Goal: Task Accomplishment & Management: Manage account settings

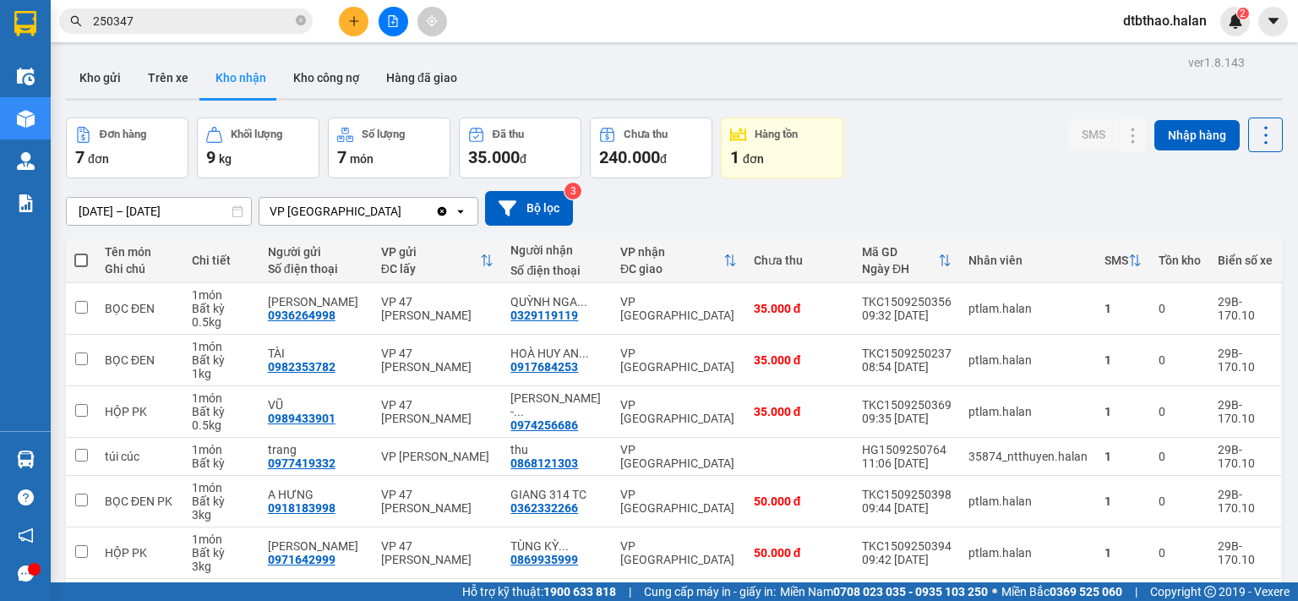
click at [352, 23] on icon "plus" at bounding box center [354, 21] width 12 height 12
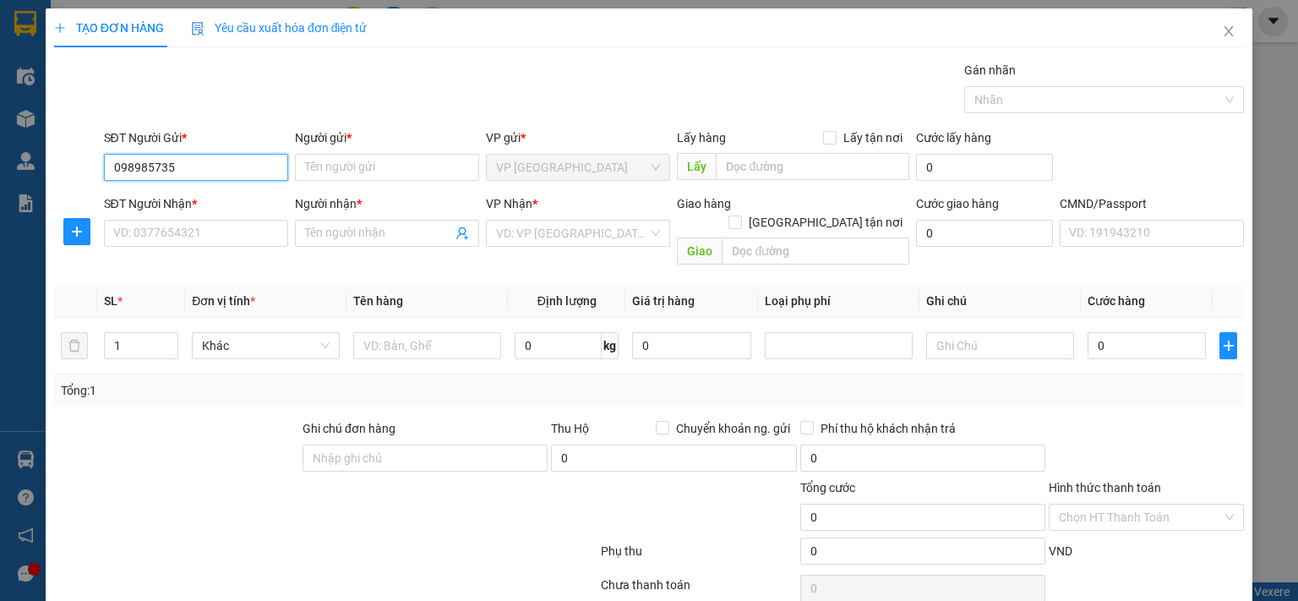
type input "0989857357"
click at [181, 194] on div "0989857357 - DÂN 314 TC" at bounding box center [193, 200] width 162 height 19
type input "DÂN 314 TC"
type input "0989857357"
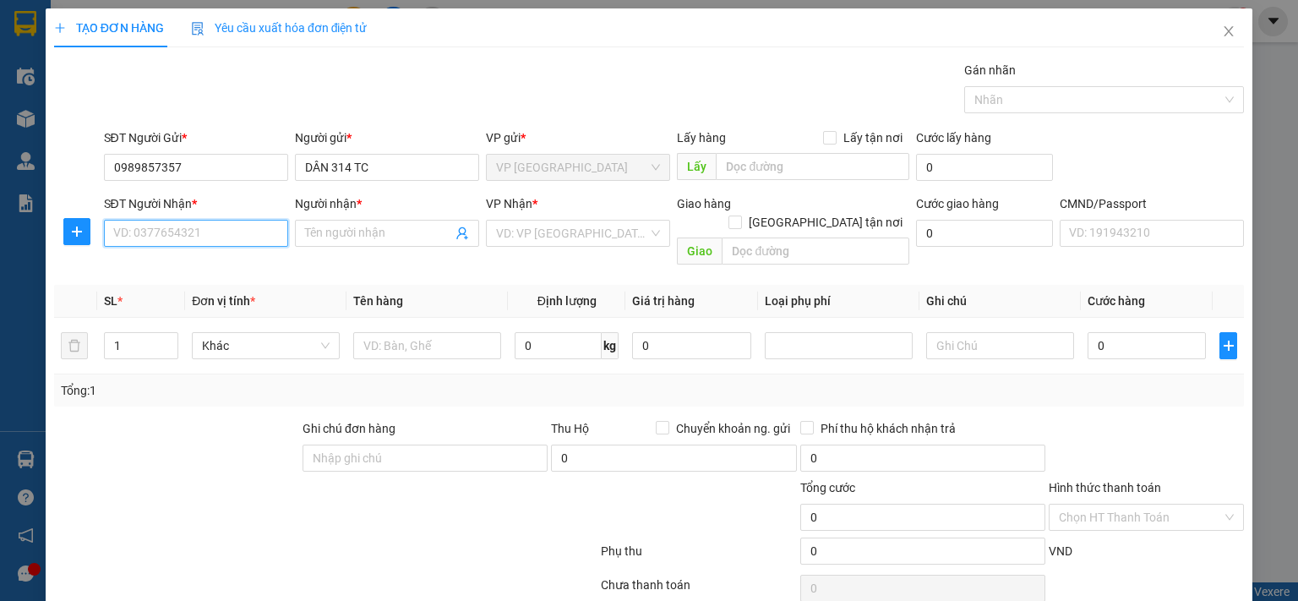
click at [186, 236] on input "SĐT Người Nhận *" at bounding box center [196, 233] width 184 height 27
type input "0372933933"
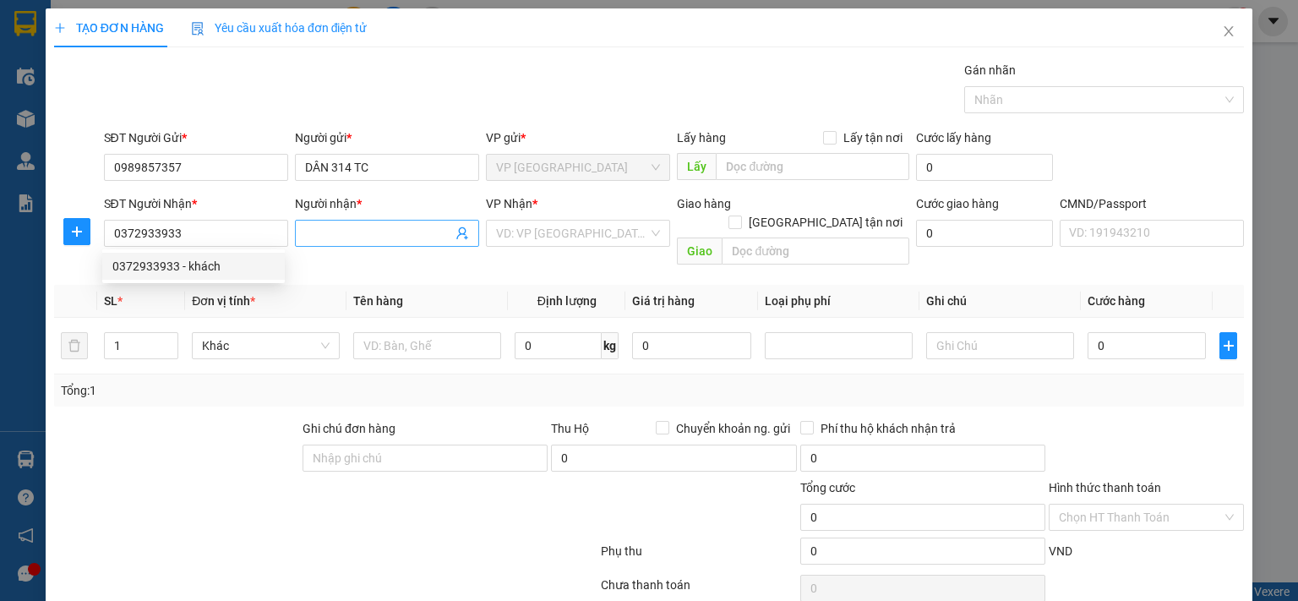
click at [372, 228] on input "Người nhận *" at bounding box center [378, 233] width 147 height 19
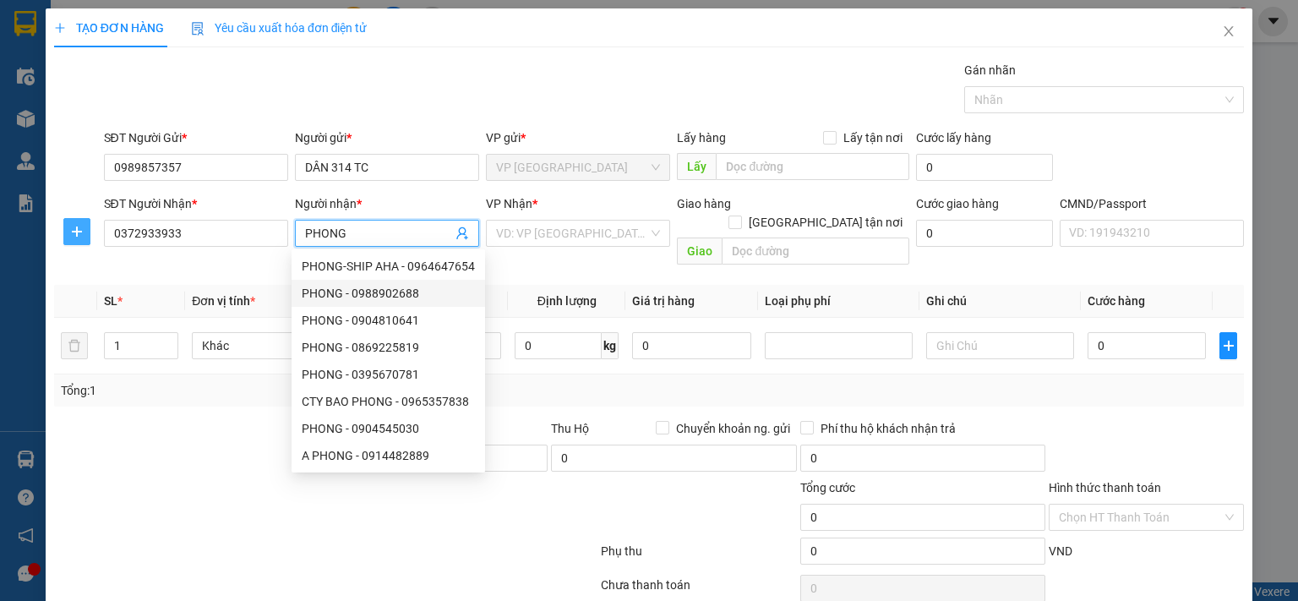
type input "PHONG"
click at [70, 233] on icon "plus" at bounding box center [77, 232] width 14 height 14
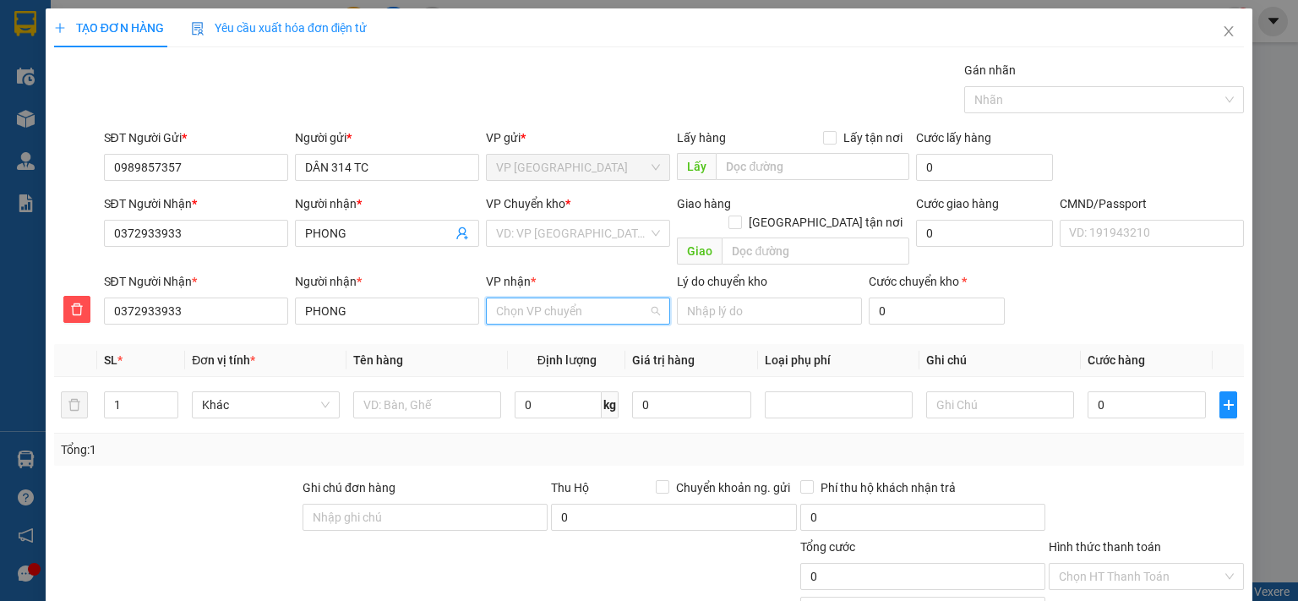
click at [585, 298] on input "VP nhận *" at bounding box center [572, 310] width 152 height 25
type input "BẮC"
click at [538, 330] on div "VP [GEOGRAPHIC_DATA]" at bounding box center [572, 326] width 162 height 19
click at [595, 229] on input "search" at bounding box center [572, 233] width 152 height 25
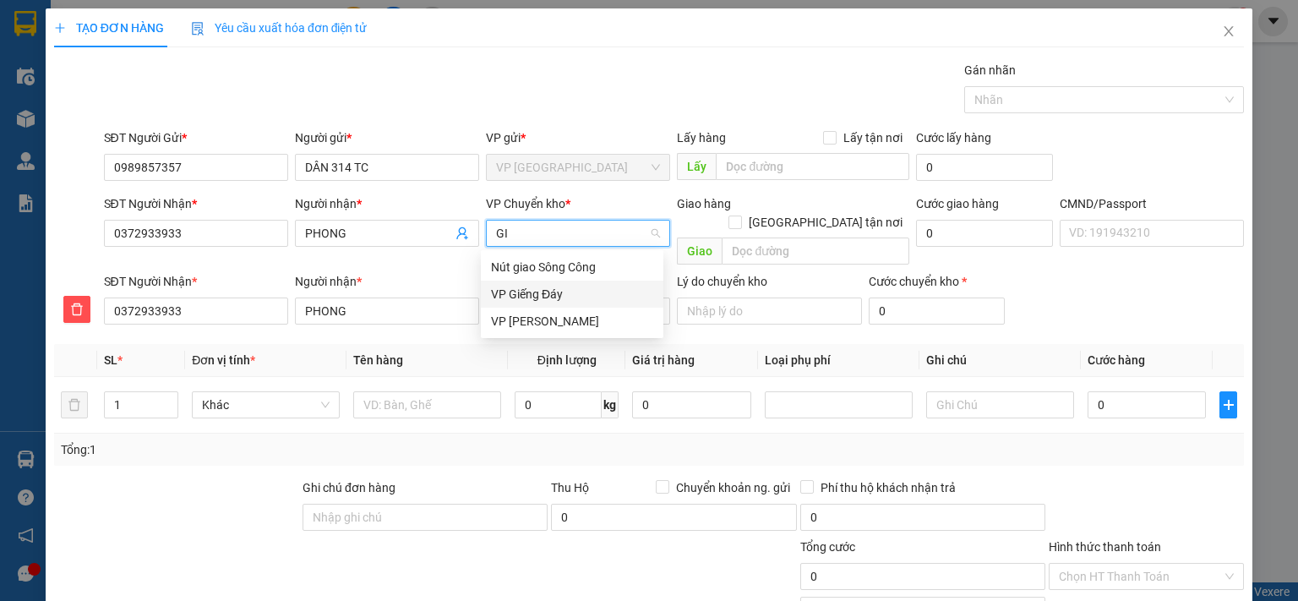
type input "GIA"
click at [550, 296] on div "VP [PERSON_NAME]" at bounding box center [572, 294] width 162 height 19
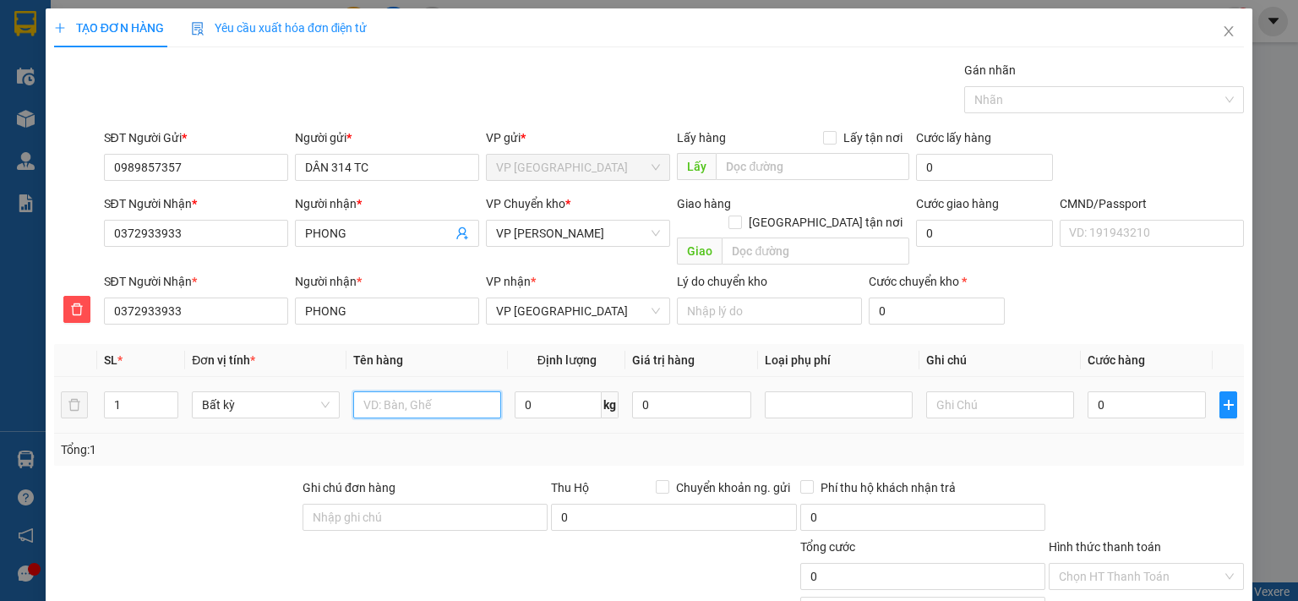
click at [450, 391] on input "text" at bounding box center [427, 404] width 148 height 27
type input "P.B"
click at [1120, 391] on input "0" at bounding box center [1147, 404] width 118 height 27
type input "3"
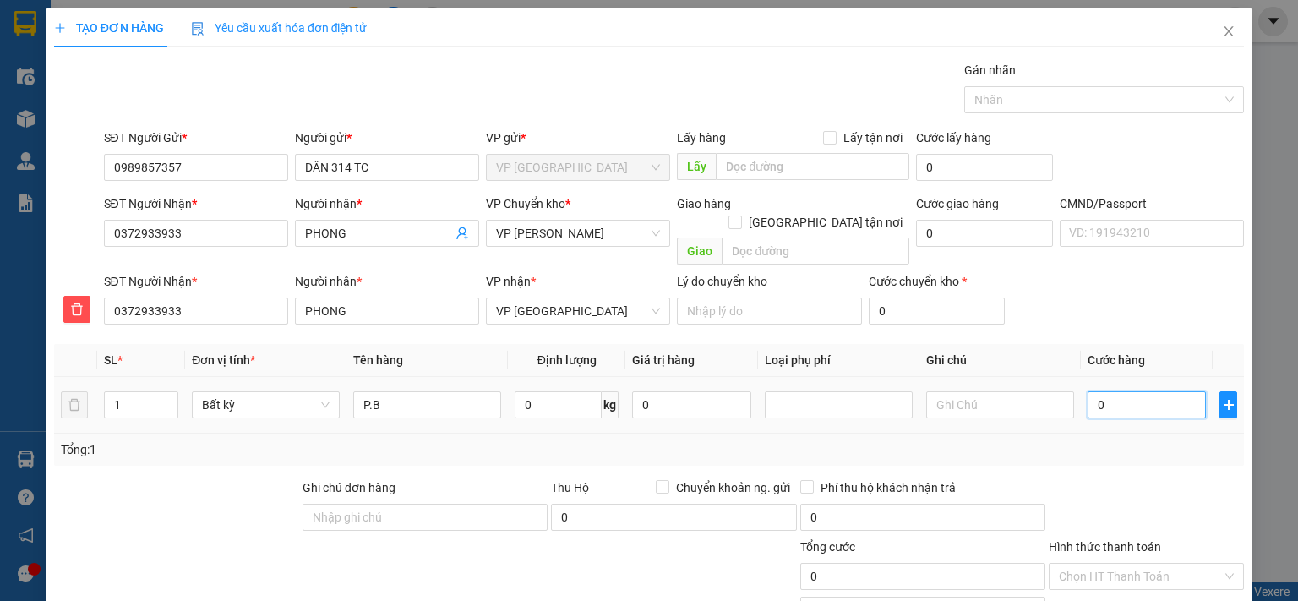
type input "3"
type input "35"
type input "350"
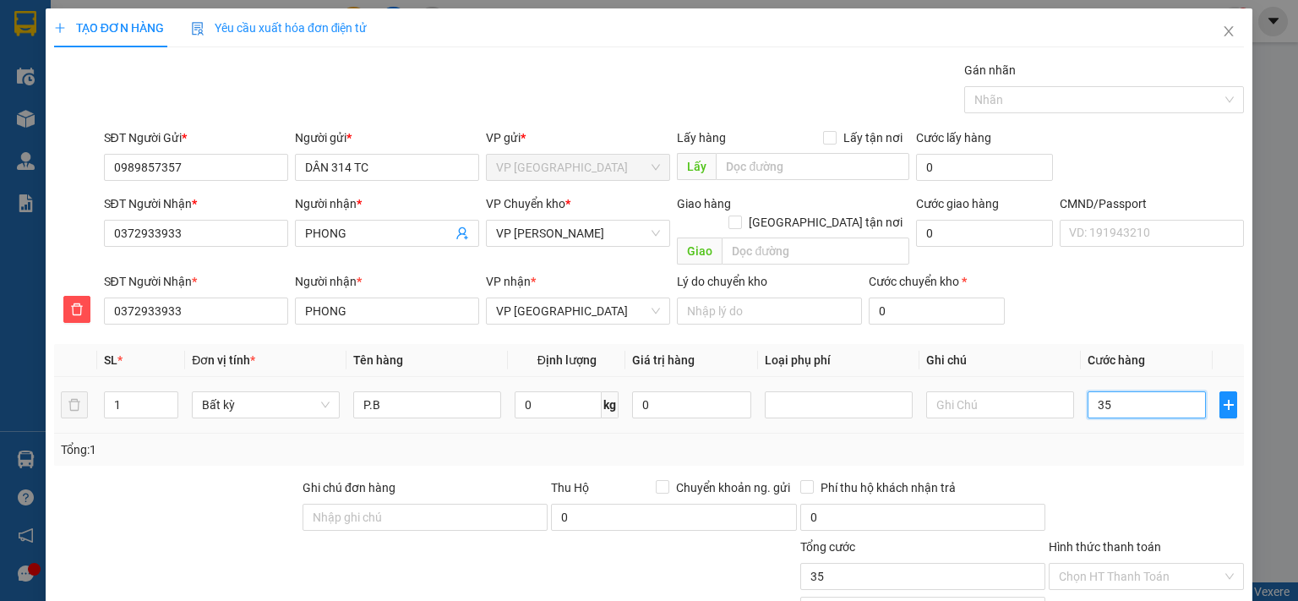
type input "350"
type input "3.500"
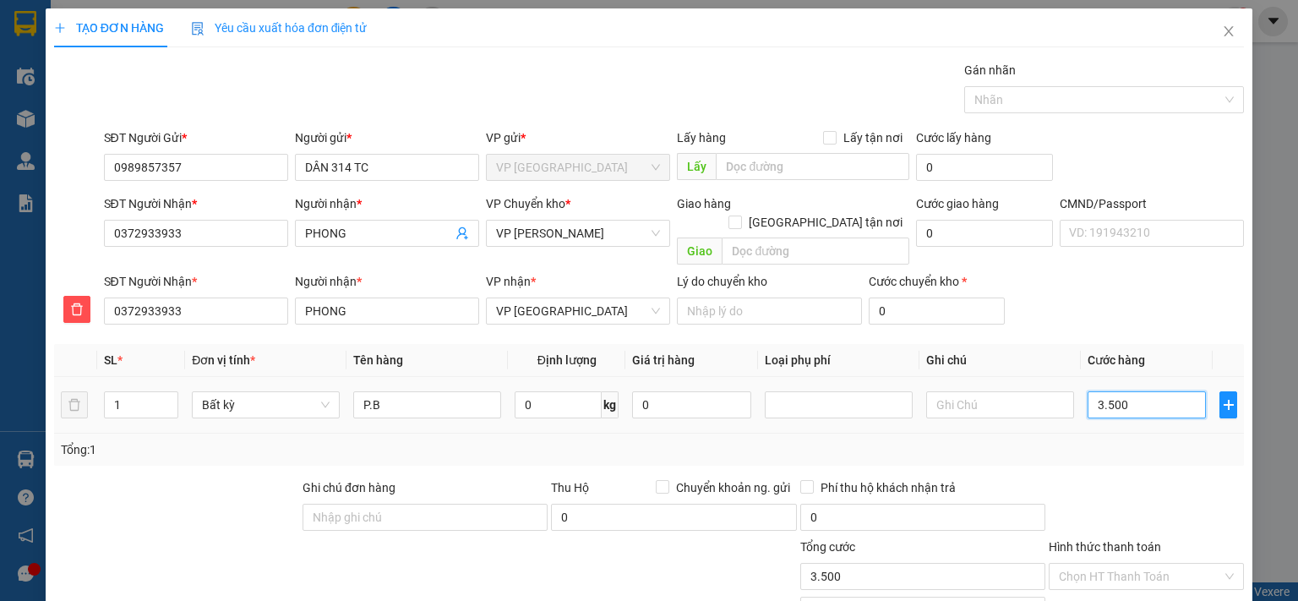
type input "35.000"
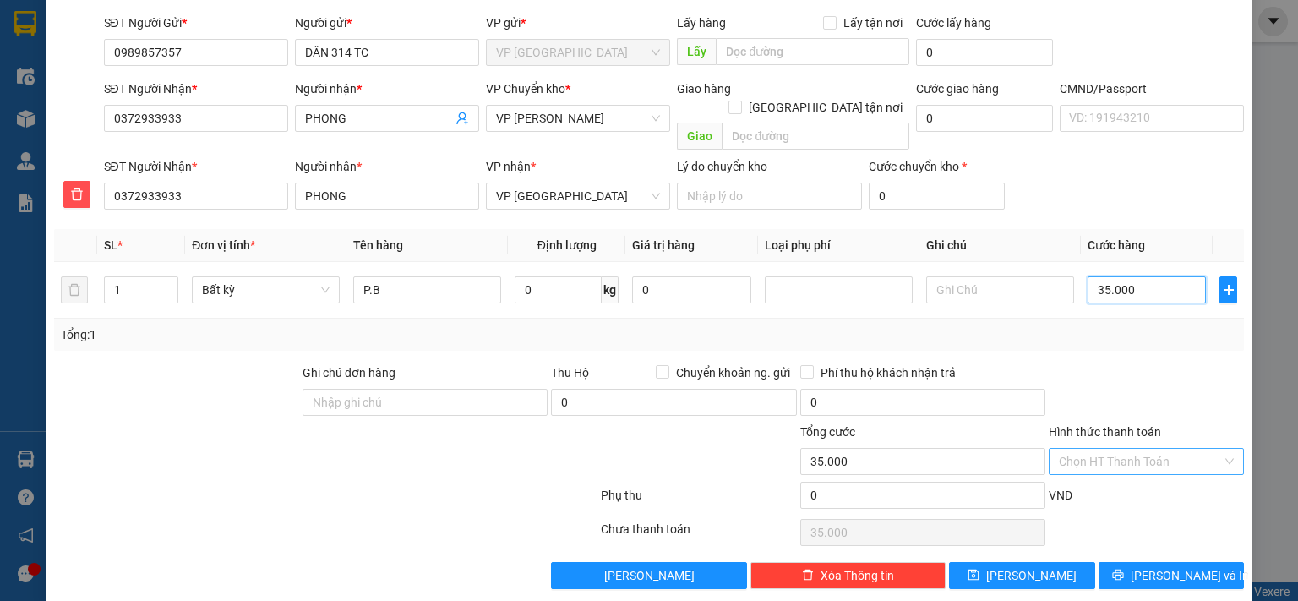
type input "35.000"
click at [1132, 449] on input "Hình thức thanh toán" at bounding box center [1140, 461] width 163 height 25
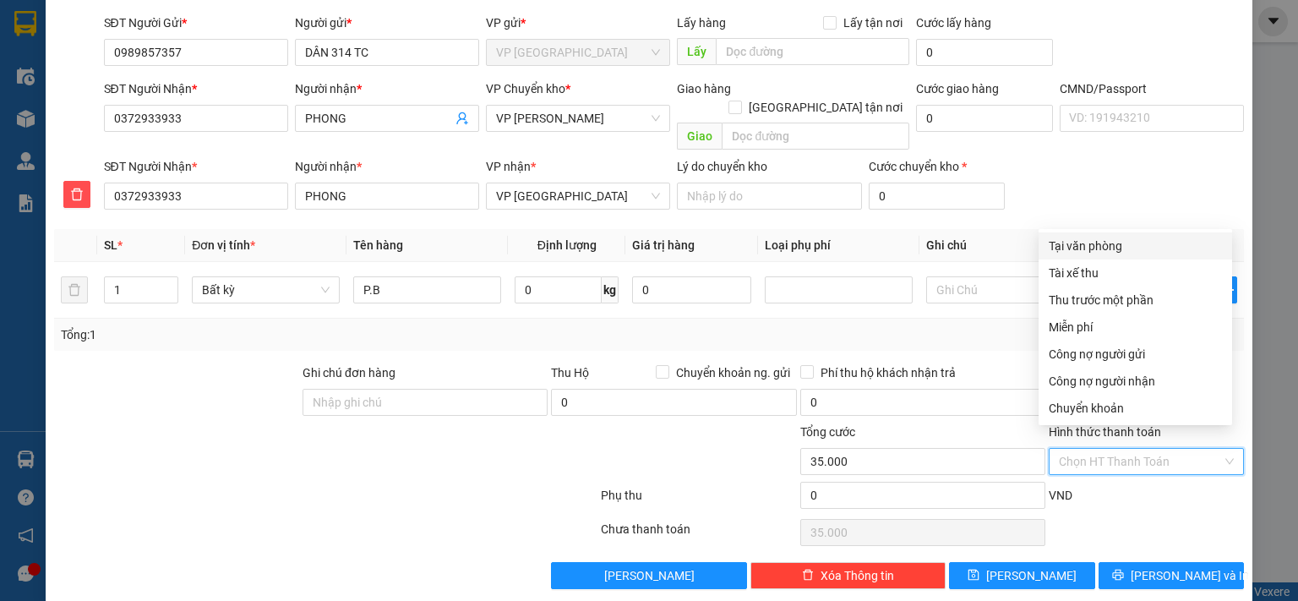
click at [1075, 249] on div "Tại văn phòng" at bounding box center [1135, 246] width 173 height 19
type input "0"
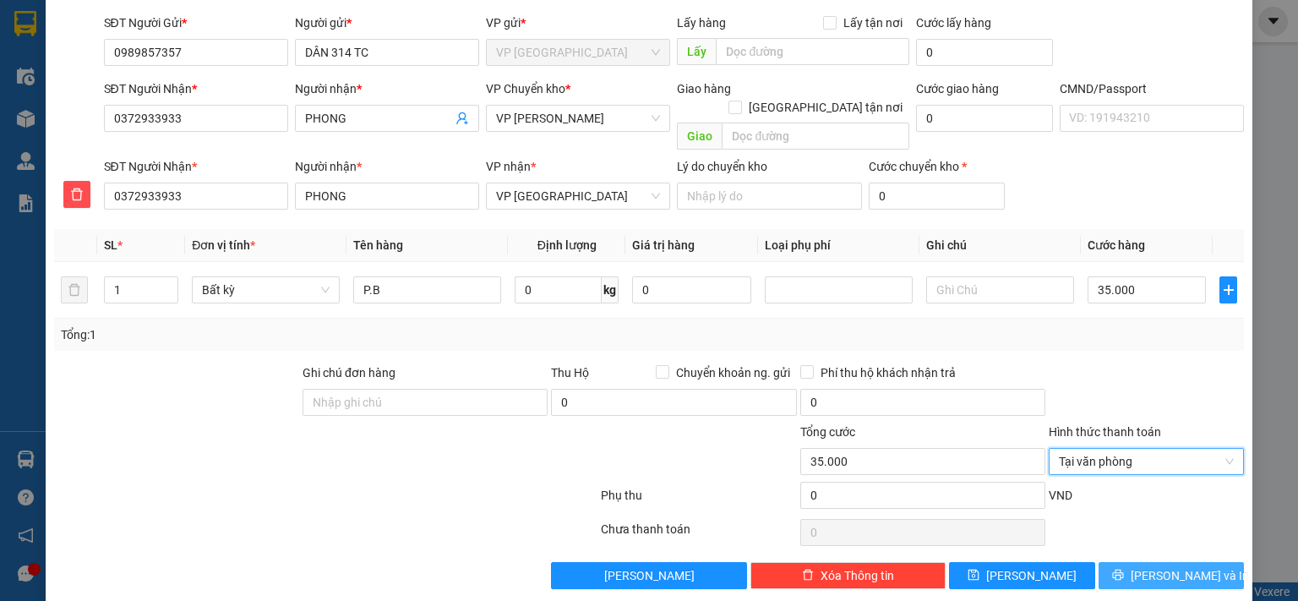
click at [1185, 566] on span "[PERSON_NAME] và In" at bounding box center [1190, 575] width 118 height 19
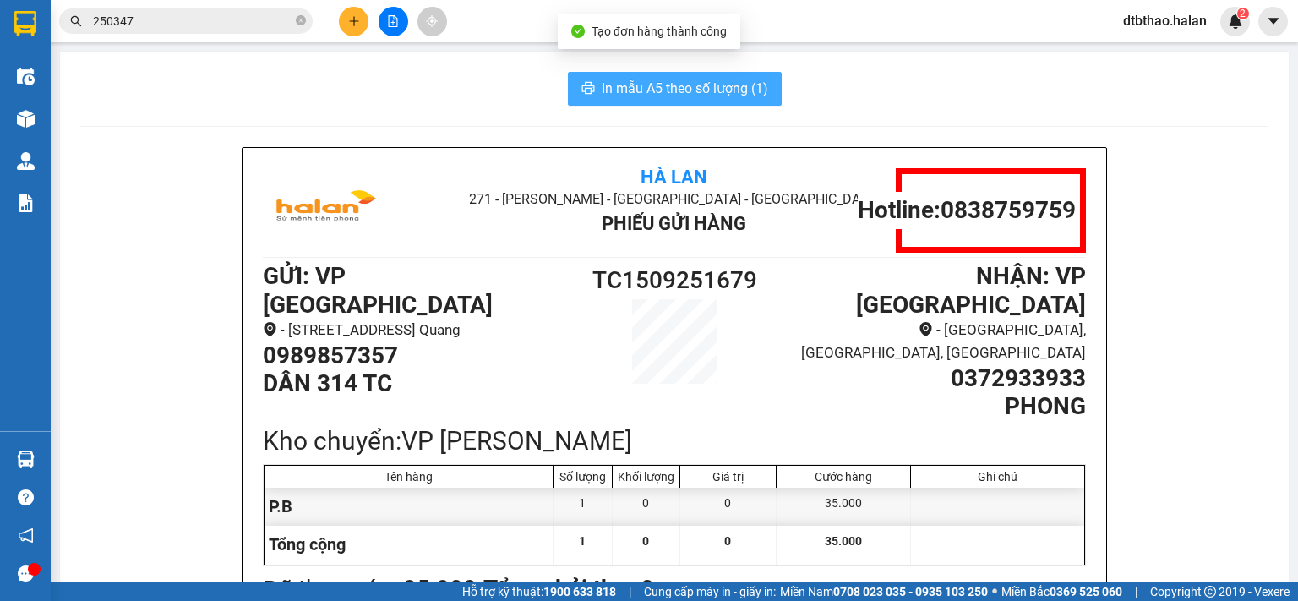
click at [602, 90] on span "In mẫu A5 theo số lượng (1)" at bounding box center [685, 88] width 166 height 21
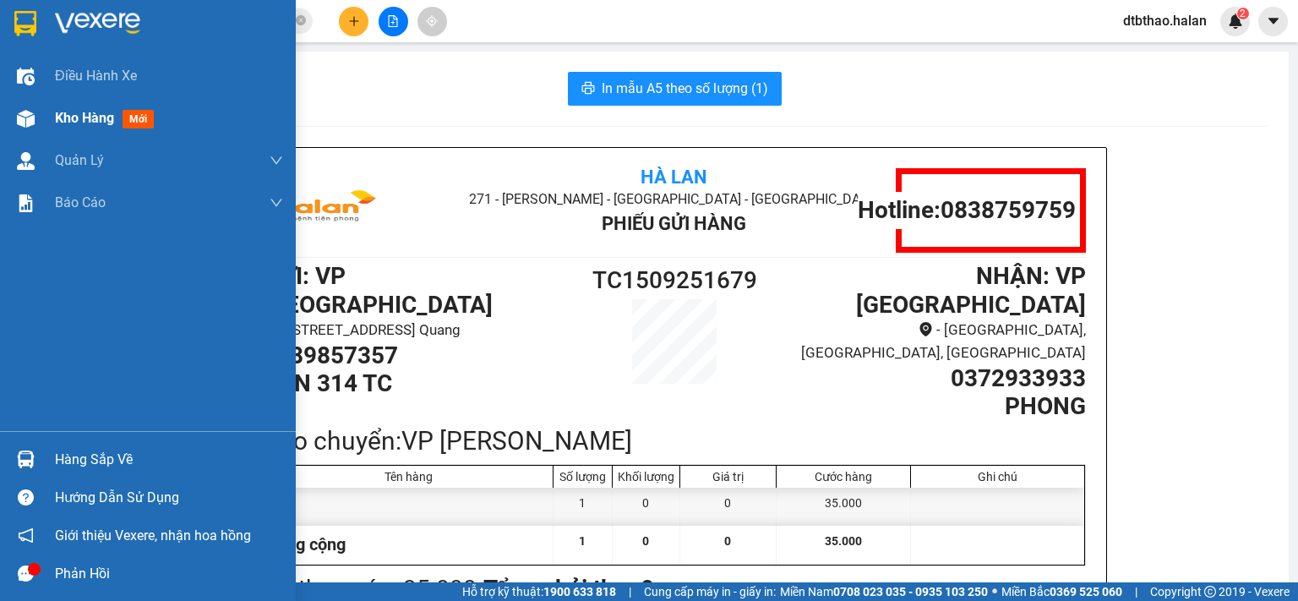
click at [64, 127] on div "Kho hàng mới" at bounding box center [108, 117] width 106 height 21
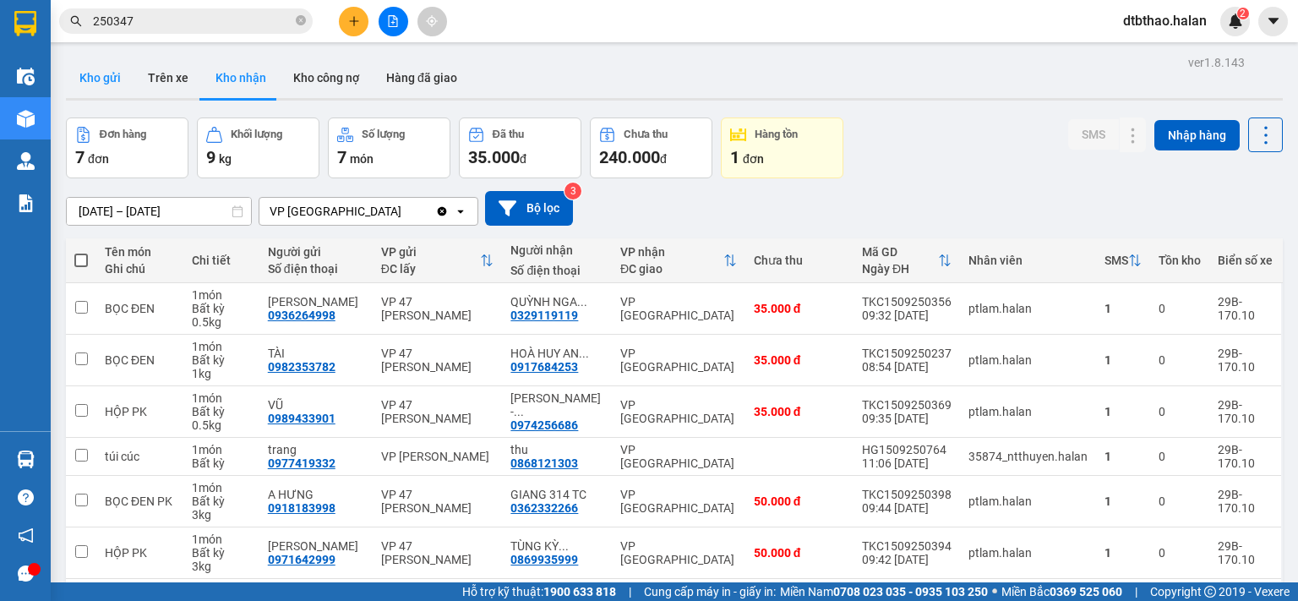
click at [111, 74] on button "Kho gửi" at bounding box center [100, 77] width 68 height 41
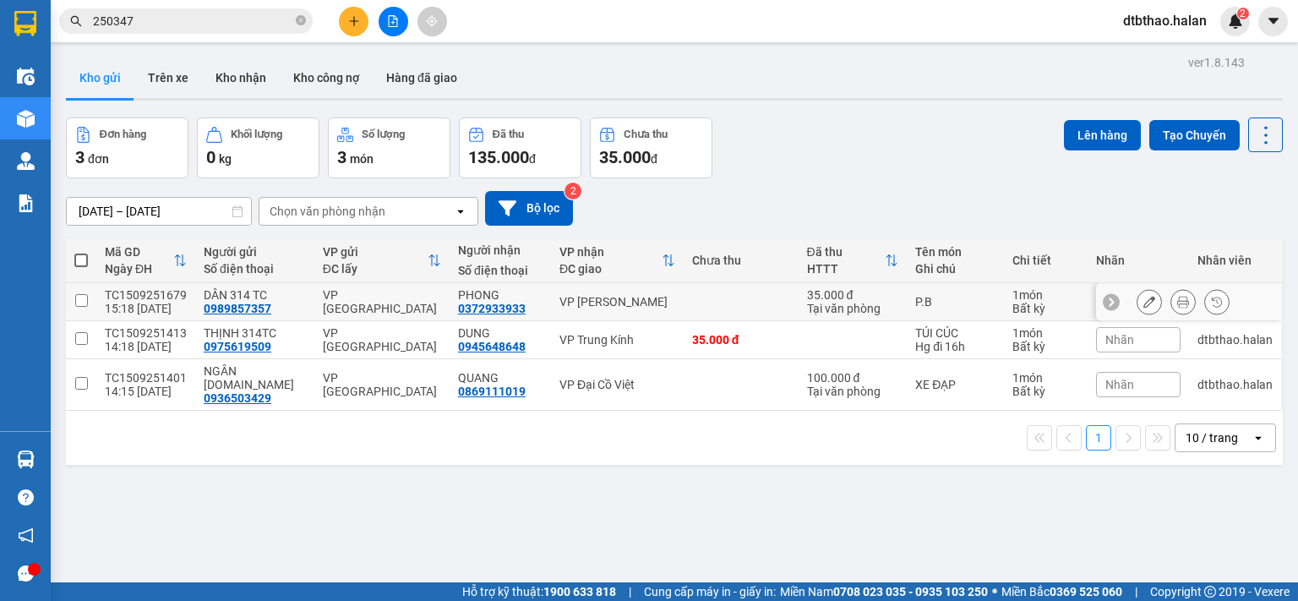
click at [80, 297] on input "checkbox" at bounding box center [81, 300] width 13 height 13
checkbox input "true"
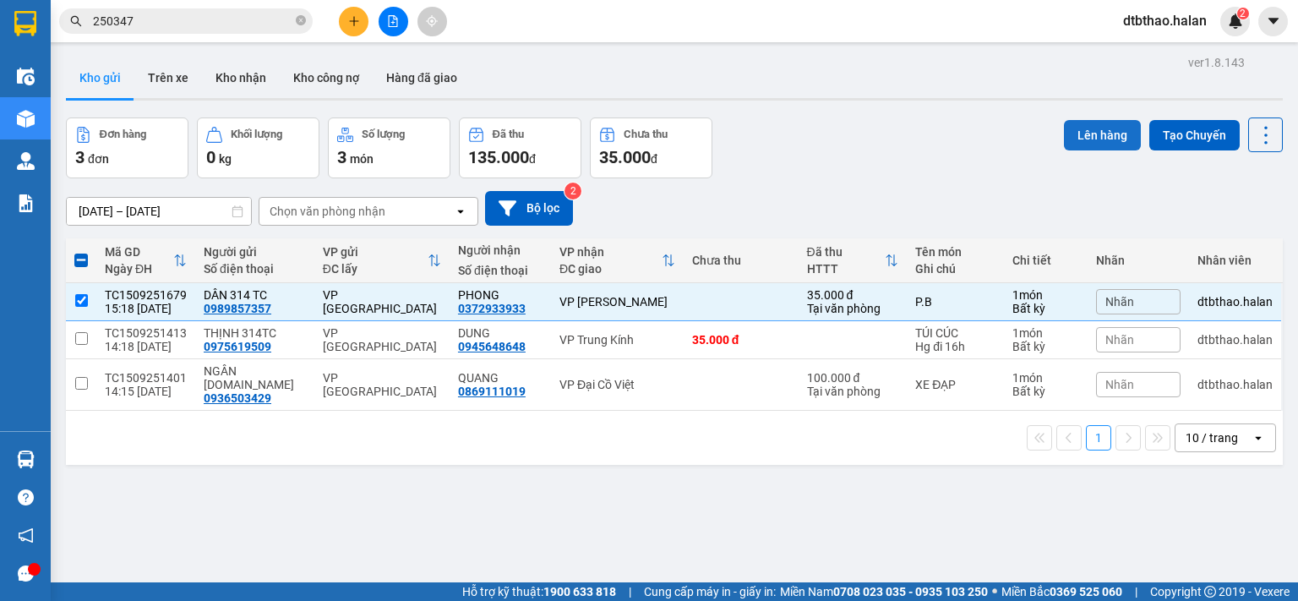
click at [1080, 139] on button "Lên hàng" at bounding box center [1102, 135] width 77 height 30
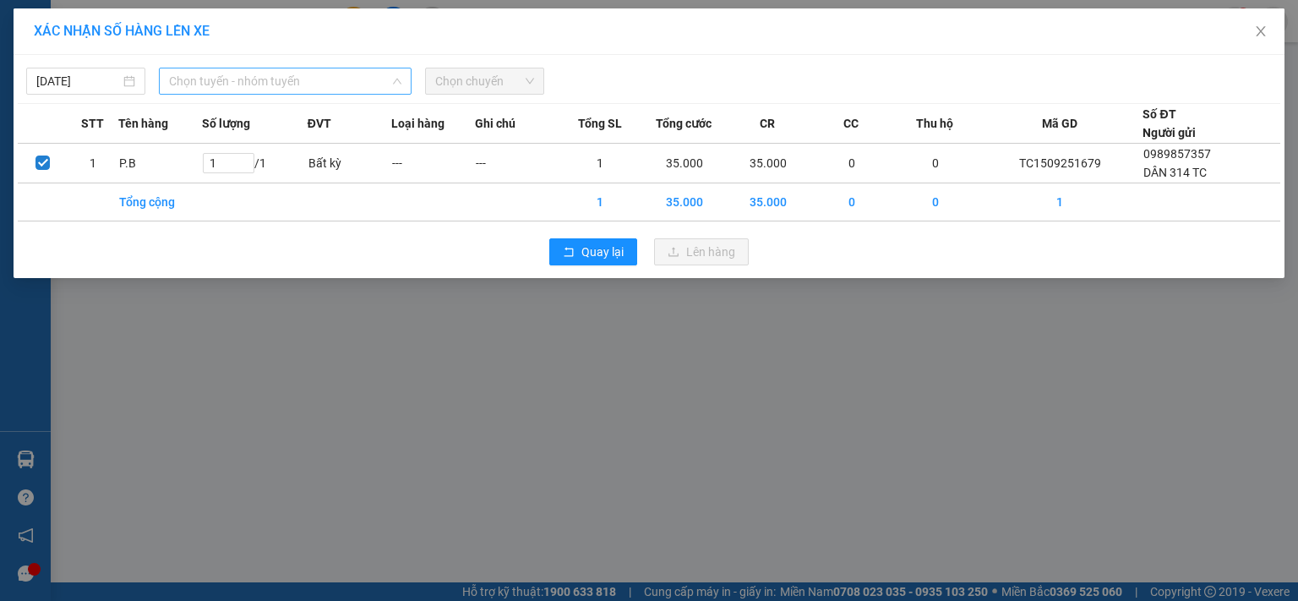
click at [258, 77] on span "Chọn tuyến - nhóm tuyến" at bounding box center [285, 80] width 232 height 25
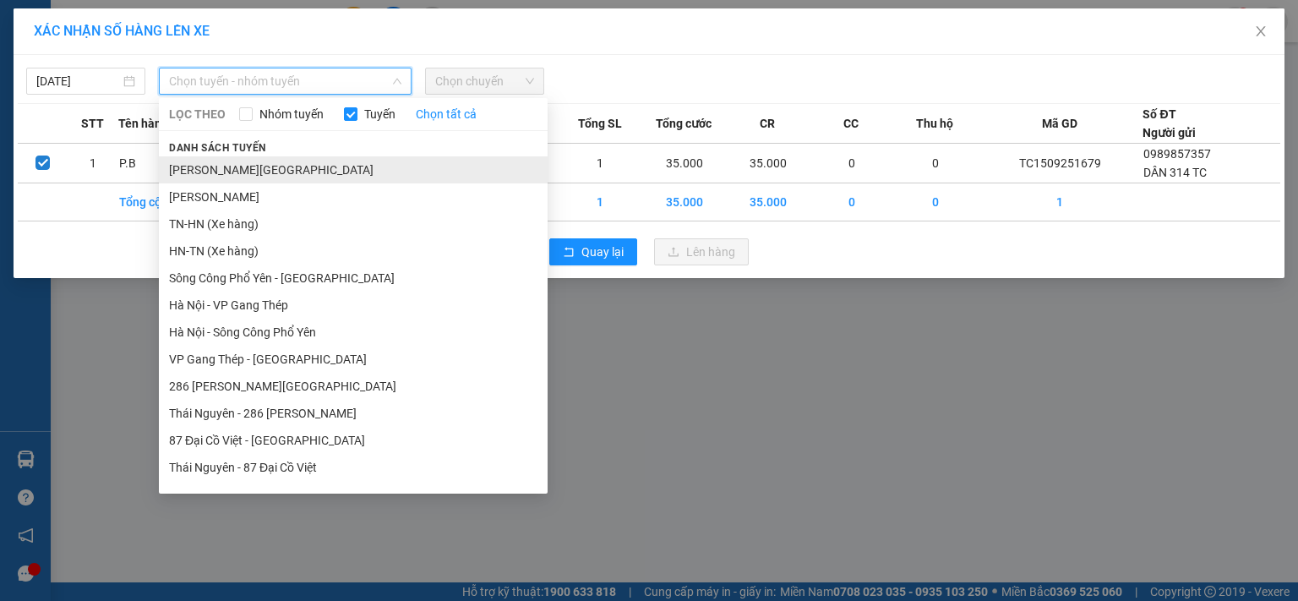
click at [255, 173] on li "[PERSON_NAME][GEOGRAPHIC_DATA]" at bounding box center [353, 169] width 389 height 27
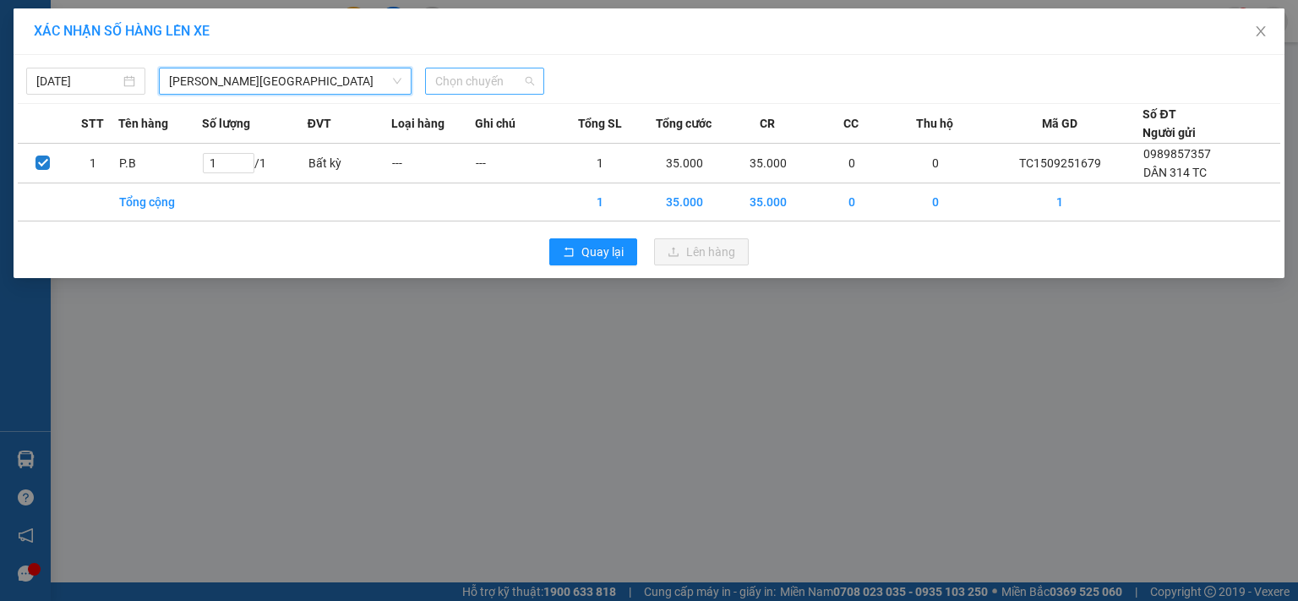
click at [512, 80] on span "Chọn chuyến" at bounding box center [484, 80] width 99 height 25
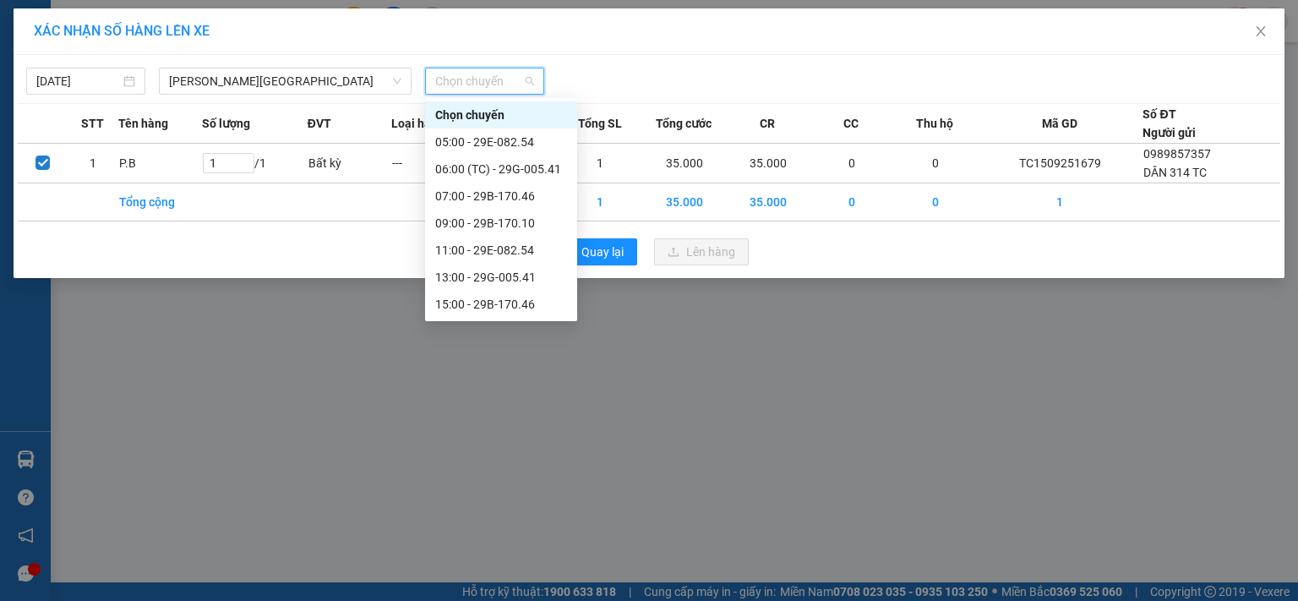
scroll to position [54, 0]
click at [517, 280] on div "17:00 - 29B-170.10" at bounding box center [501, 277] width 132 height 19
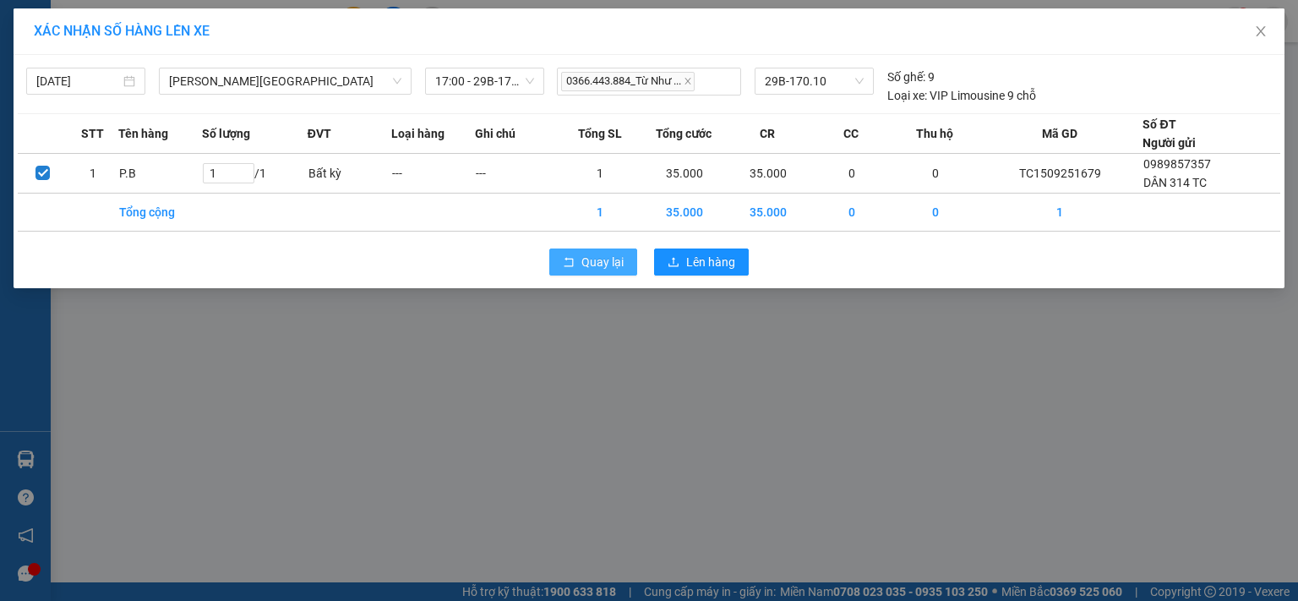
click at [605, 266] on span "Quay lại" at bounding box center [602, 262] width 42 height 19
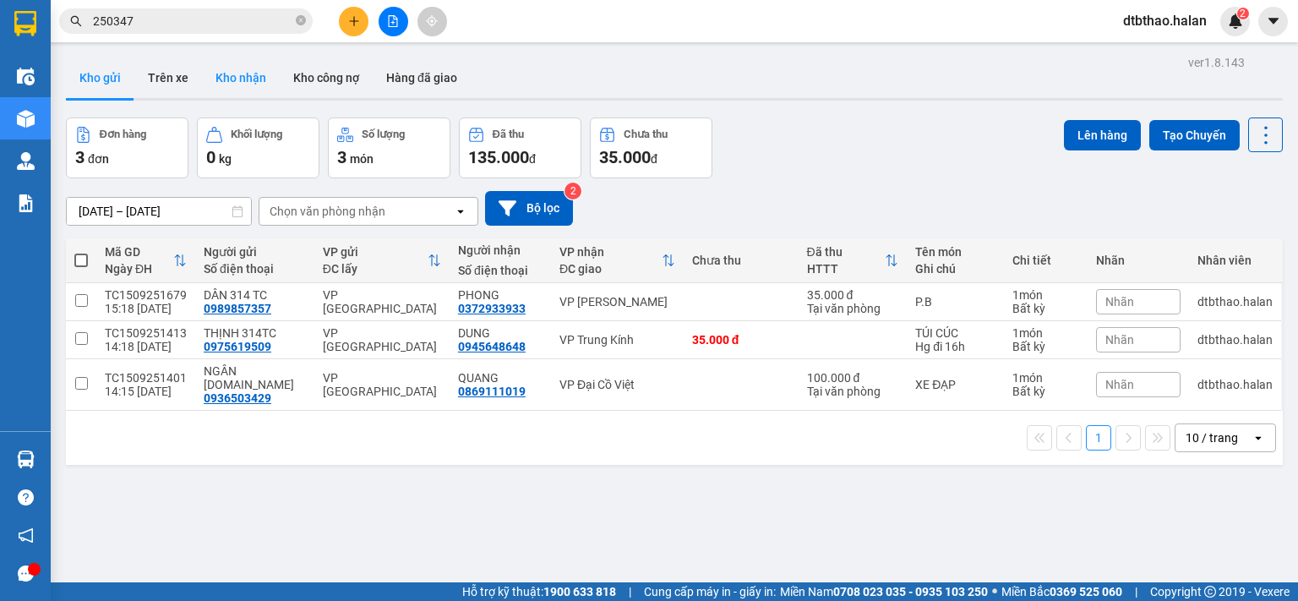
click at [230, 80] on button "Kho nhận" at bounding box center [241, 77] width 78 height 41
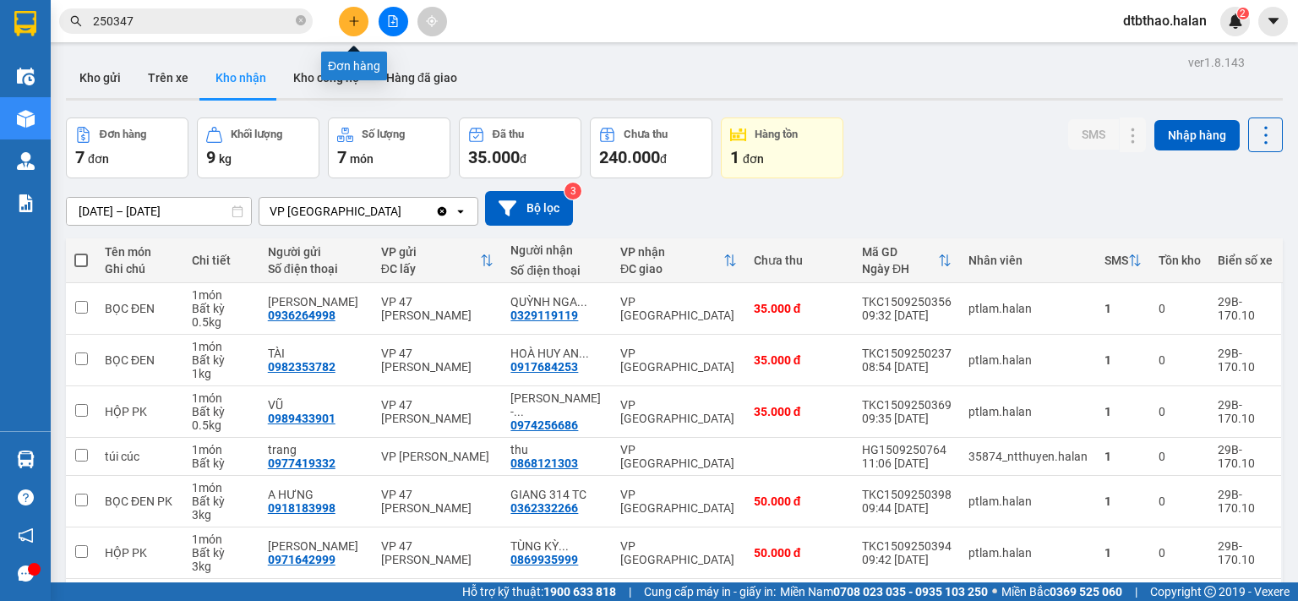
click at [354, 24] on icon "plus" at bounding box center [353, 20] width 1 height 9
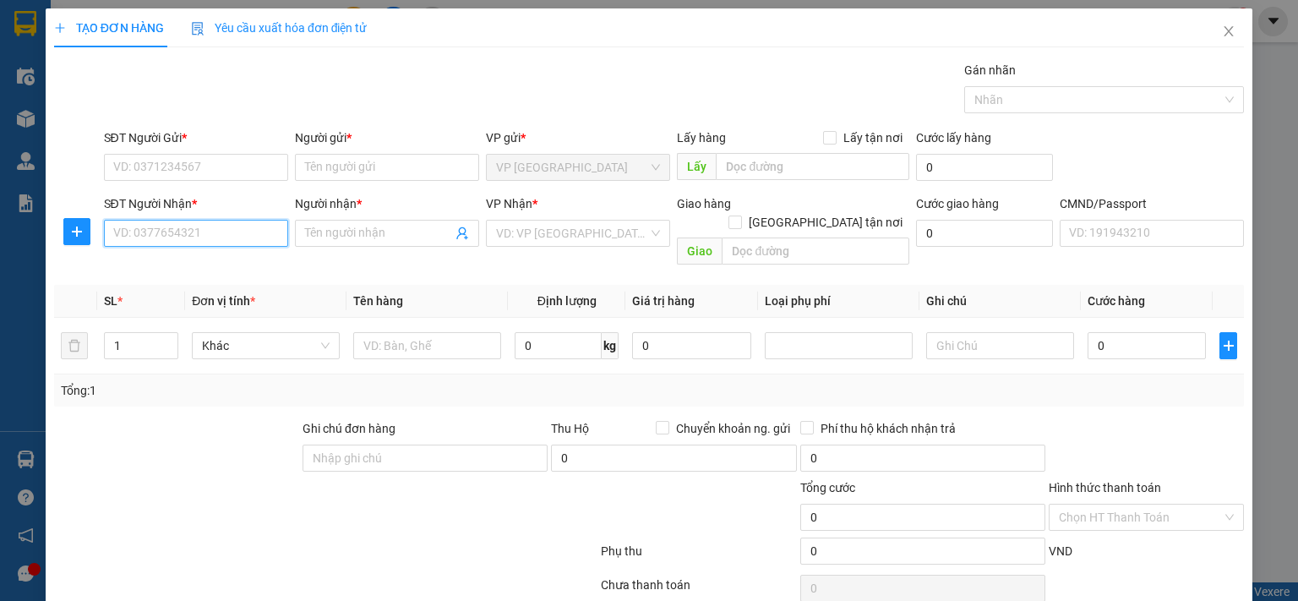
click at [213, 239] on input "SĐT Người Nhận *" at bounding box center [196, 233] width 184 height 27
type input "0976163969"
click at [1208, 26] on span "Close" at bounding box center [1228, 31] width 47 height 47
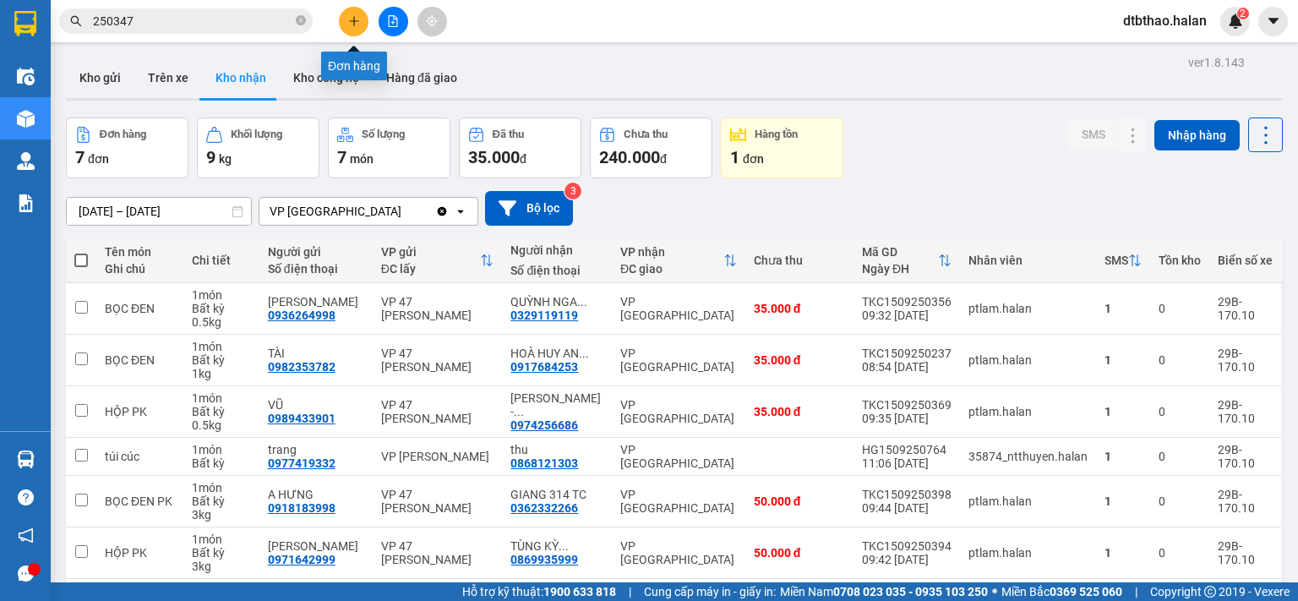
click at [352, 18] on icon "plus" at bounding box center [354, 21] width 12 height 12
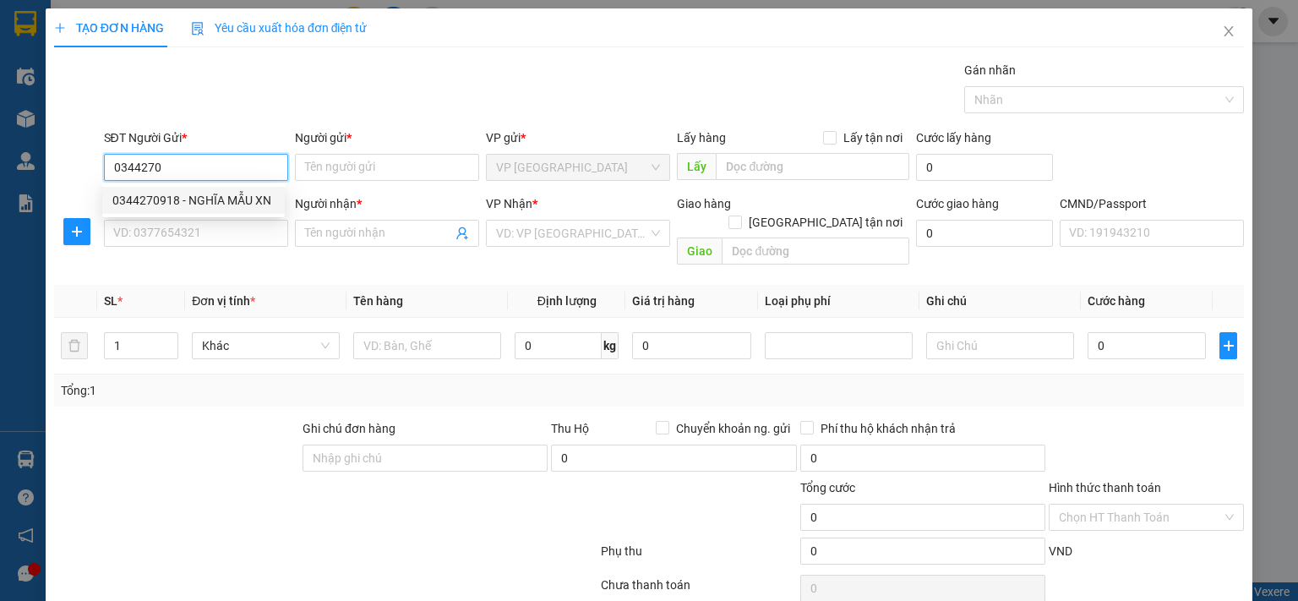
click at [165, 193] on div "0344270918 - NGHĨA MẪU XN" at bounding box center [193, 200] width 162 height 19
type input "0344270918"
type input "NGHĨA MẪU XN"
type input "0344270918"
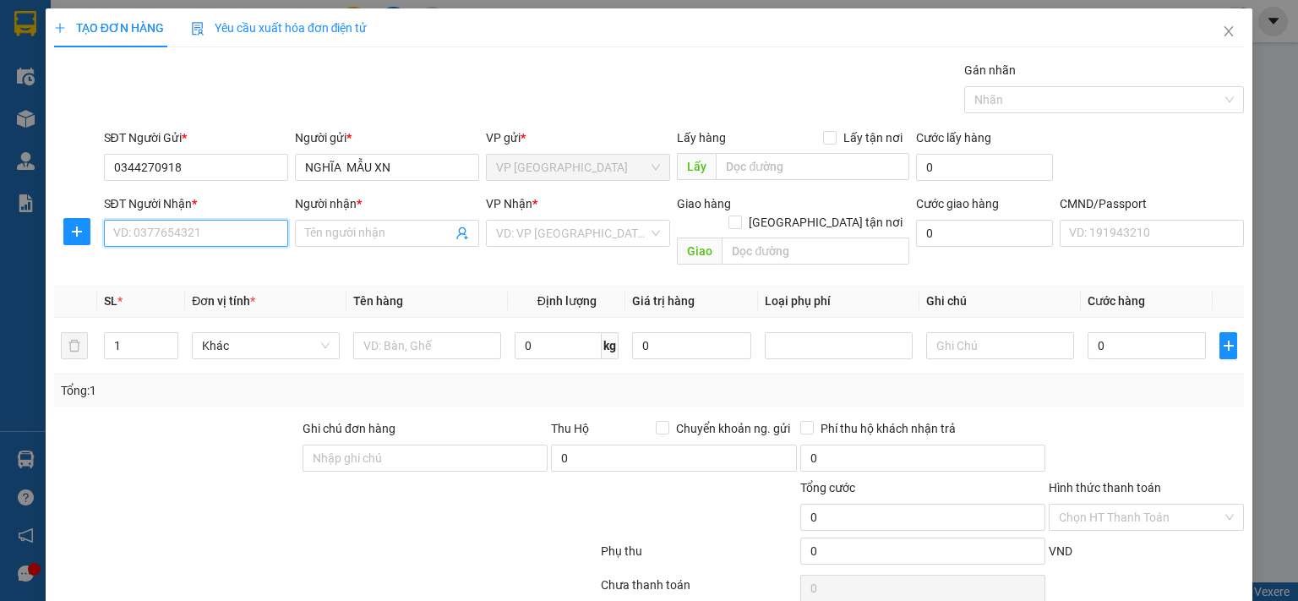
click at [178, 233] on input "SĐT Người Nhận *" at bounding box center [196, 233] width 184 height 27
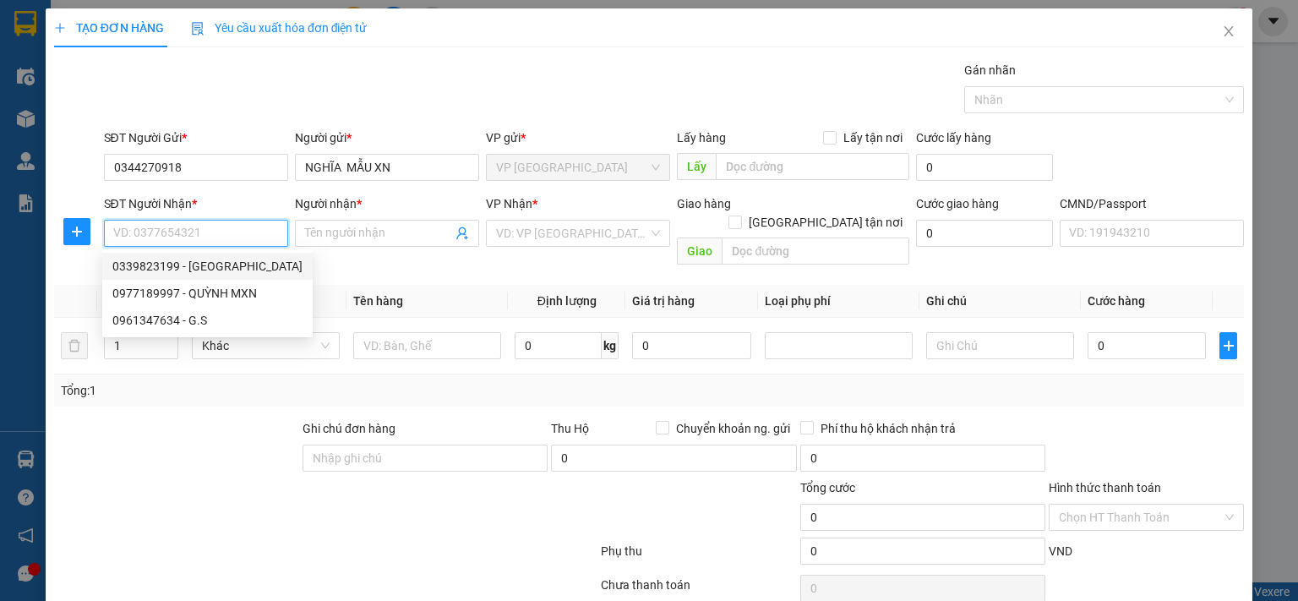
click at [198, 266] on div "0339823199 - HÀ" at bounding box center [207, 266] width 190 height 19
type input "0339823199"
type input "HÀ"
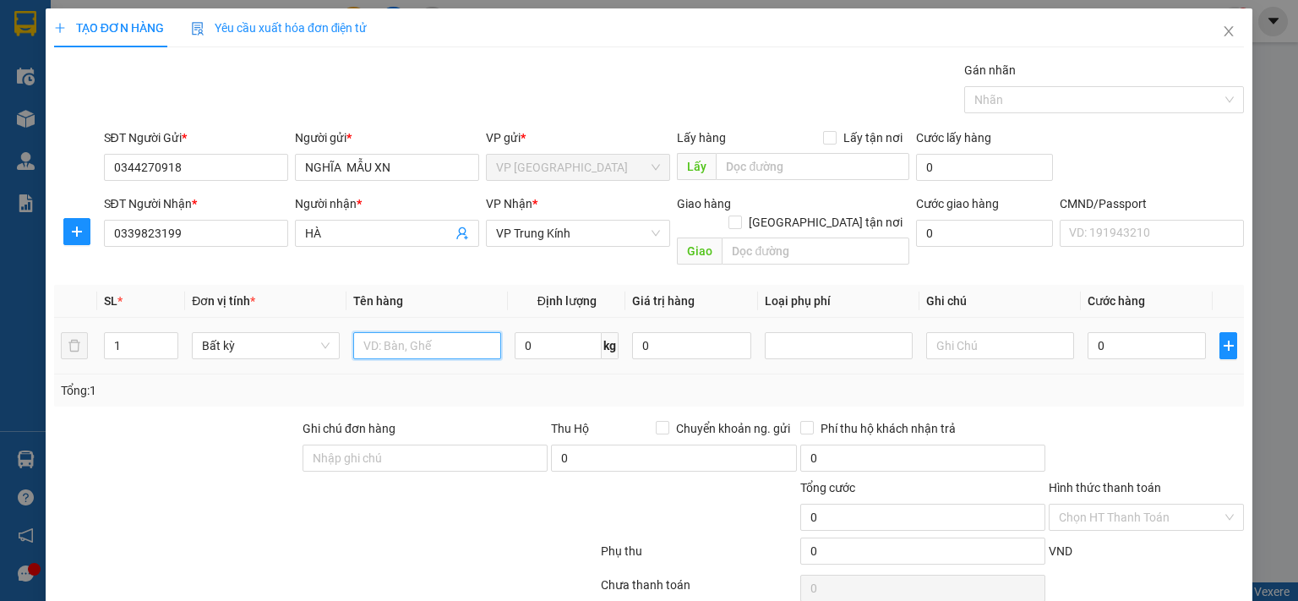
click at [409, 332] on input "text" at bounding box center [427, 345] width 148 height 27
type input "HỘP MẪU XN"
click at [1167, 332] on input "0" at bounding box center [1147, 345] width 118 height 27
type input "3"
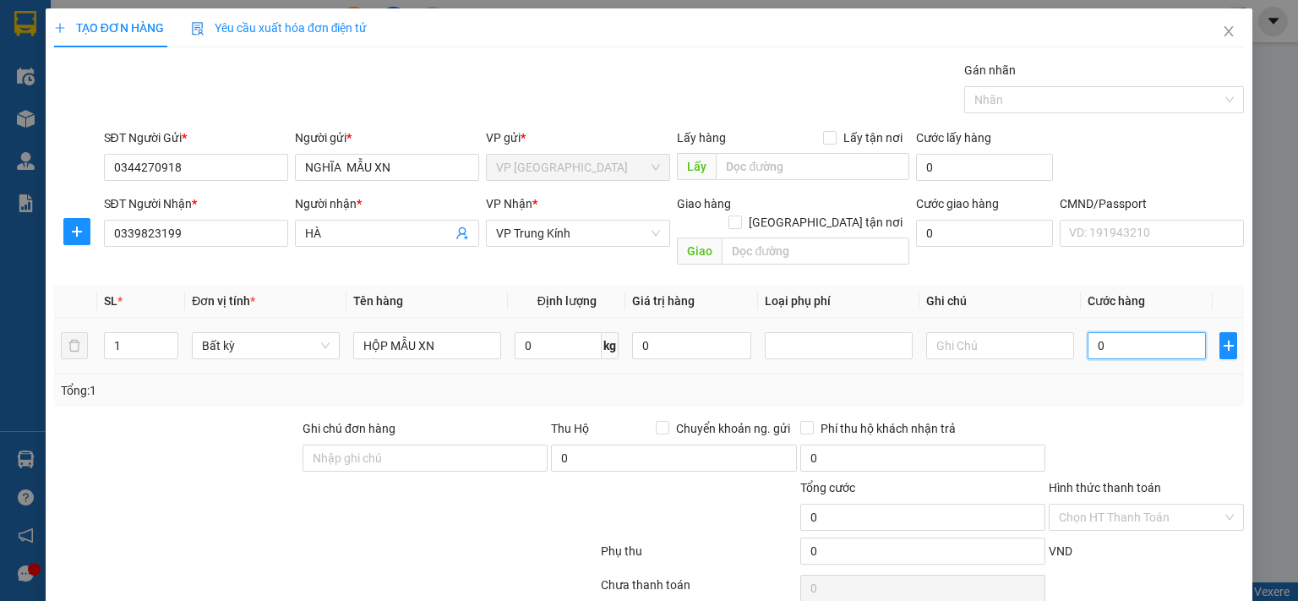
type input "3"
type input "35"
type input "3.500"
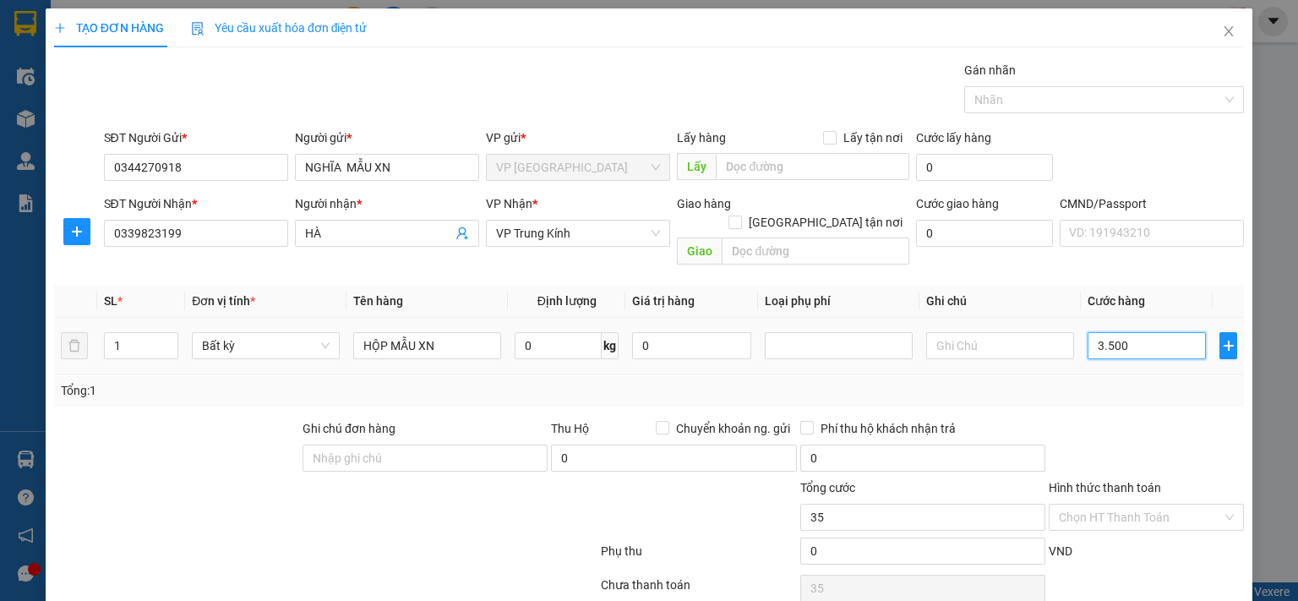
type input "3.500"
type input "35.000"
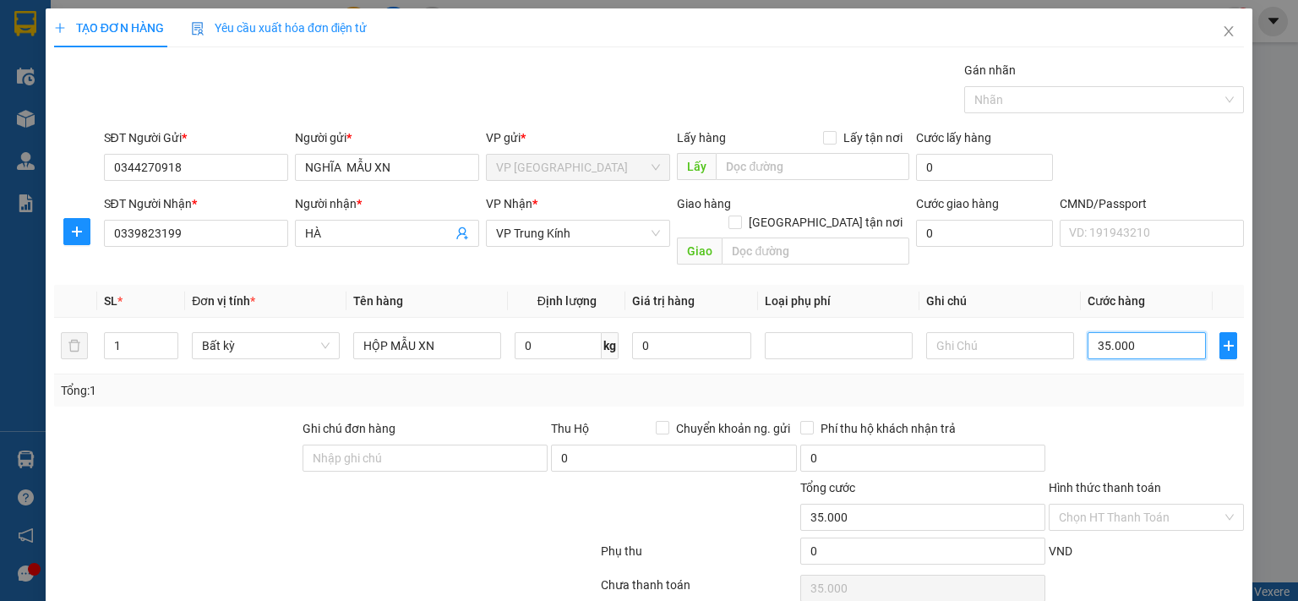
scroll to position [56, 0]
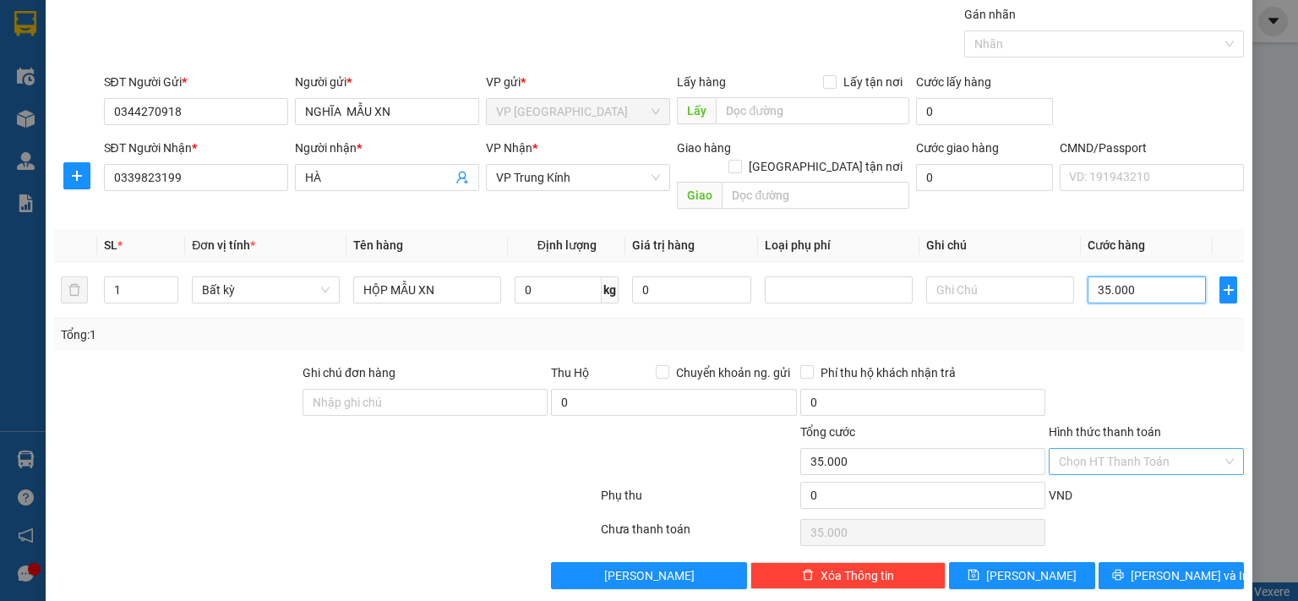
type input "35.000"
click at [1067, 449] on input "Hình thức thanh toán" at bounding box center [1140, 461] width 163 height 25
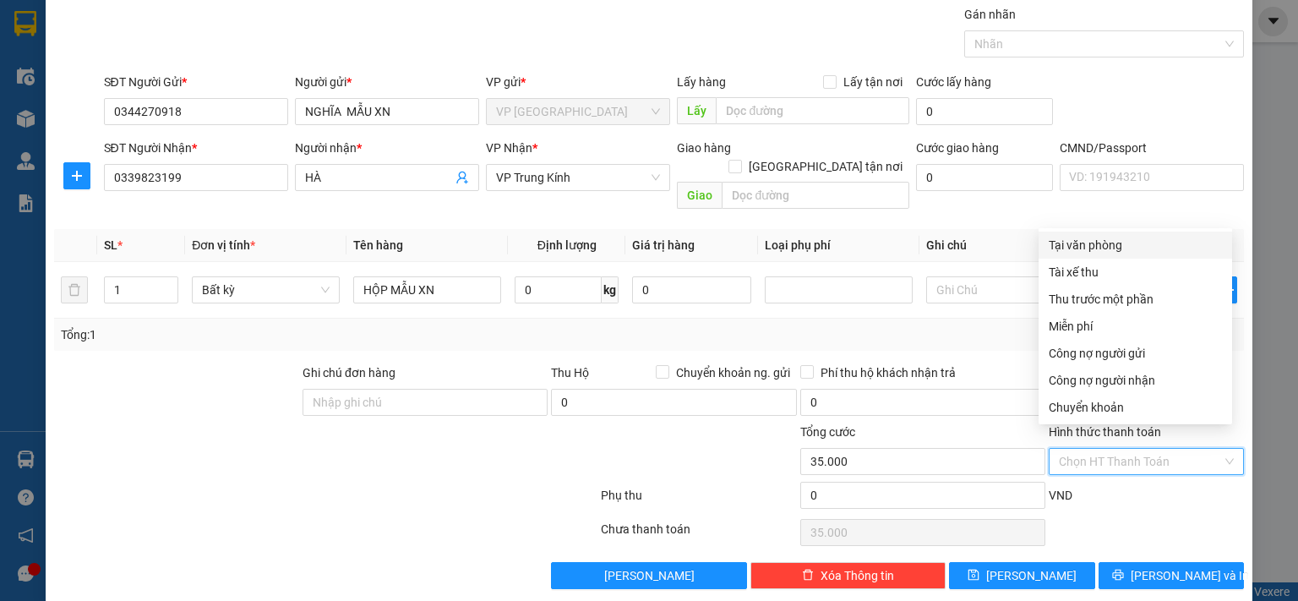
click at [1117, 248] on div "Tại văn phòng" at bounding box center [1135, 245] width 173 height 19
type input "0"
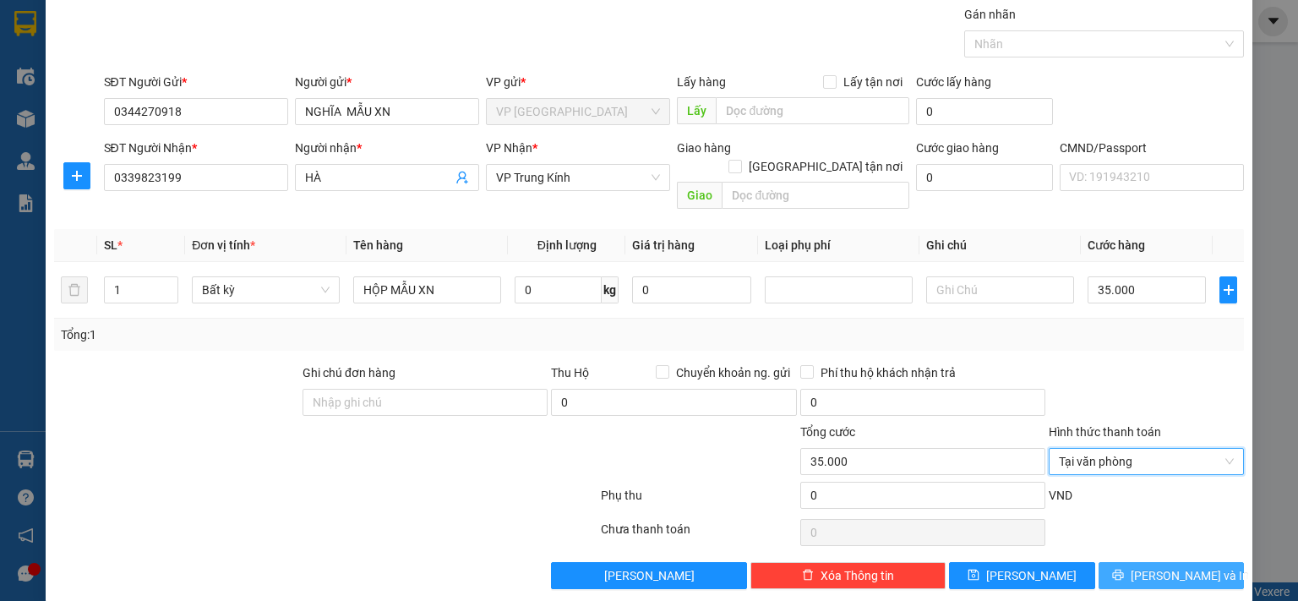
click at [1146, 566] on span "[PERSON_NAME] và In" at bounding box center [1190, 575] width 118 height 19
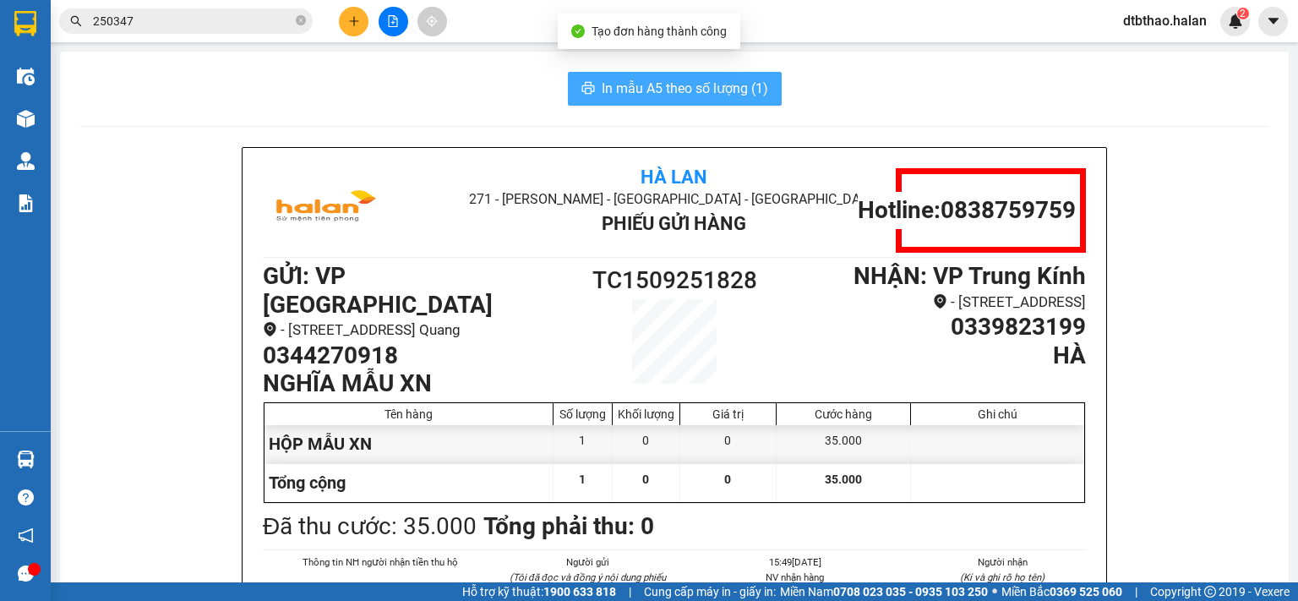
click at [703, 90] on span "In mẫu A5 theo số lượng (1)" at bounding box center [685, 88] width 166 height 21
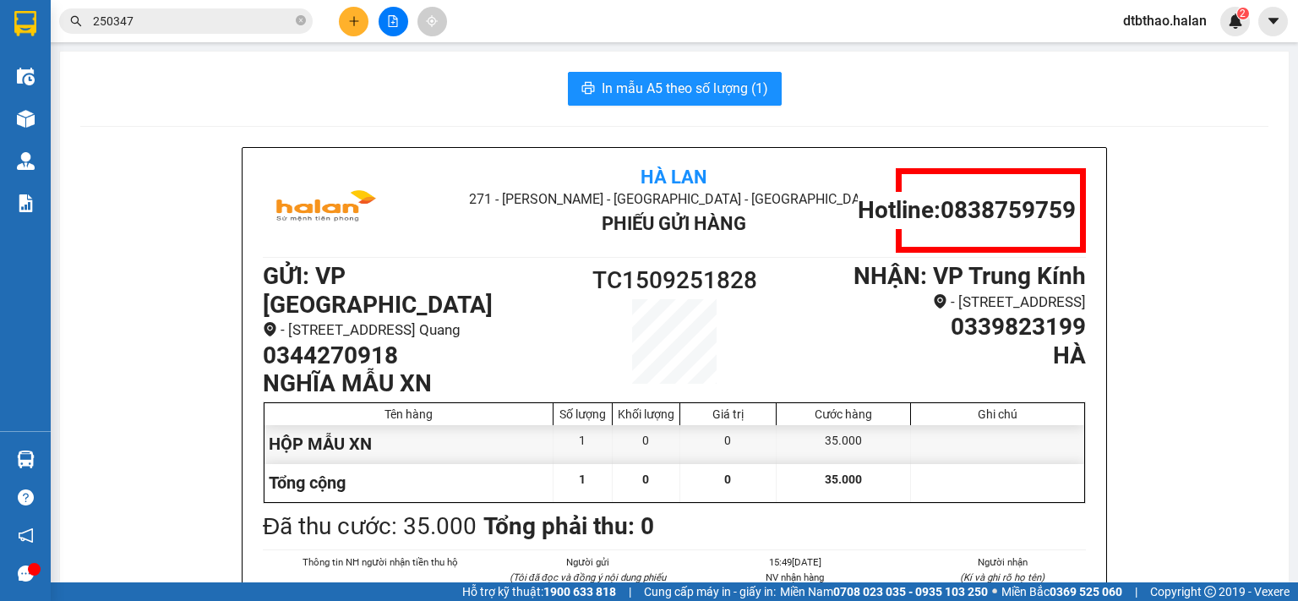
scroll to position [85, 0]
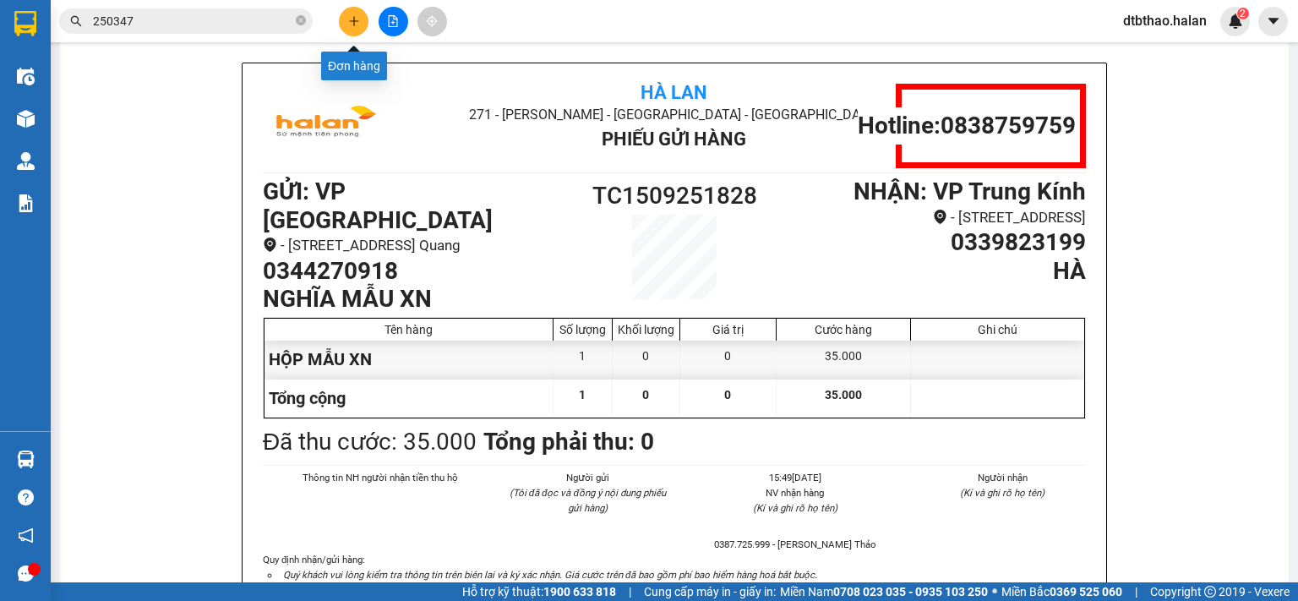
click at [350, 23] on icon "plus" at bounding box center [354, 21] width 12 height 12
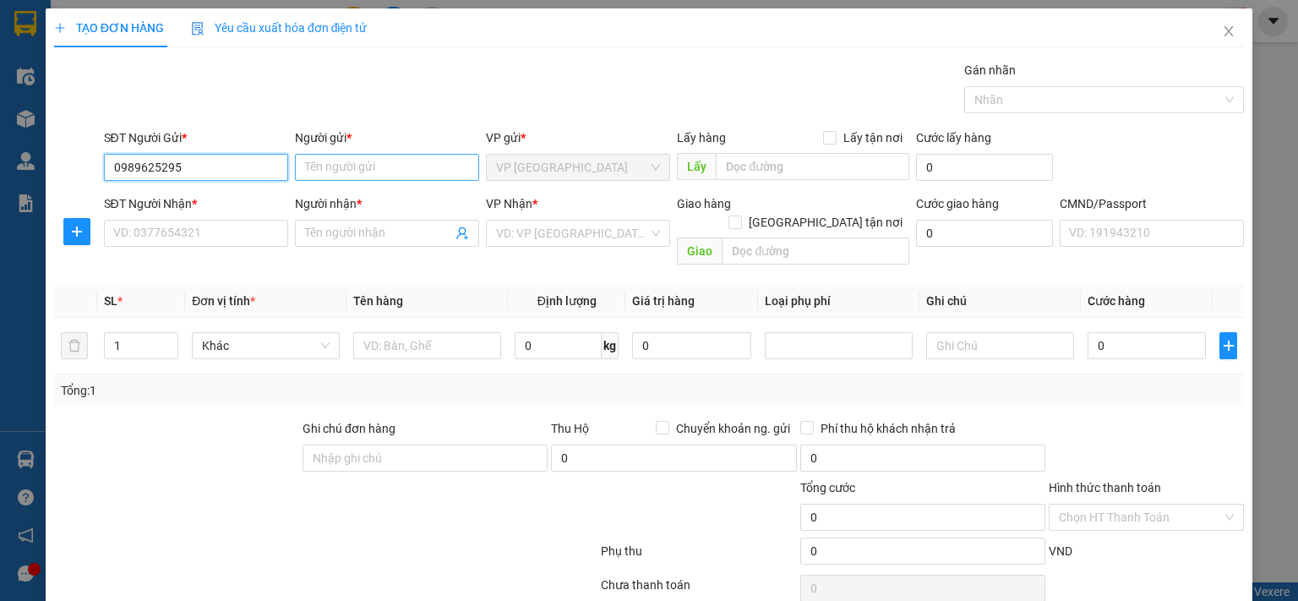
type input "0989625295"
click at [316, 165] on input "Người gửi *" at bounding box center [387, 167] width 184 height 27
type input "KHÁNH MITSU 314.TC"
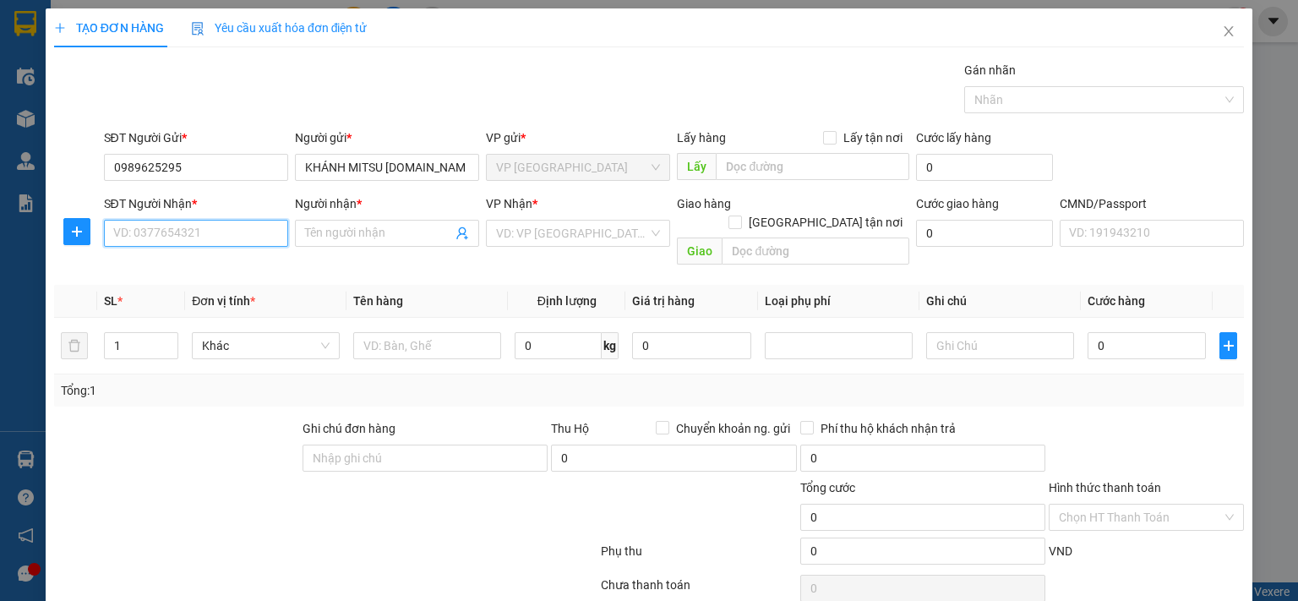
click at [152, 236] on input "SĐT Người Nhận *" at bounding box center [196, 233] width 184 height 27
click at [149, 269] on div "0976162969 - HUYỀN - GIA HUY" at bounding box center [195, 266] width 166 height 19
type input "0976162969"
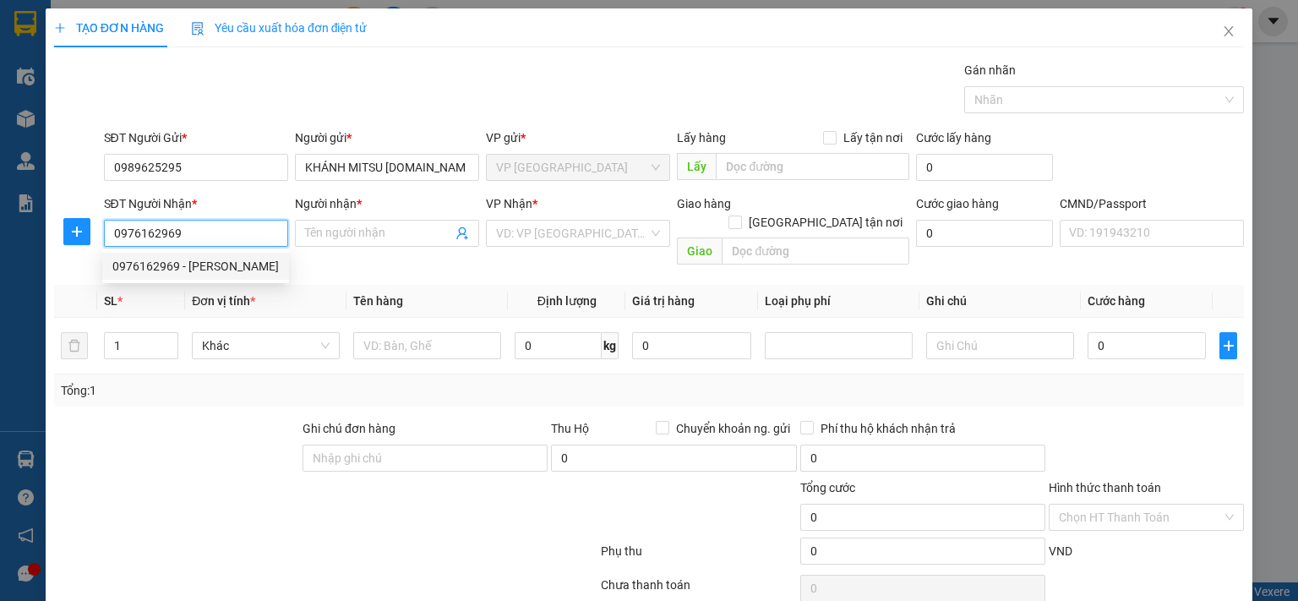
type input "HUYỀN - GIA HUY"
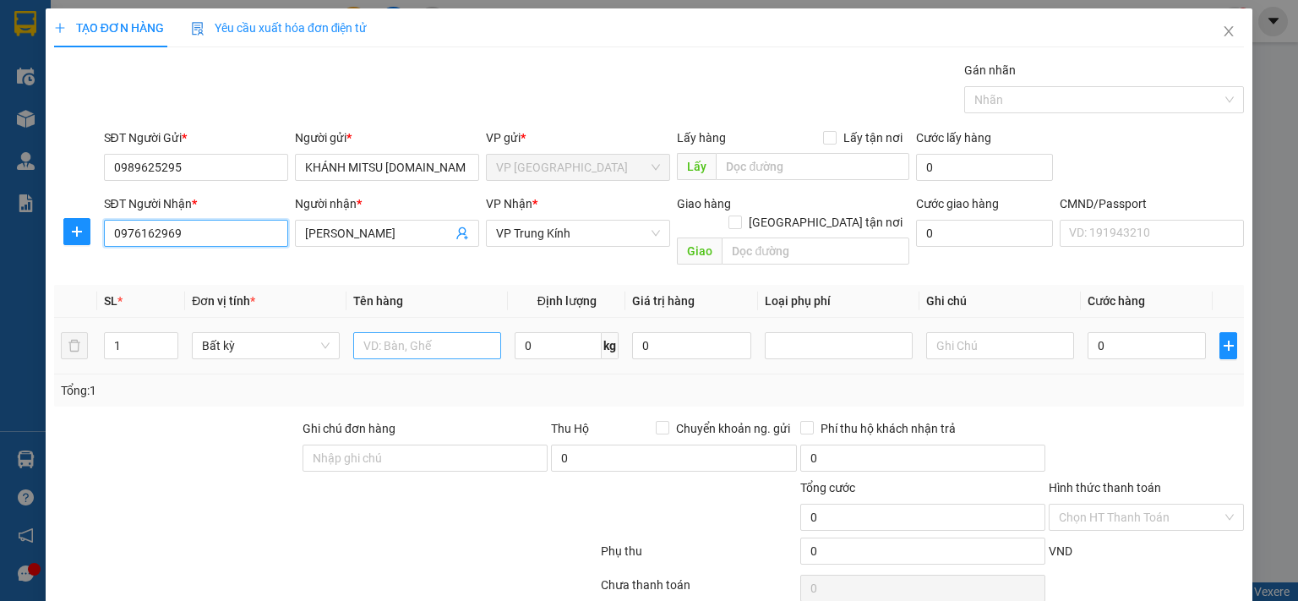
type input "0976162969"
click at [429, 332] on input "text" at bounding box center [427, 345] width 148 height 27
type input "LỐC MÁY"
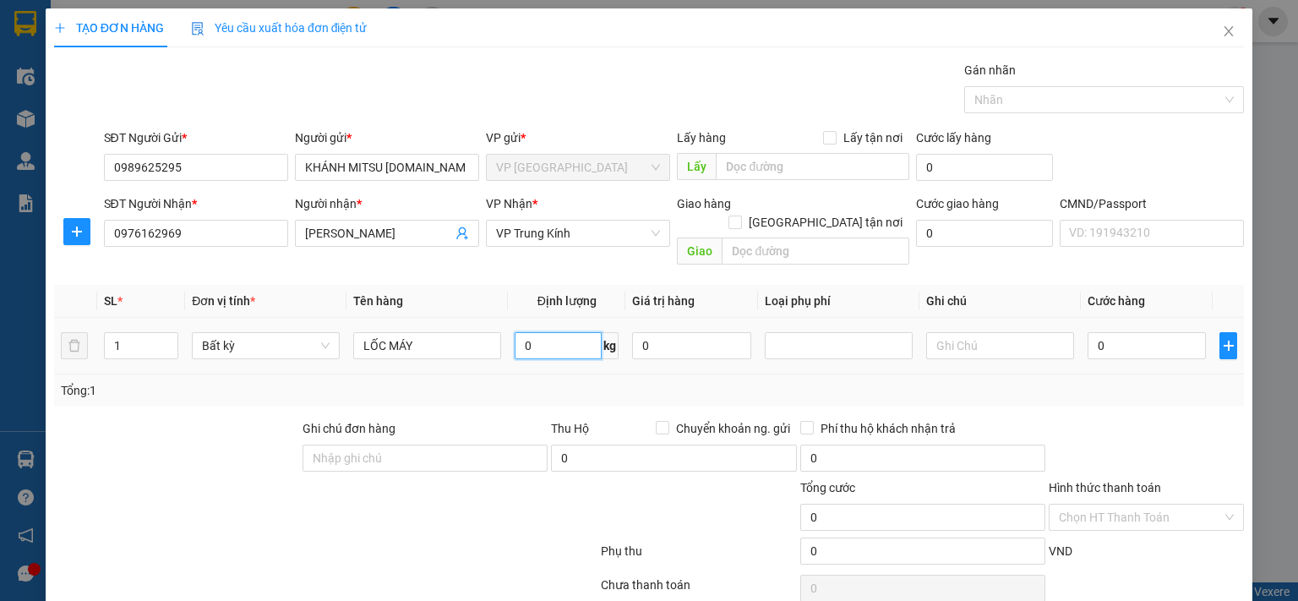
click at [565, 332] on input "0" at bounding box center [558, 345] width 87 height 27
type input "100"
click at [1154, 332] on input "0" at bounding box center [1147, 345] width 118 height 27
type input "130.000"
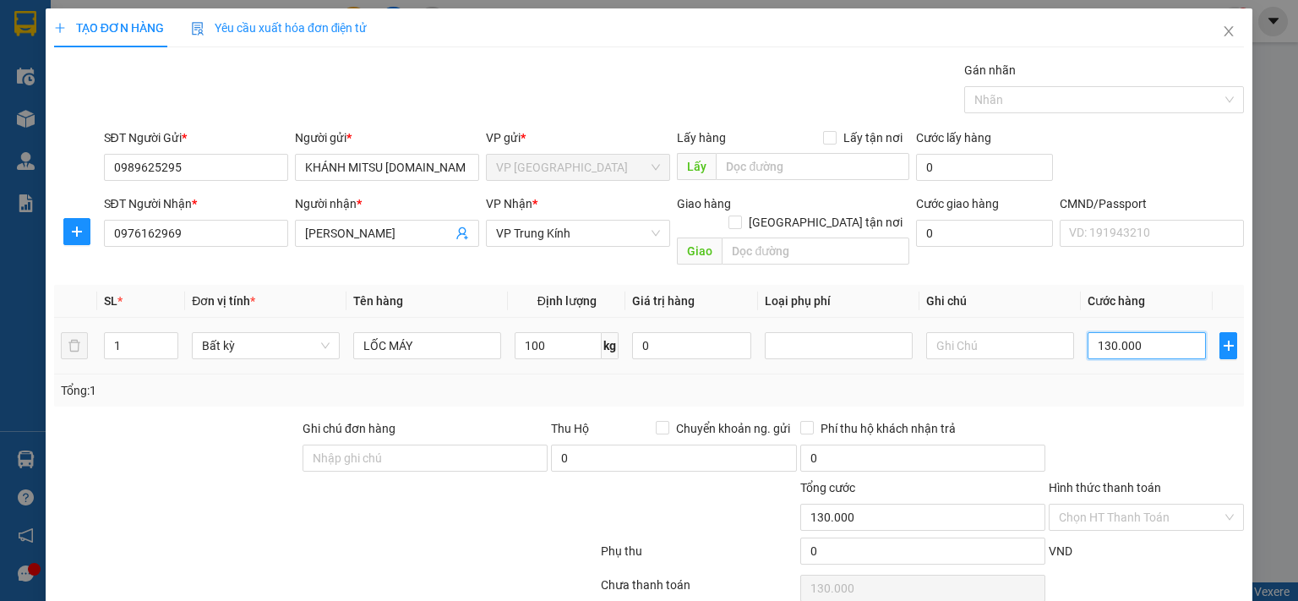
type input "130.000"
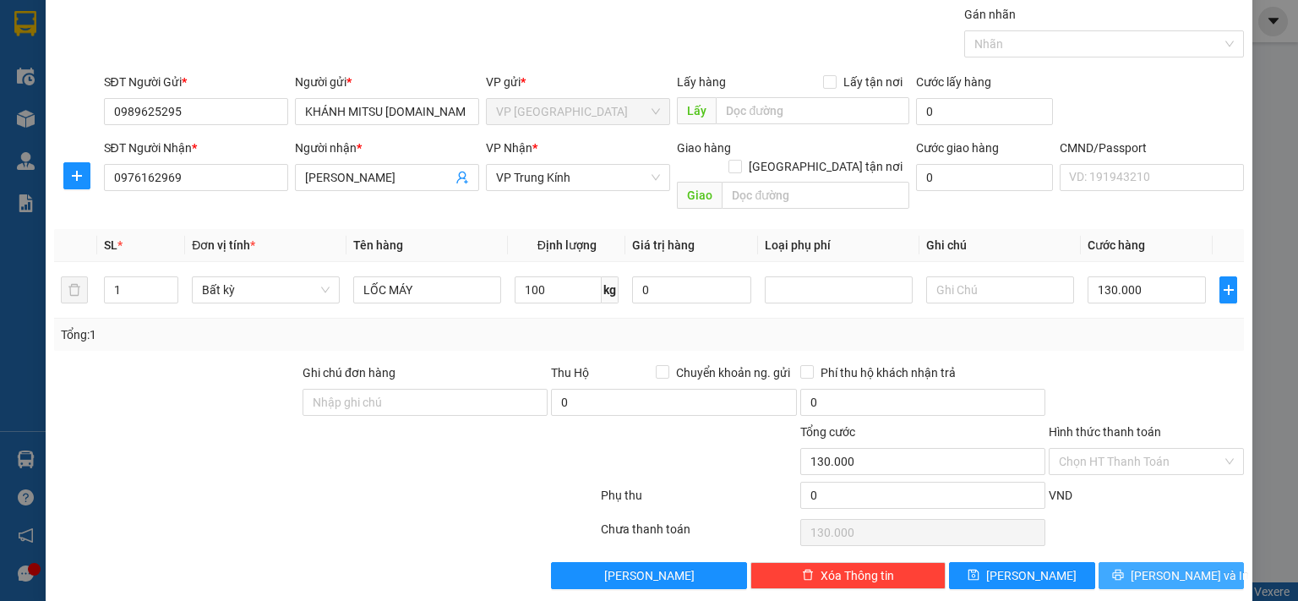
click at [1164, 566] on span "[PERSON_NAME] và In" at bounding box center [1190, 575] width 118 height 19
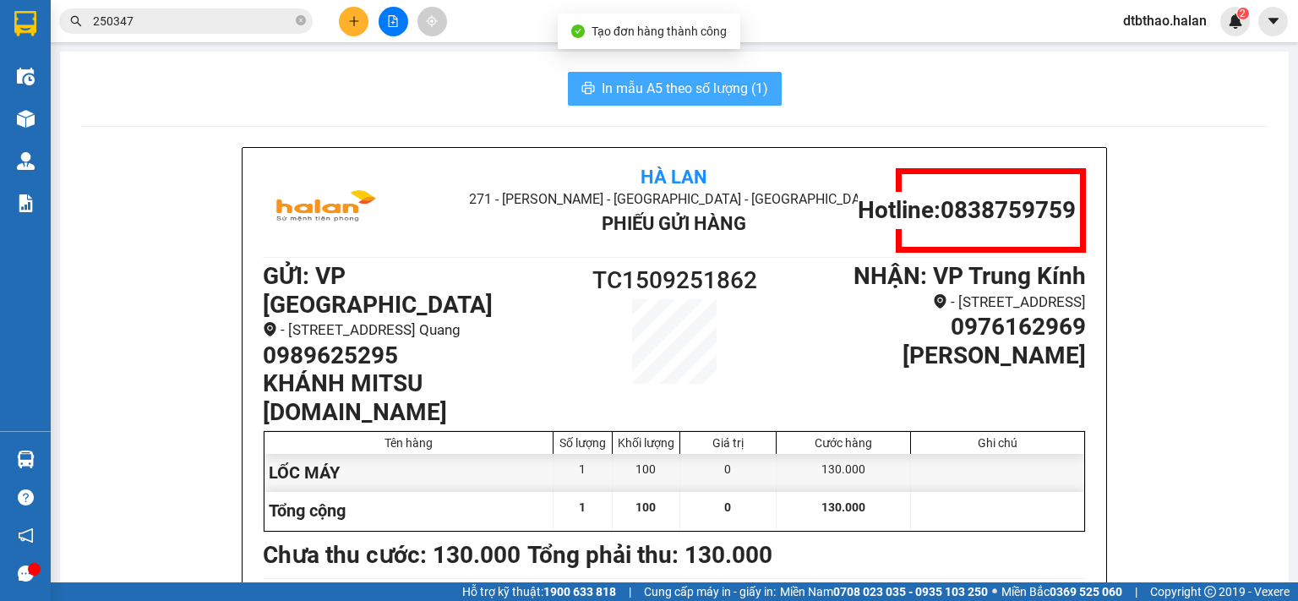
click at [679, 88] on span "In mẫu A5 theo số lượng (1)" at bounding box center [685, 88] width 166 height 21
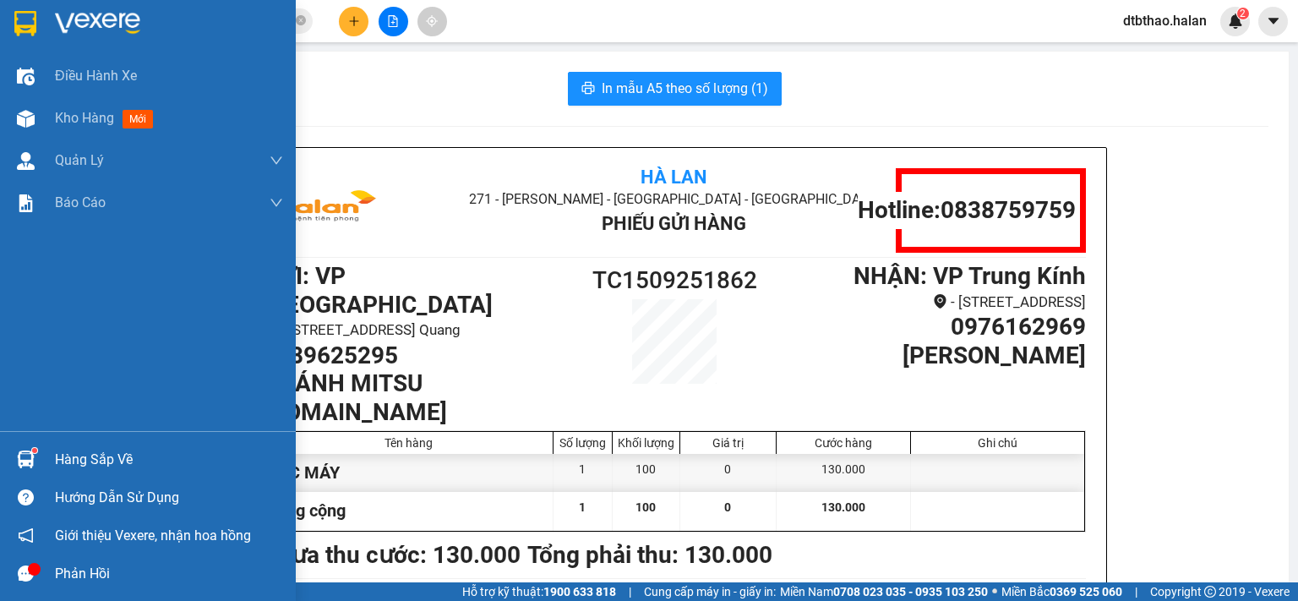
click at [68, 466] on div "Hàng sắp về" at bounding box center [169, 459] width 228 height 25
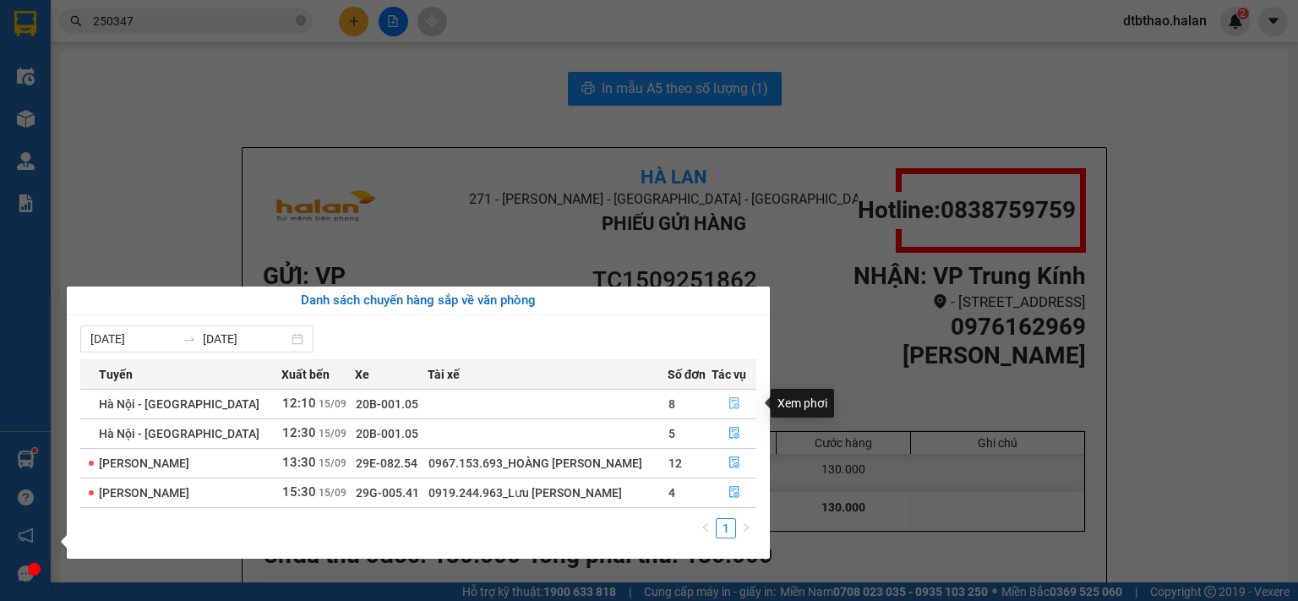
click at [731, 399] on icon "file-done" at bounding box center [734, 403] width 12 height 12
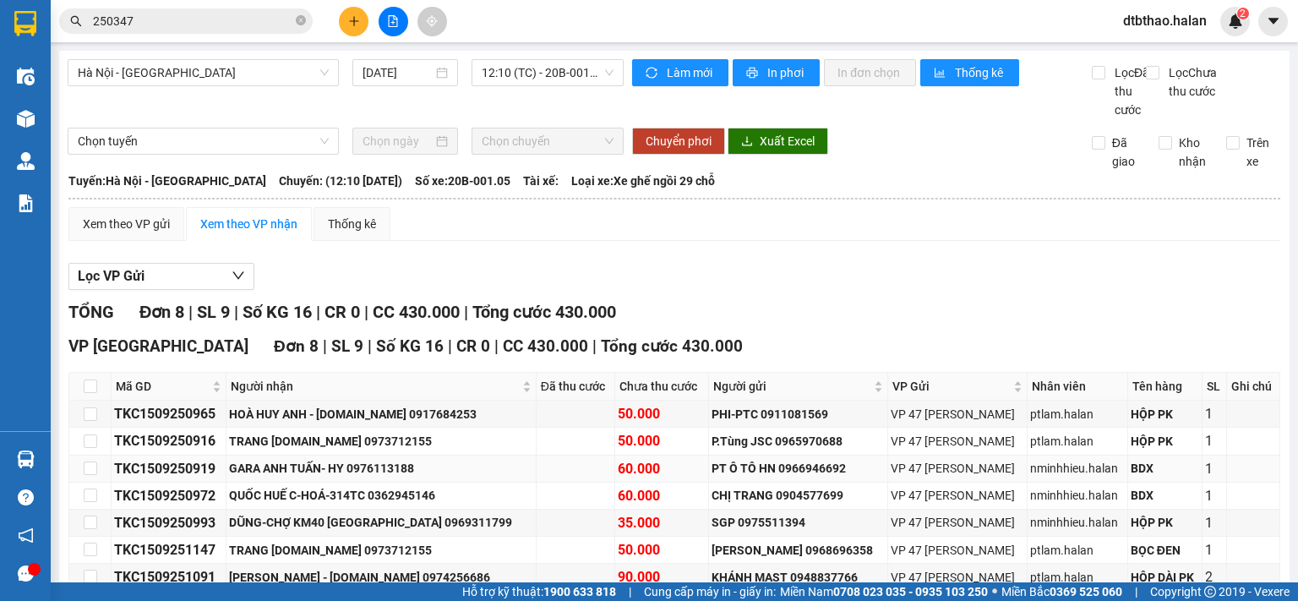
scroll to position [139, 0]
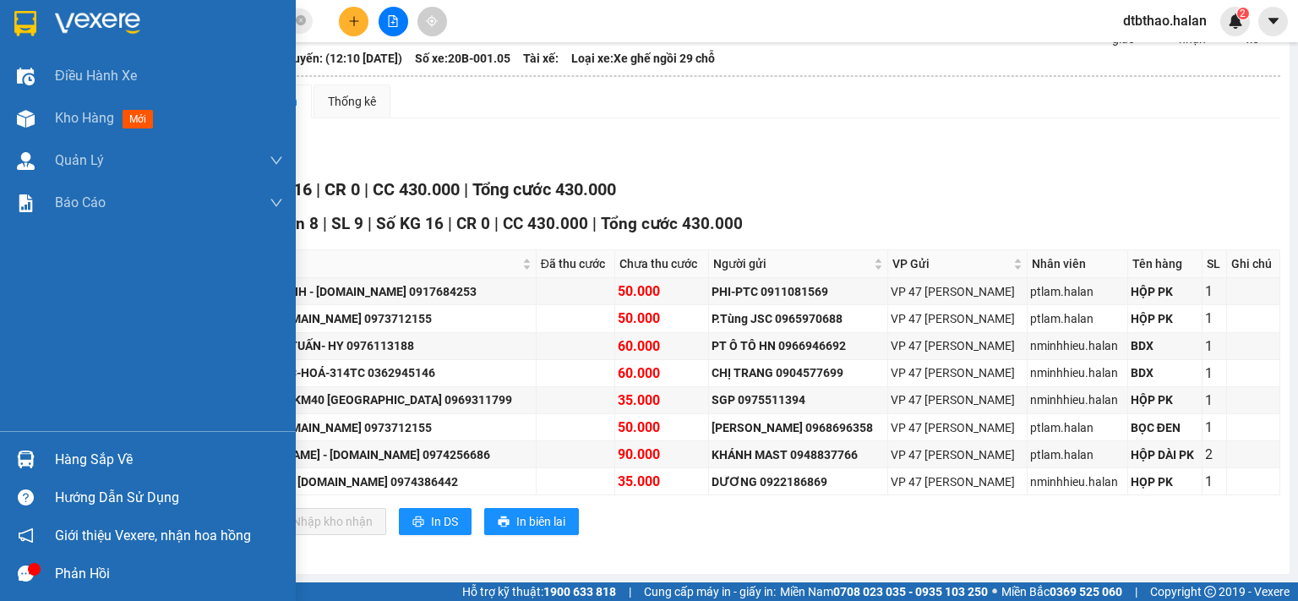
click at [55, 459] on div "Hàng sắp về" at bounding box center [169, 459] width 228 height 25
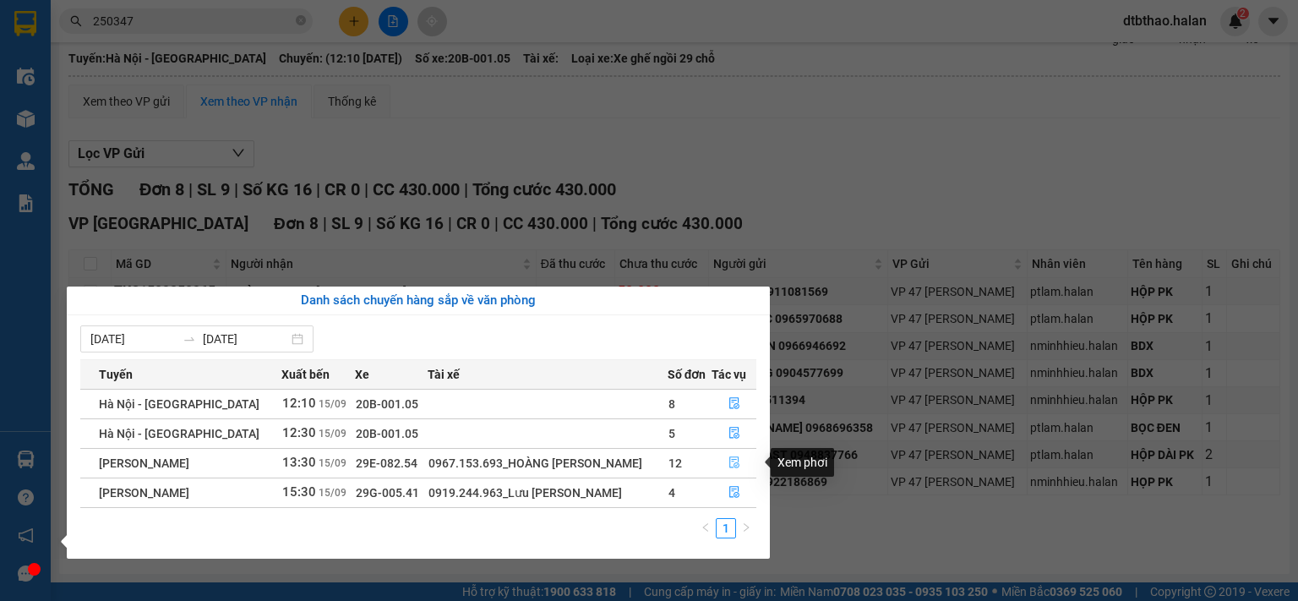
click at [734, 462] on icon "file-done" at bounding box center [734, 462] width 12 height 12
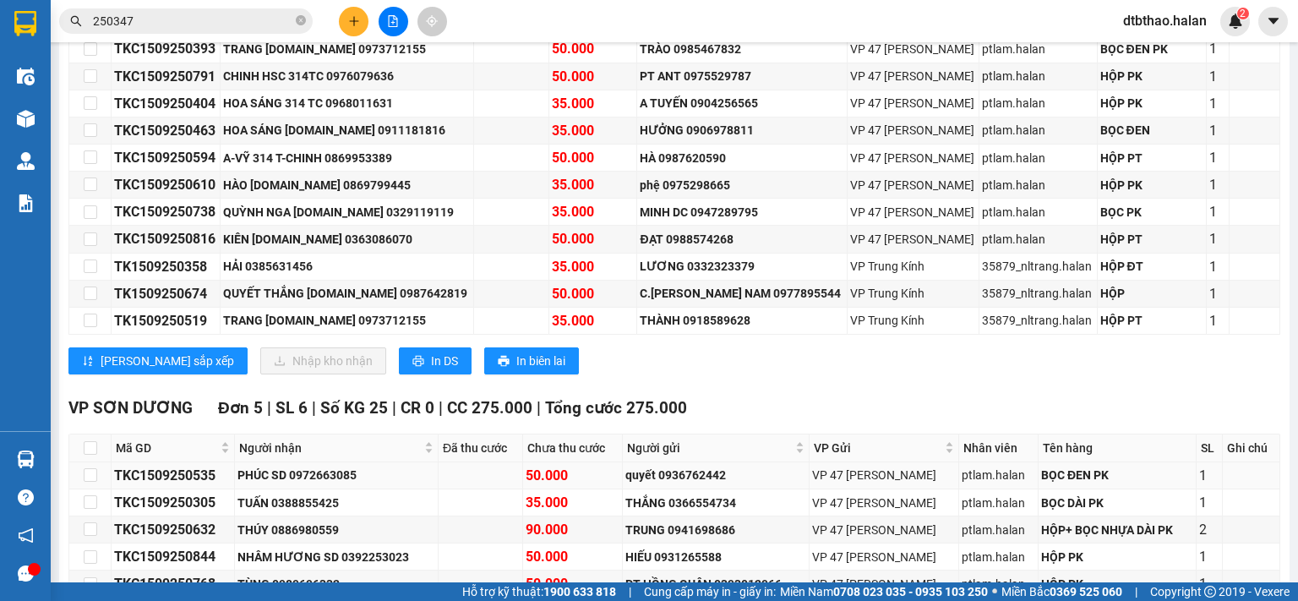
scroll to position [308, 0]
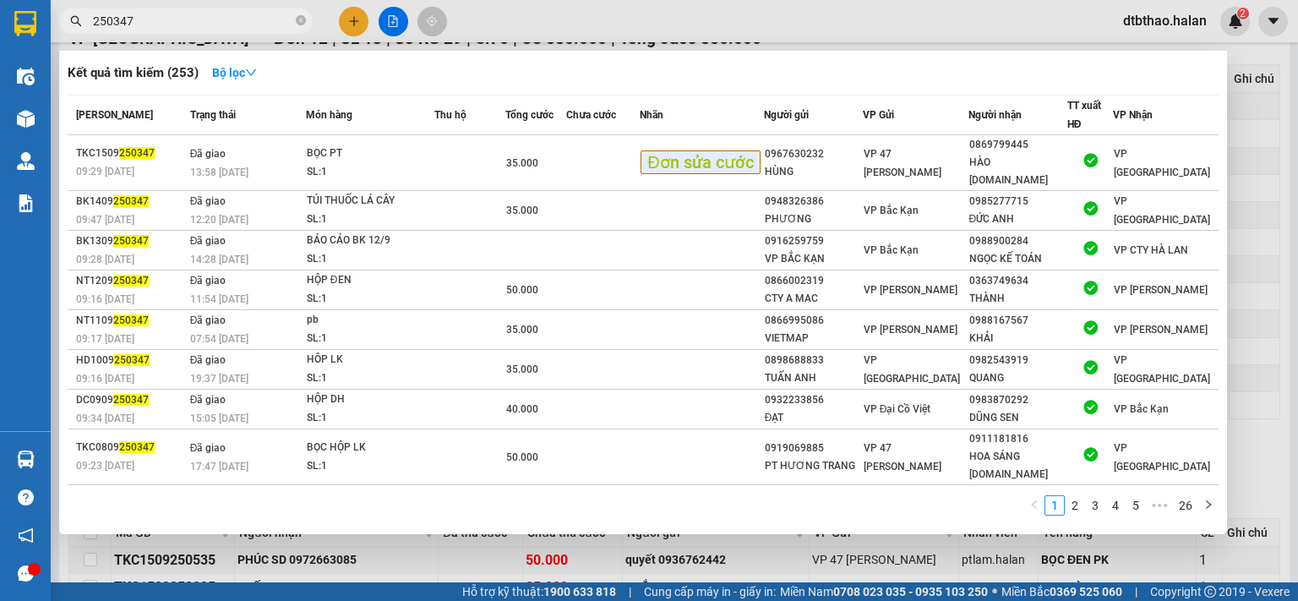
drag, startPoint x: 186, startPoint y: 16, endPoint x: 82, endPoint y: 16, distance: 103.9
click at [82, 16] on span "250347" at bounding box center [186, 20] width 254 height 25
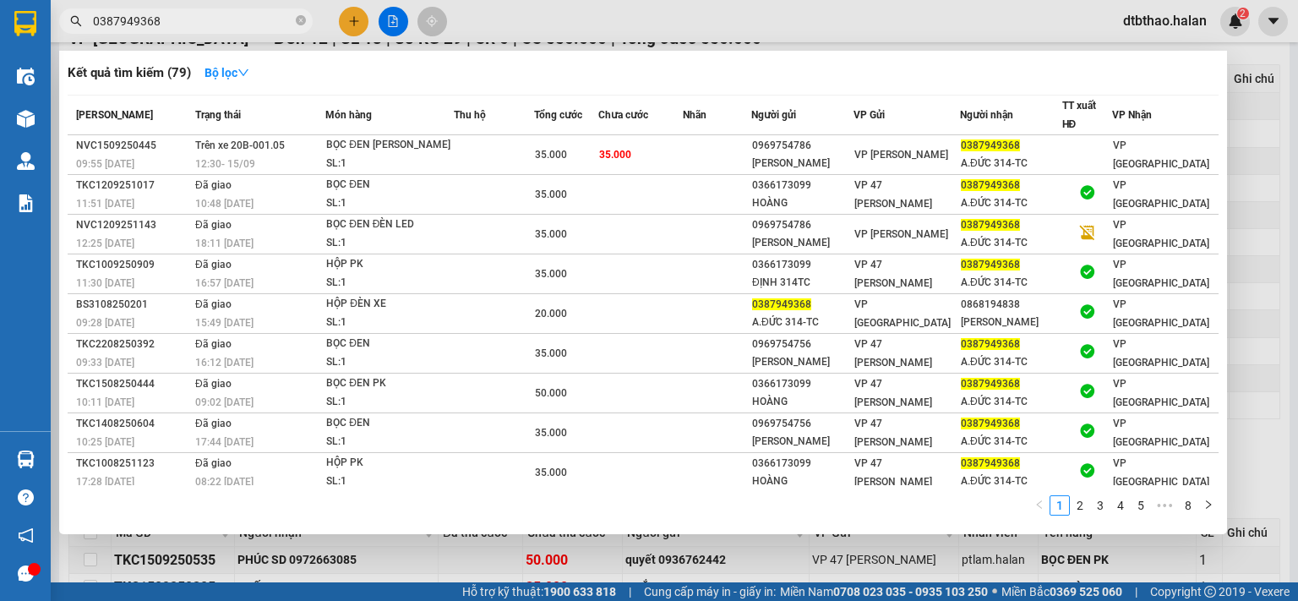
type input "0387949368"
click at [367, 559] on div at bounding box center [649, 300] width 1298 height 601
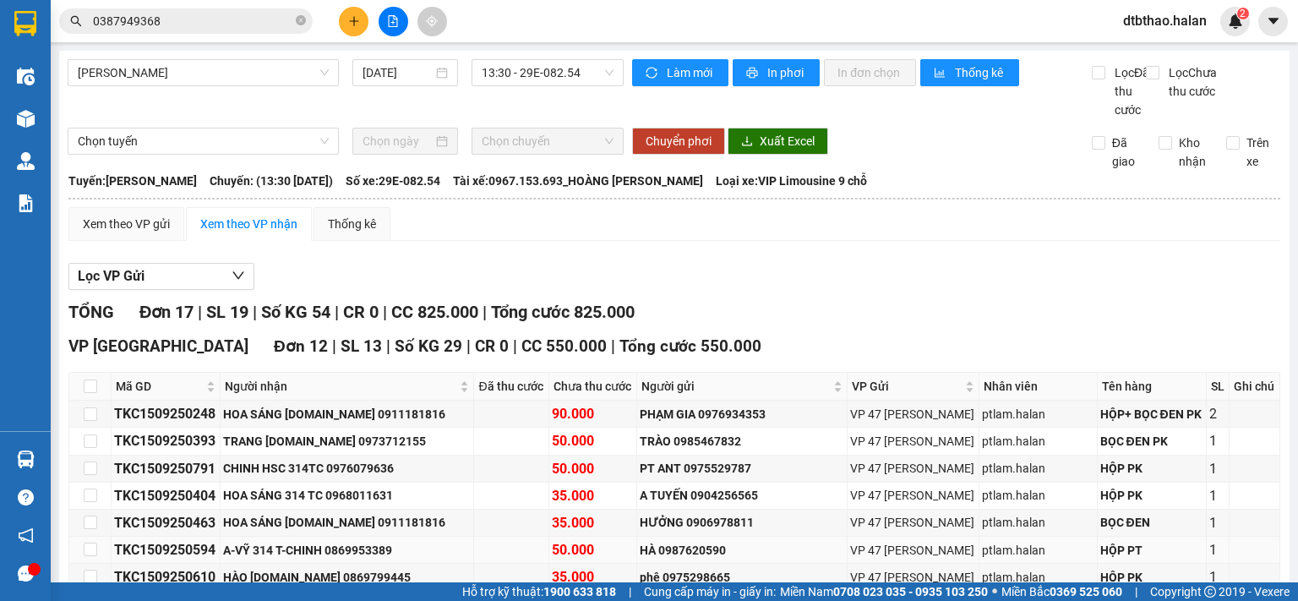
scroll to position [85, 0]
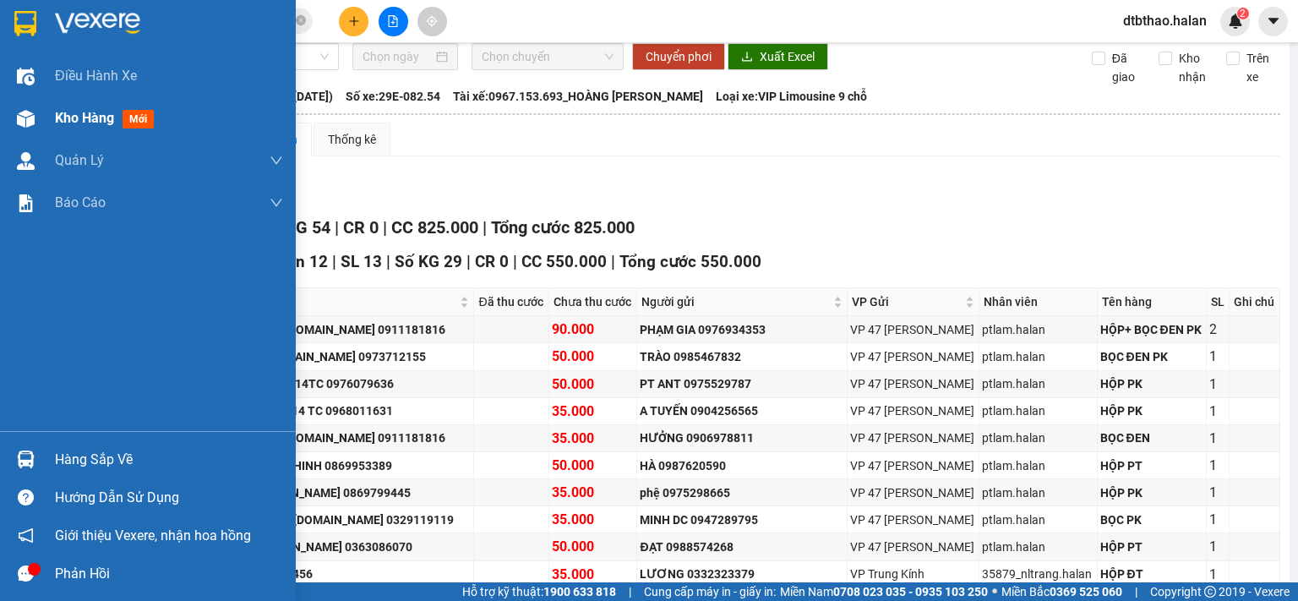
click at [64, 119] on span "Kho hàng" at bounding box center [84, 118] width 59 height 16
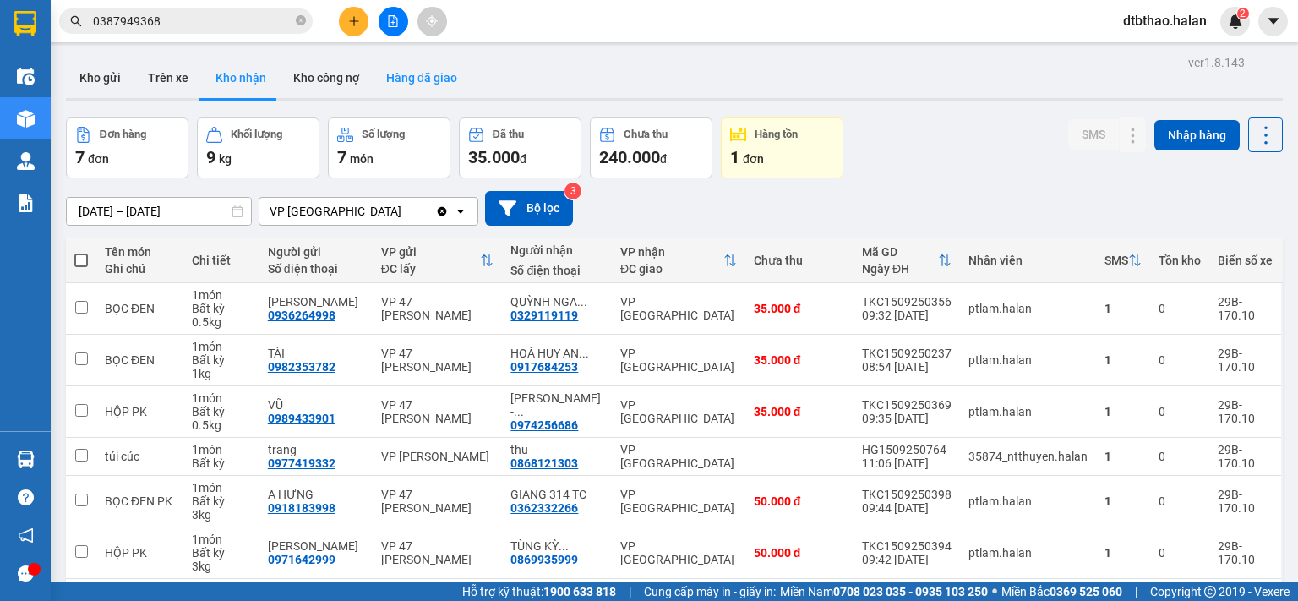
click at [406, 81] on button "Hàng đã giao" at bounding box center [422, 77] width 98 height 41
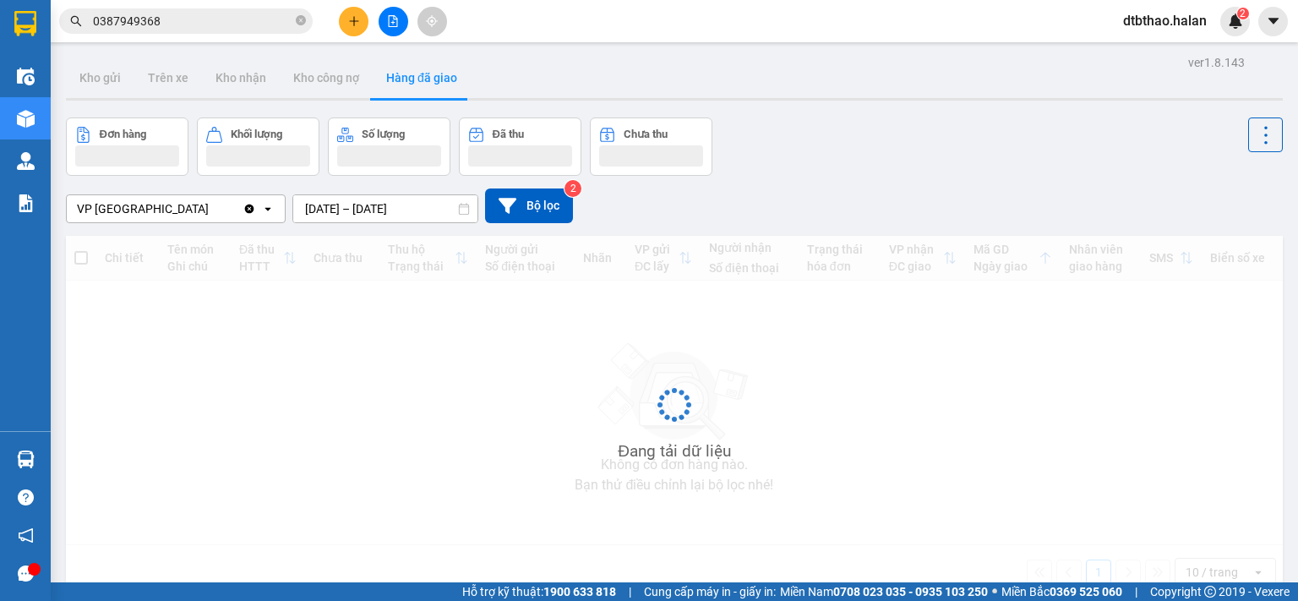
click at [414, 205] on input "13/09/2025 – 15/09/2025" at bounding box center [385, 208] width 184 height 27
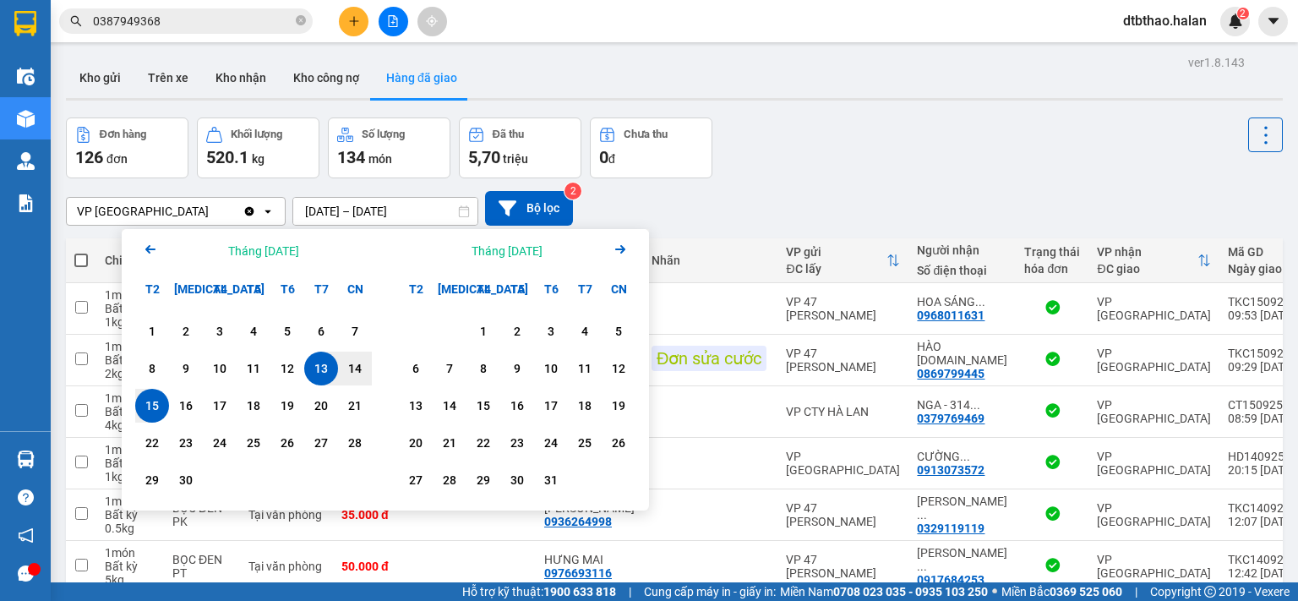
click at [155, 412] on div "15" at bounding box center [152, 406] width 24 height 20
type input "15/09/2025 – 15/09/2025"
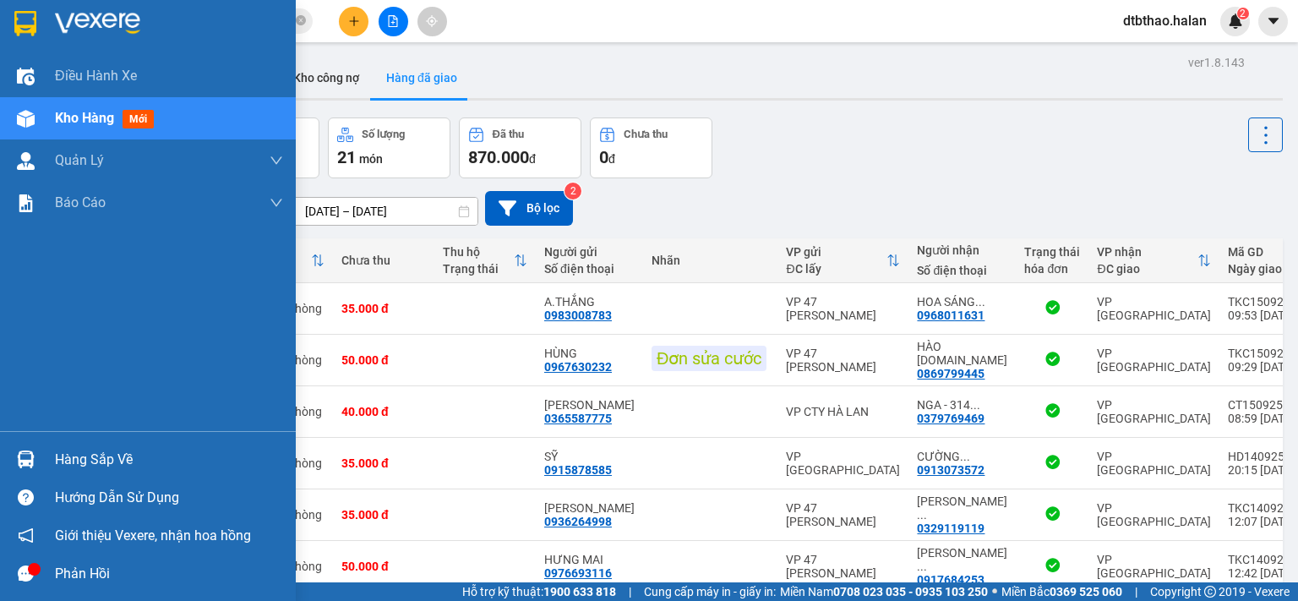
click at [81, 461] on div "Hàng sắp về" at bounding box center [169, 459] width 228 height 25
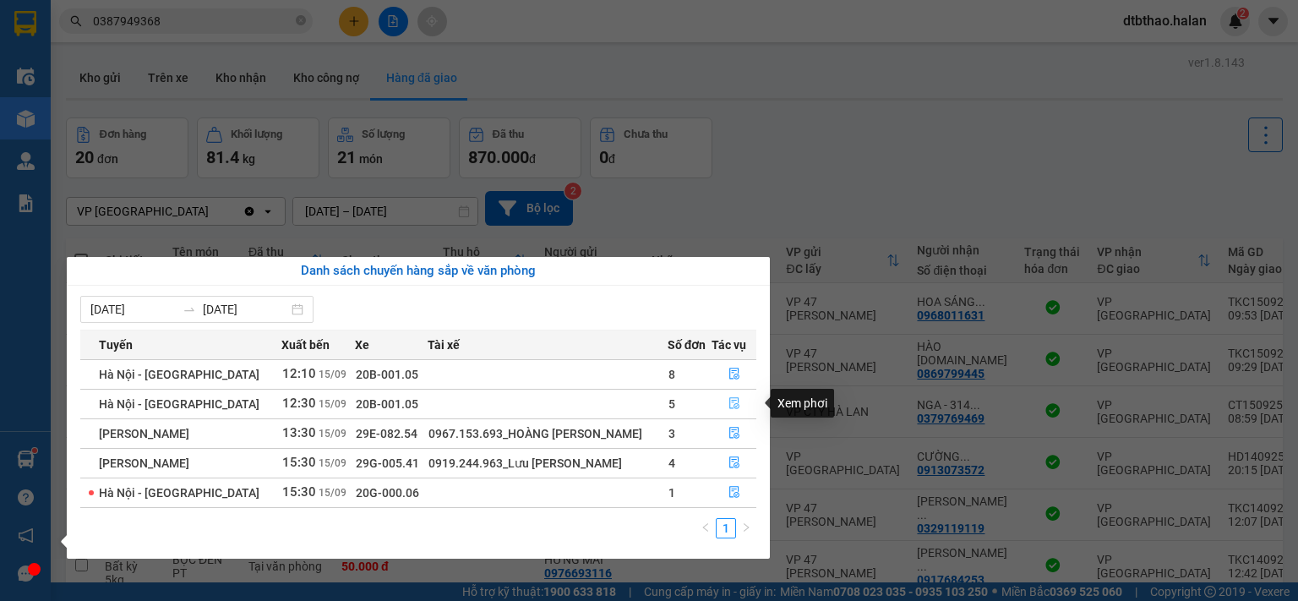
click at [734, 405] on icon "file-done" at bounding box center [734, 403] width 12 height 12
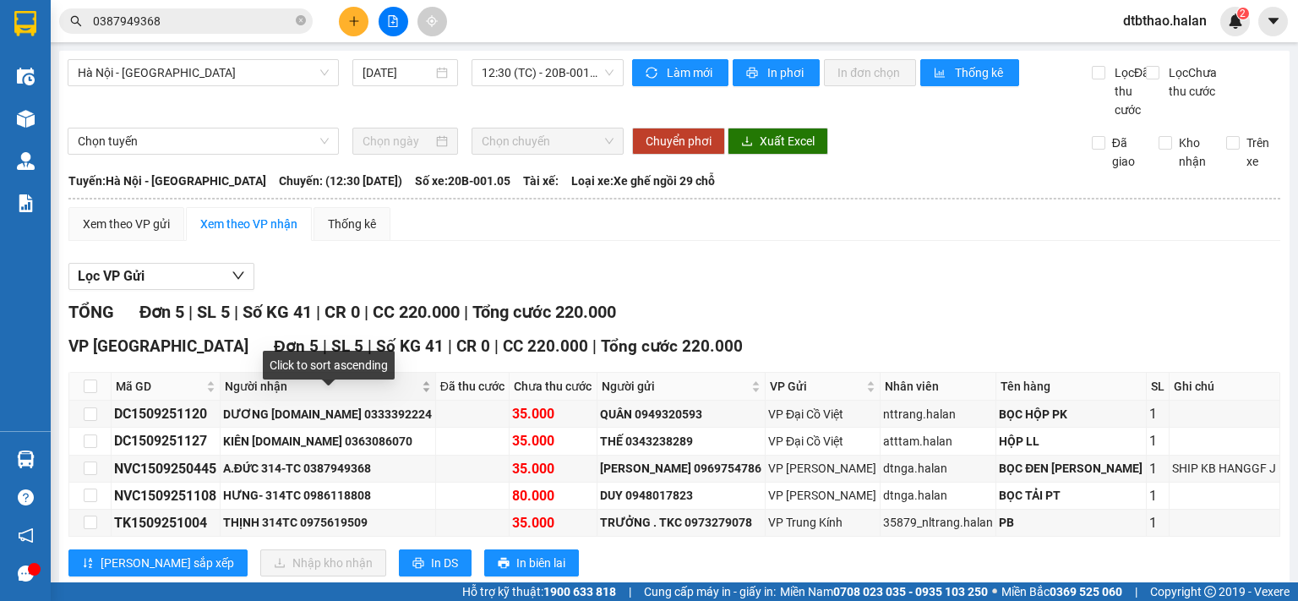
scroll to position [57, 0]
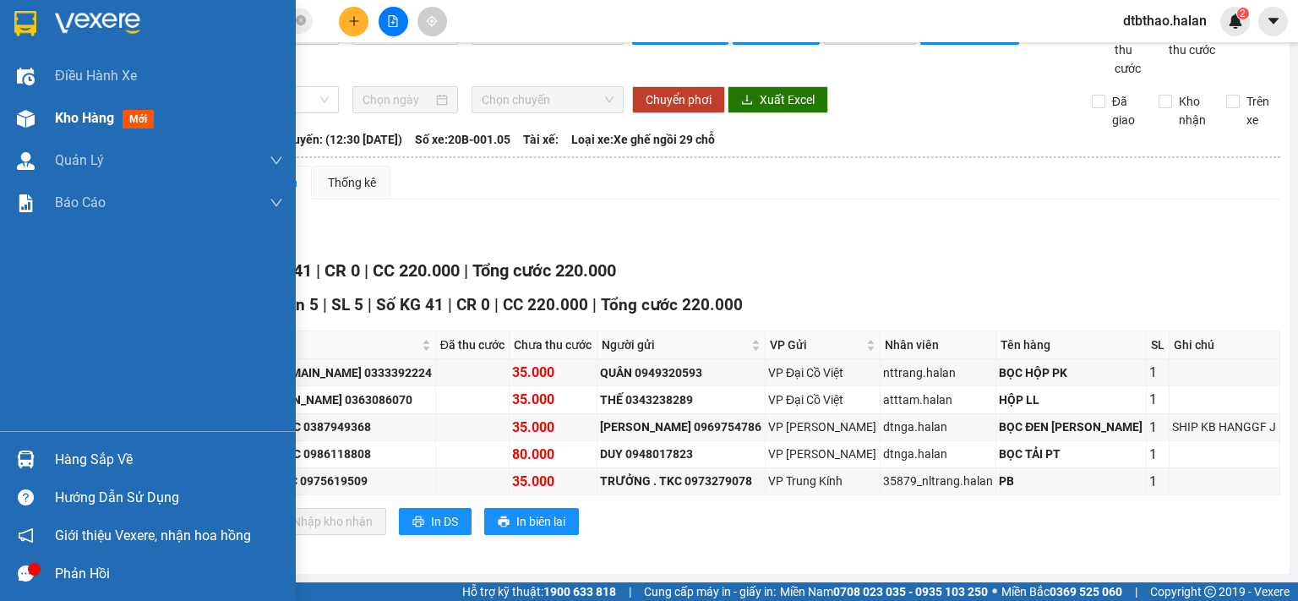
click at [95, 125] on span "Kho hàng" at bounding box center [84, 118] width 59 height 16
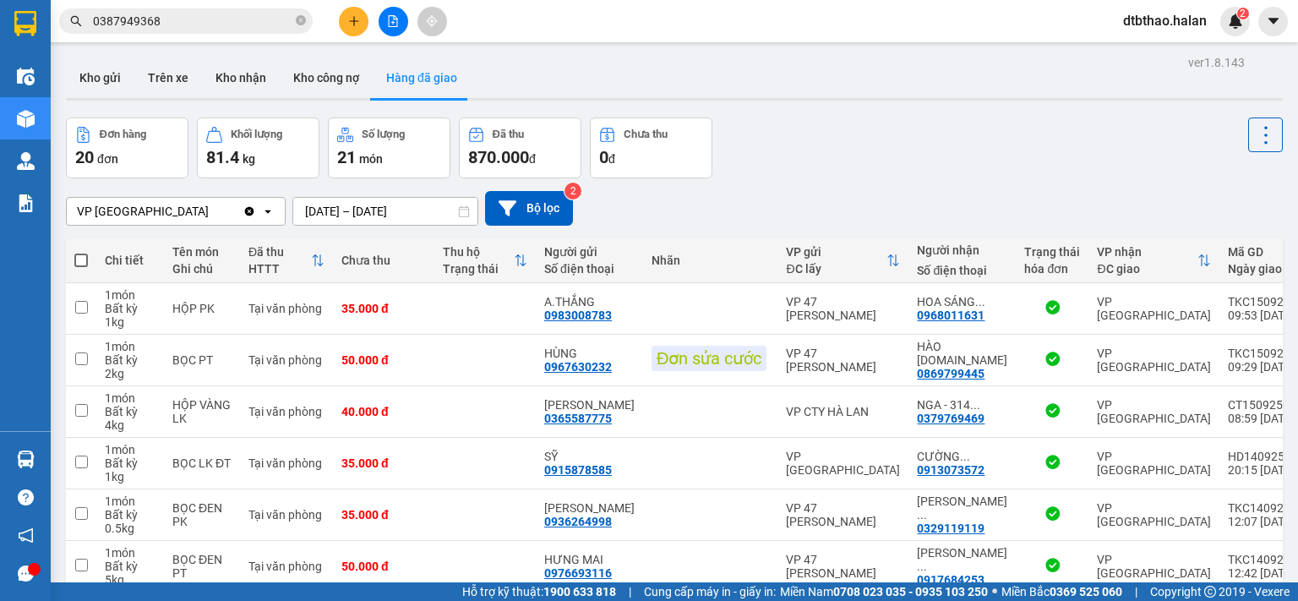
drag, startPoint x: 90, startPoint y: 85, endPoint x: 88, endPoint y: 134, distance: 49.9
click at [90, 90] on button "Kho gửi" at bounding box center [100, 77] width 68 height 41
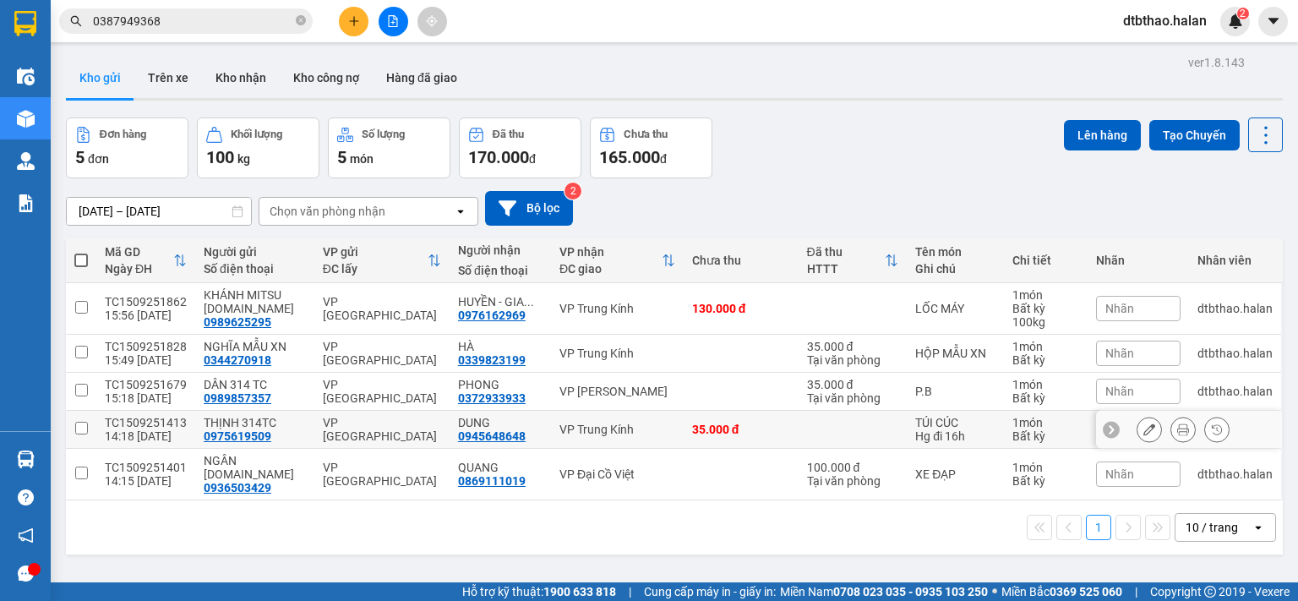
click at [78, 429] on input "checkbox" at bounding box center [81, 428] width 13 height 13
checkbox input "true"
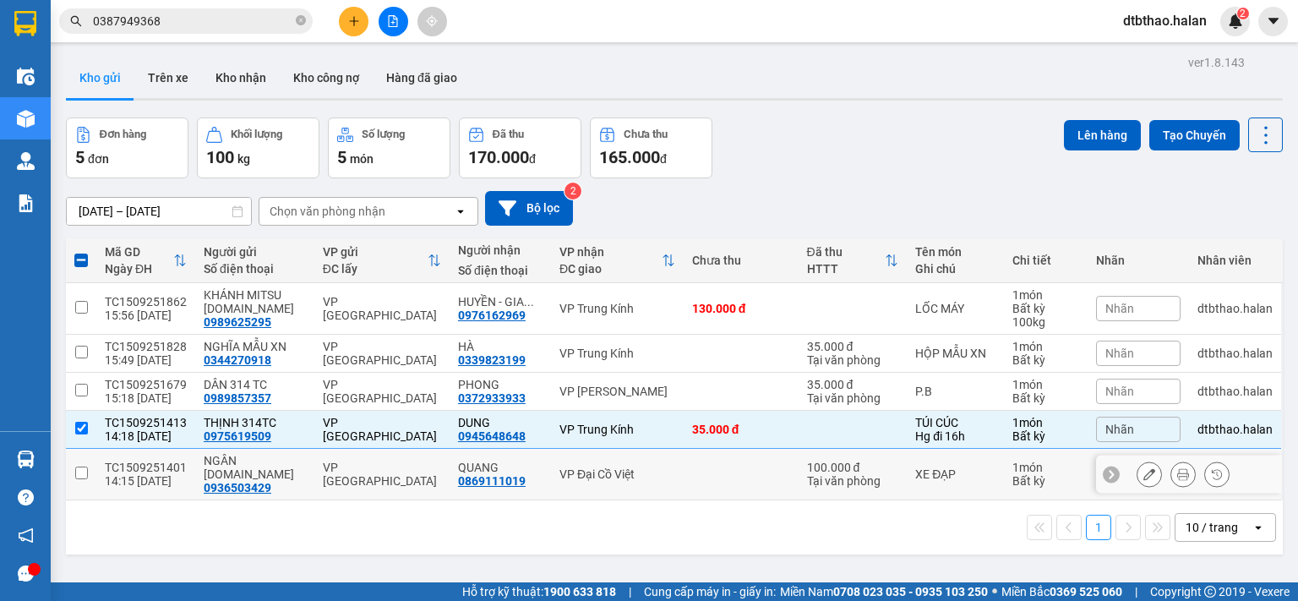
click at [77, 469] on input "checkbox" at bounding box center [81, 472] width 13 height 13
checkbox input "true"
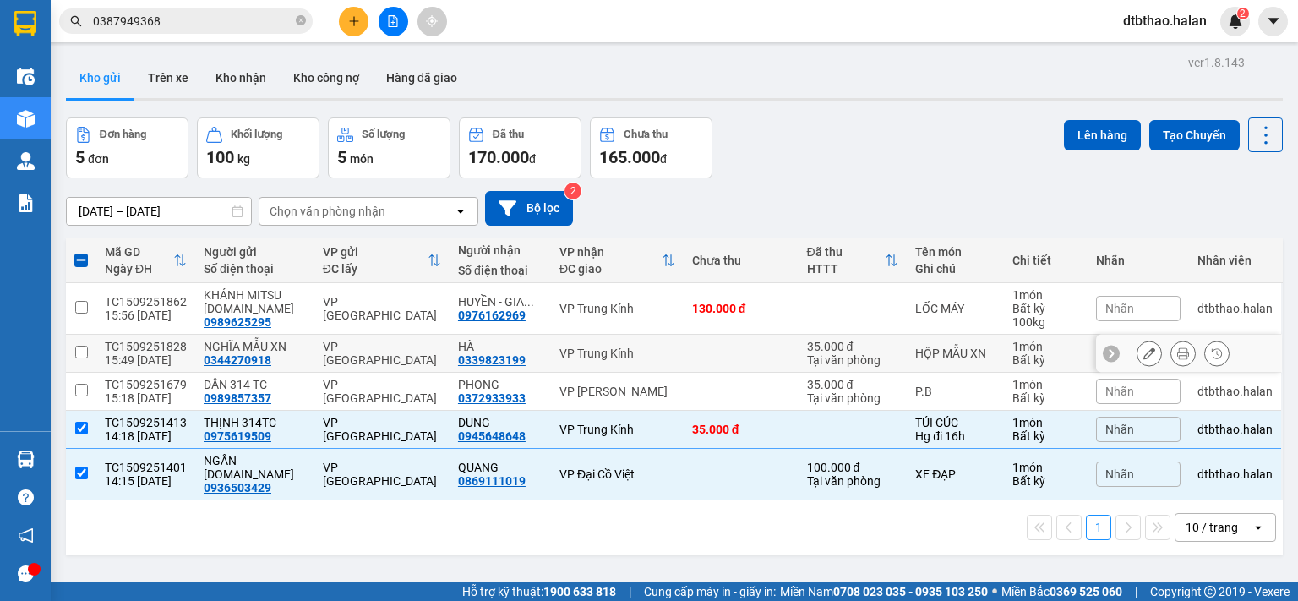
click at [79, 351] on input "checkbox" at bounding box center [81, 352] width 13 height 13
checkbox input "true"
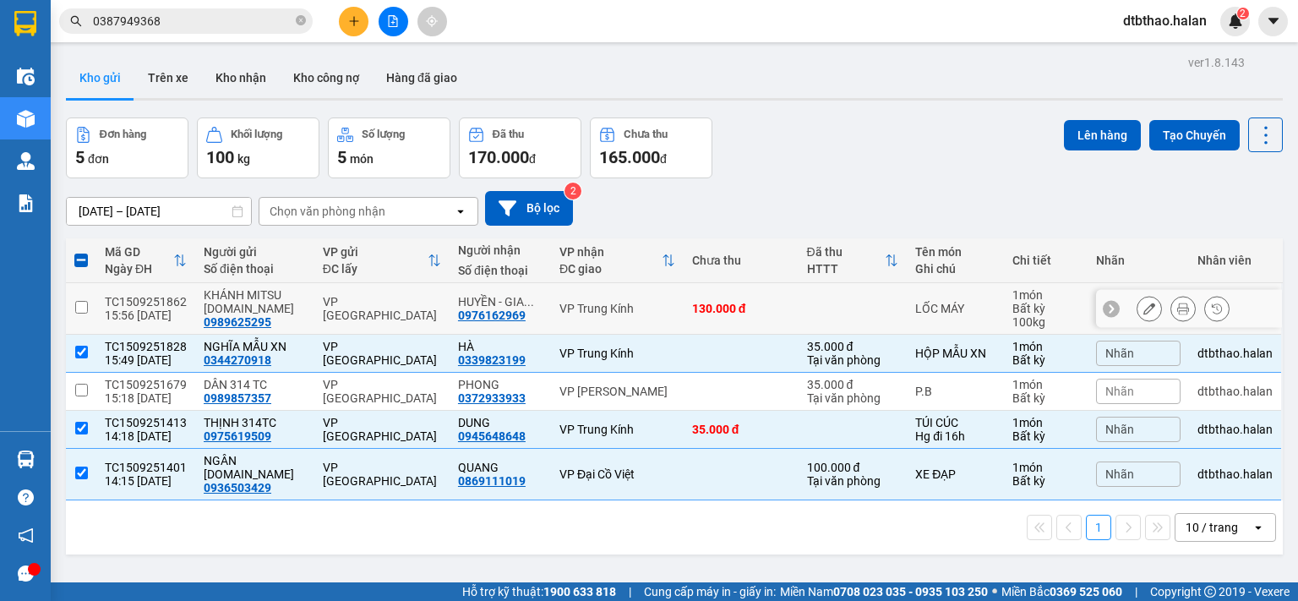
click at [80, 306] on input "checkbox" at bounding box center [81, 307] width 13 height 13
checkbox input "true"
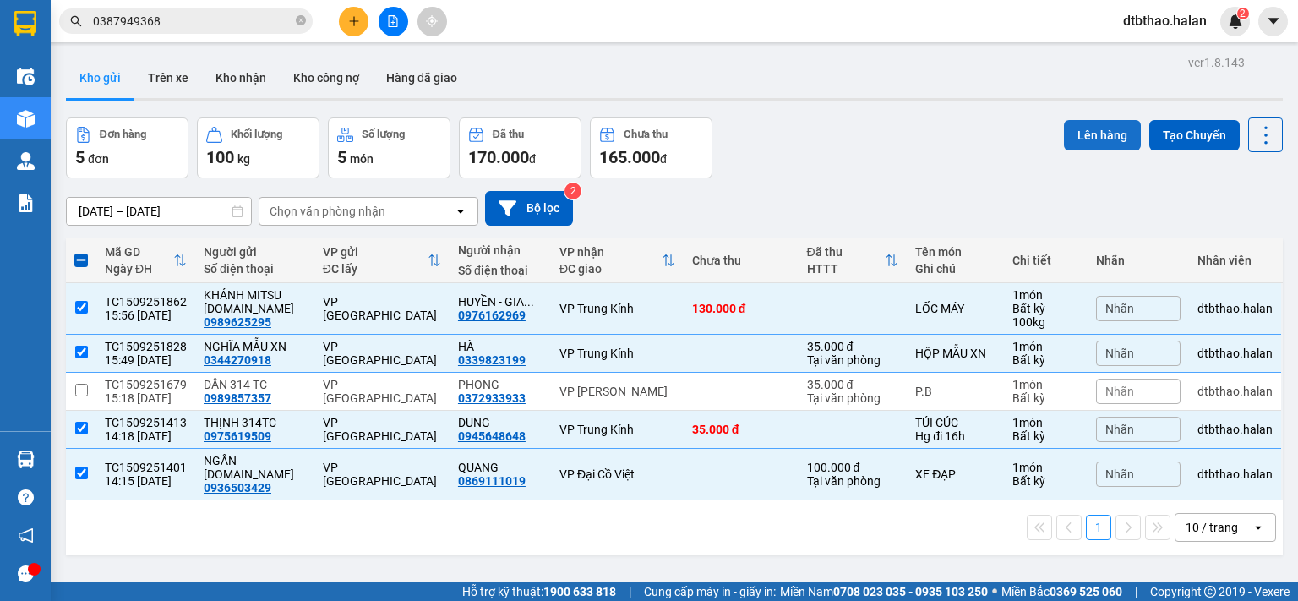
click at [1068, 132] on button "Lên hàng" at bounding box center [1102, 135] width 77 height 30
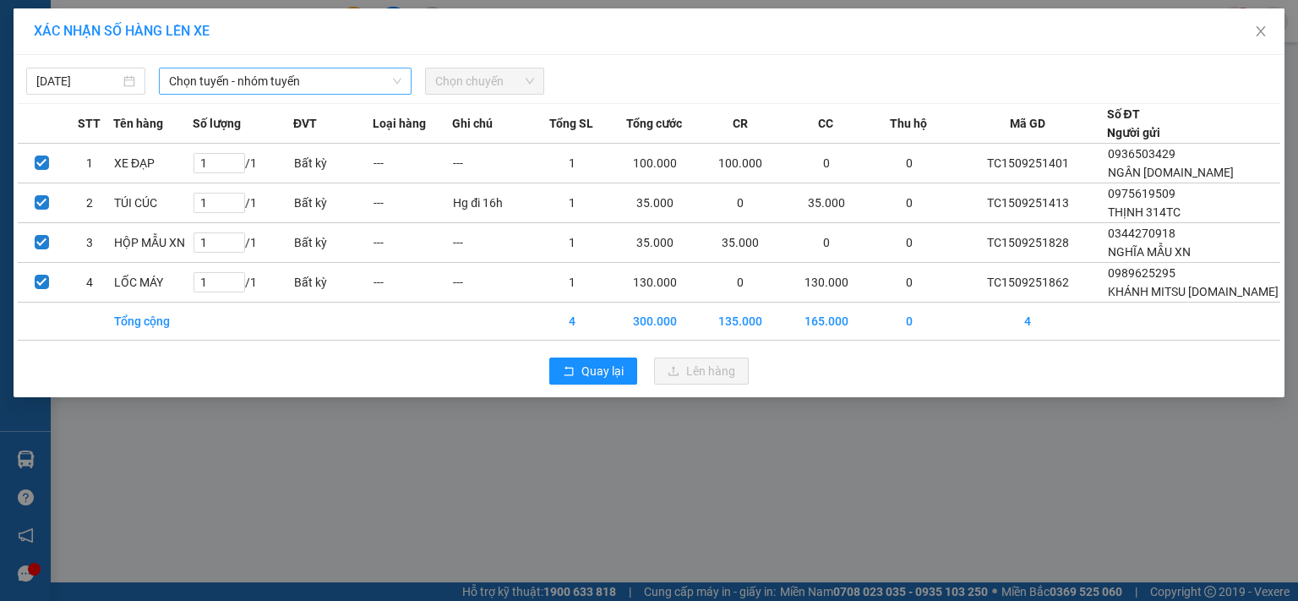
drag, startPoint x: 304, startPoint y: 80, endPoint x: 307, endPoint y: 96, distance: 16.3
click at [304, 81] on span "Chọn tuyến - nhóm tuyến" at bounding box center [285, 80] width 232 height 25
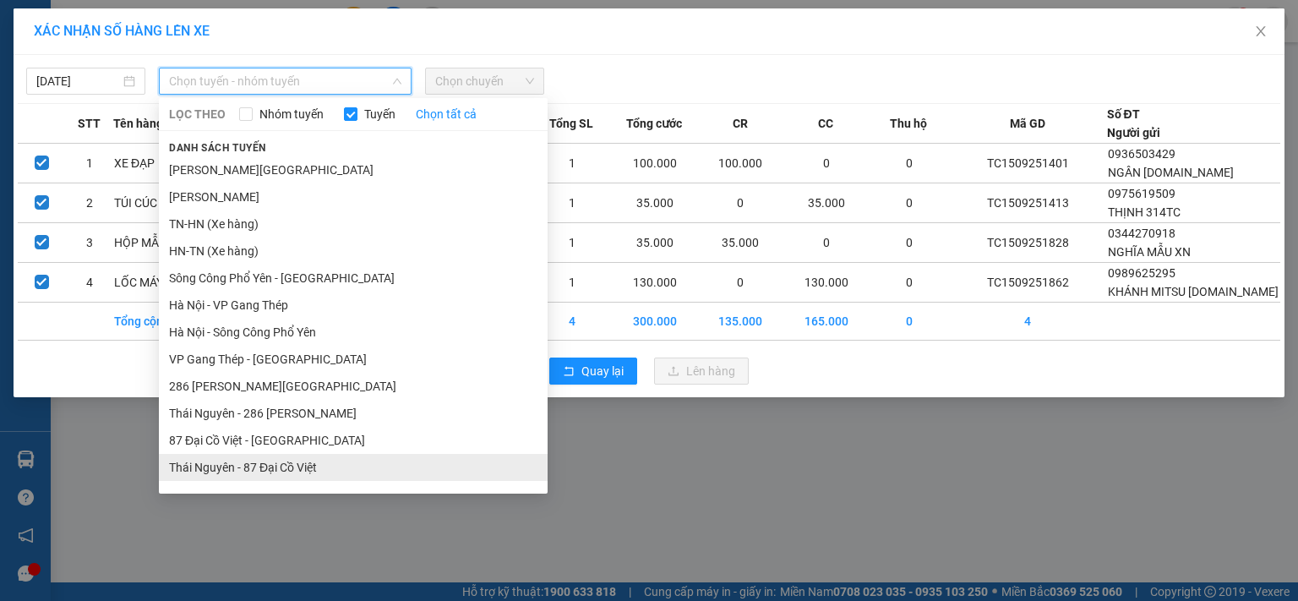
scroll to position [155, 0]
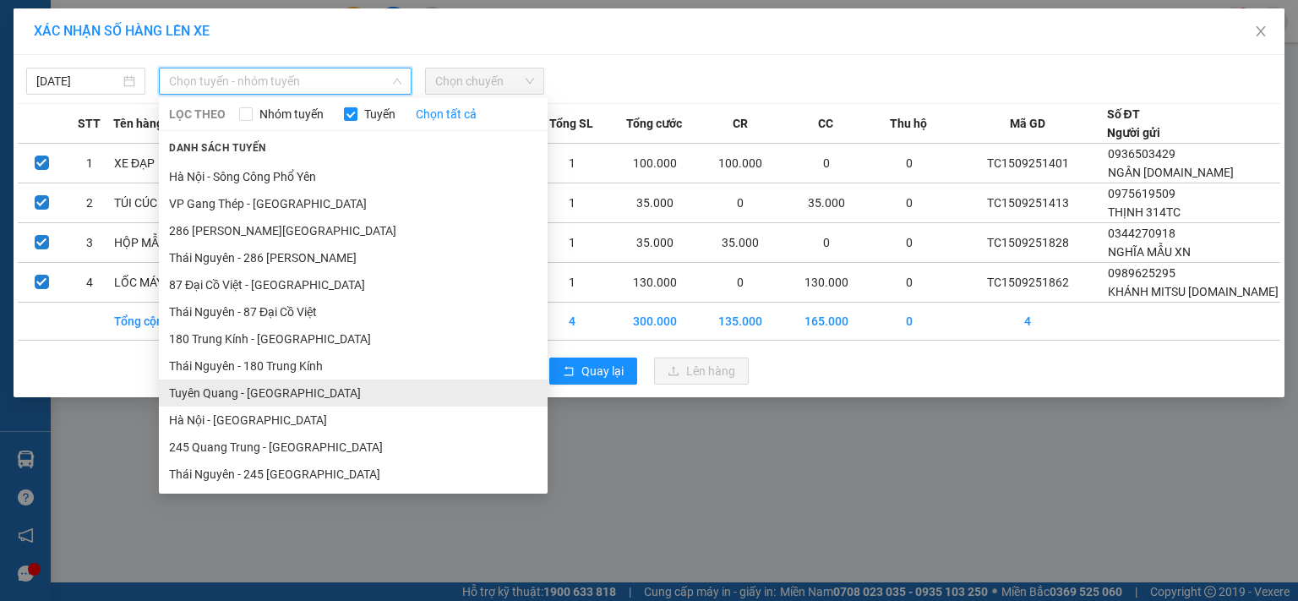
click at [286, 392] on li "Tuyên Quang - [GEOGRAPHIC_DATA]" at bounding box center [353, 392] width 389 height 27
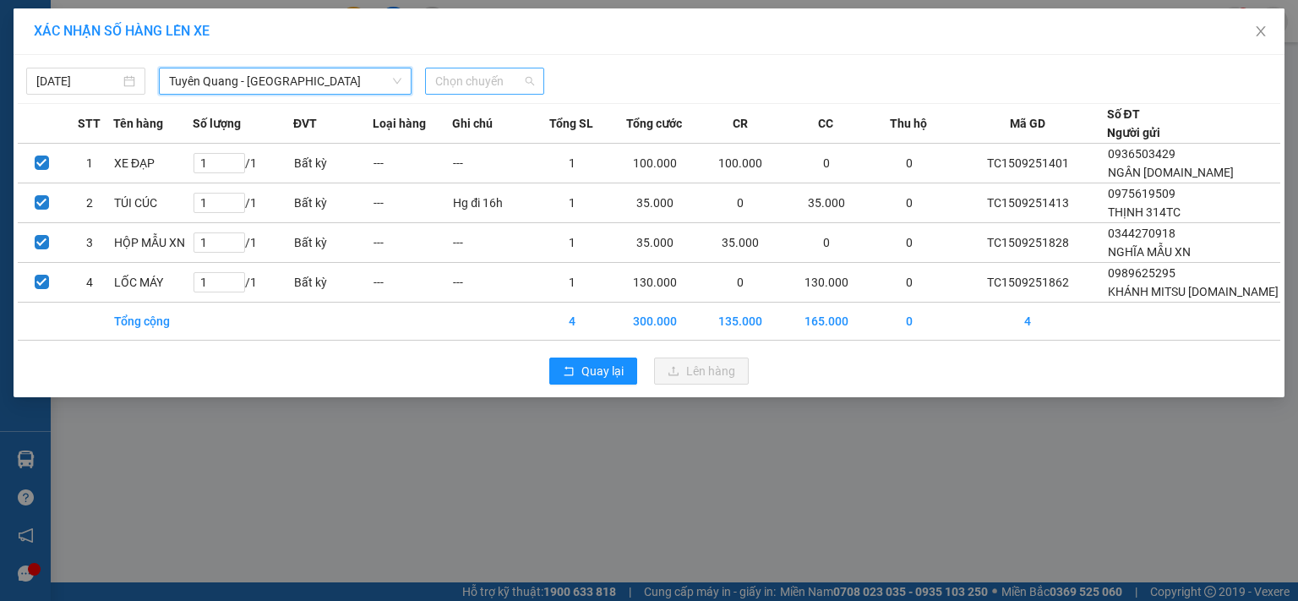
click at [500, 78] on span "Chọn chuyến" at bounding box center [484, 80] width 99 height 25
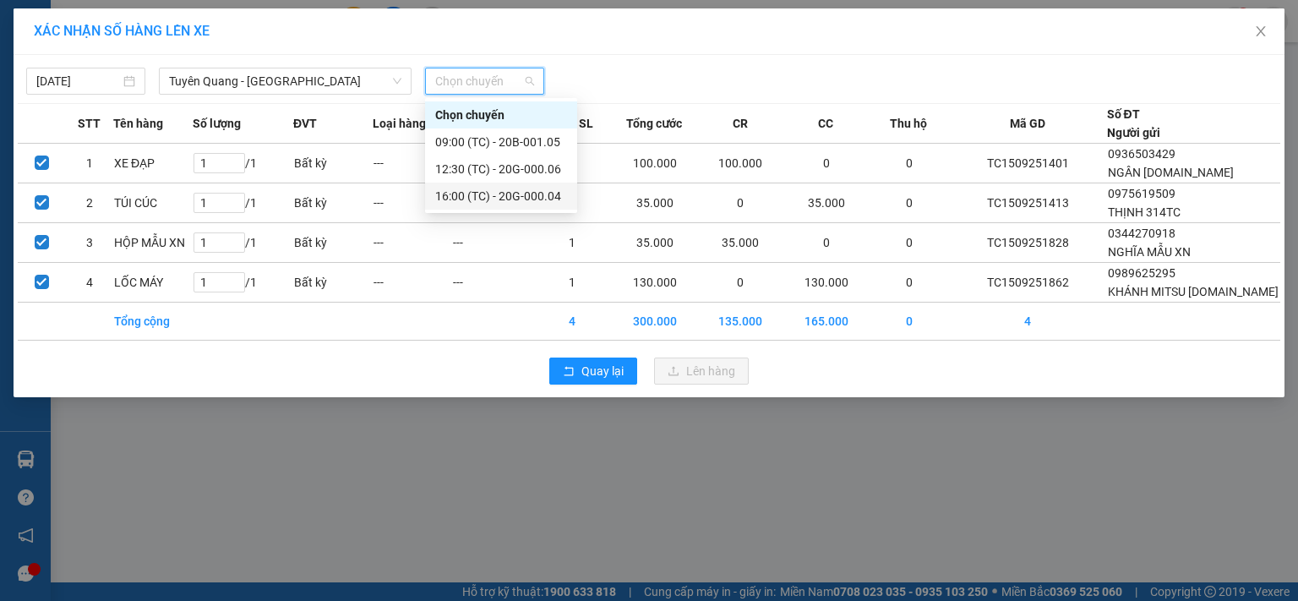
click at [509, 193] on div "16:00 (TC) - 20G-000.04" at bounding box center [501, 196] width 132 height 19
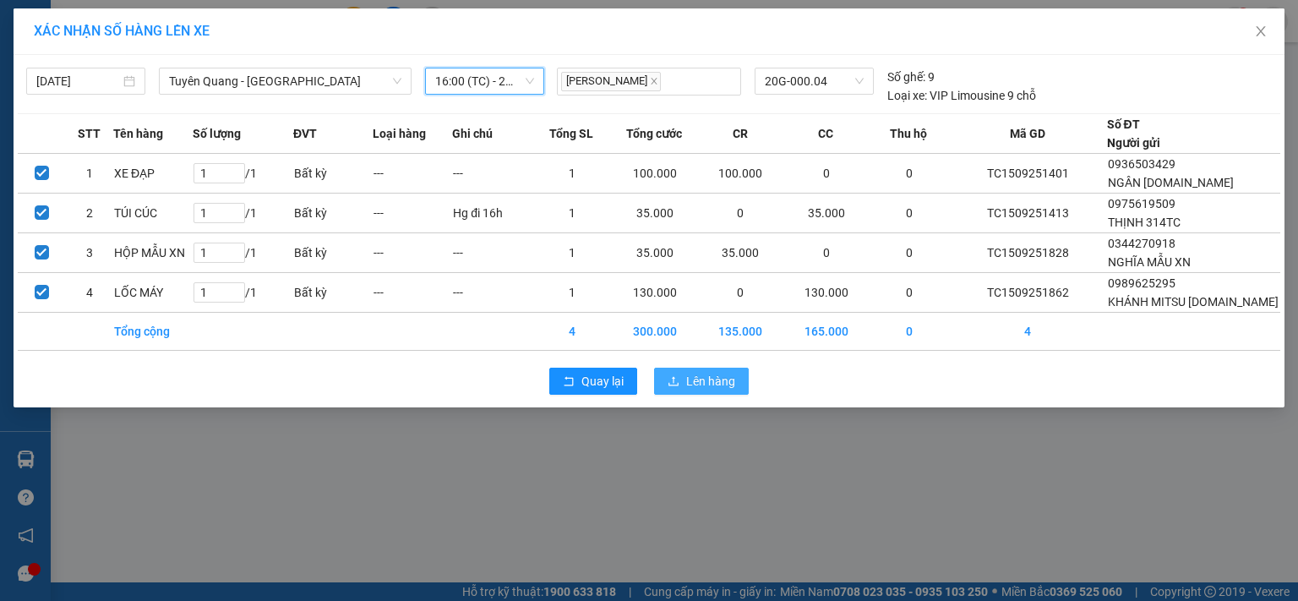
click at [700, 378] on span "Lên hàng" at bounding box center [710, 381] width 49 height 19
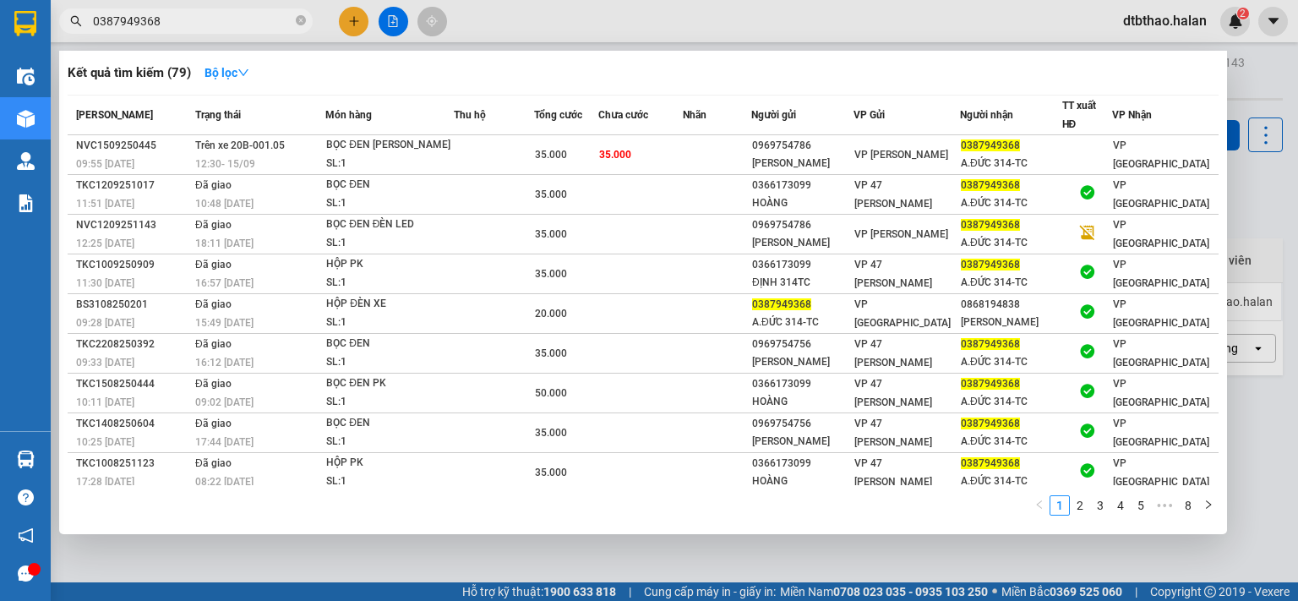
drag, startPoint x: 240, startPoint y: 19, endPoint x: 62, endPoint y: 6, distance: 178.8
click at [62, 7] on div "Kết quả tìm kiếm ( 79 ) Bộ lọc Mã ĐH Trạng thái Món hàng Thu hộ Tổng cước Chưa …" at bounding box center [165, 22] width 330 height 30
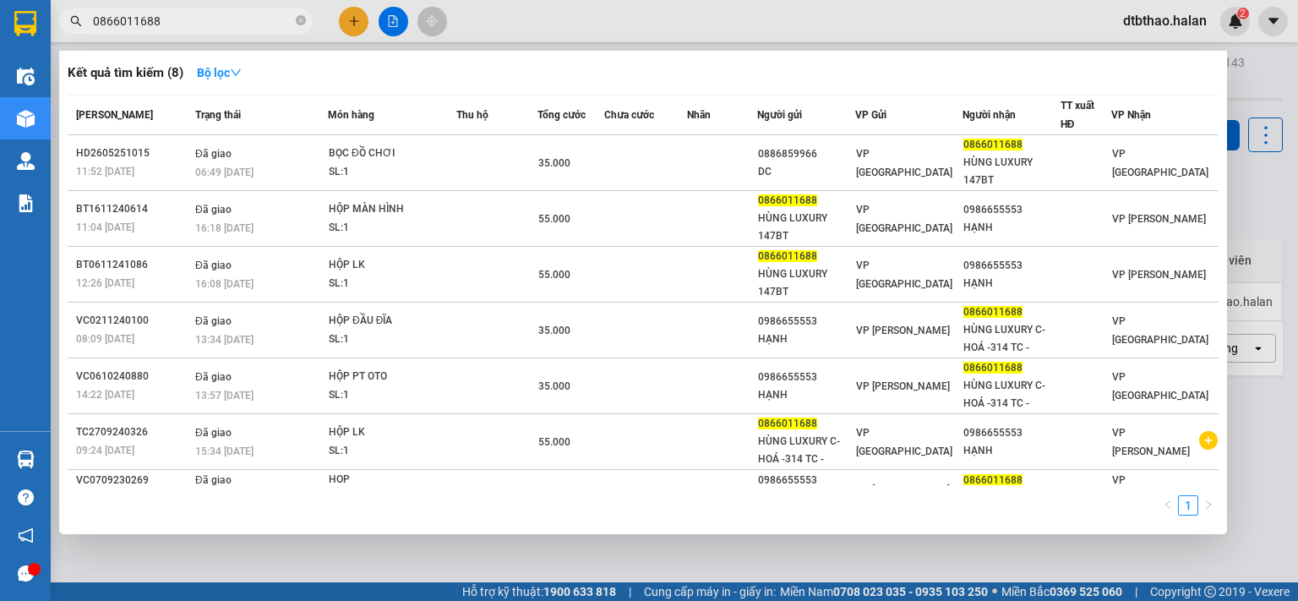
drag, startPoint x: 166, startPoint y: 23, endPoint x: 74, endPoint y: 23, distance: 91.3
click at [74, 23] on div "0866011688" at bounding box center [165, 20] width 330 height 25
type input "0866011688"
click at [351, 26] on div at bounding box center [649, 300] width 1298 height 601
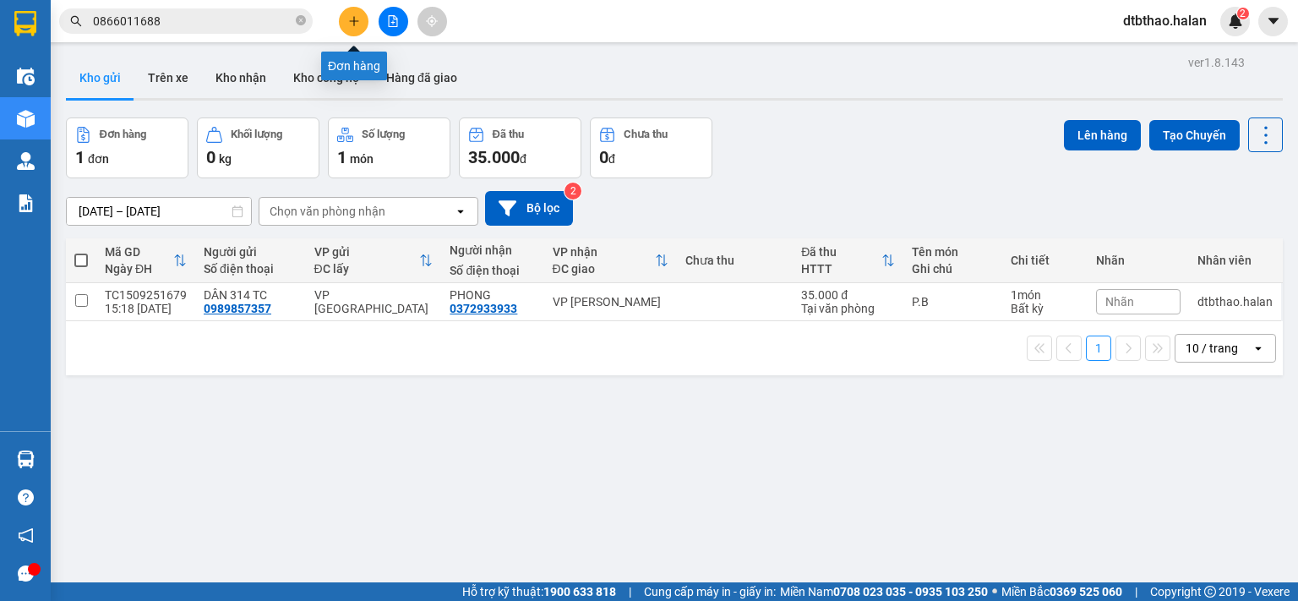
click at [355, 11] on button at bounding box center [354, 22] width 30 height 30
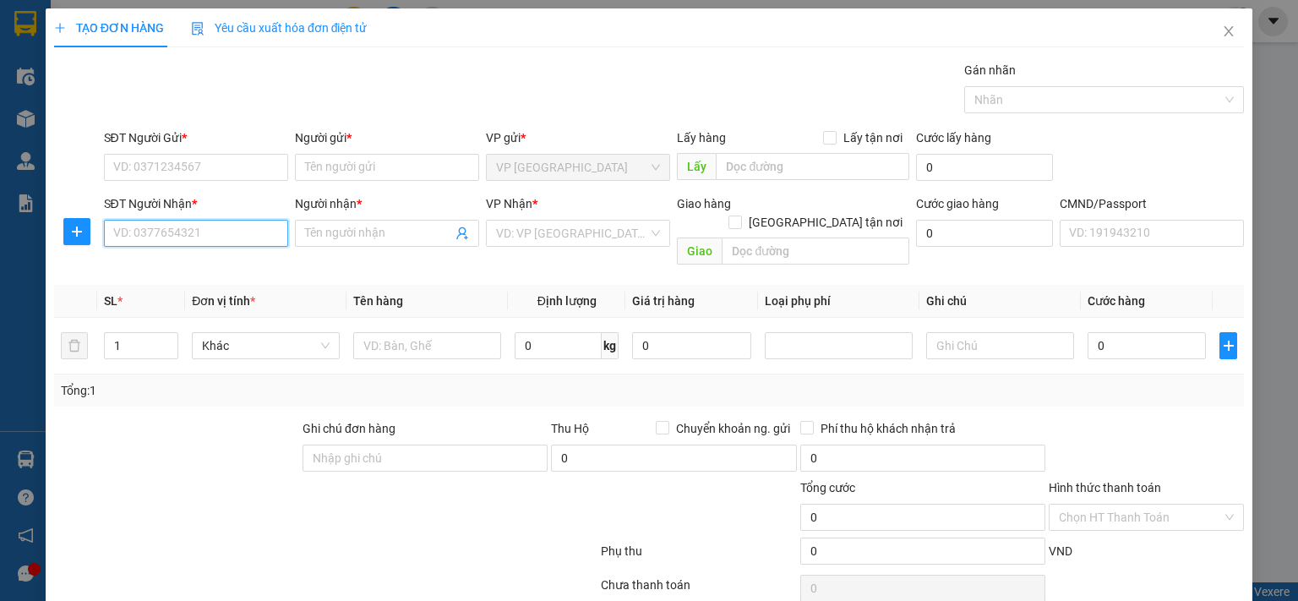
click at [203, 236] on input "SĐT Người Nhận *" at bounding box center [196, 233] width 184 height 27
click at [195, 164] on input "SĐT Người Gửi *" at bounding box center [196, 167] width 184 height 27
paste input "0866011688"
type input "0866011688"
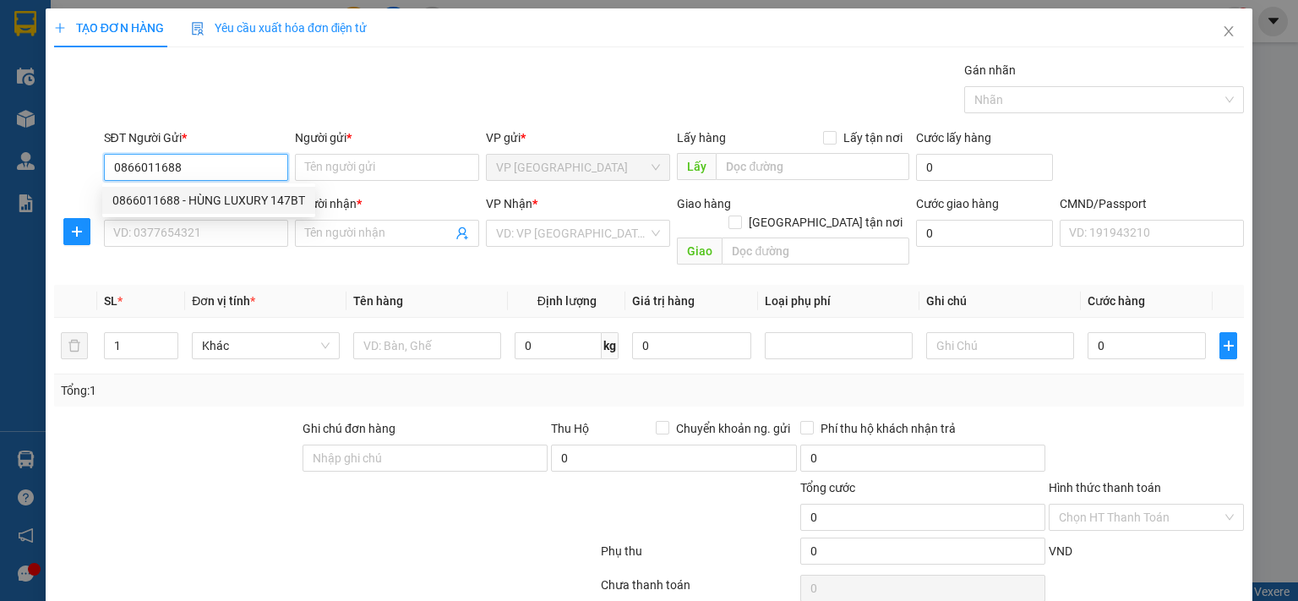
click at [276, 202] on div "0866011688 - HÙNG LUXURY 147BT" at bounding box center [208, 200] width 193 height 19
type input "HÙNG LUXURY 147BT"
type input "0866011688"
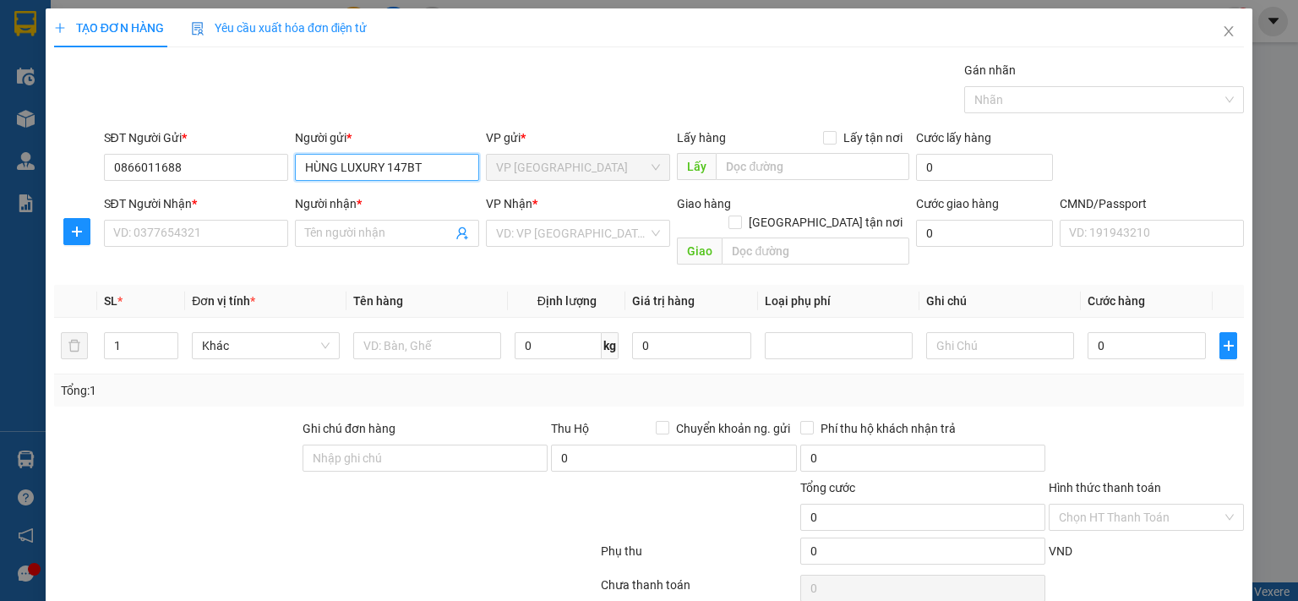
drag, startPoint x: 339, startPoint y: 163, endPoint x: 439, endPoint y: 162, distance: 100.6
click at [439, 162] on input "HÙNG LUXURY 147BT" at bounding box center [387, 167] width 184 height 27
type input "HÙNG 314.TC-V.LỘC C.HOÁ"
click at [178, 237] on input "SĐT Người Nhận *" at bounding box center [196, 233] width 184 height 27
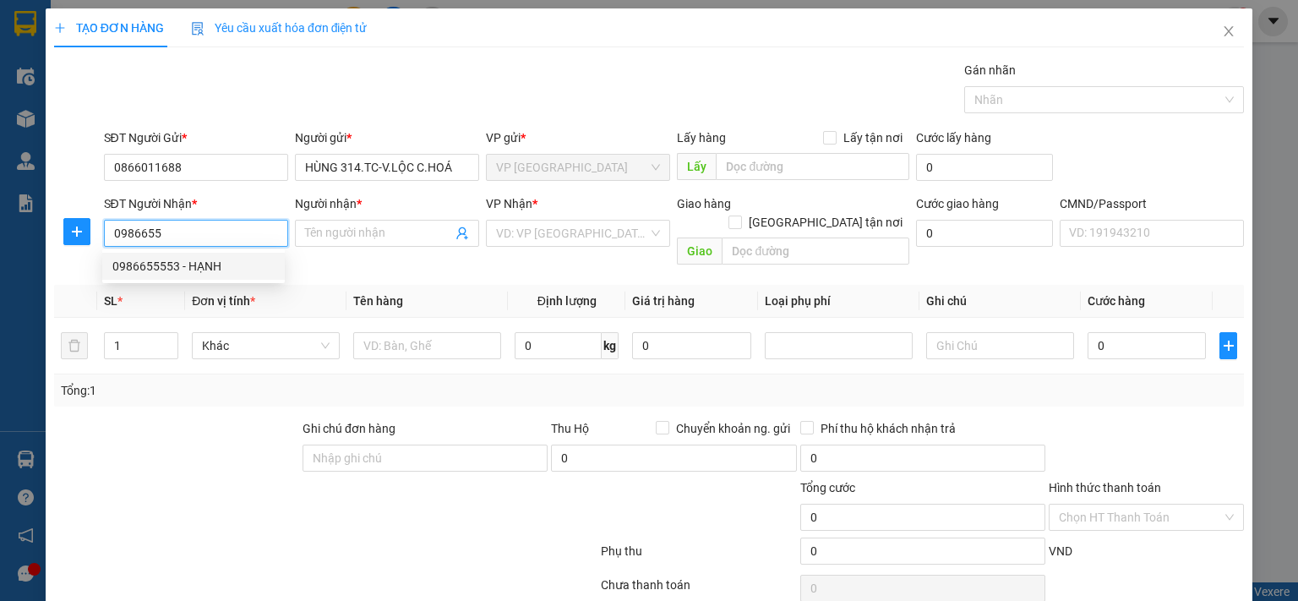
click at [203, 260] on div "0986655553 - HẠNH" at bounding box center [193, 266] width 162 height 19
type input "0986655553"
type input "HẠNH"
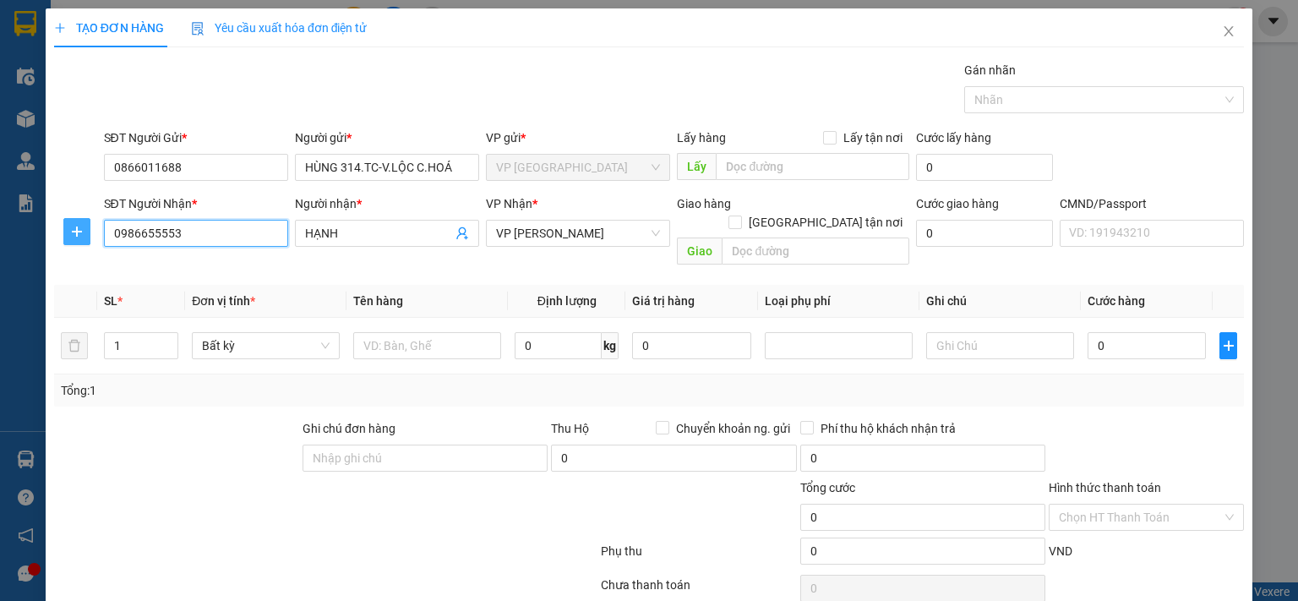
type input "0986655553"
click at [72, 232] on icon "plus" at bounding box center [77, 232] width 14 height 14
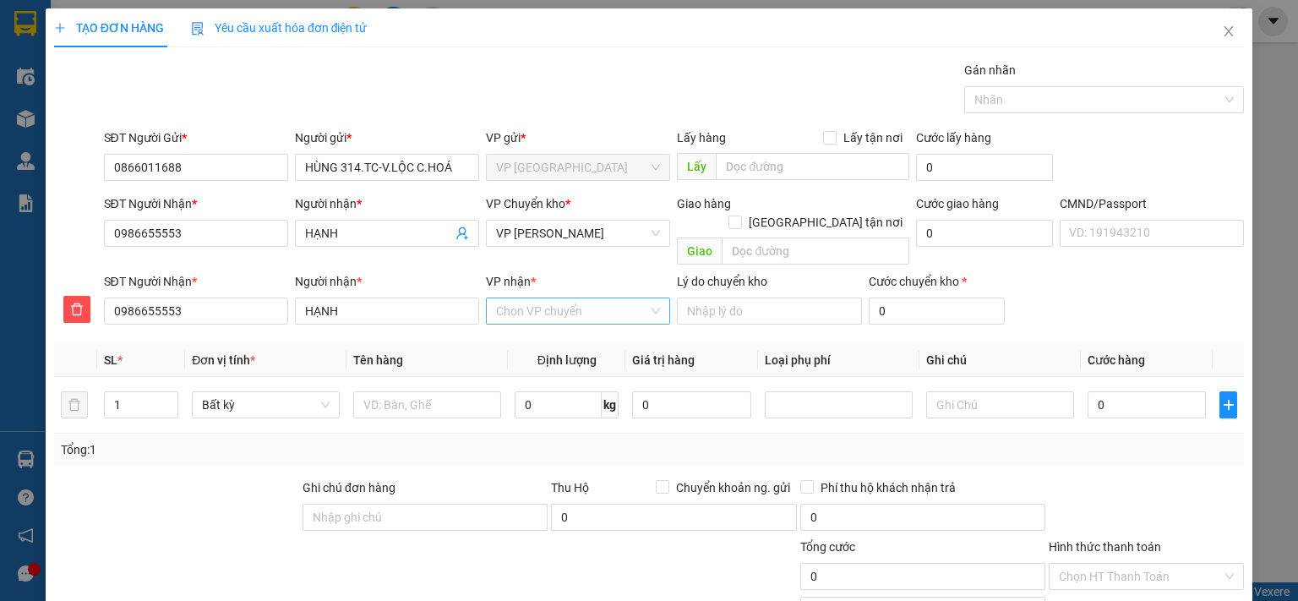
click at [567, 298] on input "VP nhận *" at bounding box center [572, 310] width 152 height 25
type input "VÕ"
click at [534, 320] on div "VP [PERSON_NAME]" at bounding box center [572, 326] width 162 height 19
click at [566, 229] on span "VP [PERSON_NAME]" at bounding box center [578, 233] width 164 height 25
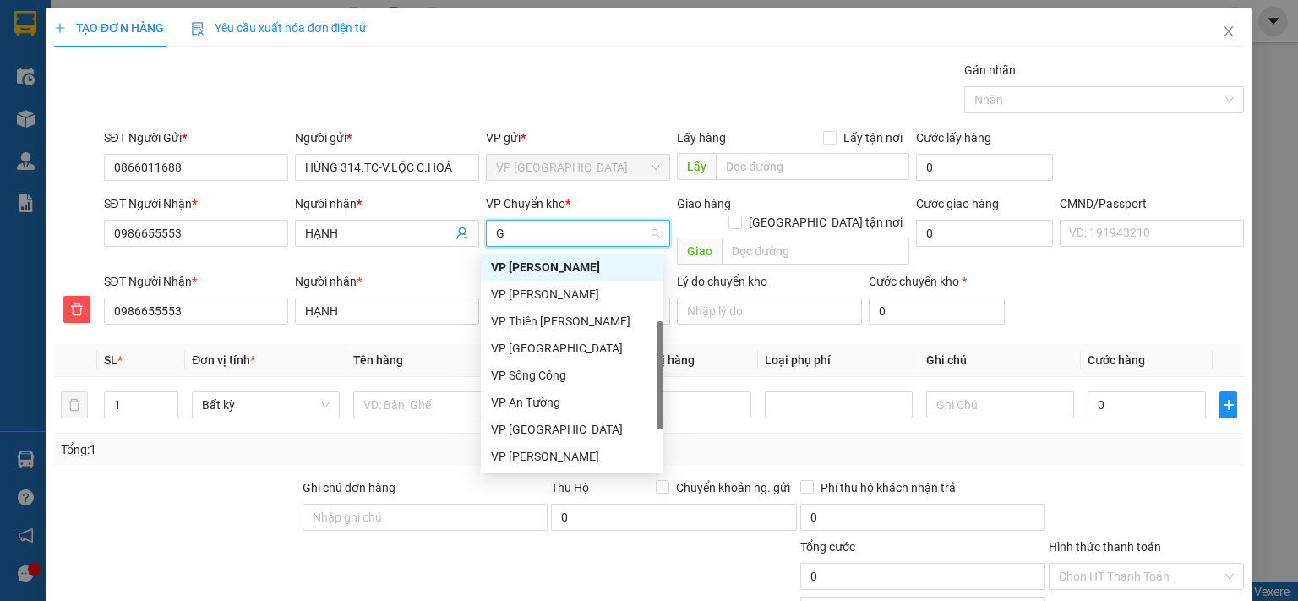
type input "GI"
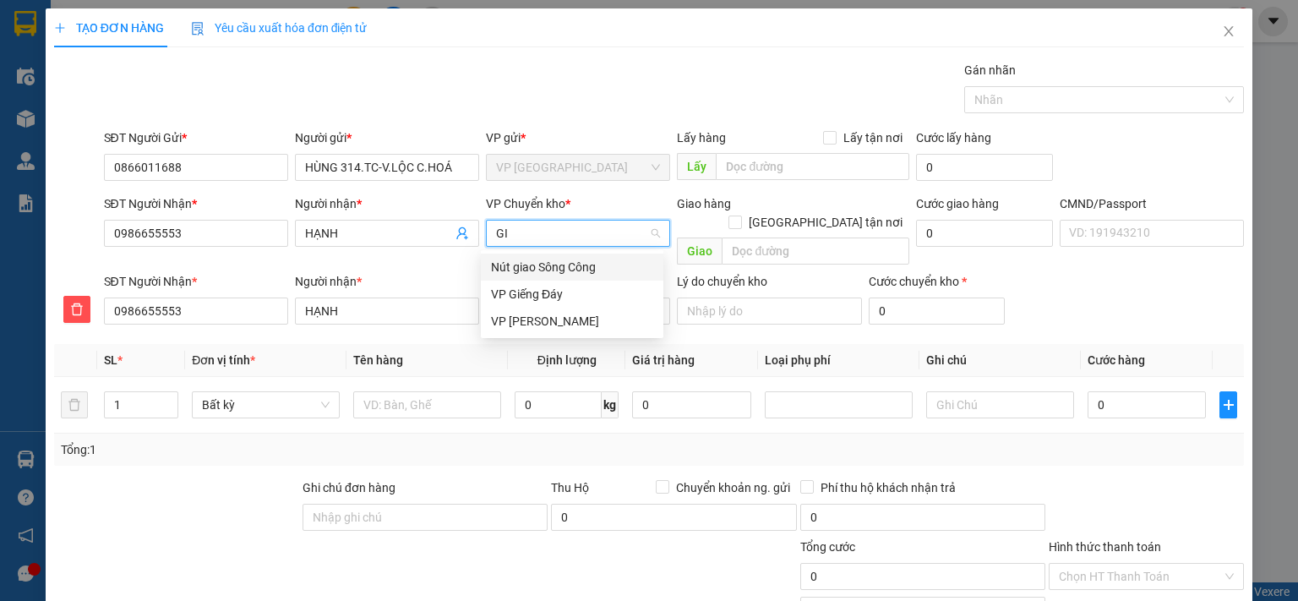
scroll to position [0, 0]
click at [548, 321] on div "VP [PERSON_NAME]" at bounding box center [572, 321] width 162 height 19
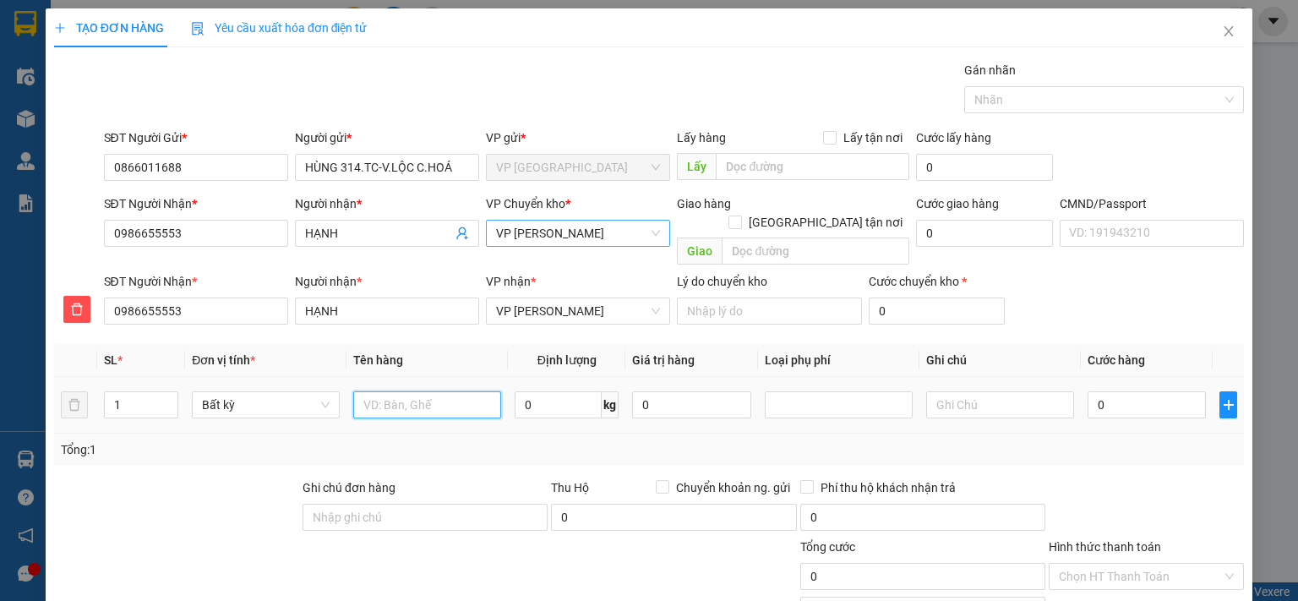
click at [439, 391] on input "text" at bounding box center [427, 404] width 148 height 27
type input "BỌC MÀN HÌNH"
click at [586, 391] on input "0" at bounding box center [558, 404] width 87 height 27
type input "2.5"
drag, startPoint x: 966, startPoint y: 385, endPoint x: 1001, endPoint y: 389, distance: 34.9
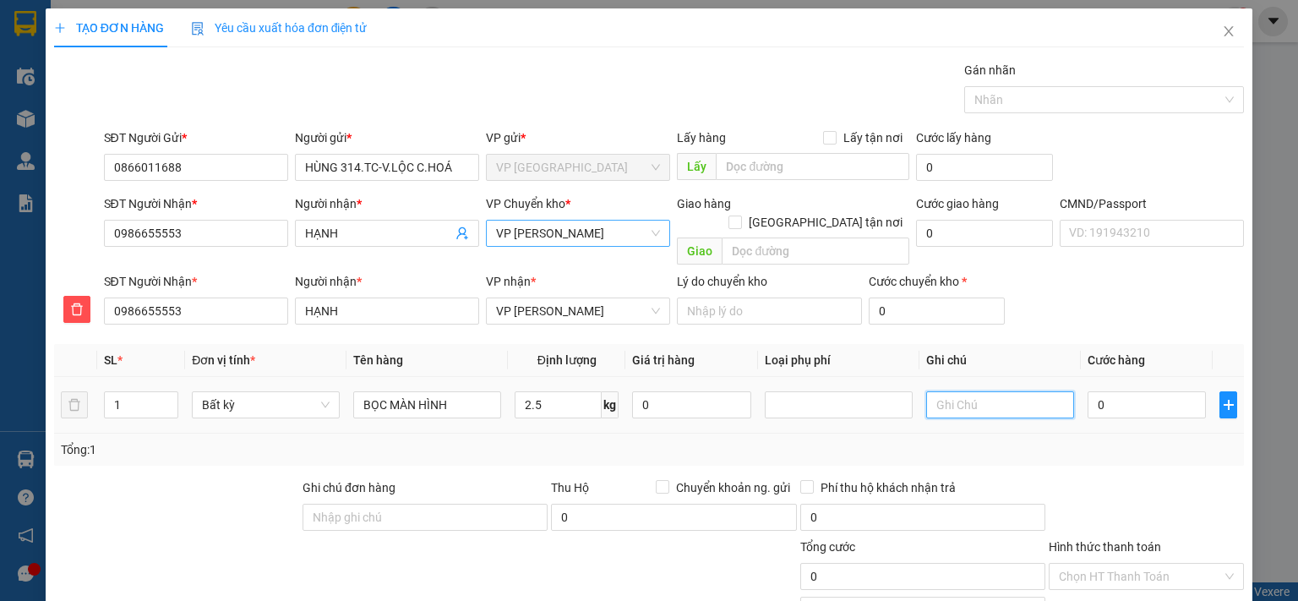
click at [967, 391] on input "text" at bounding box center [1000, 404] width 148 height 27
type input "50.000"
type input "20K BUS"
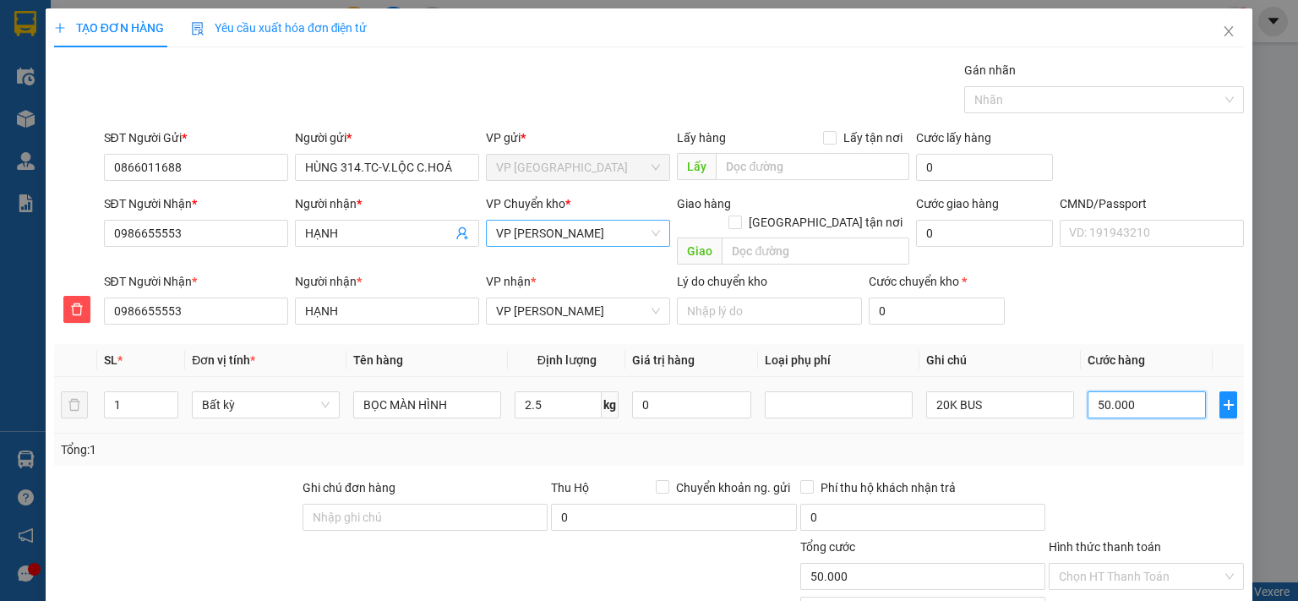
click at [1121, 391] on input "50.000" at bounding box center [1147, 404] width 118 height 27
type input "7"
type input "70"
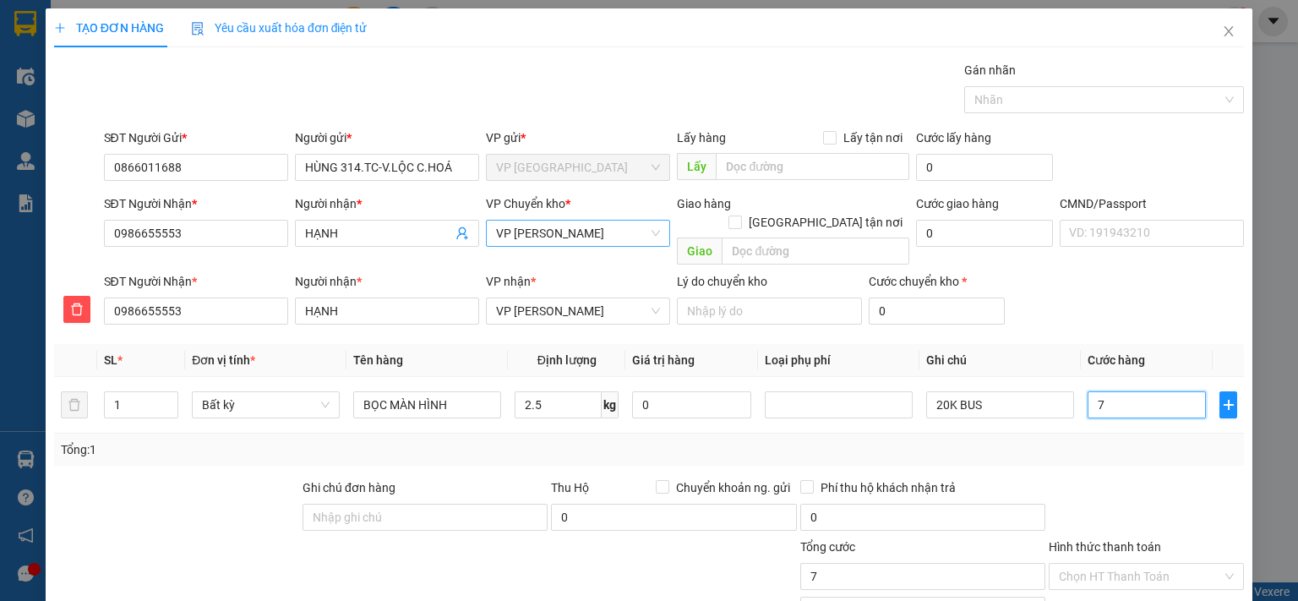
type input "70"
type input "700"
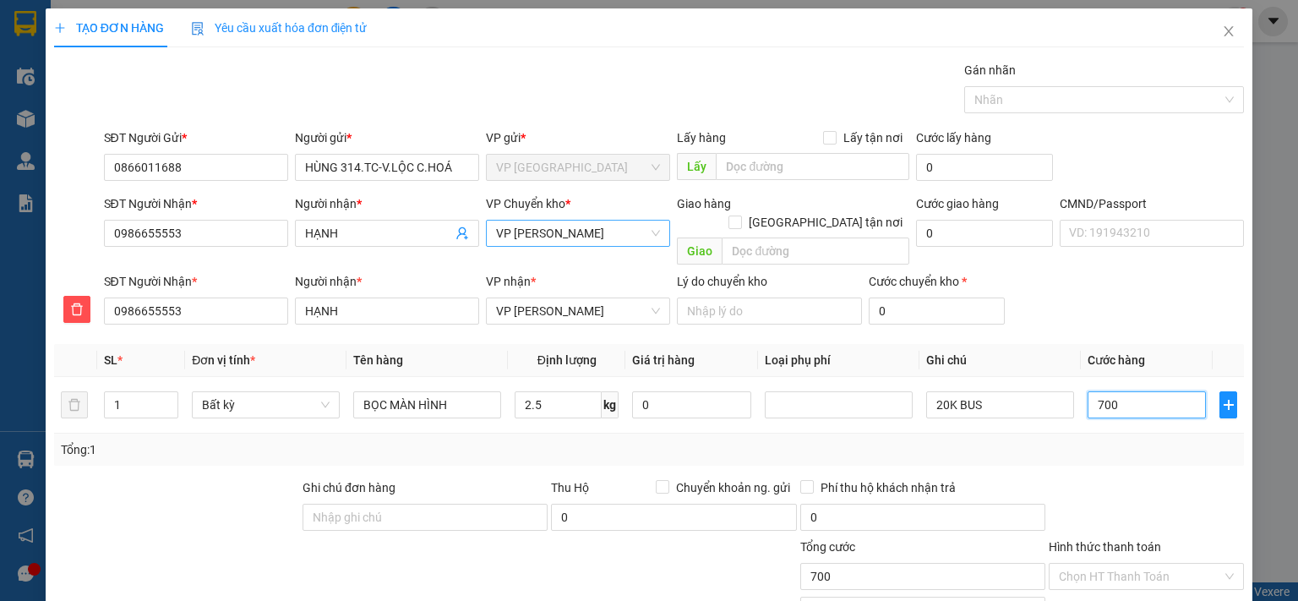
type input "7.000"
type input "70.000"
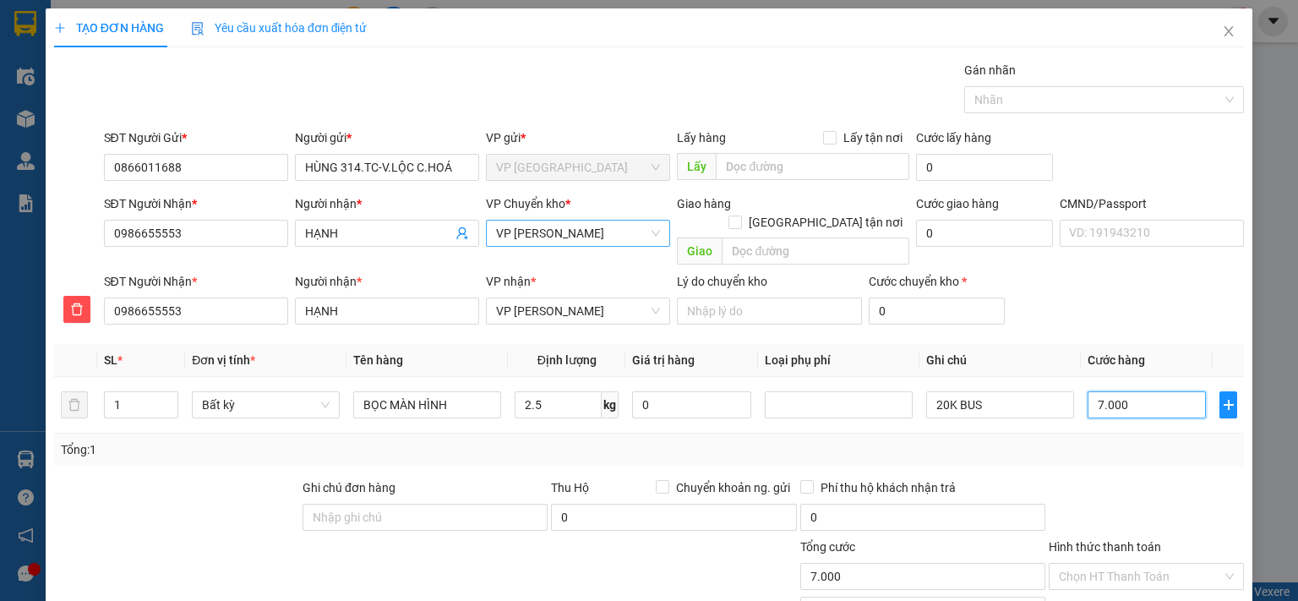
type input "70.000"
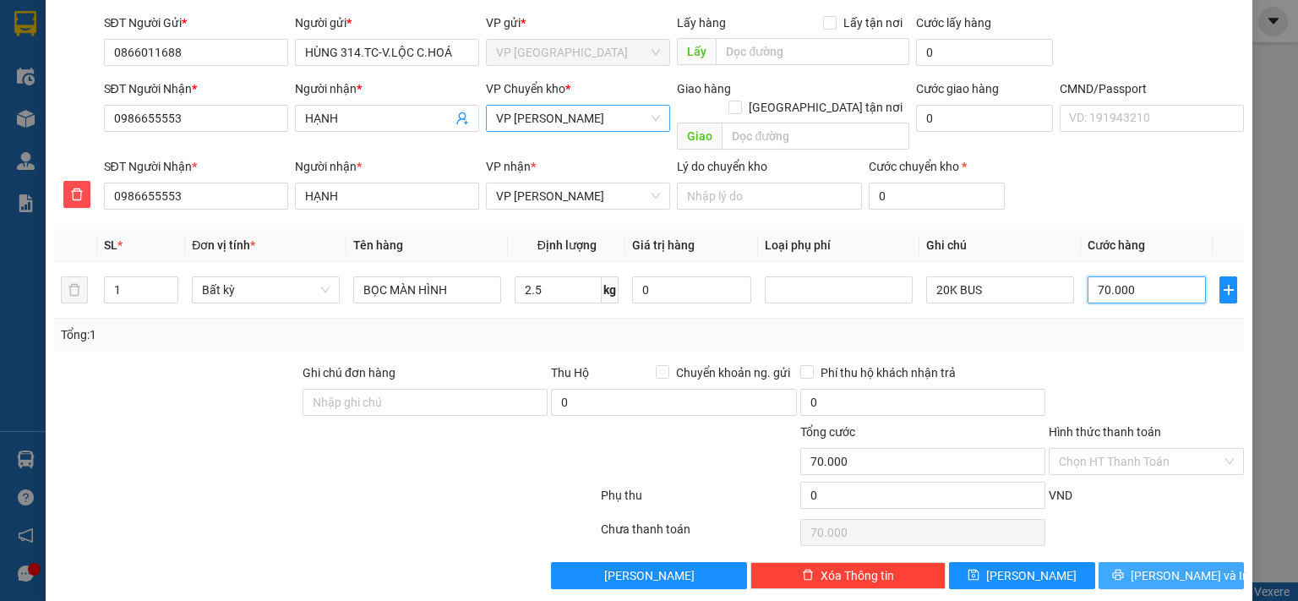
type input "70.000"
click at [1161, 566] on span "[PERSON_NAME] và In" at bounding box center [1190, 575] width 118 height 19
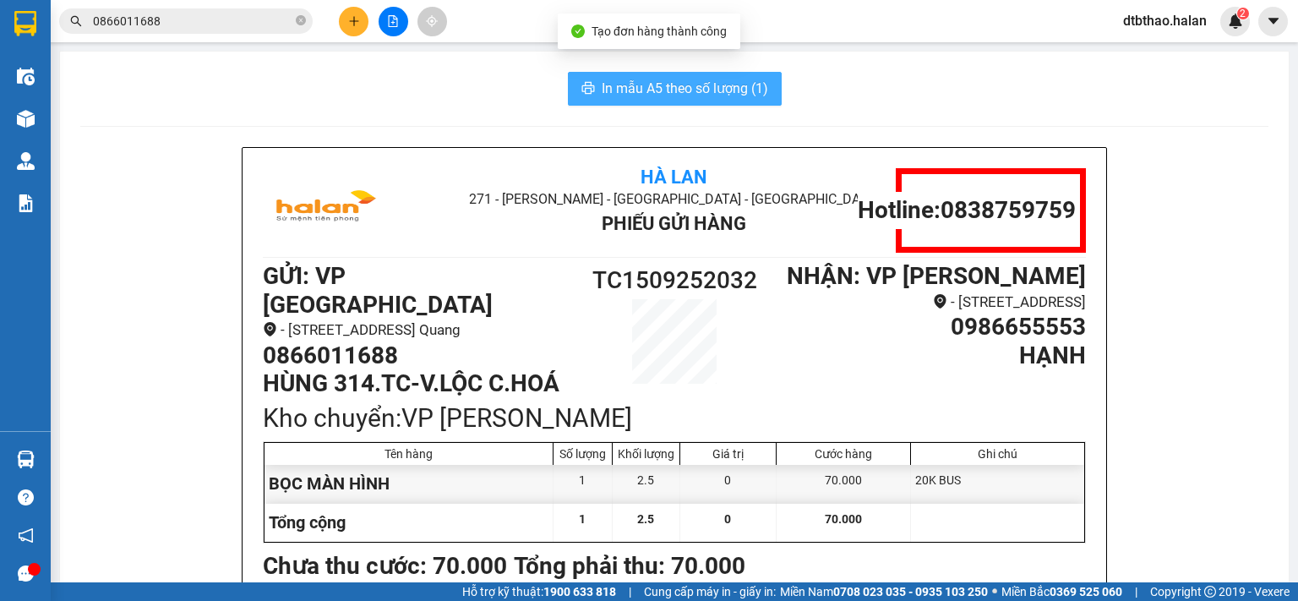
click at [674, 90] on span "In mẫu A5 theo số lượng (1)" at bounding box center [685, 88] width 166 height 21
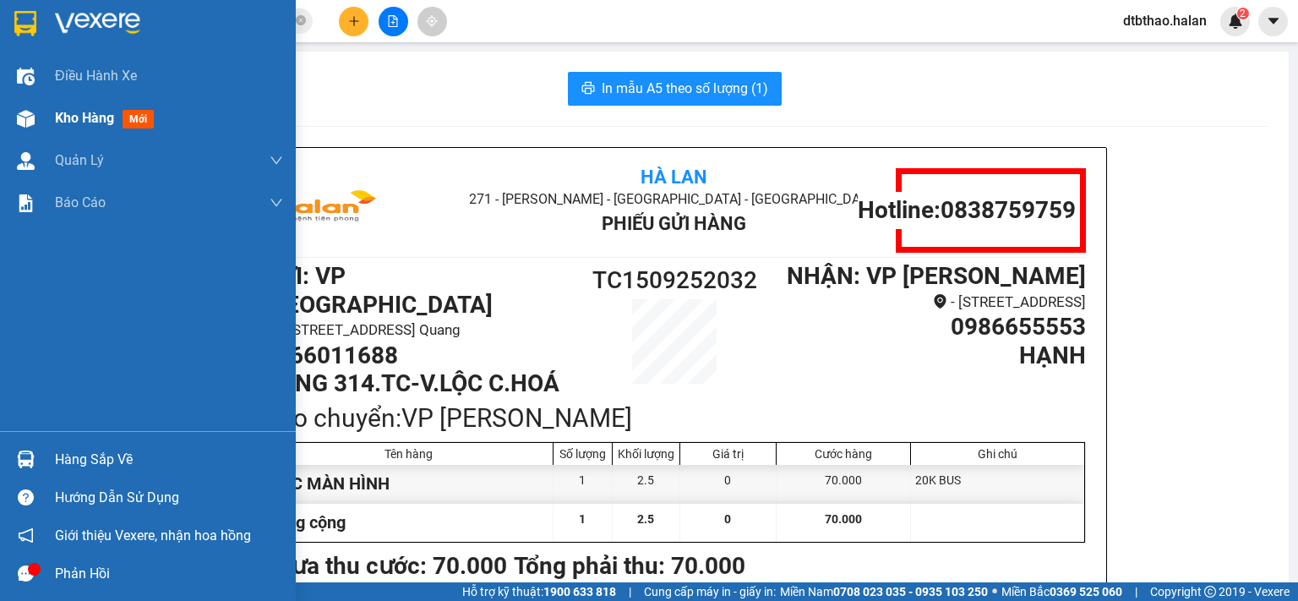
click at [96, 119] on span "Kho hàng" at bounding box center [84, 118] width 59 height 16
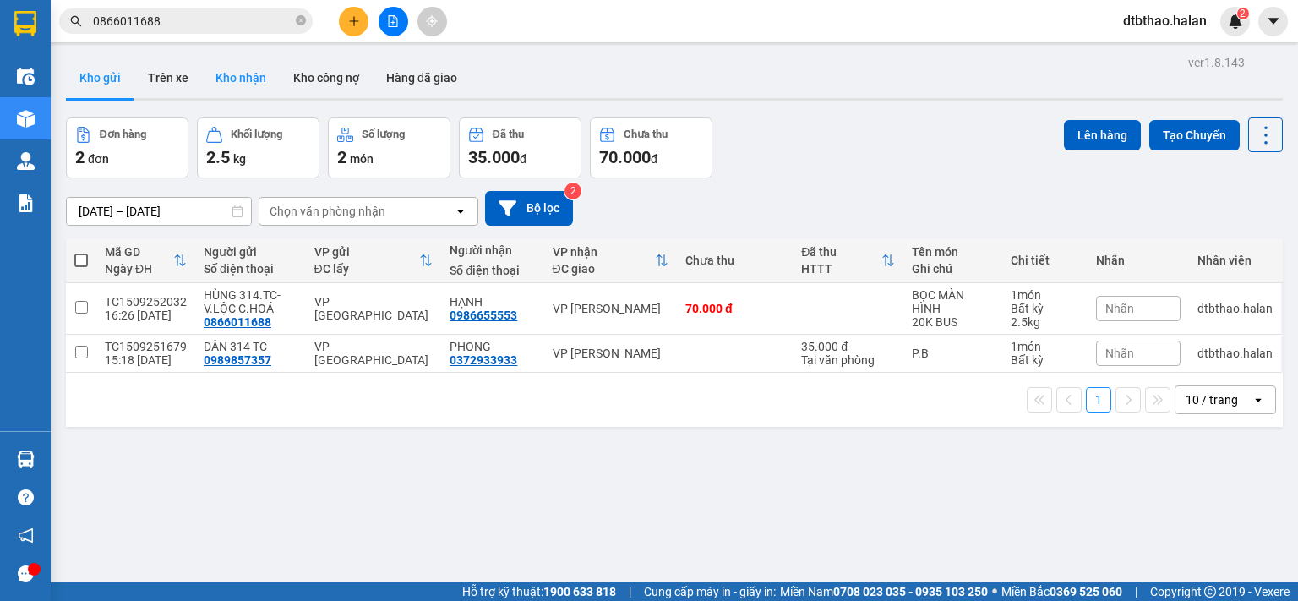
click at [231, 81] on button "Kho nhận" at bounding box center [241, 77] width 78 height 41
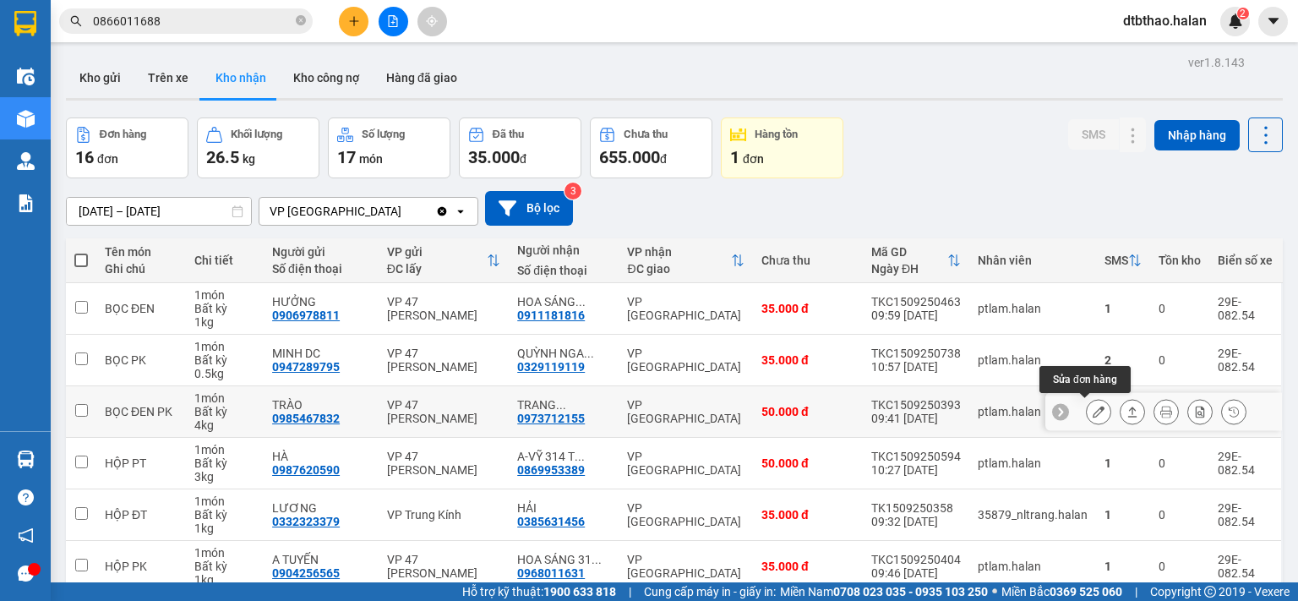
click at [1093, 413] on icon at bounding box center [1099, 412] width 12 height 12
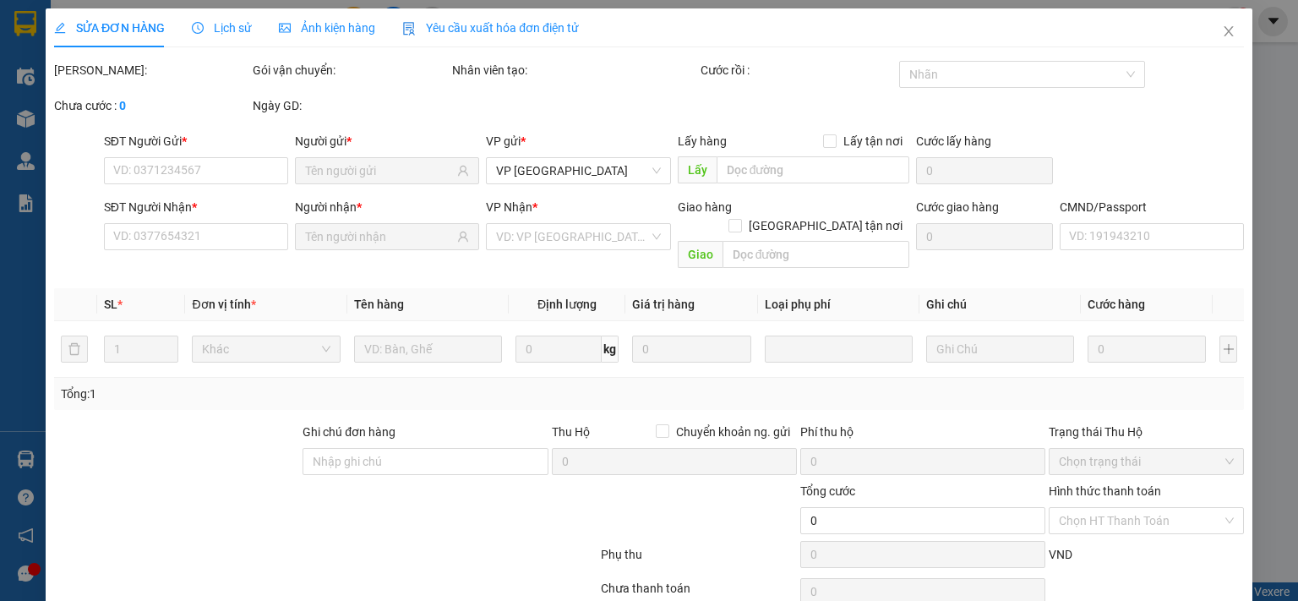
type input "0985467832"
type input "TRÀO"
type input "0973712155"
type input "TRANG [DOMAIN_NAME]"
type input "50.000"
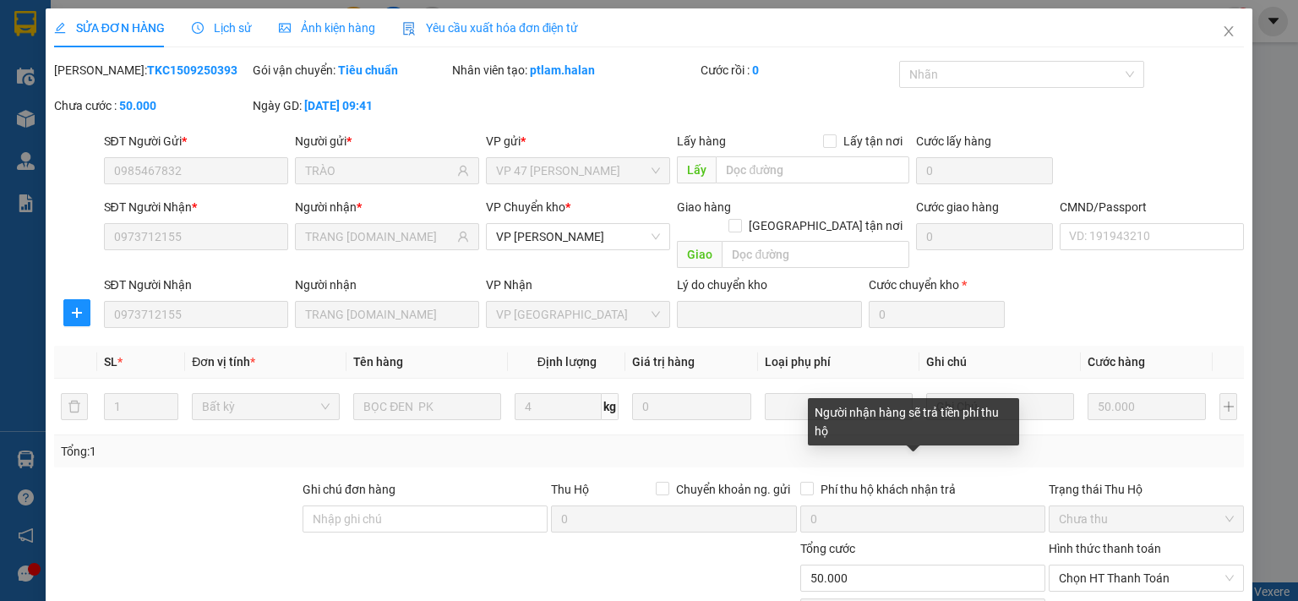
scroll to position [117, 0]
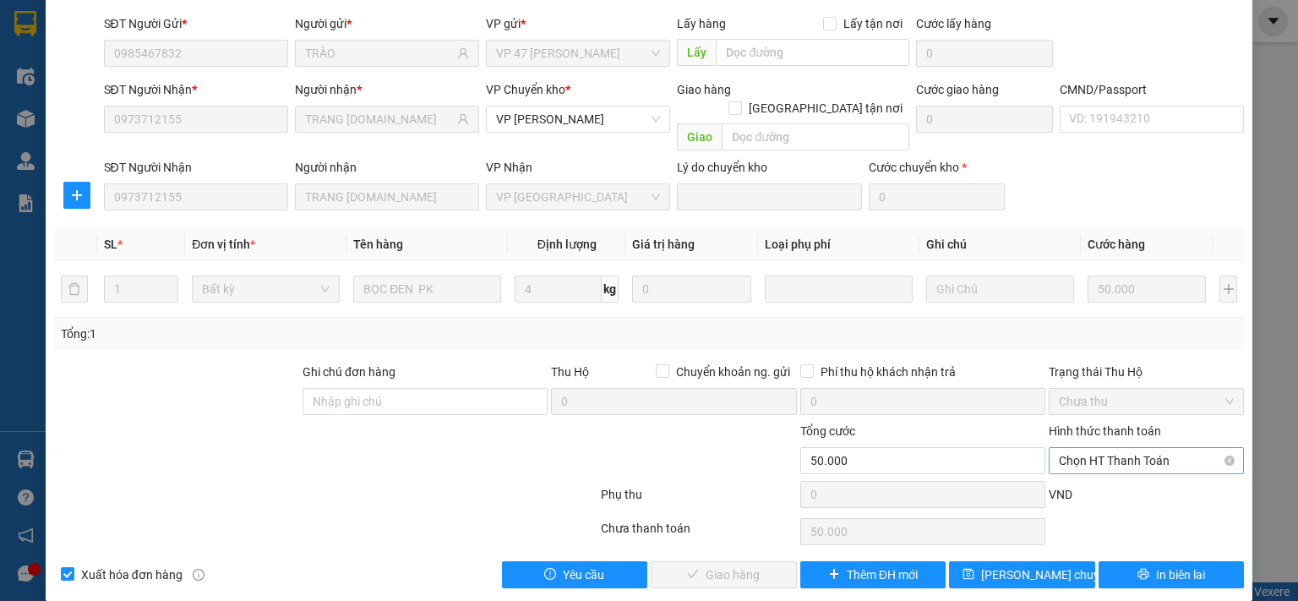
drag, startPoint x: 1126, startPoint y: 442, endPoint x: 1119, endPoint y: 456, distance: 15.1
click at [1124, 448] on span "Chọn HT Thanh Toán" at bounding box center [1146, 460] width 175 height 25
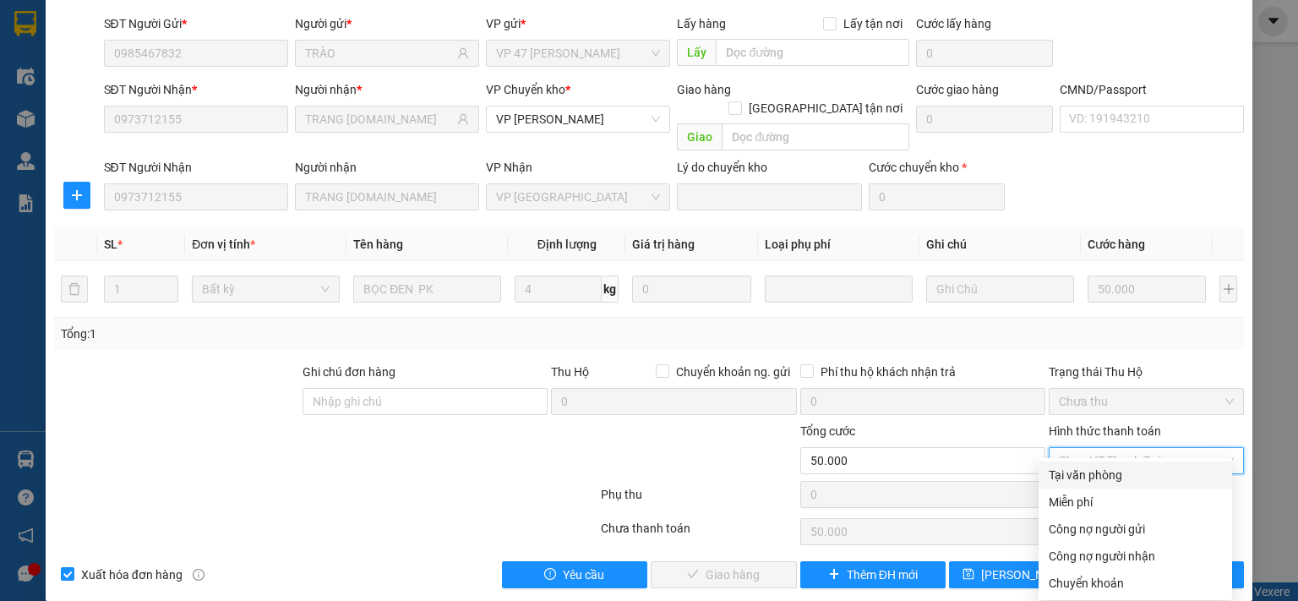
click at [1105, 478] on div "Tại văn phòng" at bounding box center [1135, 475] width 173 height 19
type input "0"
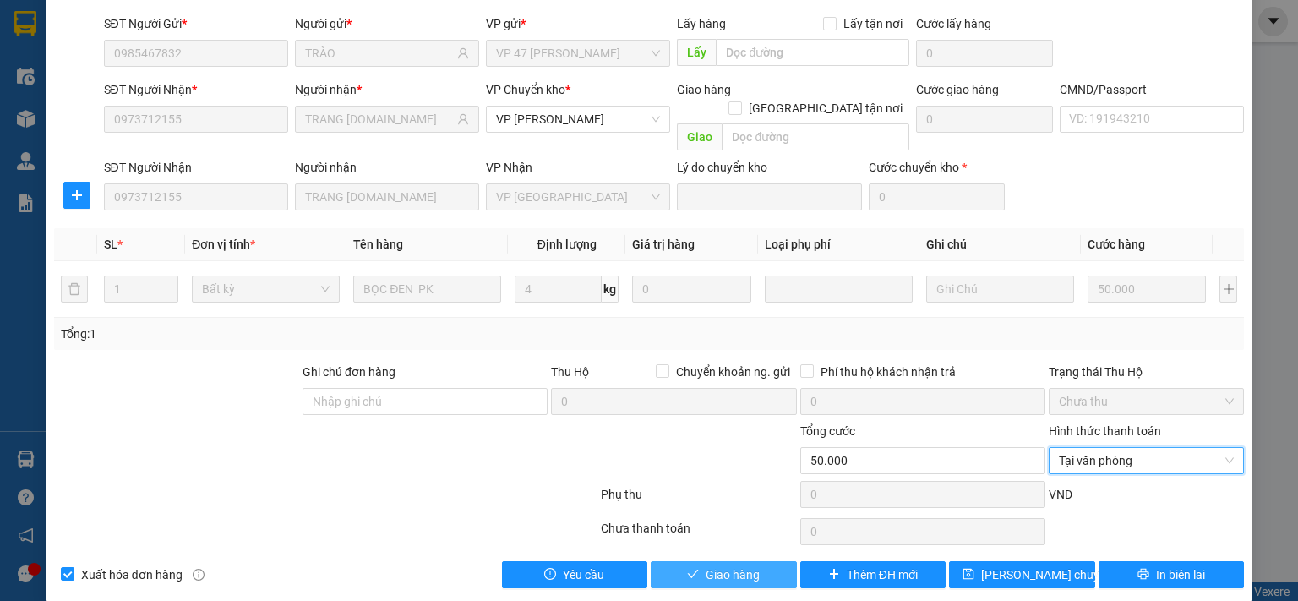
click at [751, 565] on span "Giao hàng" at bounding box center [733, 574] width 54 height 19
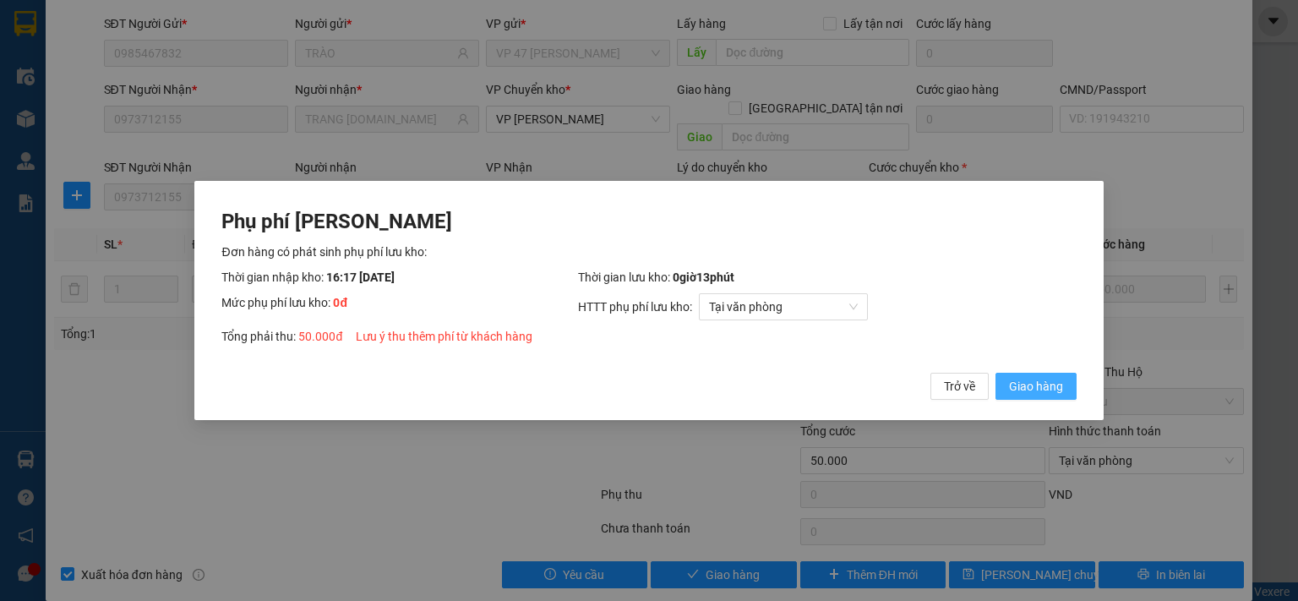
click at [1034, 392] on span "Giao hàng" at bounding box center [1036, 386] width 54 height 19
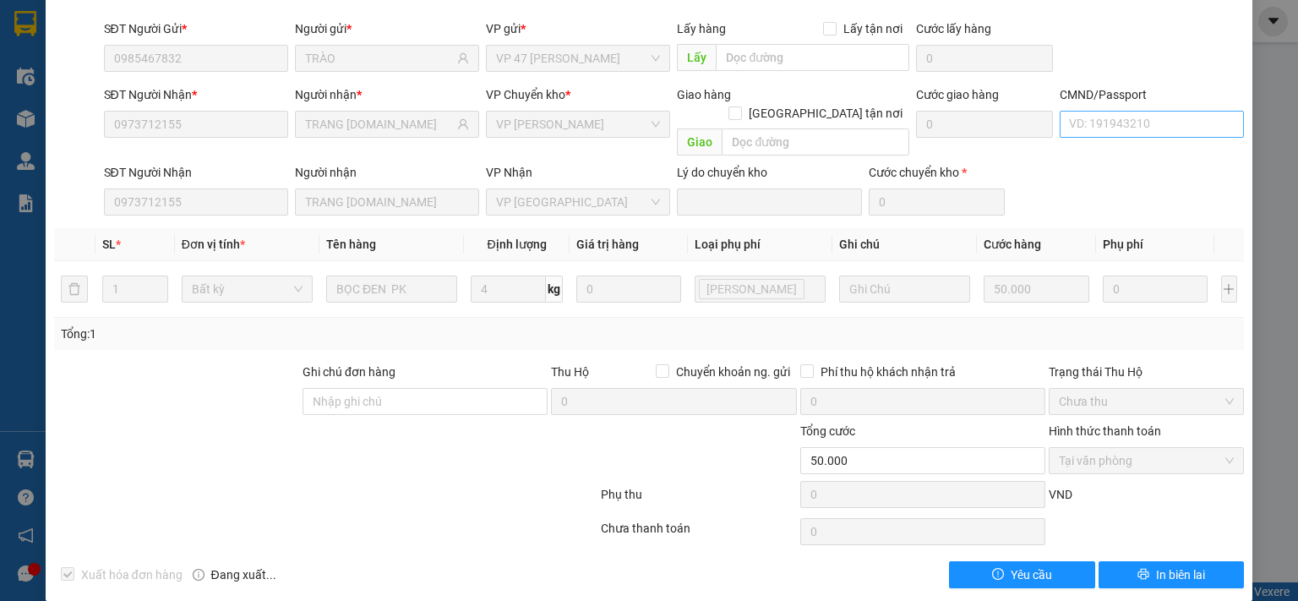
scroll to position [0, 0]
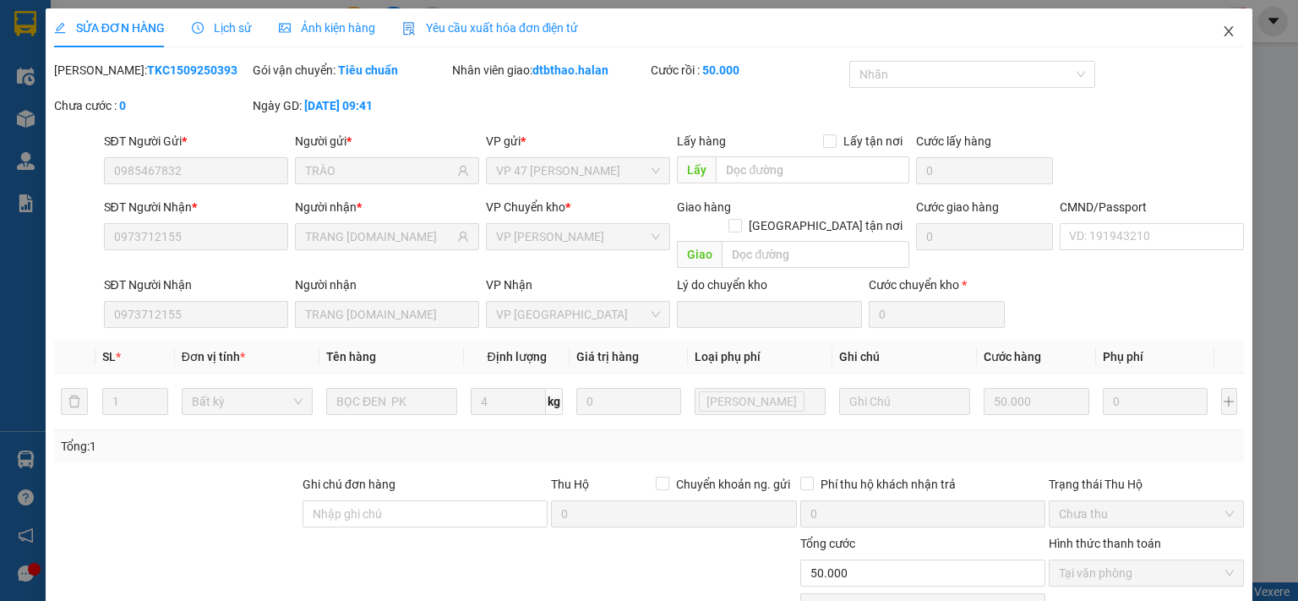
click at [1222, 32] on icon "close" at bounding box center [1229, 32] width 14 height 14
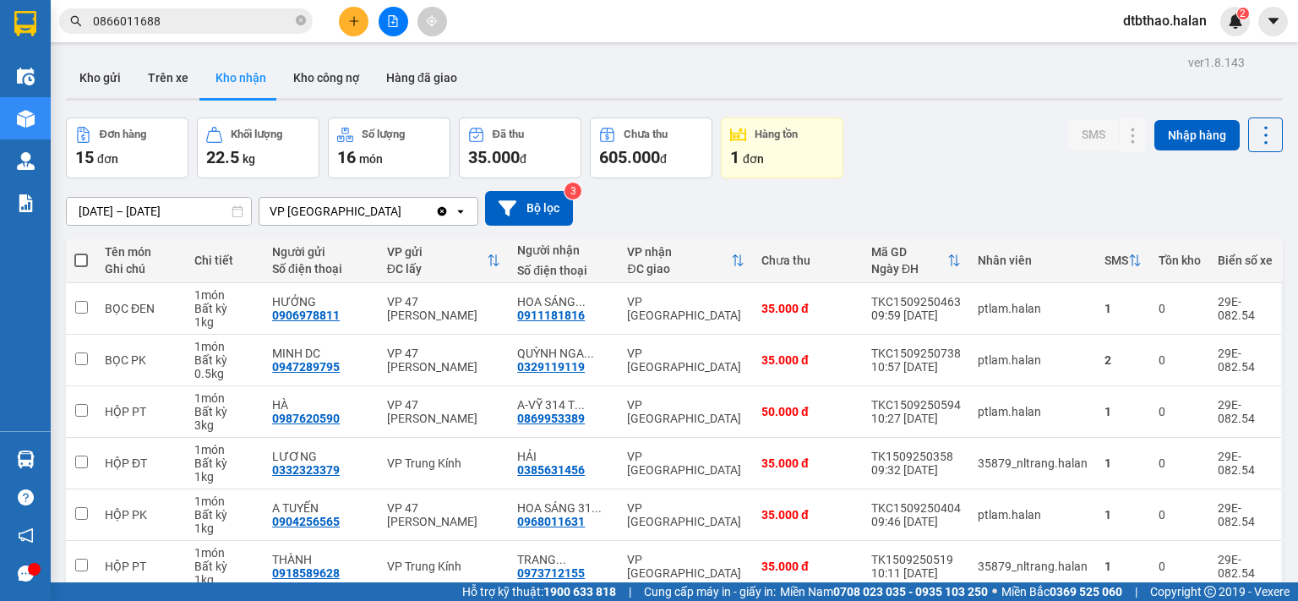
scroll to position [254, 0]
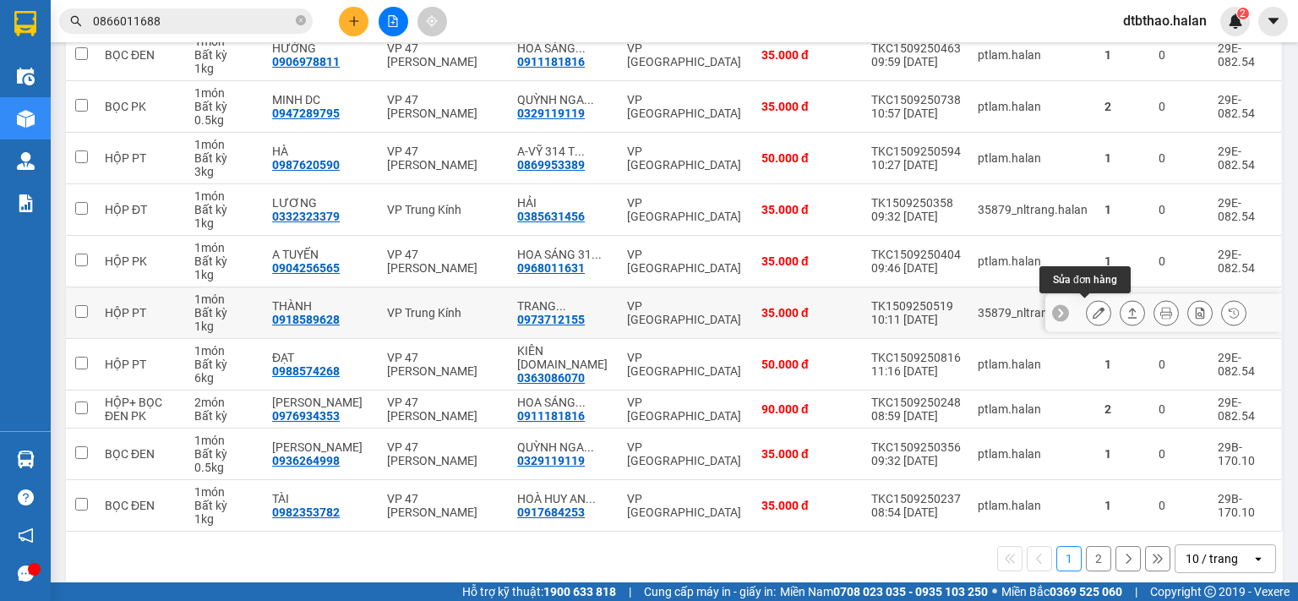
click at [1093, 310] on icon at bounding box center [1099, 313] width 12 height 12
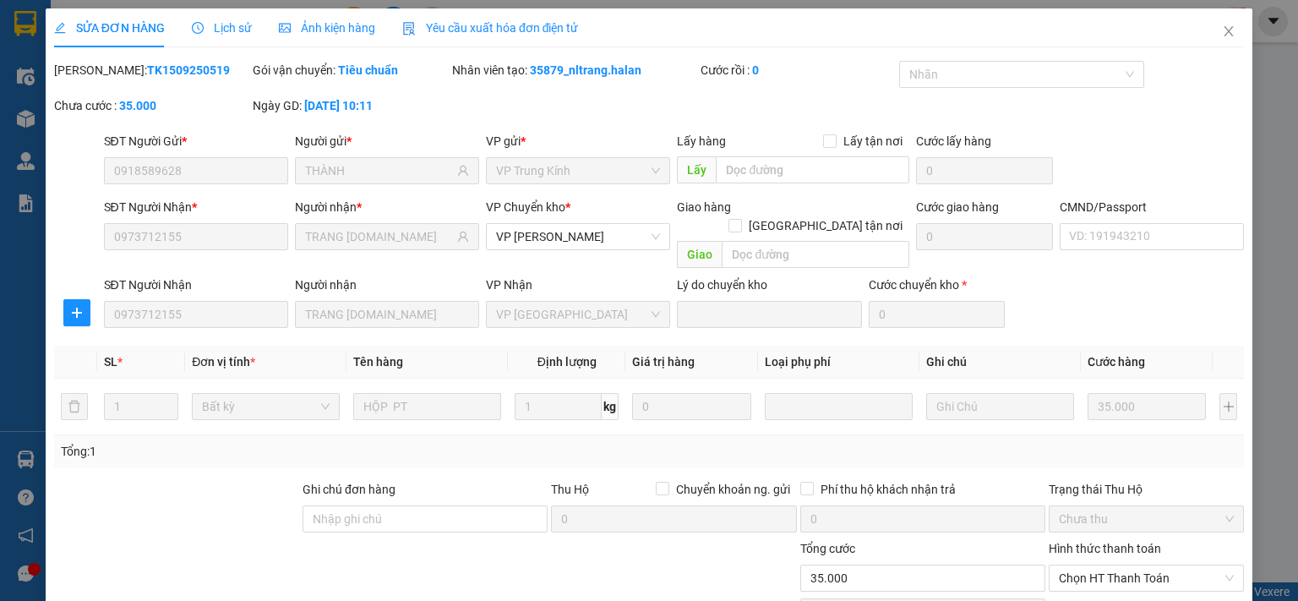
type input "0918589628"
type input "THÀNH"
type input "0973712155"
type input "TRANG [DOMAIN_NAME]"
type input "35.000"
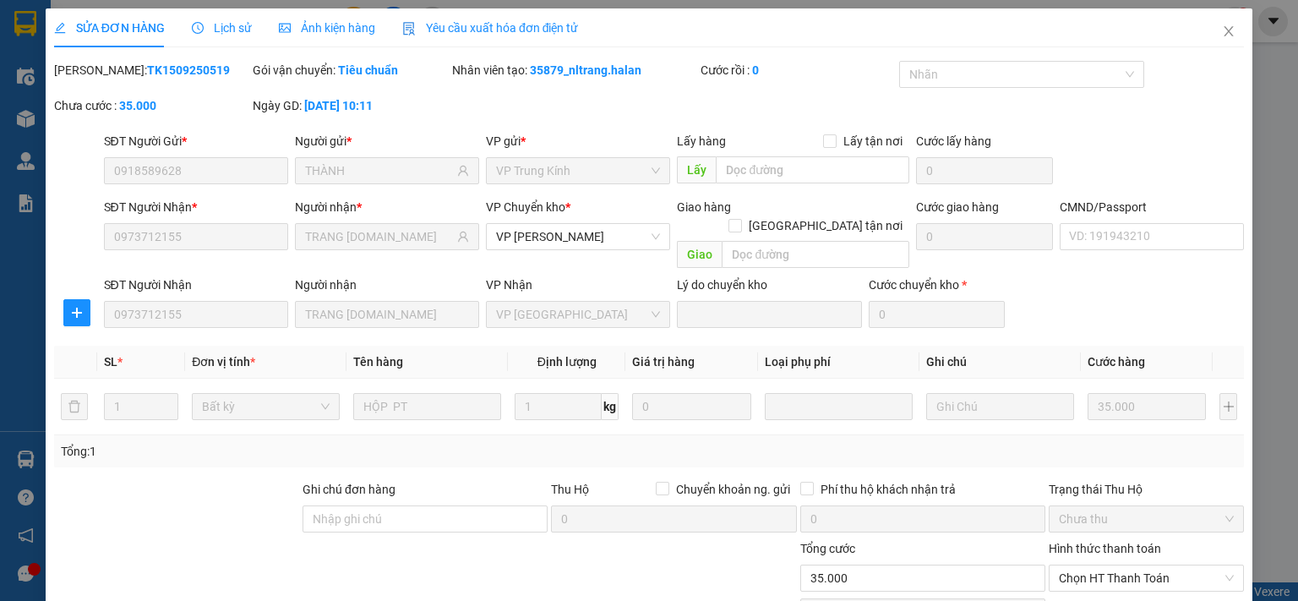
scroll to position [117, 0]
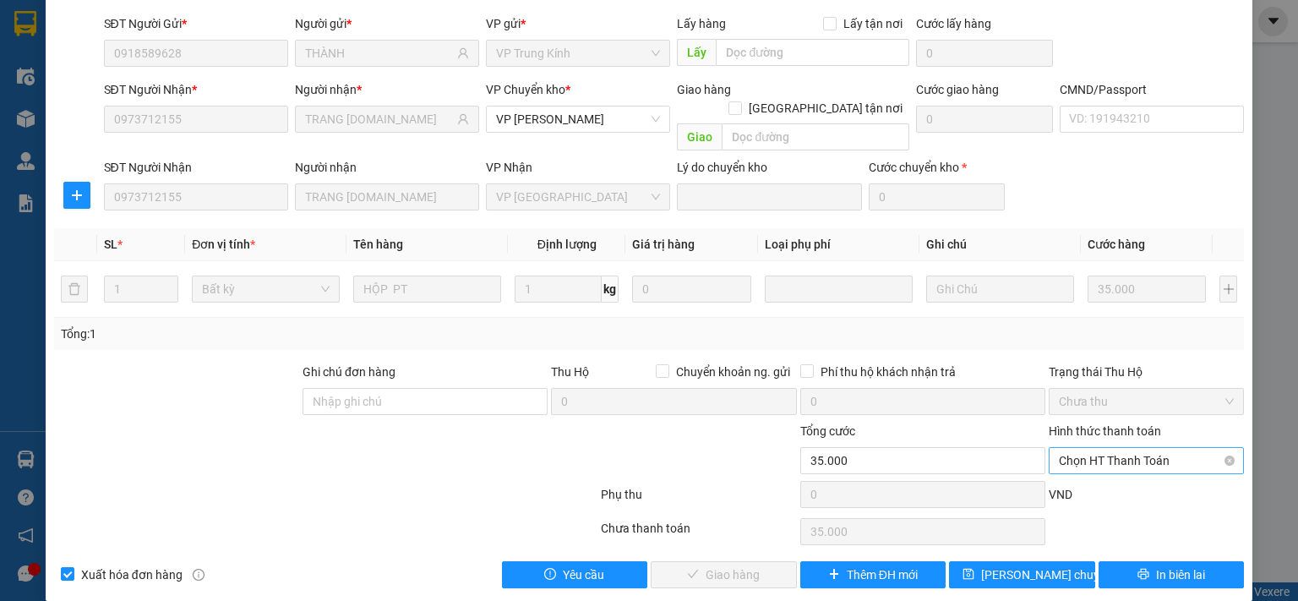
click at [1117, 448] on span "Chọn HT Thanh Toán" at bounding box center [1146, 460] width 175 height 25
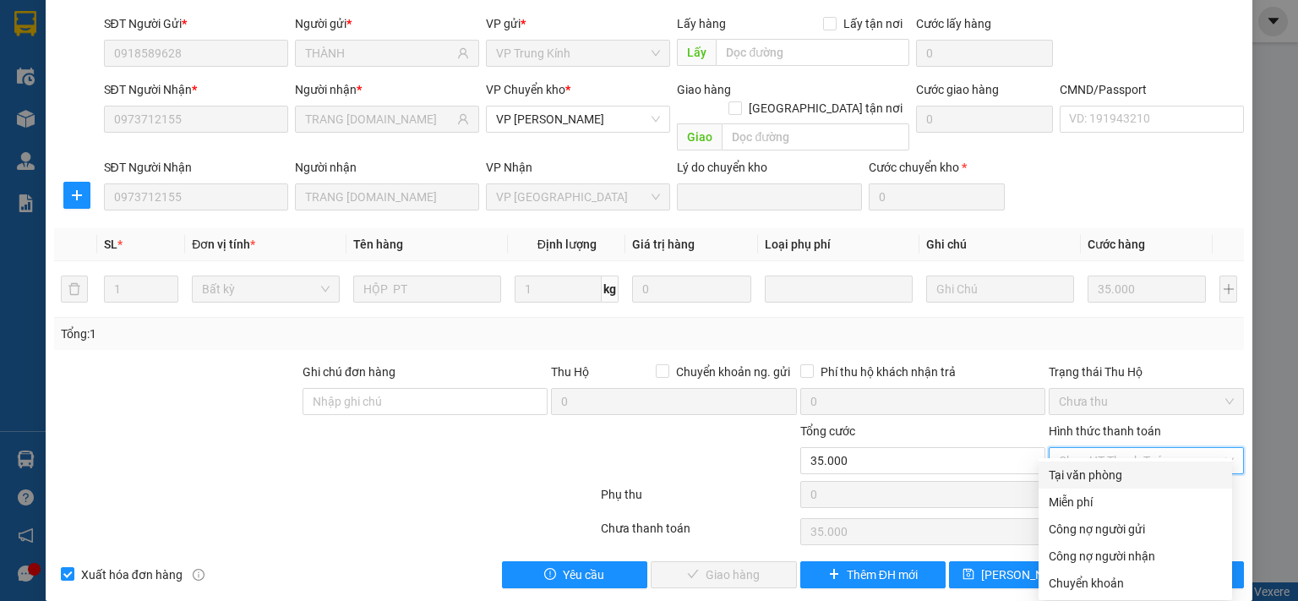
click at [1111, 476] on div "Tại văn phòng" at bounding box center [1135, 475] width 173 height 19
type input "0"
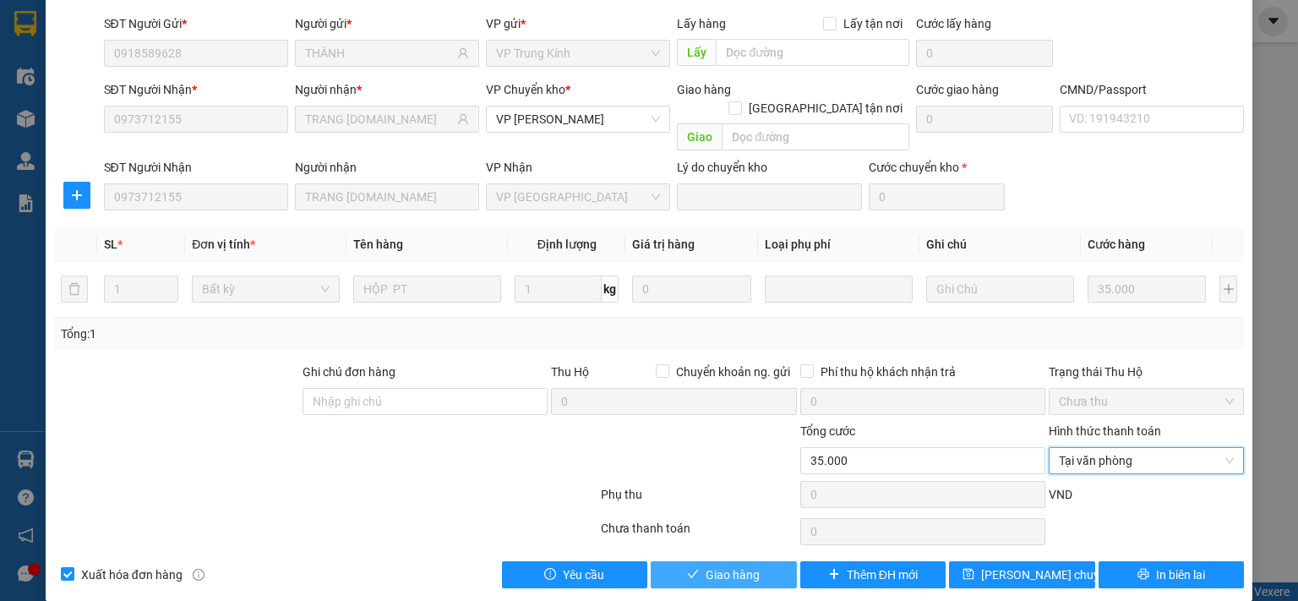
click at [739, 565] on span "Giao hàng" at bounding box center [733, 574] width 54 height 19
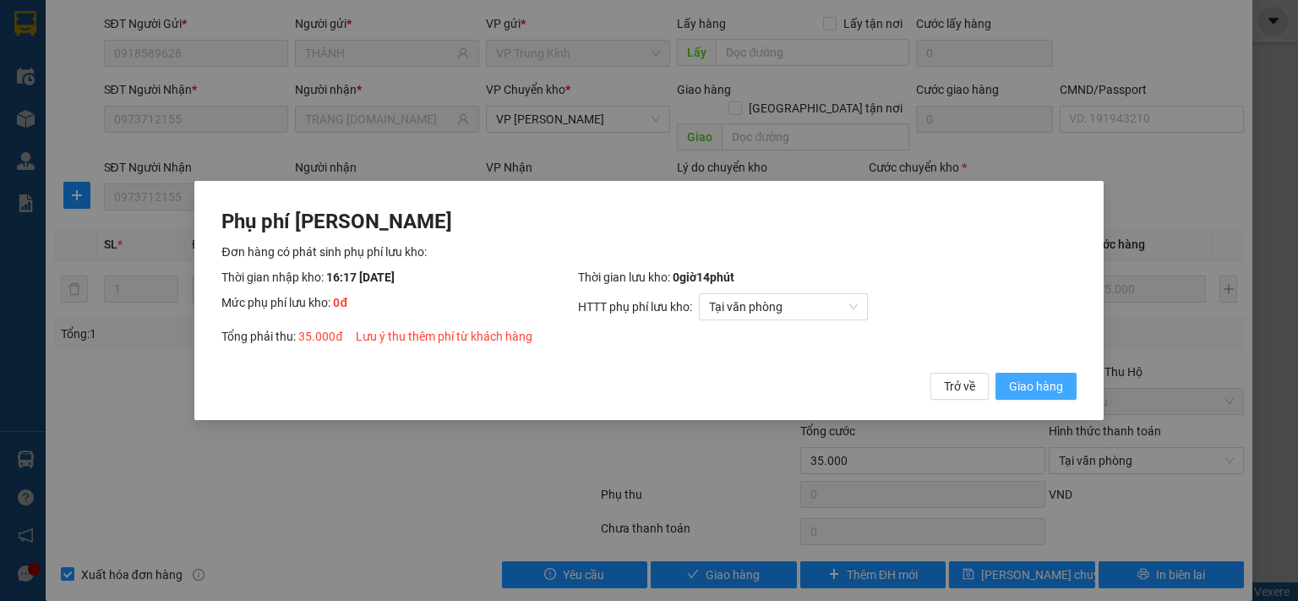
click at [1063, 390] on button "Giao hàng" at bounding box center [1036, 386] width 81 height 27
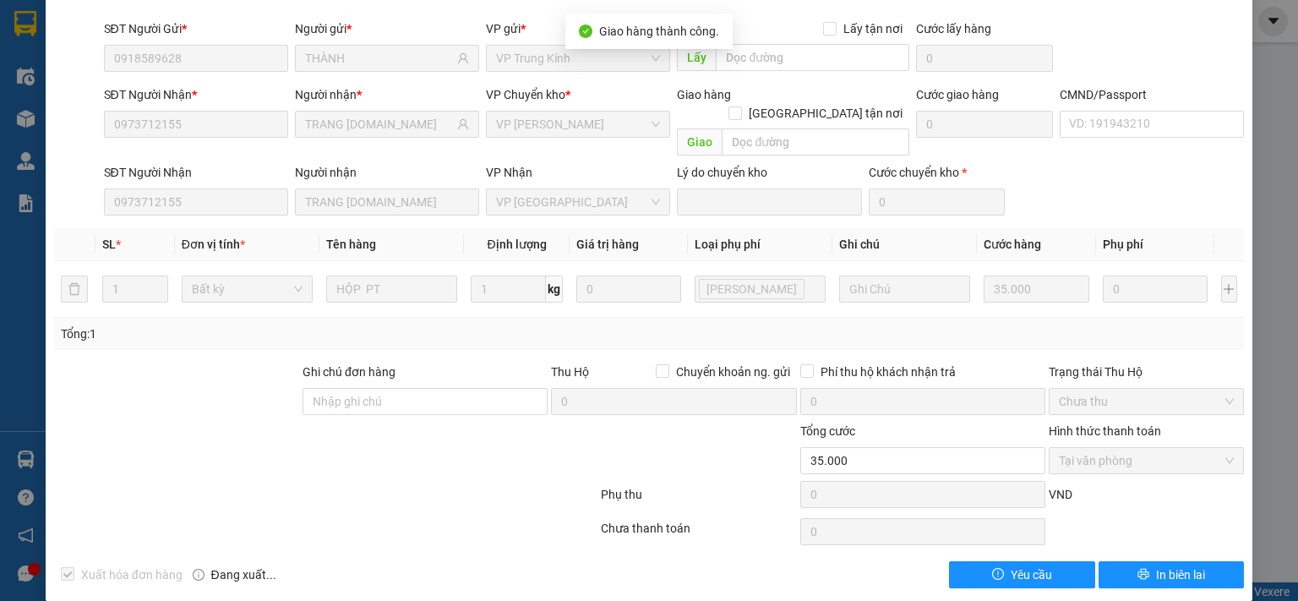
scroll to position [0, 0]
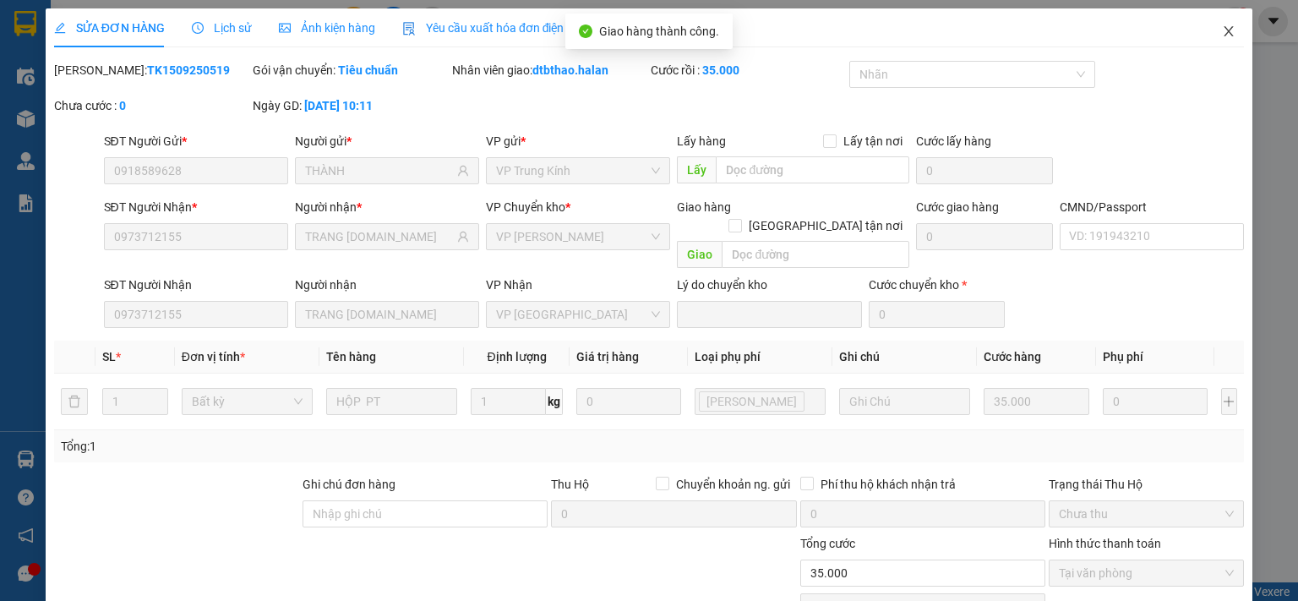
click at [1222, 27] on icon "close" at bounding box center [1229, 32] width 14 height 14
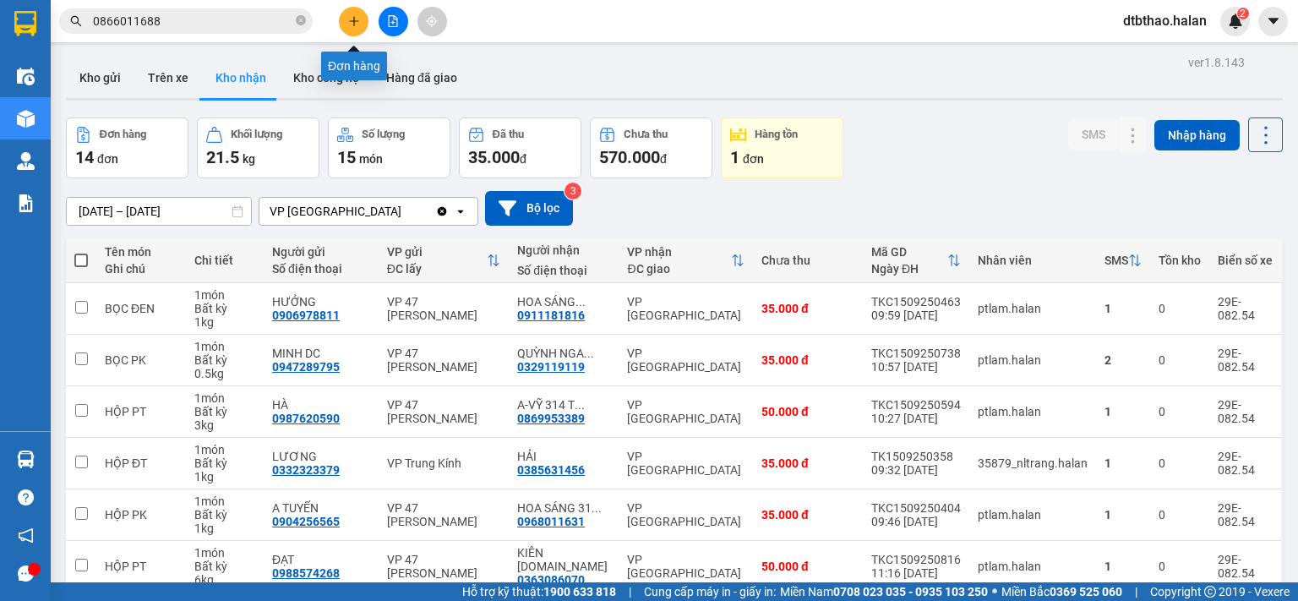
click at [355, 16] on icon "plus" at bounding box center [354, 21] width 12 height 12
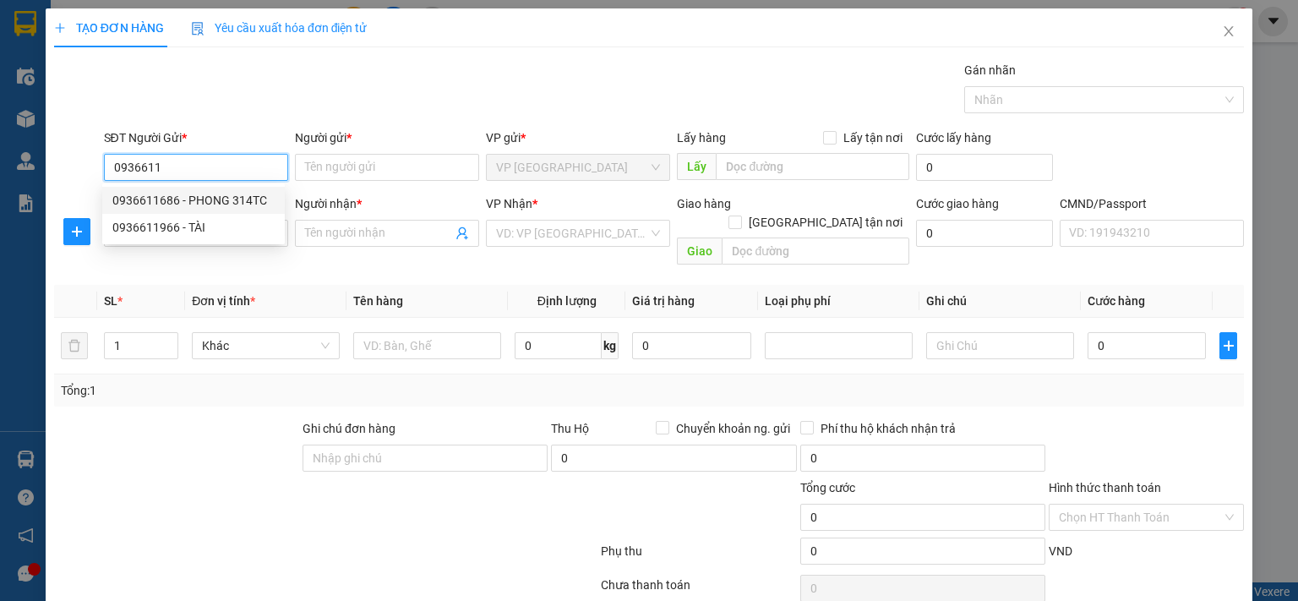
click at [247, 194] on div "0936611686 - PHONG 314TC" at bounding box center [193, 200] width 162 height 19
type input "0936611686"
type input "PHONG 314TC"
type input "0936611686"
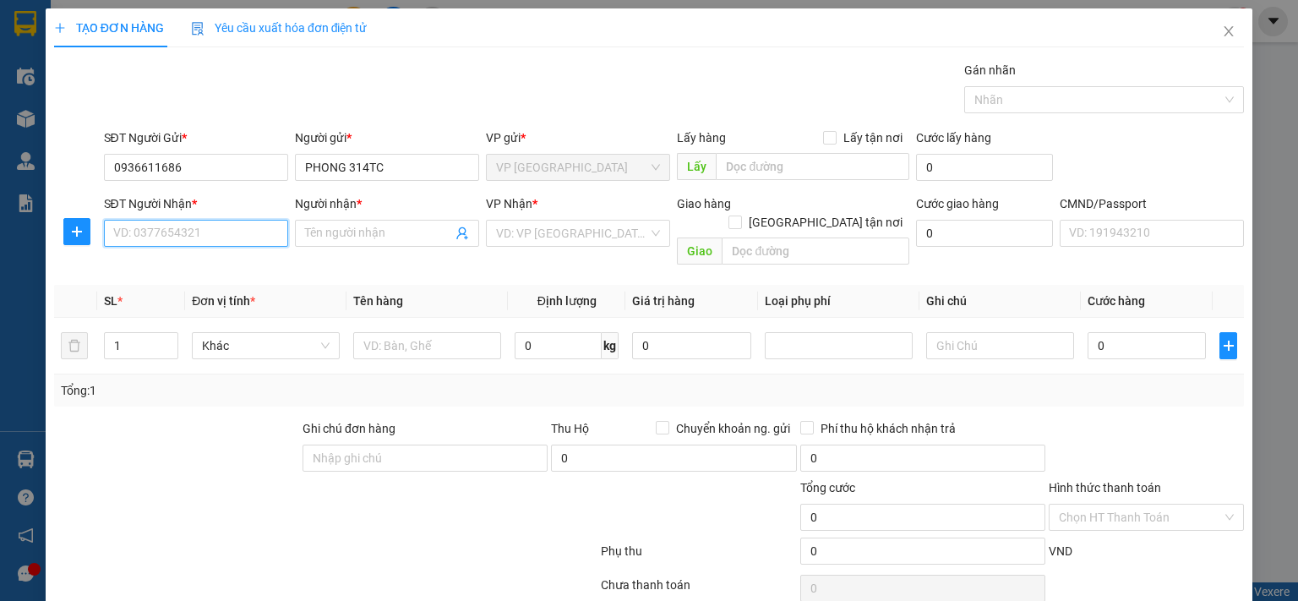
click at [240, 237] on input "SĐT Người Nhận *" at bounding box center [196, 233] width 184 height 27
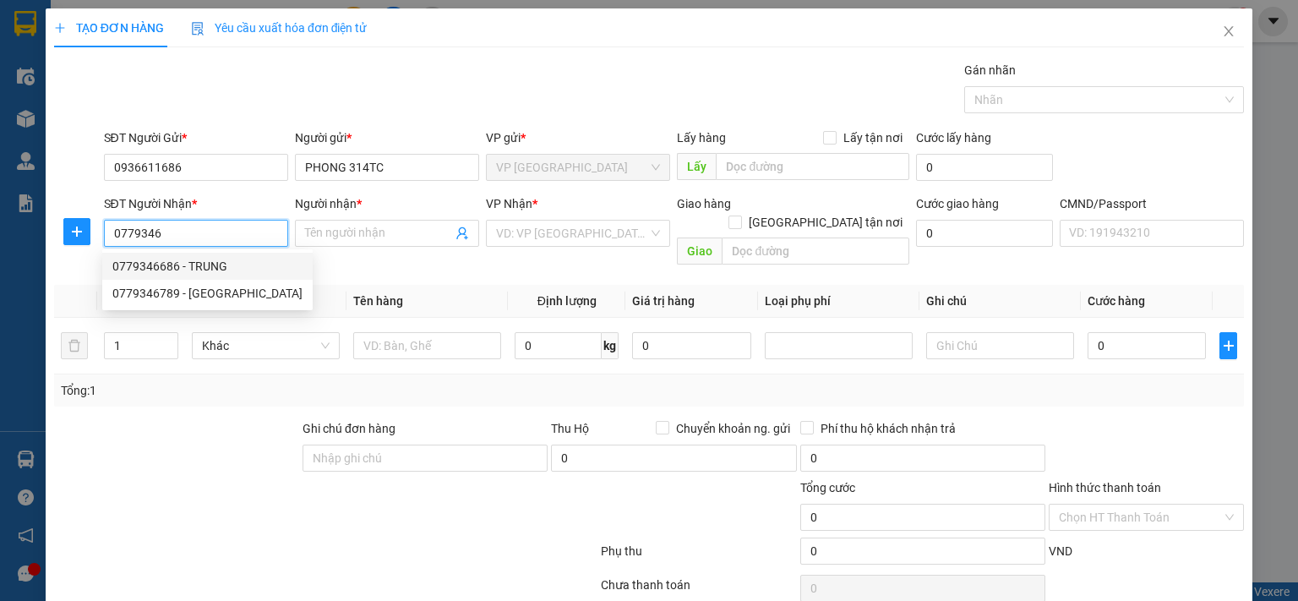
click at [210, 268] on div "0779346686 - TRUNG" at bounding box center [207, 266] width 190 height 19
type input "0779346686"
type input "TRUNG"
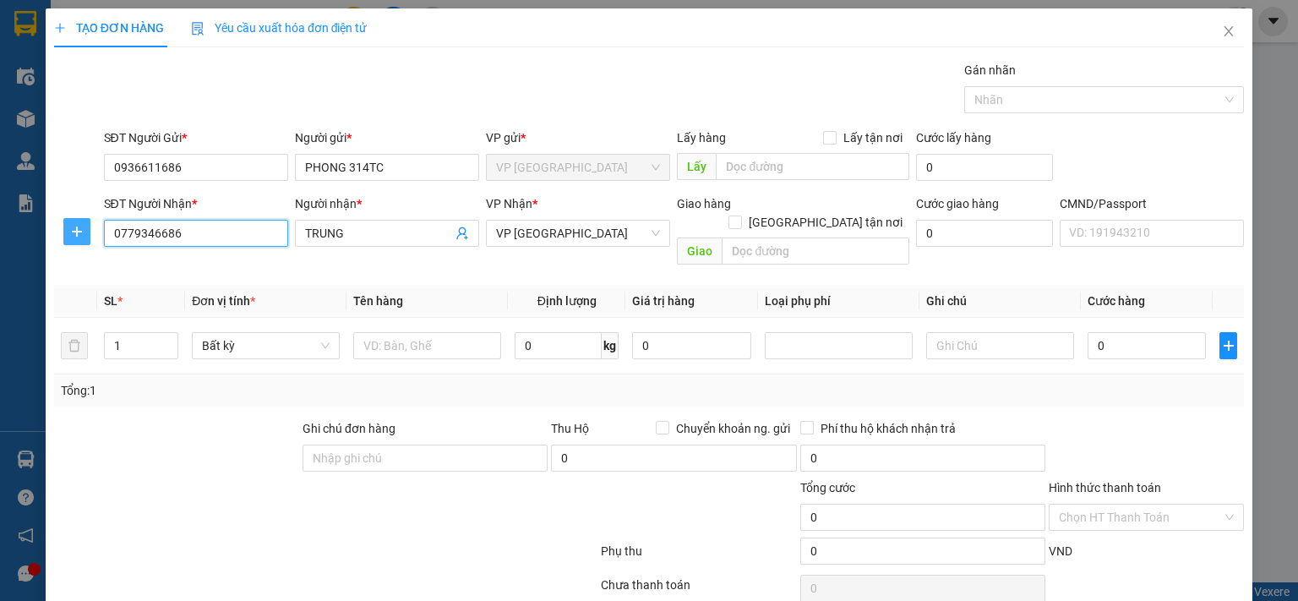
type input "0779346686"
click at [75, 234] on icon "plus" at bounding box center [77, 232] width 14 height 14
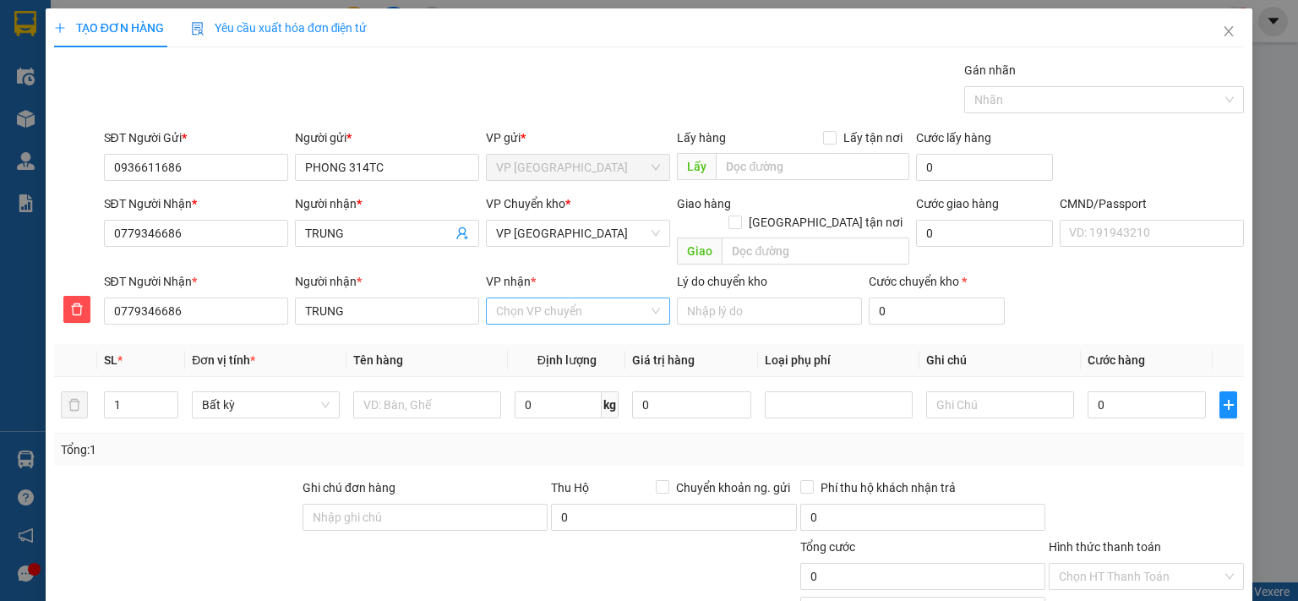
click at [543, 298] on input "VP nhận *" at bounding box center [572, 310] width 152 height 25
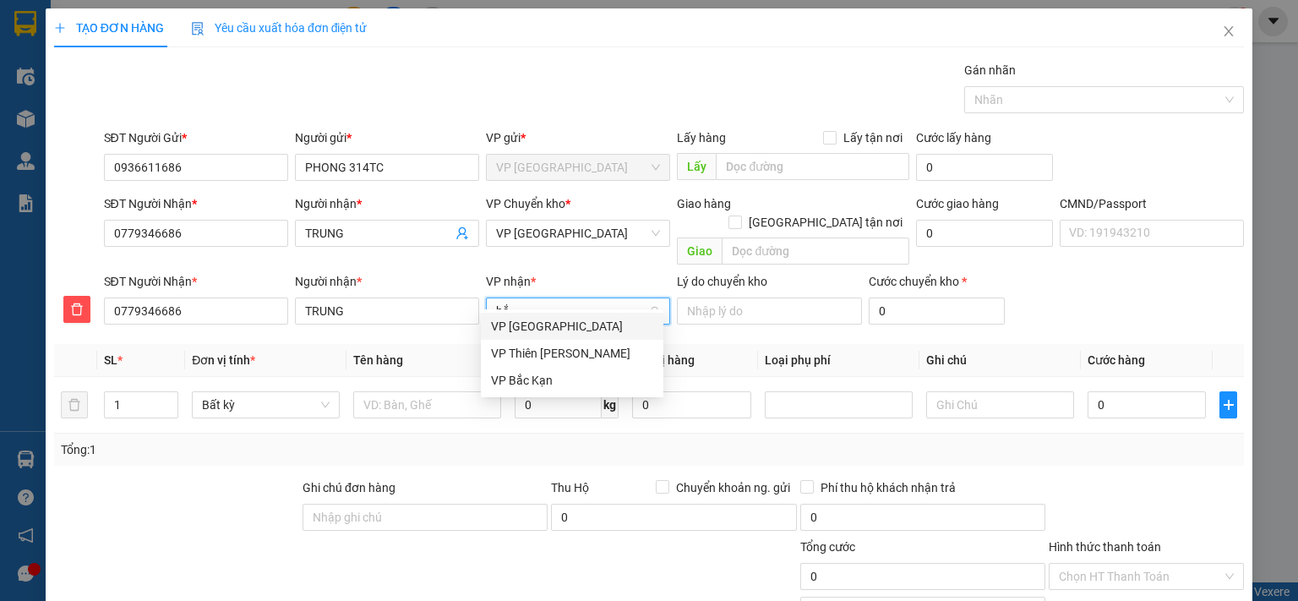
type input "bắc"
click at [527, 329] on div "VP [GEOGRAPHIC_DATA]" at bounding box center [572, 326] width 162 height 19
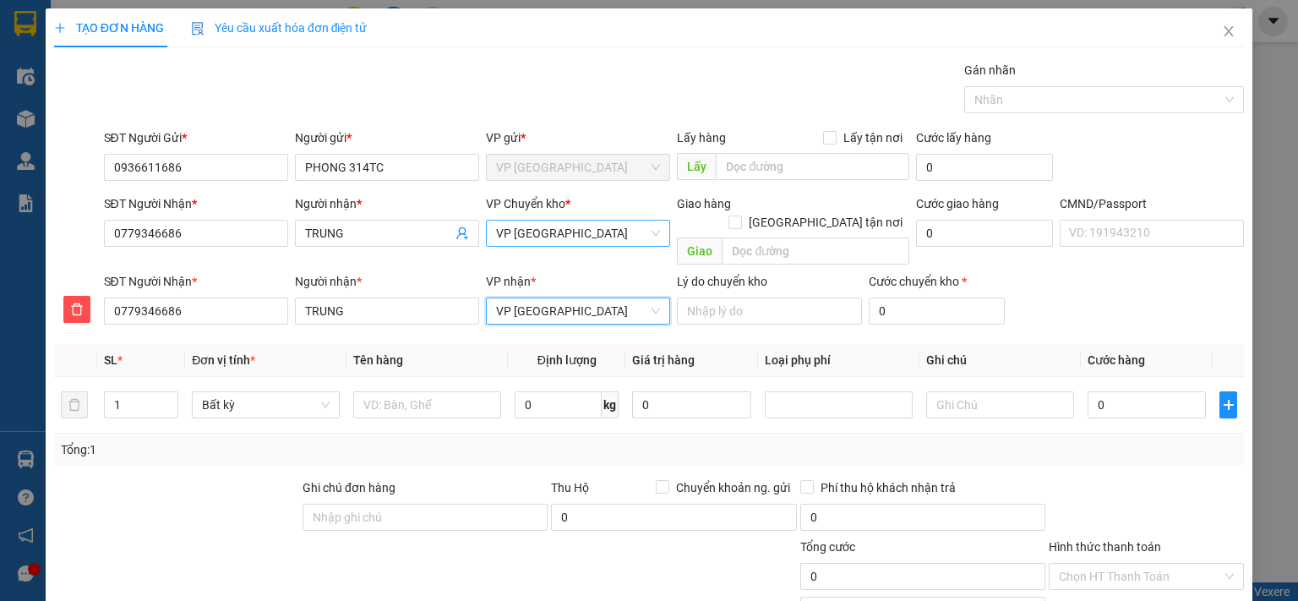
click at [583, 229] on span "VP [GEOGRAPHIC_DATA]" at bounding box center [578, 233] width 164 height 25
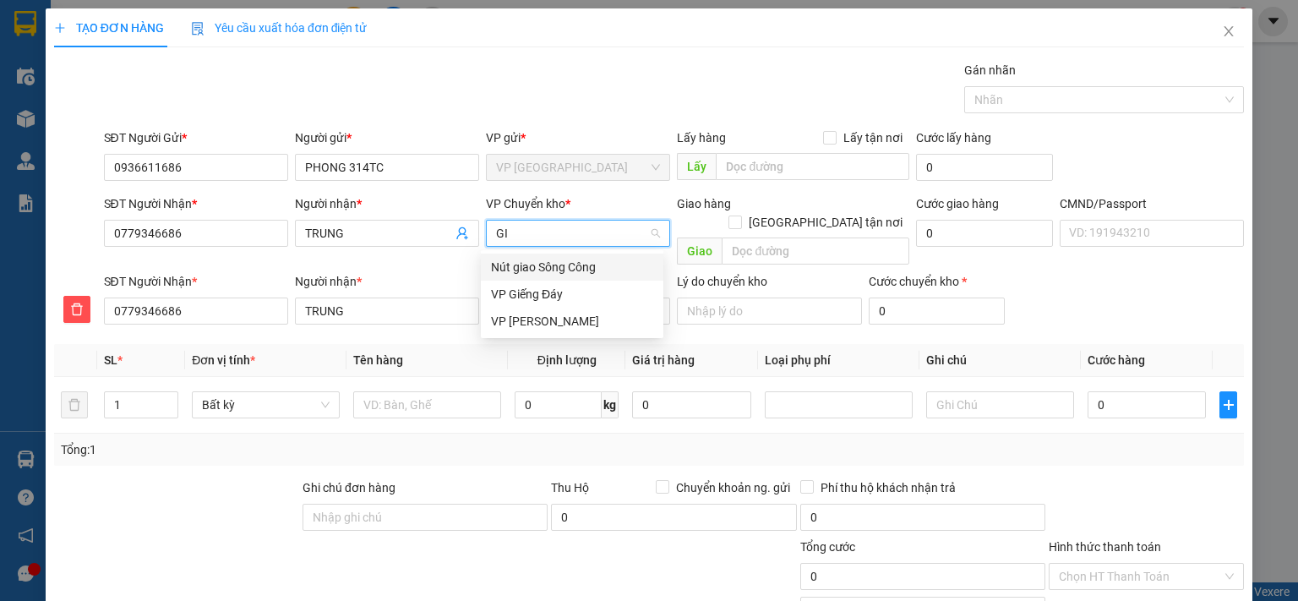
type input "GIA"
click at [524, 293] on div "VP [PERSON_NAME]" at bounding box center [572, 294] width 162 height 19
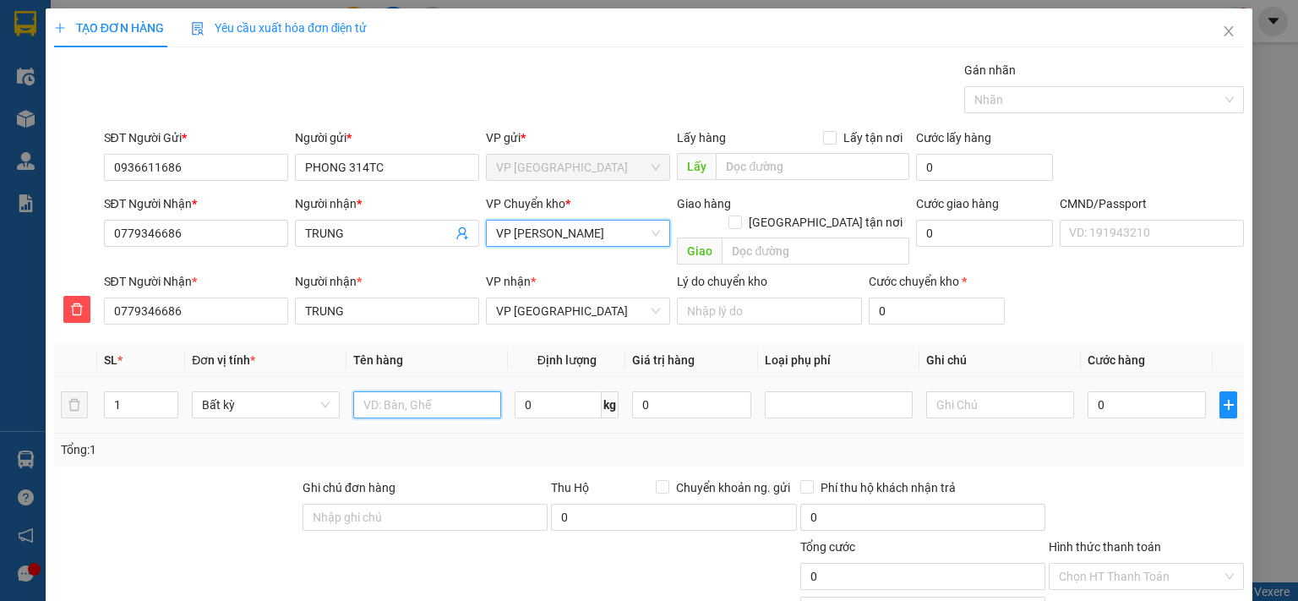
click at [445, 391] on input "text" at bounding box center [427, 404] width 148 height 27
type input "TÚI CÚC"
click at [1159, 391] on input "0" at bounding box center [1147, 404] width 118 height 27
type input "3"
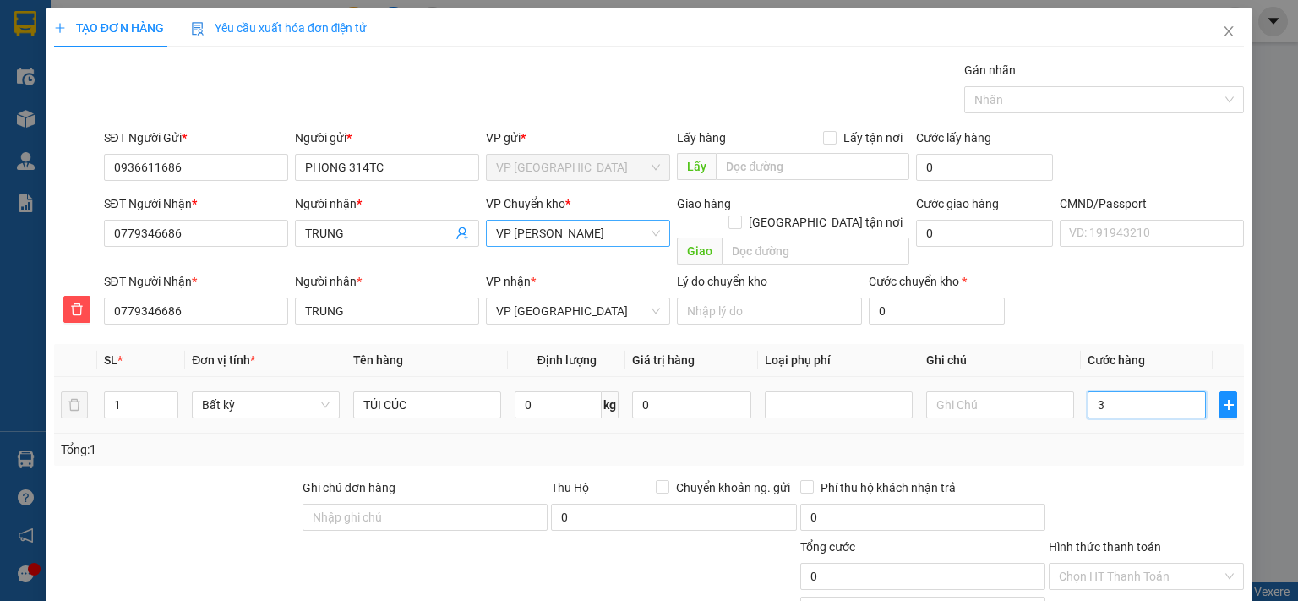
type input "3"
type input "35"
type input "350"
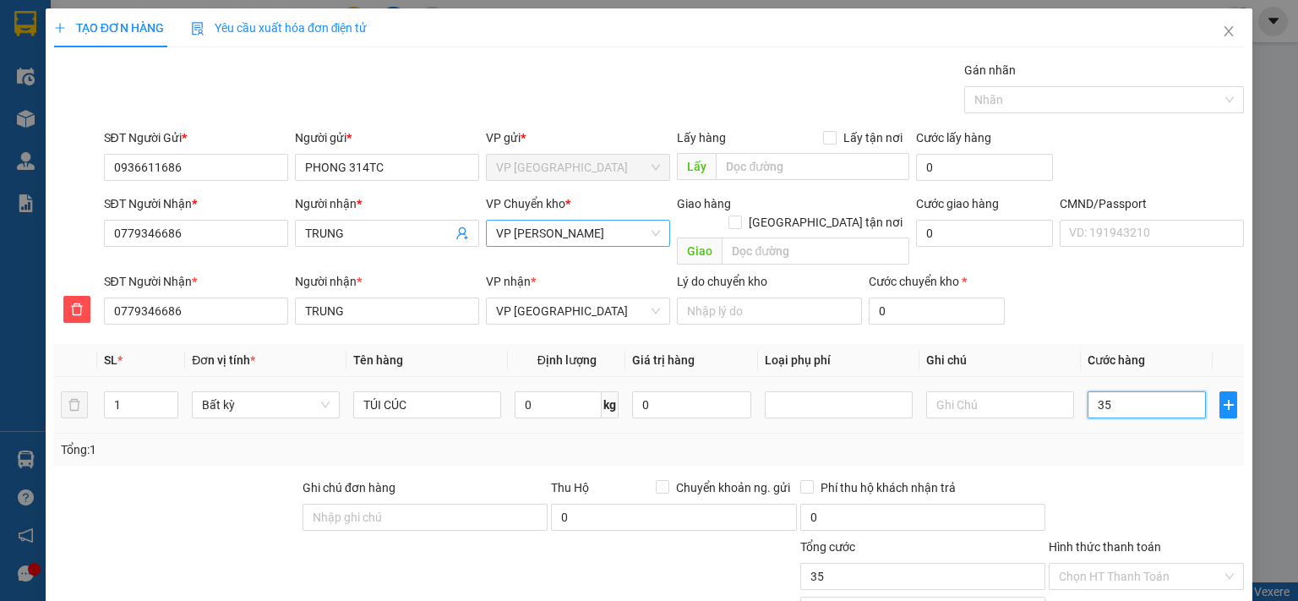
type input "350"
type input "3.500"
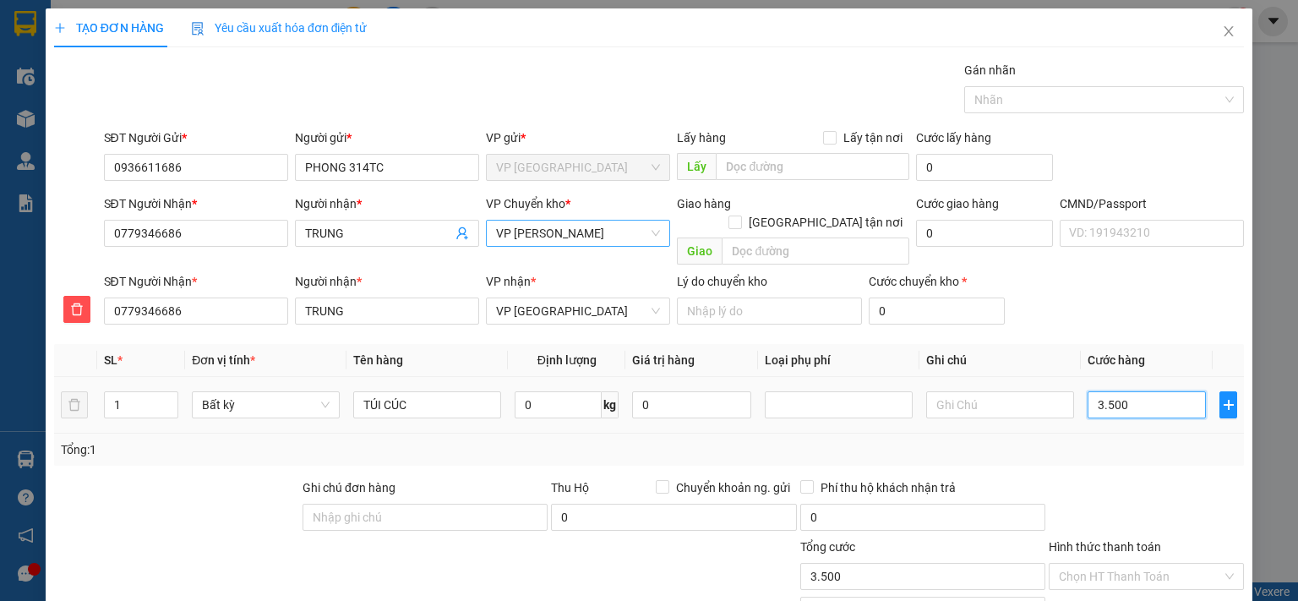
type input "35.000"
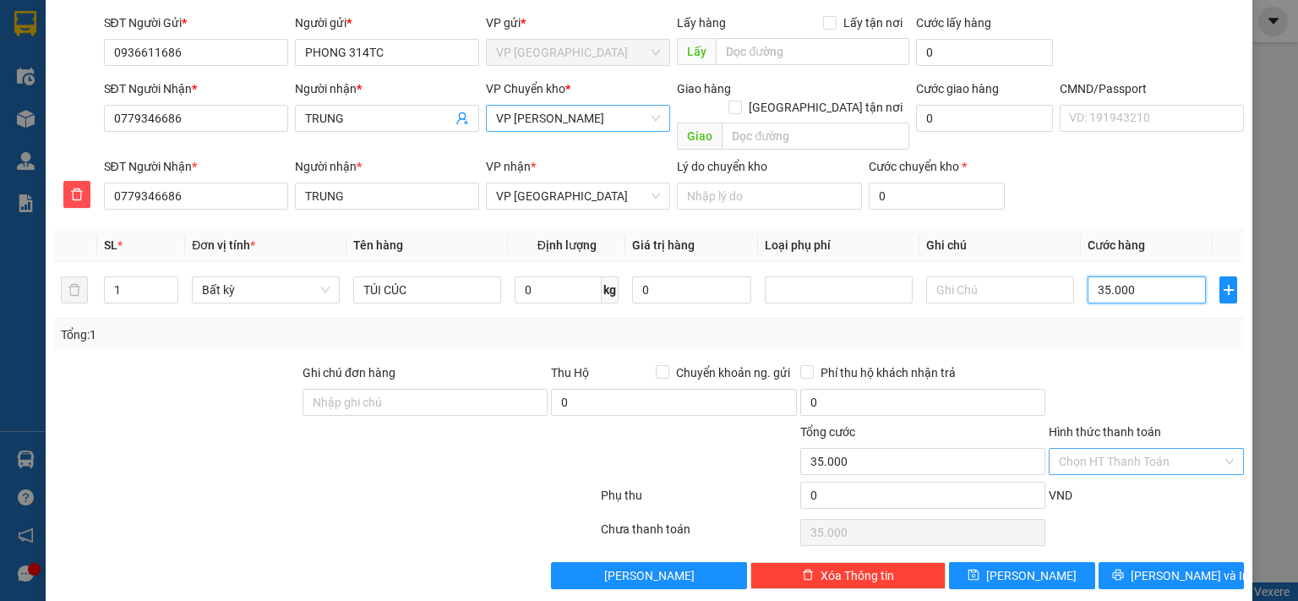
type input "35.000"
click at [1127, 449] on input "Hình thức thanh toán" at bounding box center [1140, 461] width 163 height 25
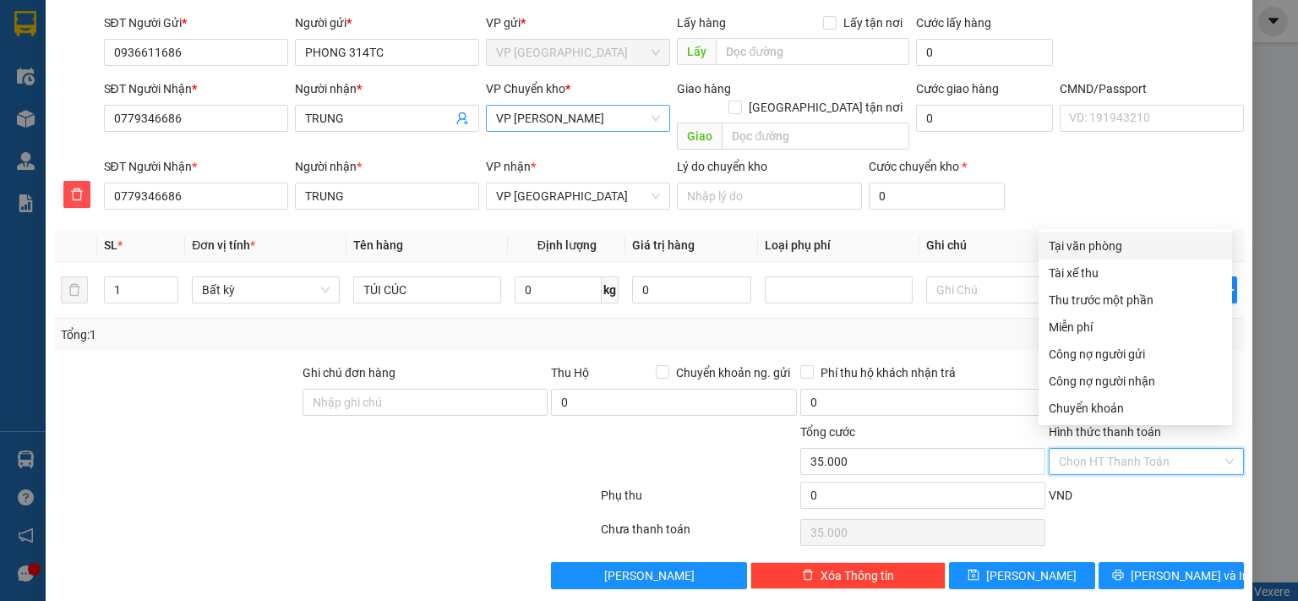
click at [1088, 249] on div "Tại văn phòng" at bounding box center [1135, 246] width 173 height 19
type input "0"
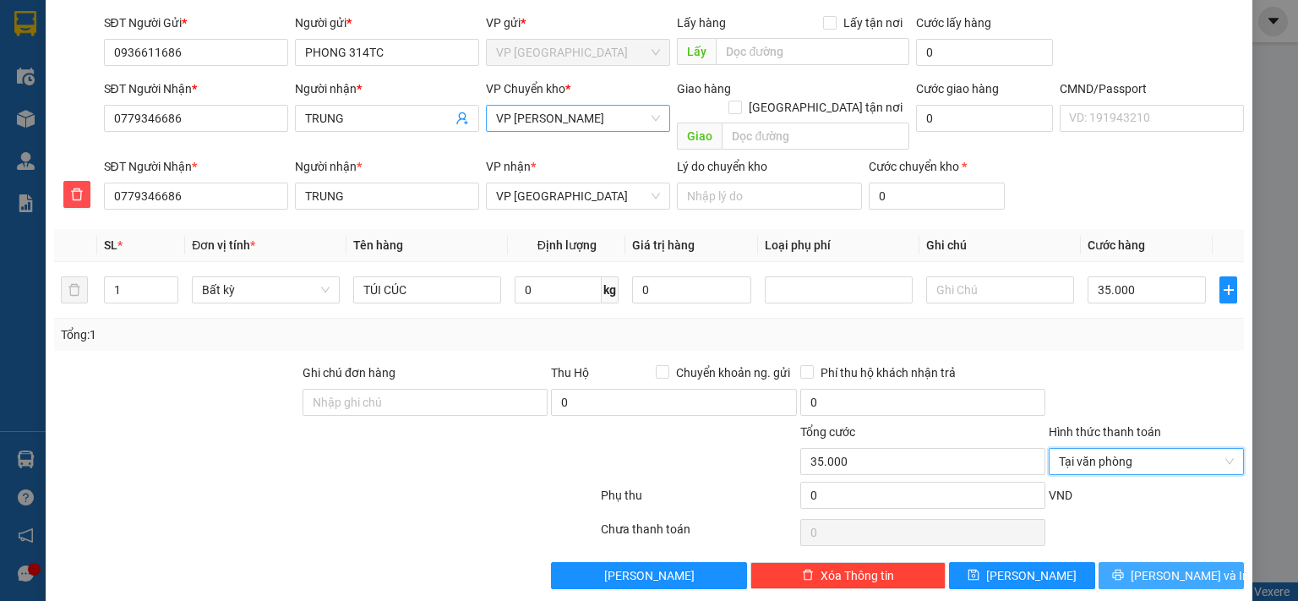
click at [1174, 566] on span "[PERSON_NAME] và In" at bounding box center [1190, 575] width 118 height 19
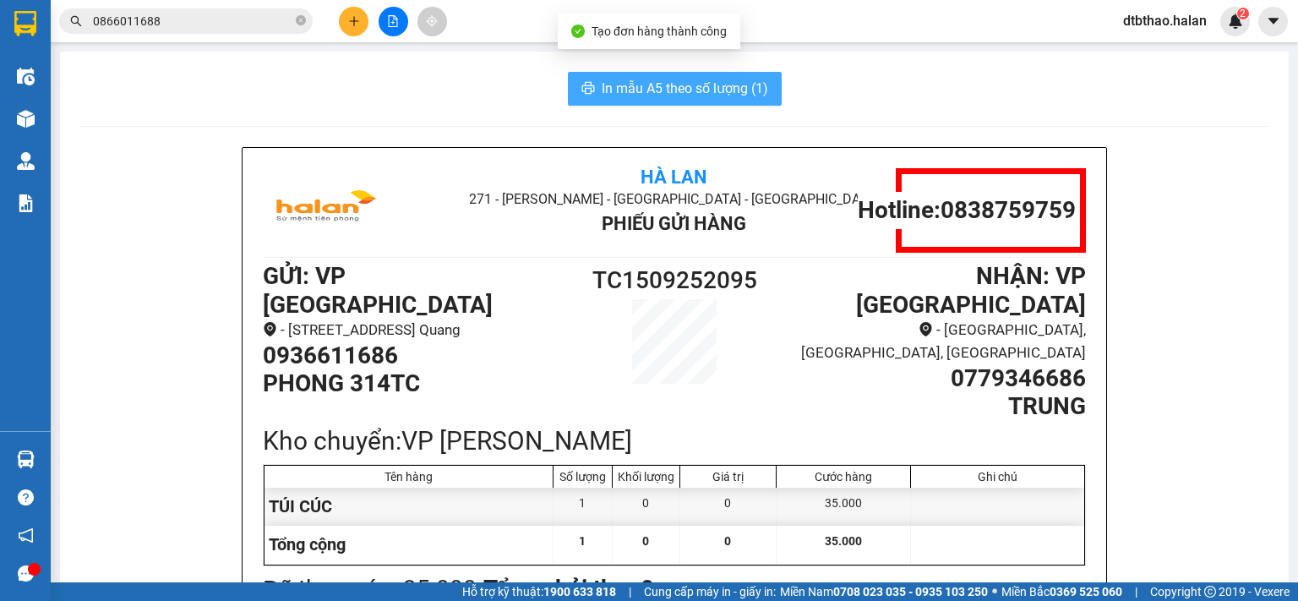
click at [687, 88] on span "In mẫu A5 theo số lượng (1)" at bounding box center [685, 88] width 166 height 21
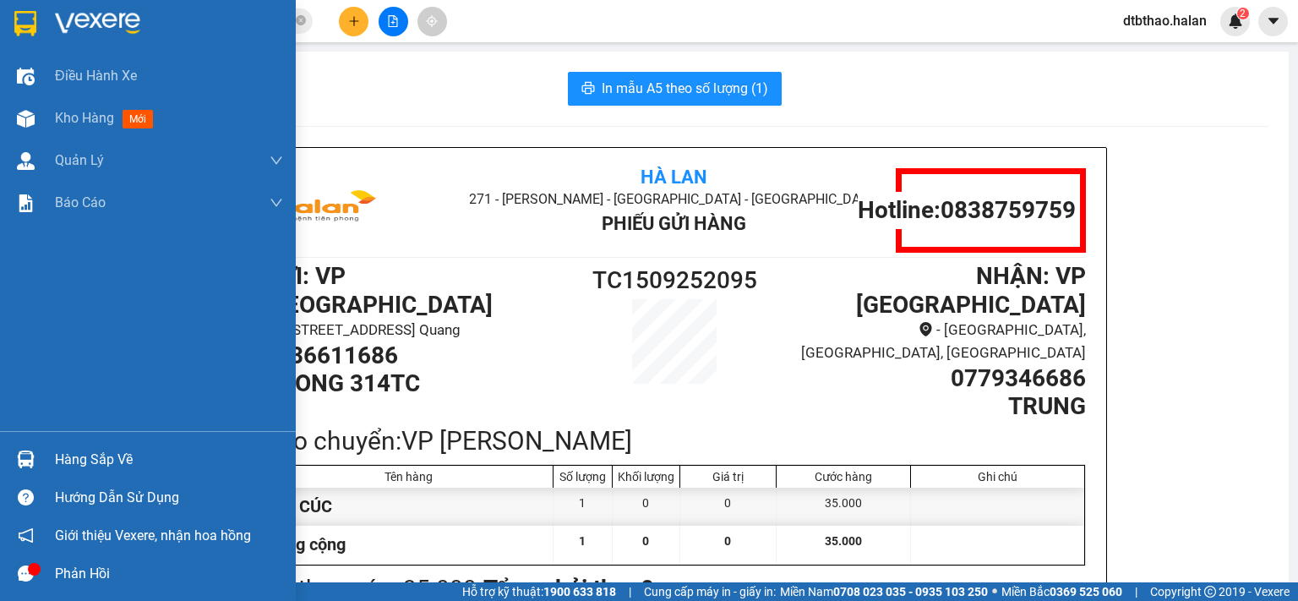
click at [69, 456] on div "Hàng sắp về" at bounding box center [169, 459] width 228 height 25
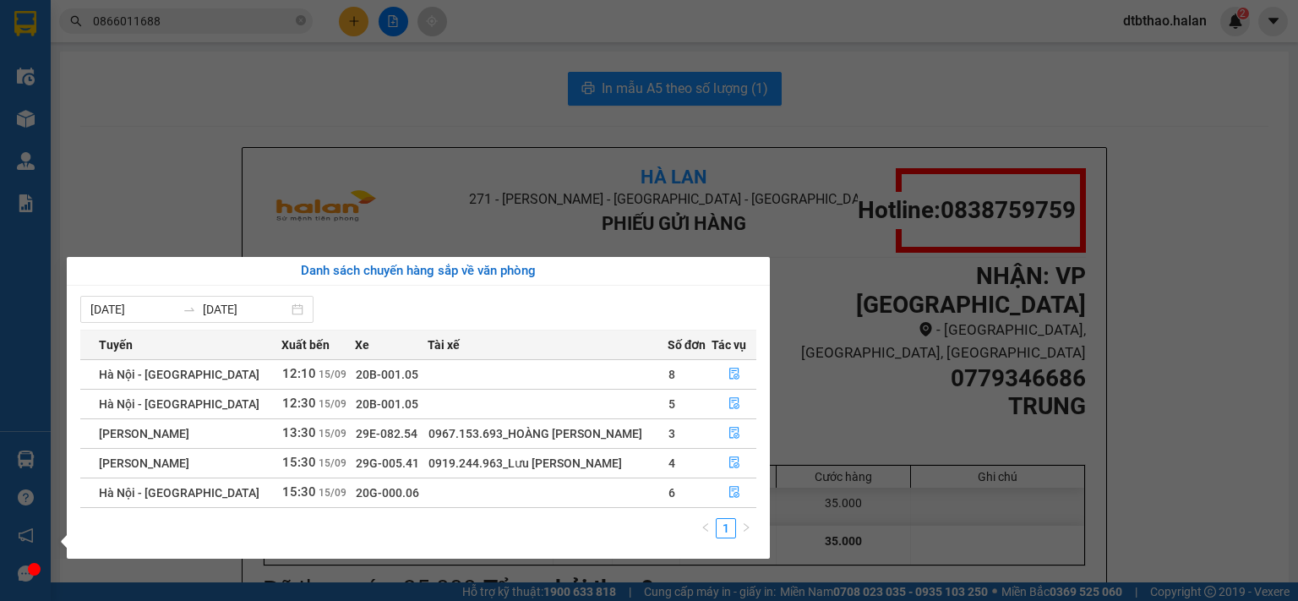
click at [844, 553] on section "Kết quả tìm kiếm ( 8 ) Bộ lọc Mã ĐH Trạng thái Món hàng Thu hộ Tổng cước Chưa c…" at bounding box center [649, 300] width 1298 height 601
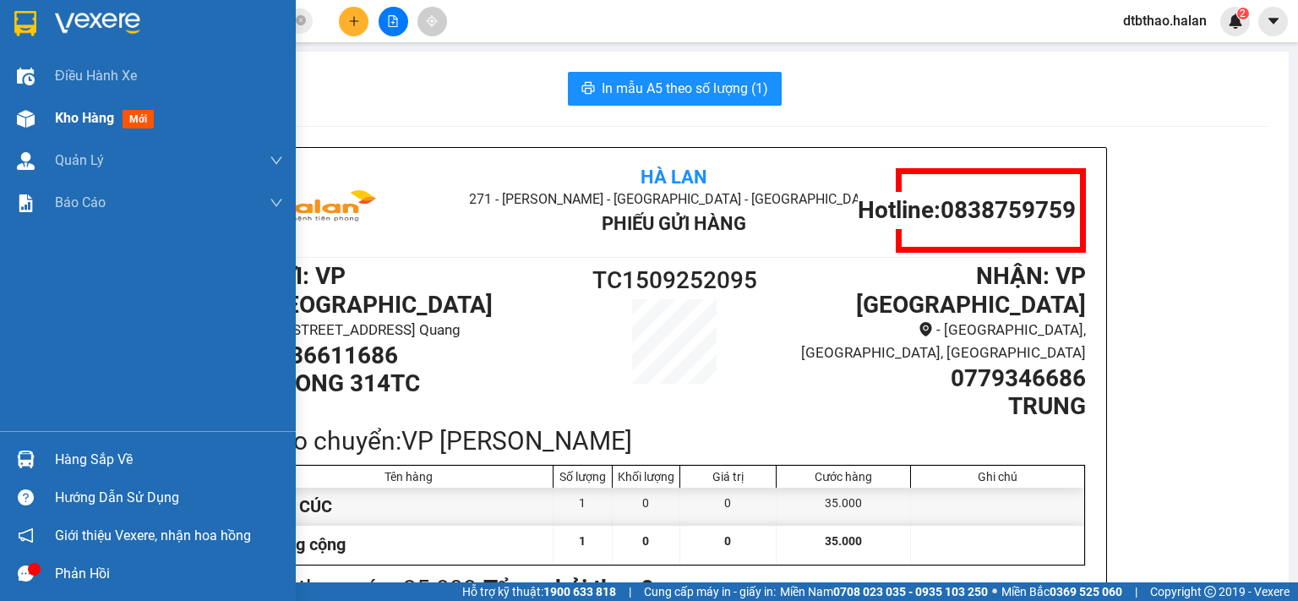
click at [87, 118] on span "Kho hàng" at bounding box center [84, 118] width 59 height 16
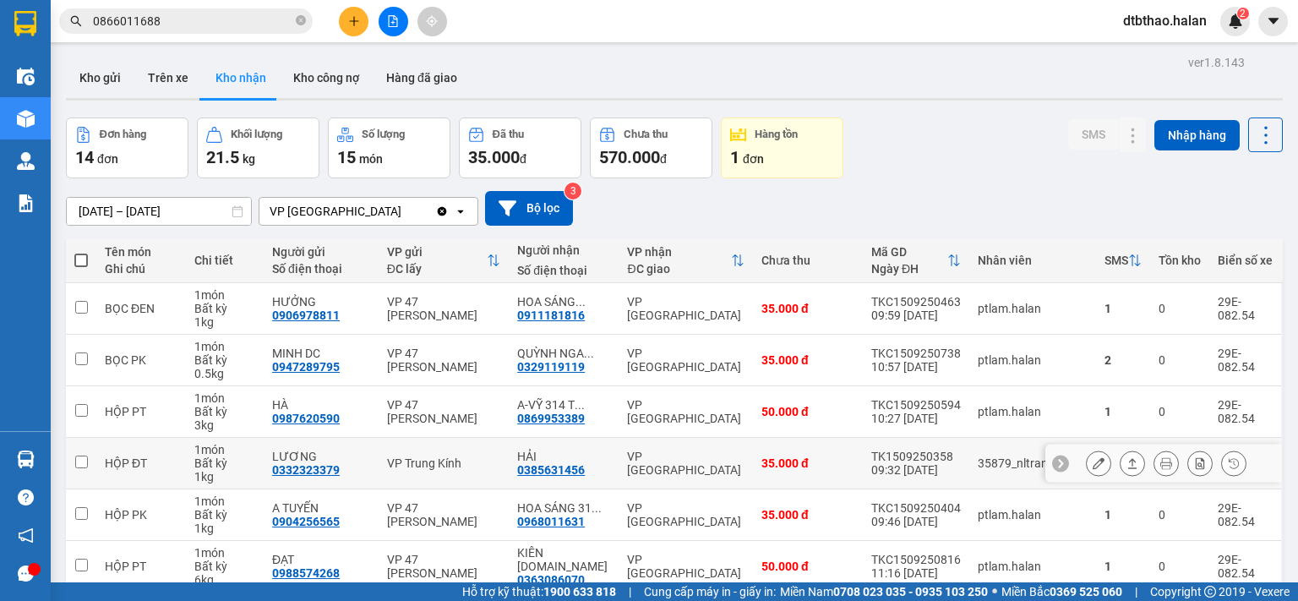
scroll to position [269, 0]
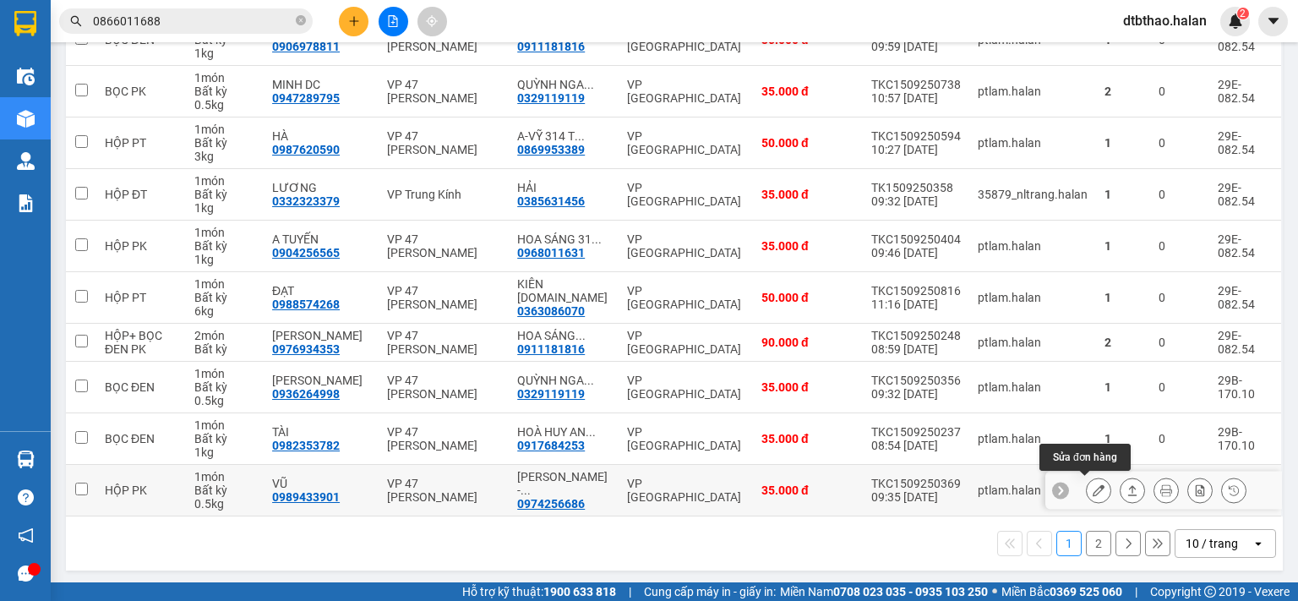
click at [1093, 487] on icon at bounding box center [1099, 490] width 12 height 12
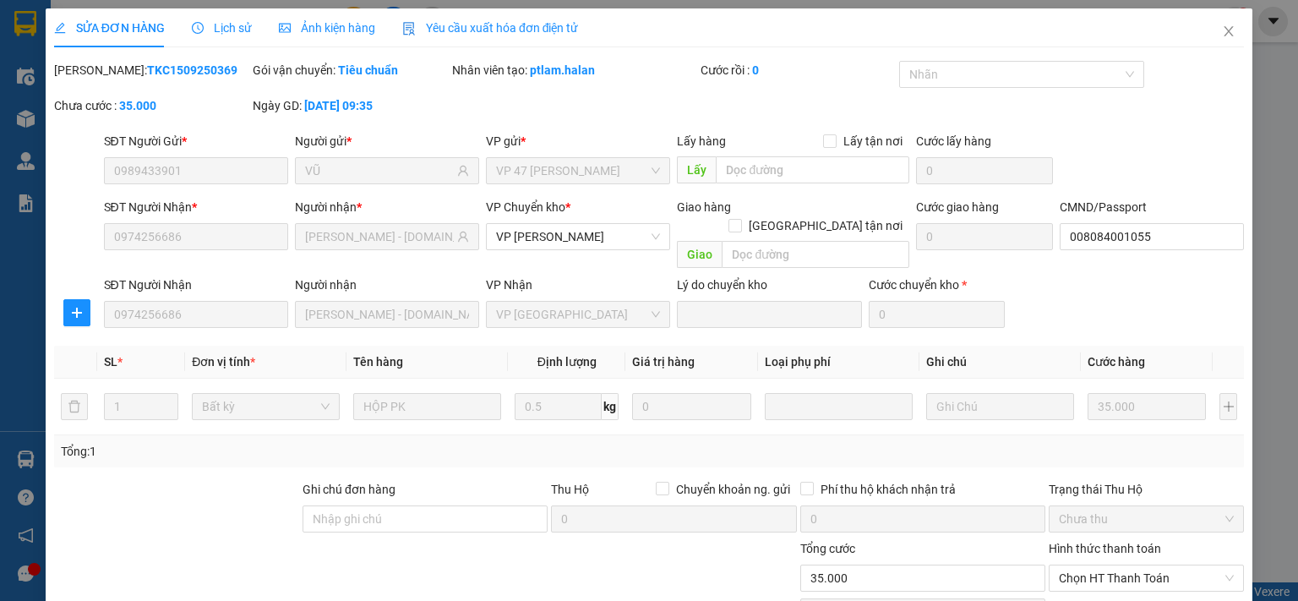
type input "0989433901"
type input "VŨ"
type input "0974256686"
type input "NGỌC ÁNH - 314.TC"
type input "008084001055"
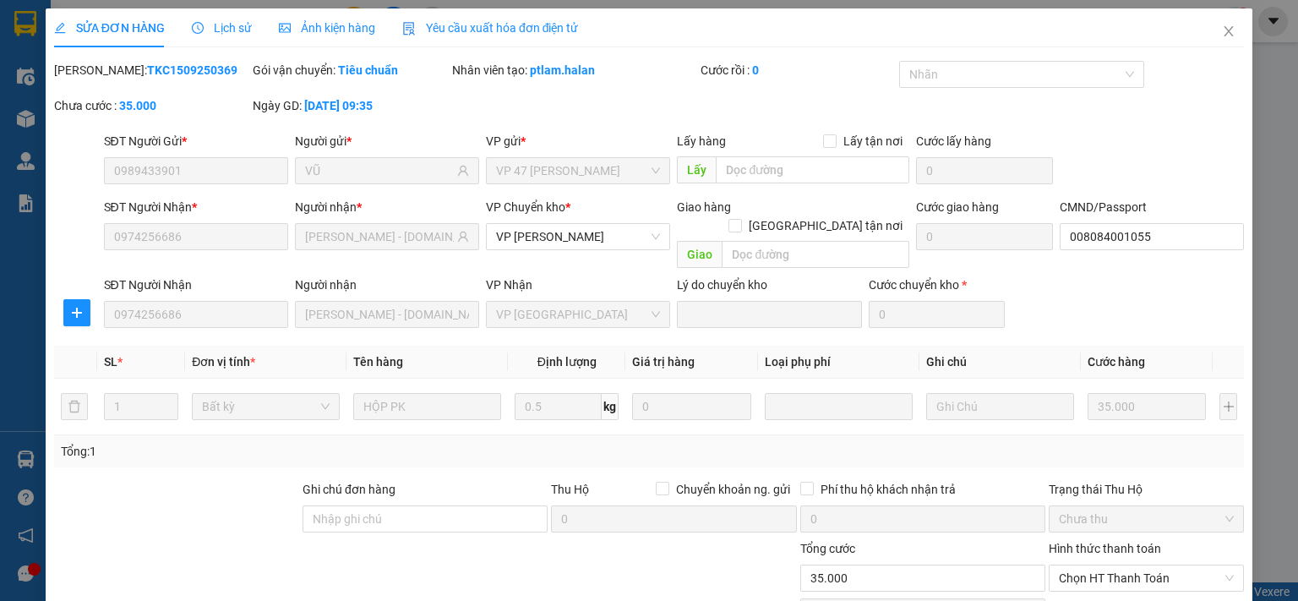
type input "35.000"
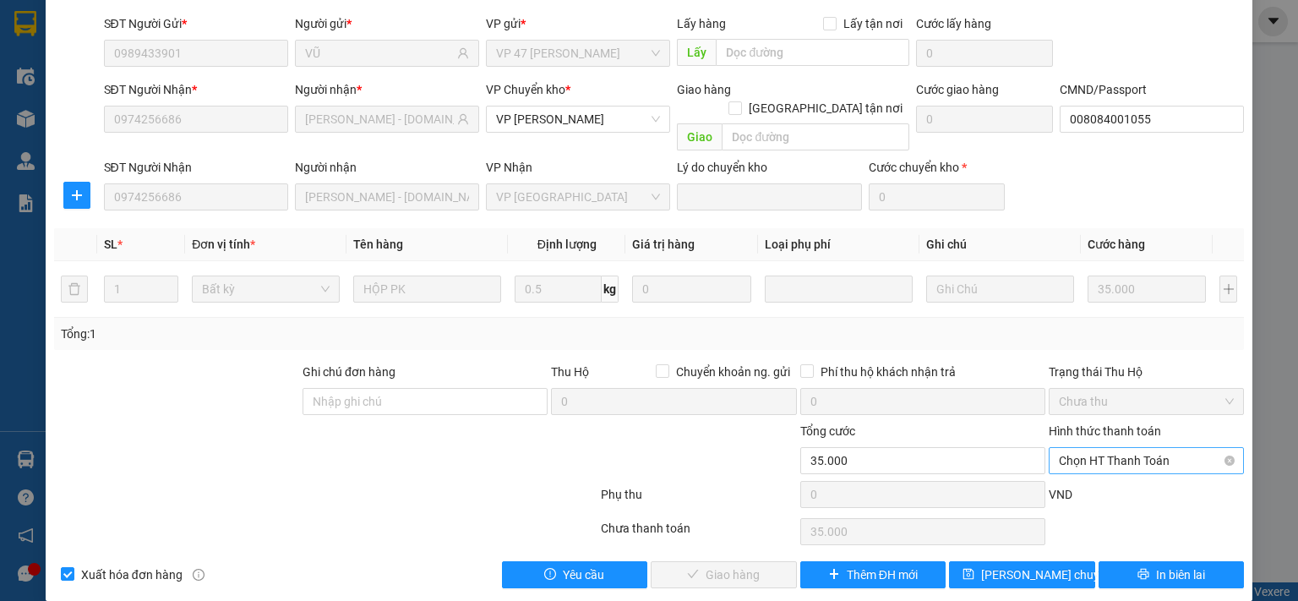
click at [1095, 448] on span "Chọn HT Thanh Toán" at bounding box center [1146, 460] width 175 height 25
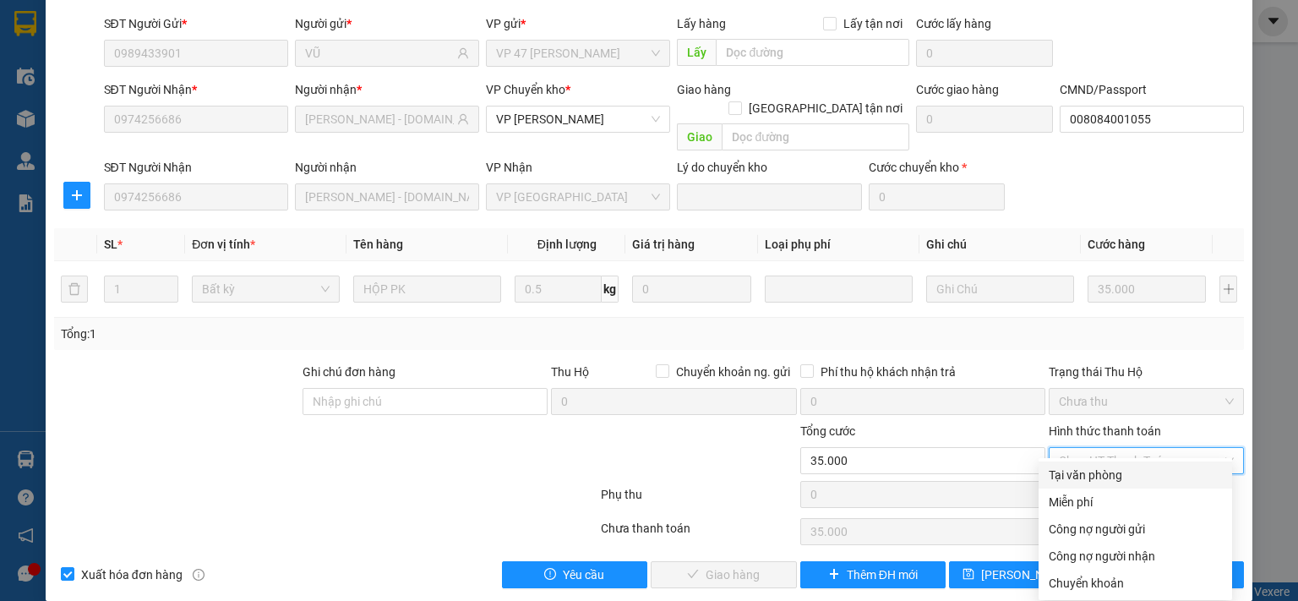
click at [1100, 477] on div "Tại văn phòng" at bounding box center [1135, 475] width 173 height 19
type input "0"
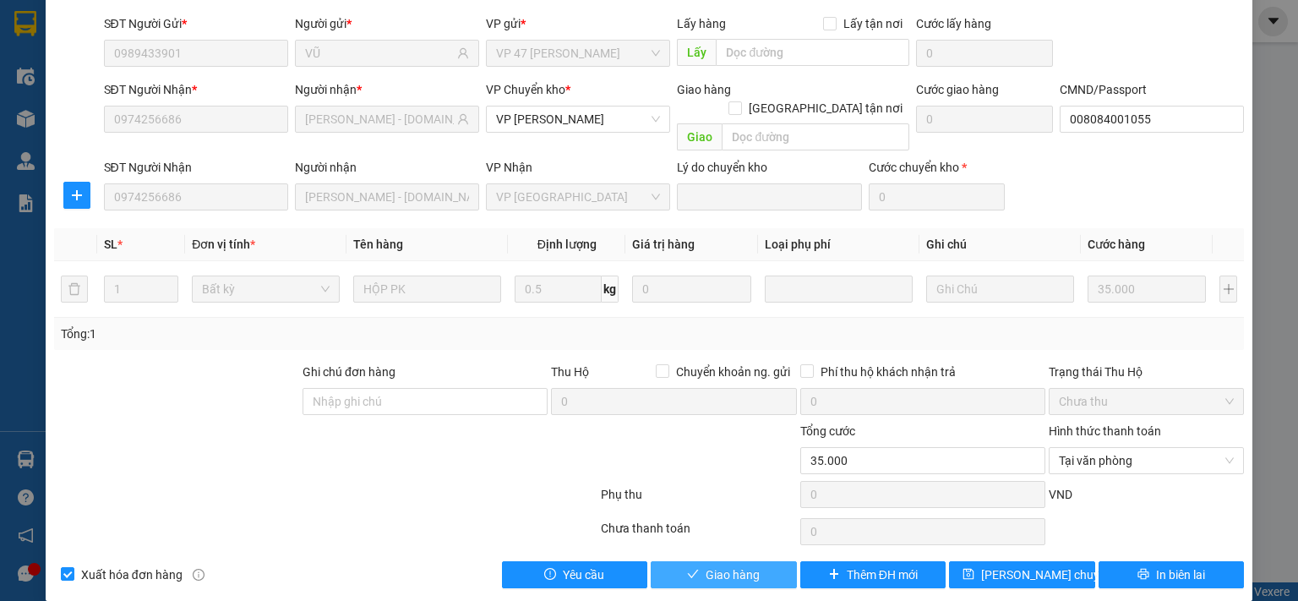
click at [719, 565] on span "Giao hàng" at bounding box center [733, 574] width 54 height 19
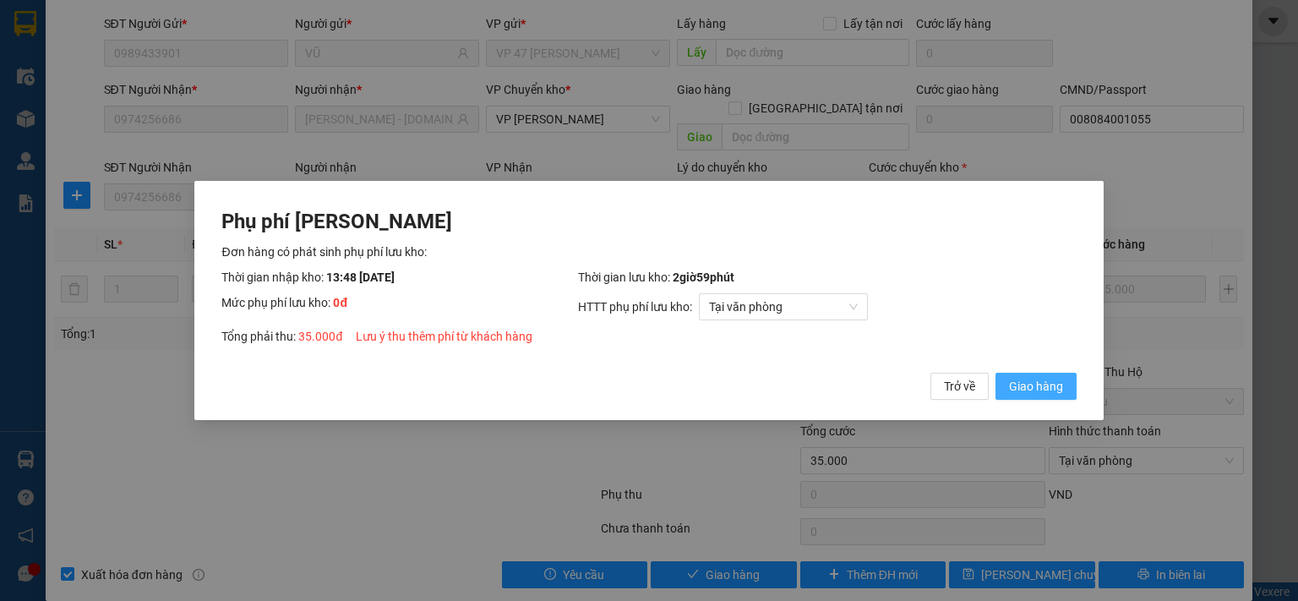
click at [1061, 385] on span "Giao hàng" at bounding box center [1036, 386] width 54 height 19
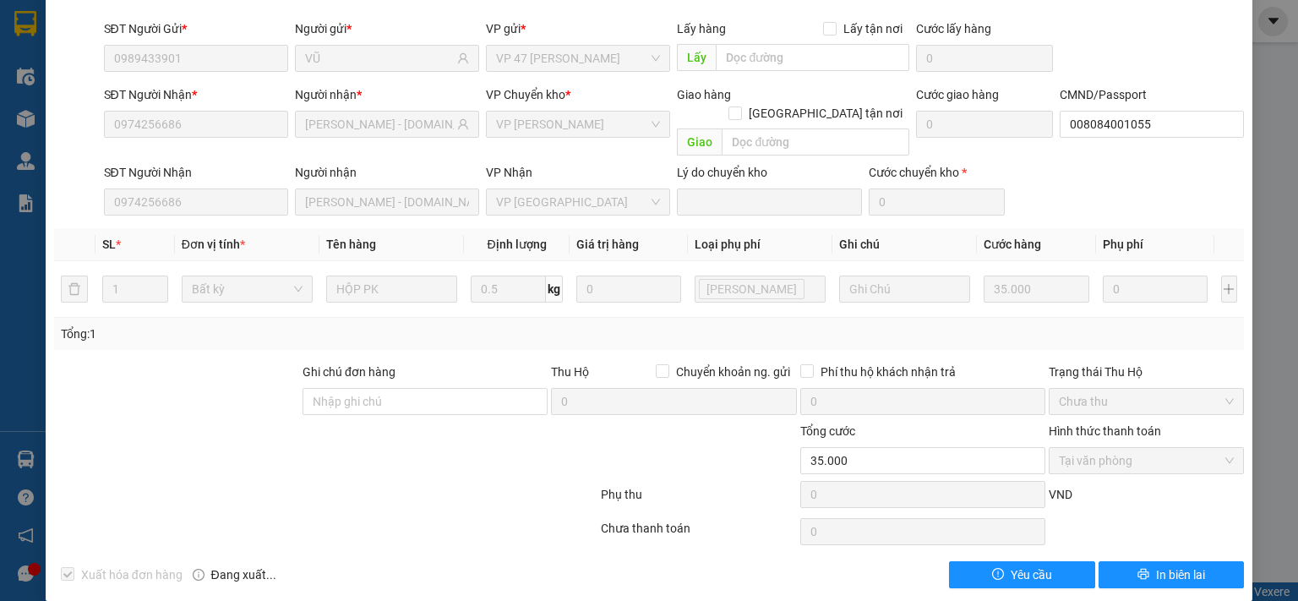
scroll to position [0, 0]
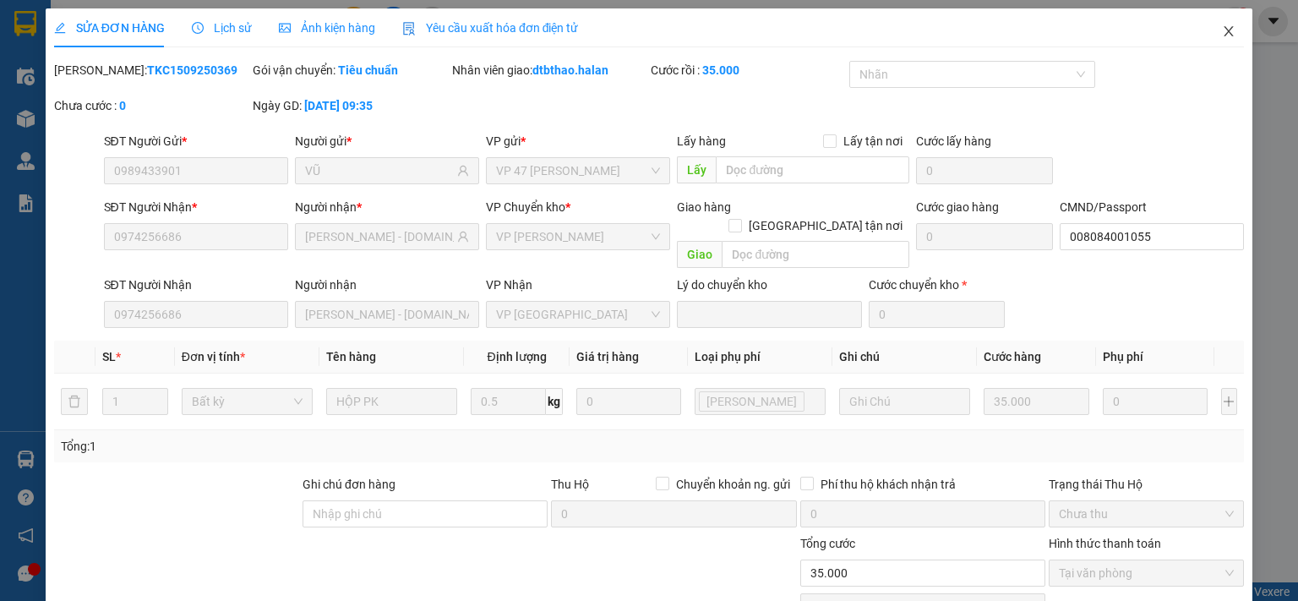
click at [1222, 30] on icon "close" at bounding box center [1229, 32] width 14 height 14
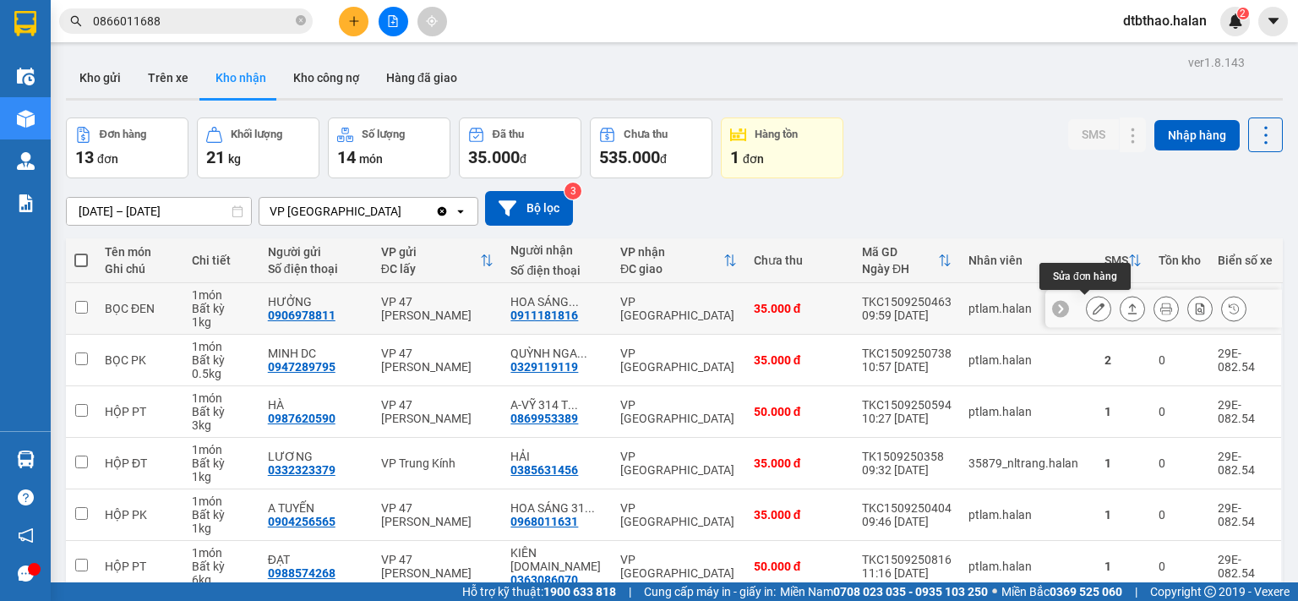
click at [1093, 310] on icon at bounding box center [1099, 309] width 12 height 12
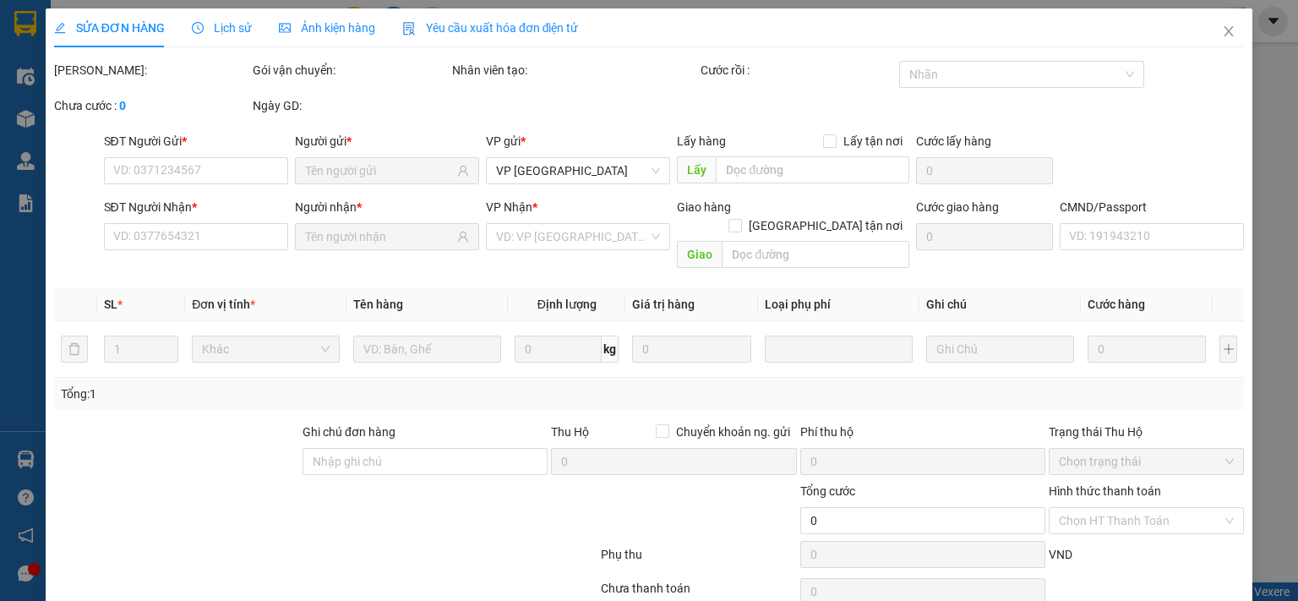
type input "0906978811"
type input "HƯỞNG"
type input "0911181816"
type input "HOA SÁNG [DOMAIN_NAME]"
type input "35.000"
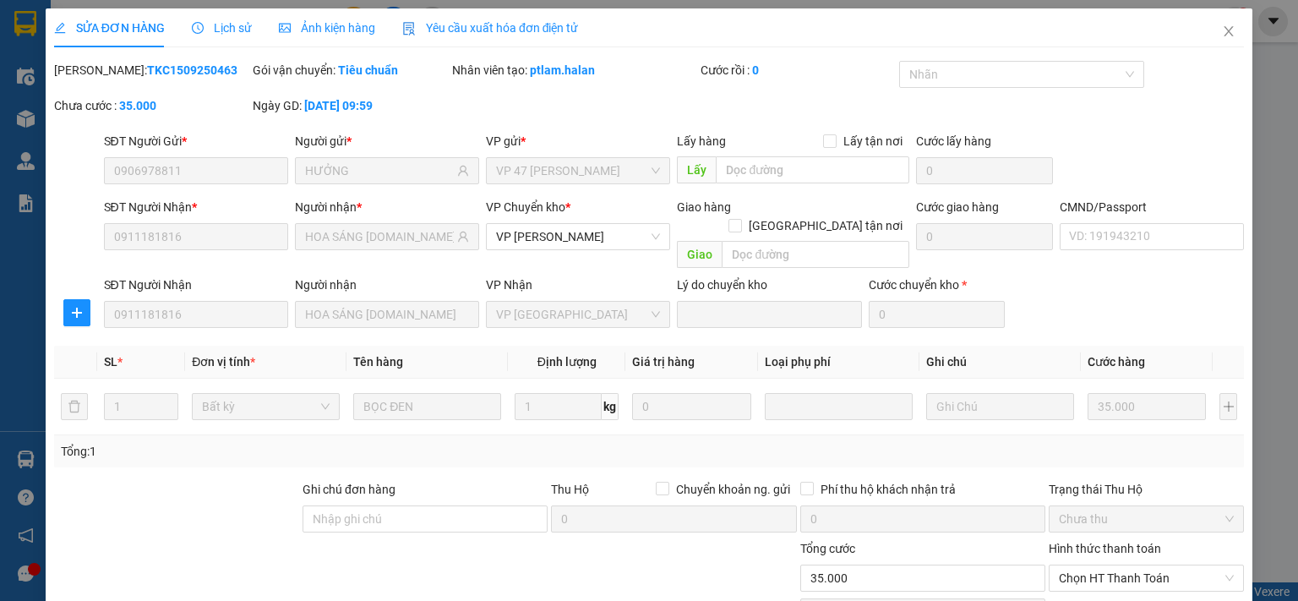
scroll to position [117, 0]
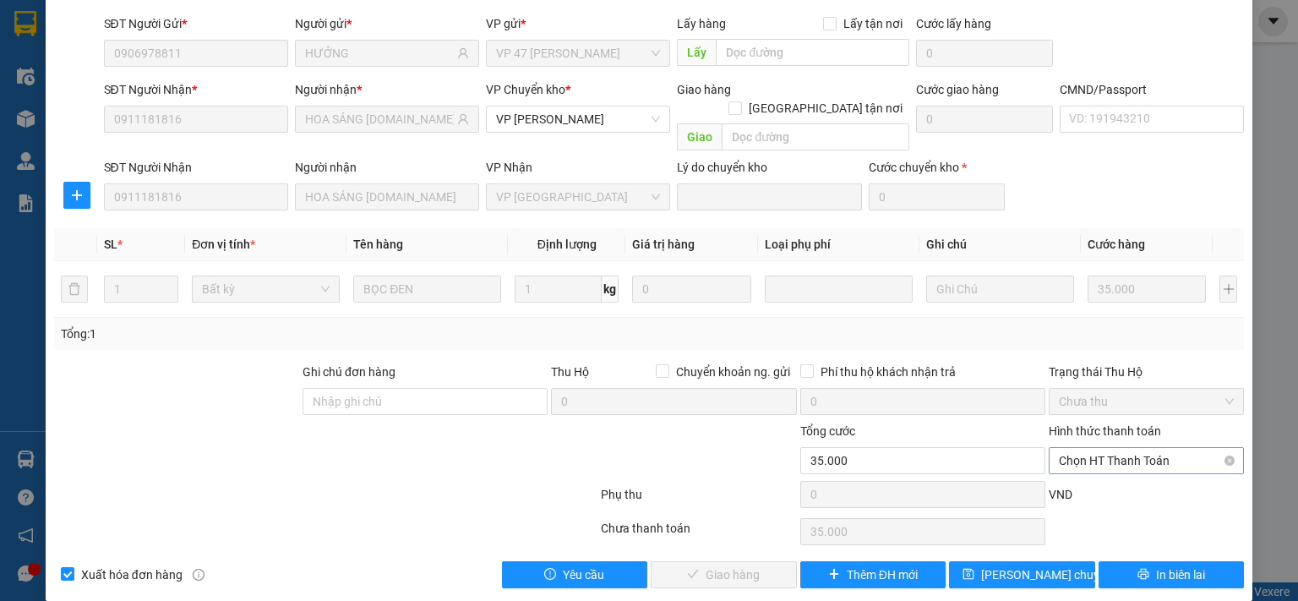
click at [1122, 448] on span "Chọn HT Thanh Toán" at bounding box center [1146, 460] width 175 height 25
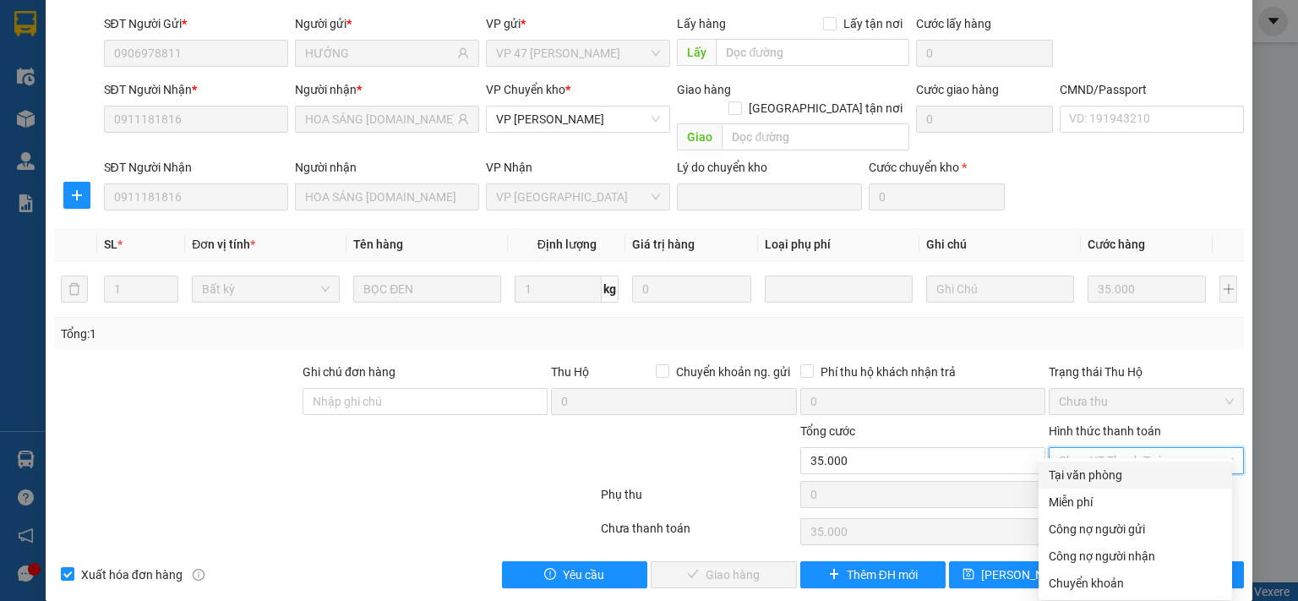
click at [1110, 479] on div "Tại văn phòng" at bounding box center [1135, 475] width 173 height 19
type input "0"
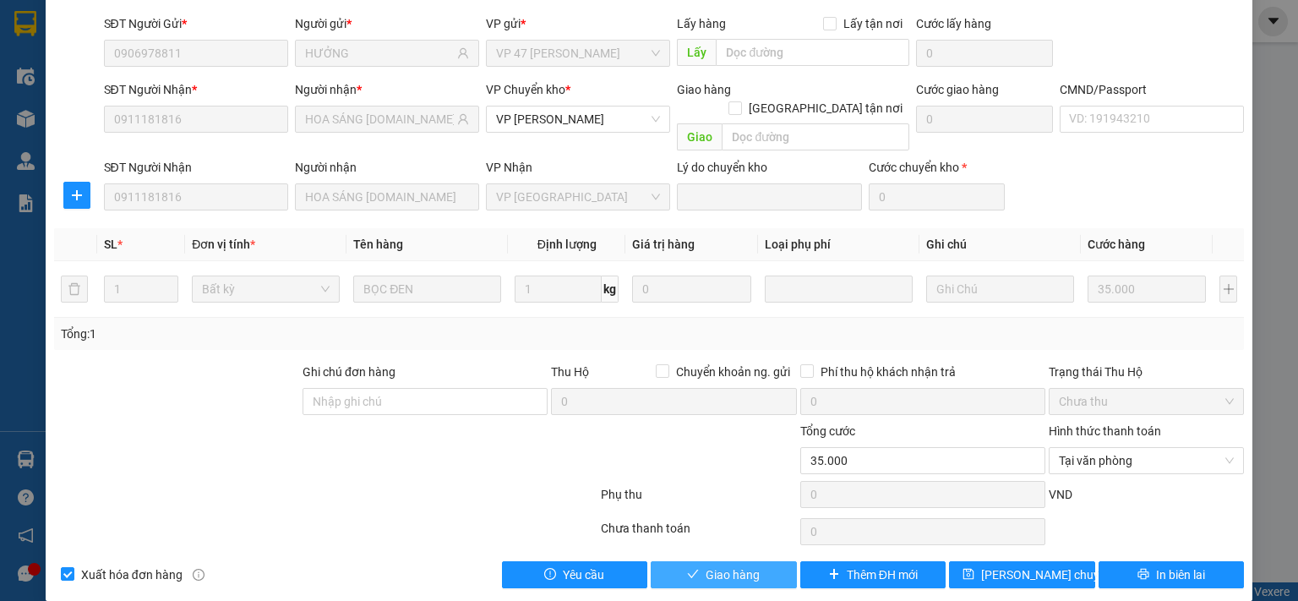
click at [738, 565] on span "Giao hàng" at bounding box center [733, 574] width 54 height 19
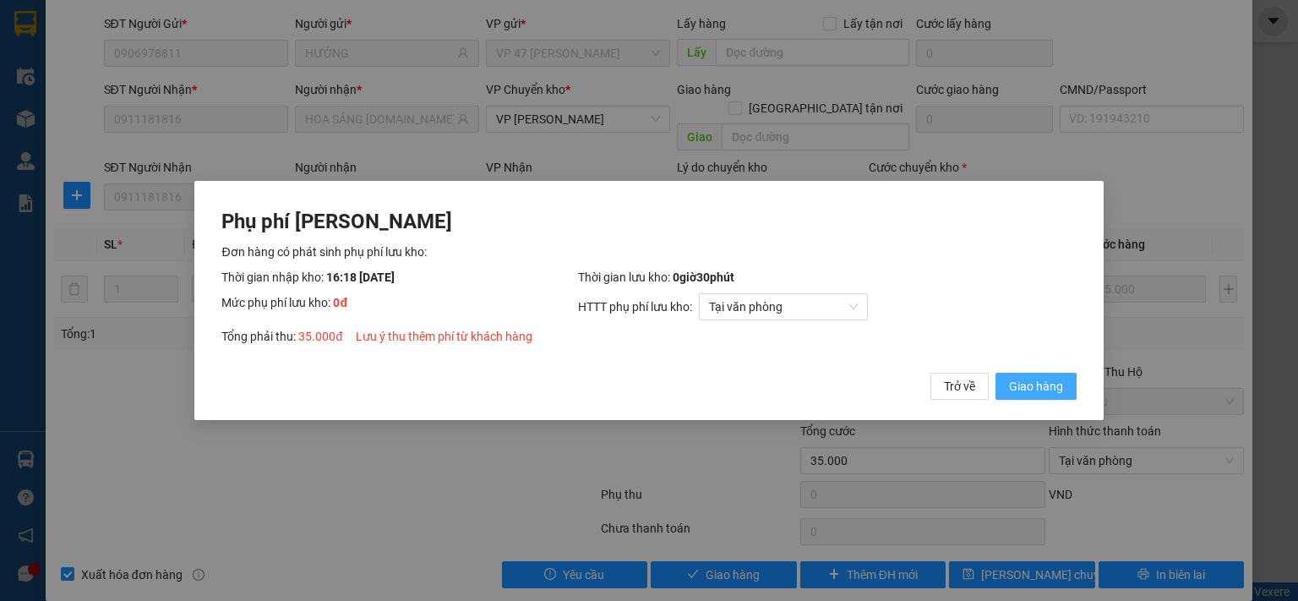
click at [1034, 381] on span "Giao hàng" at bounding box center [1036, 386] width 54 height 19
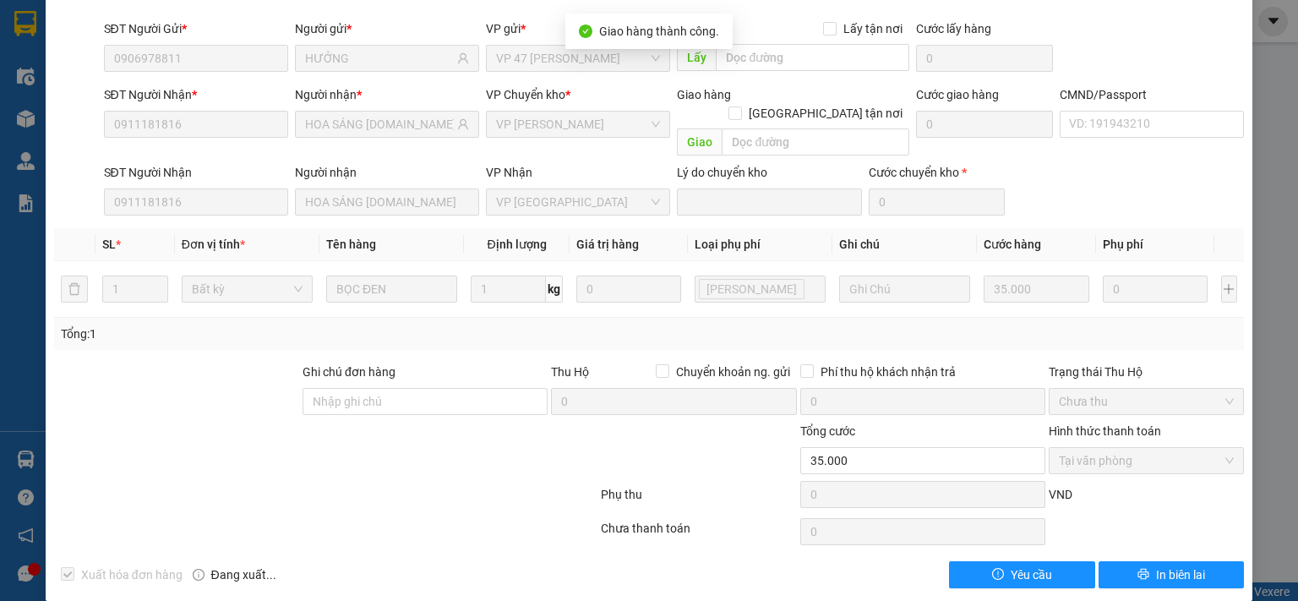
scroll to position [0, 0]
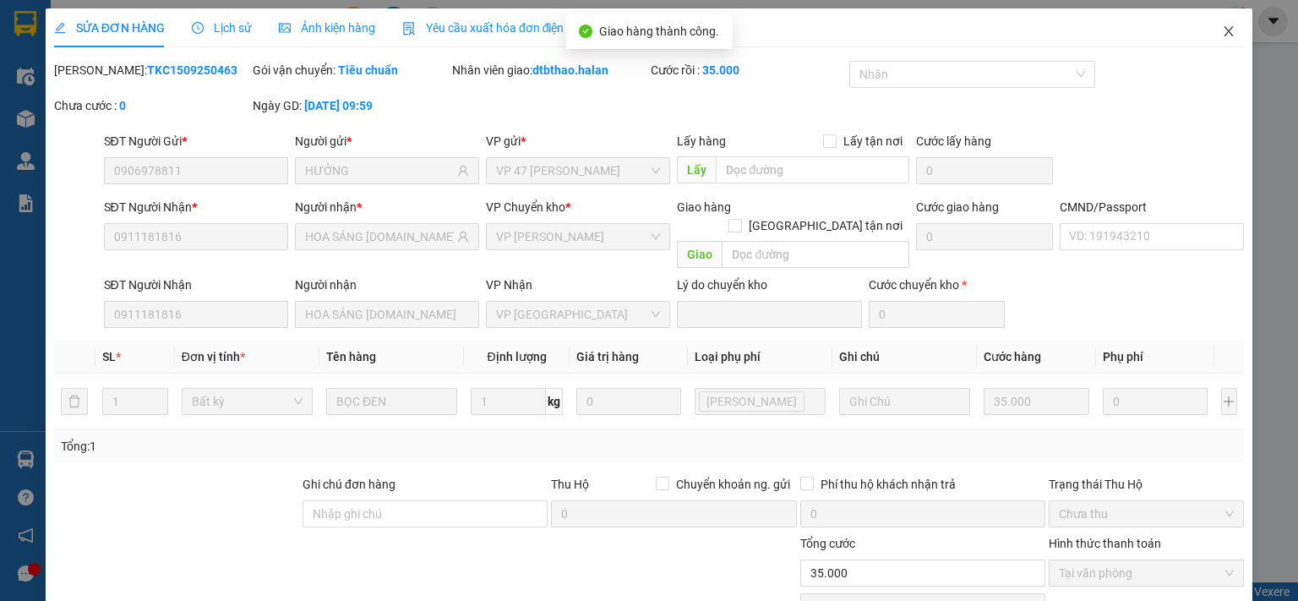
click at [1222, 26] on icon "close" at bounding box center [1229, 32] width 14 height 14
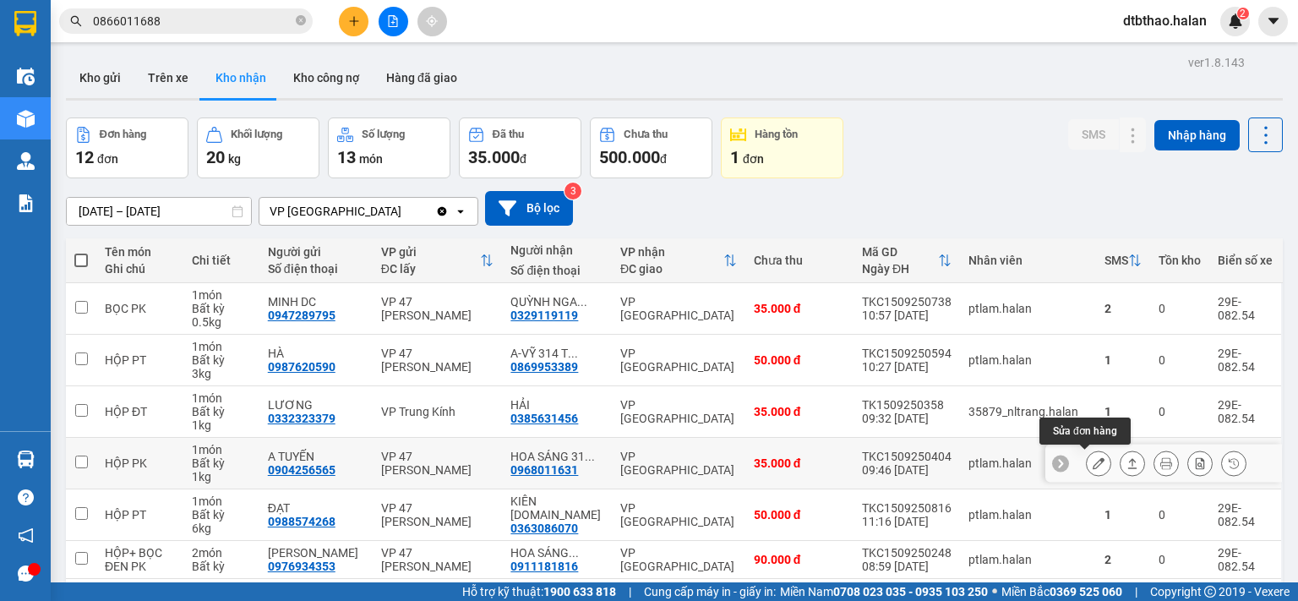
click at [1087, 461] on button at bounding box center [1099, 464] width 24 height 30
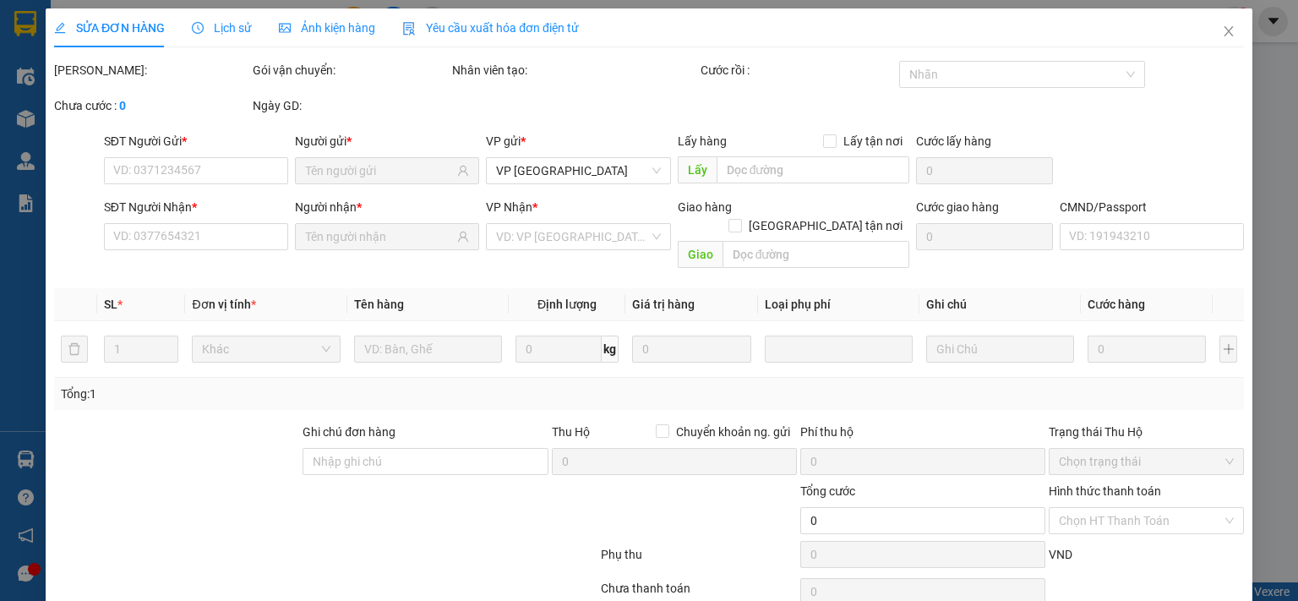
type input "0904256565"
type input "A TUYẾN"
type input "0968011631"
type input "HOA SÁNG 314 TC"
type input "35.000"
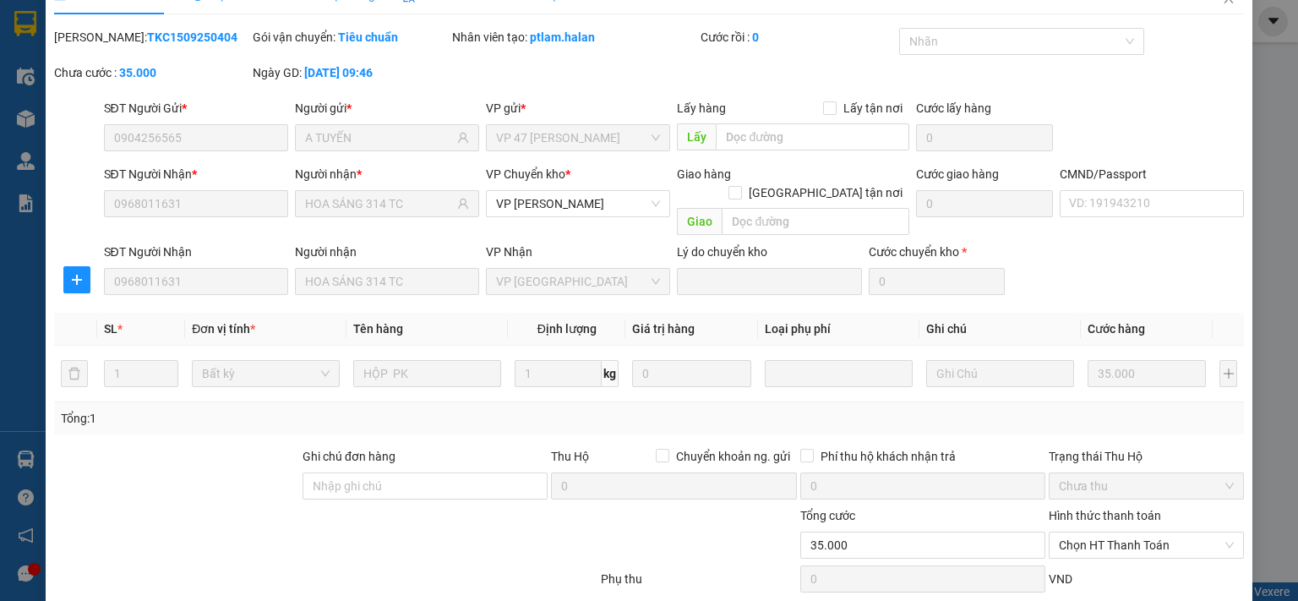
scroll to position [117, 0]
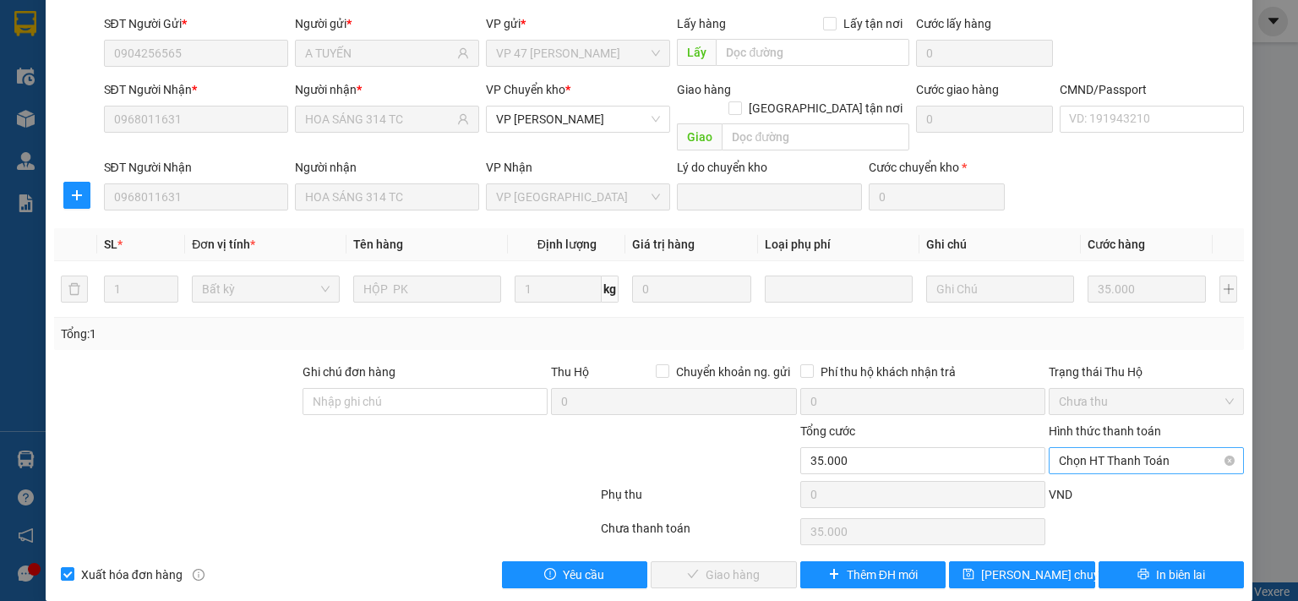
click at [1125, 448] on span "Chọn HT Thanh Toán" at bounding box center [1146, 460] width 175 height 25
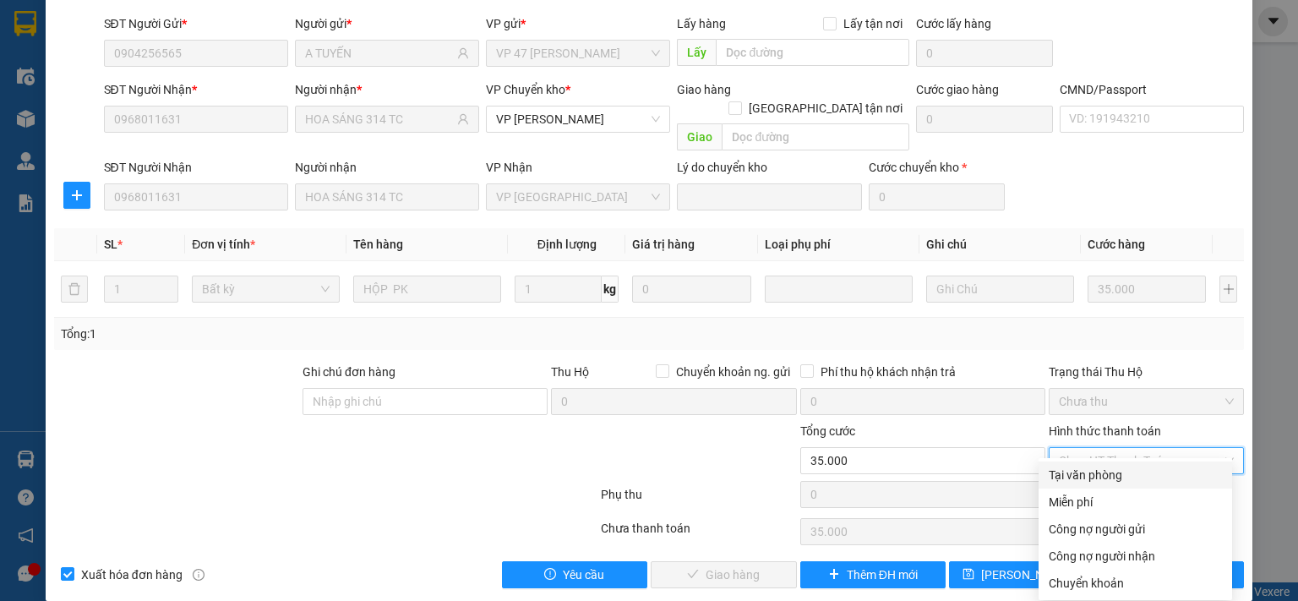
click at [1110, 477] on div "Tại văn phòng" at bounding box center [1135, 475] width 173 height 19
type input "0"
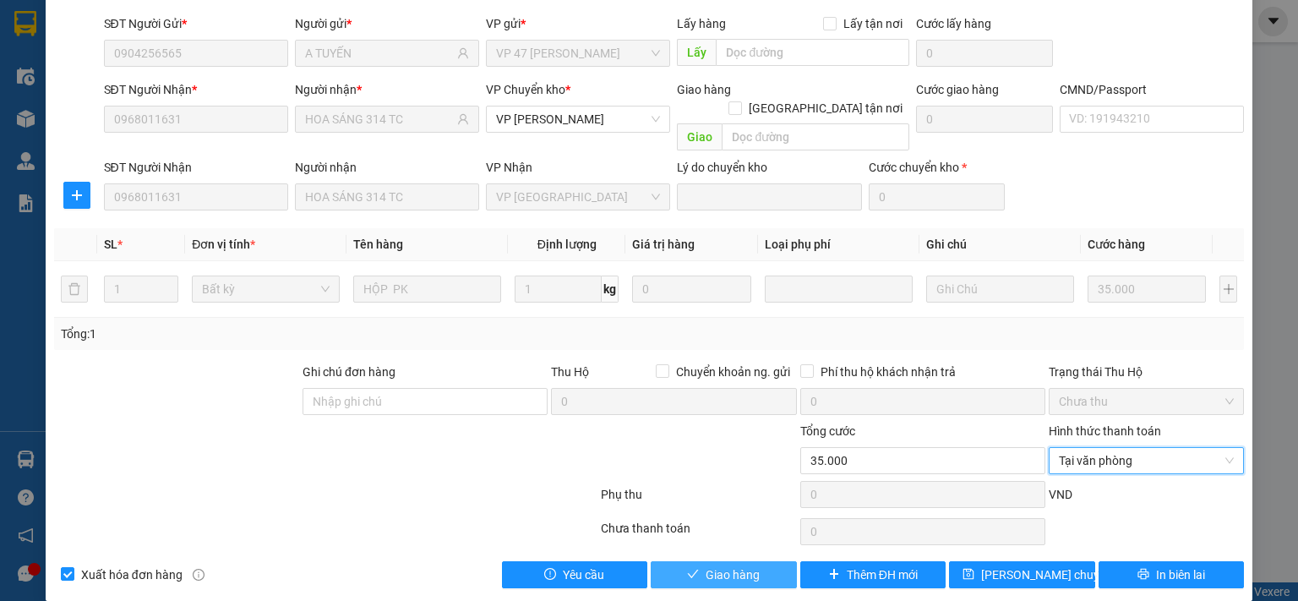
click at [762, 561] on button "Giao hàng" at bounding box center [724, 574] width 146 height 27
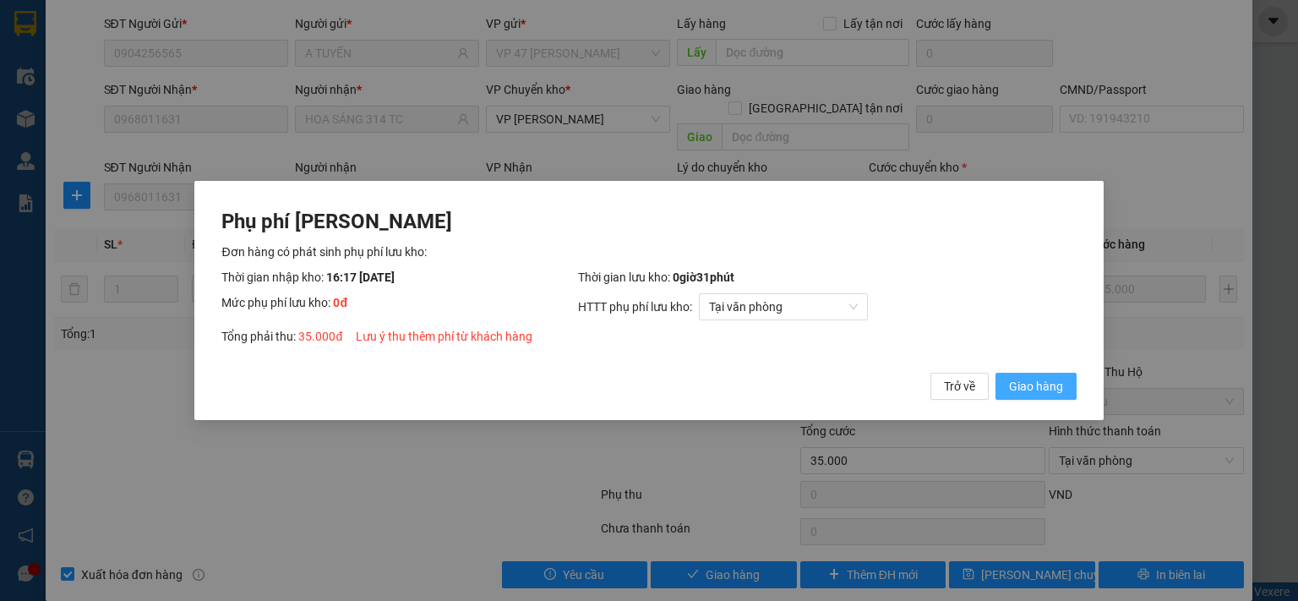
click at [1038, 385] on span "Giao hàng" at bounding box center [1036, 386] width 54 height 19
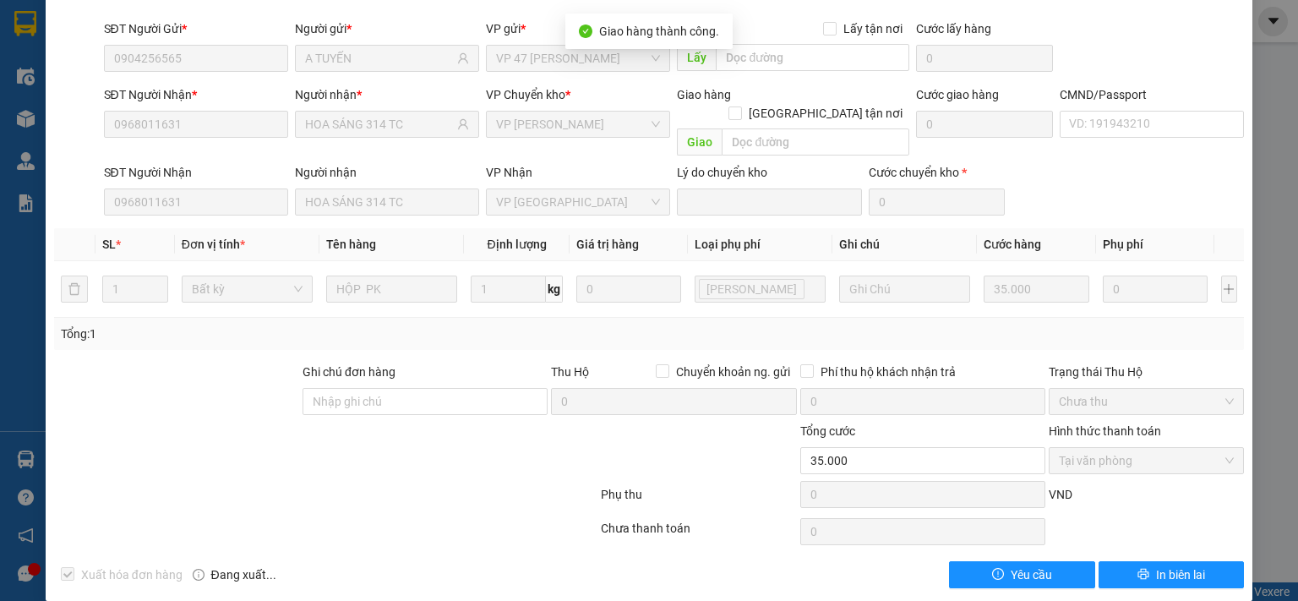
scroll to position [0, 0]
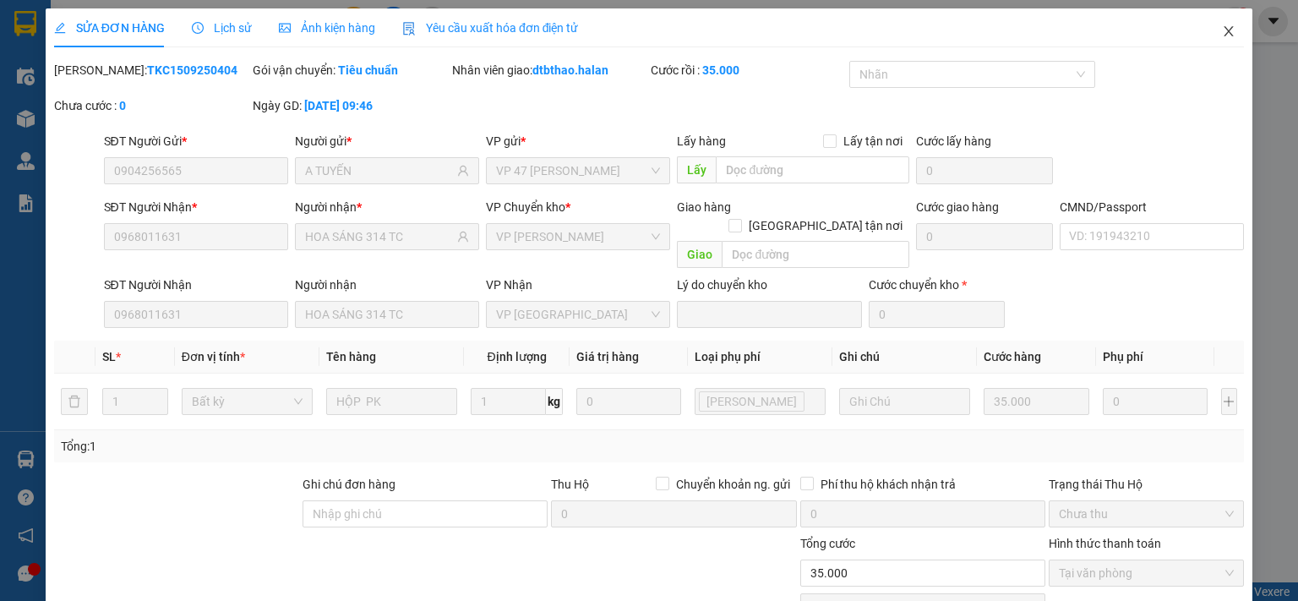
click at [1222, 29] on icon "close" at bounding box center [1229, 32] width 14 height 14
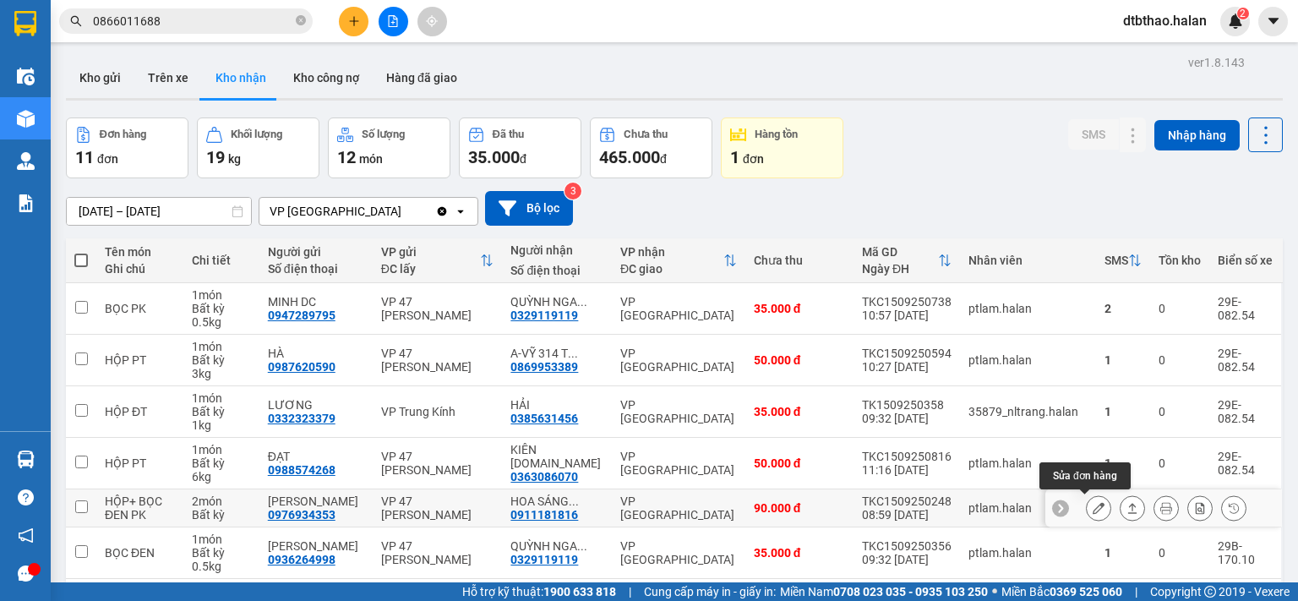
click at [1093, 505] on icon at bounding box center [1099, 508] width 12 height 12
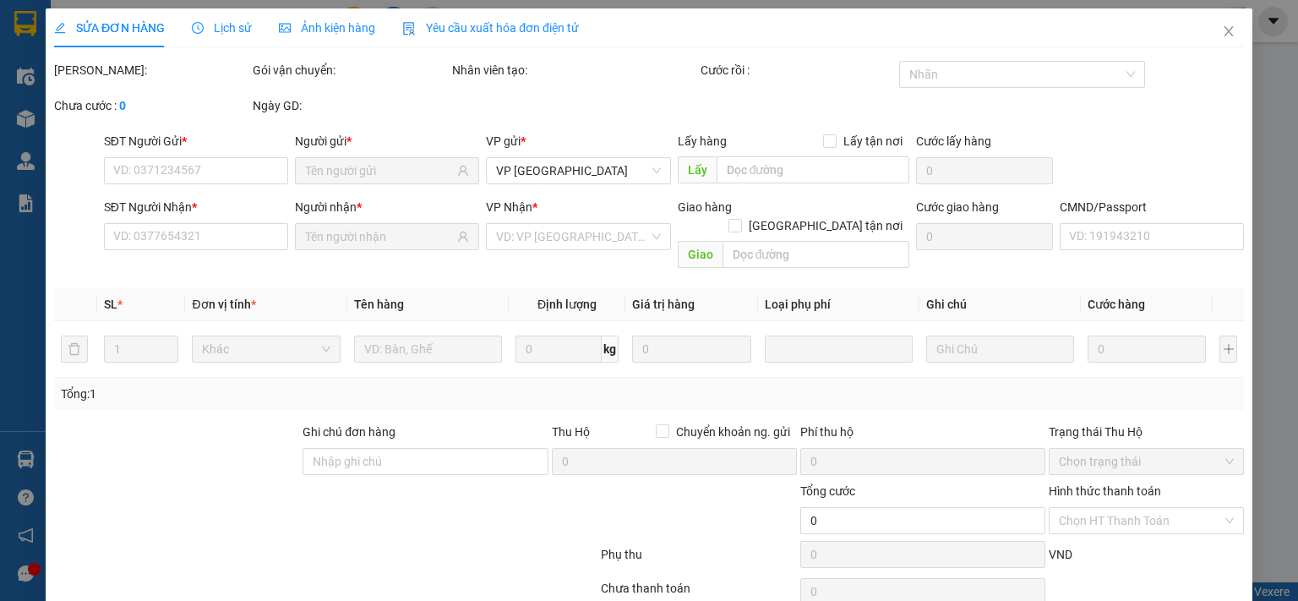
type input "0976934353"
type input "PHẠM GIA"
type input "0911181816"
type input "HOA SÁNG [DOMAIN_NAME]"
type input "90.000"
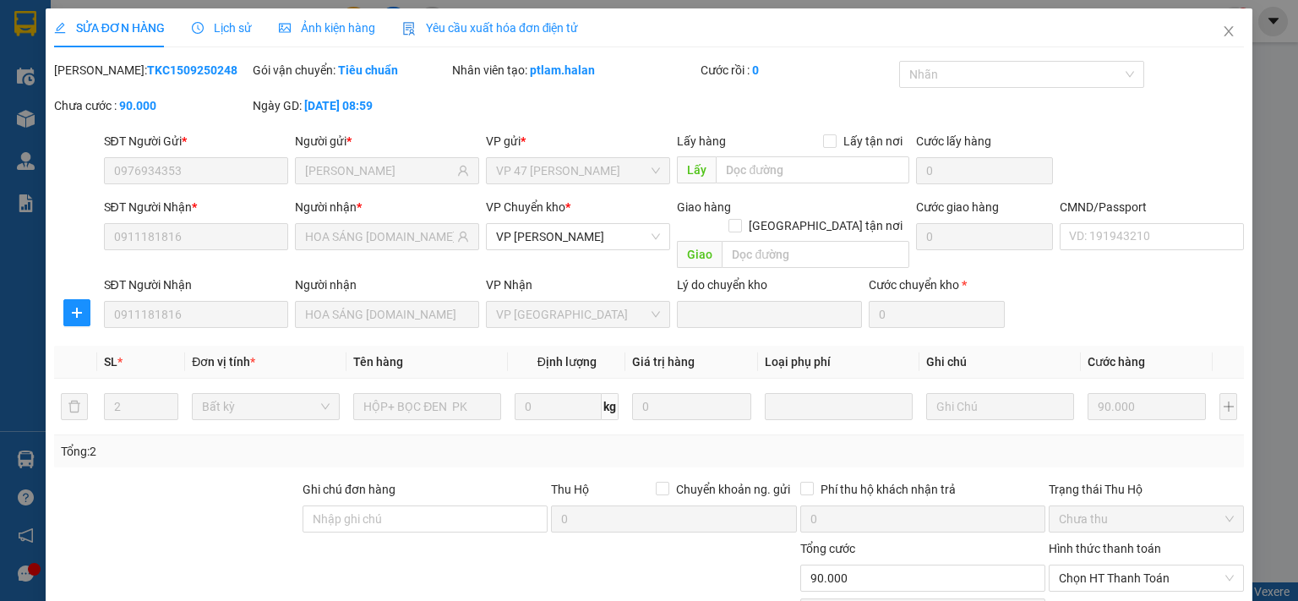
scroll to position [117, 0]
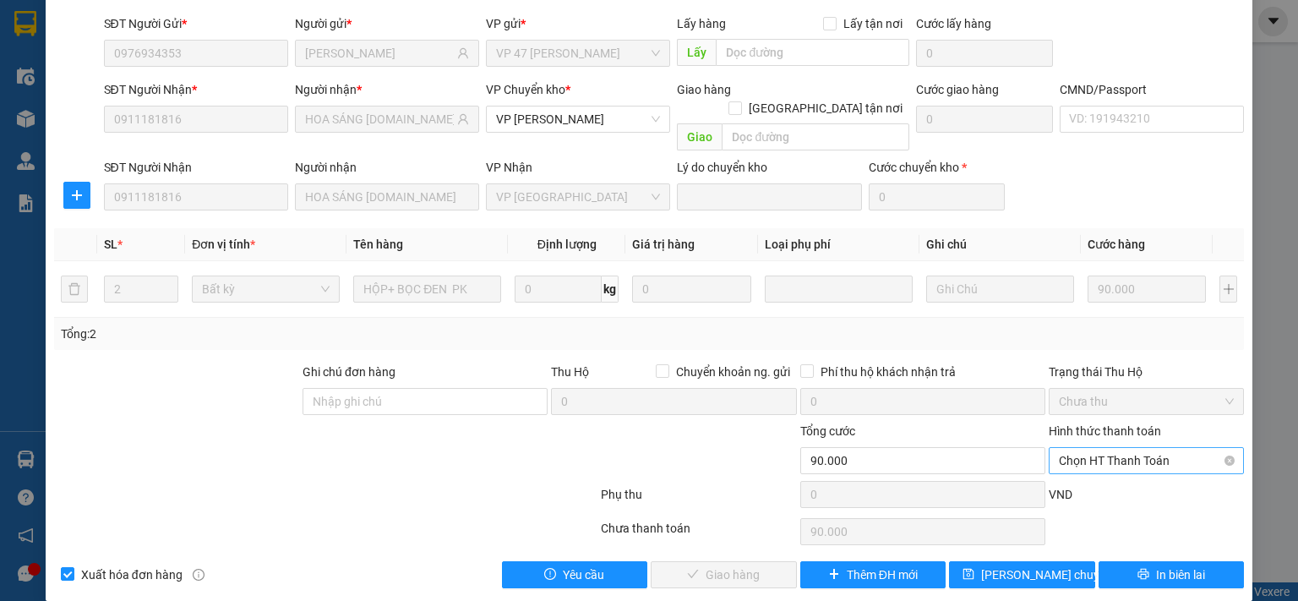
drag, startPoint x: 1134, startPoint y: 435, endPoint x: 1121, endPoint y: 451, distance: 21.0
click at [1134, 448] on span "Chọn HT Thanh Toán" at bounding box center [1146, 460] width 175 height 25
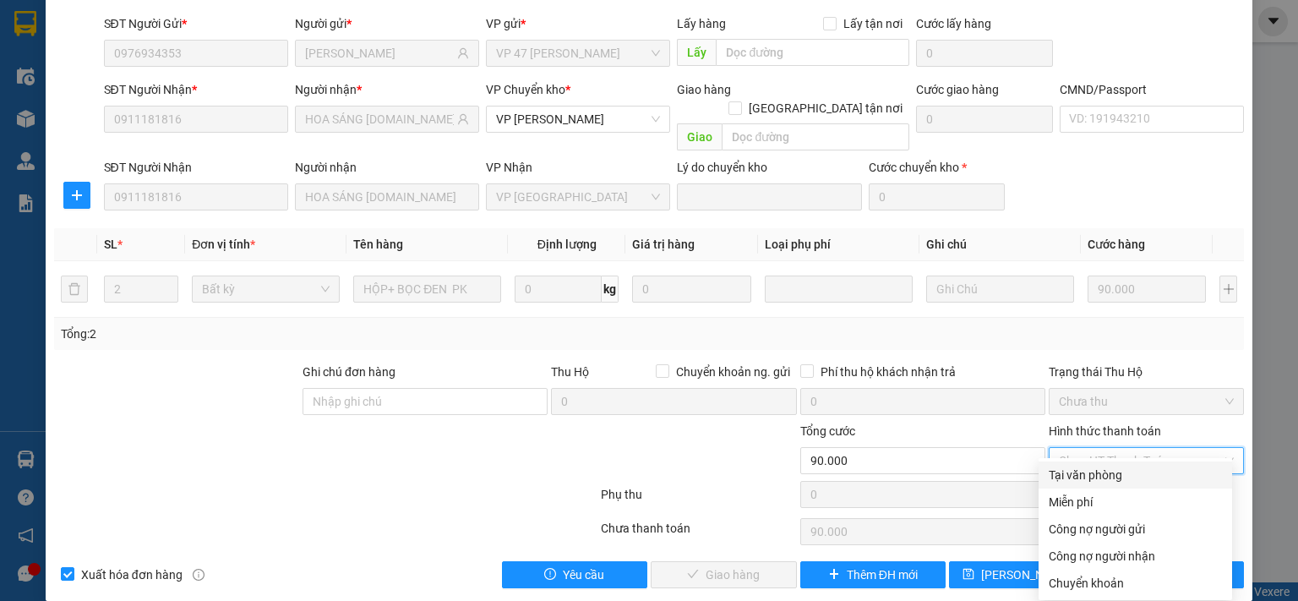
click at [1088, 475] on div "Tại văn phòng" at bounding box center [1135, 475] width 173 height 19
type input "0"
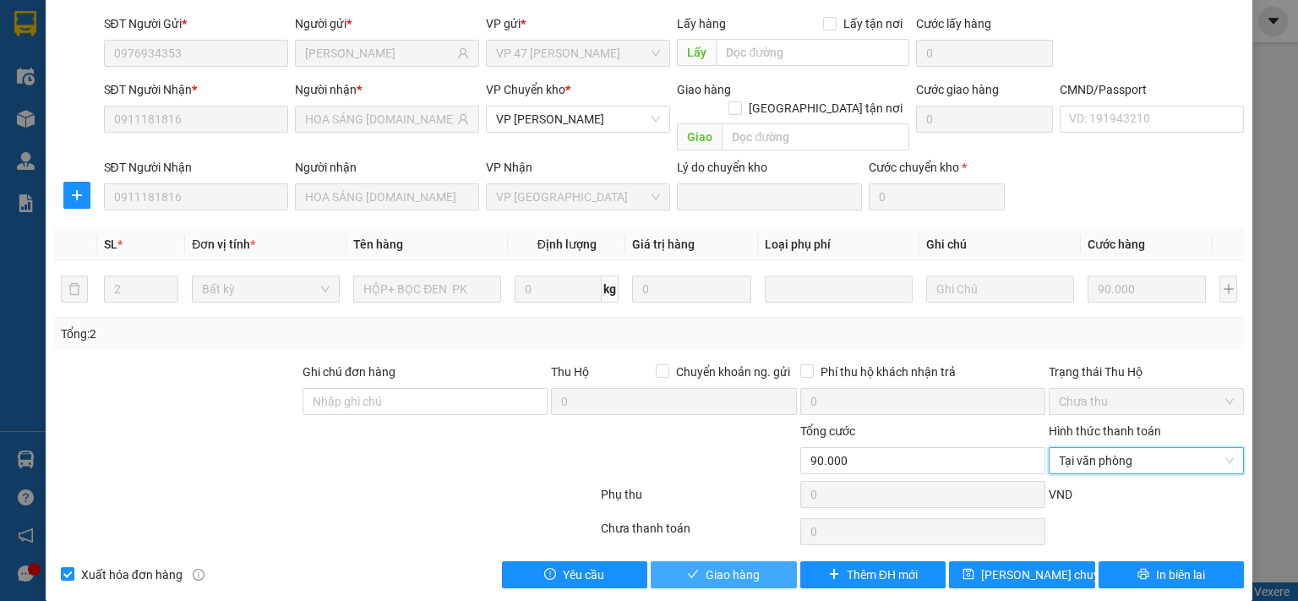
click at [761, 561] on button "Giao hàng" at bounding box center [724, 574] width 146 height 27
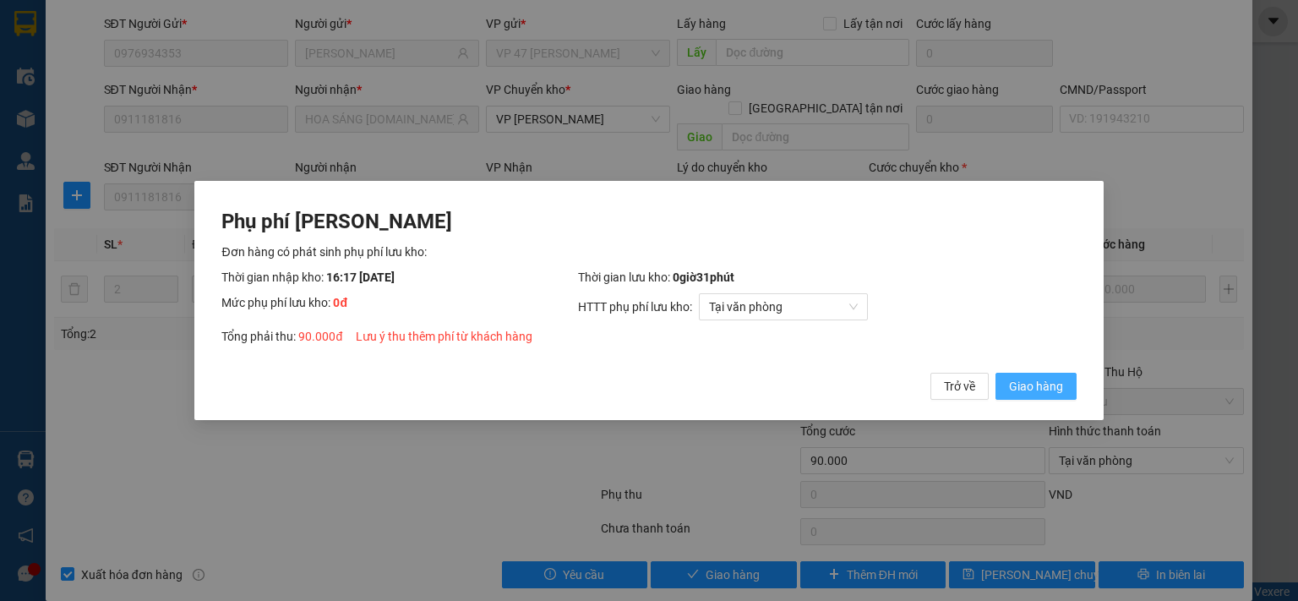
click at [1031, 390] on span "Giao hàng" at bounding box center [1036, 386] width 54 height 19
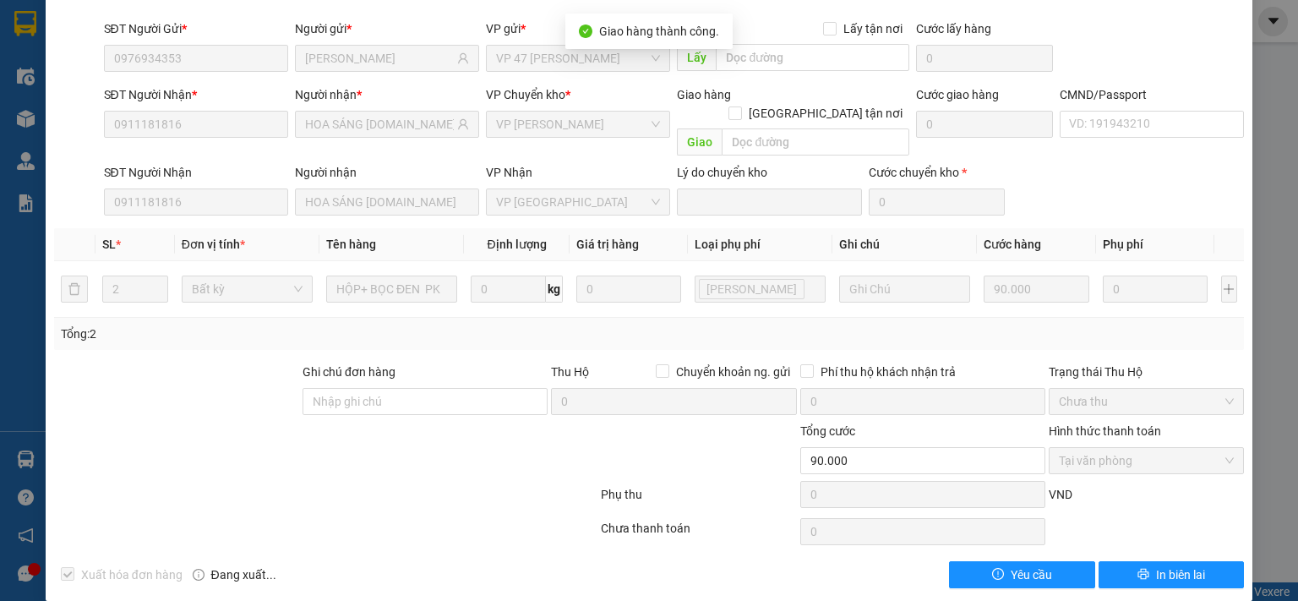
scroll to position [0, 0]
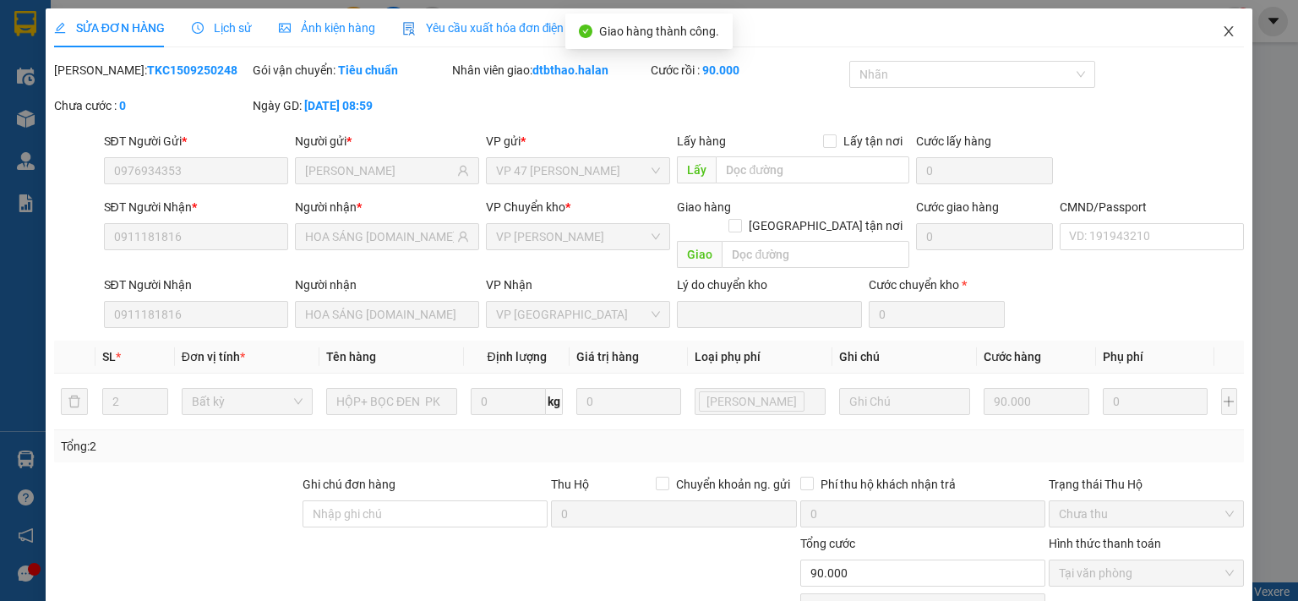
click at [1222, 25] on icon "close" at bounding box center [1229, 32] width 14 height 14
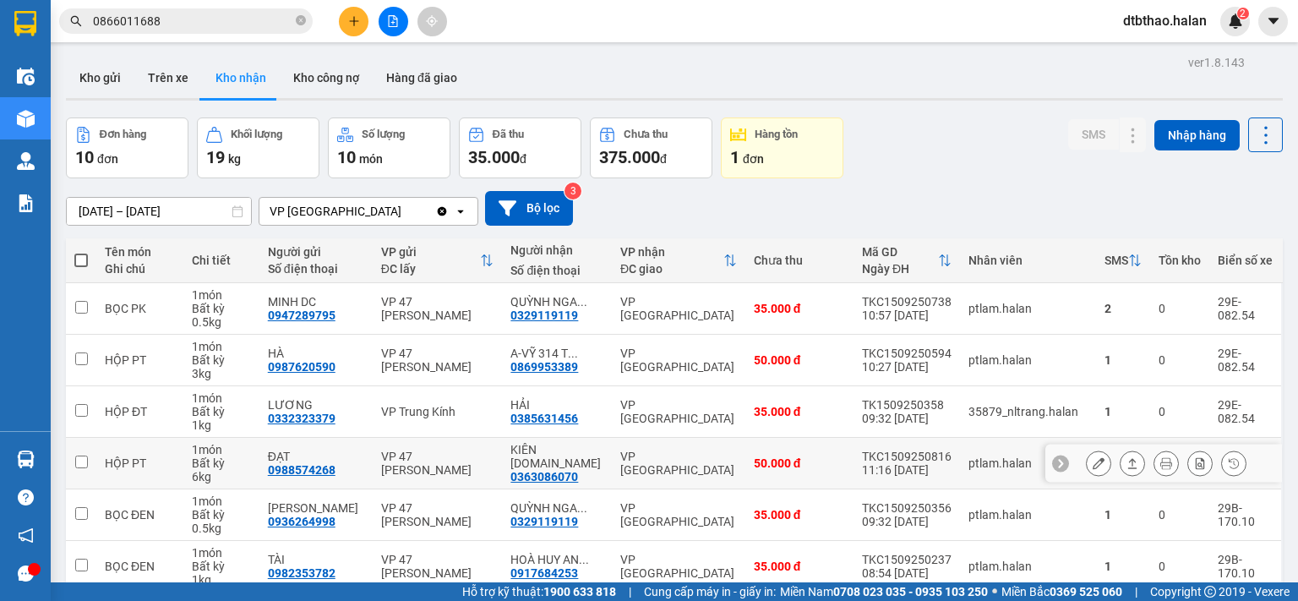
scroll to position [269, 0]
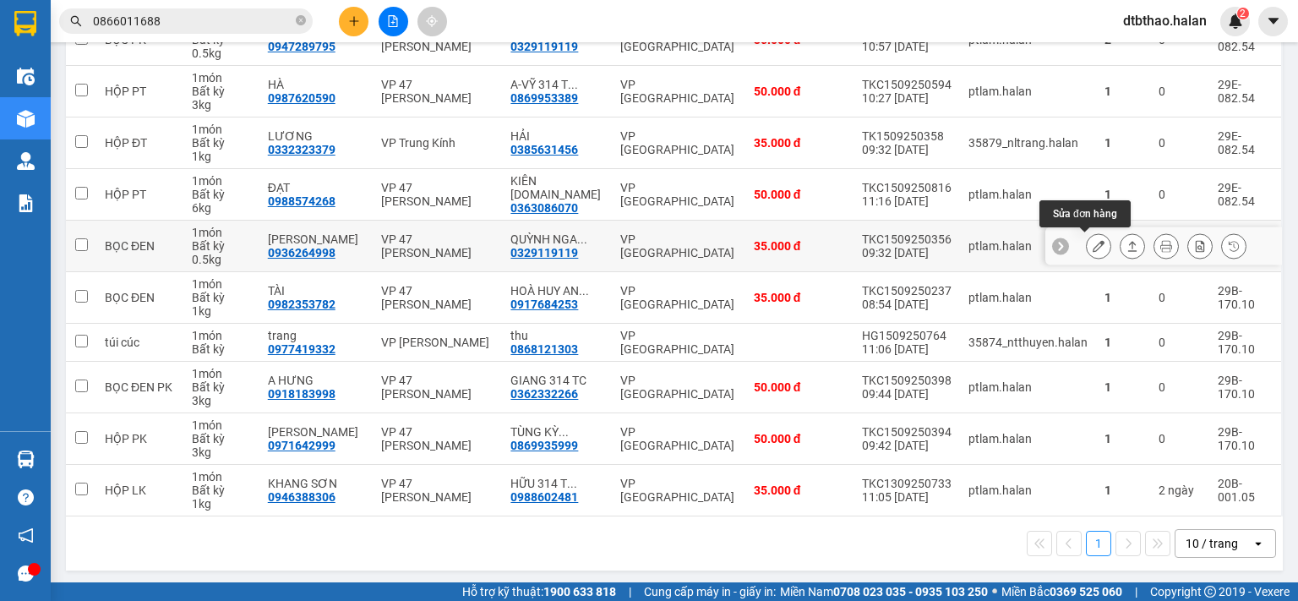
click at [1093, 244] on icon at bounding box center [1099, 246] width 12 height 12
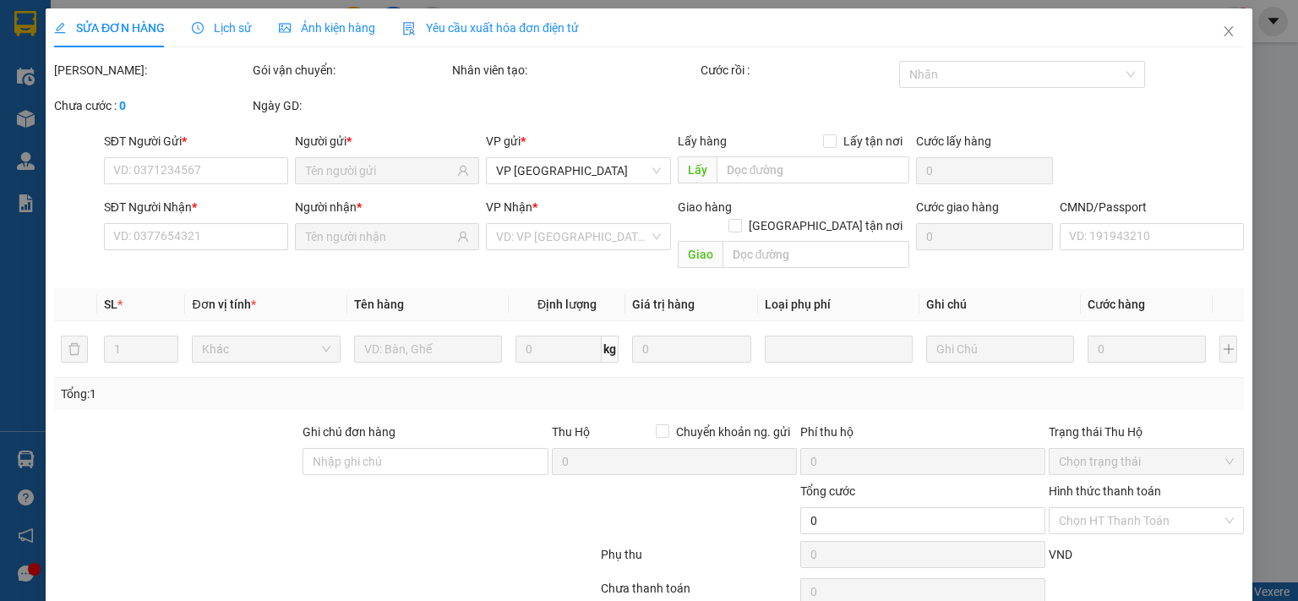
type input "0936264998"
type input "VŨ THUỶ"
type input "0329119119"
type input "QUỲNH NGA 314.TC"
type input "35.000"
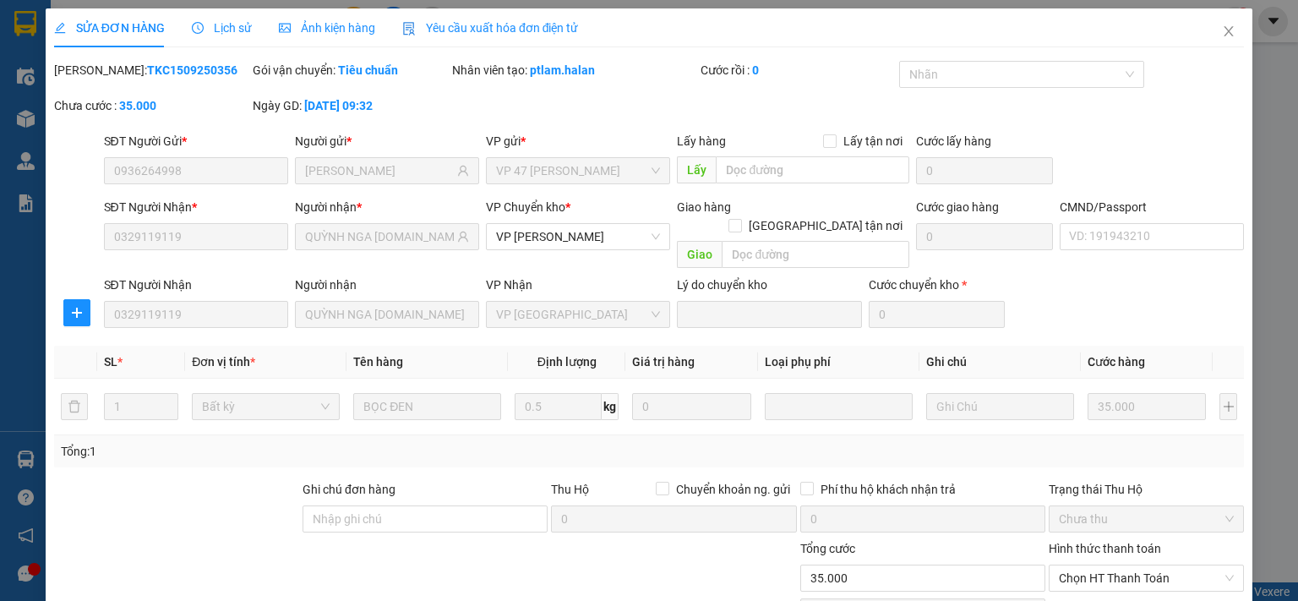
scroll to position [117, 0]
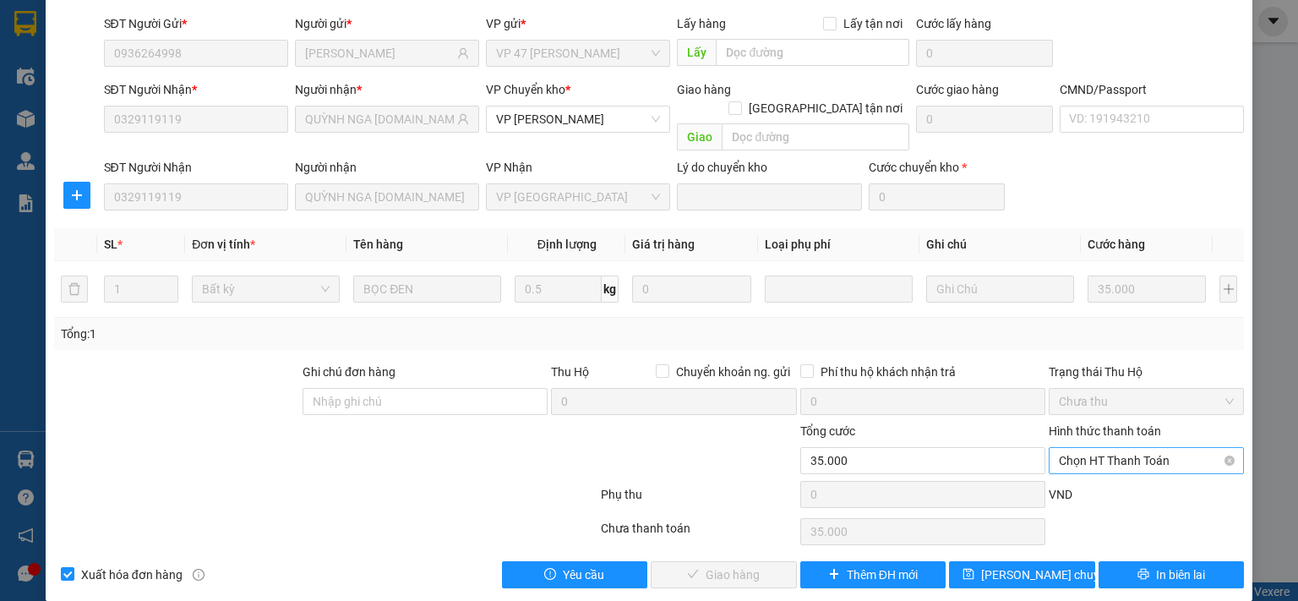
click at [1103, 448] on span "Chọn HT Thanh Toán" at bounding box center [1146, 460] width 175 height 25
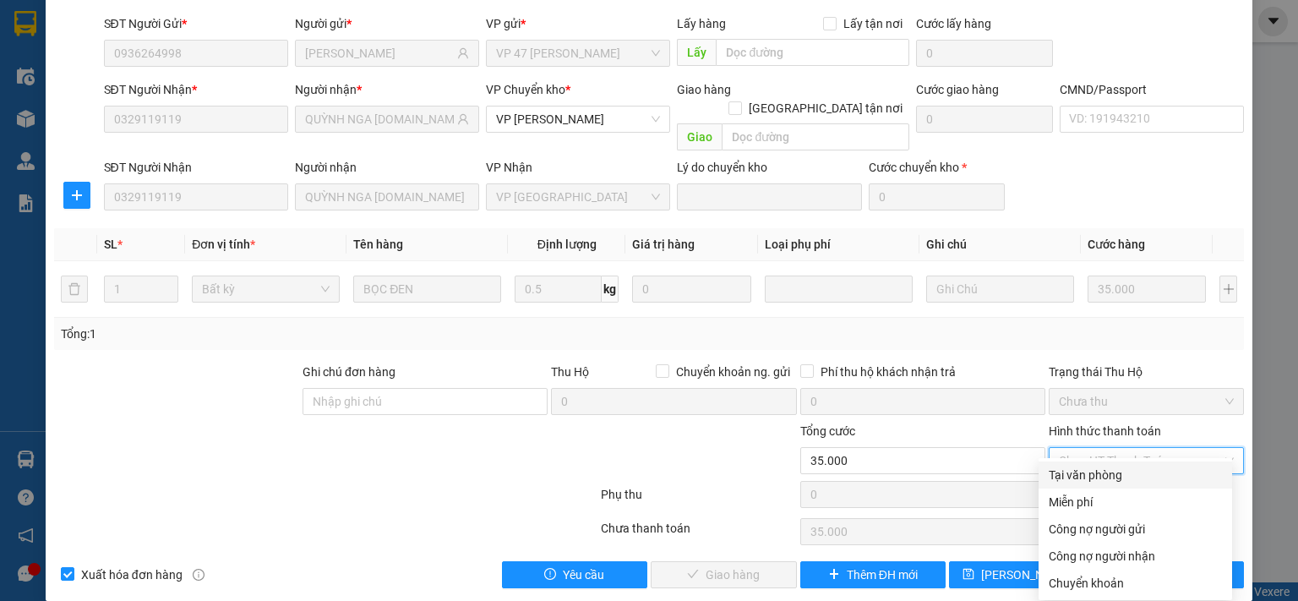
drag, startPoint x: 1099, startPoint y: 472, endPoint x: 872, endPoint y: 543, distance: 237.6
click at [1098, 472] on div "Tại văn phòng" at bounding box center [1135, 475] width 173 height 19
type input "0"
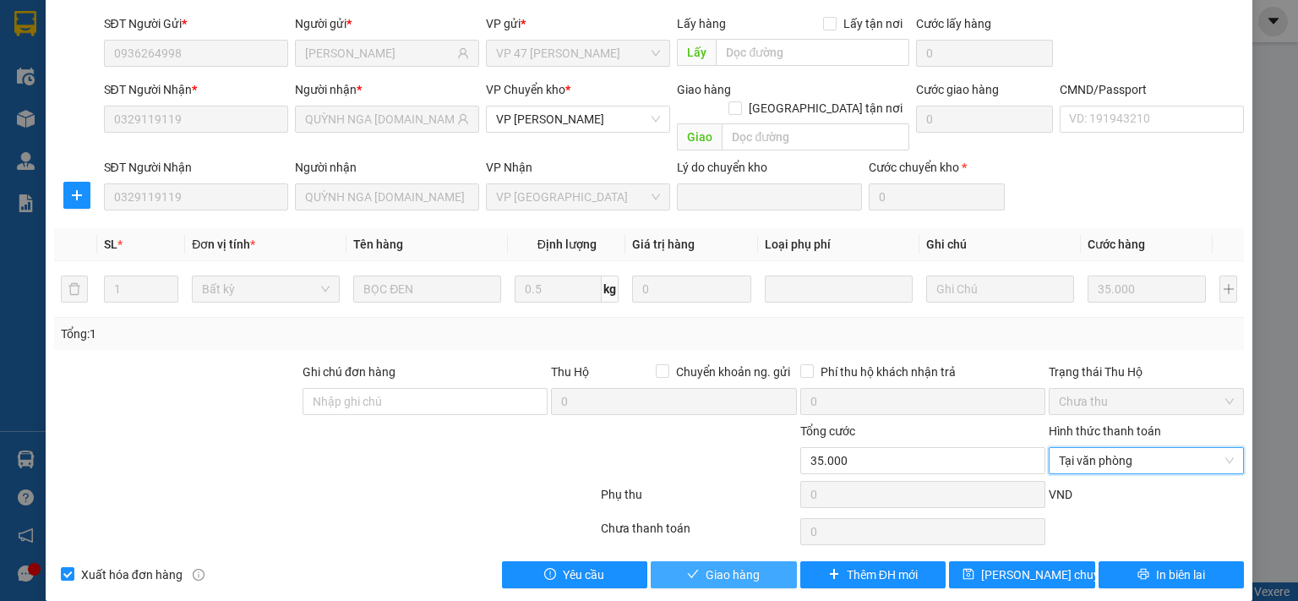
click at [764, 561] on button "Giao hàng" at bounding box center [724, 574] width 146 height 27
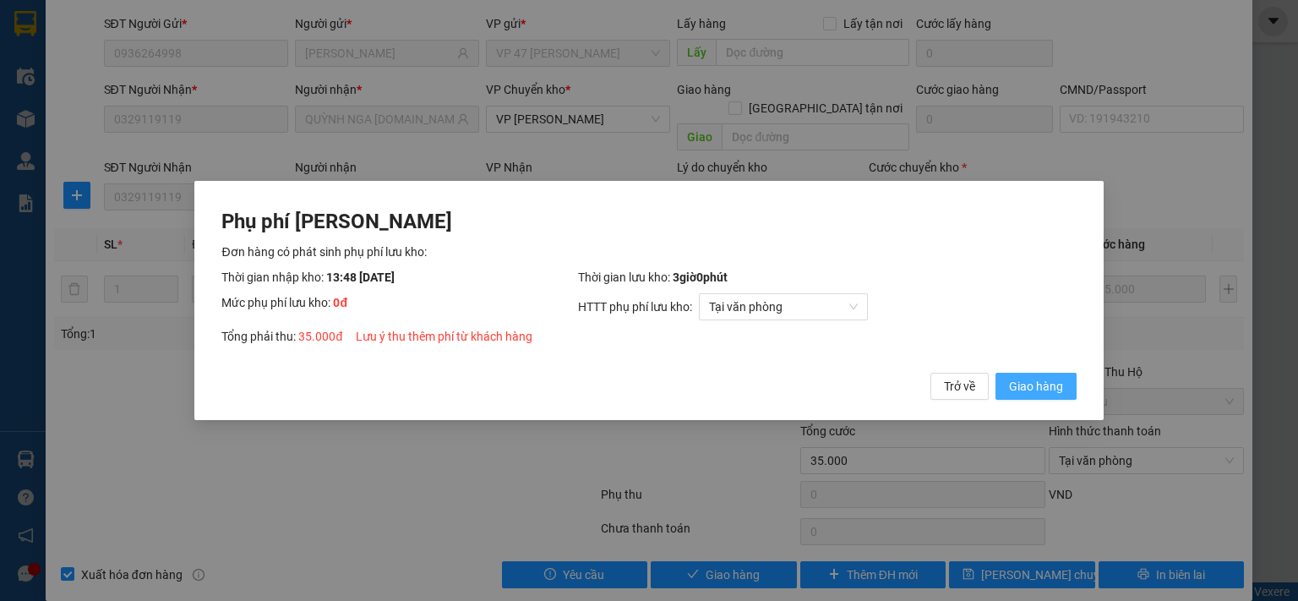
click at [1059, 387] on span "Giao hàng" at bounding box center [1036, 386] width 54 height 19
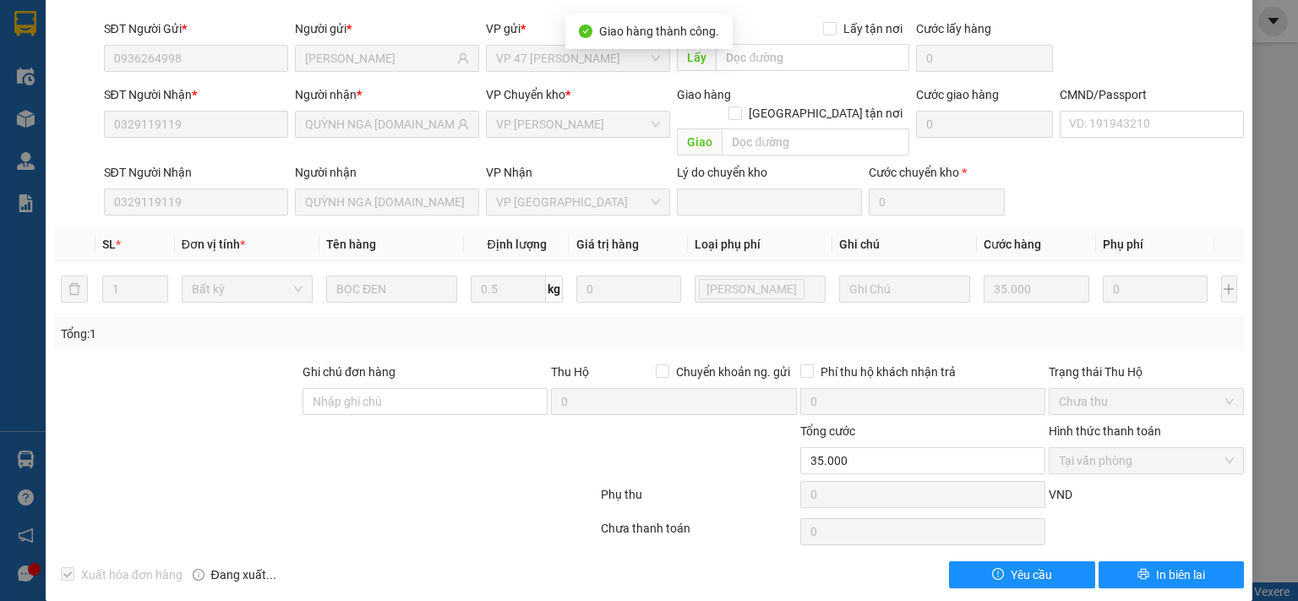
scroll to position [0, 0]
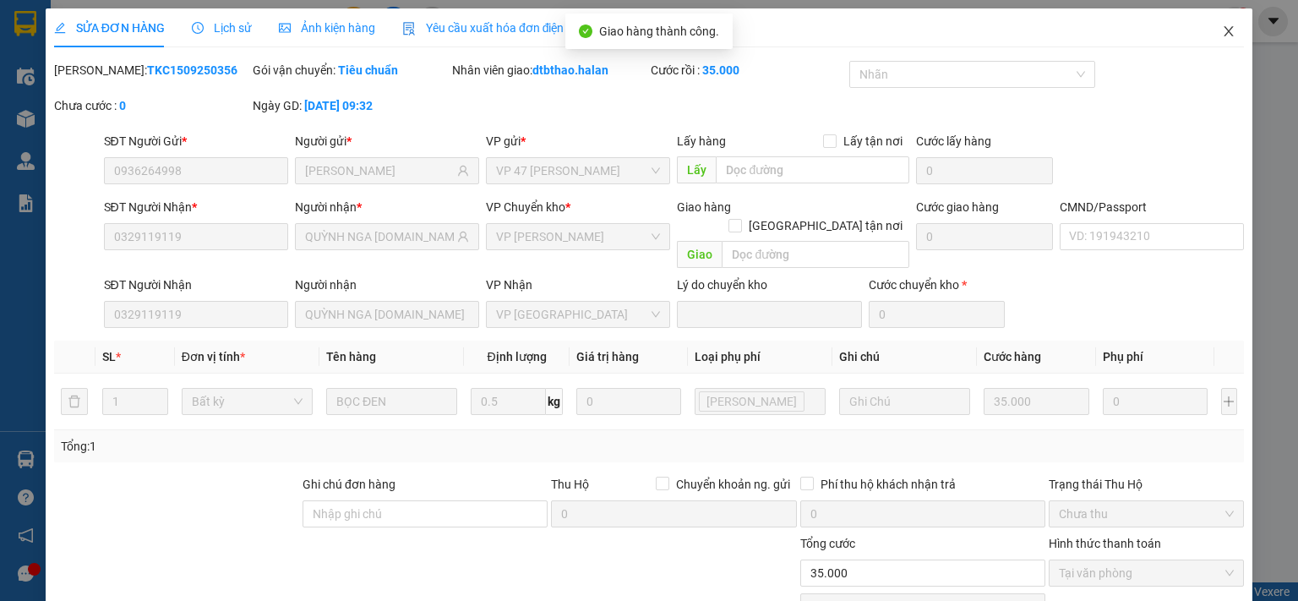
click at [1222, 33] on icon "close" at bounding box center [1229, 32] width 14 height 14
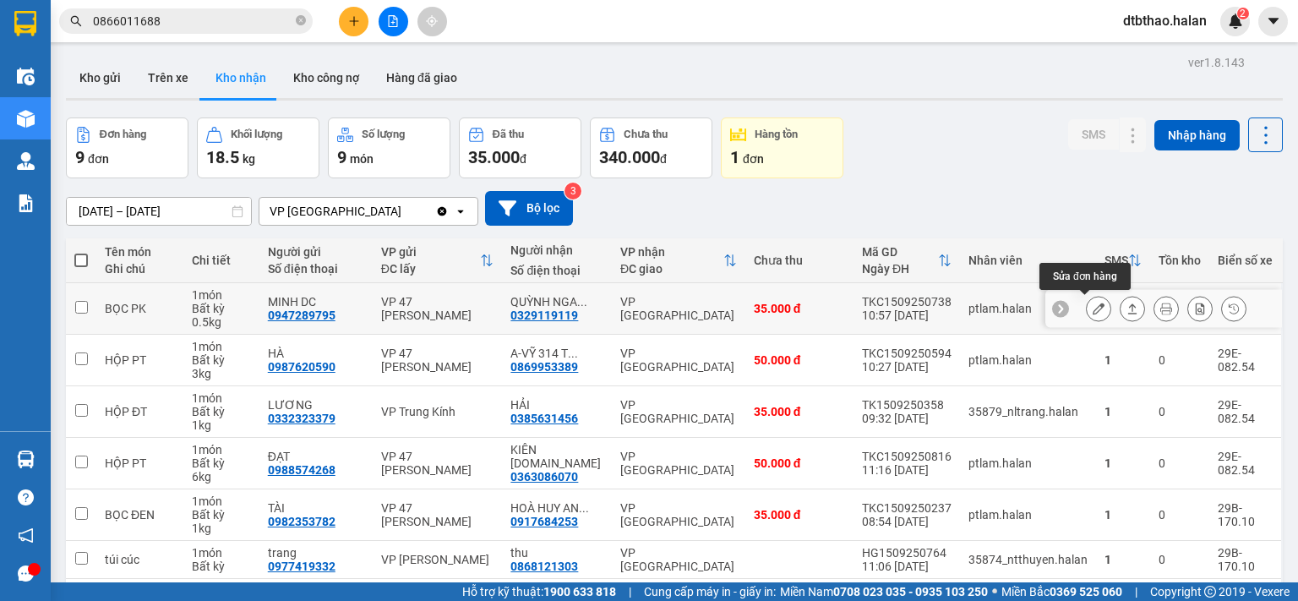
click at [1087, 312] on button at bounding box center [1099, 309] width 24 height 30
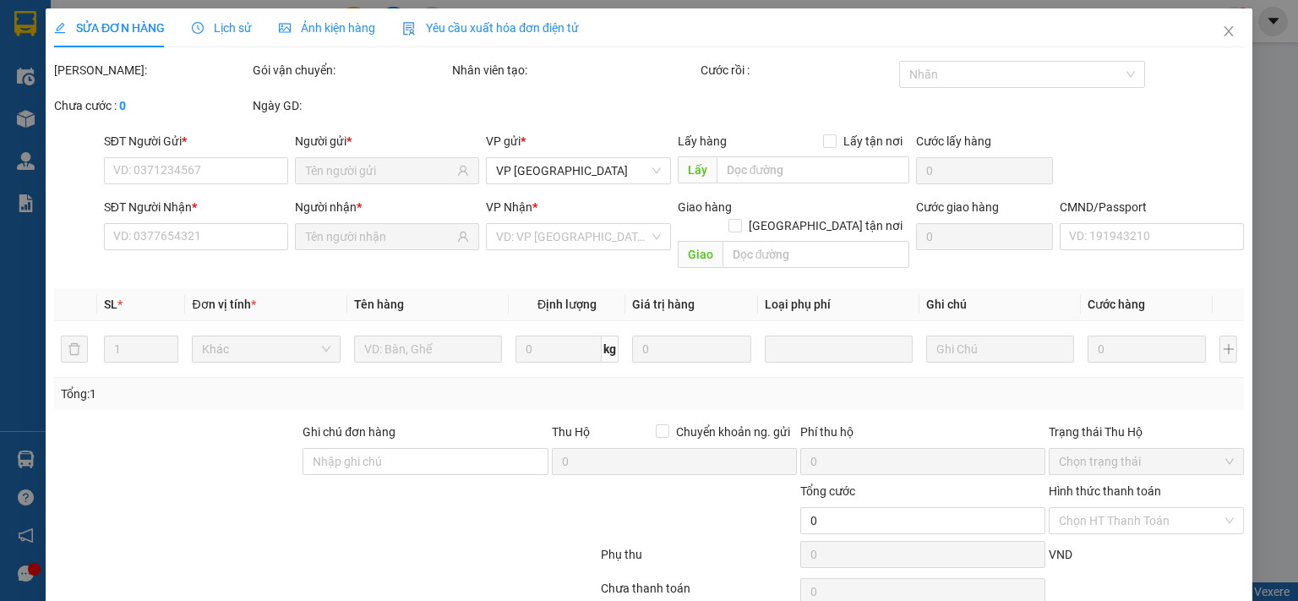
type input "0947289795"
type input "MINH DC"
type input "0329119119"
type input "QUỲNH NGA 314.TC"
type input "35.000"
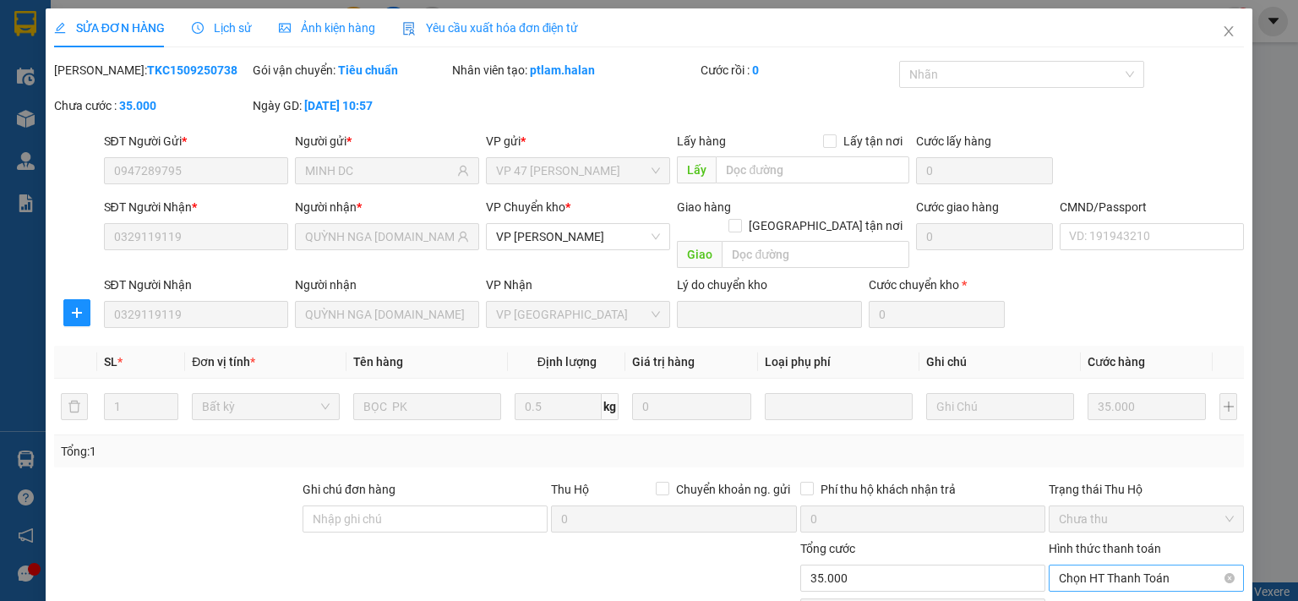
scroll to position [117, 0]
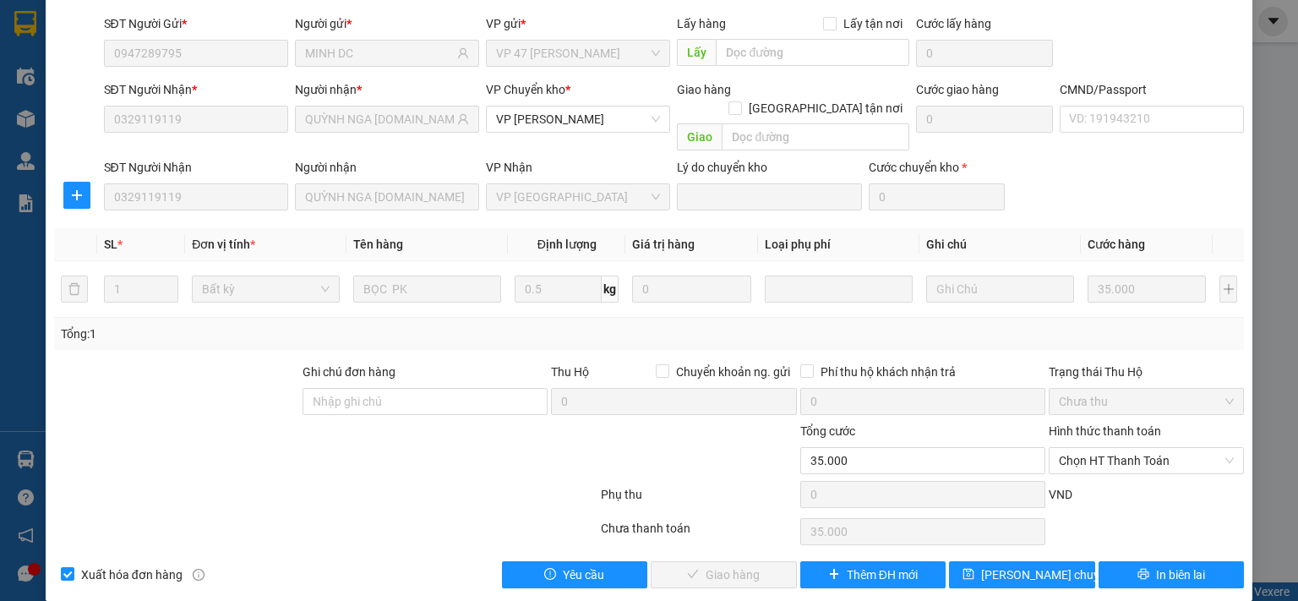
drag, startPoint x: 1102, startPoint y: 445, endPoint x: 1102, endPoint y: 469, distance: 23.7
click at [1102, 449] on span "Chọn HT Thanh Toán" at bounding box center [1146, 460] width 175 height 25
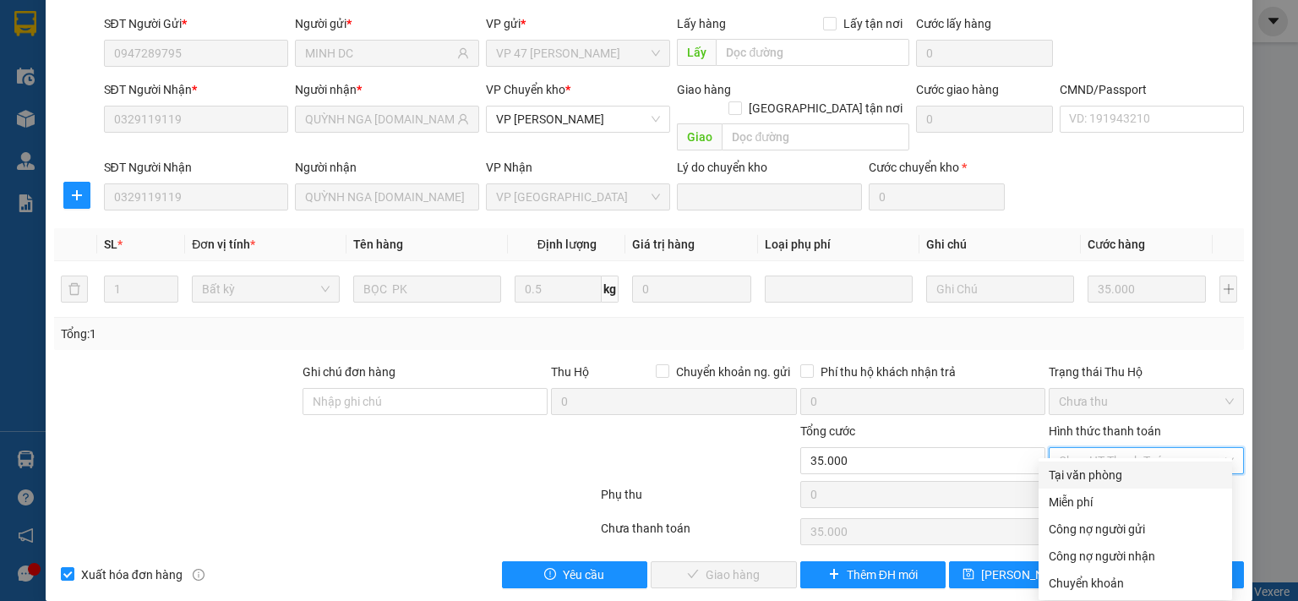
click at [1099, 474] on div "Tại văn phòng" at bounding box center [1135, 475] width 173 height 19
type input "0"
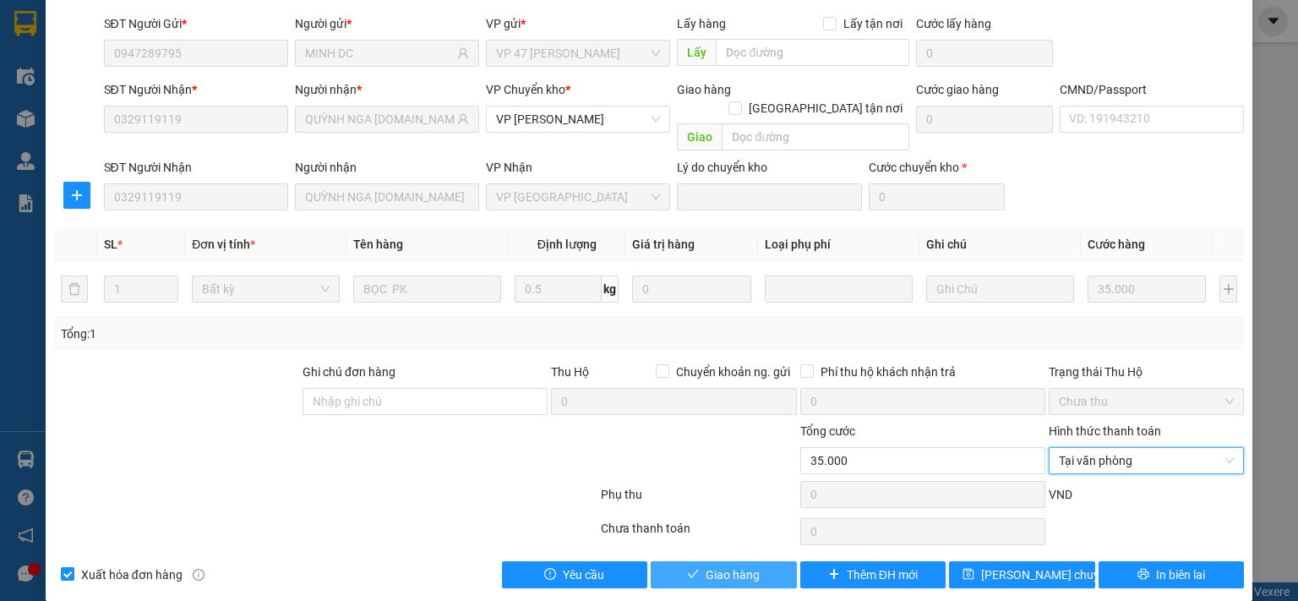
click at [755, 561] on button "Giao hàng" at bounding box center [724, 574] width 146 height 27
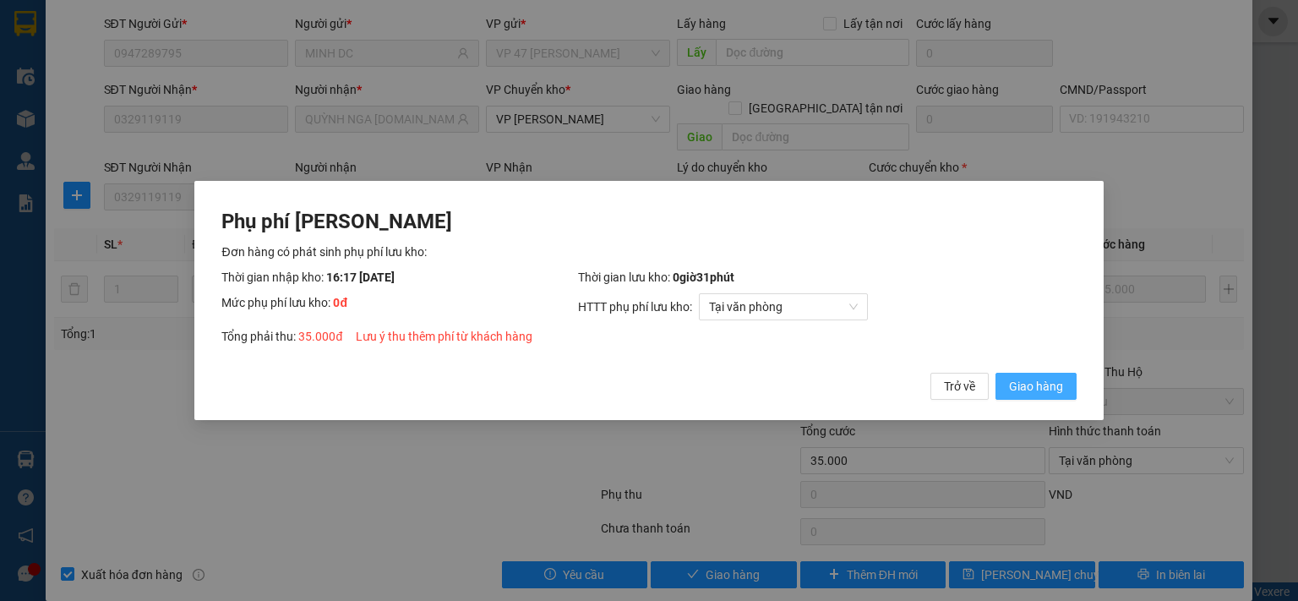
click at [1024, 388] on span "Giao hàng" at bounding box center [1036, 386] width 54 height 19
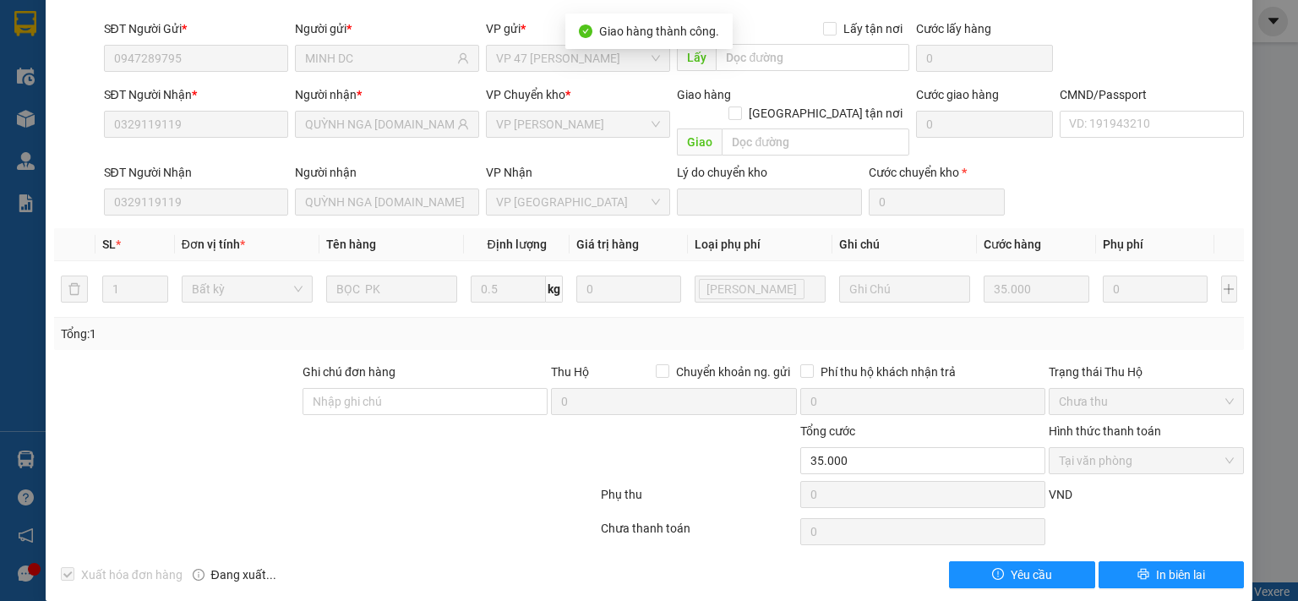
scroll to position [0, 0]
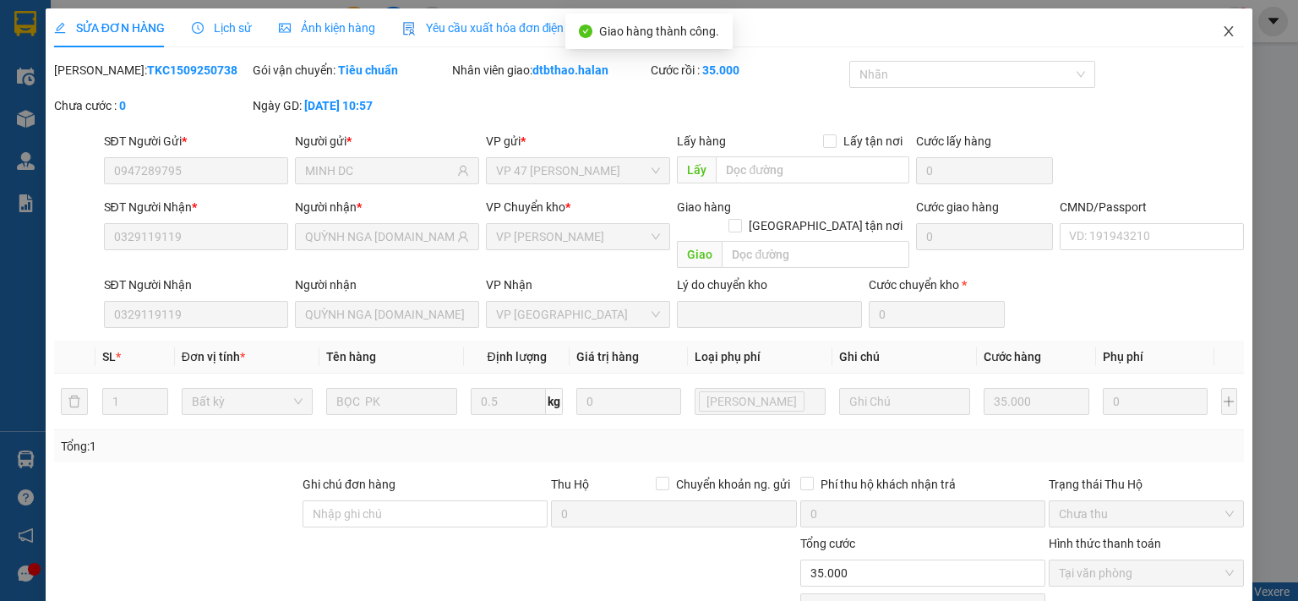
click at [1222, 26] on icon "close" at bounding box center [1229, 32] width 14 height 14
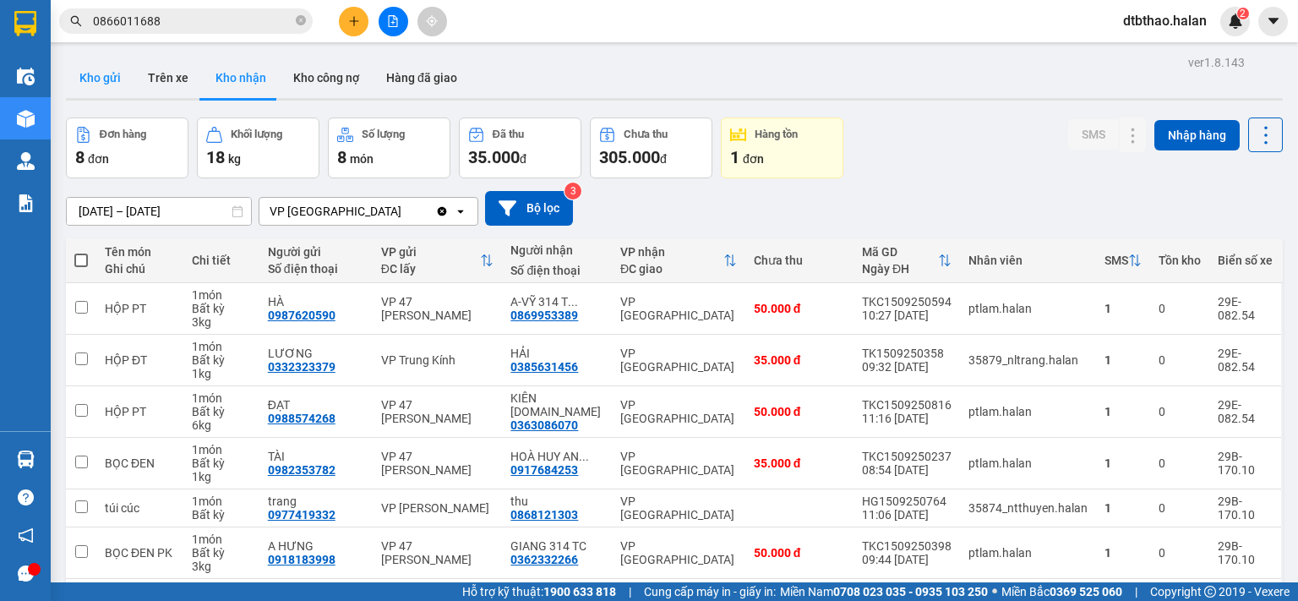
click at [108, 77] on button "Kho gửi" at bounding box center [100, 77] width 68 height 41
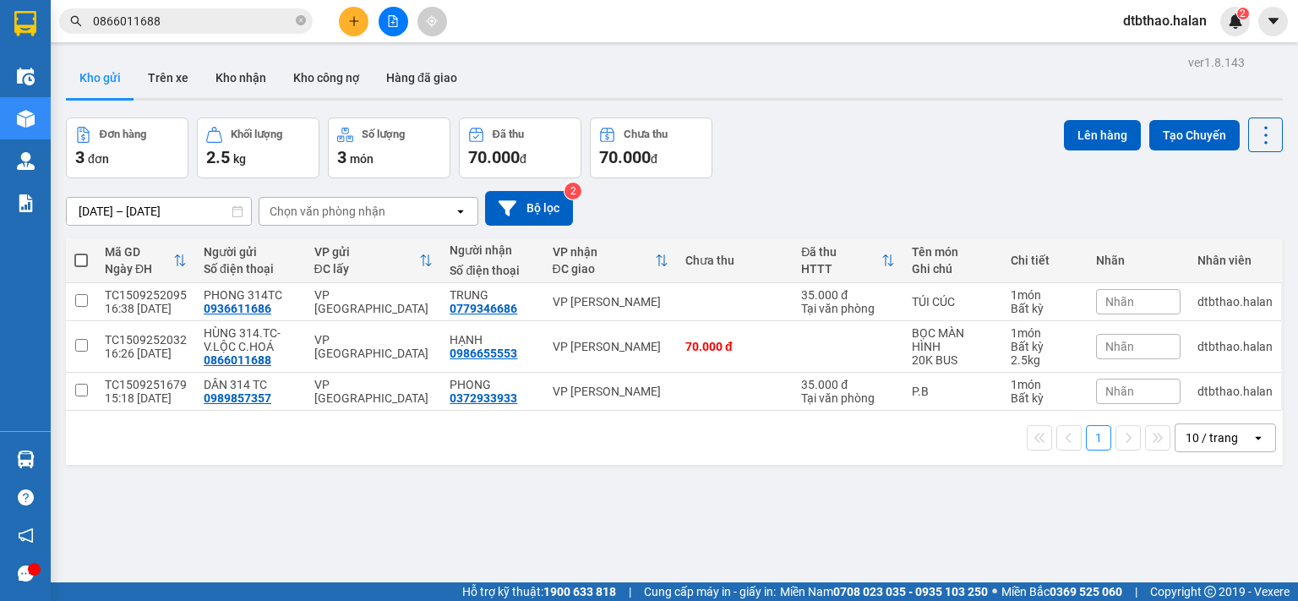
click at [77, 259] on span at bounding box center [81, 261] width 14 height 14
click at [81, 252] on input "checkbox" at bounding box center [81, 252] width 0 height 0
checkbox input "true"
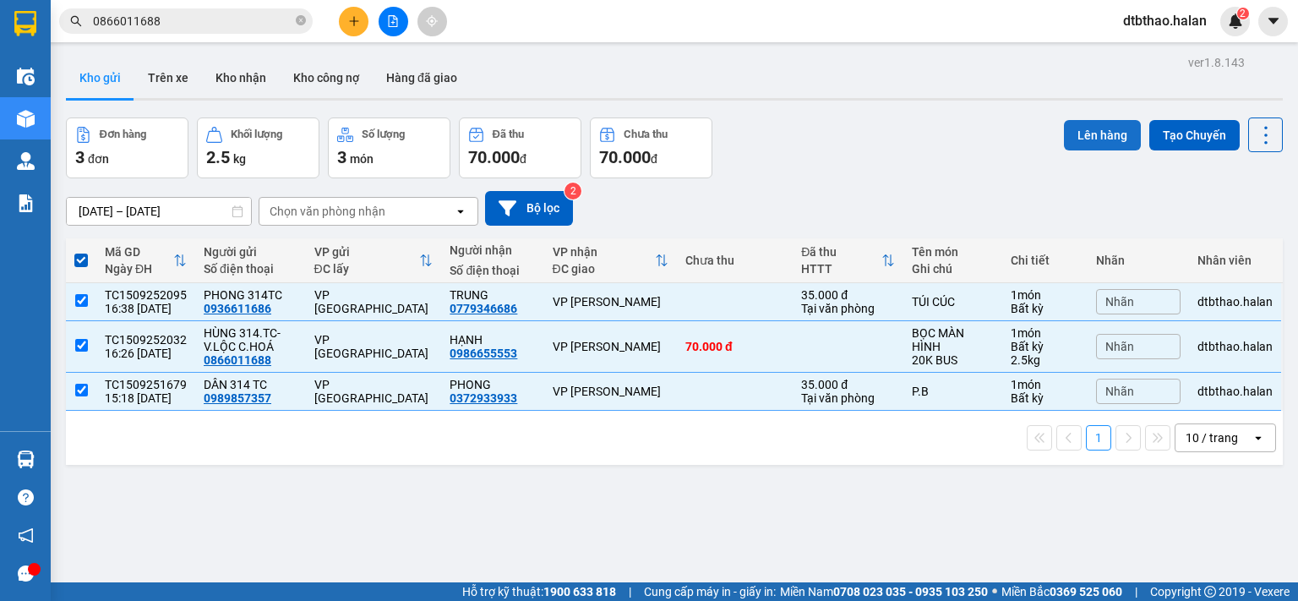
click at [1100, 133] on button "Lên hàng" at bounding box center [1102, 135] width 77 height 30
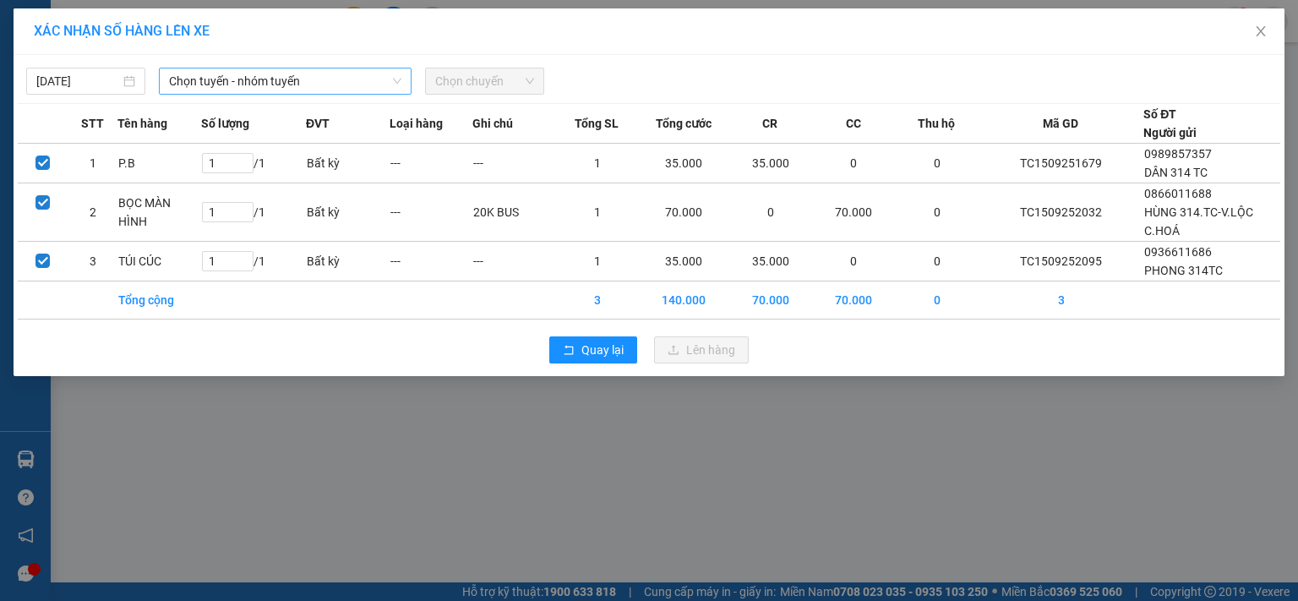
click at [227, 78] on span "Chọn tuyến - nhóm tuyến" at bounding box center [285, 80] width 232 height 25
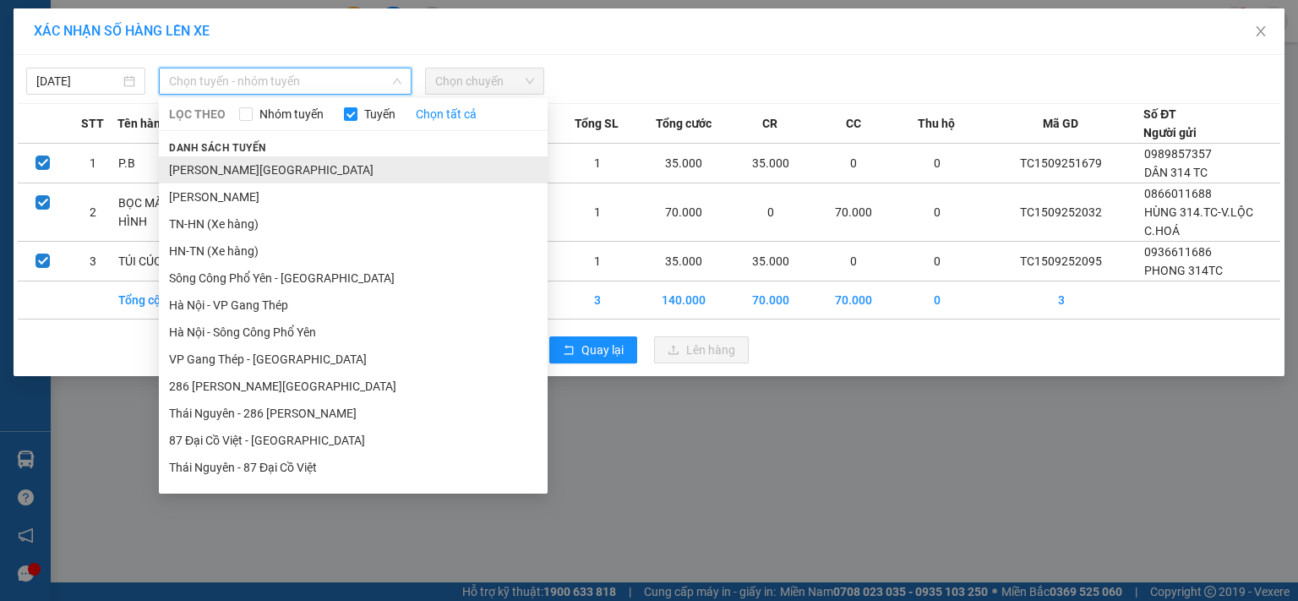
click at [286, 168] on li "[PERSON_NAME][GEOGRAPHIC_DATA]" at bounding box center [353, 169] width 389 height 27
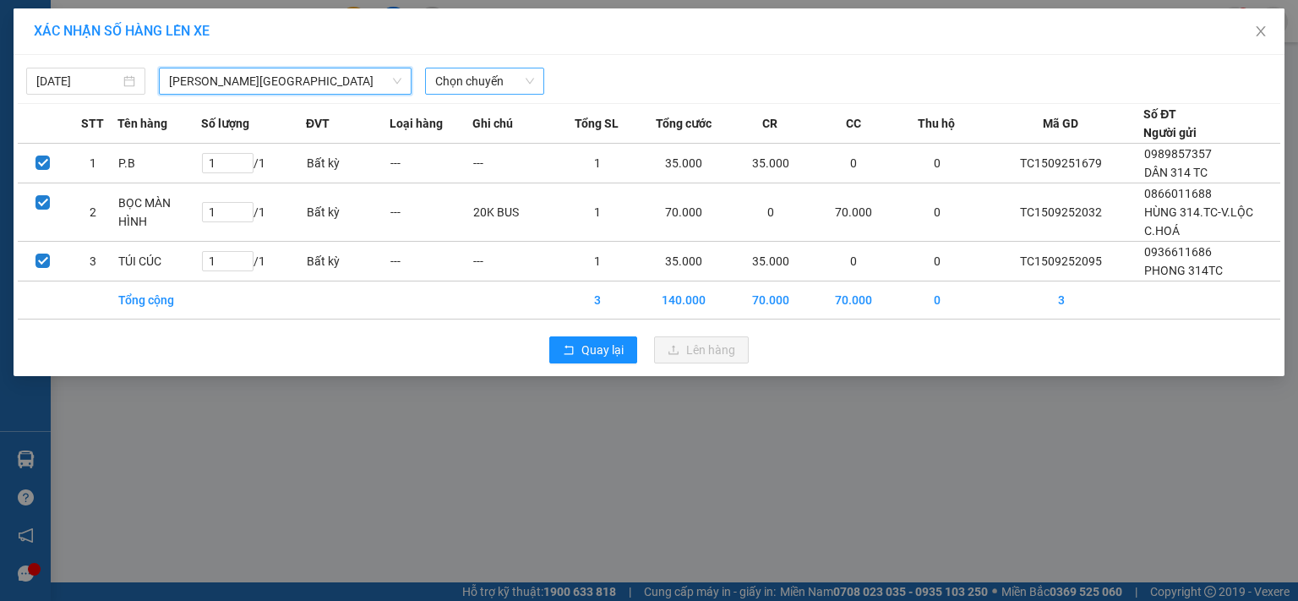
click at [466, 75] on span "Chọn chuyến" at bounding box center [484, 80] width 99 height 25
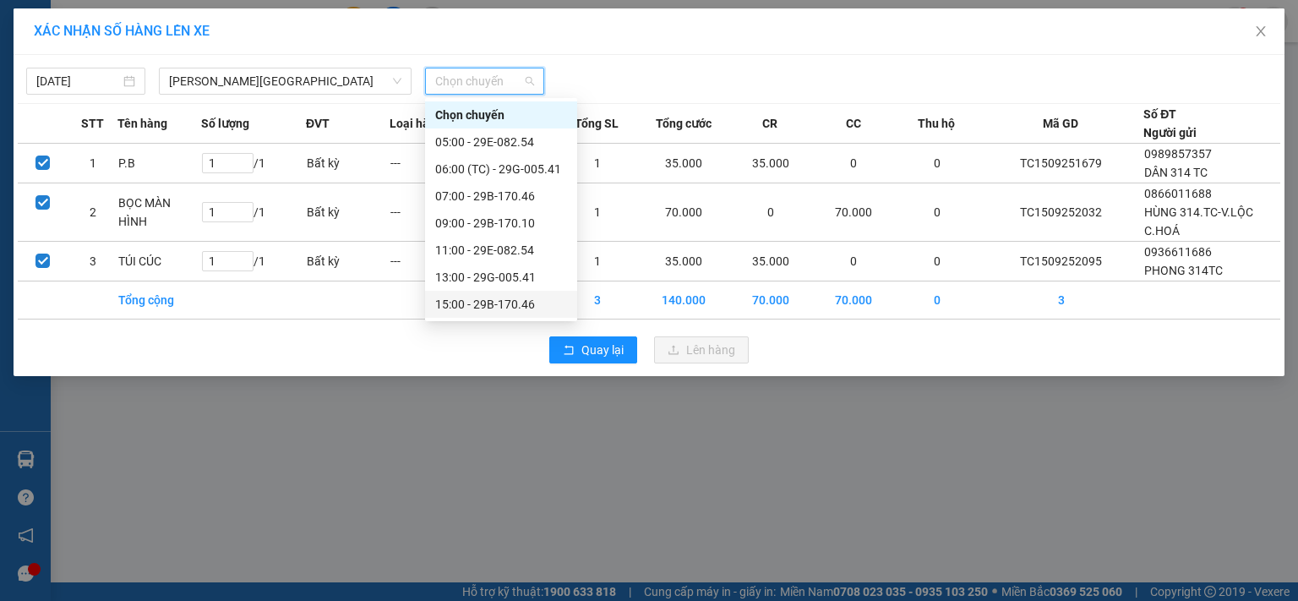
scroll to position [54, 0]
click at [510, 278] on div "17:00 - 29B-170.10" at bounding box center [501, 277] width 132 height 19
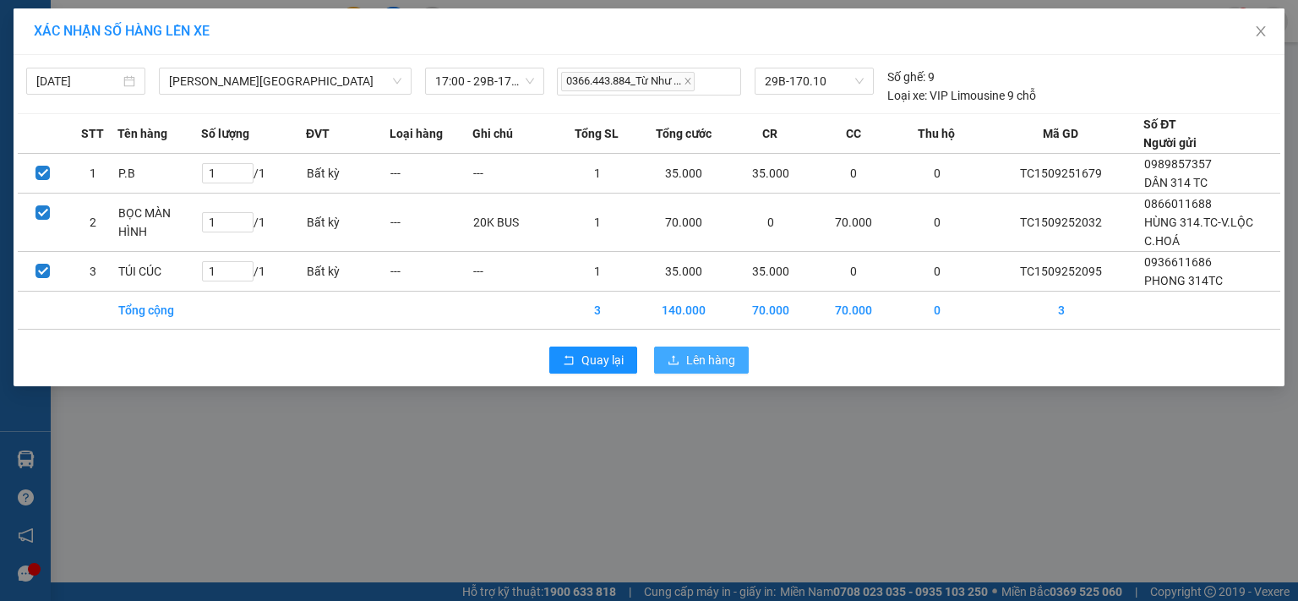
click at [721, 364] on span "Lên hàng" at bounding box center [710, 360] width 49 height 19
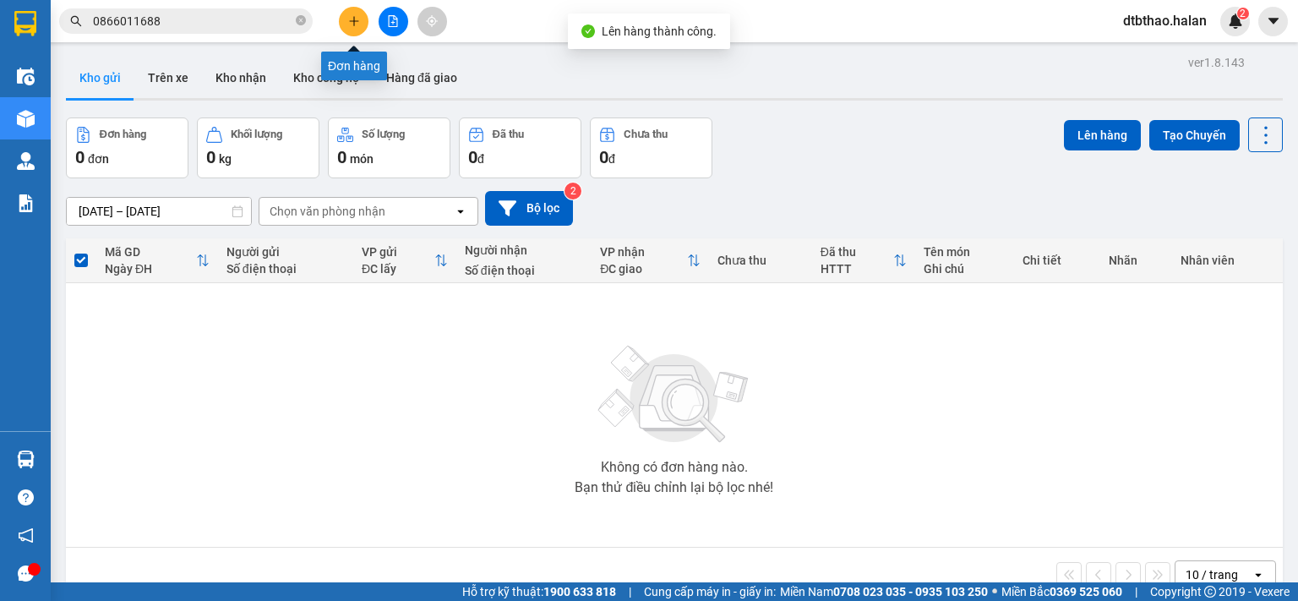
click at [357, 16] on icon "plus" at bounding box center [354, 21] width 12 height 12
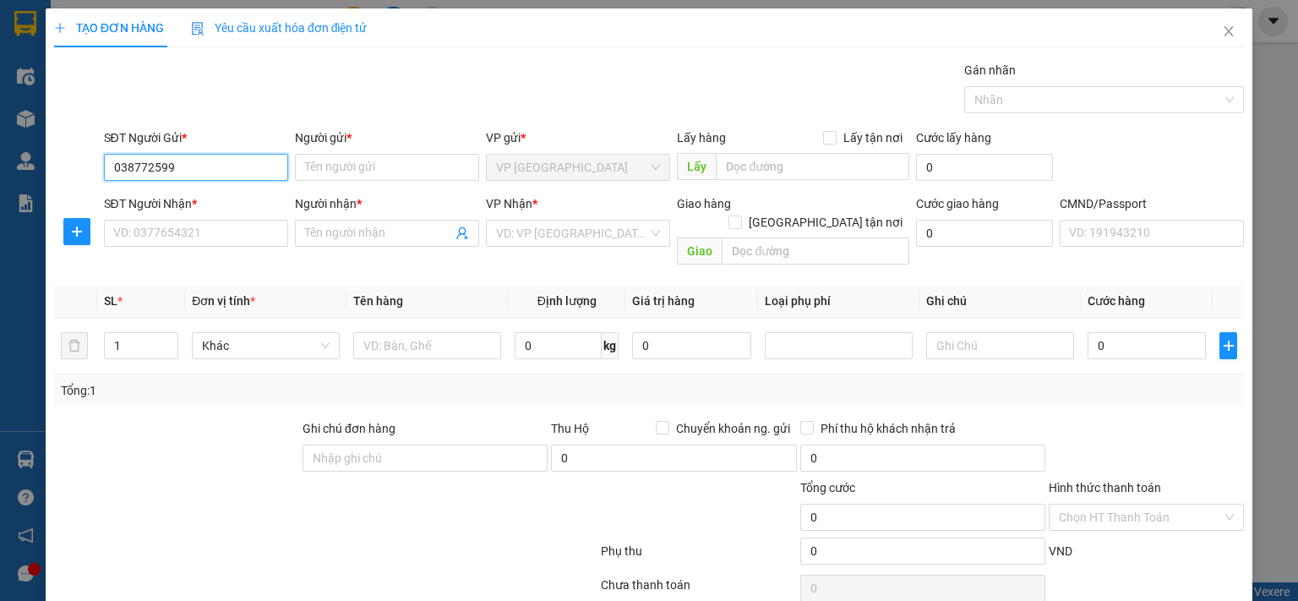
type input "0387725999"
click at [223, 206] on div "0387725999 - THẢO 314.TC" at bounding box center [212, 200] width 200 height 19
type input "THẢO [DOMAIN_NAME]"
type input "0387725999"
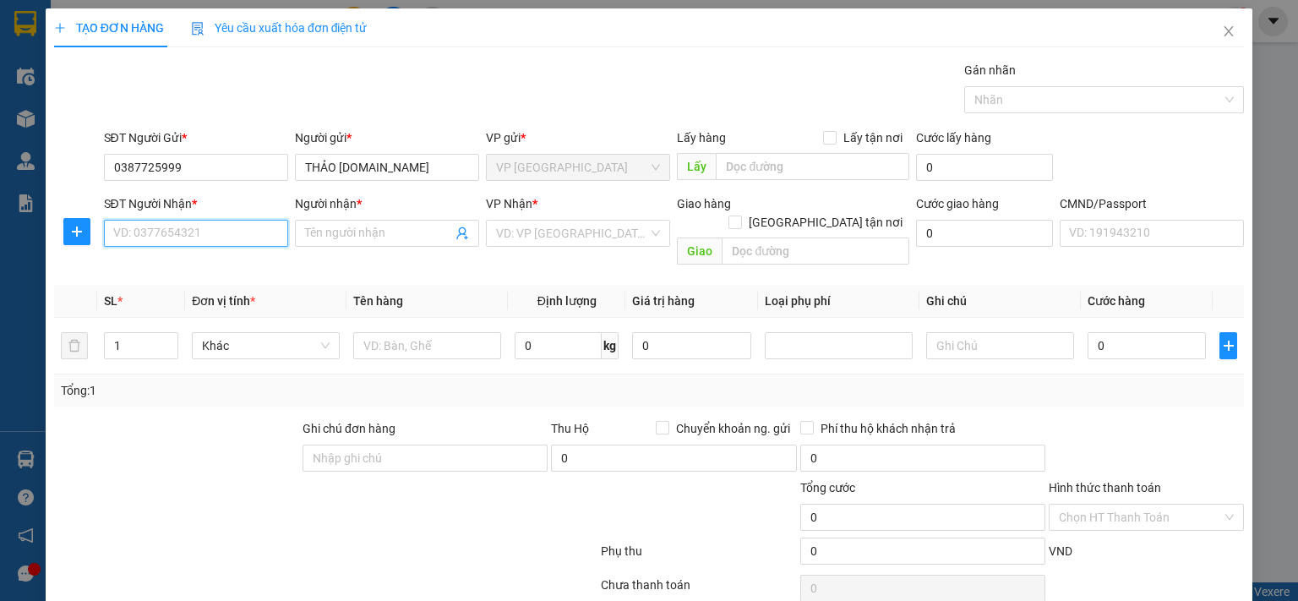
click at [237, 236] on input "SĐT Người Nhận *" at bounding box center [196, 233] width 184 height 27
click at [223, 271] on div "0988900284 - NGỌC KT" at bounding box center [193, 266] width 162 height 19
type input "0988900284"
type input "NGỌC KT"
click at [72, 226] on icon "plus" at bounding box center [77, 232] width 14 height 14
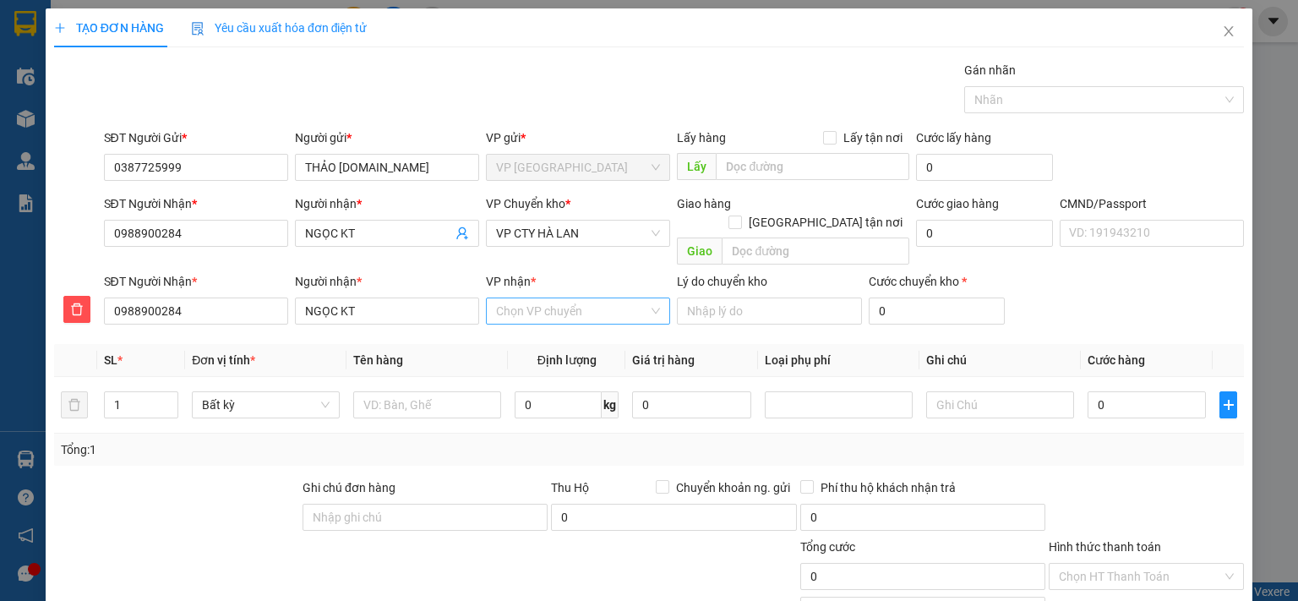
click at [555, 298] on input "VP nhận *" at bounding box center [572, 310] width 152 height 25
type input "cty"
click at [556, 330] on div "VP CTY HÀ LAN" at bounding box center [572, 326] width 162 height 19
click at [579, 232] on span "VP CTY HÀ LAN" at bounding box center [578, 233] width 164 height 25
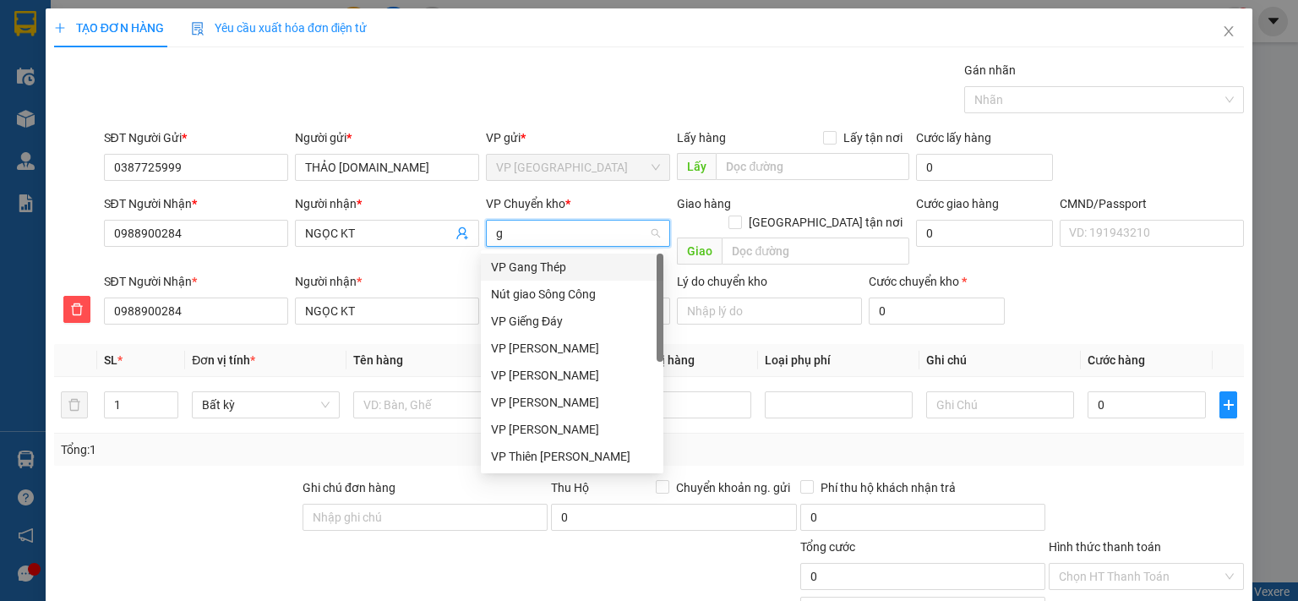
type input "gi"
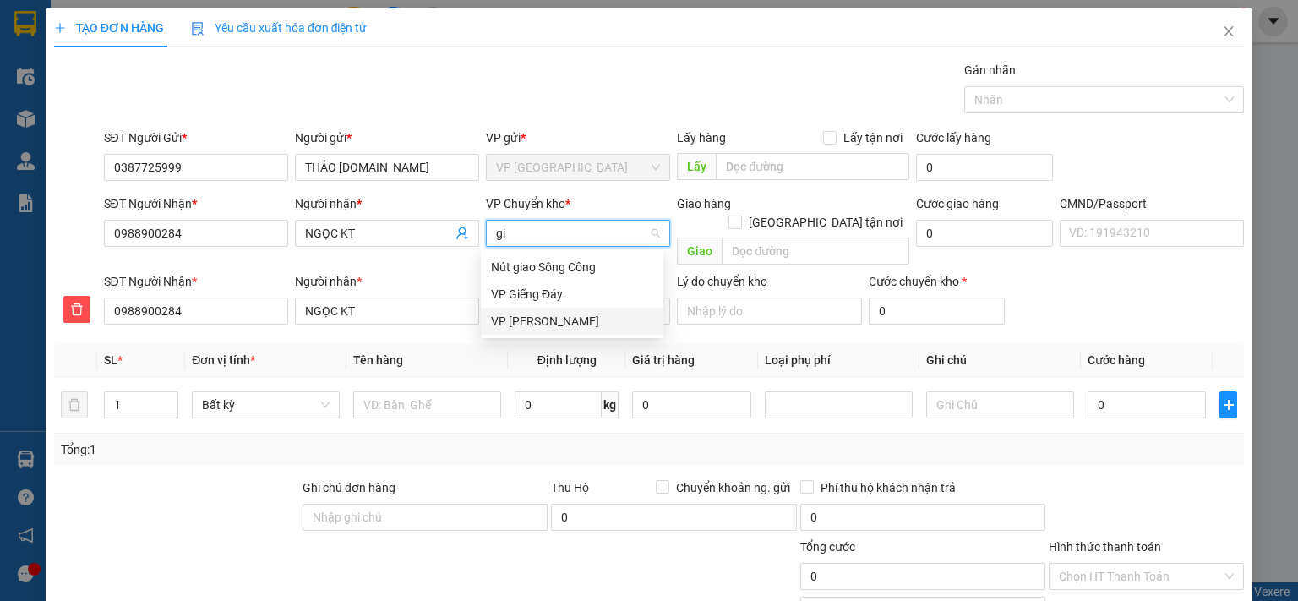
click at [546, 317] on div "VP [PERSON_NAME]" at bounding box center [572, 321] width 162 height 19
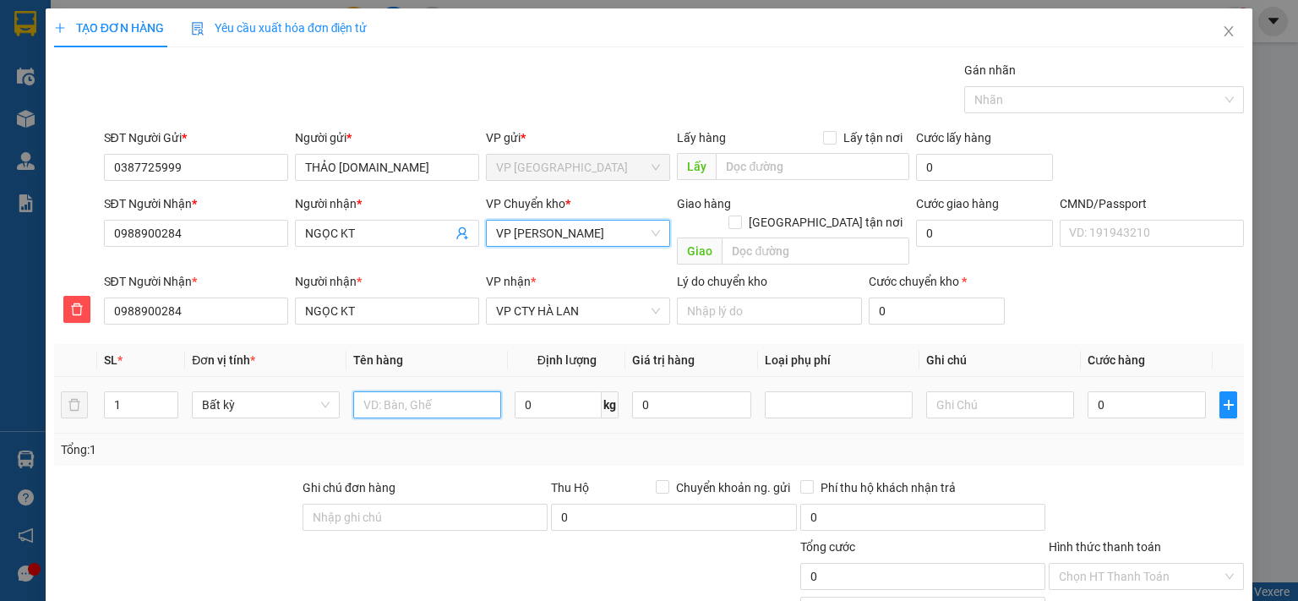
click at [463, 391] on input "text" at bounding box center [427, 404] width 148 height 27
type input "p"
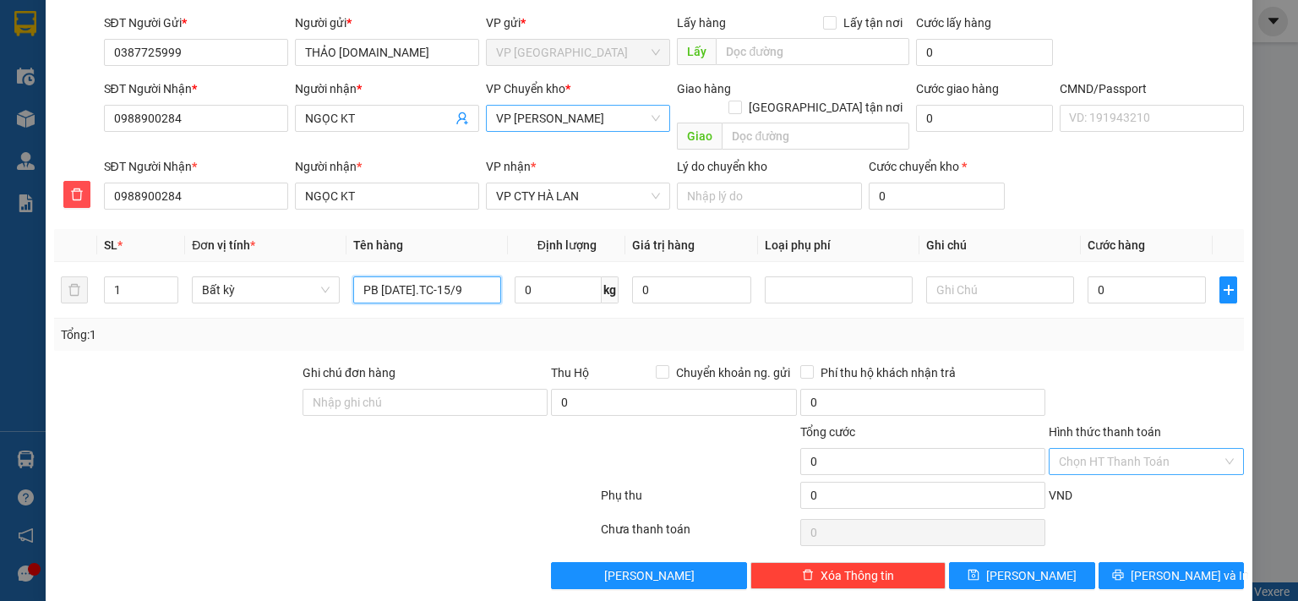
type input "PB [DATE].TC-15/9"
click at [1137, 449] on input "Hình thức thanh toán" at bounding box center [1140, 461] width 163 height 25
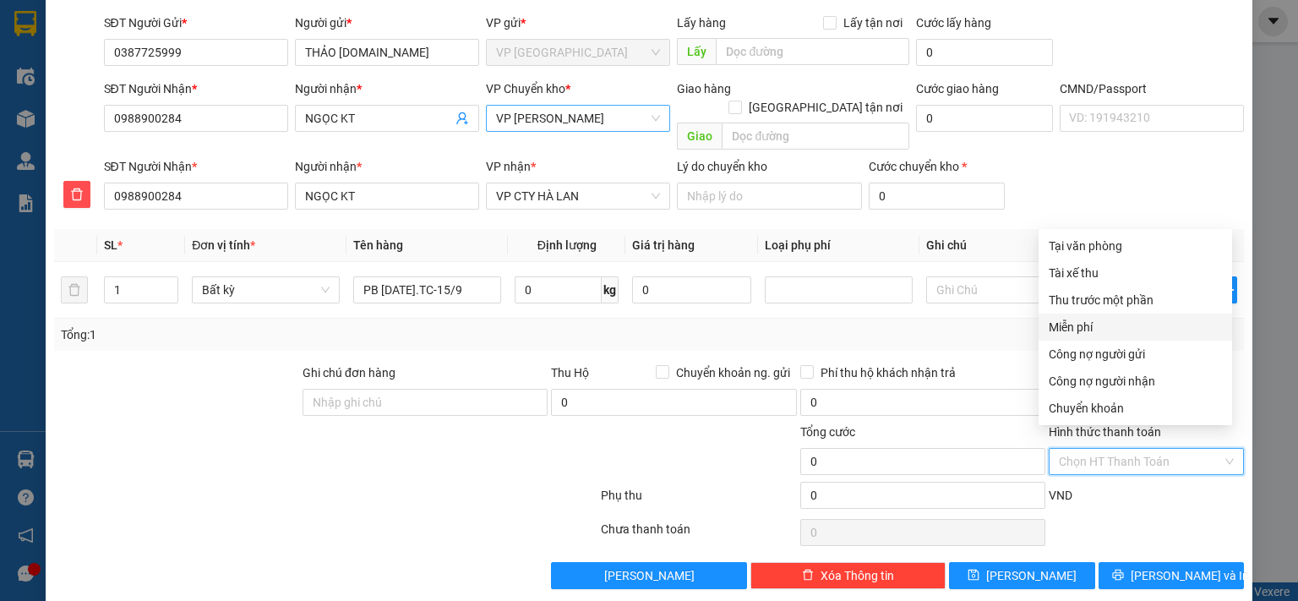
click at [1091, 323] on div "Miễn phí" at bounding box center [1135, 327] width 173 height 19
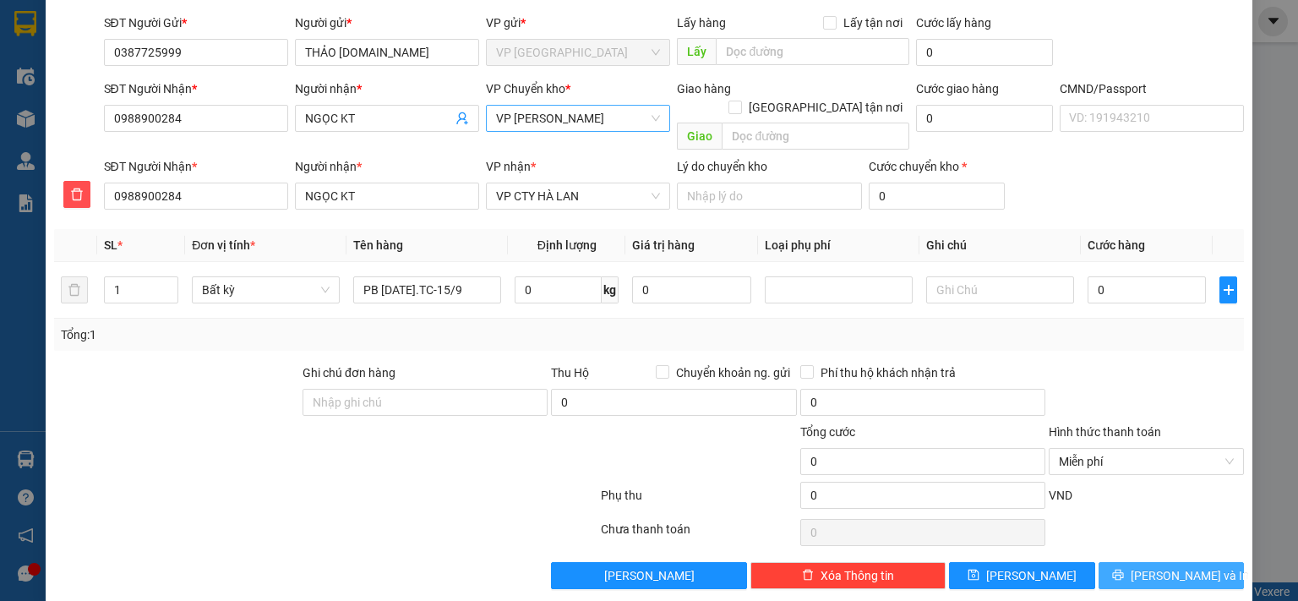
click at [1175, 566] on span "[PERSON_NAME] và In" at bounding box center [1190, 575] width 118 height 19
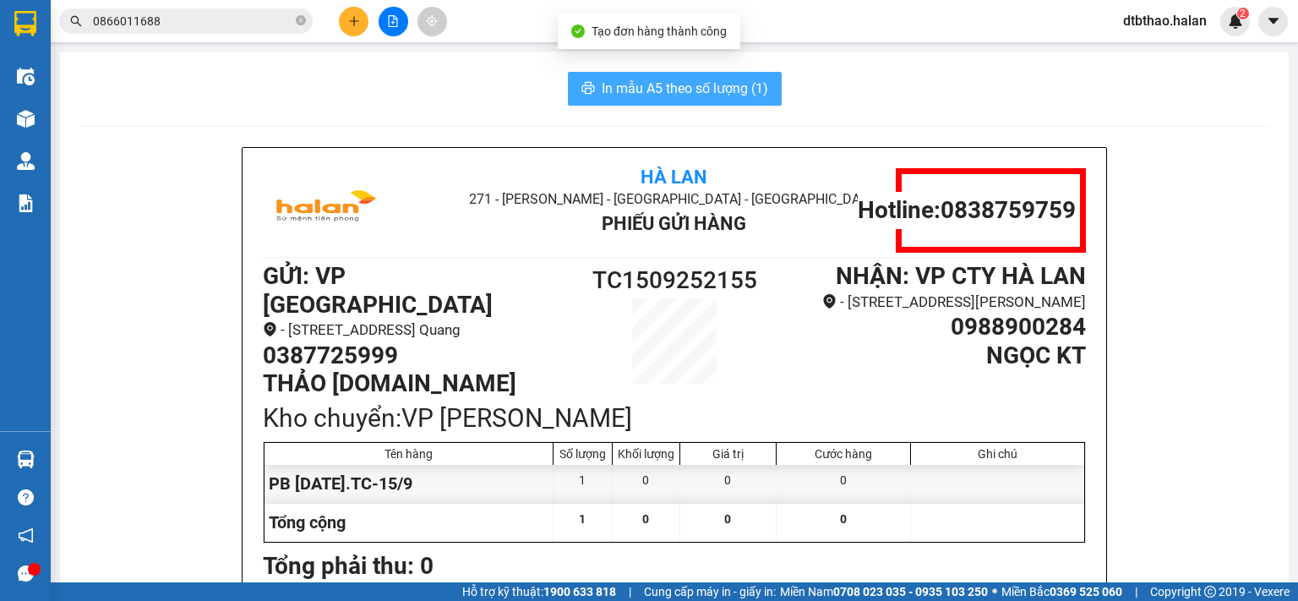
click at [673, 90] on span "In mẫu A5 theo số lượng (1)" at bounding box center [685, 88] width 166 height 21
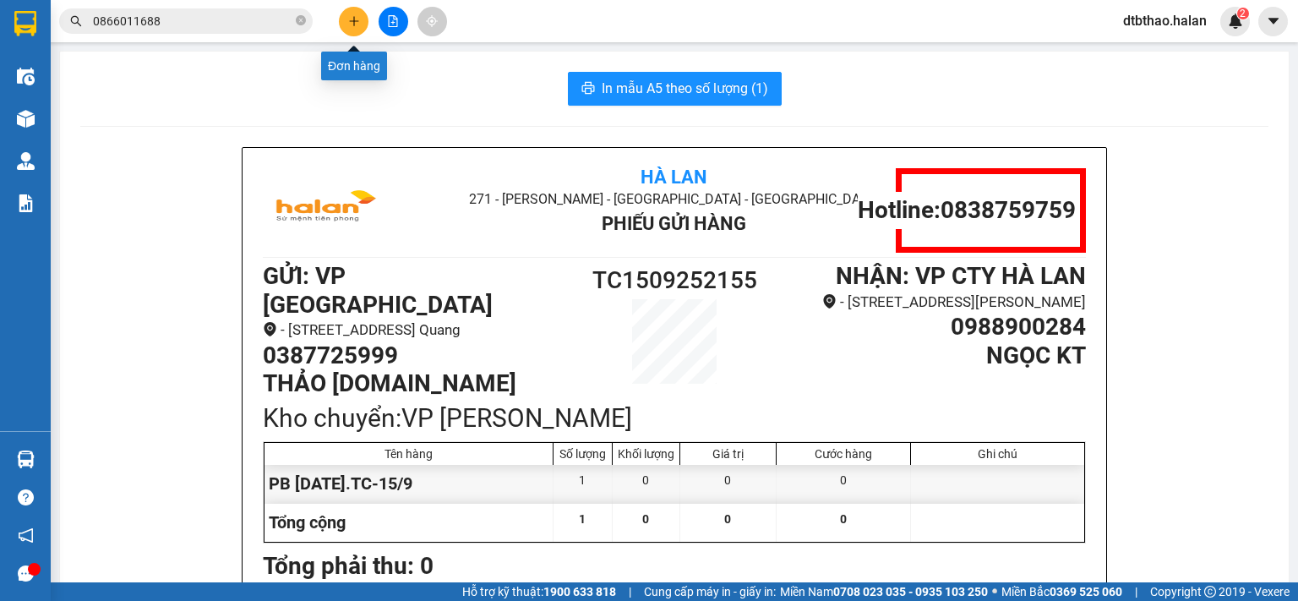
click at [346, 19] on button at bounding box center [354, 22] width 30 height 30
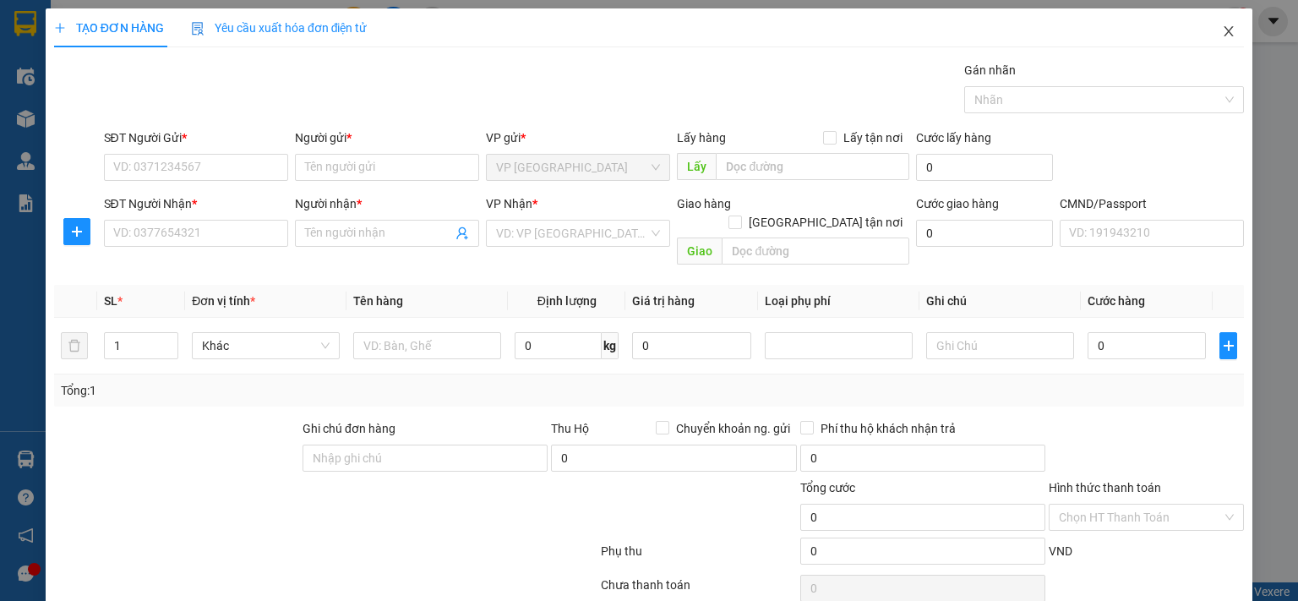
click at [1222, 31] on icon "close" at bounding box center [1229, 32] width 14 height 14
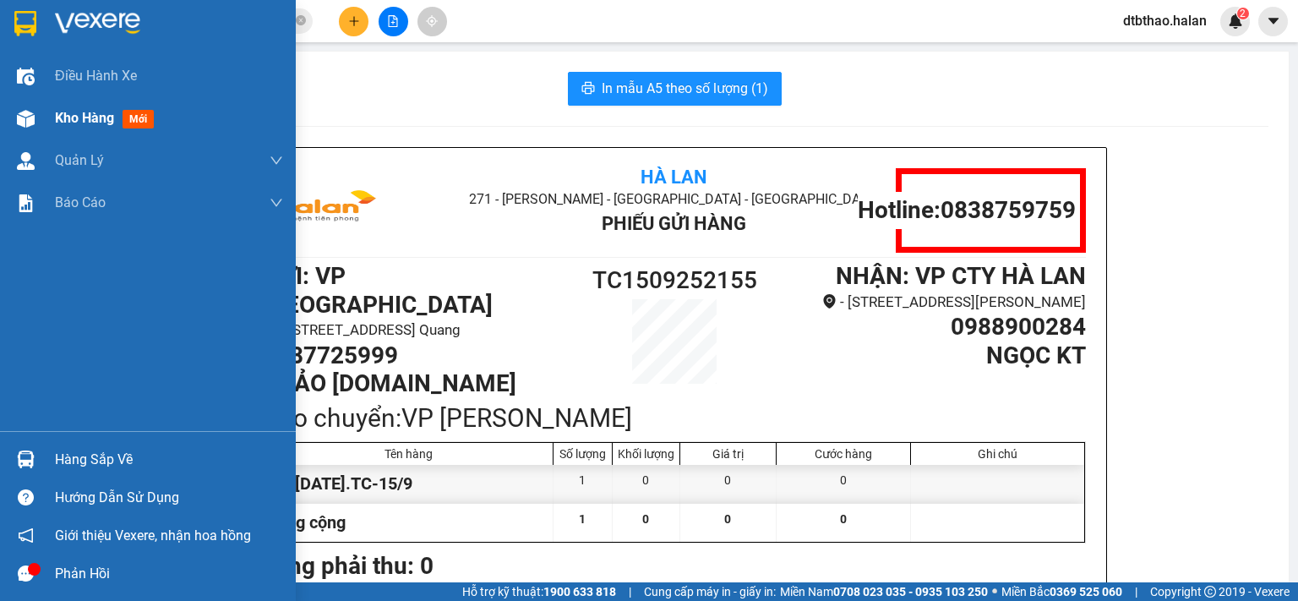
click at [74, 117] on span "Kho hàng" at bounding box center [84, 118] width 59 height 16
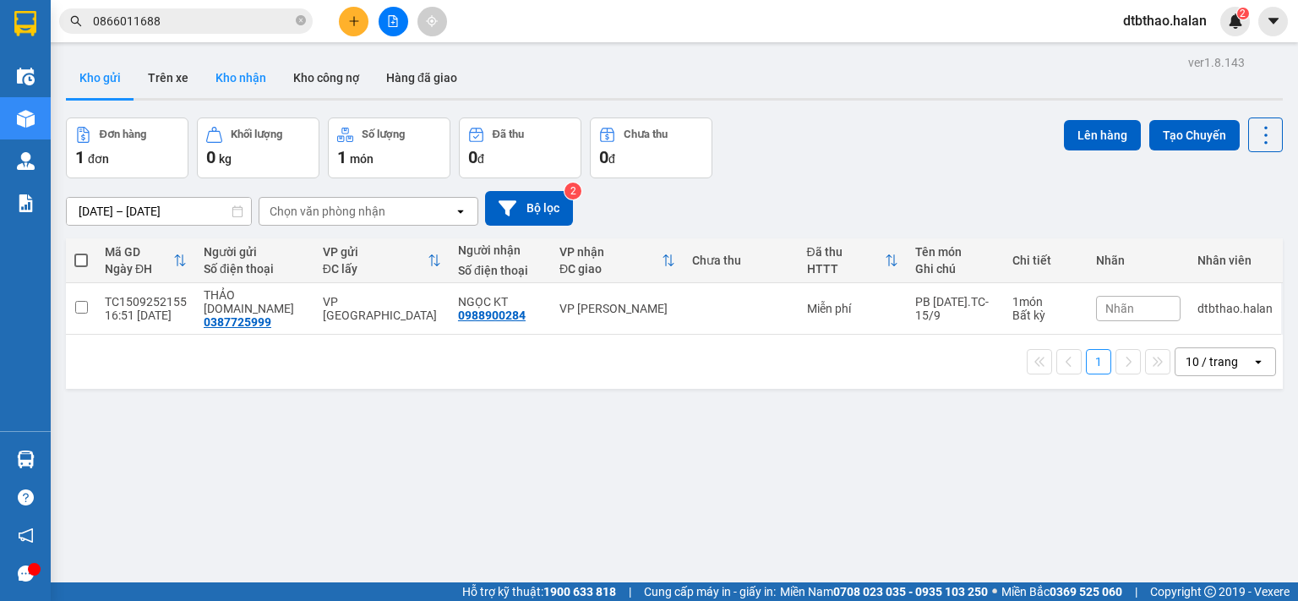
click at [220, 79] on button "Kho nhận" at bounding box center [241, 77] width 78 height 41
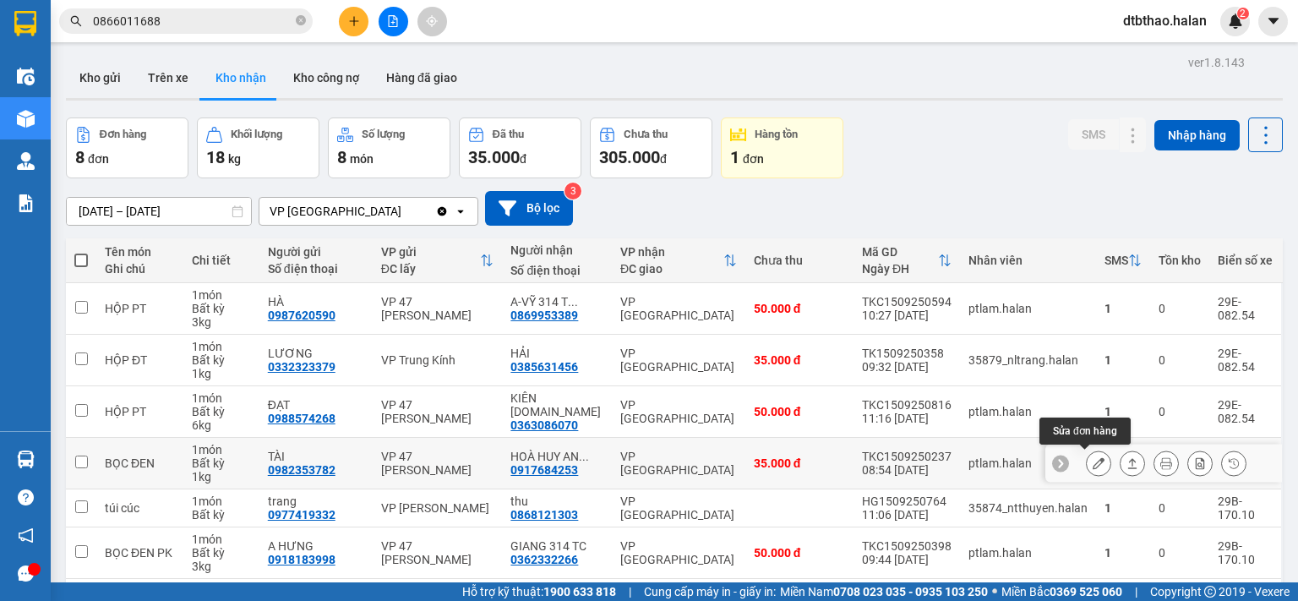
click at [1093, 465] on icon at bounding box center [1099, 463] width 12 height 12
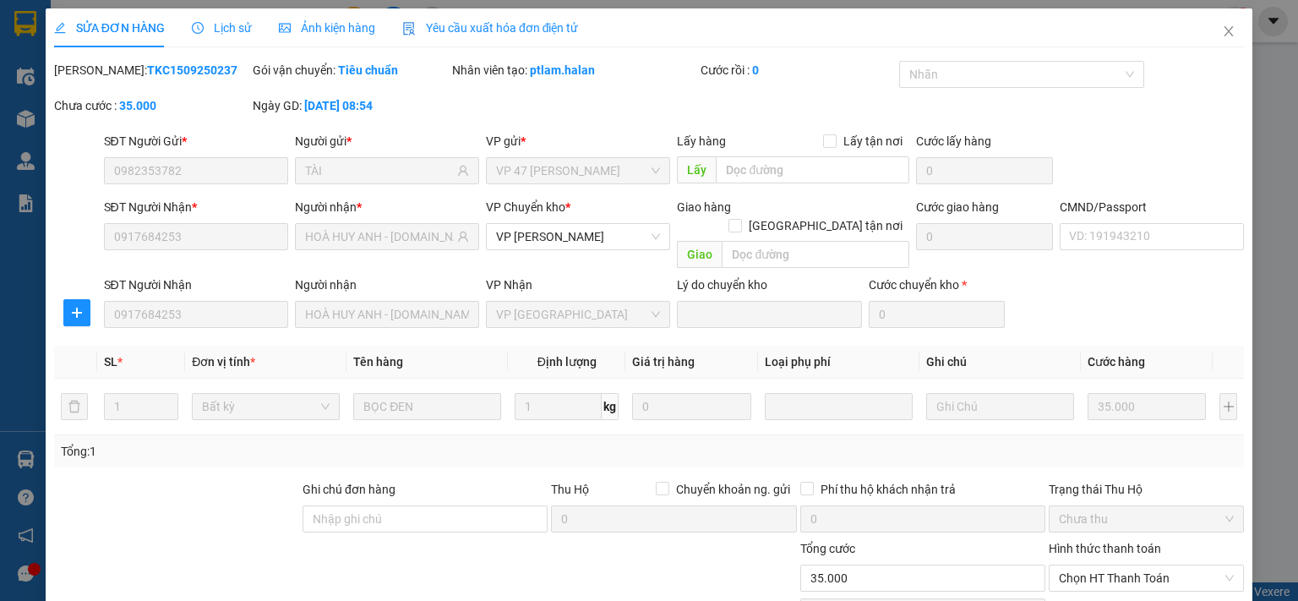
type input "0982353782"
type input "TÀI"
type input "0917684253"
type input "HOÀ HUY ANH - 314.TC"
type input "35.000"
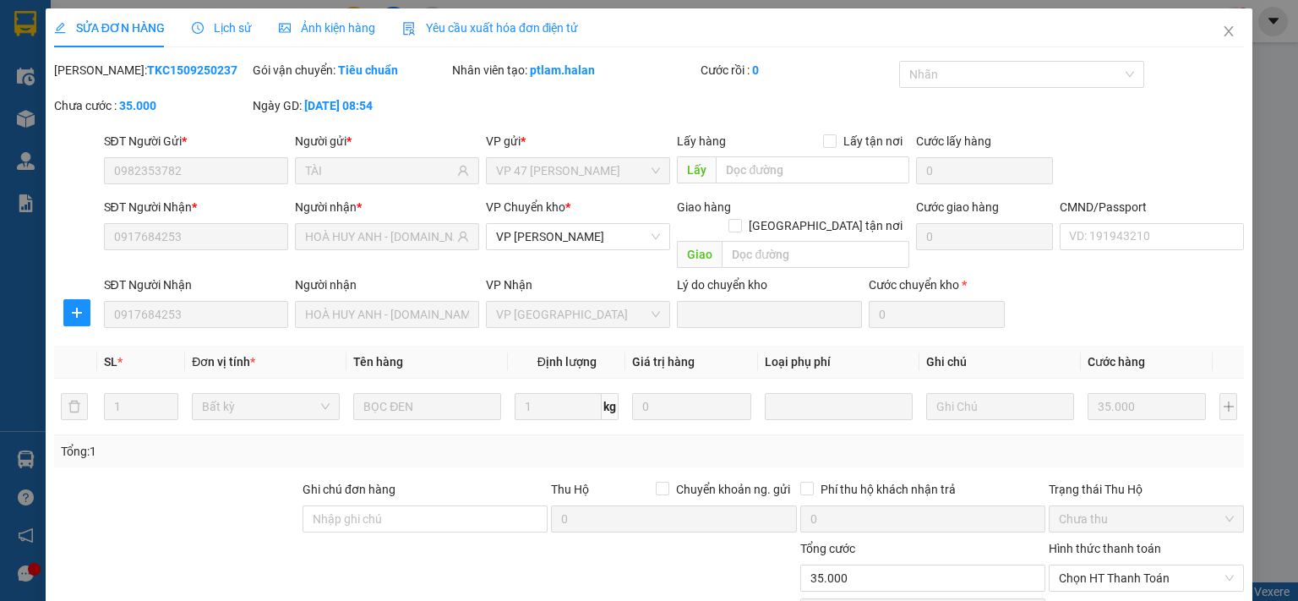
scroll to position [117, 0]
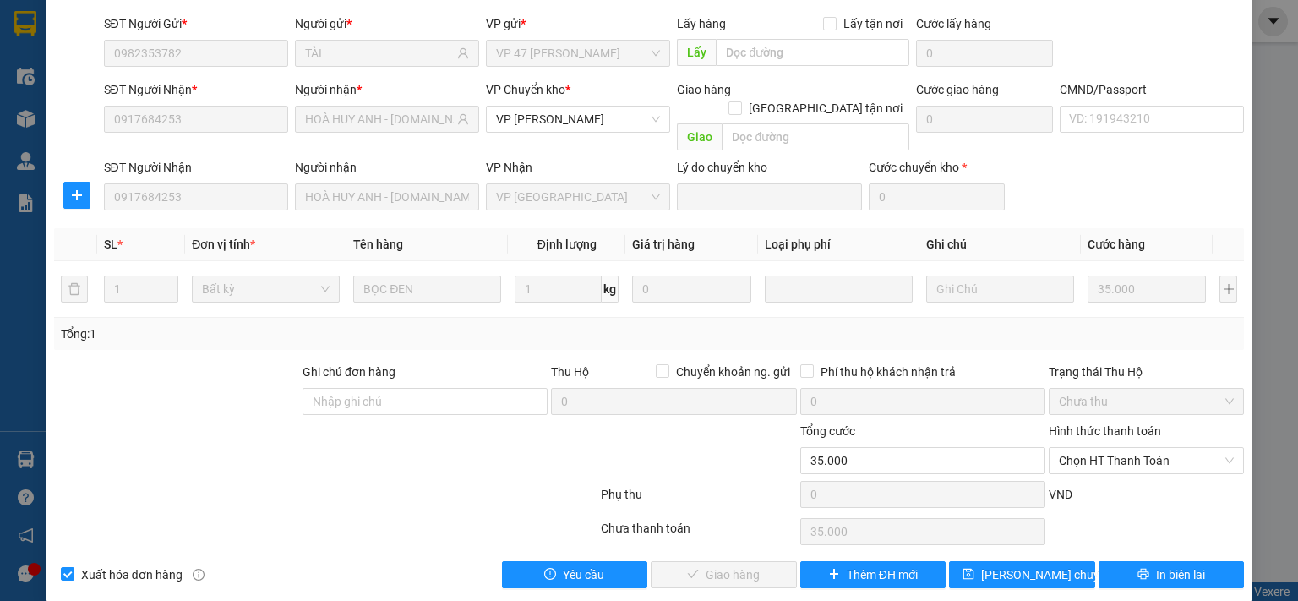
drag, startPoint x: 1102, startPoint y: 439, endPoint x: 1097, endPoint y: 456, distance: 16.8
click at [1099, 448] on span "Chọn HT Thanh Toán" at bounding box center [1146, 460] width 175 height 25
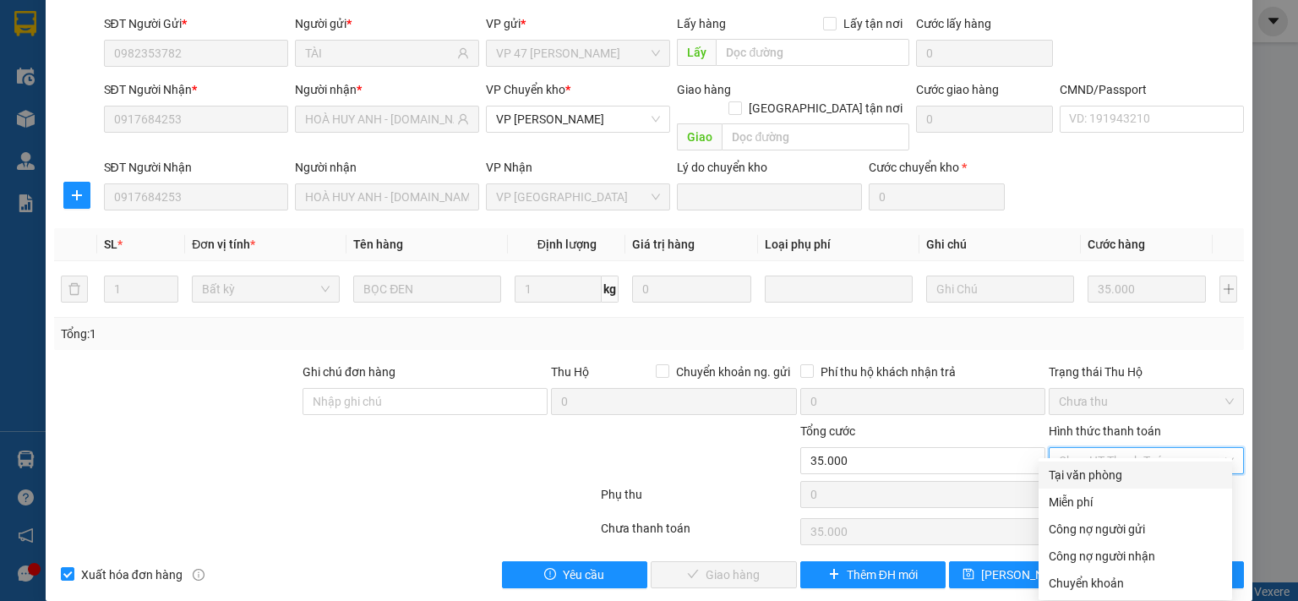
drag, startPoint x: 1095, startPoint y: 474, endPoint x: 1072, endPoint y: 486, distance: 26.5
click at [1095, 475] on div "Tại văn phòng" at bounding box center [1135, 475] width 173 height 19
type input "0"
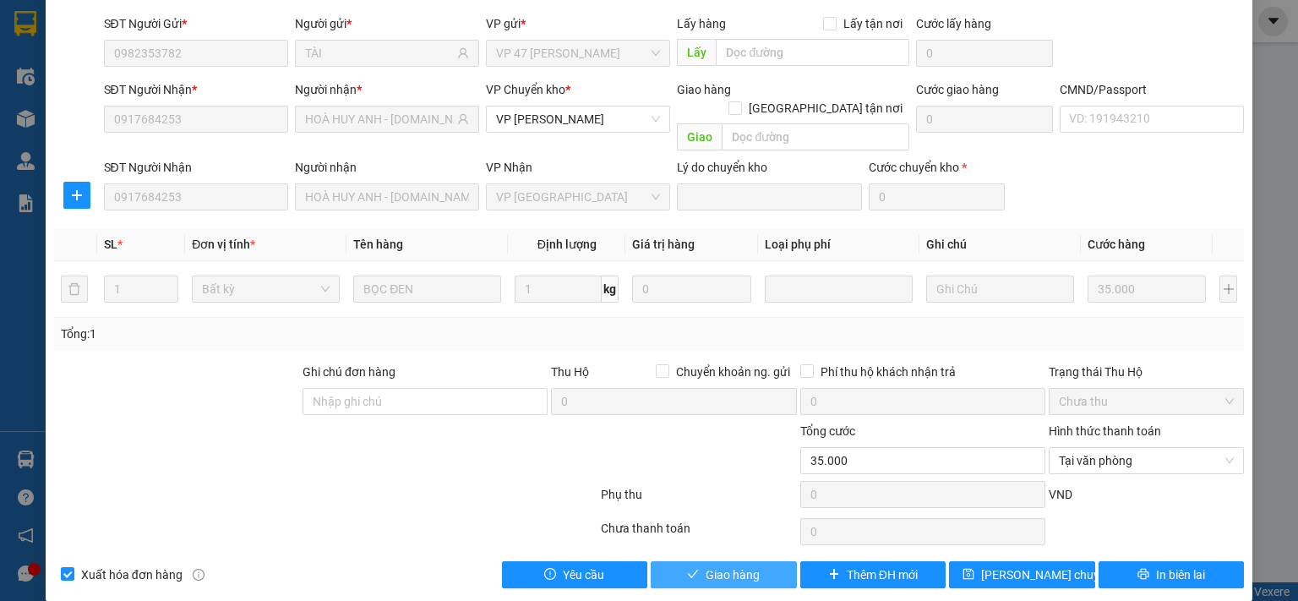
click at [750, 565] on span "Giao hàng" at bounding box center [733, 574] width 54 height 19
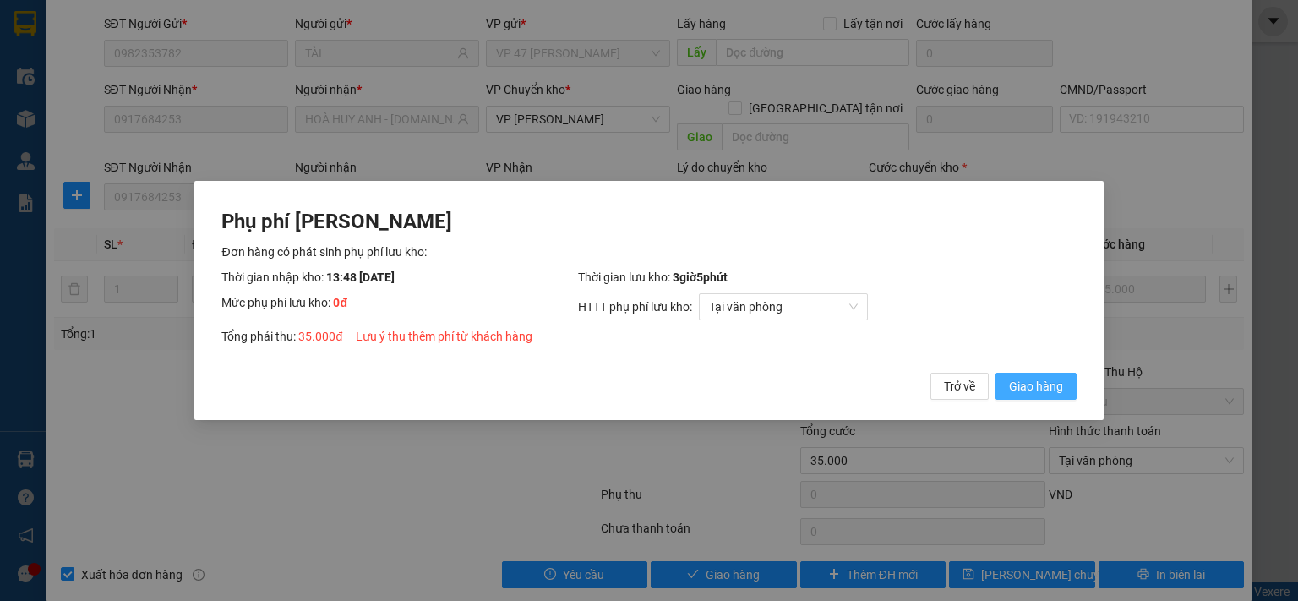
click at [1039, 382] on span "Giao hàng" at bounding box center [1036, 386] width 54 height 19
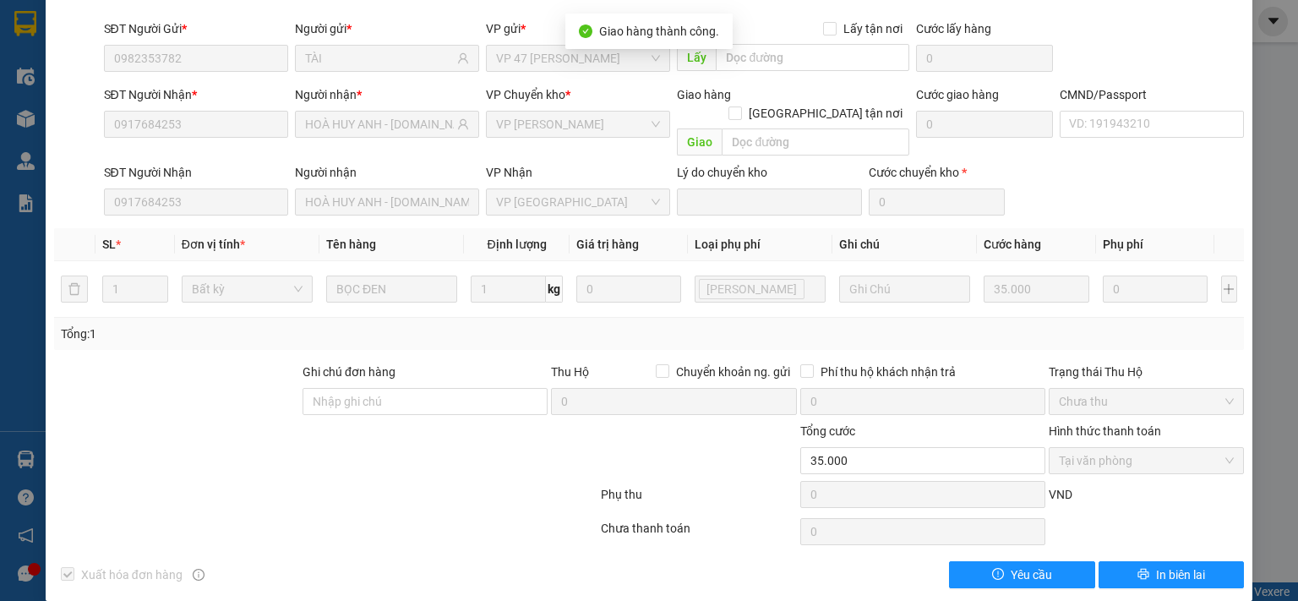
scroll to position [0, 0]
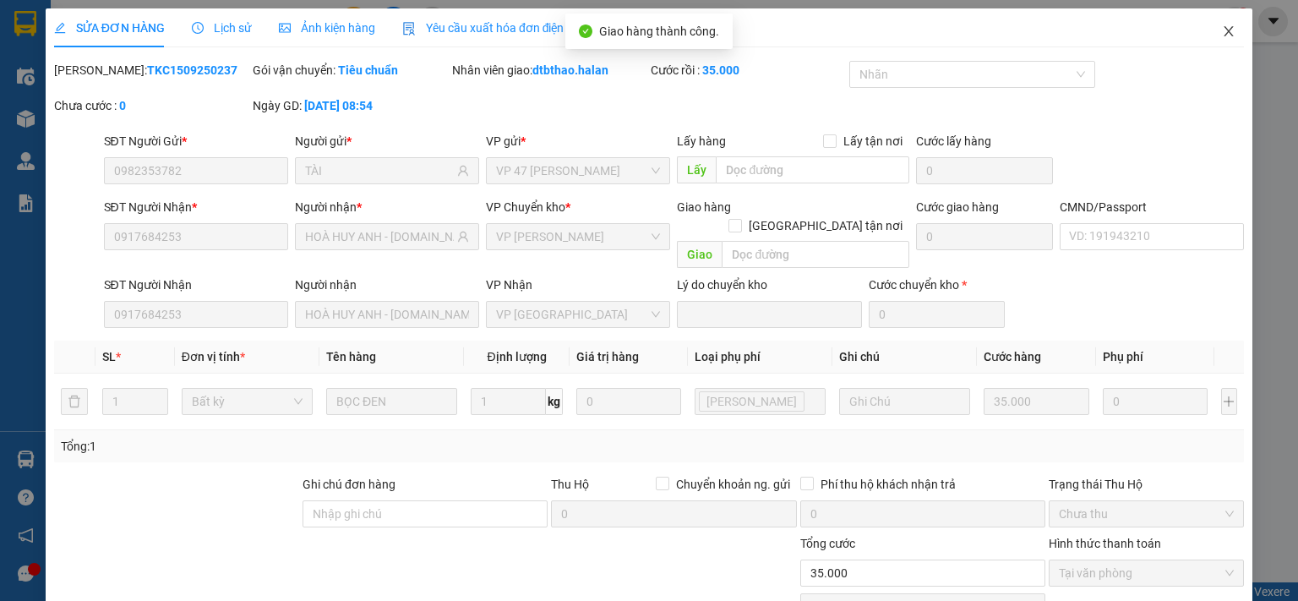
click at [1214, 23] on span "Close" at bounding box center [1228, 31] width 47 height 47
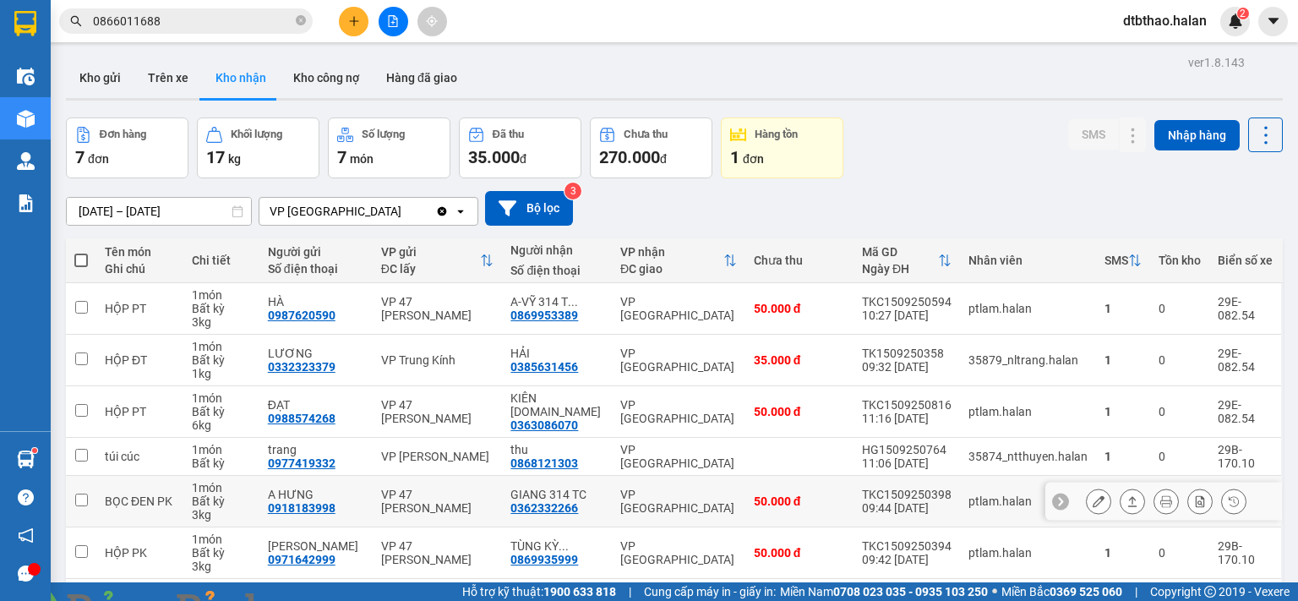
scroll to position [115, 0]
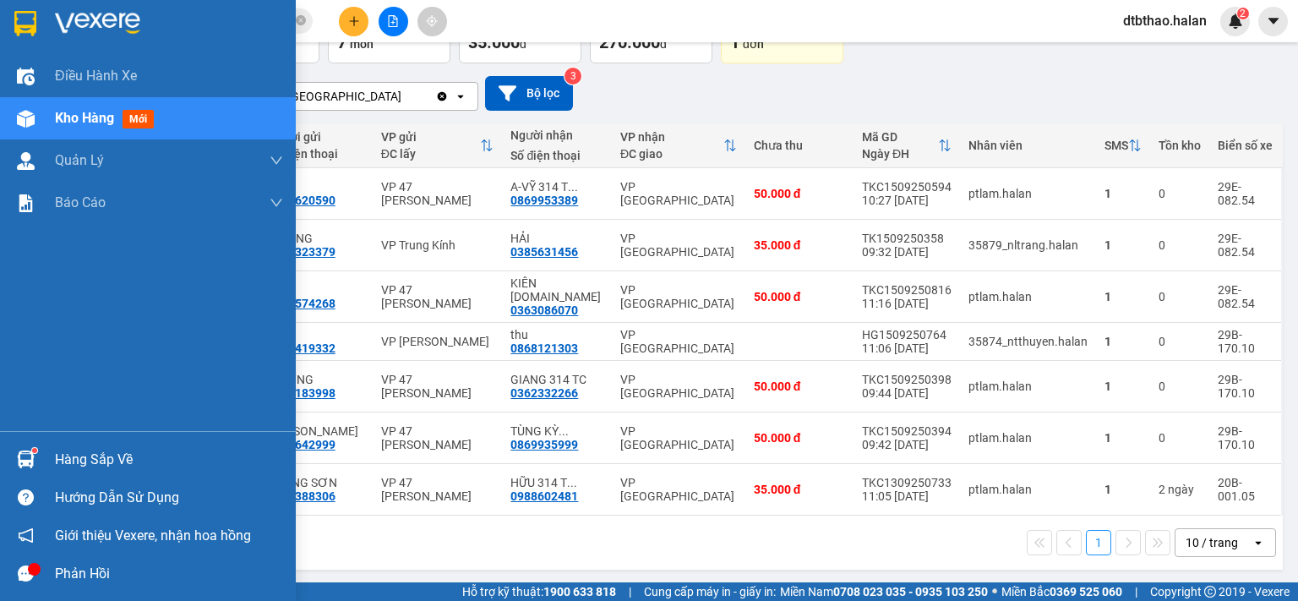
click at [74, 456] on div "Hàng sắp về" at bounding box center [169, 459] width 228 height 25
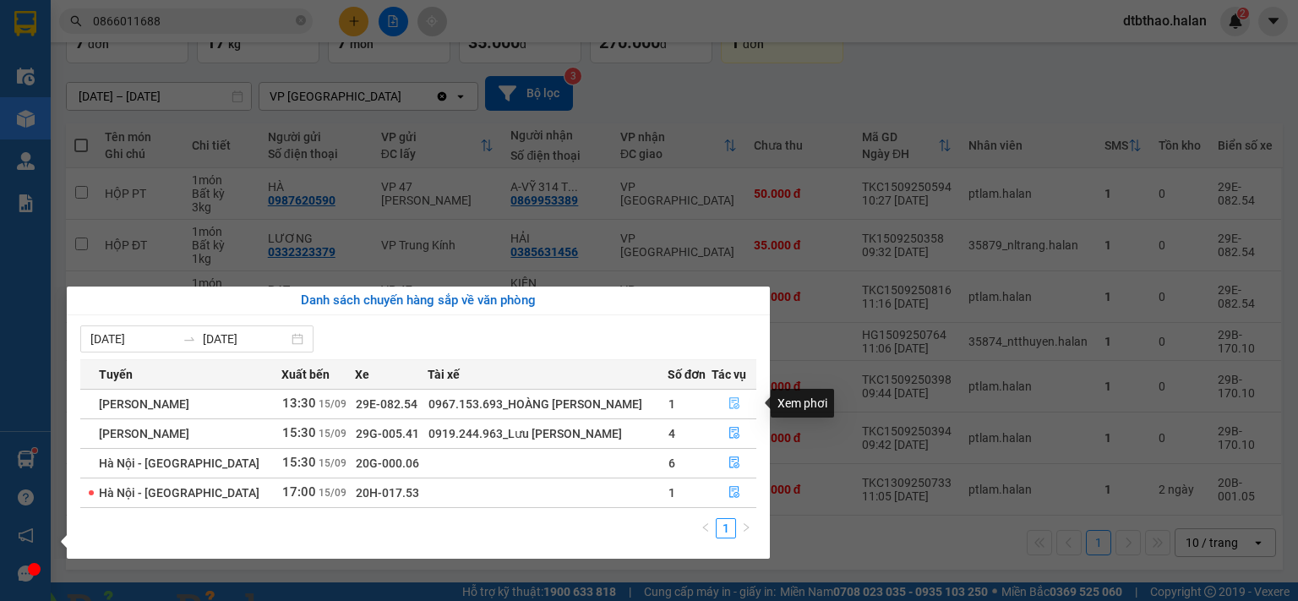
click at [729, 400] on icon "file-done" at bounding box center [734, 404] width 10 height 12
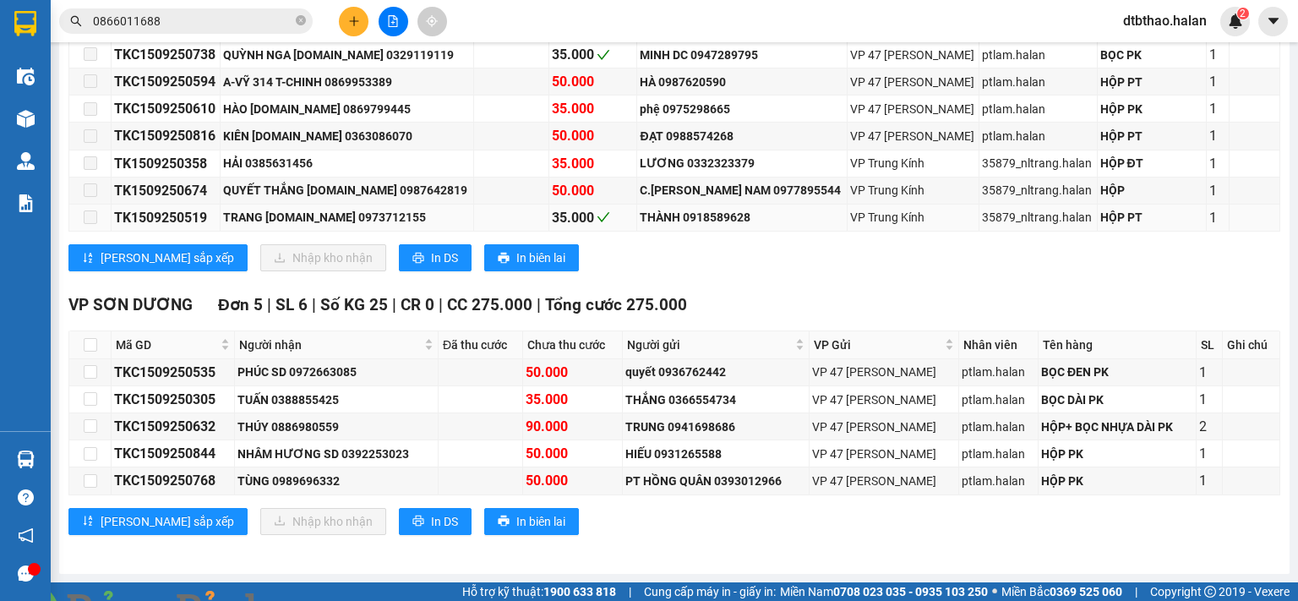
scroll to position [254, 0]
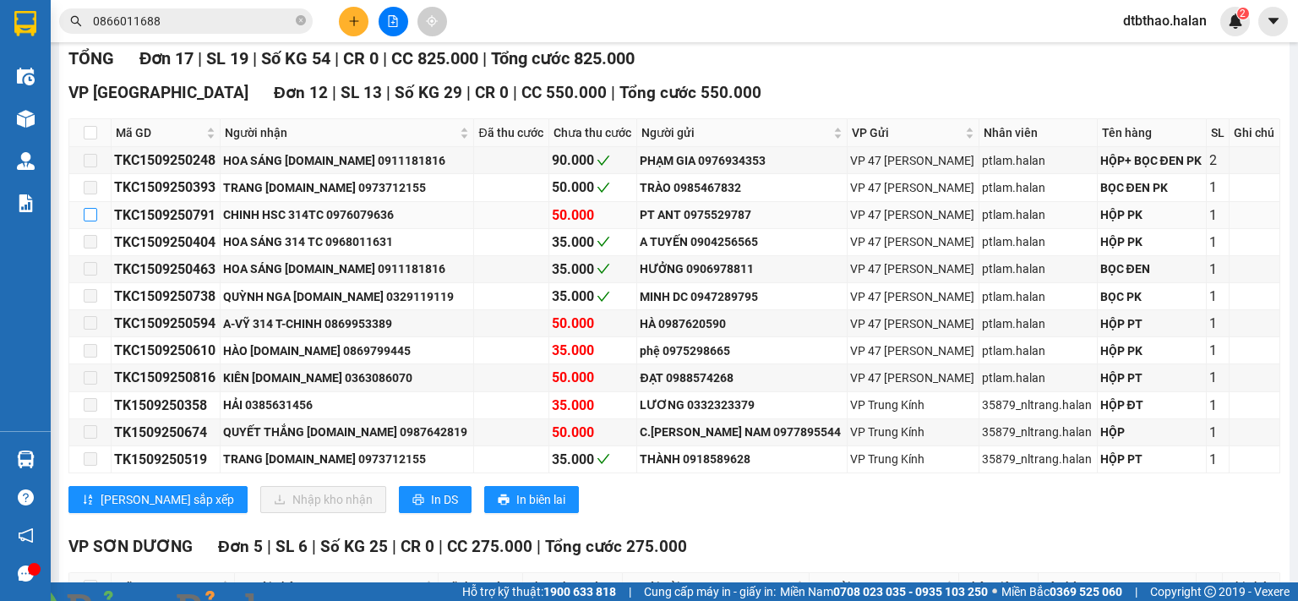
click at [91, 221] on input "checkbox" at bounding box center [91, 215] width 14 height 14
checkbox input "true"
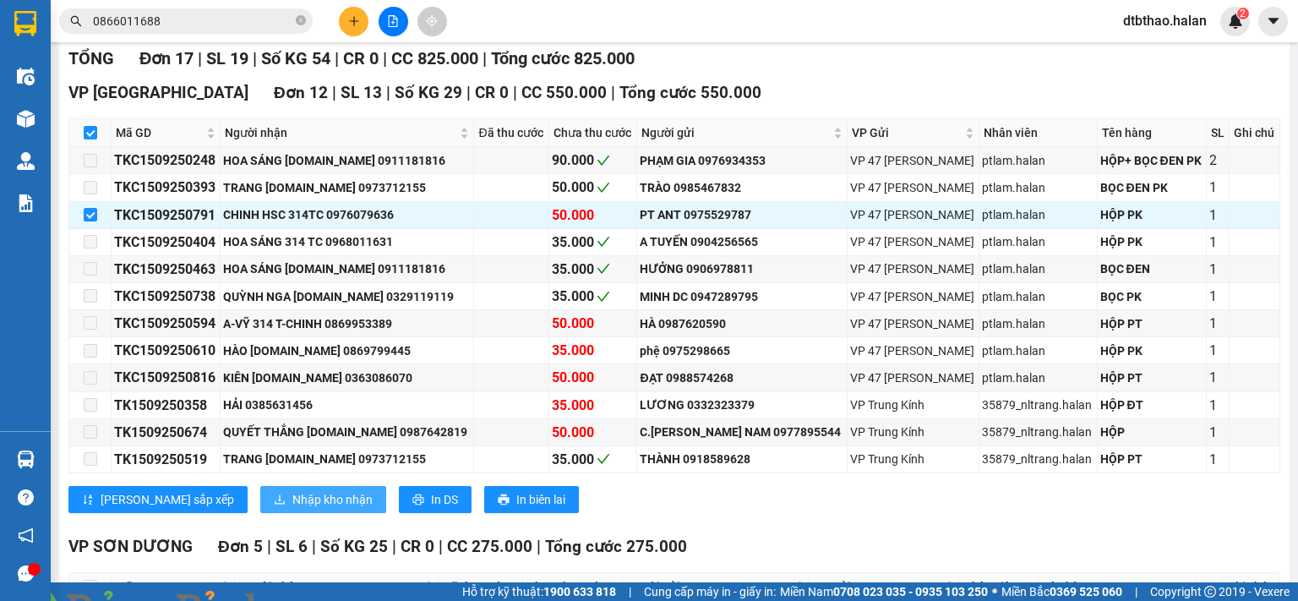
click at [292, 509] on span "Nhập kho nhận" at bounding box center [332, 499] width 80 height 19
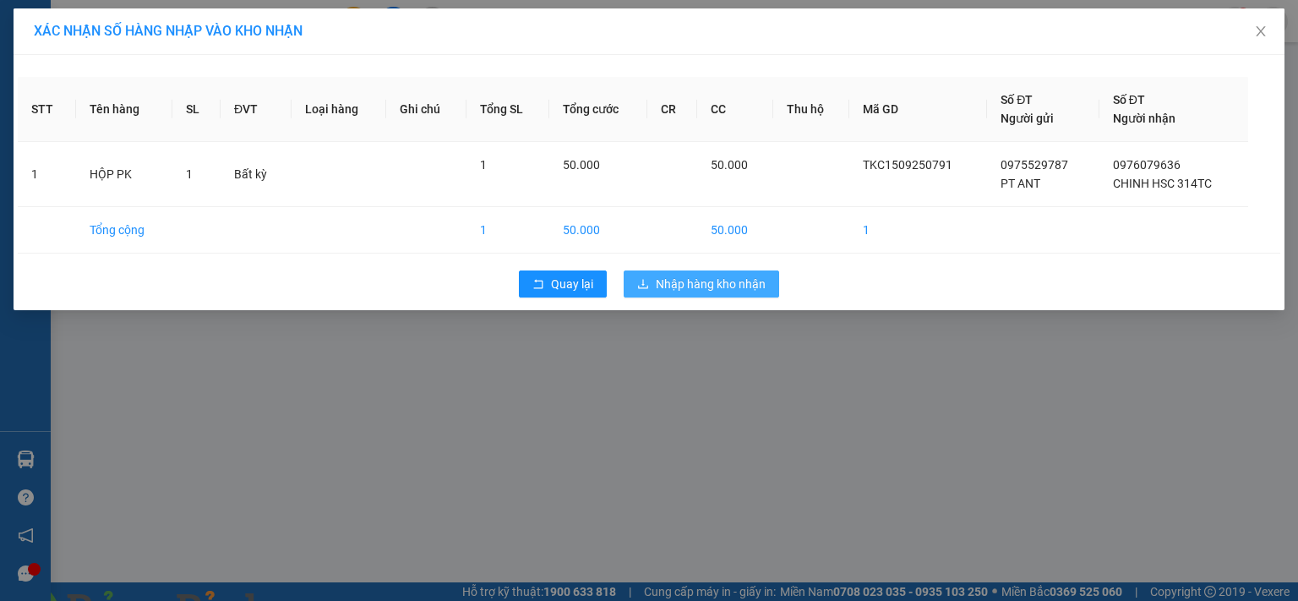
click at [706, 284] on span "Nhập hàng kho nhận" at bounding box center [711, 284] width 110 height 19
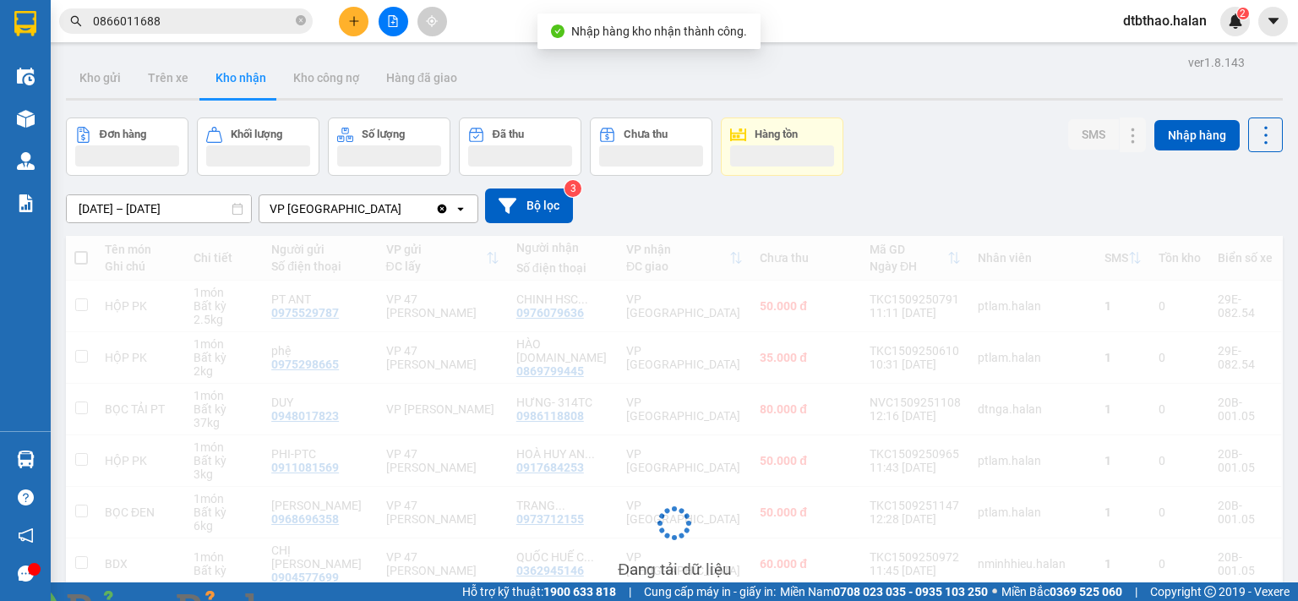
drag, startPoint x: 1268, startPoint y: 35, endPoint x: 1264, endPoint y: 48, distance: 13.4
click at [311, 600] on img at bounding box center [306, 611] width 10 height 10
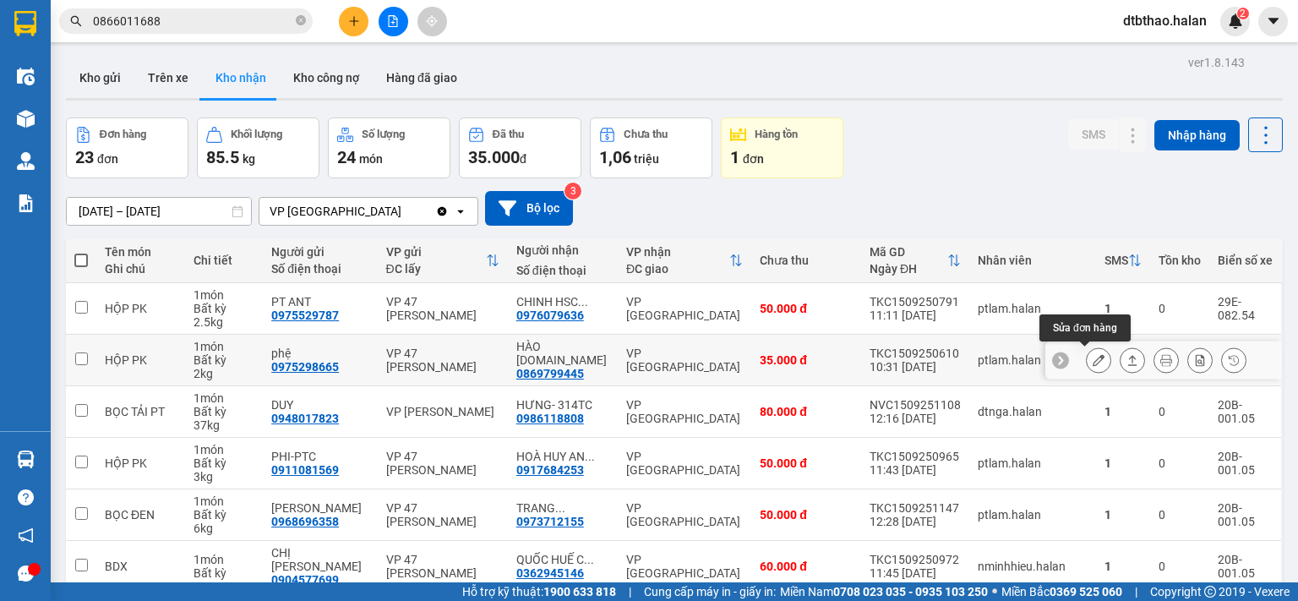
click at [1093, 357] on icon at bounding box center [1099, 360] width 12 height 12
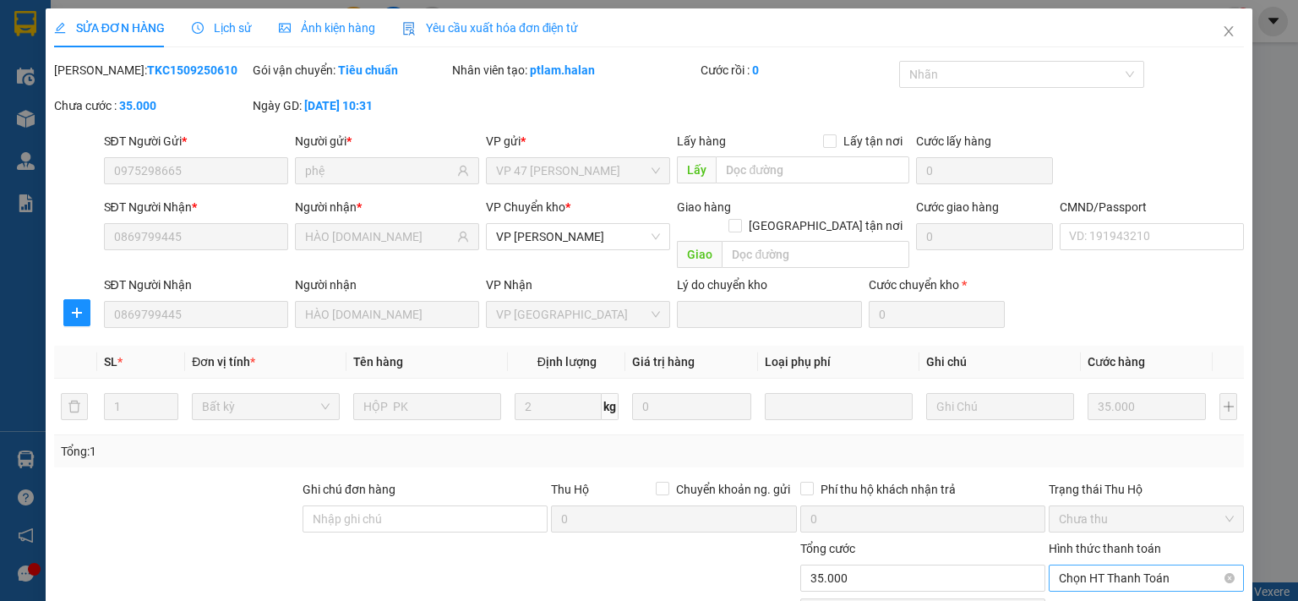
scroll to position [117, 0]
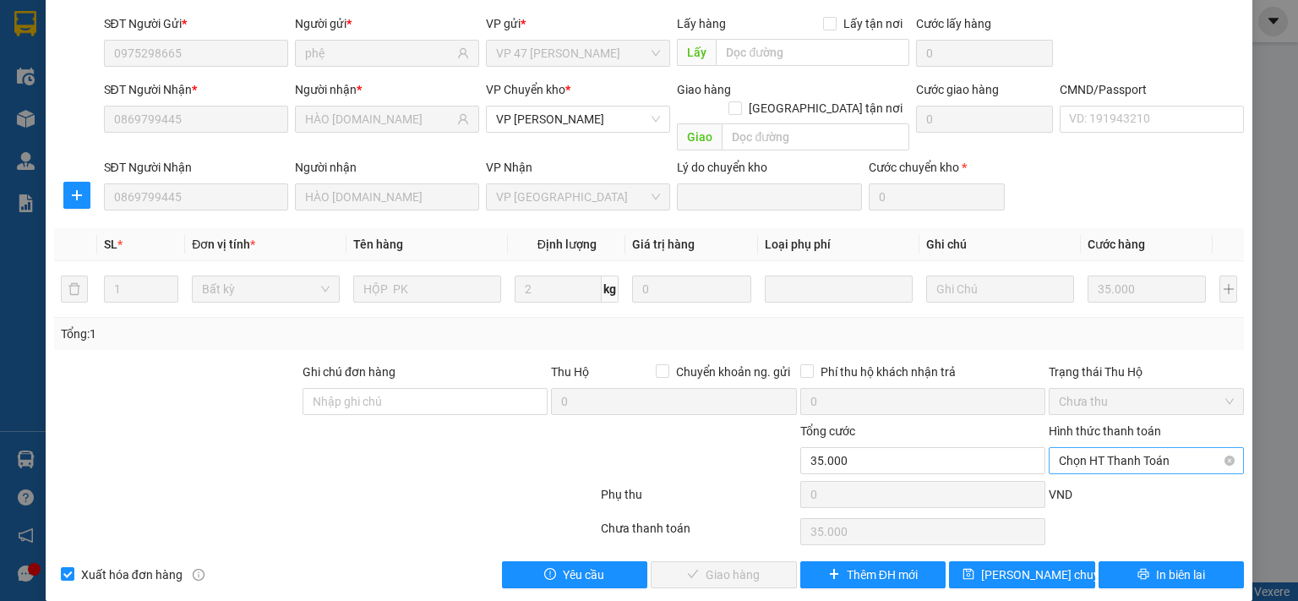
click at [1121, 448] on span "Chọn HT Thanh Toán" at bounding box center [1146, 460] width 175 height 25
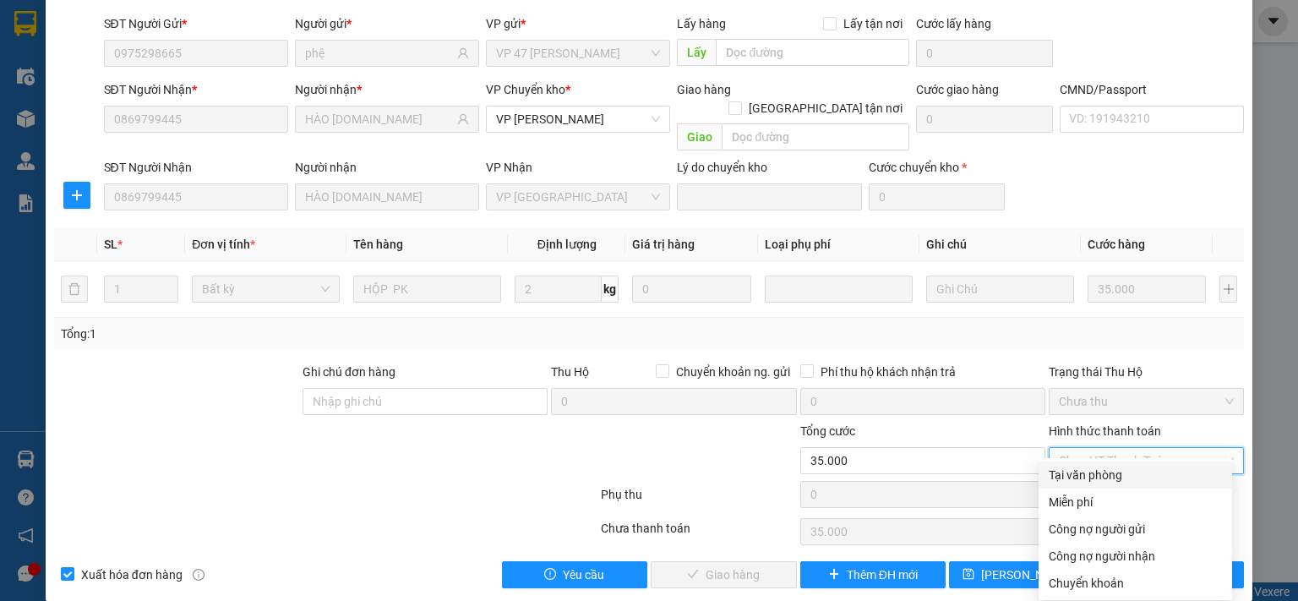
click at [1116, 473] on div "Tại văn phòng" at bounding box center [1135, 475] width 173 height 19
type input "0"
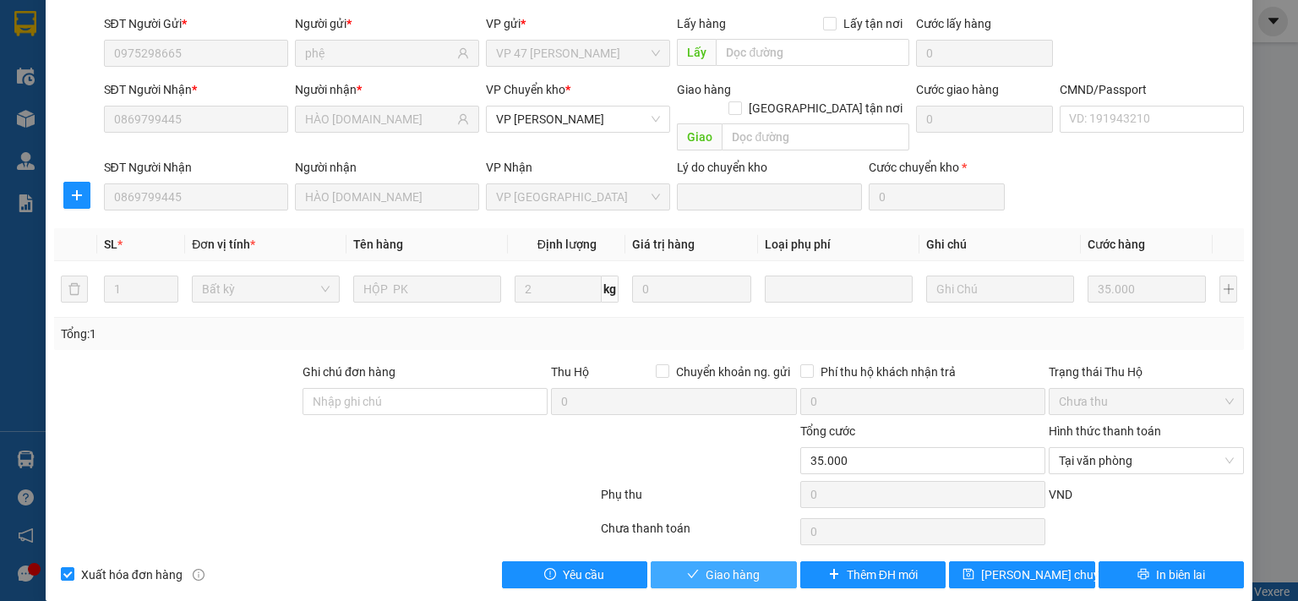
click at [750, 565] on span "Giao hàng" at bounding box center [733, 574] width 54 height 19
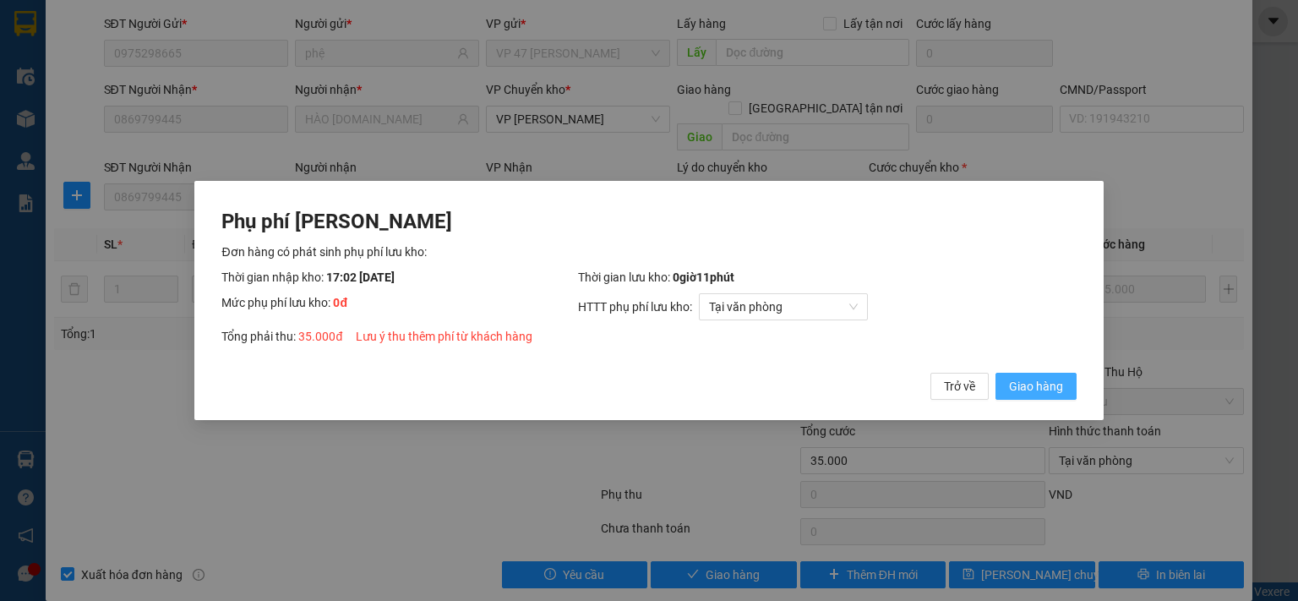
click at [1023, 380] on span "Giao hàng" at bounding box center [1036, 386] width 54 height 19
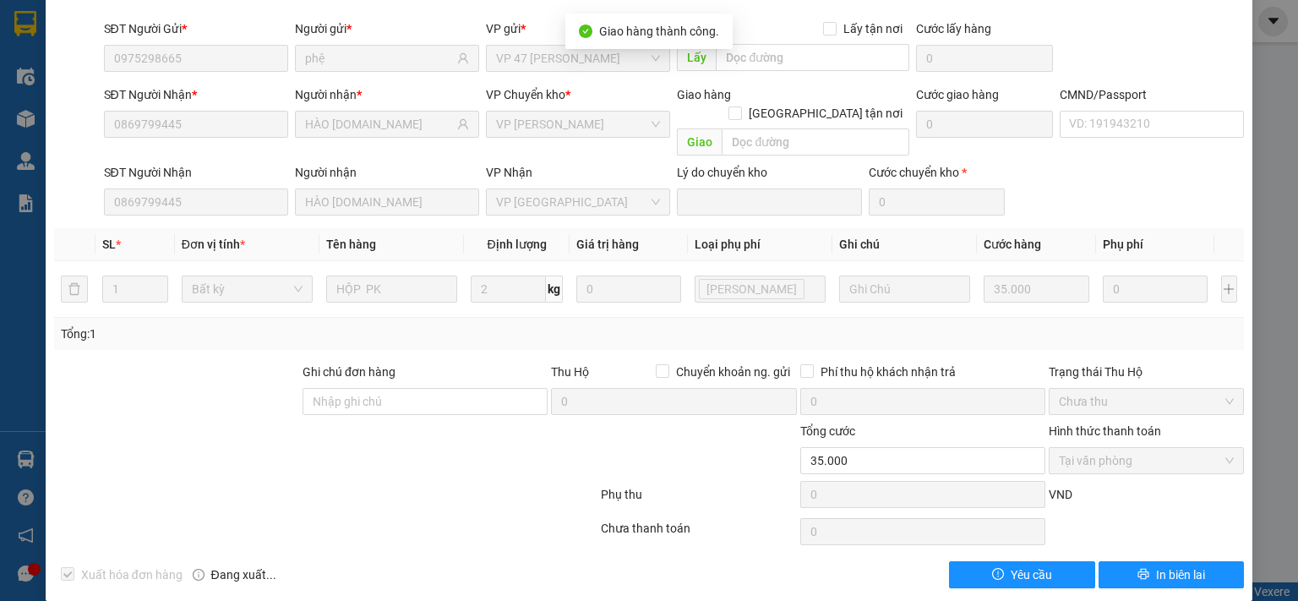
scroll to position [0, 0]
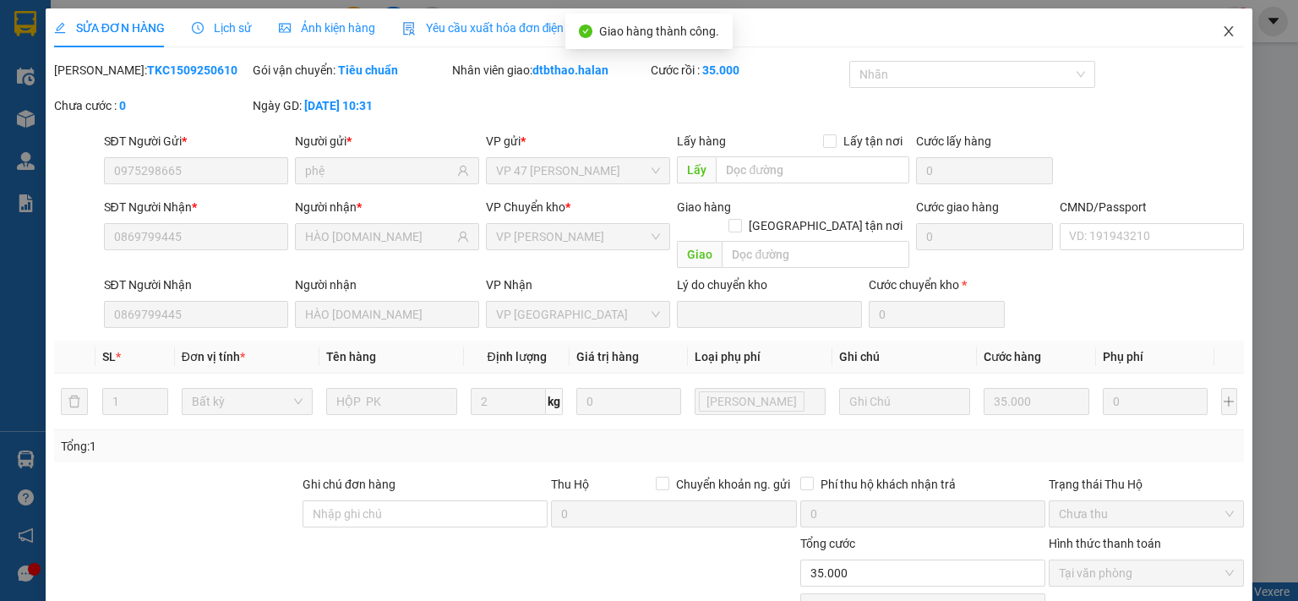
click at [1225, 33] on icon "close" at bounding box center [1229, 31] width 9 height 10
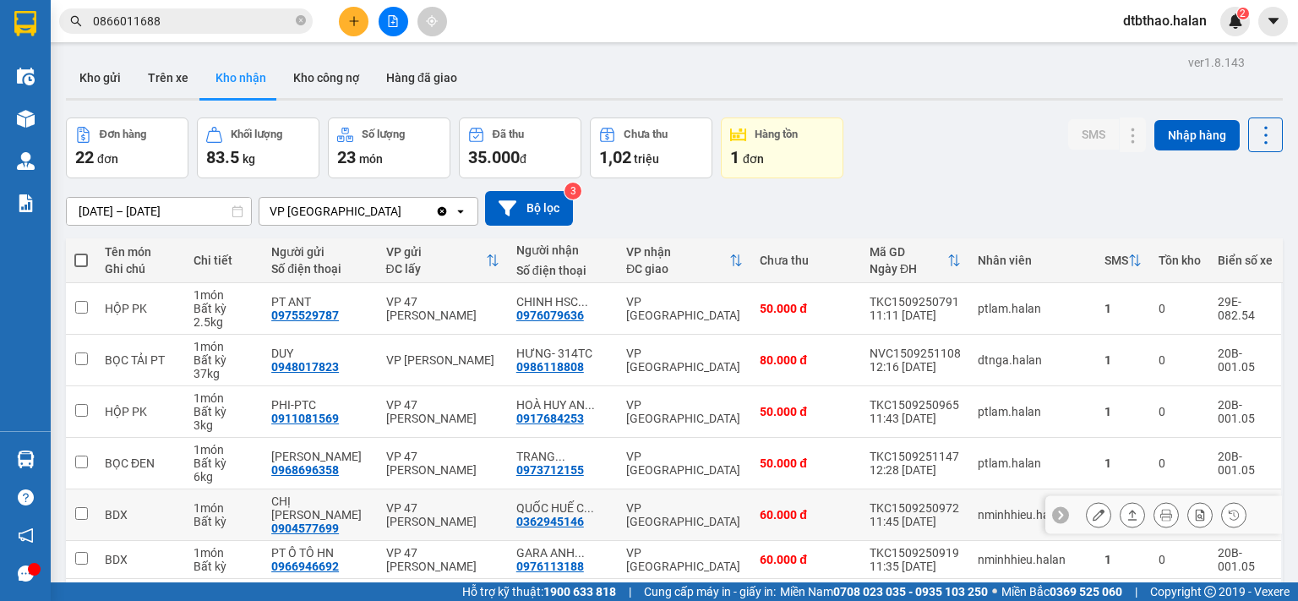
scroll to position [242, 0]
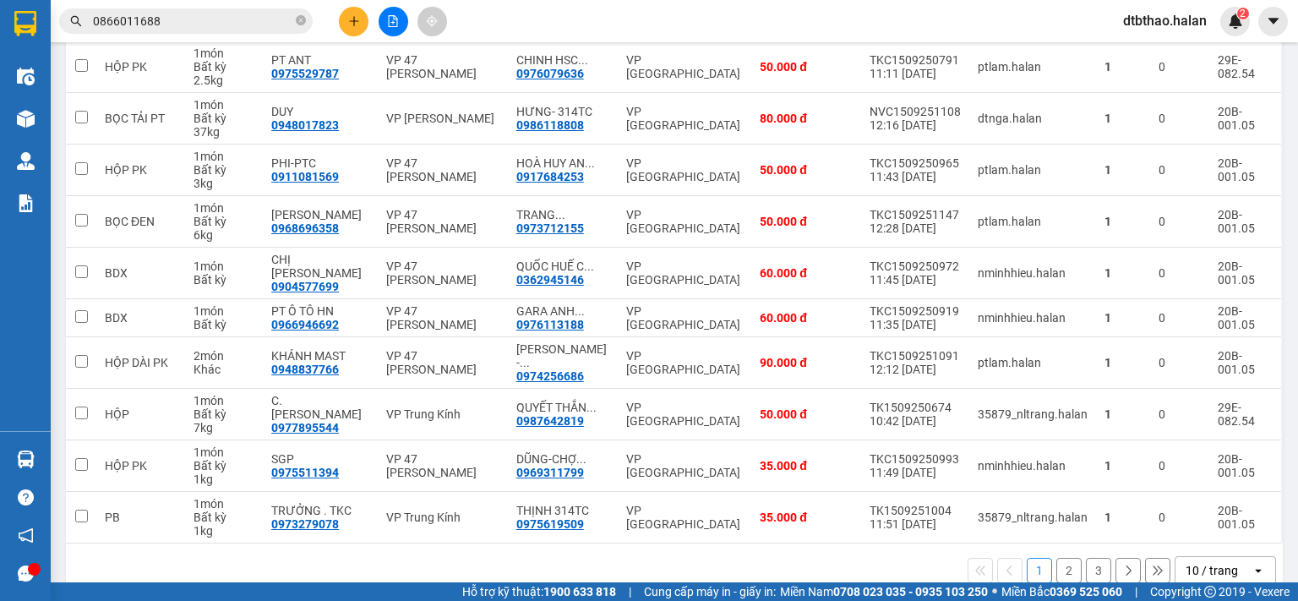
click at [1056, 558] on button "2" at bounding box center [1068, 570] width 25 height 25
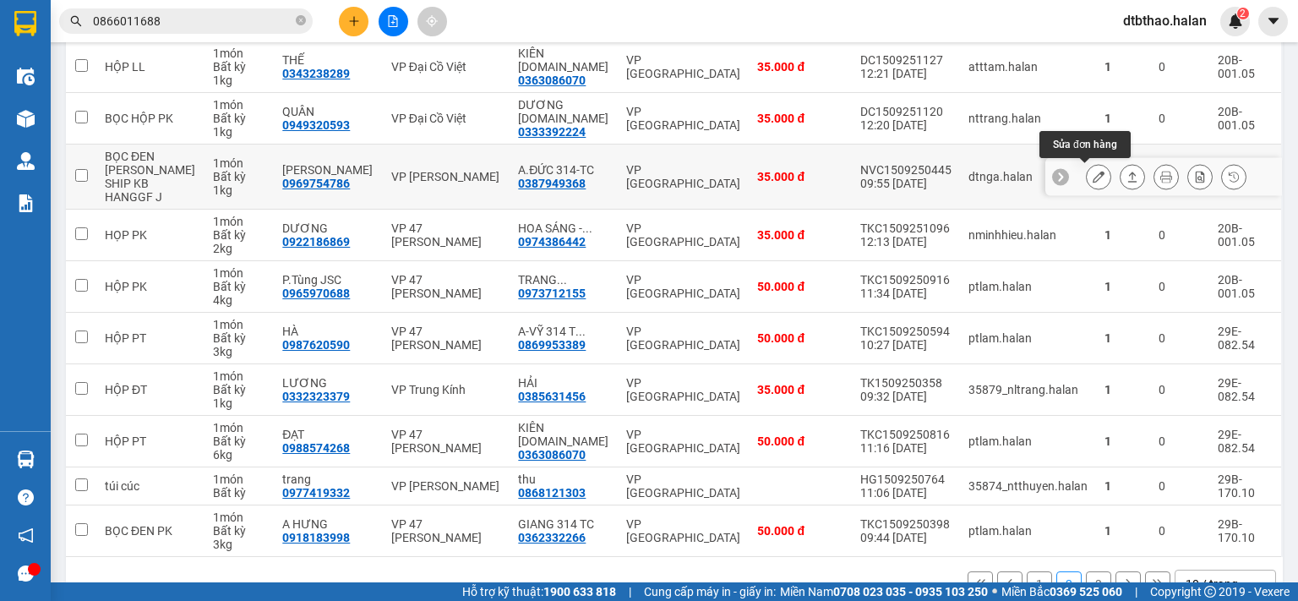
click at [1093, 173] on icon at bounding box center [1099, 177] width 12 height 12
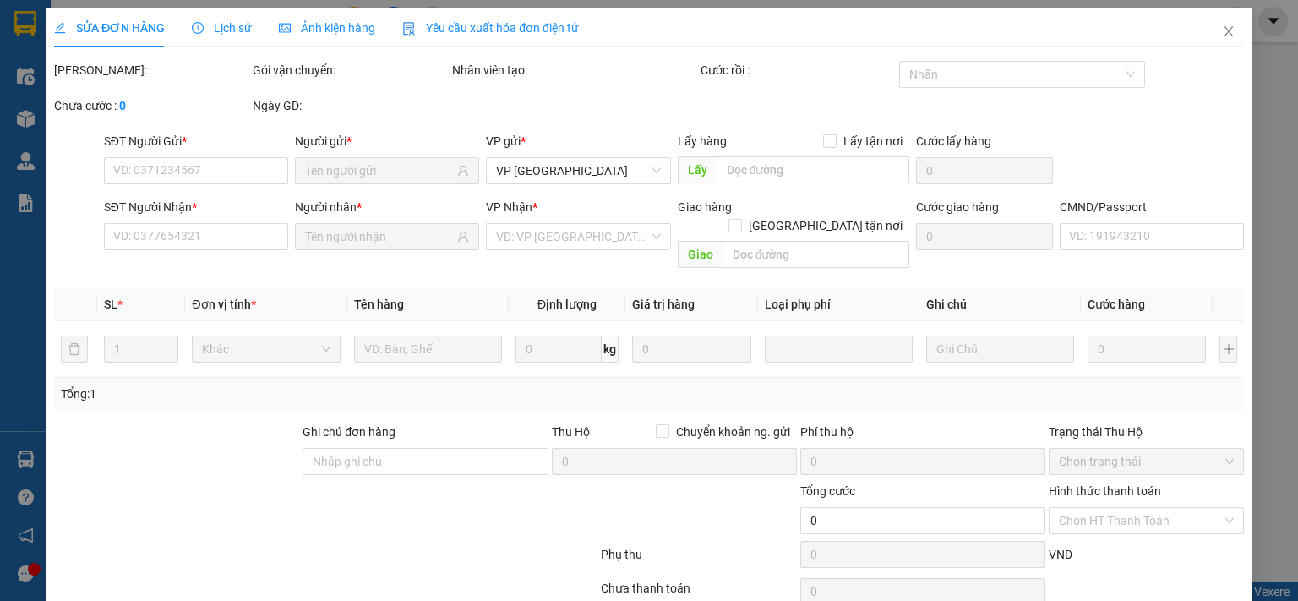
type input "0969754786"
type input "[PERSON_NAME]"
type input "0387949368"
type input "A.ĐỨC 314-TC"
type input "35.000"
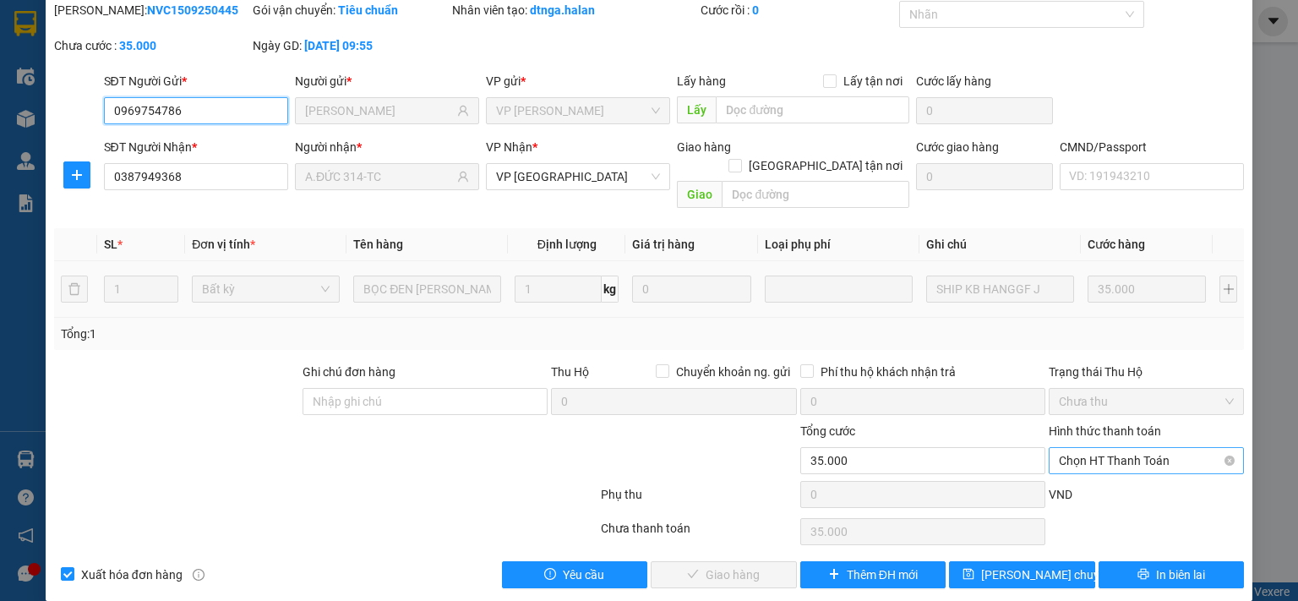
scroll to position [60, 0]
click at [1110, 448] on span "Chọn HT Thanh Toán" at bounding box center [1146, 460] width 175 height 25
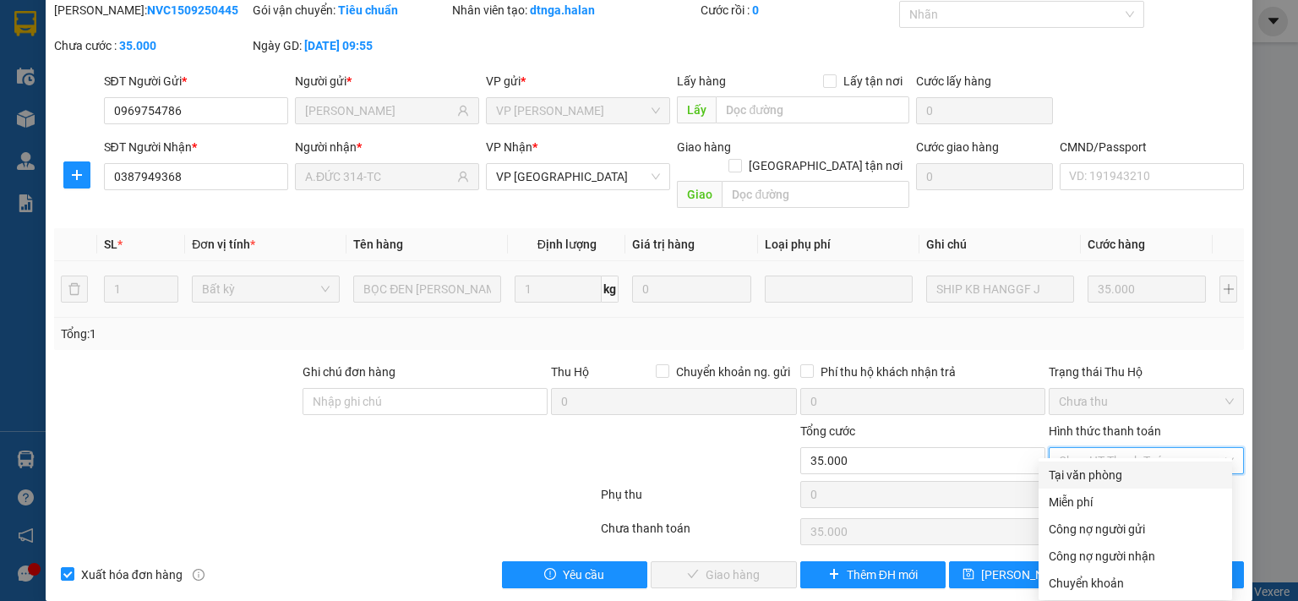
click at [1095, 472] on div "Tại văn phòng" at bounding box center [1135, 475] width 173 height 19
type input "0"
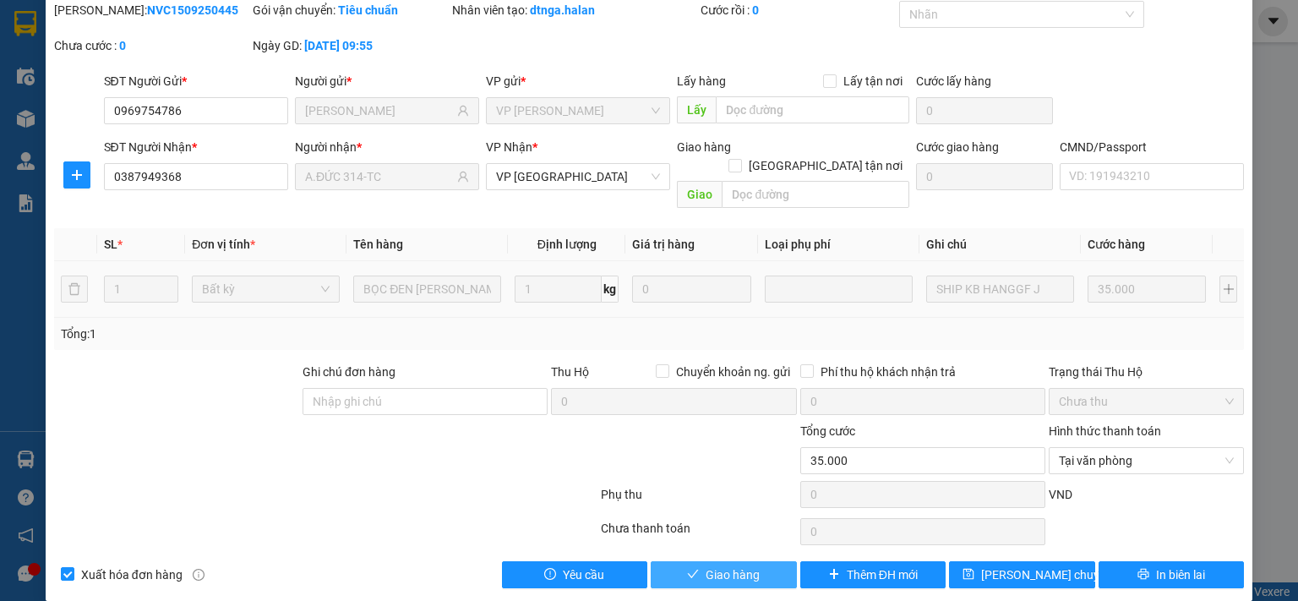
click at [767, 561] on button "Giao hàng" at bounding box center [724, 574] width 146 height 27
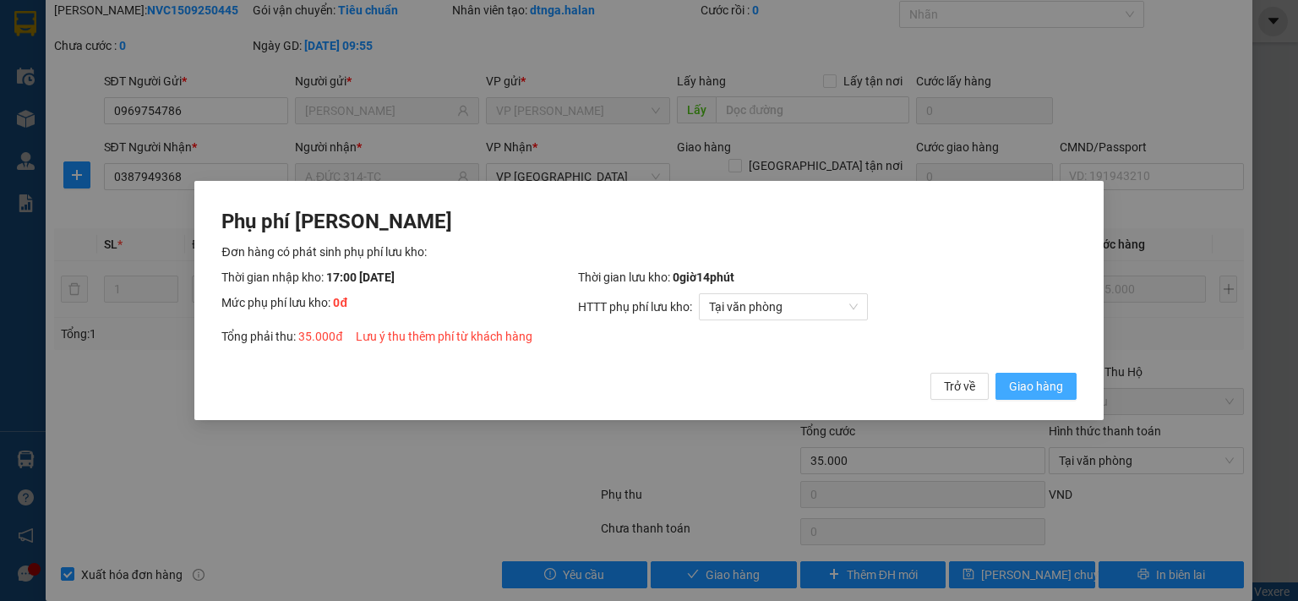
click at [1056, 388] on span "Giao hàng" at bounding box center [1036, 386] width 54 height 19
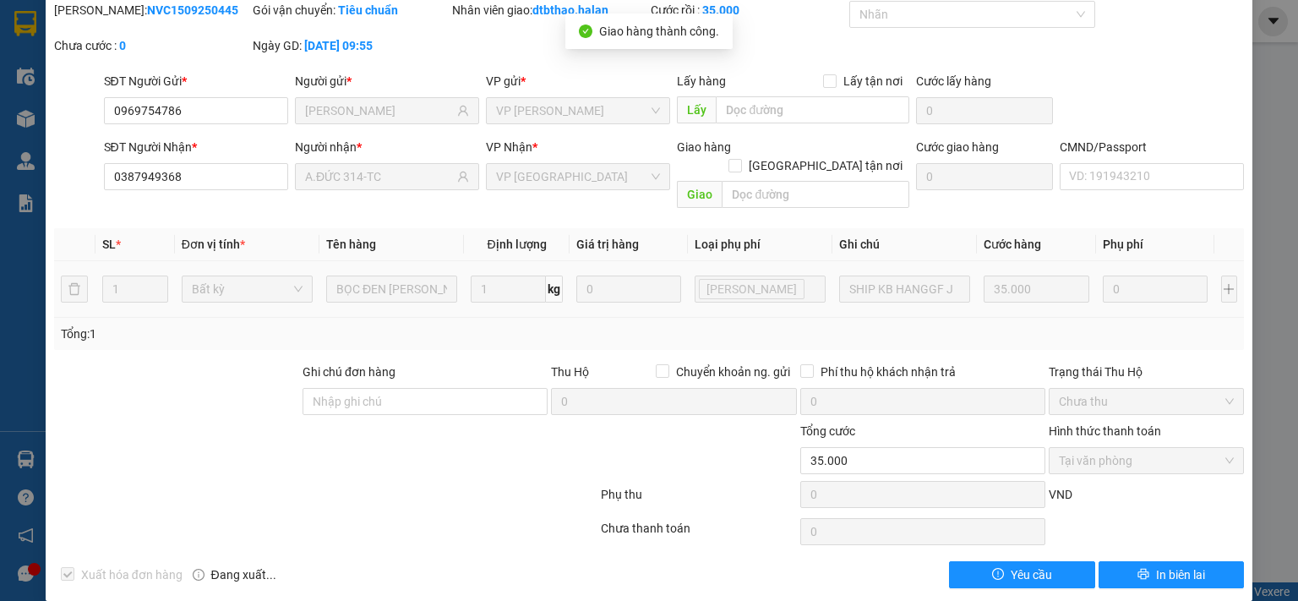
scroll to position [0, 0]
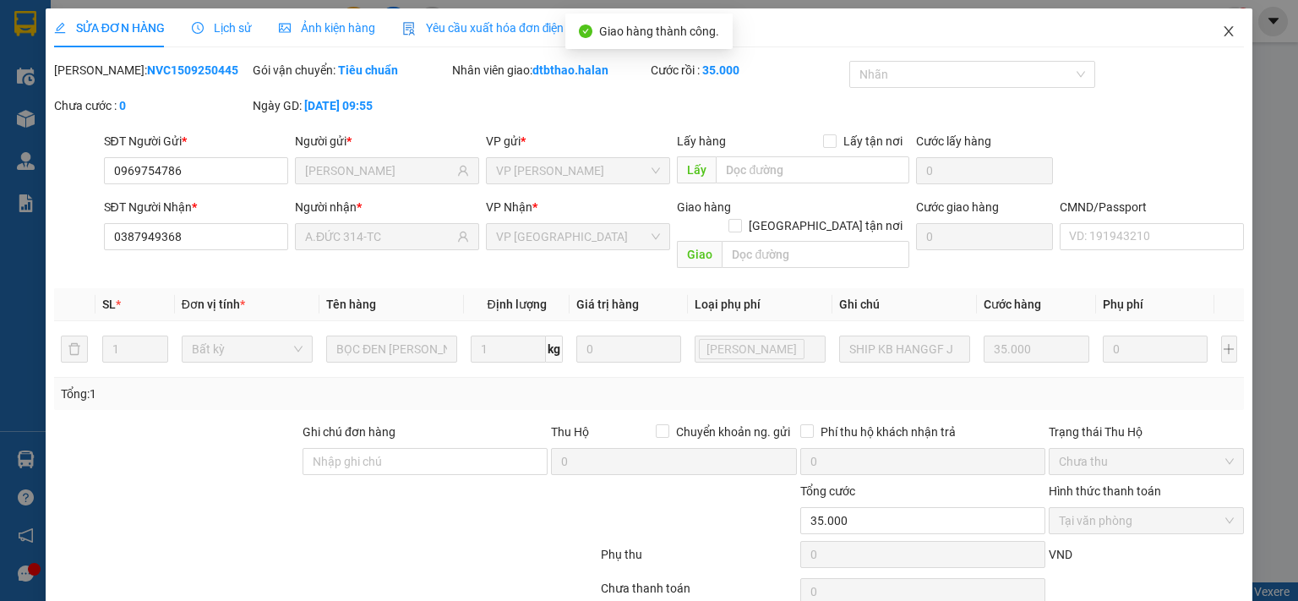
click at [1225, 36] on icon "close" at bounding box center [1229, 31] width 9 height 10
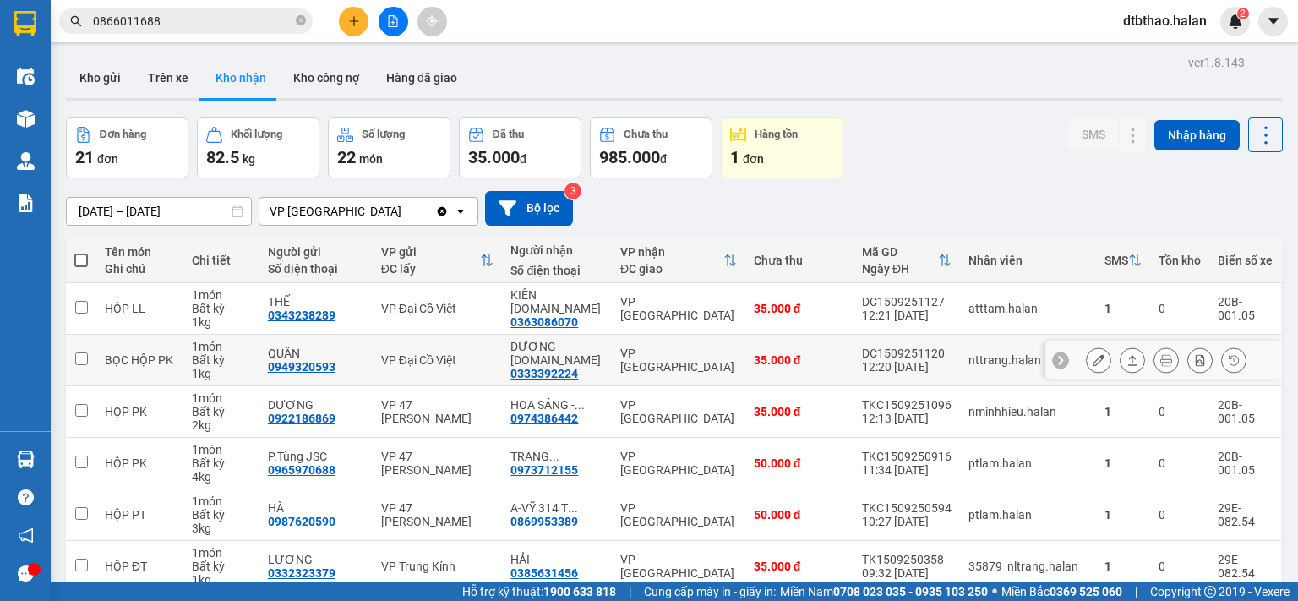
scroll to position [269, 0]
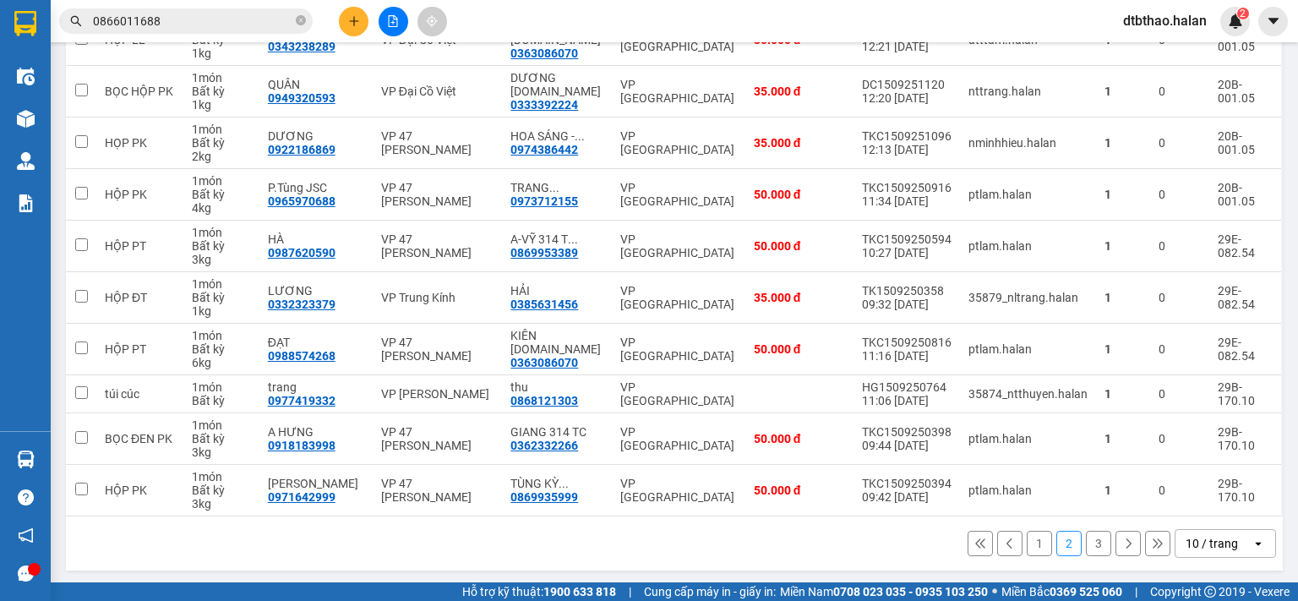
click at [1028, 541] on button "1" at bounding box center [1039, 543] width 25 height 25
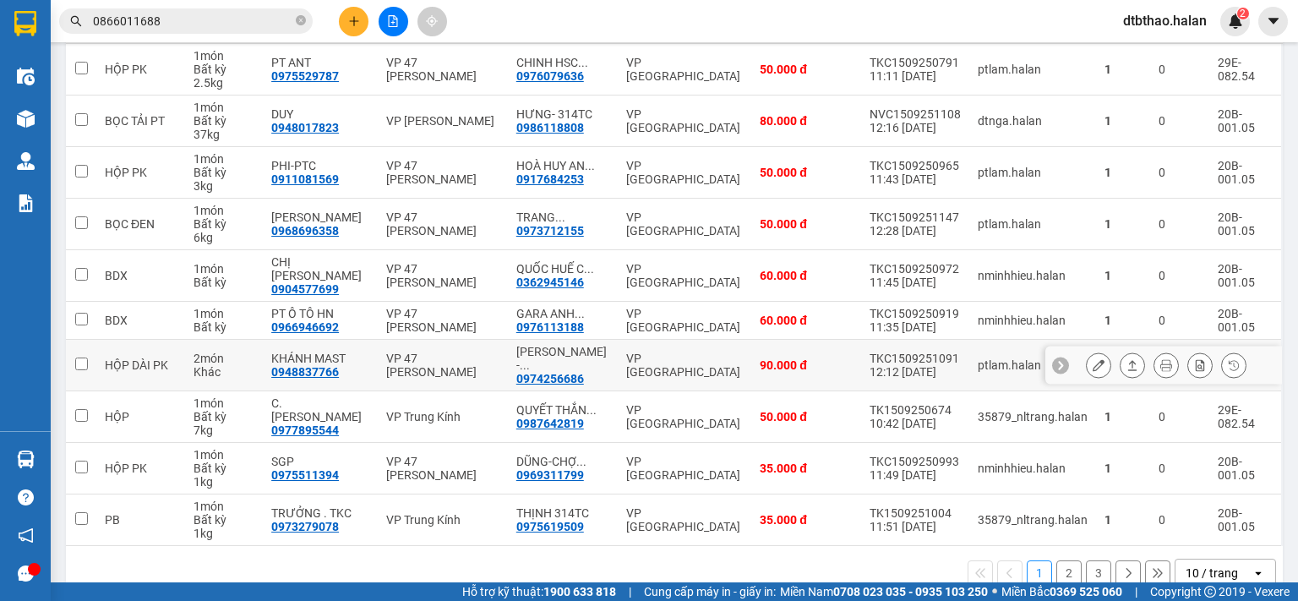
scroll to position [242, 0]
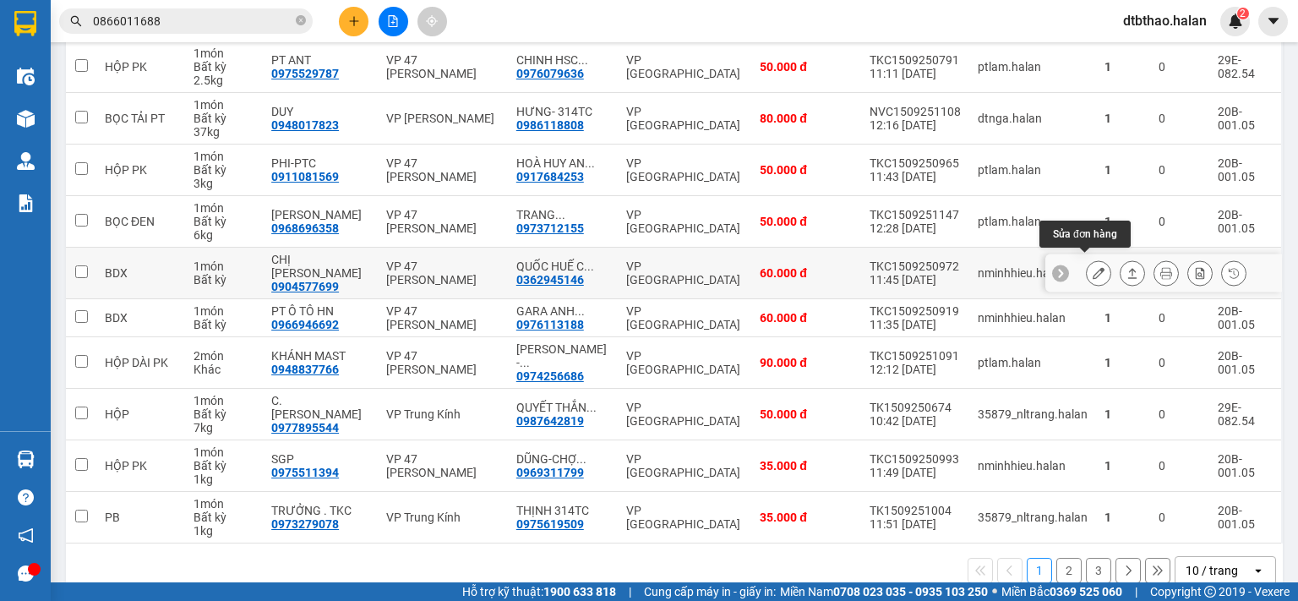
click at [1093, 267] on icon at bounding box center [1099, 273] width 12 height 12
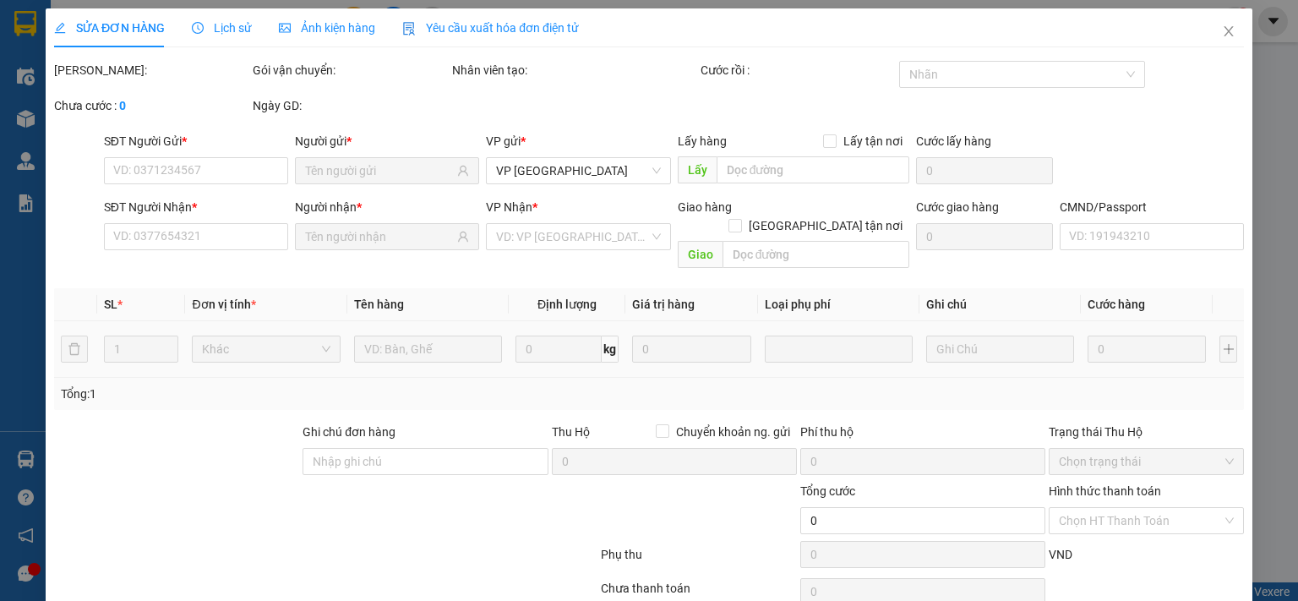
type input "0904577699"
type input "CHỊ [PERSON_NAME]"
type input "0362945146"
type input "QUỐC HUẾ C-HOÁ-314TC"
type input "60.000"
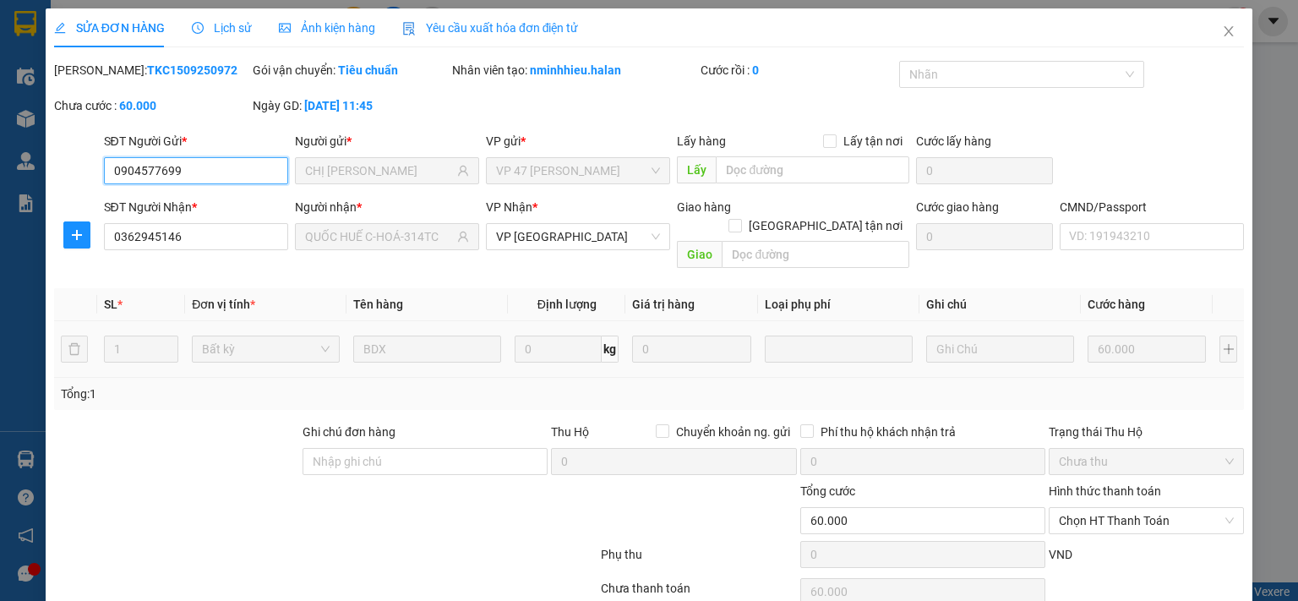
scroll to position [60, 0]
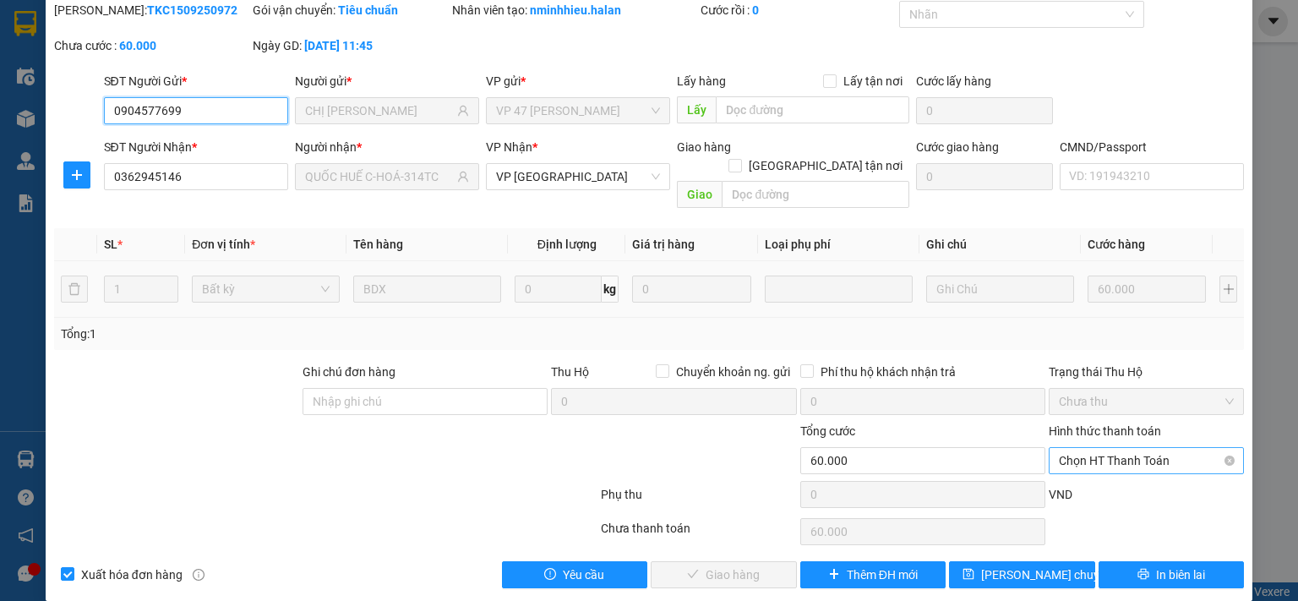
click at [1125, 448] on span "Chọn HT Thanh Toán" at bounding box center [1146, 460] width 175 height 25
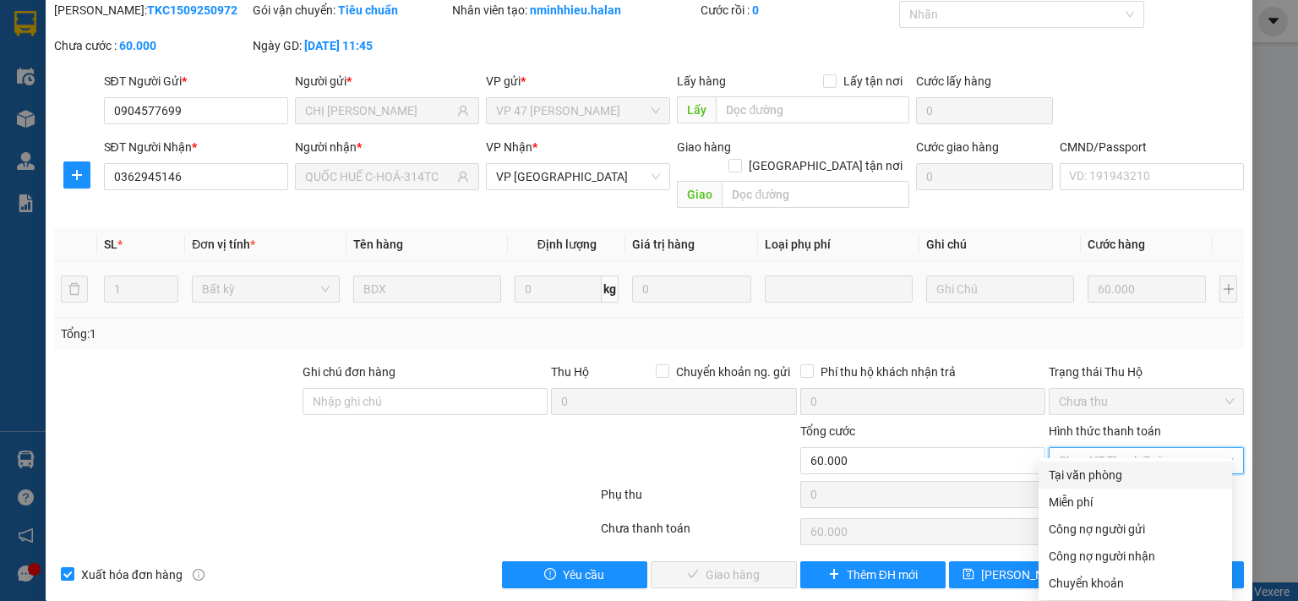
click at [1099, 482] on div "Tại văn phòng" at bounding box center [1135, 475] width 173 height 19
type input "0"
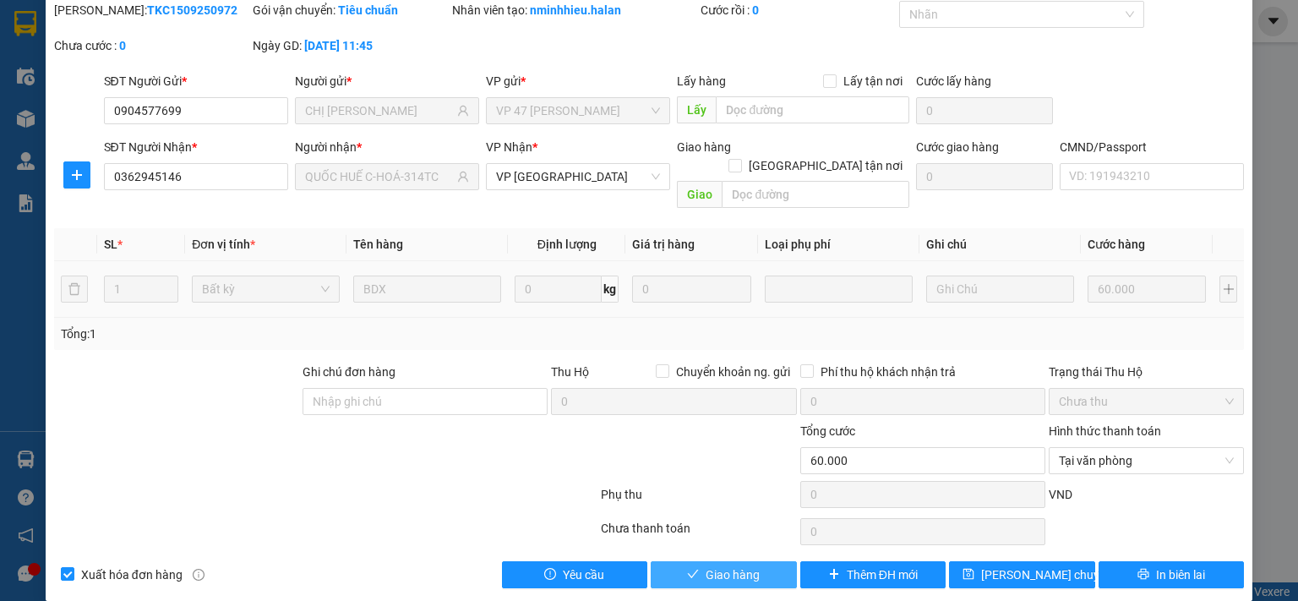
click at [736, 561] on button "Giao hàng" at bounding box center [724, 574] width 146 height 27
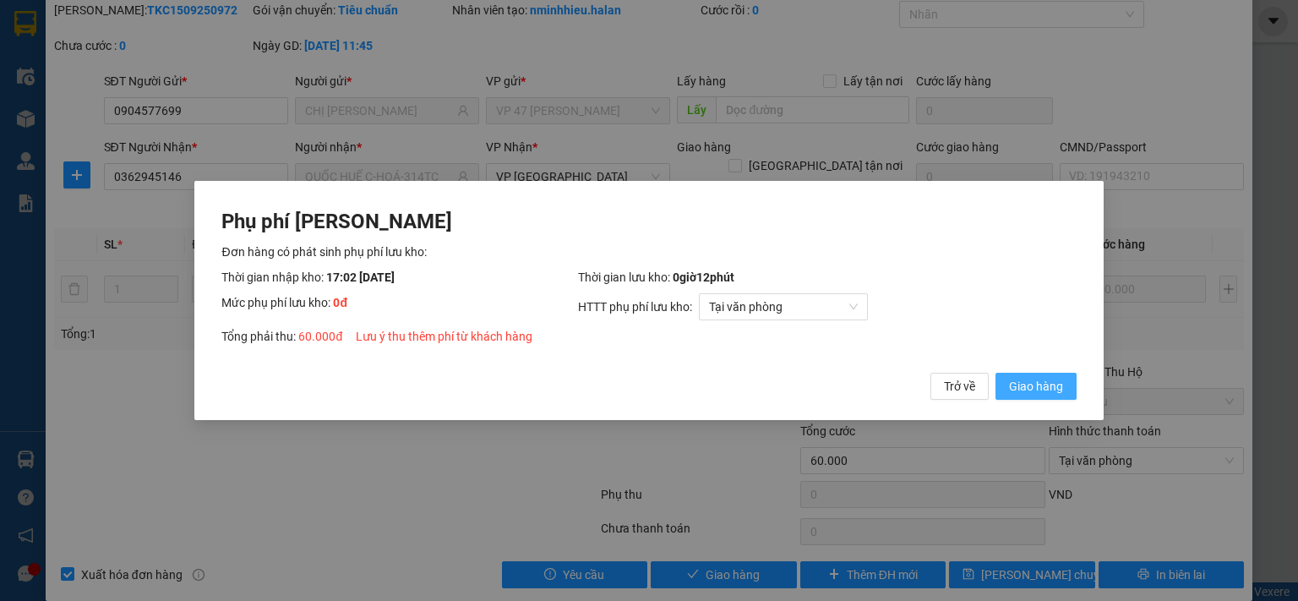
click at [1041, 379] on span "Giao hàng" at bounding box center [1036, 386] width 54 height 19
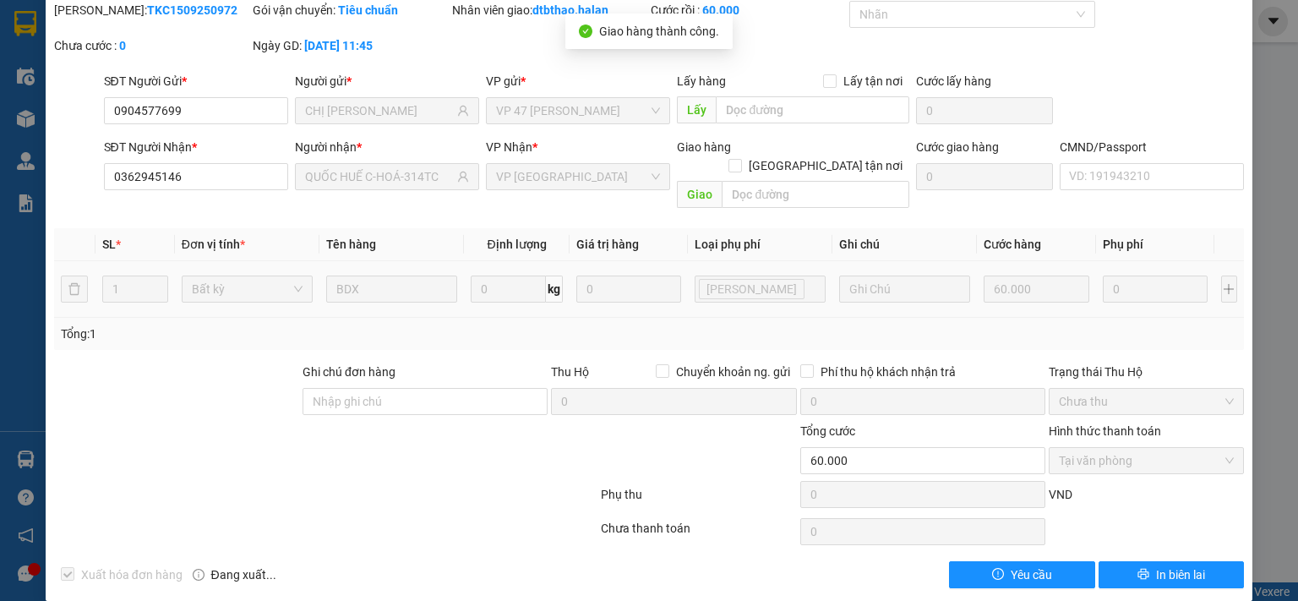
scroll to position [0, 0]
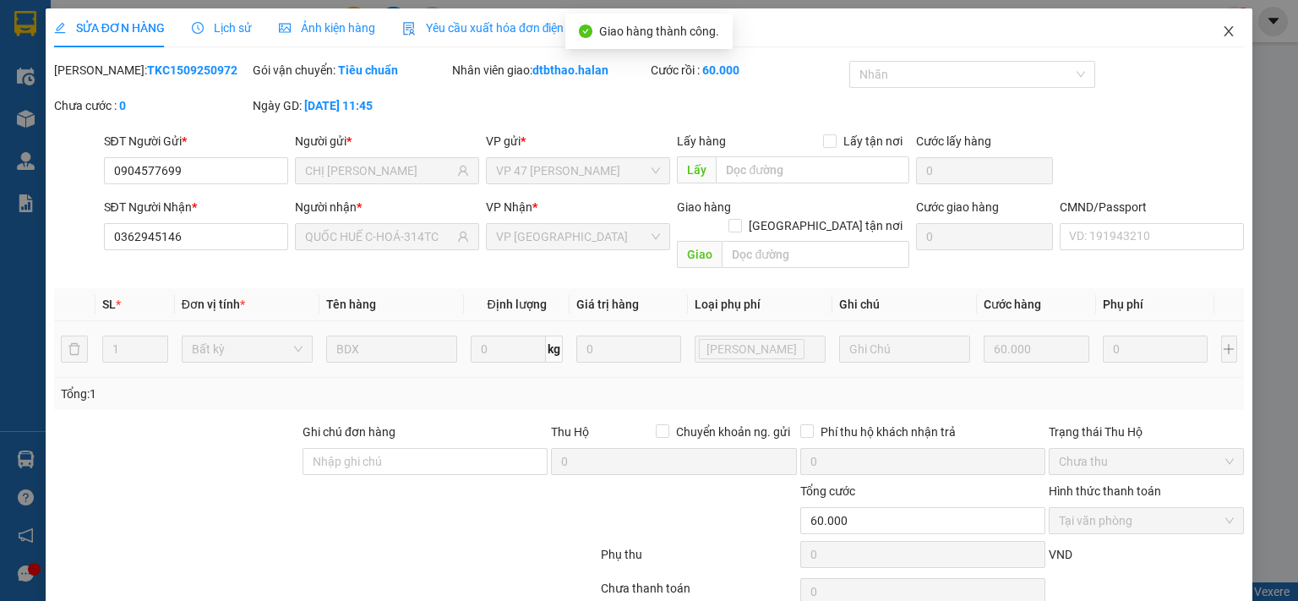
click at [1222, 35] on icon "close" at bounding box center [1229, 32] width 14 height 14
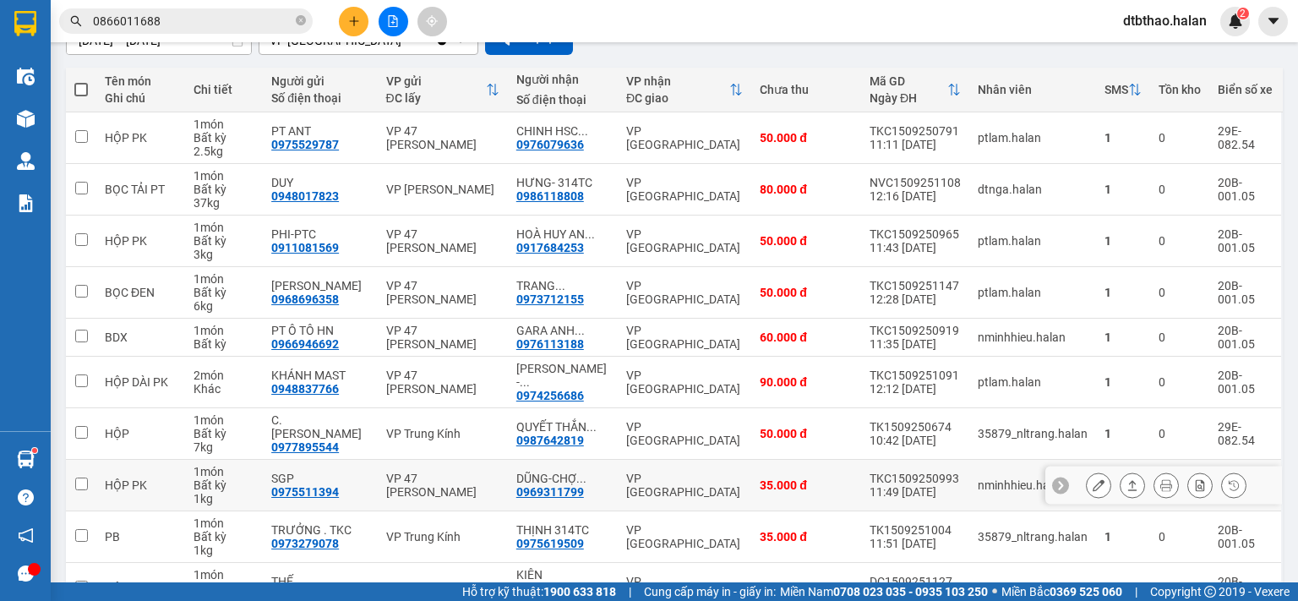
scroll to position [255, 0]
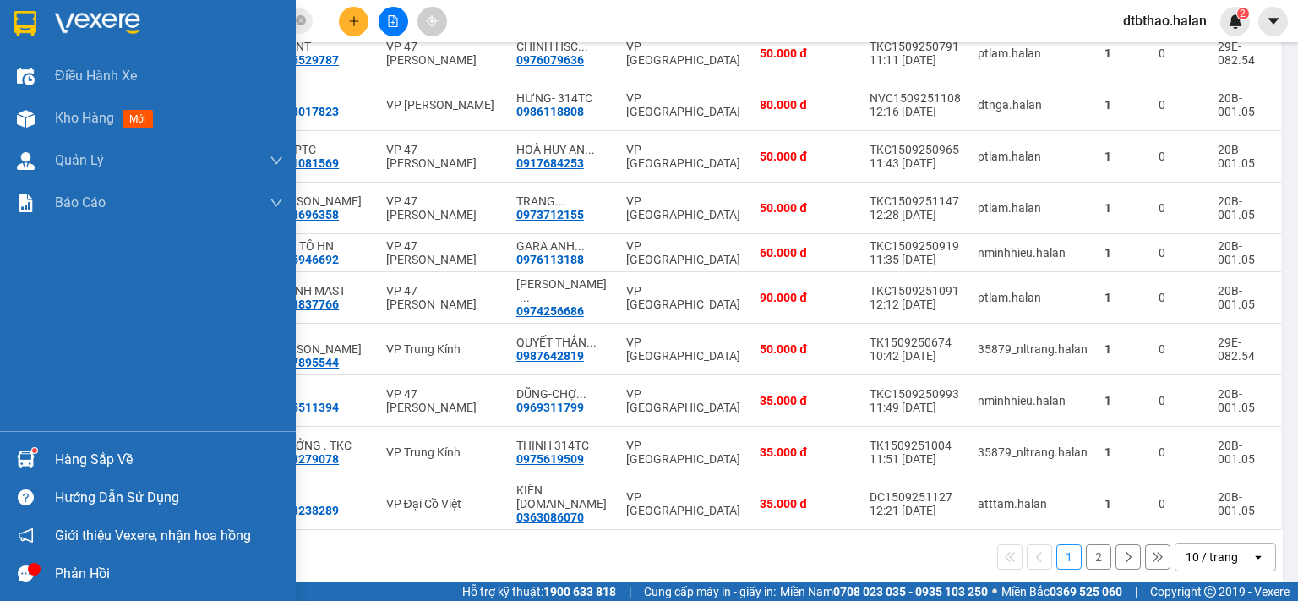
click at [58, 458] on div "Hàng sắp về" at bounding box center [169, 459] width 228 height 25
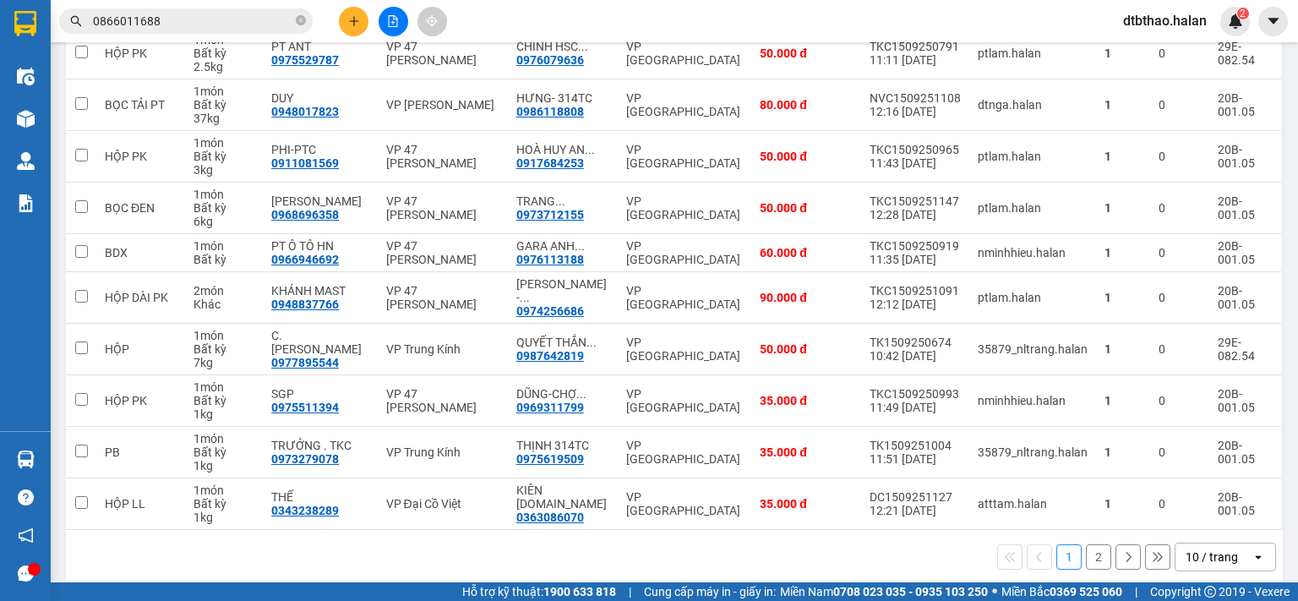
click at [742, 18] on section "Kết quả tìm kiếm ( 8 ) Bộ lọc Mã ĐH Trạng thái Món hàng Thu hộ Tổng cước Chưa c…" at bounding box center [649, 300] width 1298 height 601
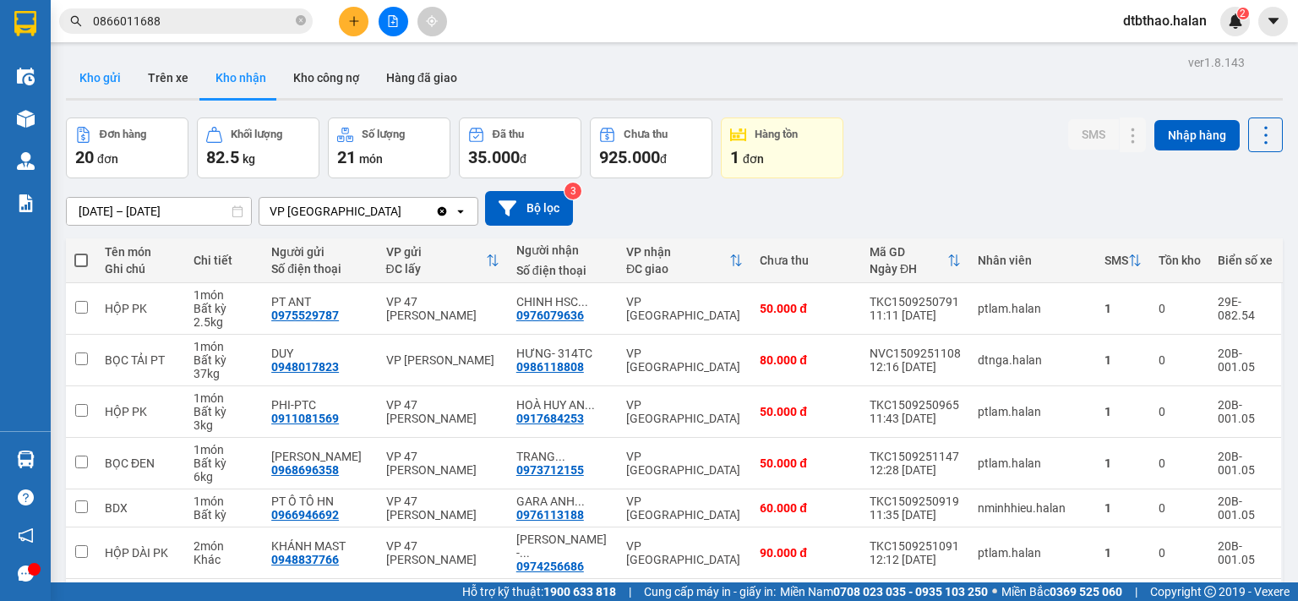
click at [112, 79] on button "Kho gửi" at bounding box center [100, 77] width 68 height 41
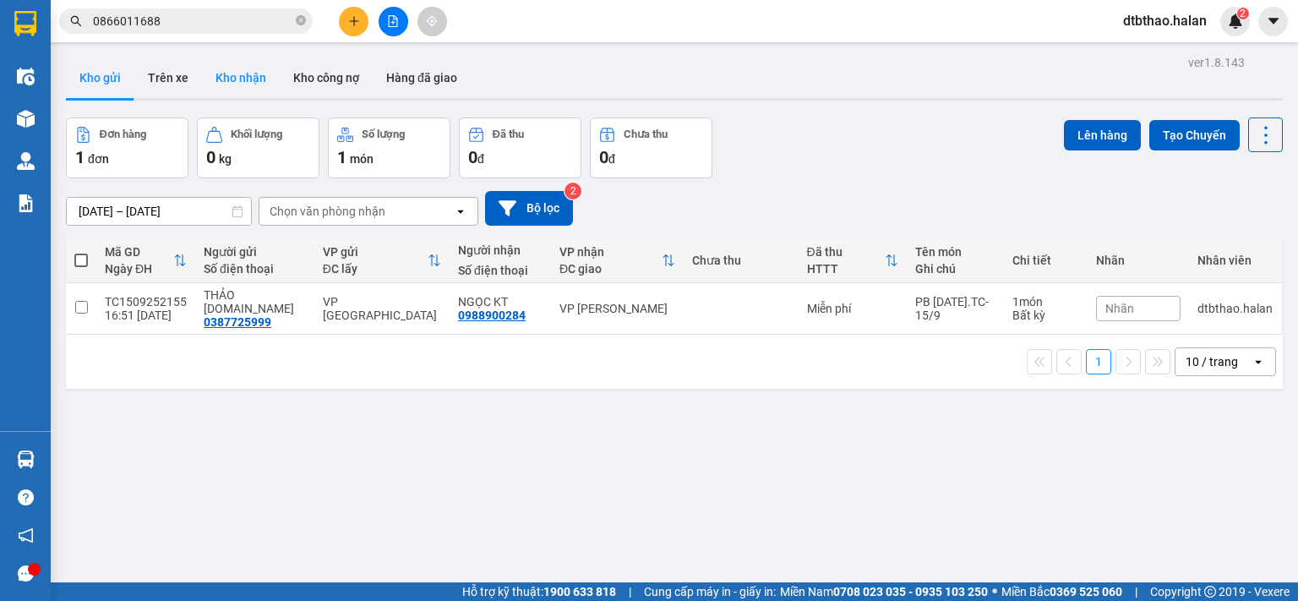
click at [247, 68] on button "Kho nhận" at bounding box center [241, 77] width 78 height 41
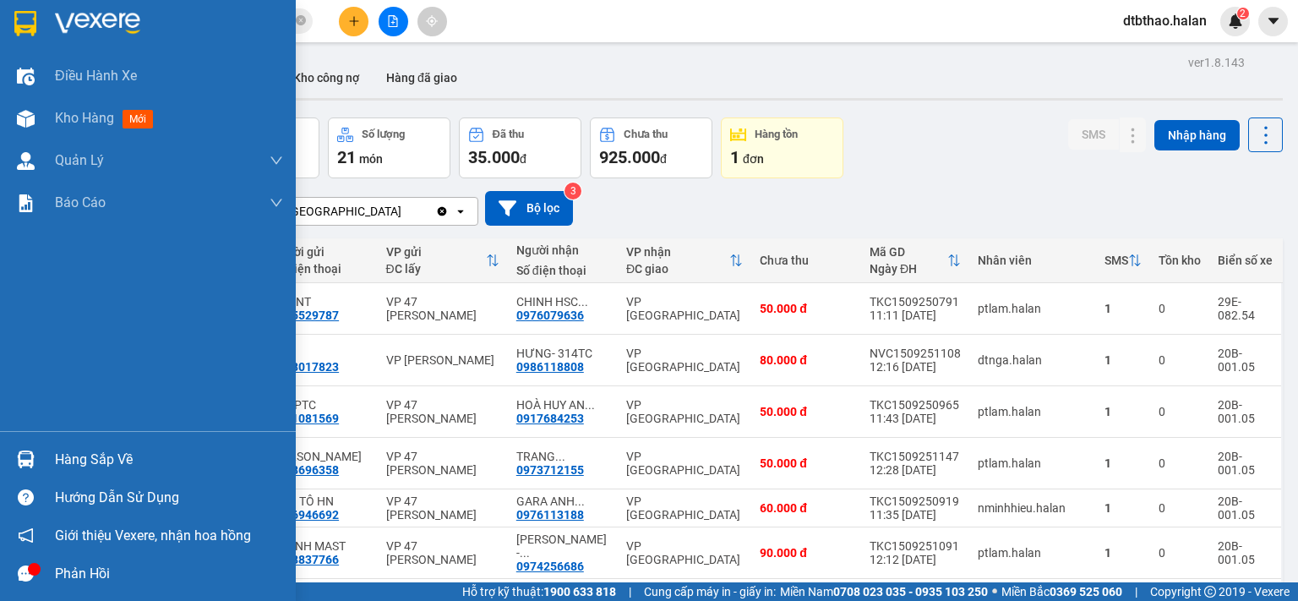
click at [76, 465] on div "Hàng sắp về" at bounding box center [169, 459] width 228 height 25
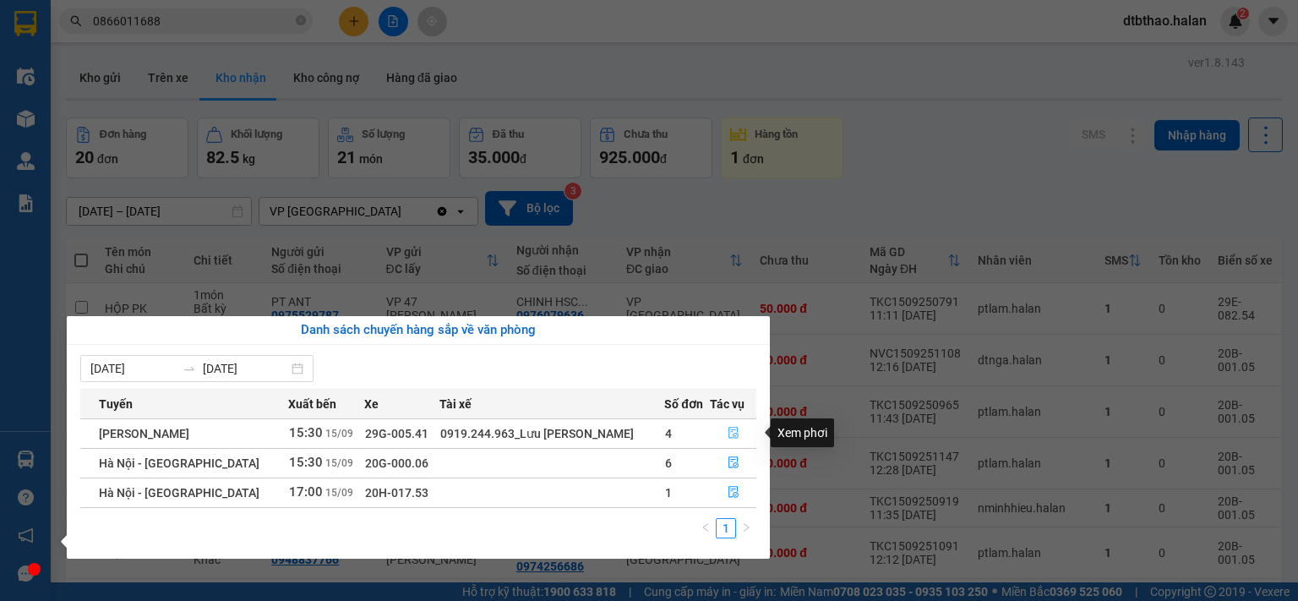
click at [729, 439] on span "file-done" at bounding box center [734, 434] width 12 height 14
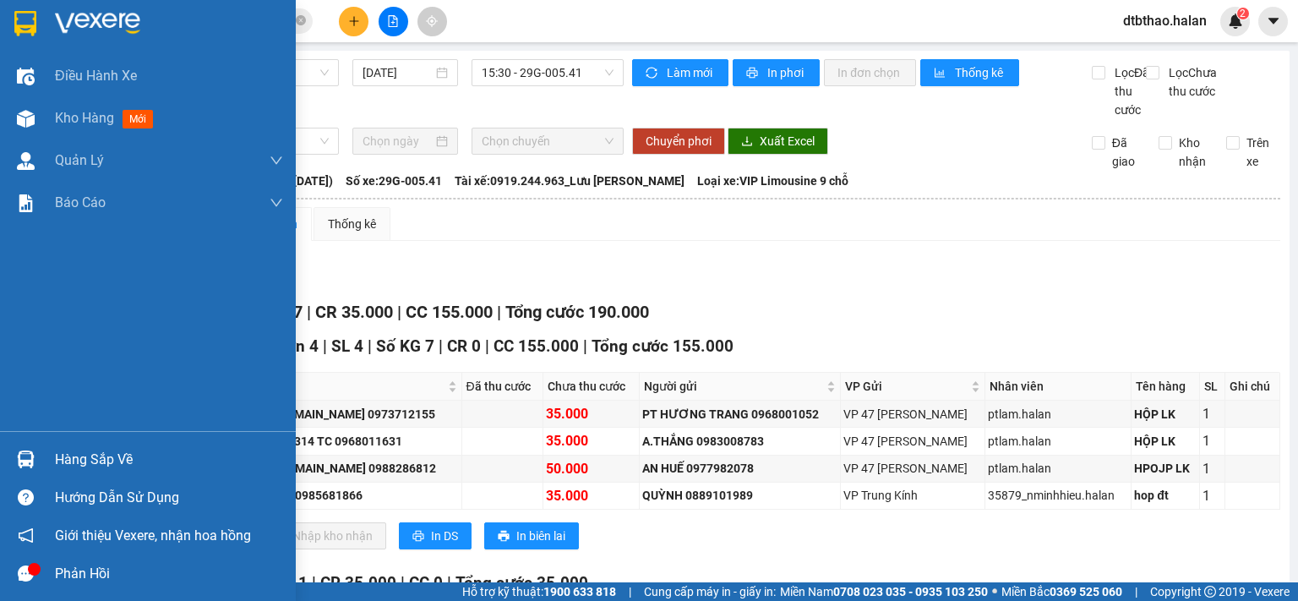
click at [36, 456] on div at bounding box center [26, 460] width 30 height 30
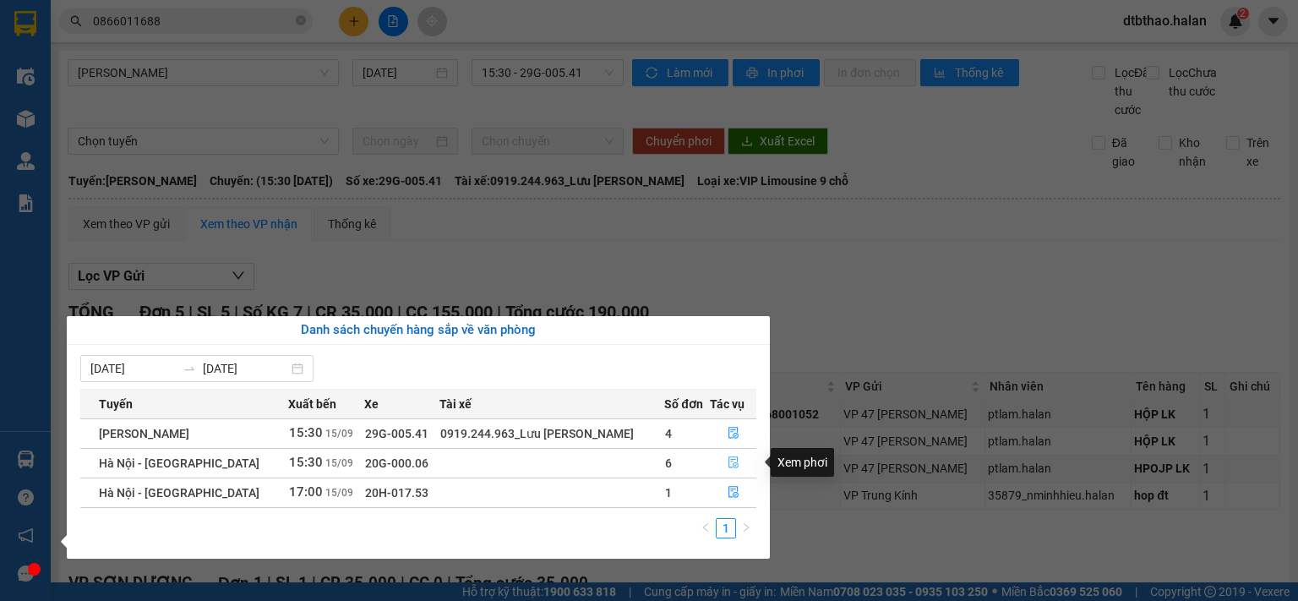
click at [728, 461] on icon "file-done" at bounding box center [734, 462] width 12 height 12
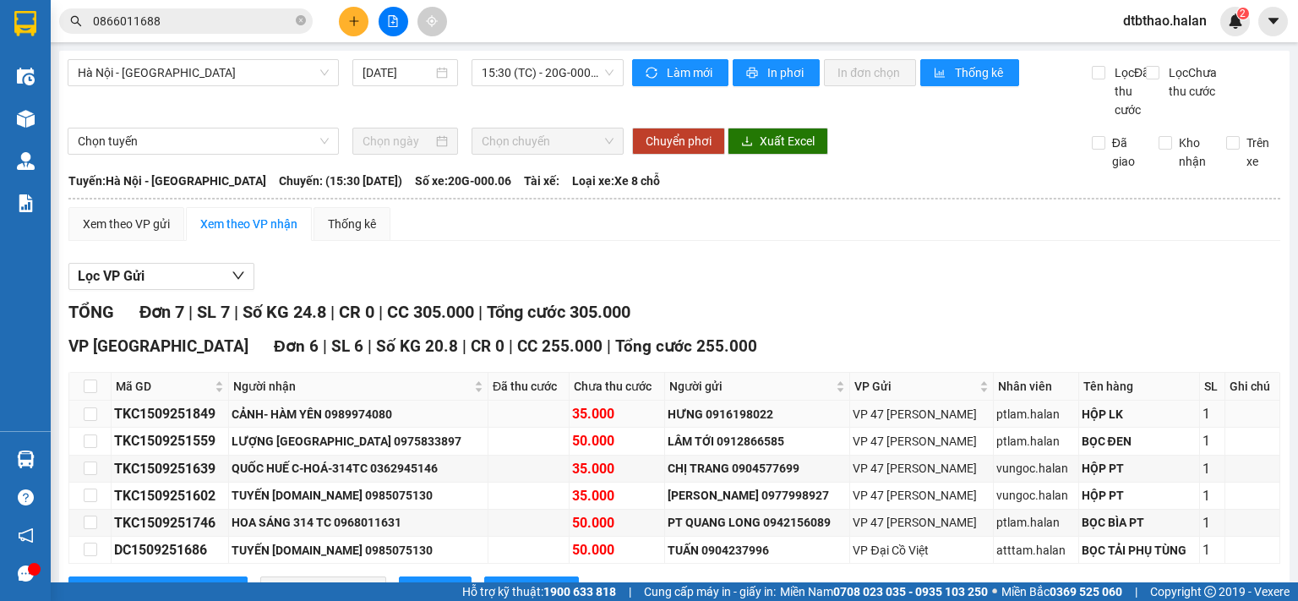
scroll to position [238, 0]
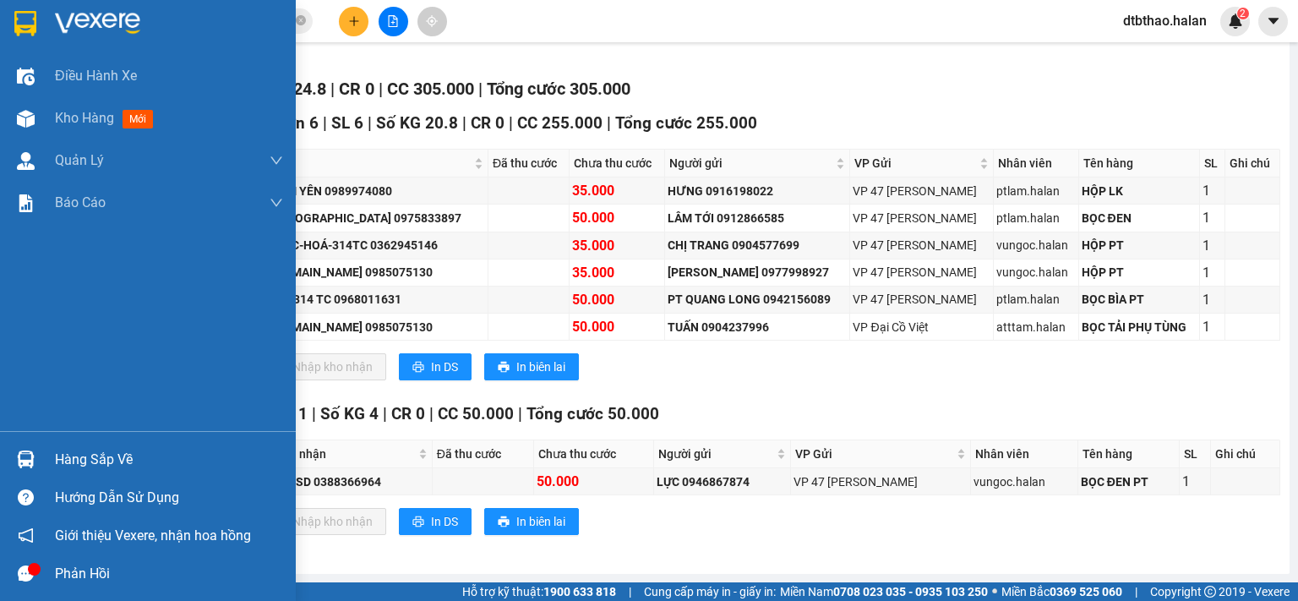
click at [74, 464] on div "Hàng sắp về" at bounding box center [169, 459] width 228 height 25
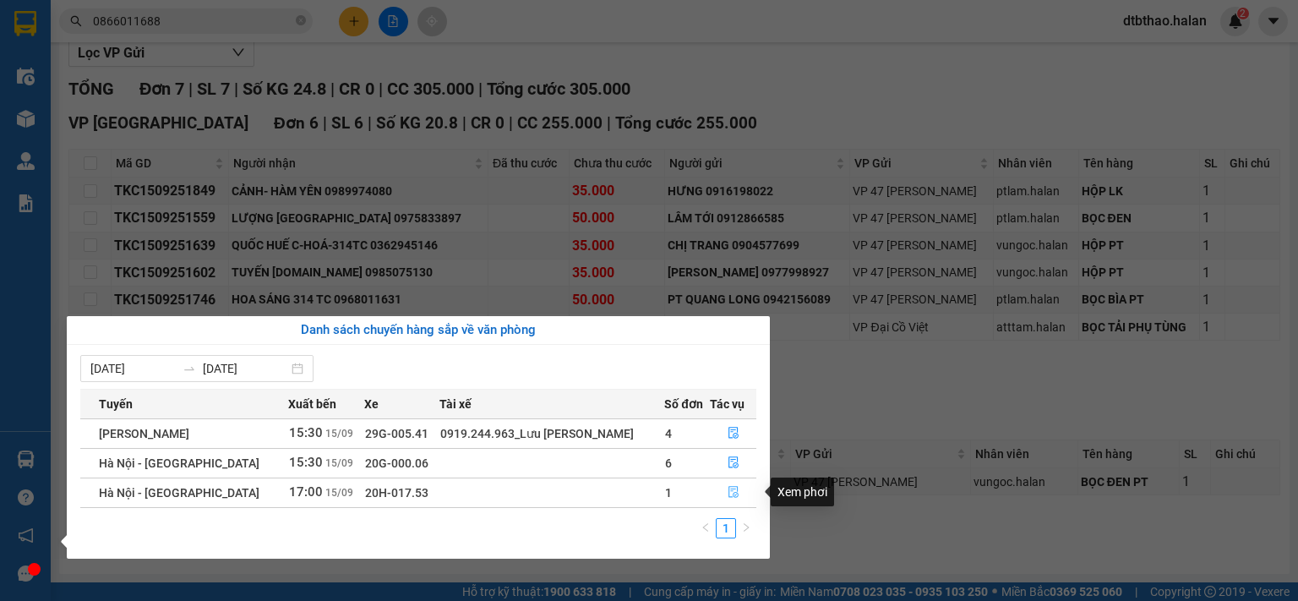
click at [728, 496] on icon "file-done" at bounding box center [733, 493] width 10 height 12
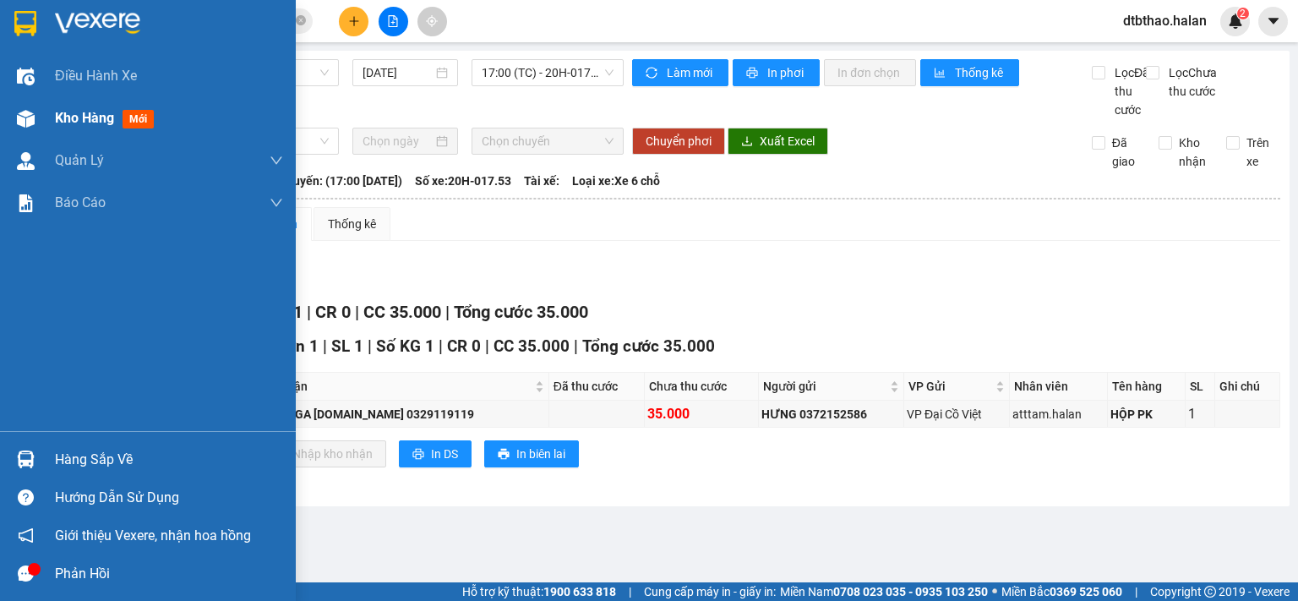
click at [87, 114] on span "Kho hàng" at bounding box center [84, 118] width 59 height 16
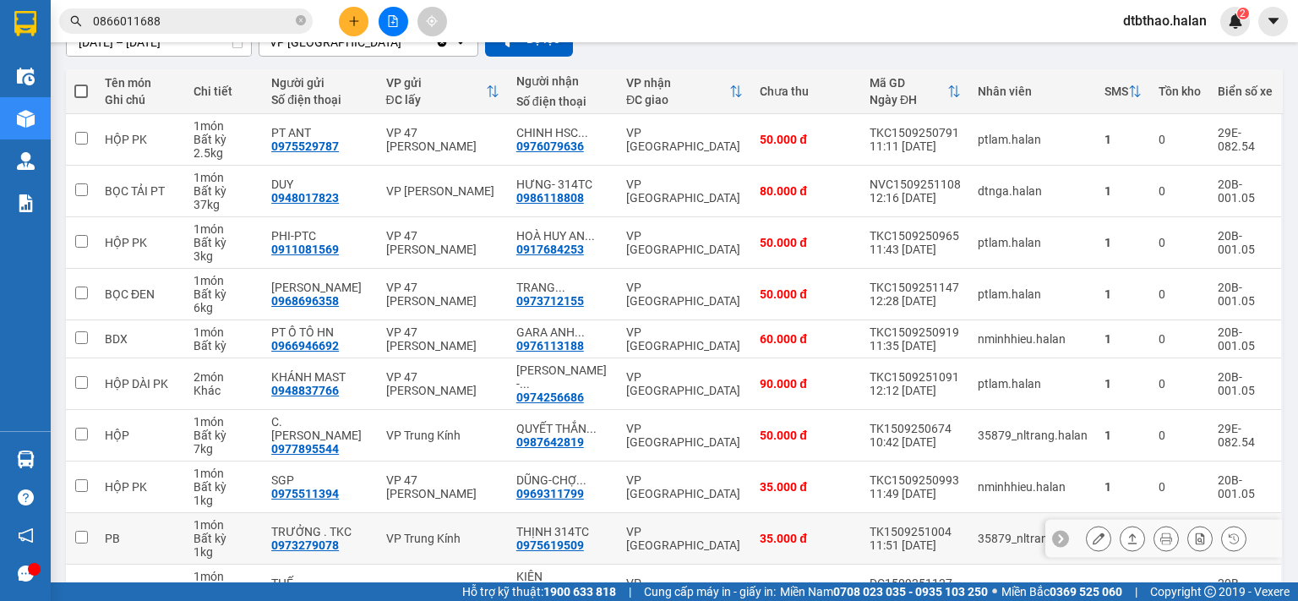
scroll to position [255, 0]
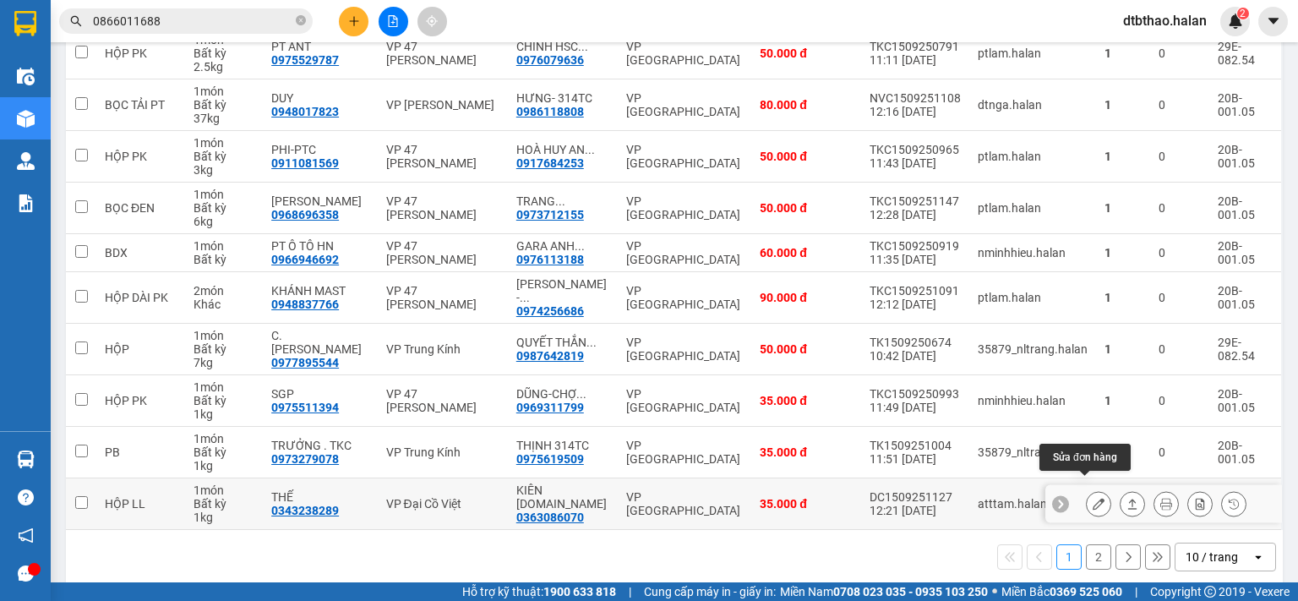
click at [1093, 498] on icon at bounding box center [1099, 504] width 12 height 12
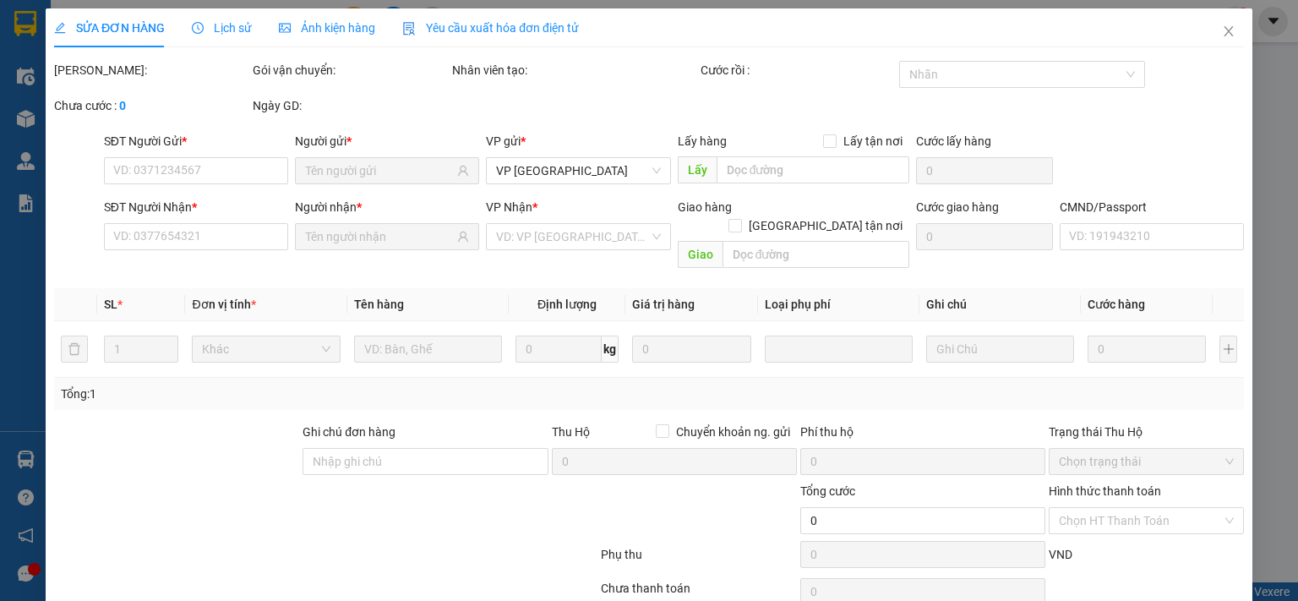
type input "0343238289"
type input "THẾ"
type input "0363086070"
type input "KIÊN [DOMAIN_NAME]"
type input "35.000"
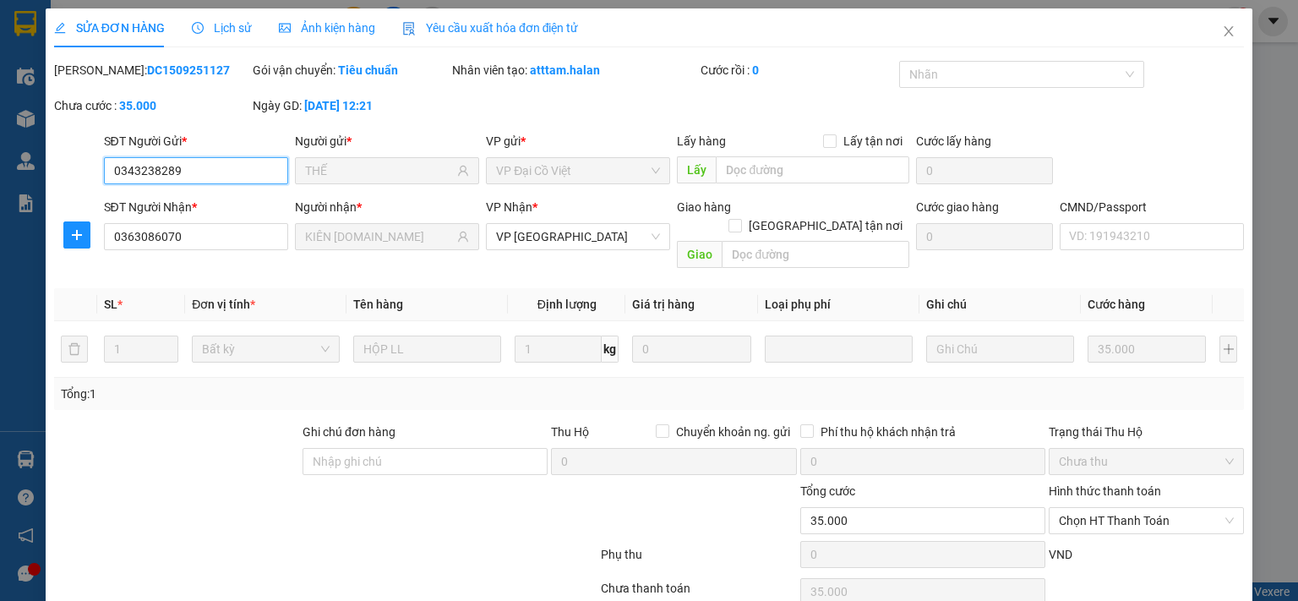
scroll to position [60, 0]
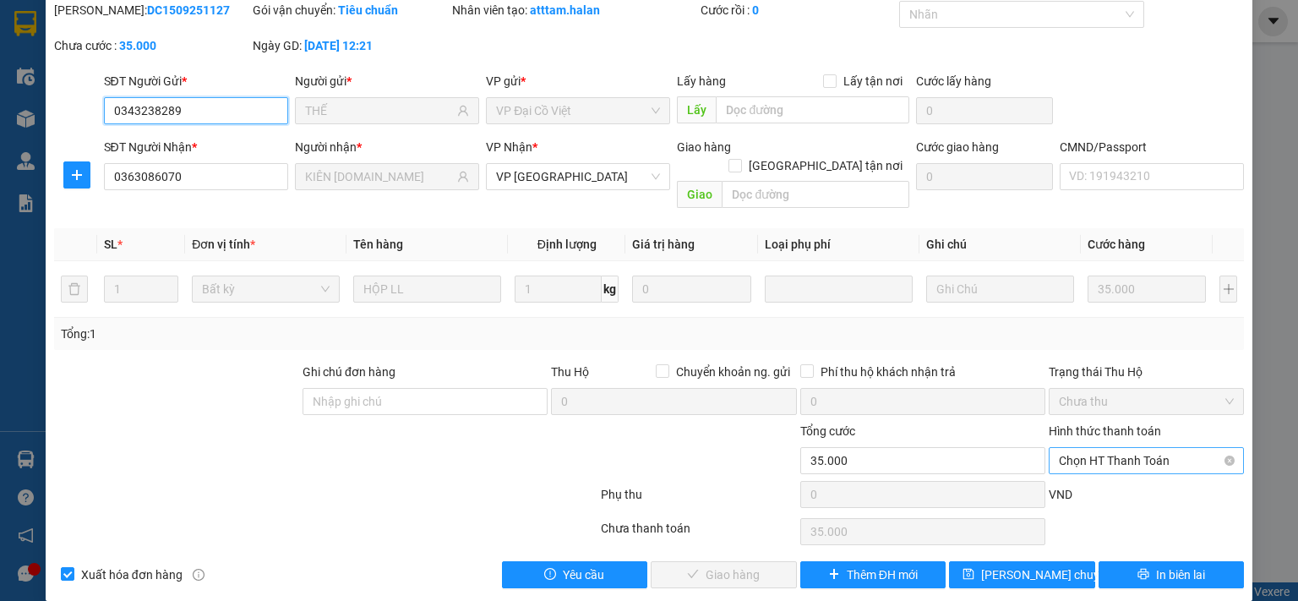
click at [1095, 448] on span "Chọn HT Thanh Toán" at bounding box center [1146, 460] width 175 height 25
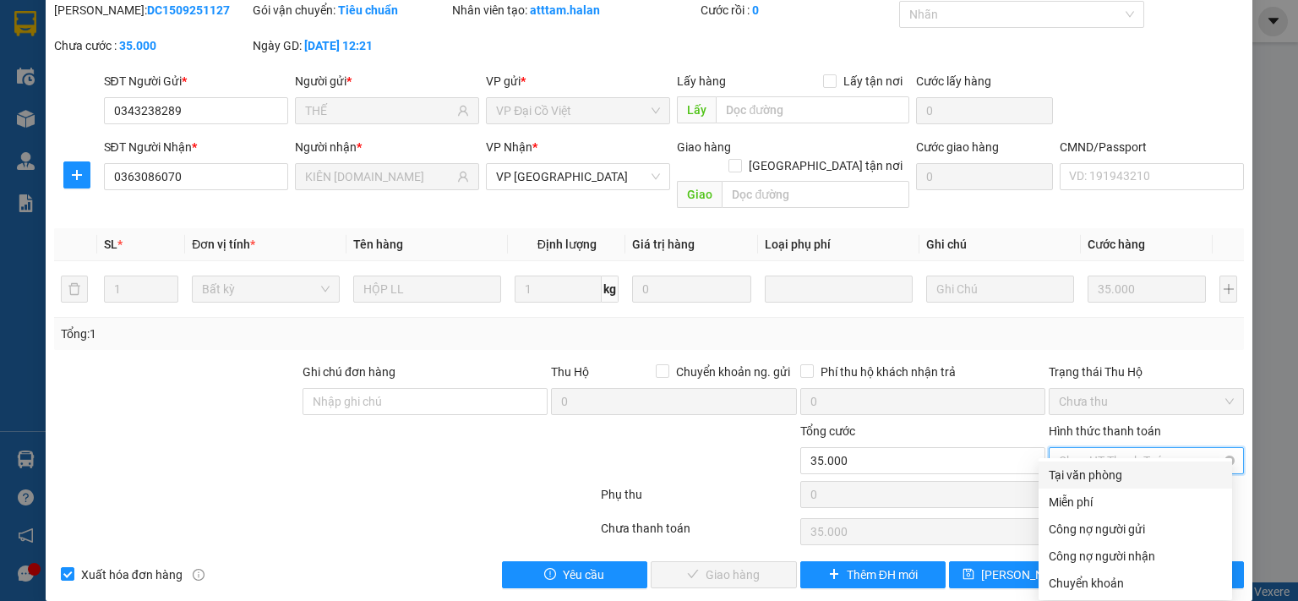
click at [1086, 478] on div "Tại văn phòng" at bounding box center [1135, 475] width 173 height 19
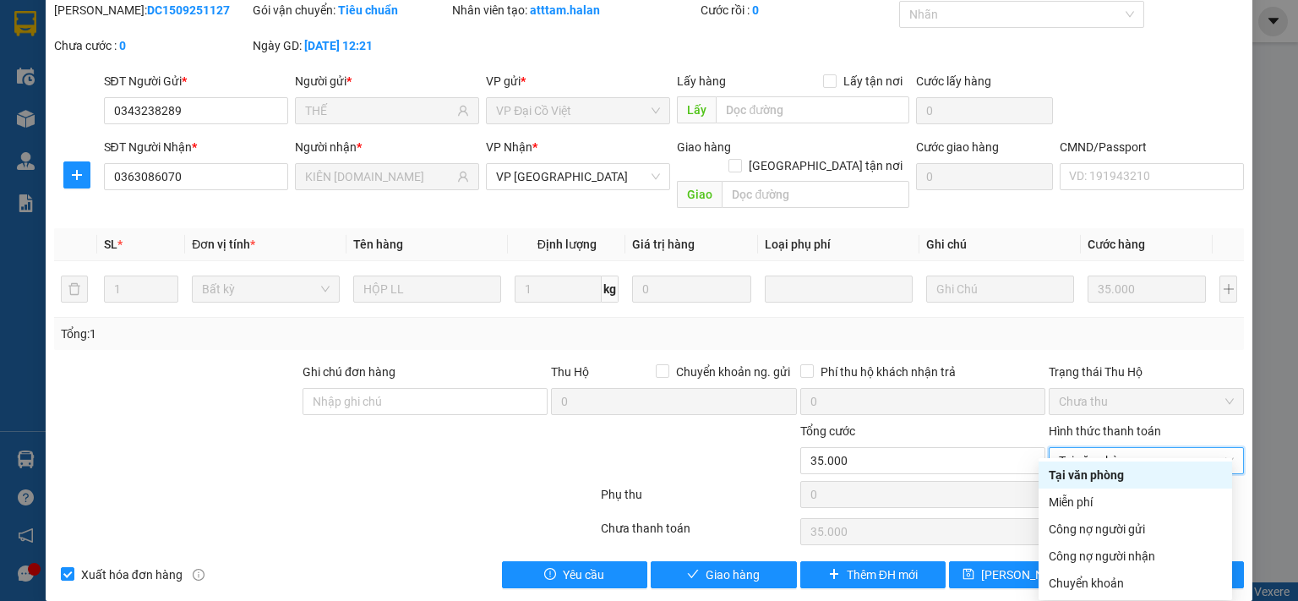
type input "0"
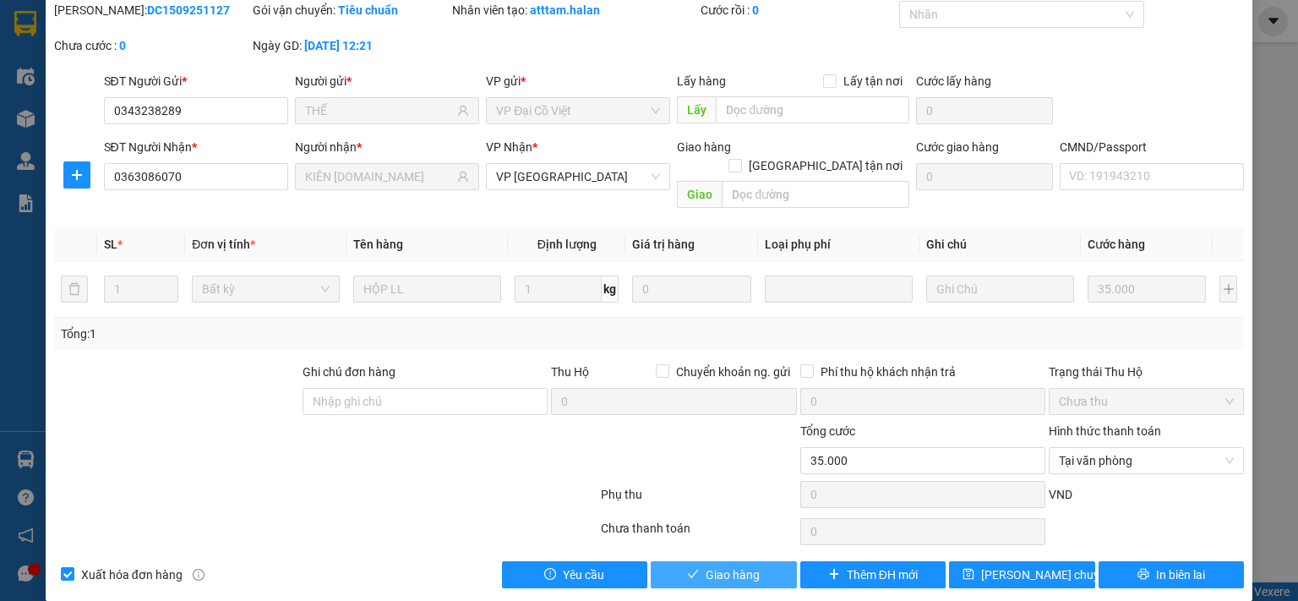
click at [757, 561] on button "Giao hàng" at bounding box center [724, 574] width 146 height 27
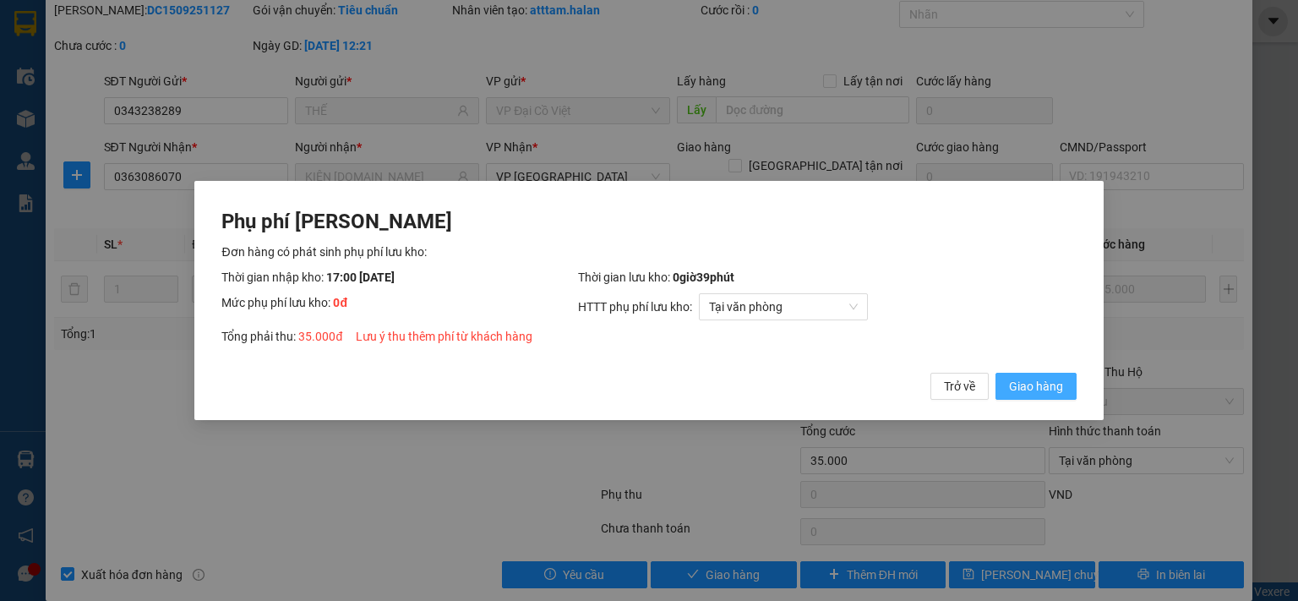
click at [1045, 387] on span "Giao hàng" at bounding box center [1036, 386] width 54 height 19
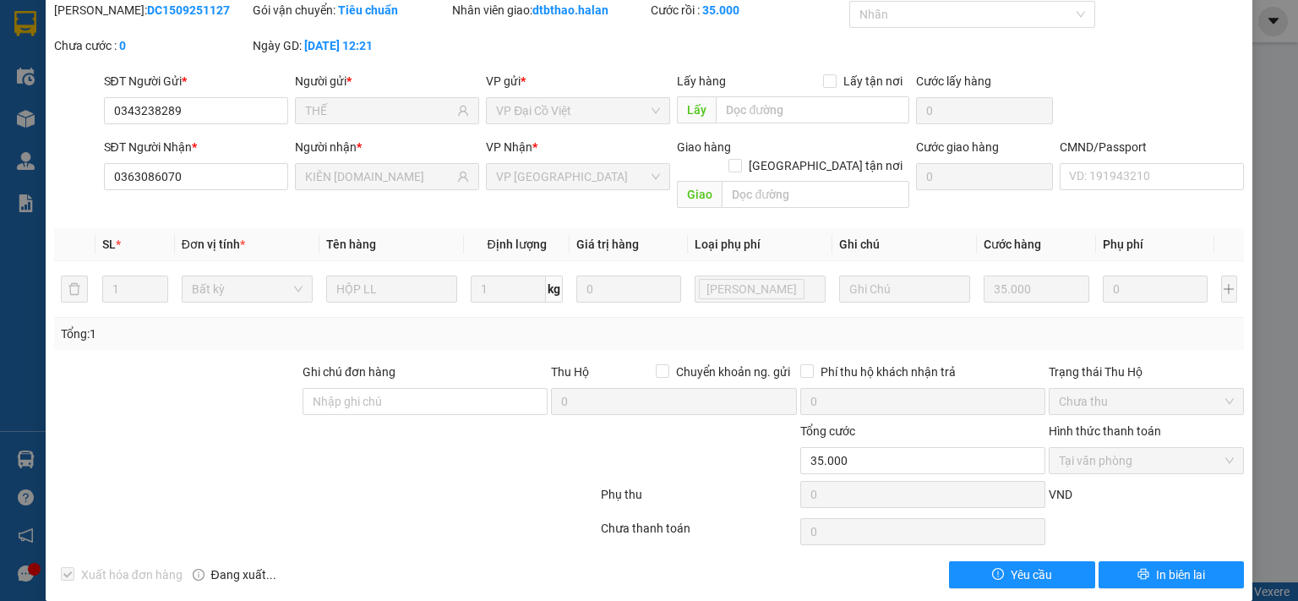
scroll to position [0, 0]
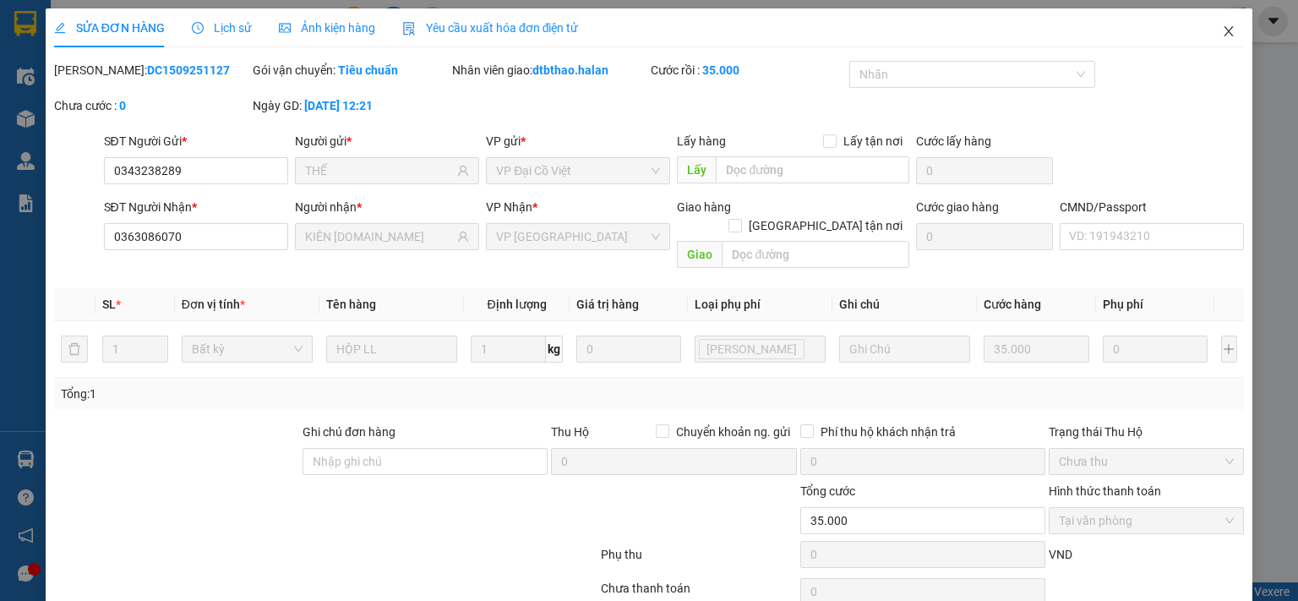
click at [1222, 27] on icon "close" at bounding box center [1229, 32] width 14 height 14
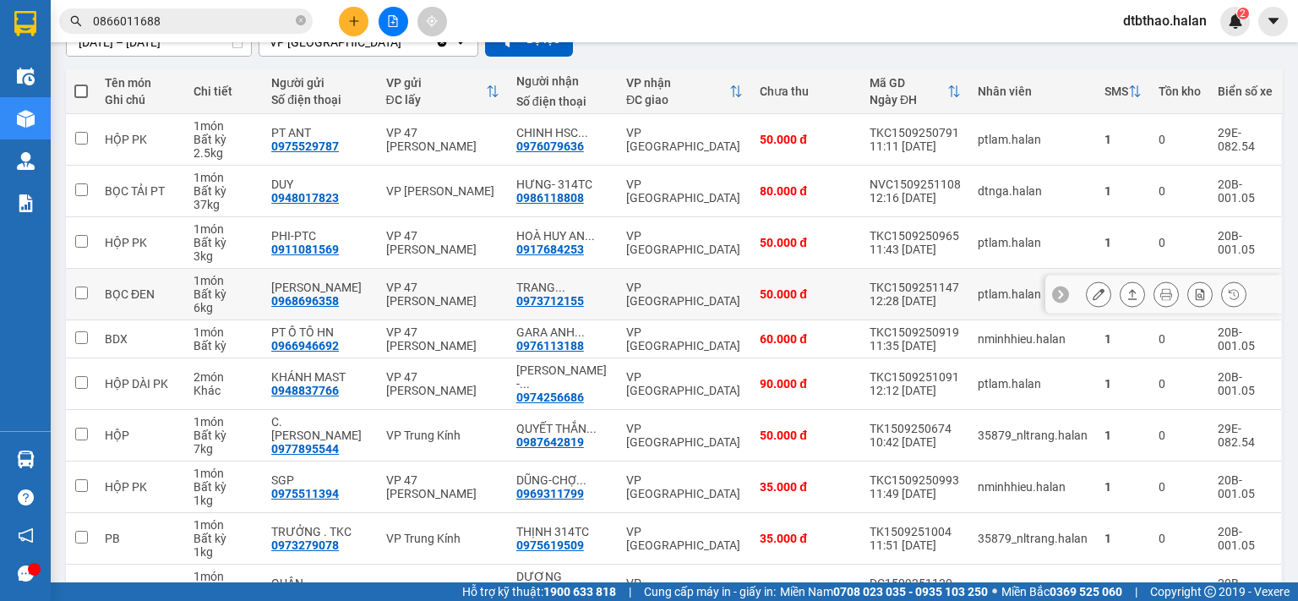
scroll to position [254, 0]
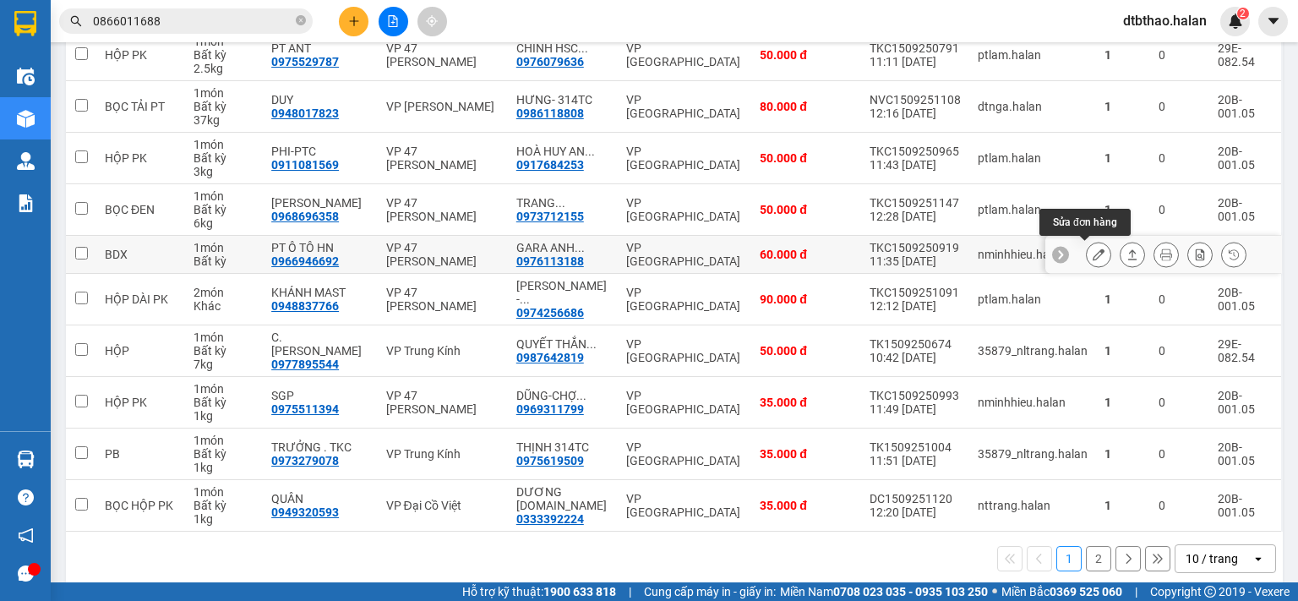
click at [1093, 258] on icon at bounding box center [1099, 254] width 12 height 12
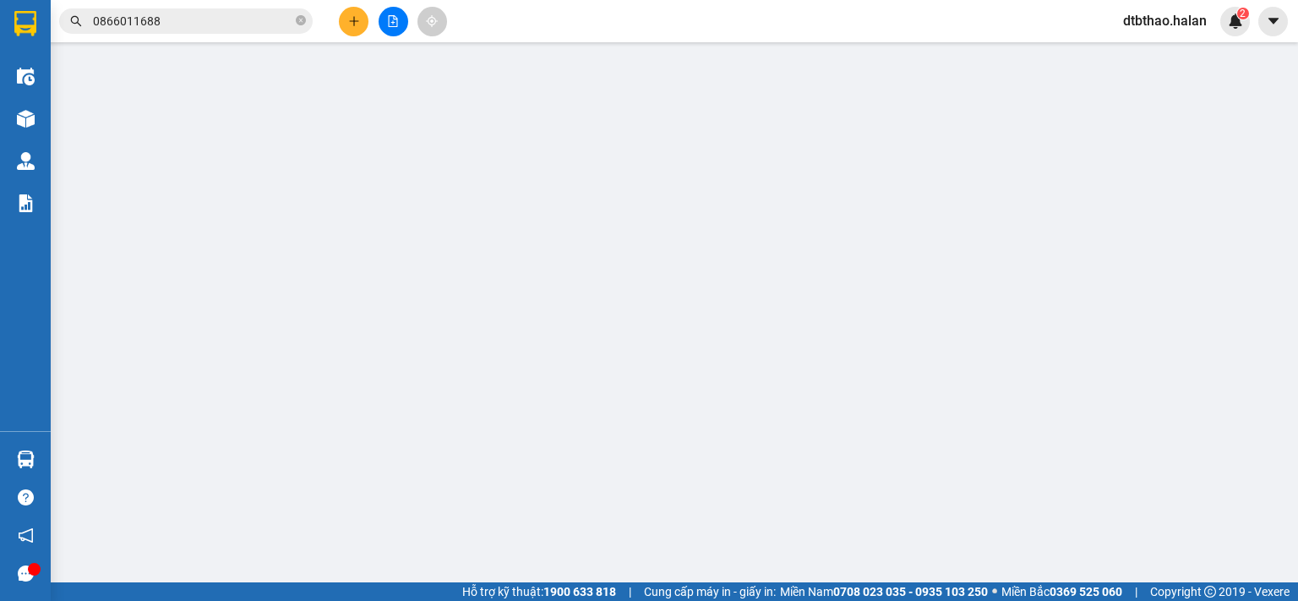
type input "0966946692"
type input "PT Ô TÔ HN"
type input "0976113188"
type input "GARA ANH TUẤN- HY"
type input "60.000"
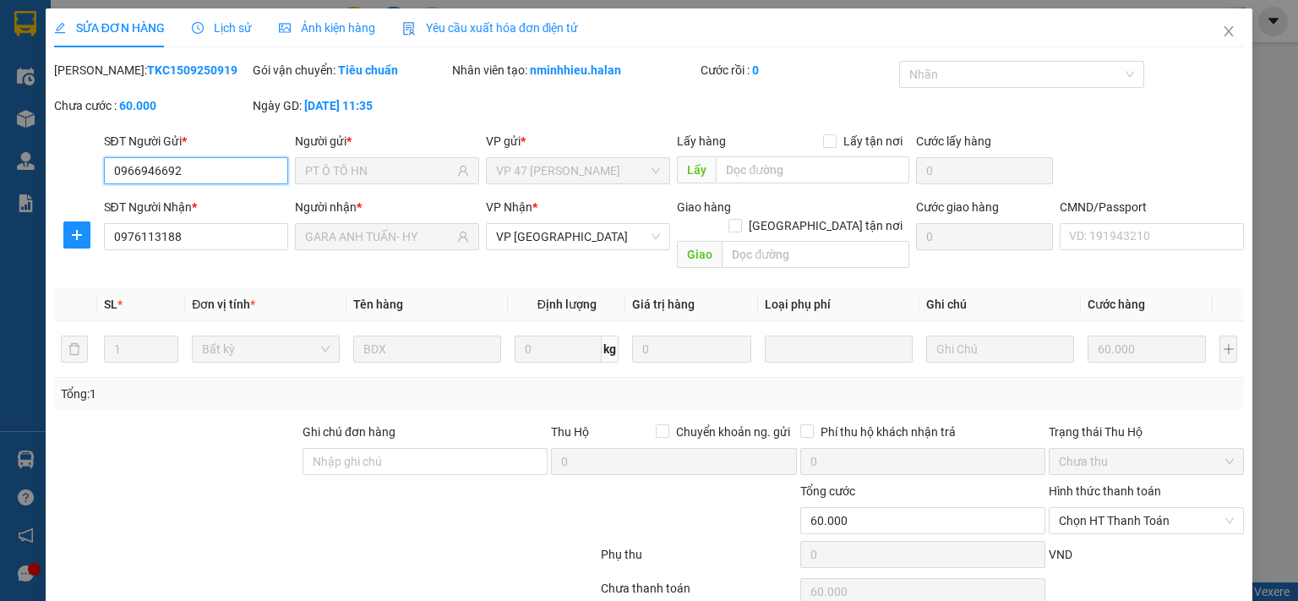
scroll to position [60, 0]
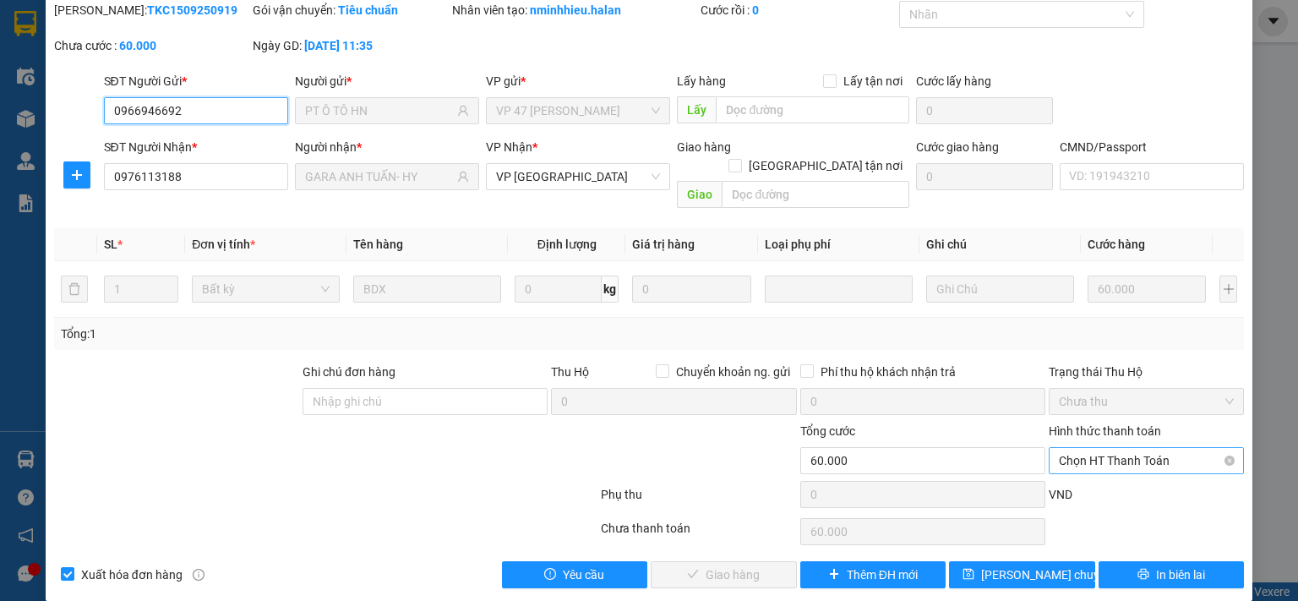
click at [1116, 448] on span "Chọn HT Thanh Toán" at bounding box center [1146, 460] width 175 height 25
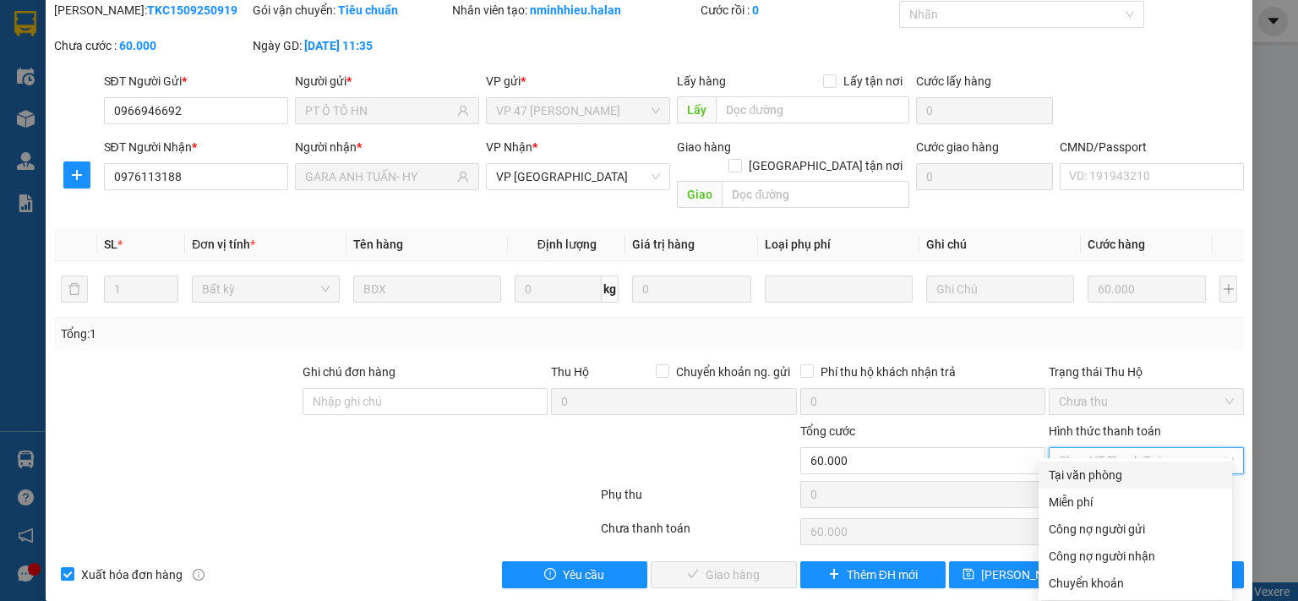
click at [1096, 470] on div "Tại văn phòng" at bounding box center [1135, 475] width 173 height 19
type input "0"
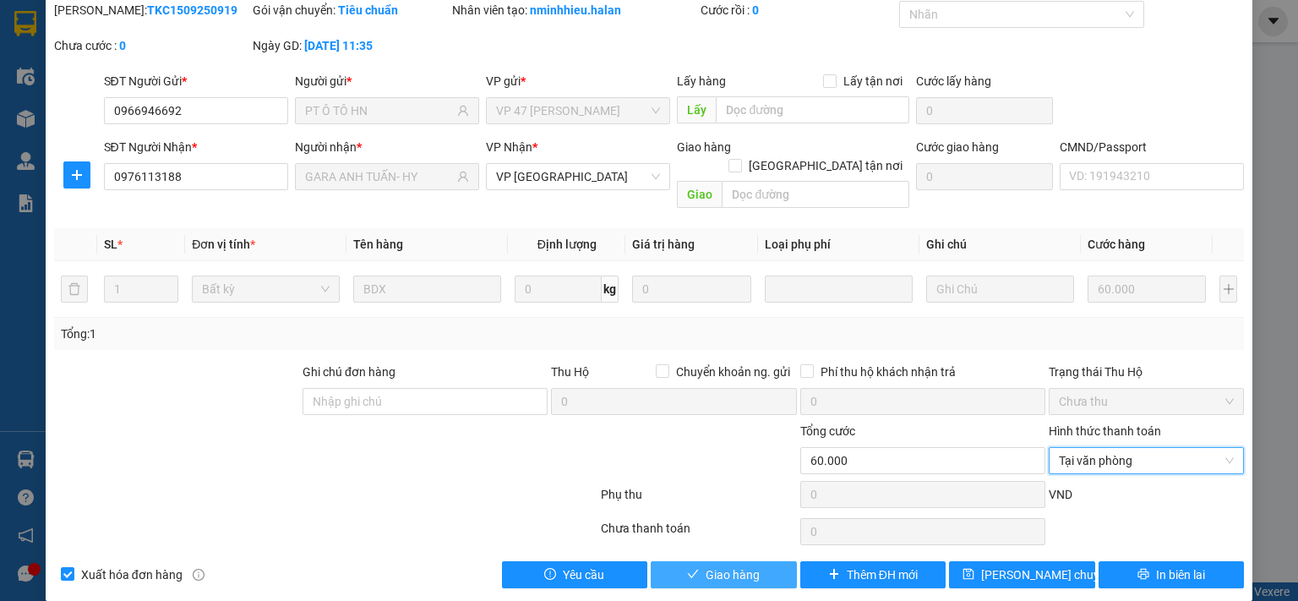
click at [775, 561] on button "Giao hàng" at bounding box center [724, 574] width 146 height 27
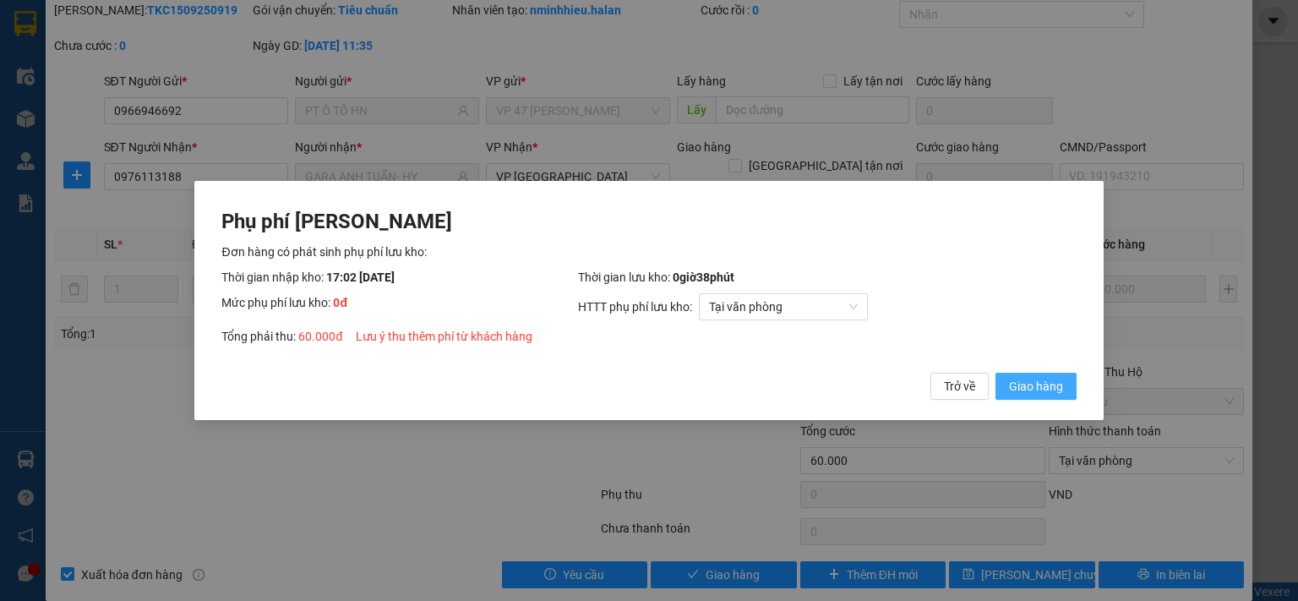
click at [1033, 385] on span "Giao hàng" at bounding box center [1036, 386] width 54 height 19
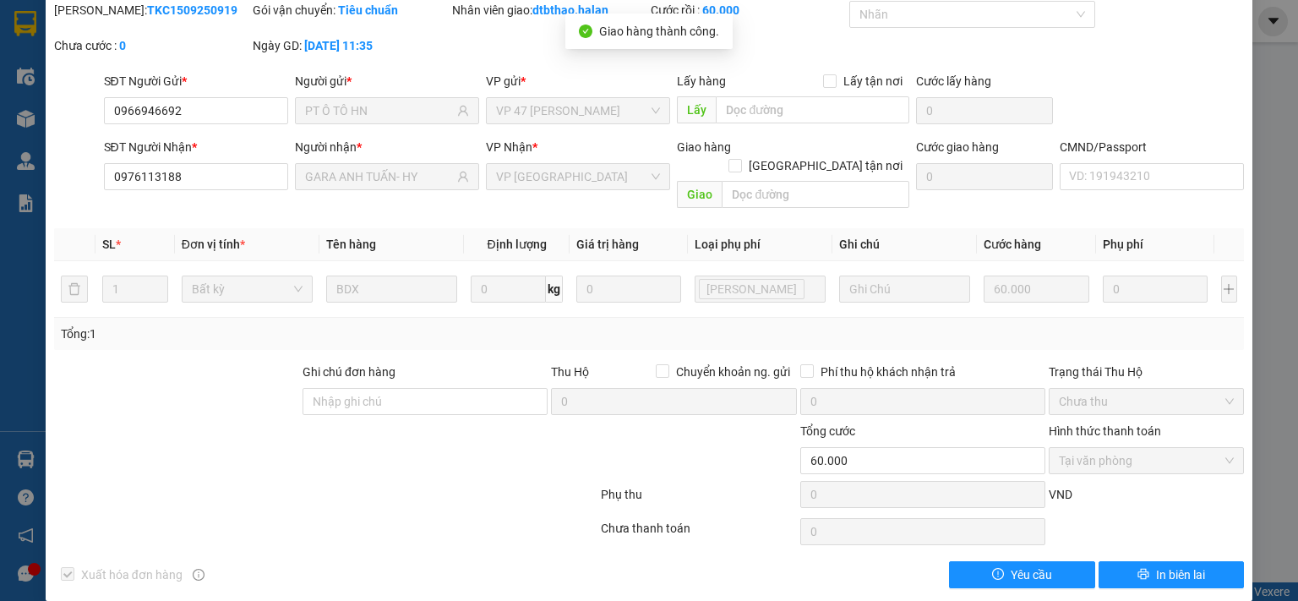
scroll to position [0, 0]
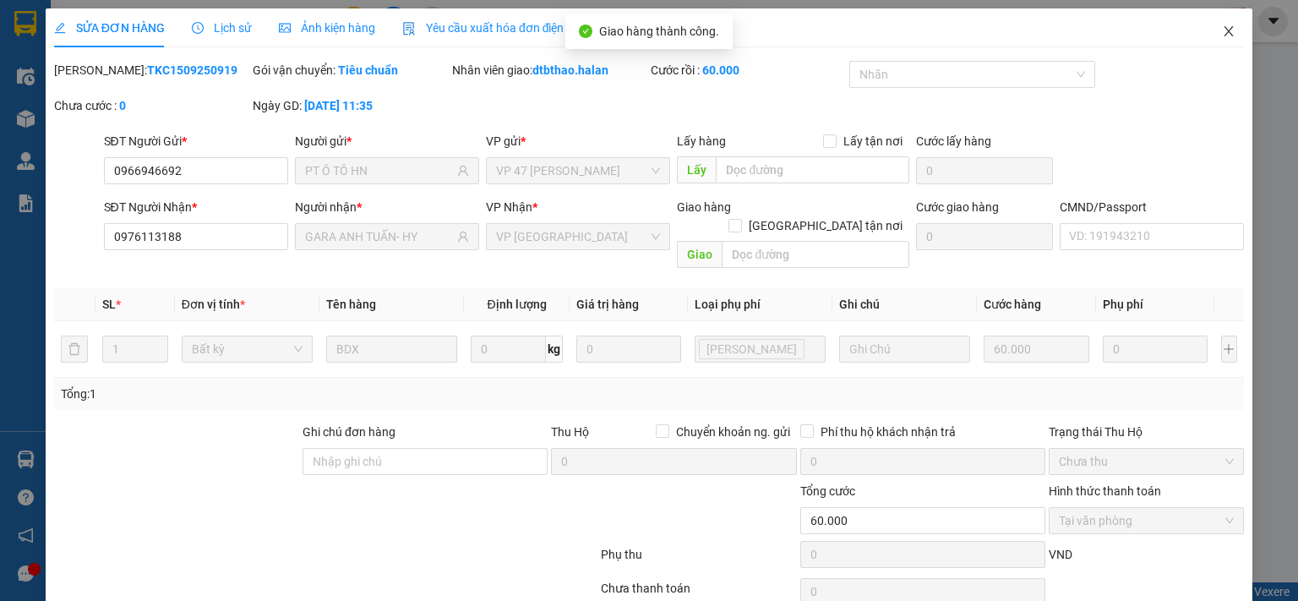
click at [1225, 31] on icon "close" at bounding box center [1229, 31] width 9 height 10
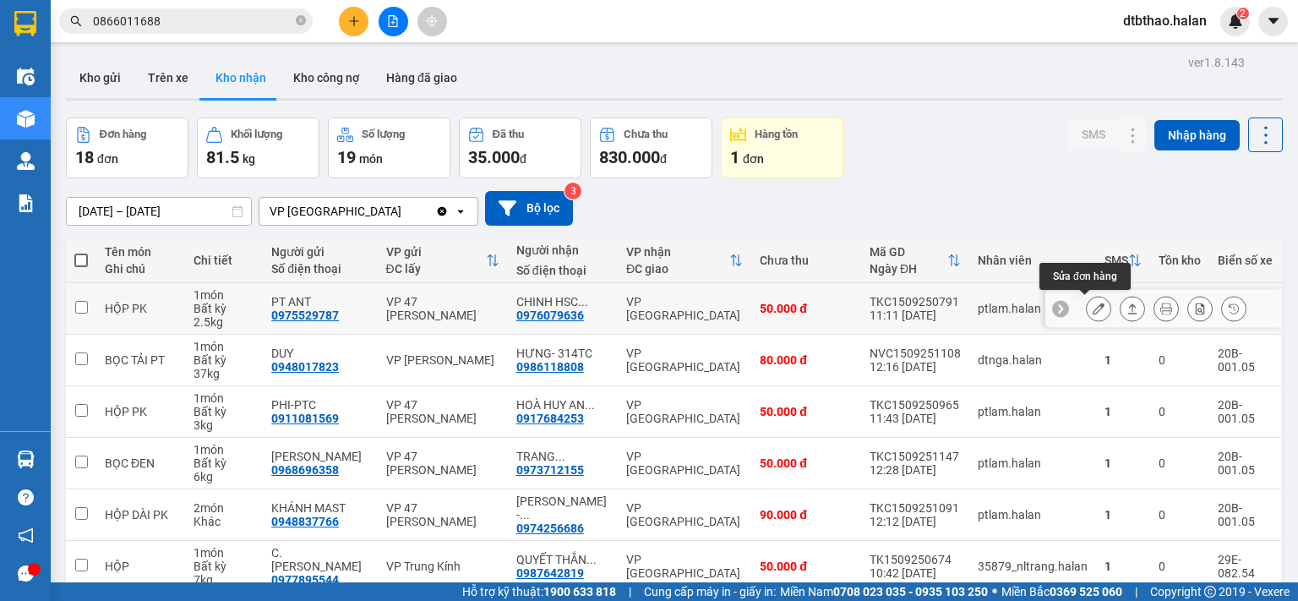
click at [1093, 307] on icon at bounding box center [1099, 309] width 12 height 12
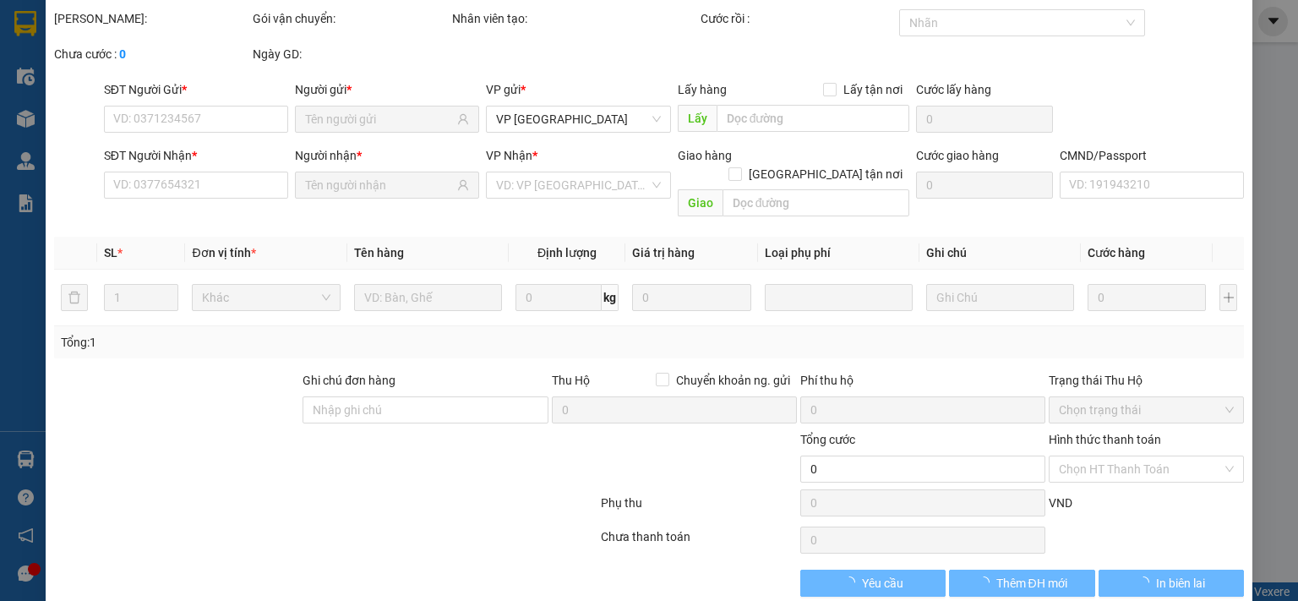
type input "0975529787"
type input "PT ANT"
type input "0976079636"
type input "CHINH HSC 314TC"
type input "50.000"
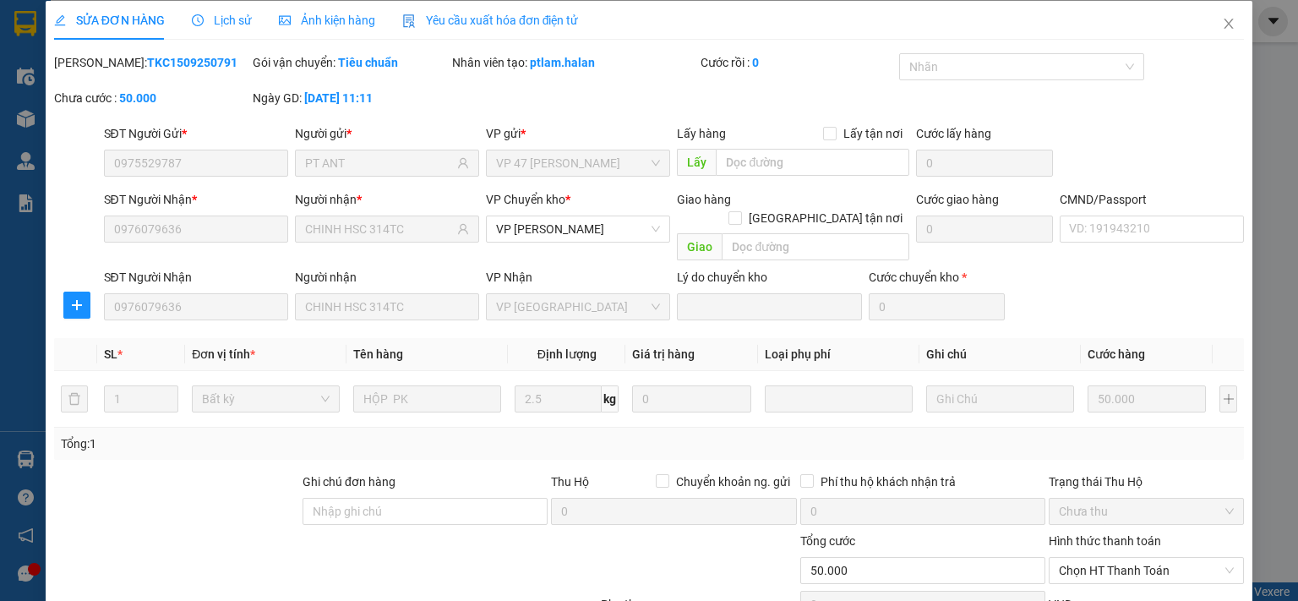
scroll to position [117, 0]
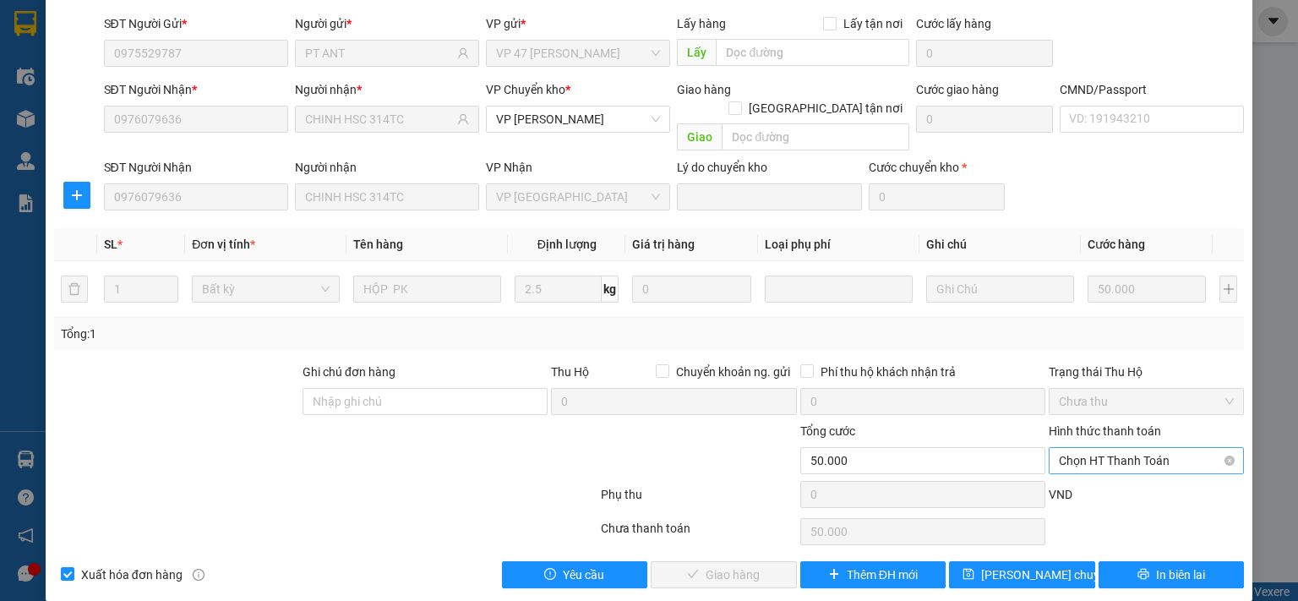
click at [1104, 448] on span "Chọn HT Thanh Toán" at bounding box center [1146, 460] width 175 height 25
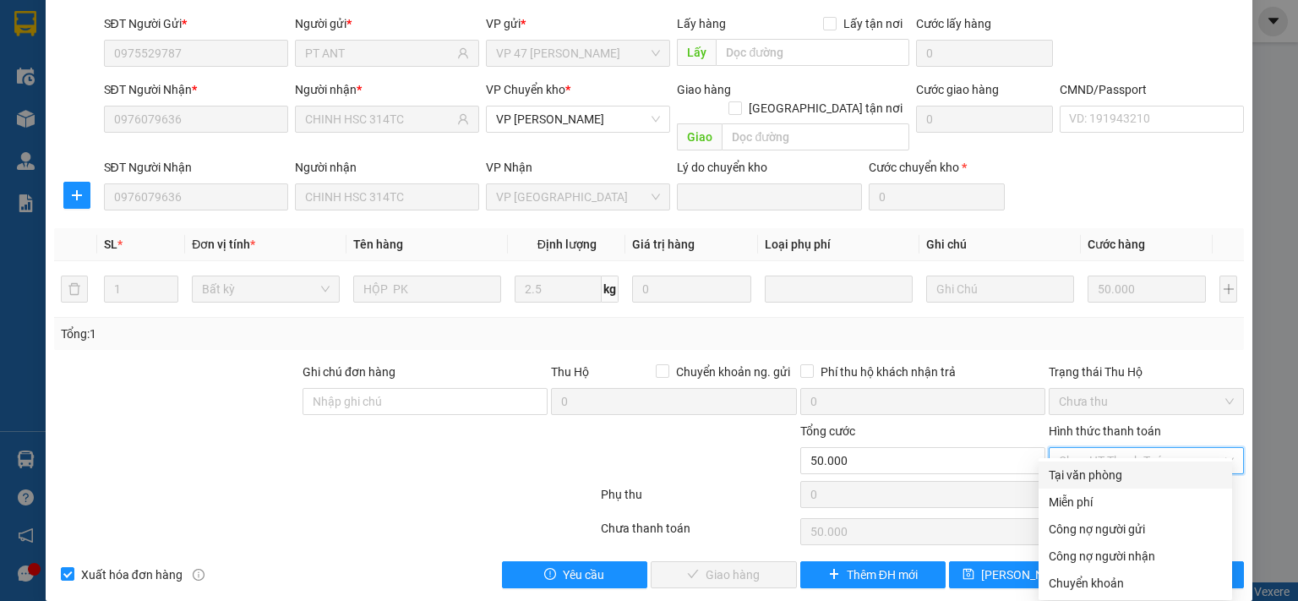
click at [1089, 477] on div "Tại văn phòng" at bounding box center [1135, 475] width 173 height 19
type input "0"
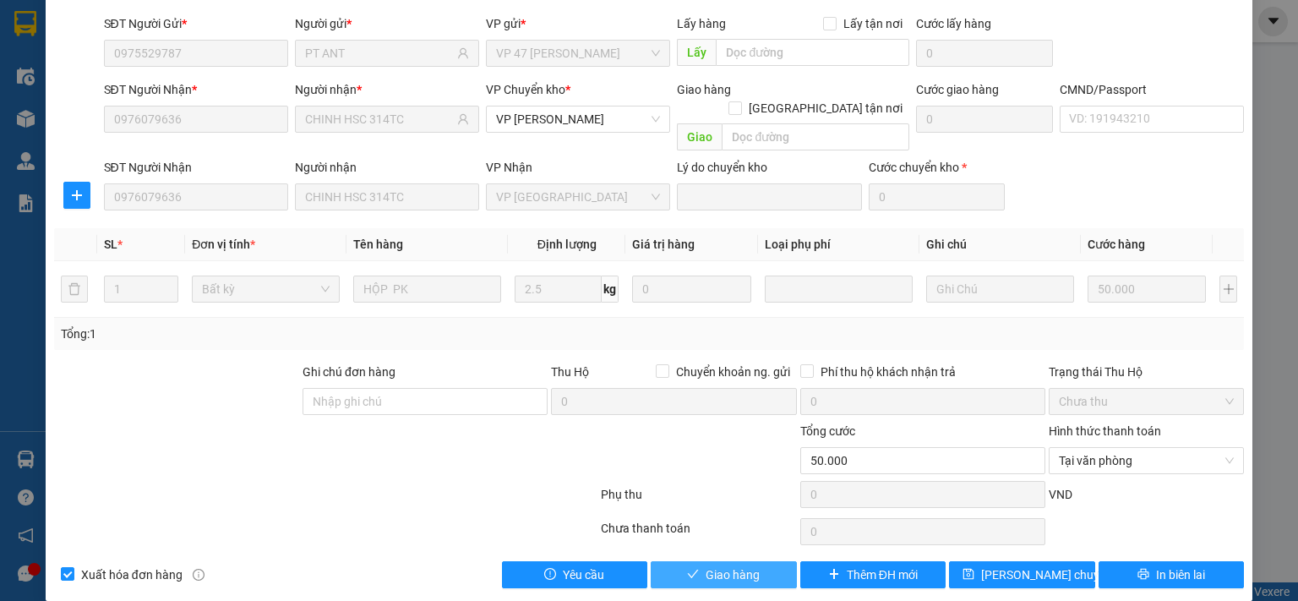
click at [729, 565] on span "Giao hàng" at bounding box center [733, 574] width 54 height 19
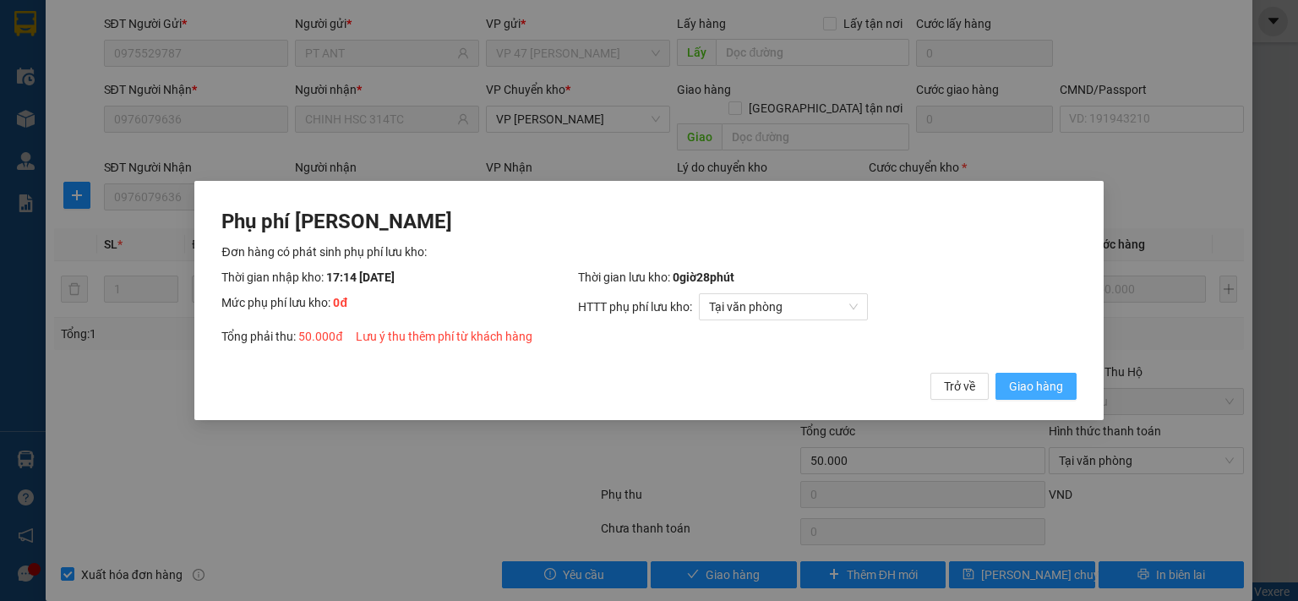
click at [1038, 385] on span "Giao hàng" at bounding box center [1036, 386] width 54 height 19
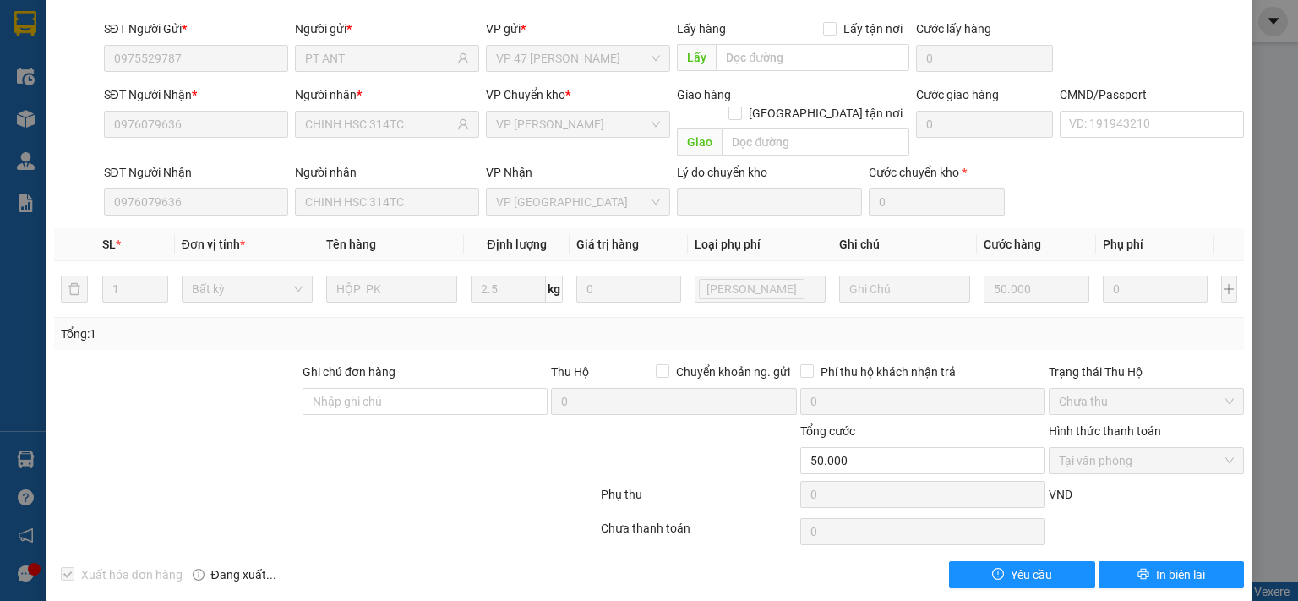
scroll to position [0, 0]
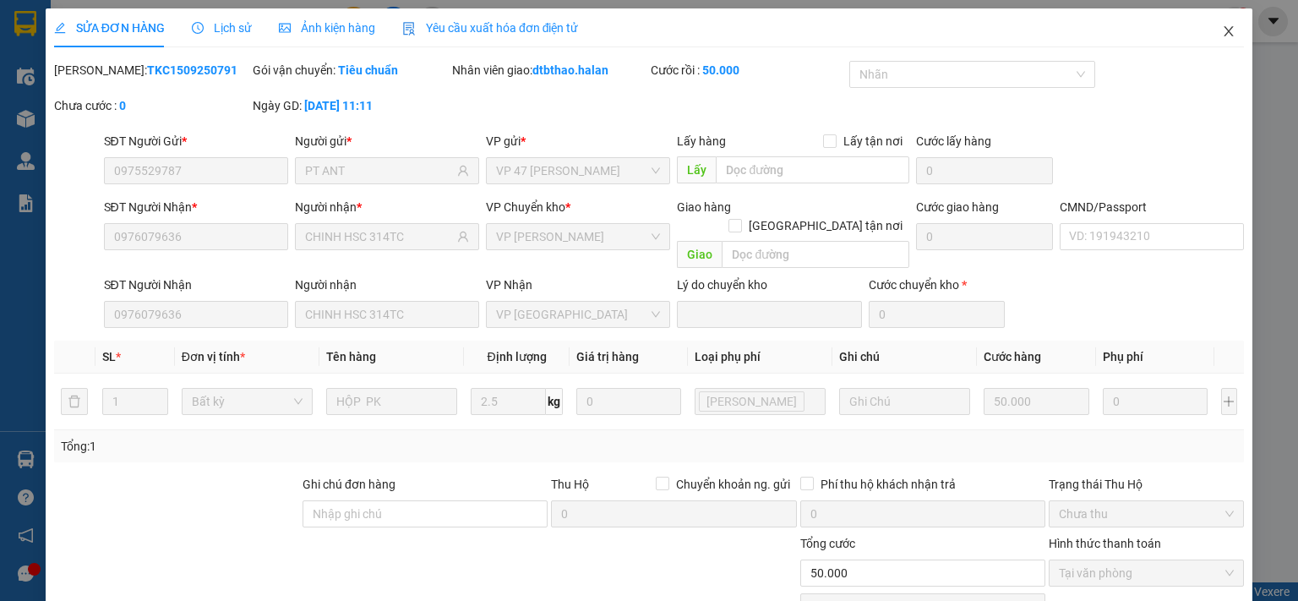
click at [1222, 34] on icon "close" at bounding box center [1229, 32] width 14 height 14
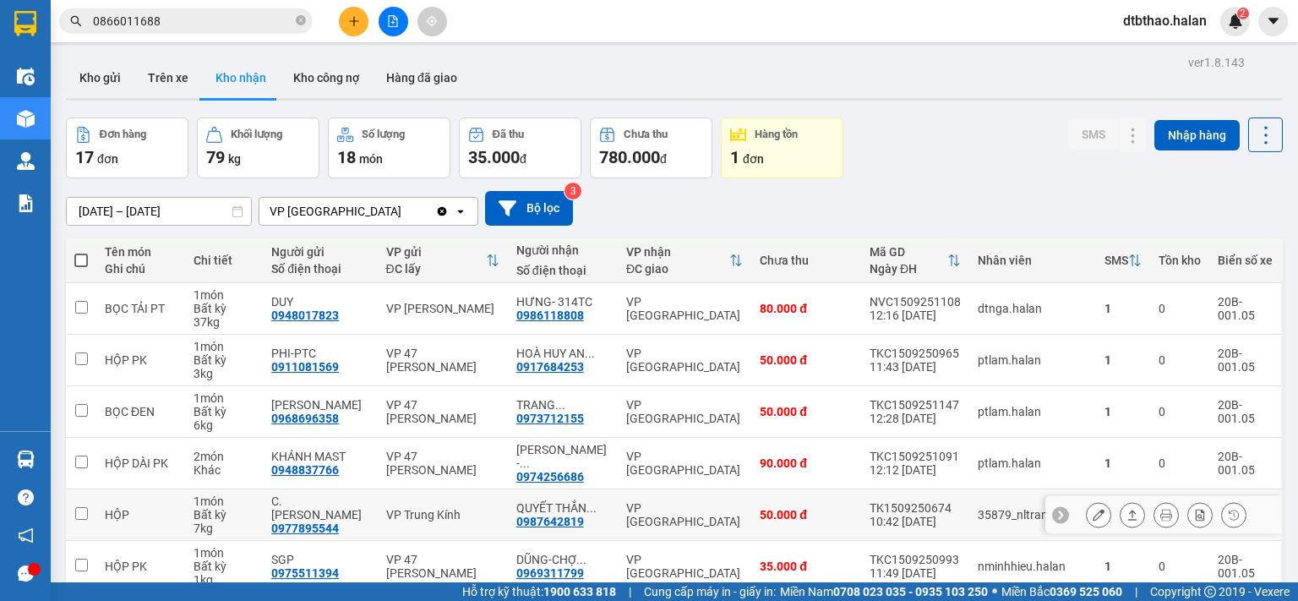
scroll to position [269, 0]
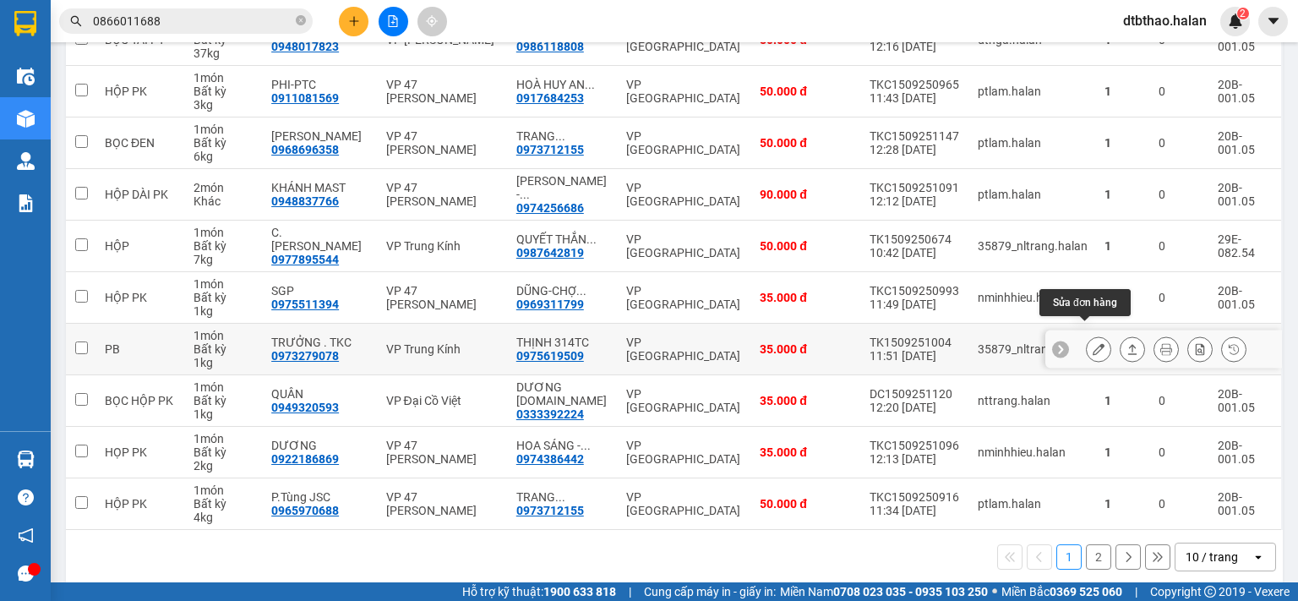
click at [1093, 343] on icon at bounding box center [1099, 349] width 12 height 12
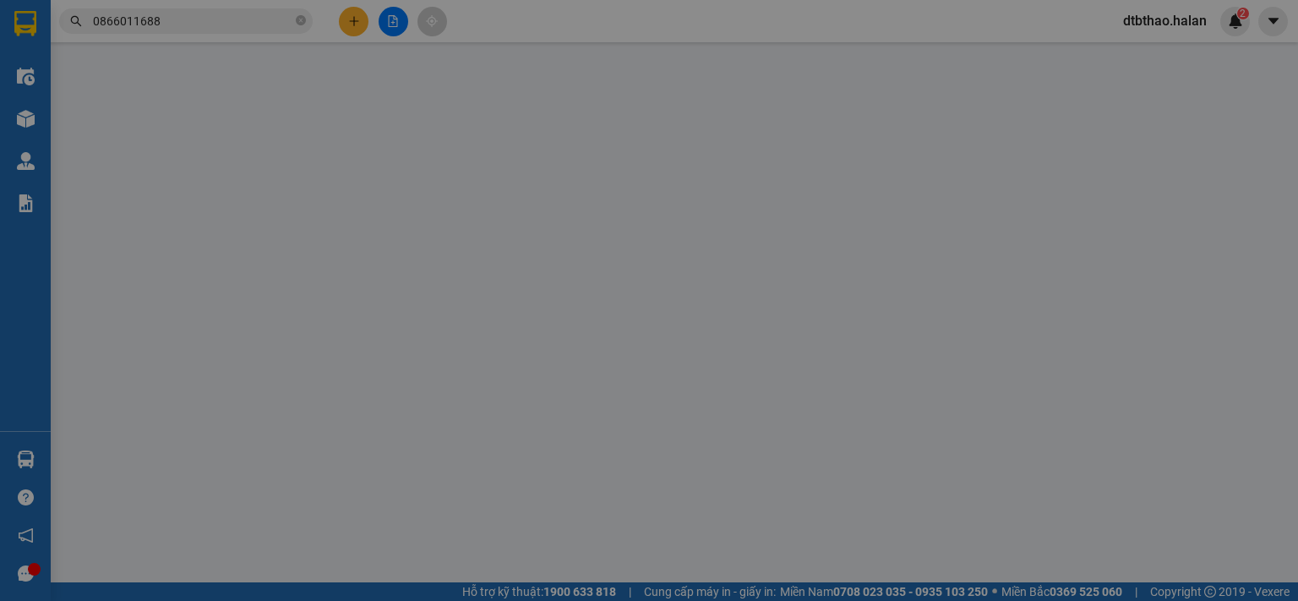
type input "0973279078"
type input "TRƯỞNG . TKC"
type input "0975619509"
type input "THỊNH 314TC"
type input "008074008346"
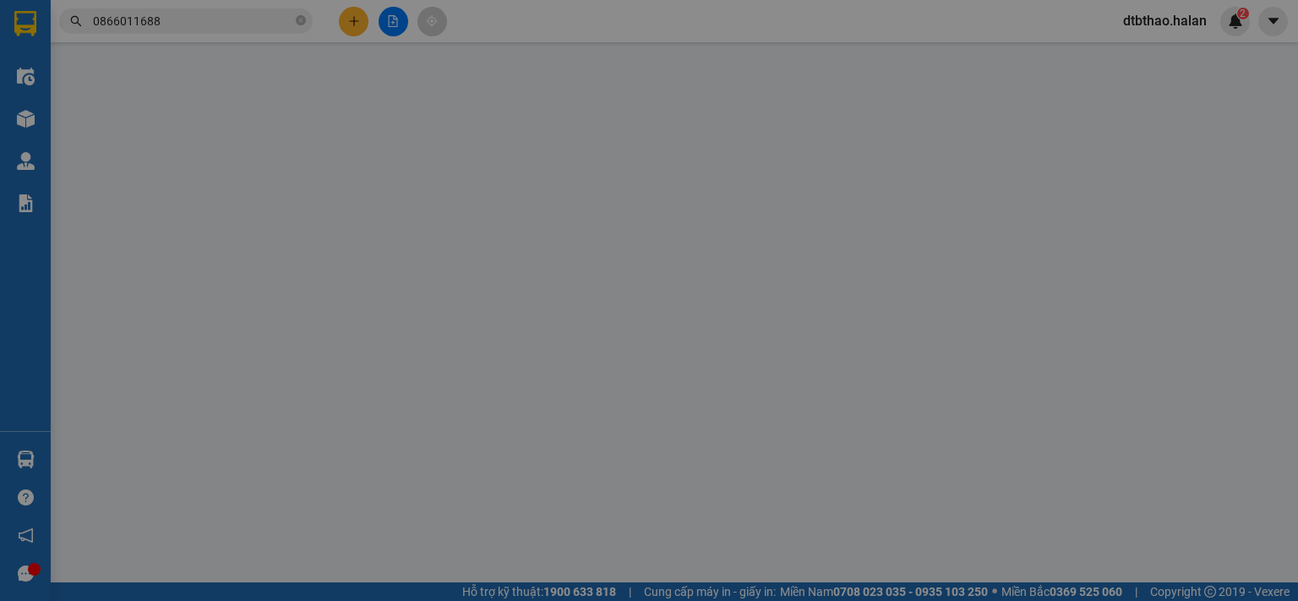
type input "35.000"
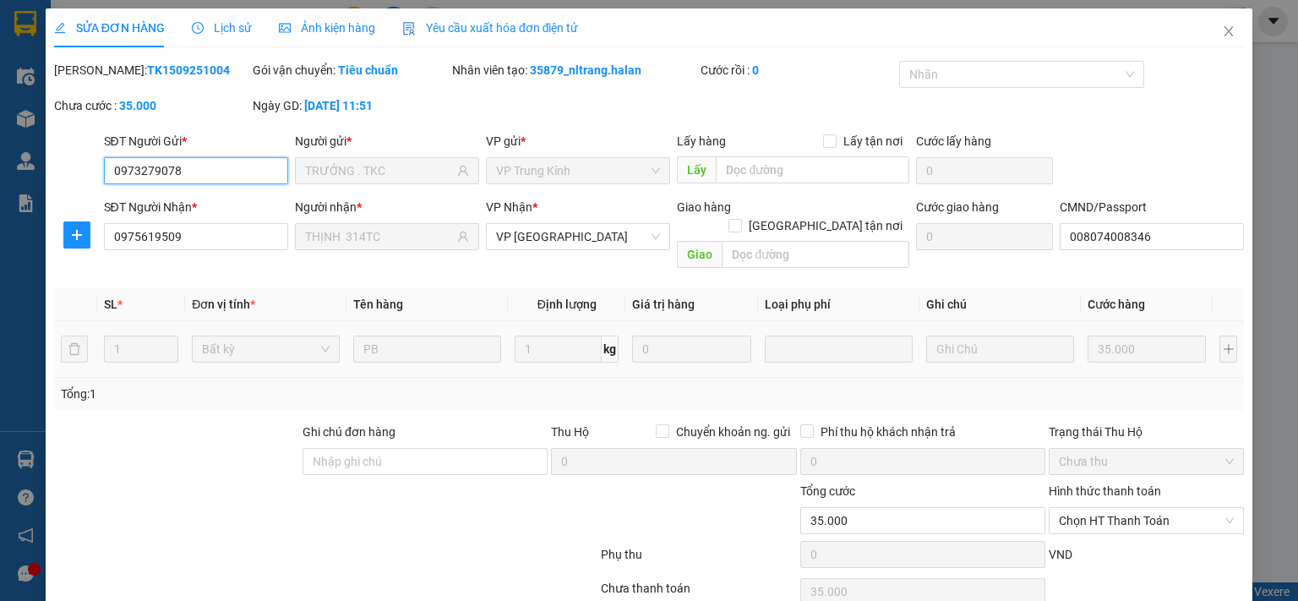
scroll to position [60, 0]
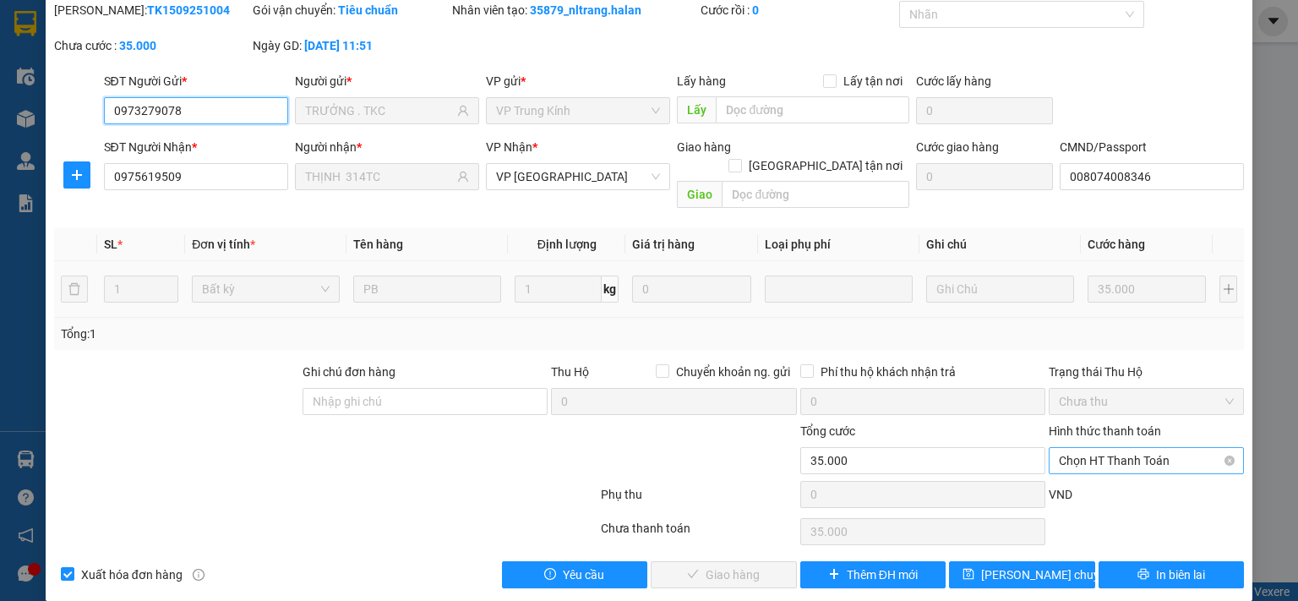
click at [1093, 448] on span "Chọn HT Thanh Toán" at bounding box center [1146, 460] width 175 height 25
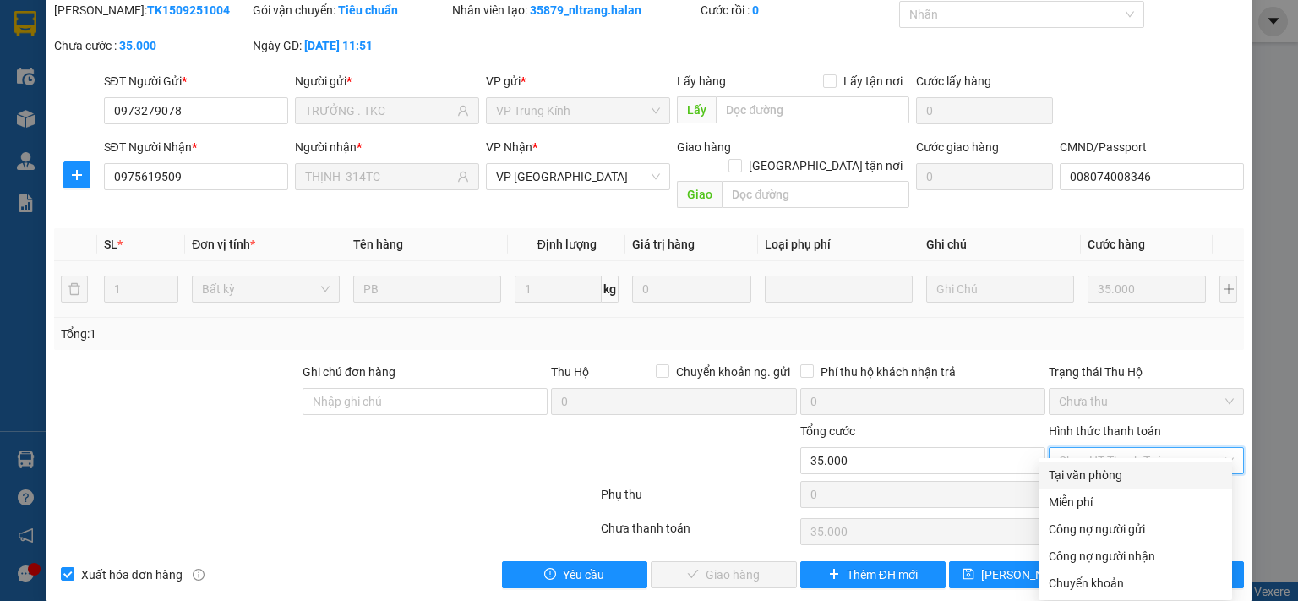
click at [1093, 471] on div "Tại văn phòng" at bounding box center [1135, 475] width 173 height 19
type input "0"
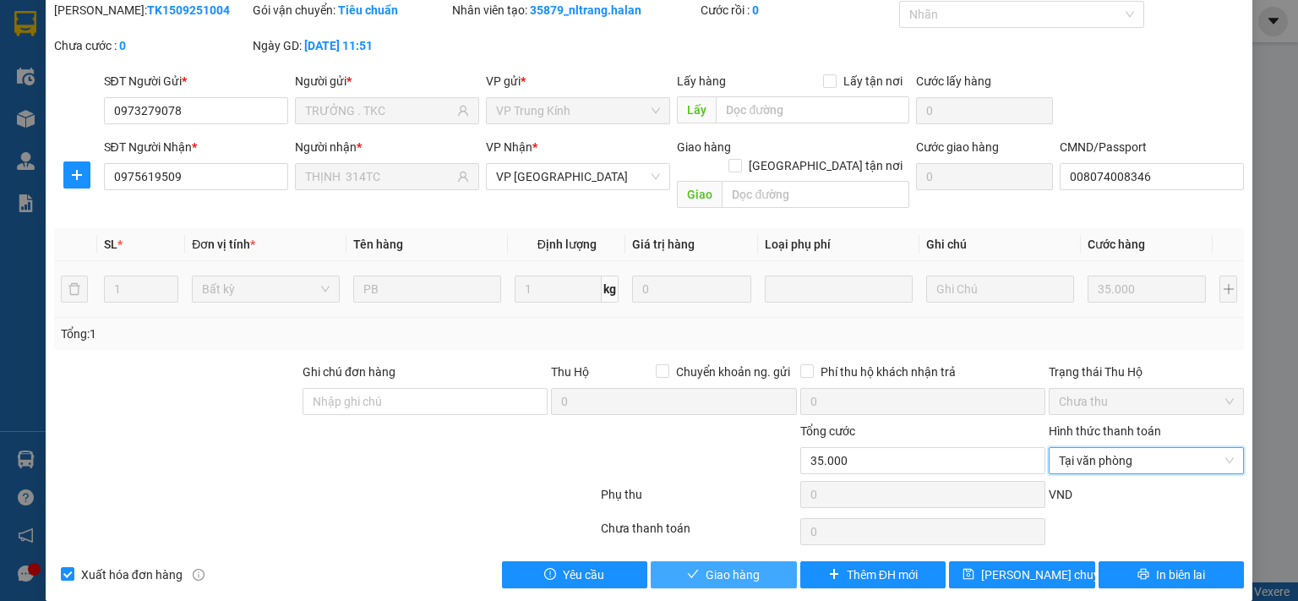
click at [768, 561] on button "Giao hàng" at bounding box center [724, 574] width 146 height 27
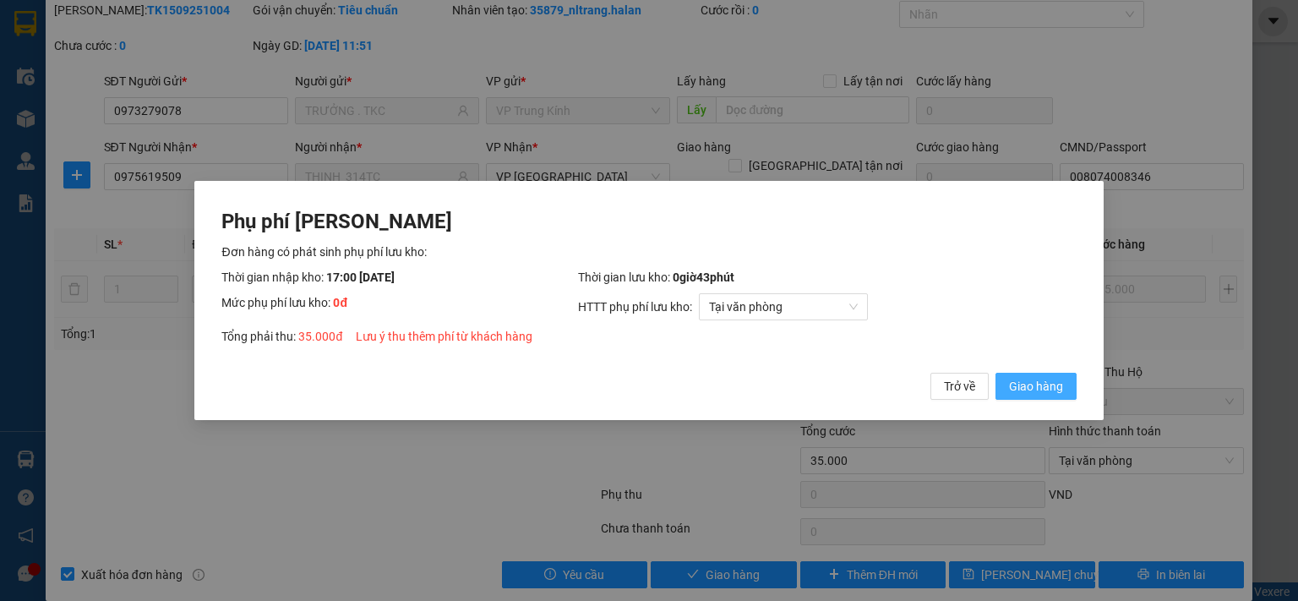
click at [1045, 387] on span "Giao hàng" at bounding box center [1036, 386] width 54 height 19
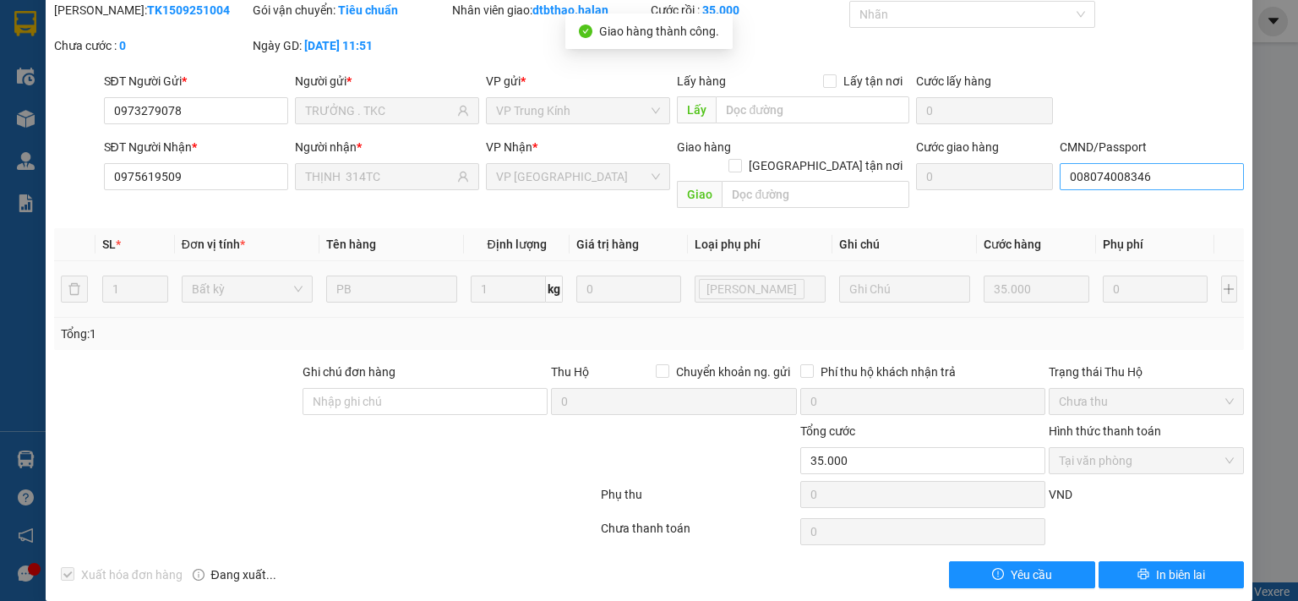
scroll to position [0, 0]
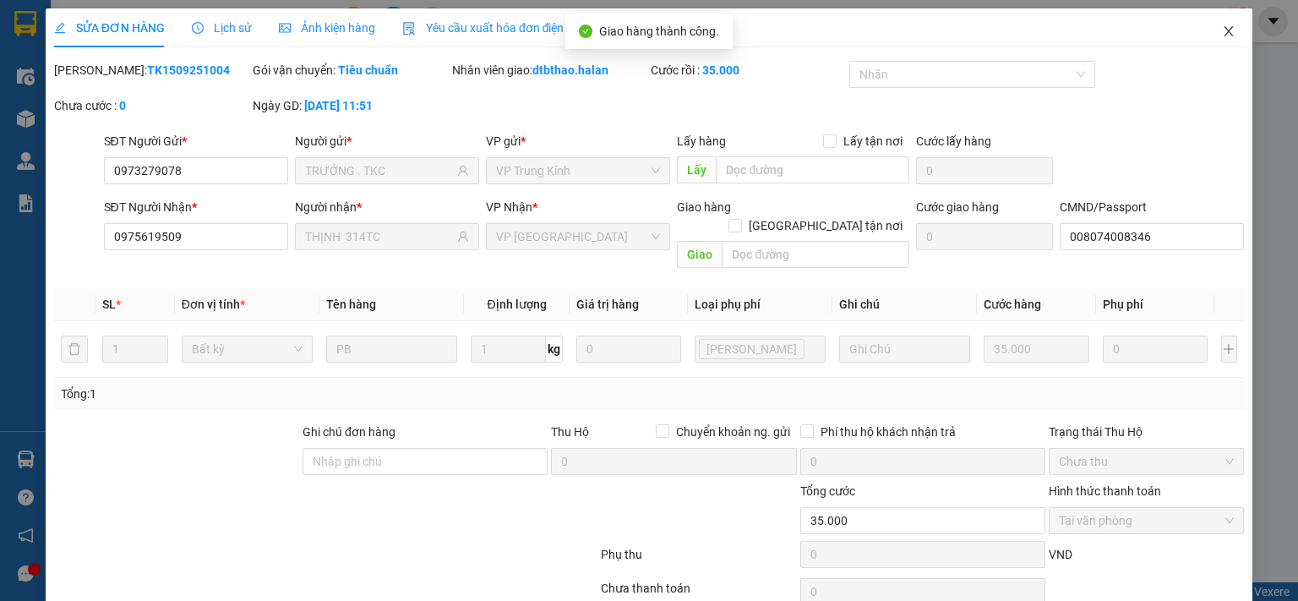
click at [1225, 29] on icon "close" at bounding box center [1229, 31] width 9 height 10
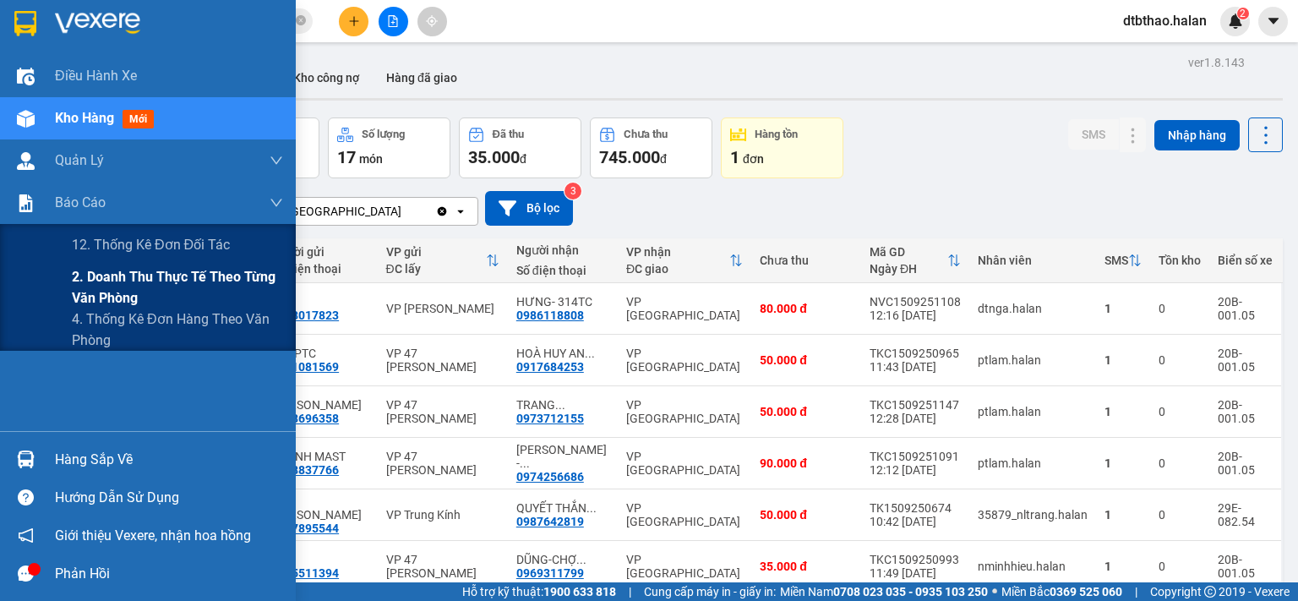
click at [145, 282] on span "2. Doanh thu thực tế theo từng văn phòng" at bounding box center [177, 287] width 211 height 42
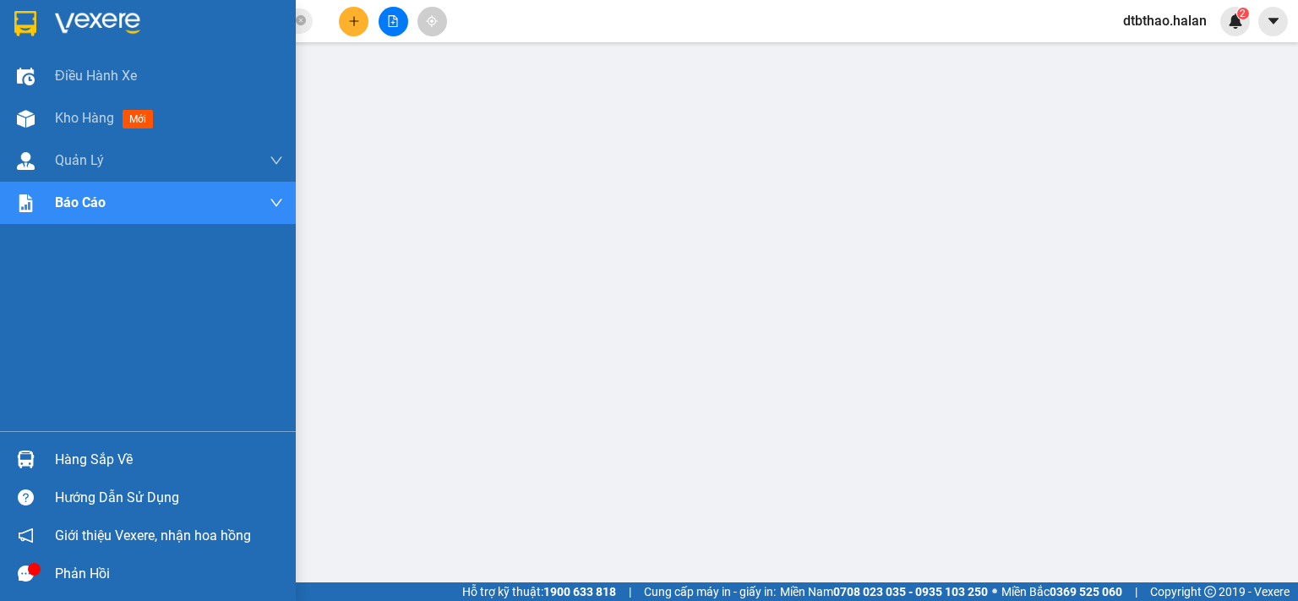
click at [71, 467] on div "Hàng sắp về" at bounding box center [169, 459] width 228 height 25
click at [84, 120] on span "Kho hàng" at bounding box center [84, 118] width 59 height 16
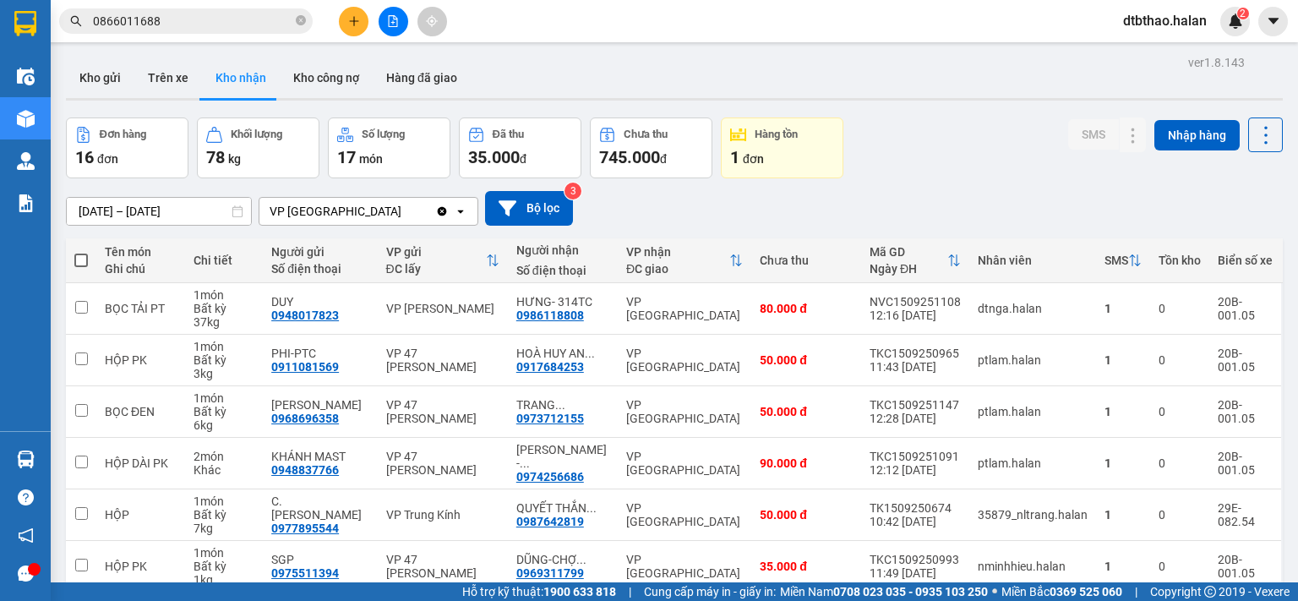
drag, startPoint x: 109, startPoint y: 80, endPoint x: 108, endPoint y: 138, distance: 57.5
click at [108, 80] on button "Kho gửi" at bounding box center [100, 77] width 68 height 41
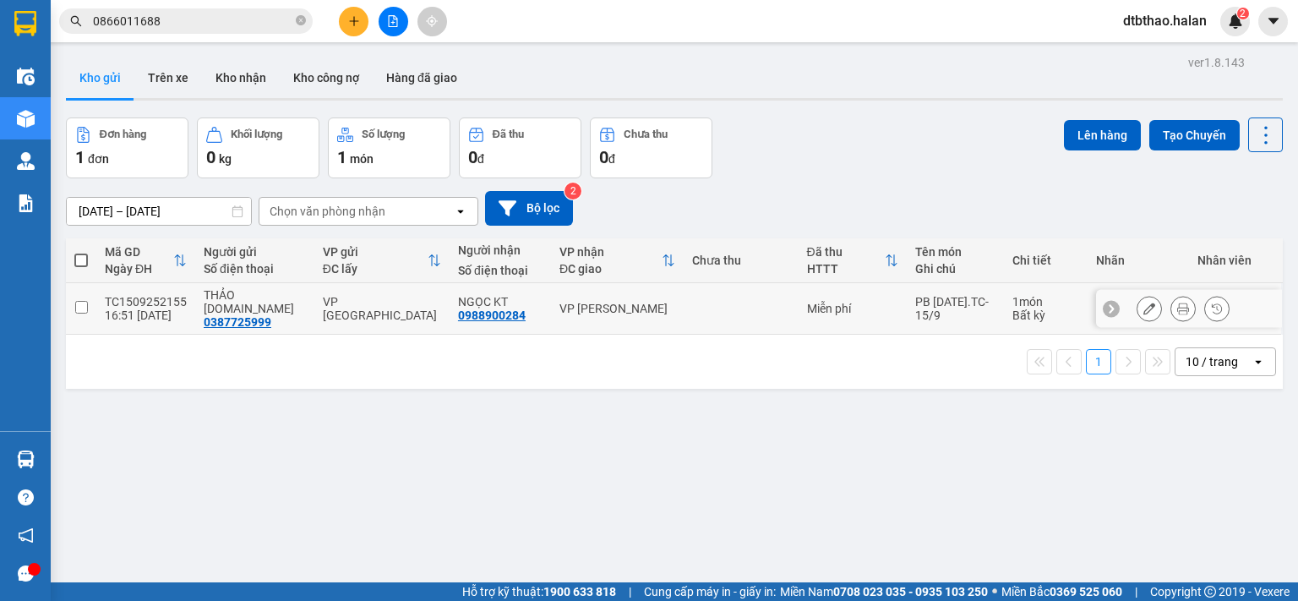
click at [82, 303] on input "checkbox" at bounding box center [81, 307] width 13 height 13
checkbox input "true"
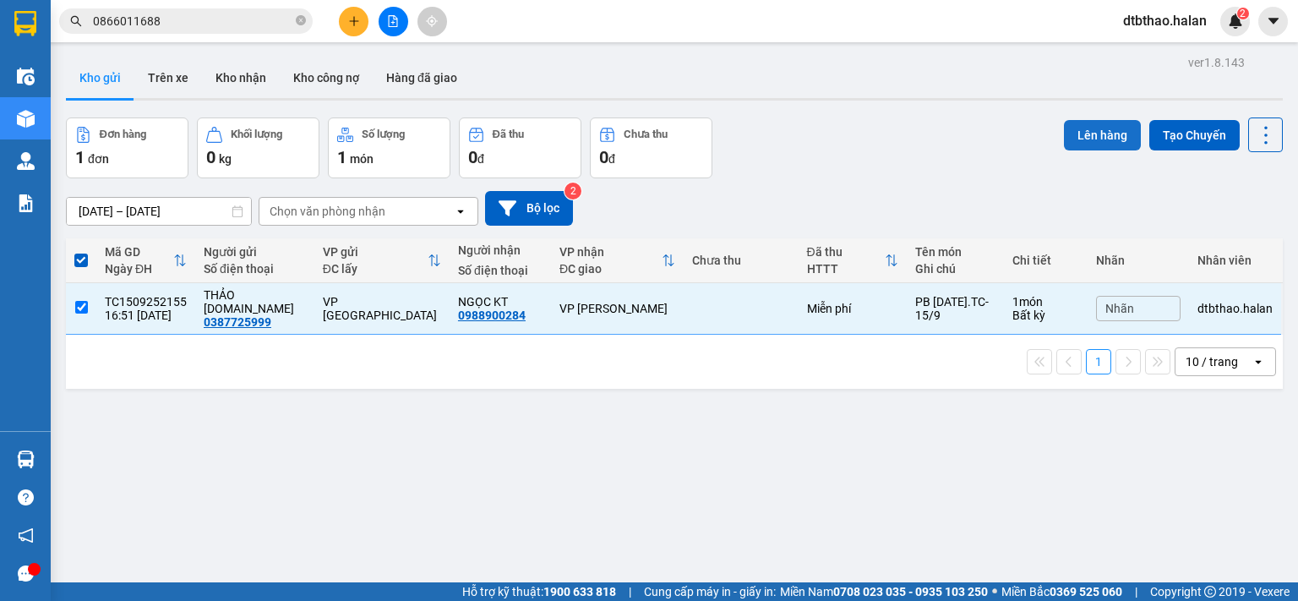
click at [1070, 136] on button "Lên hàng" at bounding box center [1102, 135] width 77 height 30
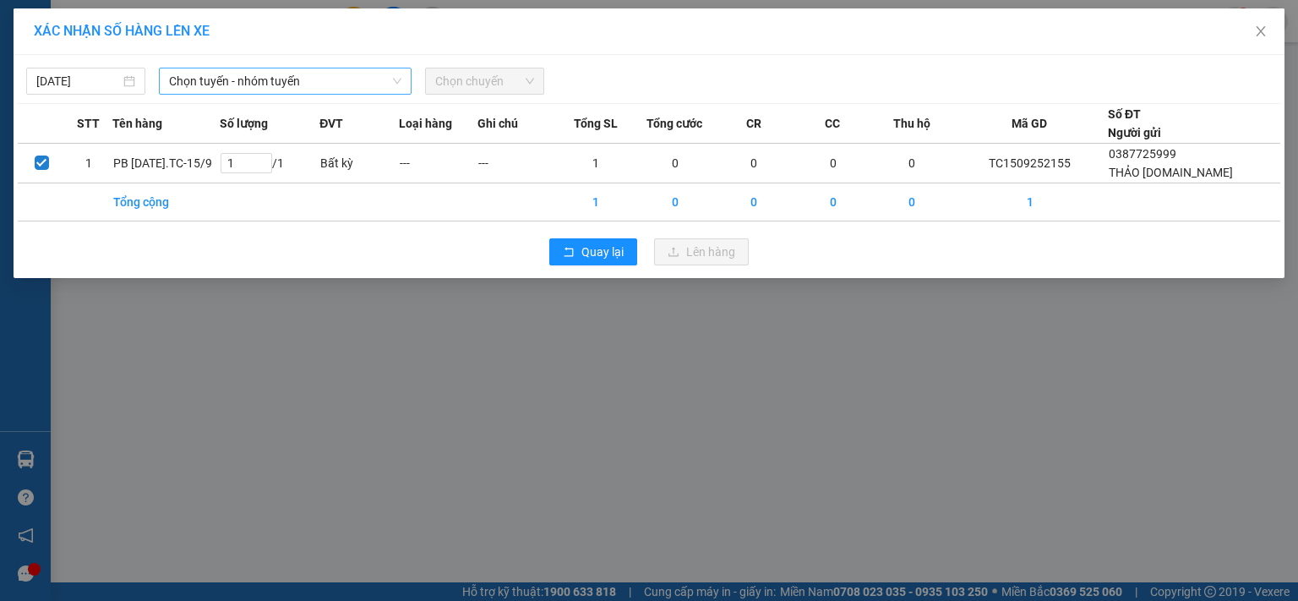
click at [316, 74] on span "Chọn tuyến - nhóm tuyến" at bounding box center [285, 80] width 232 height 25
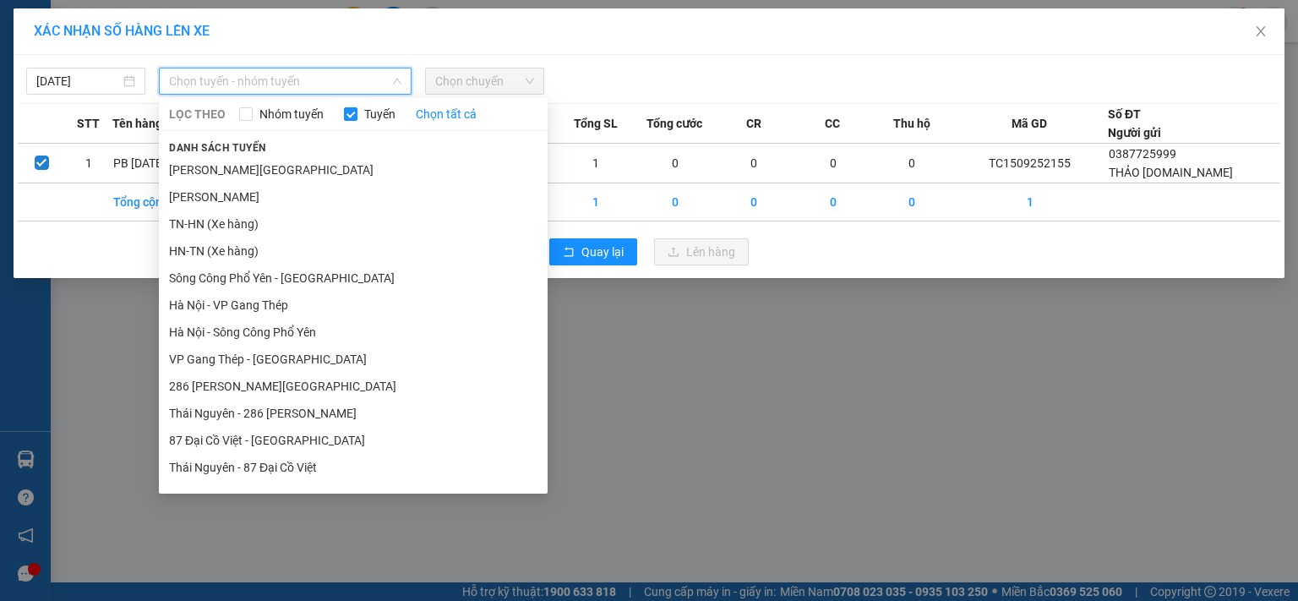
scroll to position [155, 0]
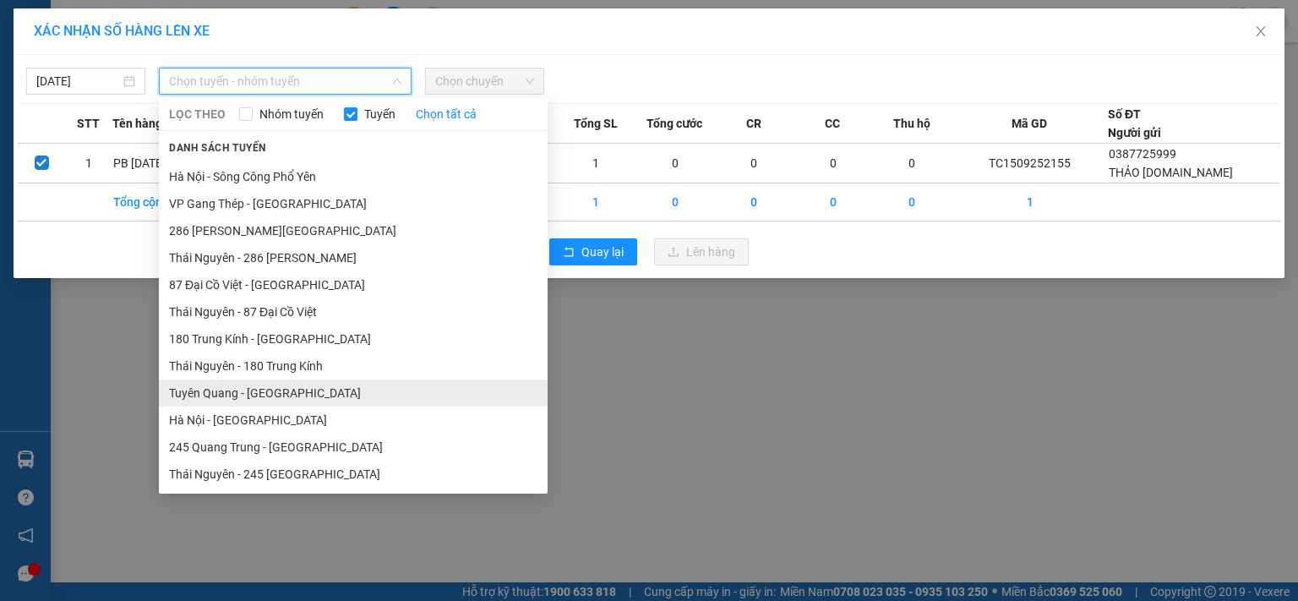
click at [277, 391] on li "Tuyên Quang - [GEOGRAPHIC_DATA]" at bounding box center [353, 392] width 389 height 27
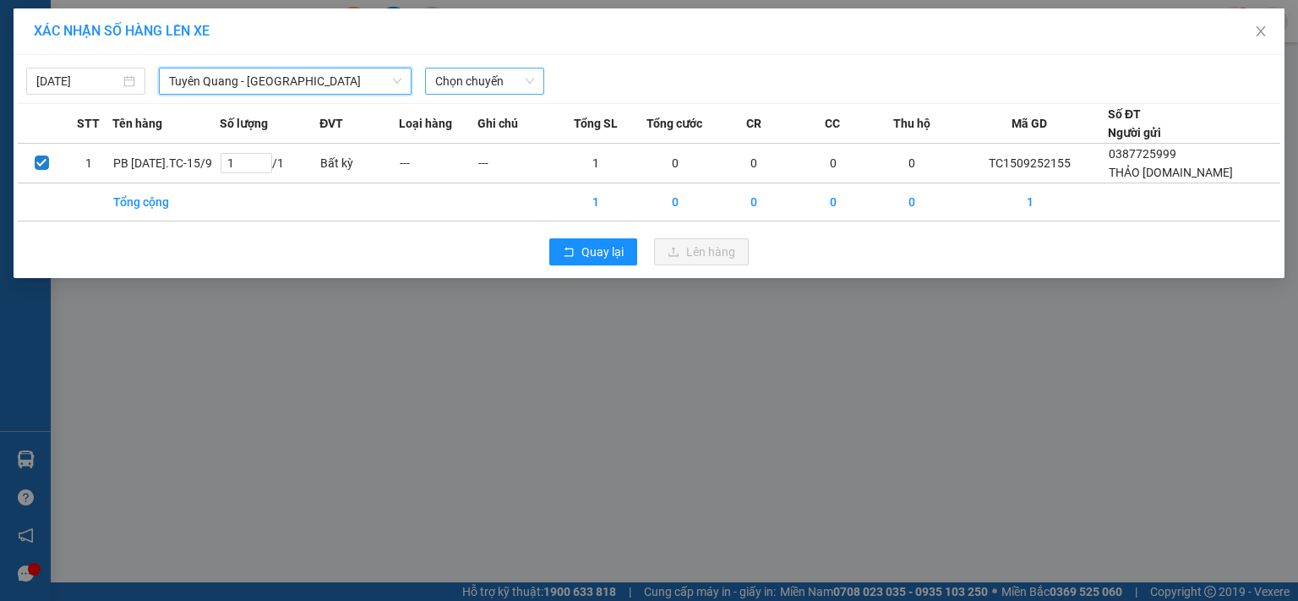
click at [492, 76] on span "Chọn chuyến" at bounding box center [484, 80] width 99 height 25
click at [456, 395] on div "XÁC NHẬN SỐ HÀNG LÊN XE [DATE] [GEOGRAPHIC_DATA] - [GEOGRAPHIC_DATA] LỌC THEO N…" at bounding box center [649, 300] width 1298 height 601
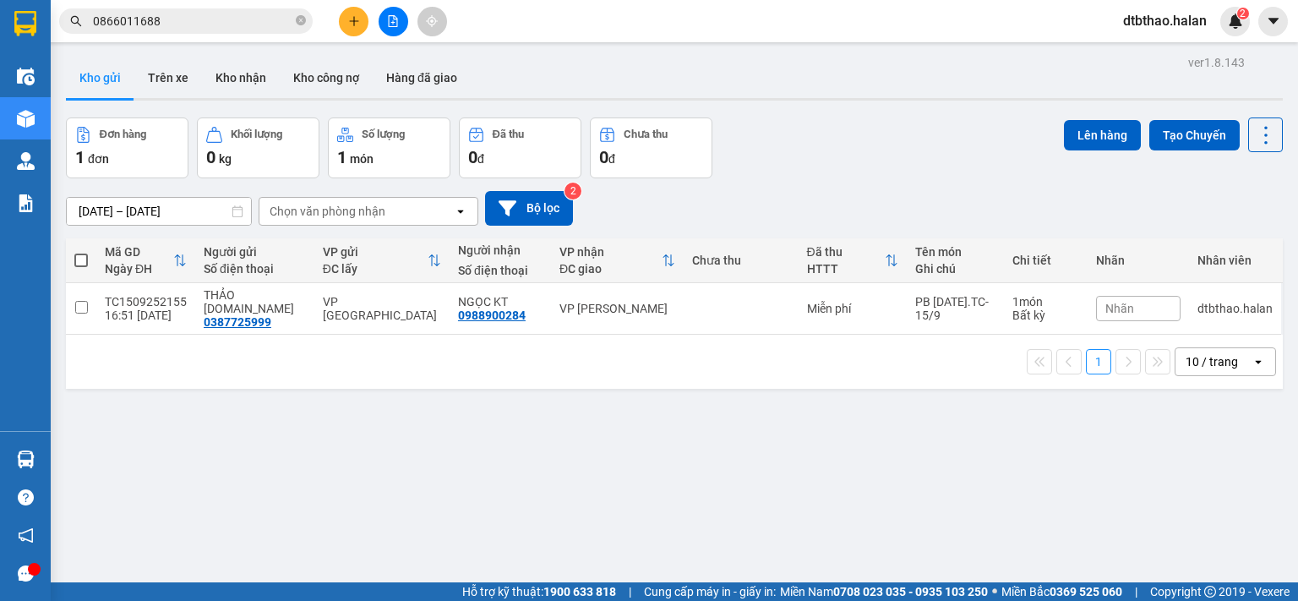
click at [492, 499] on div "ver 1.8.143 Kho gửi Trên xe Kho nhận Kho công nợ Hàng đã giao Đơn hàng 1 đơn Kh…" at bounding box center [674, 351] width 1230 height 601
click at [237, 83] on button "Kho nhận" at bounding box center [241, 77] width 78 height 41
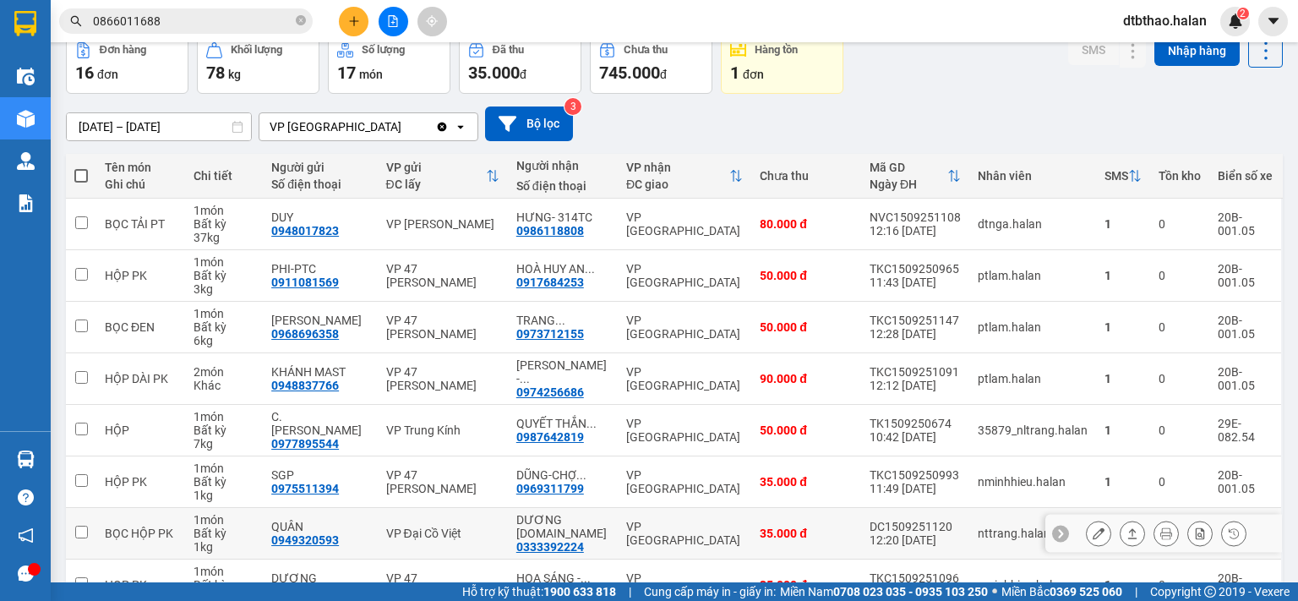
scroll to position [254, 0]
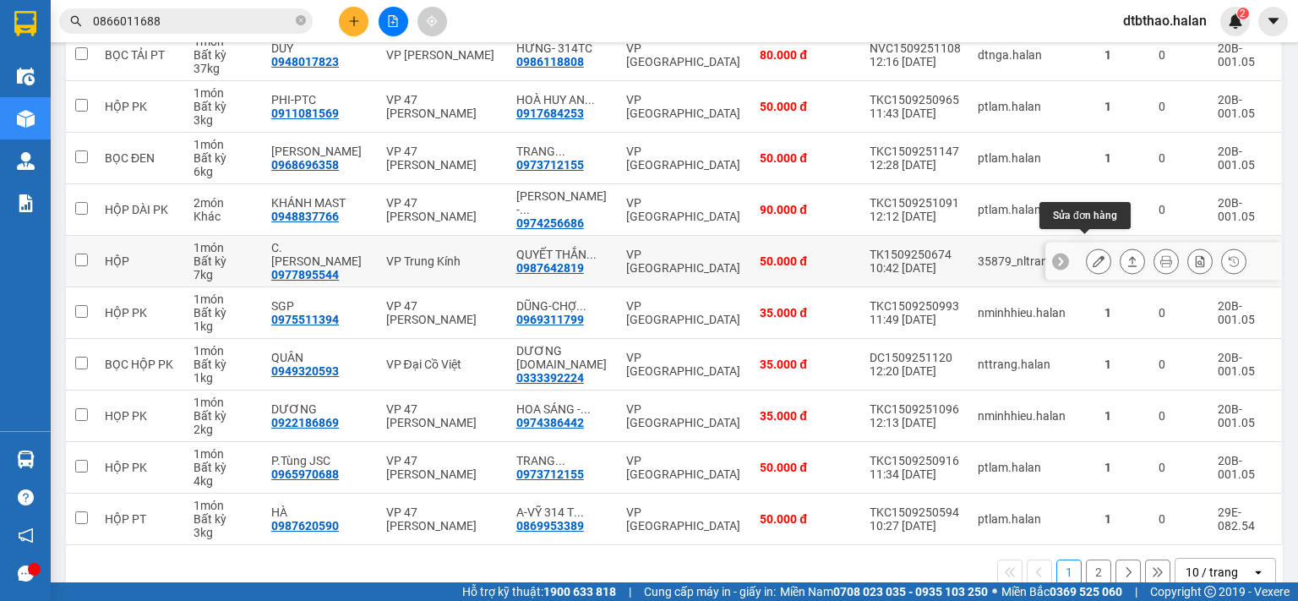
click at [1093, 255] on icon at bounding box center [1099, 261] width 12 height 12
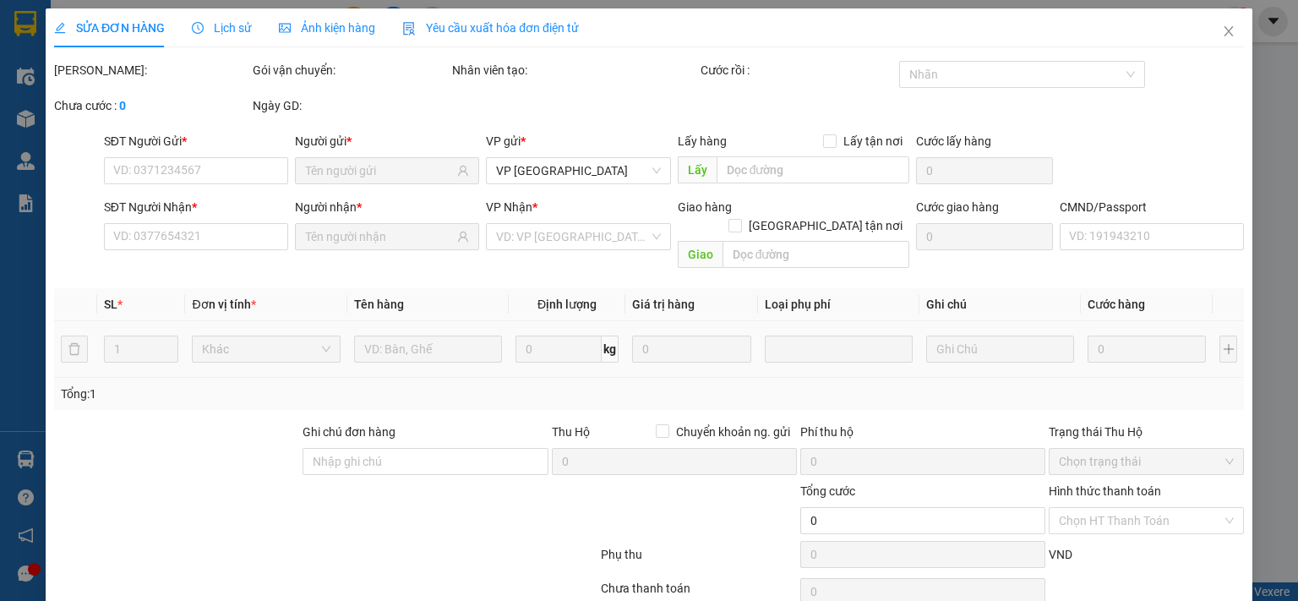
type input "0977895544"
type input "C.[PERSON_NAME]"
type input "0987642819"
type input "QUYẾT THẮNG [DOMAIN_NAME]"
type input "50.000"
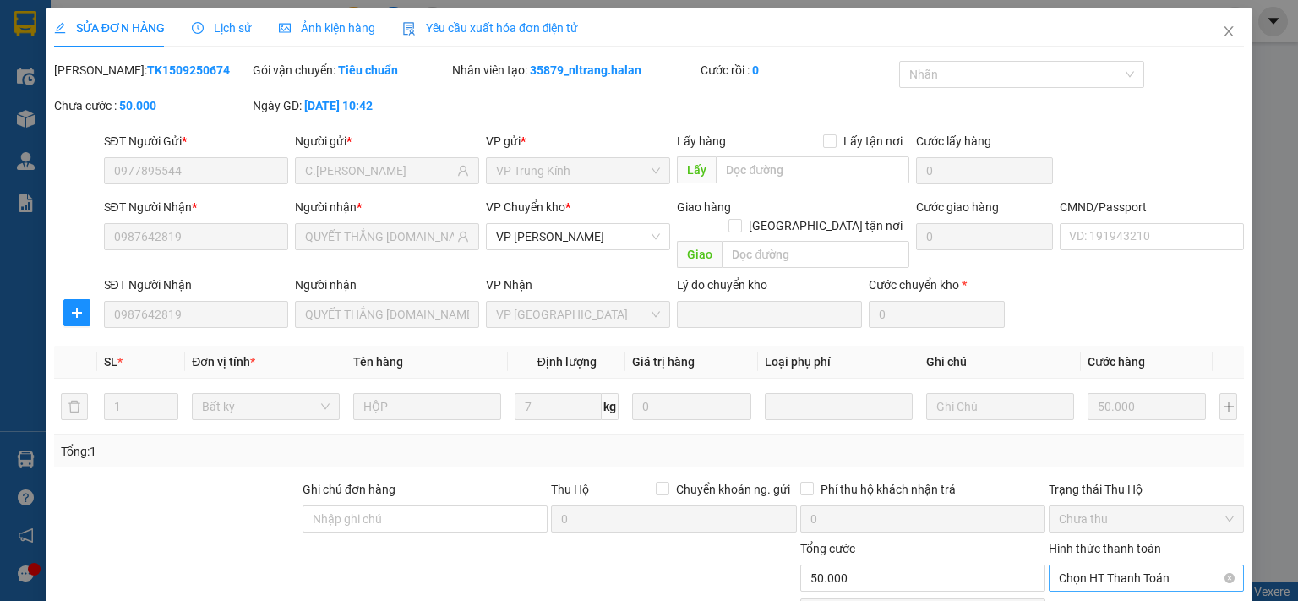
scroll to position [117, 0]
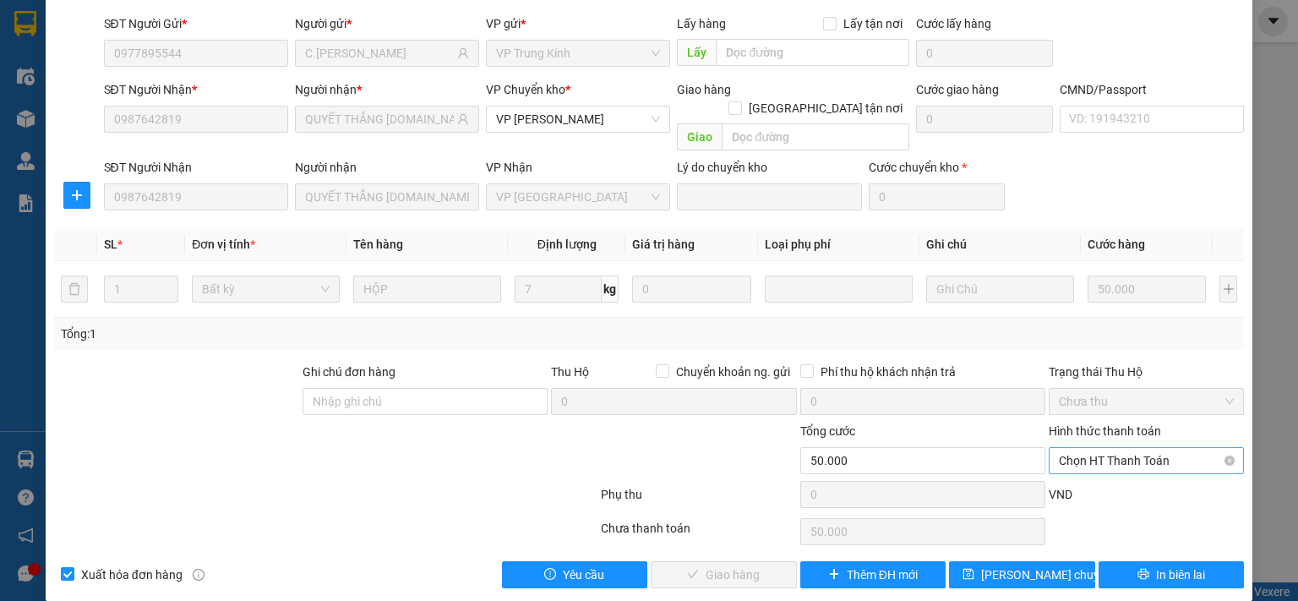
click at [1127, 448] on span "Chọn HT Thanh Toán" at bounding box center [1146, 460] width 175 height 25
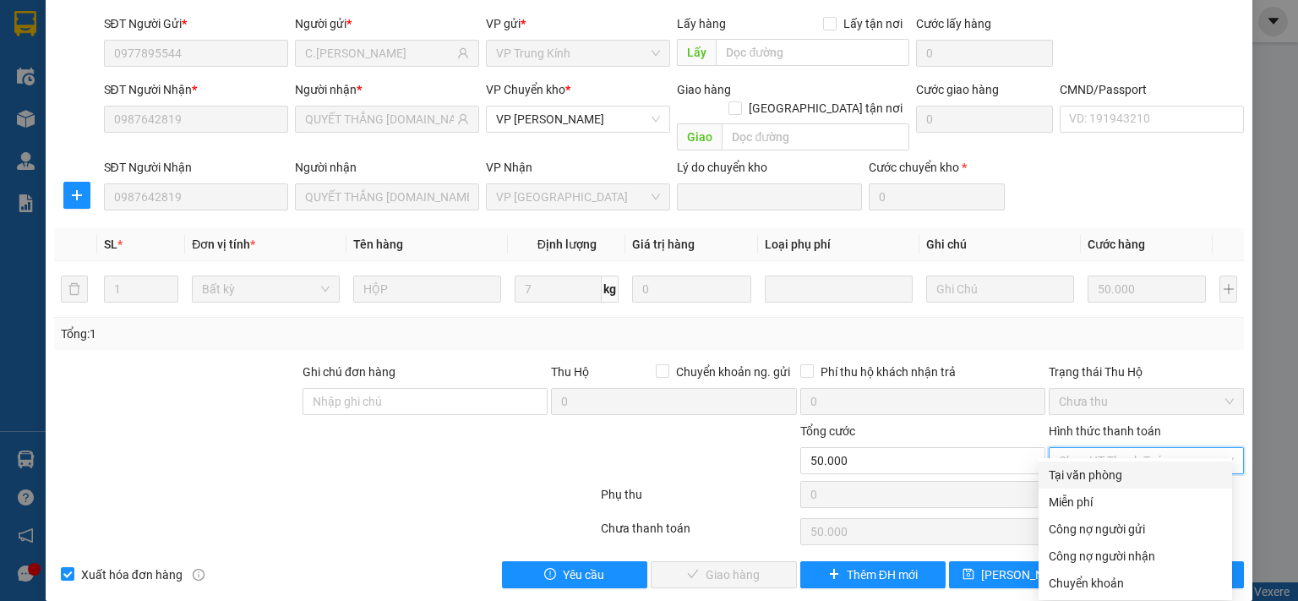
click at [1110, 474] on div "Tại văn phòng" at bounding box center [1135, 475] width 173 height 19
type input "0"
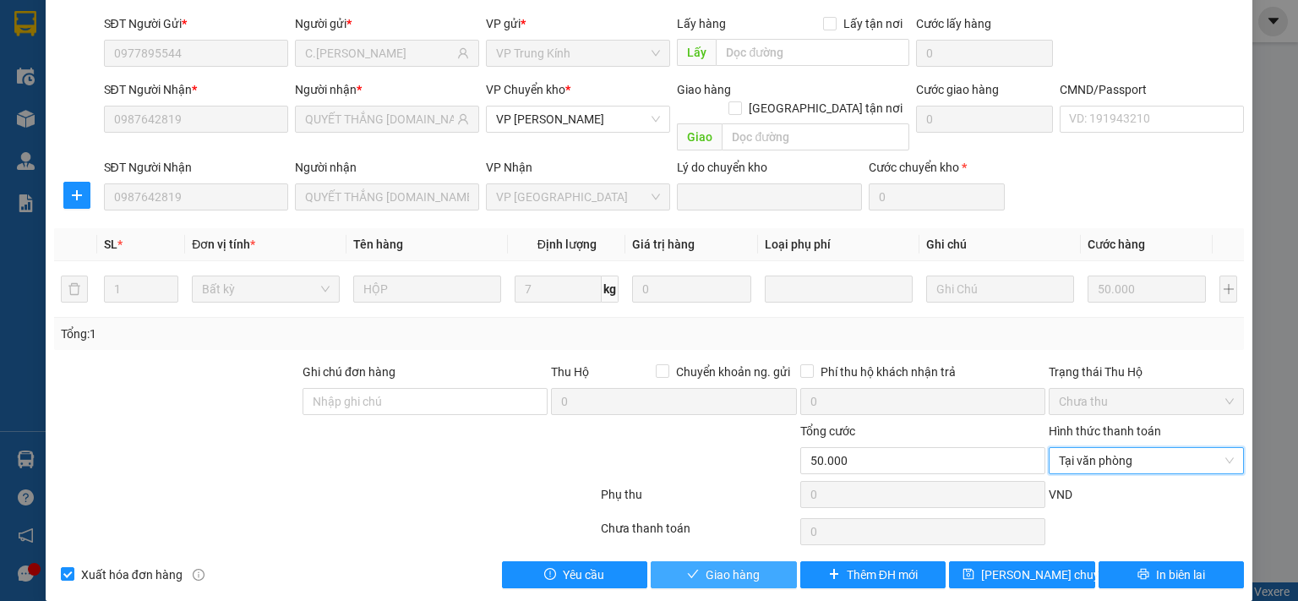
click at [750, 565] on span "Giao hàng" at bounding box center [733, 574] width 54 height 19
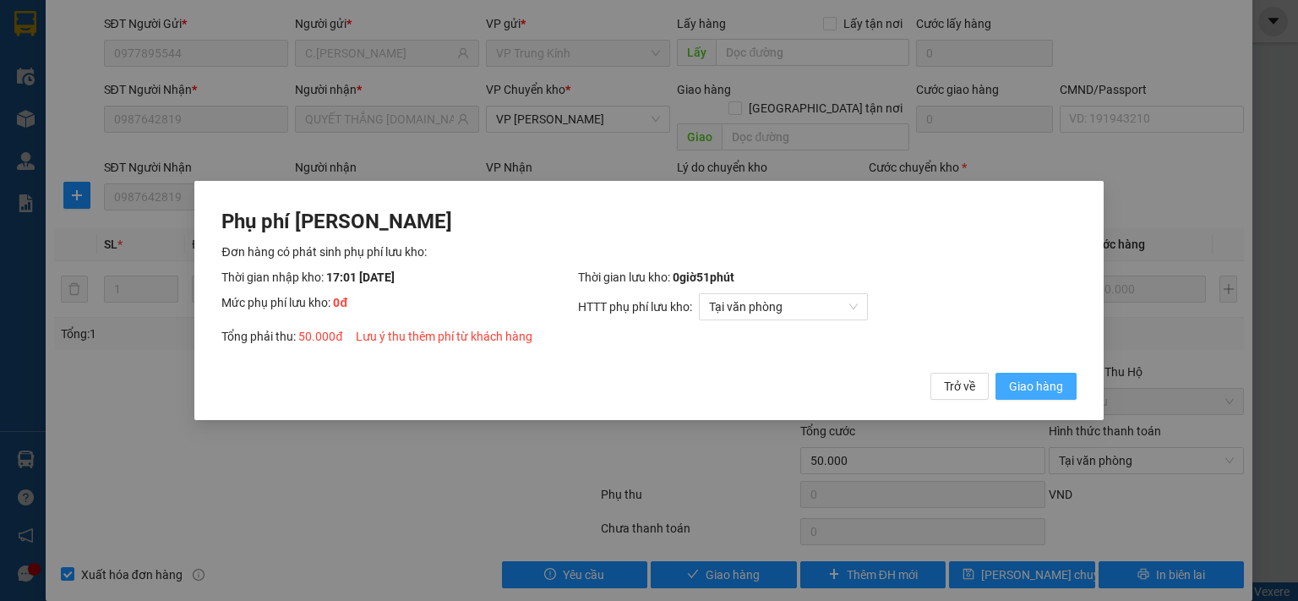
click at [1031, 388] on span "Giao hàng" at bounding box center [1036, 386] width 54 height 19
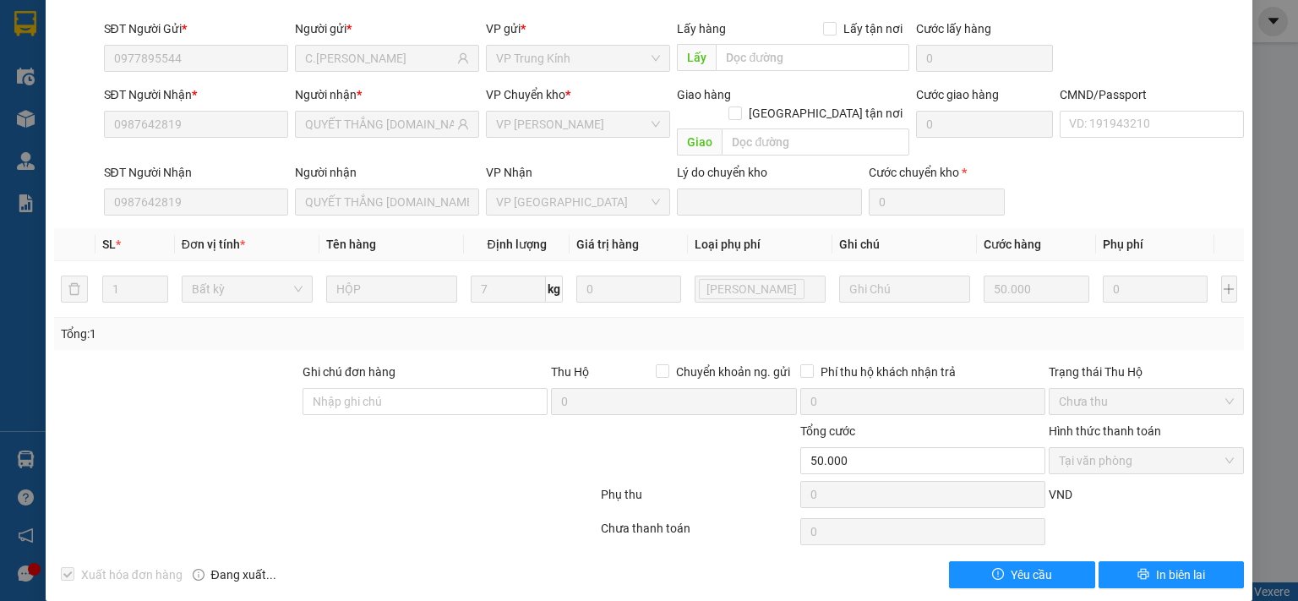
scroll to position [0, 0]
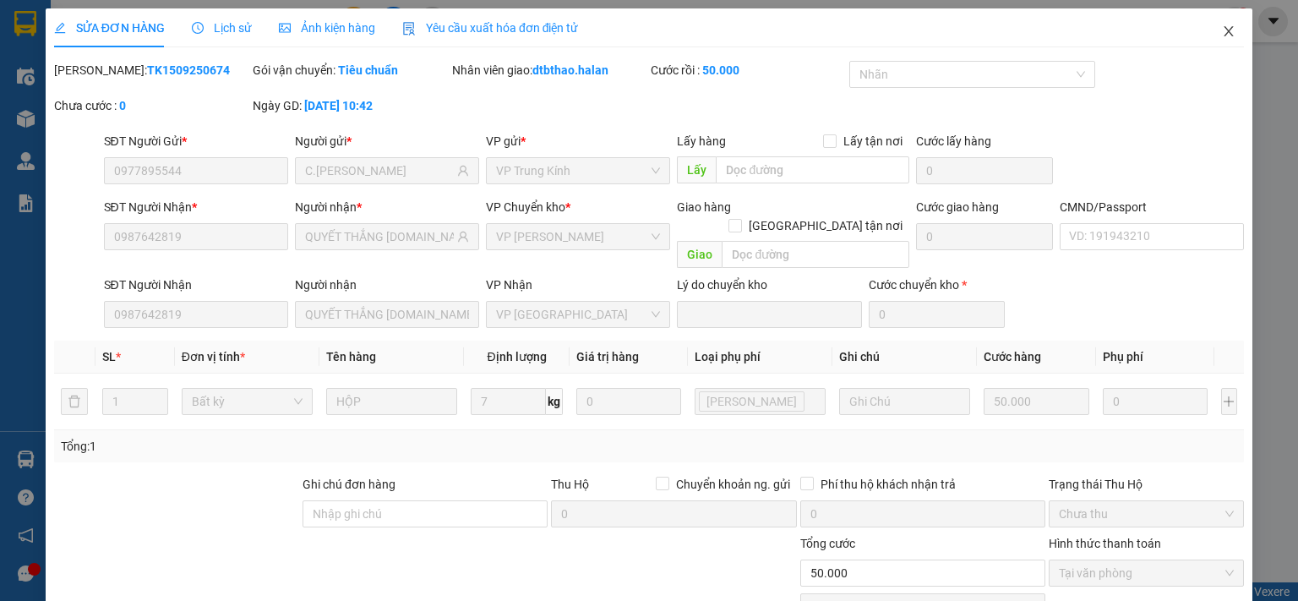
click at [1222, 30] on icon "close" at bounding box center [1229, 32] width 14 height 14
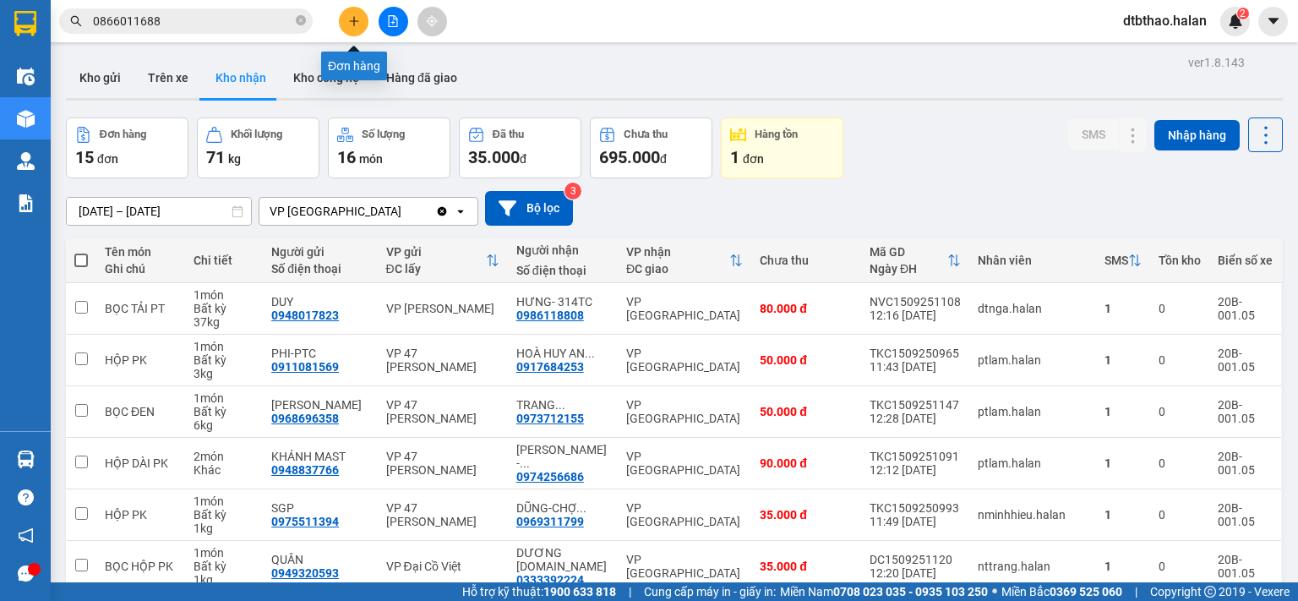
click at [352, 24] on icon "plus" at bounding box center [354, 21] width 12 height 12
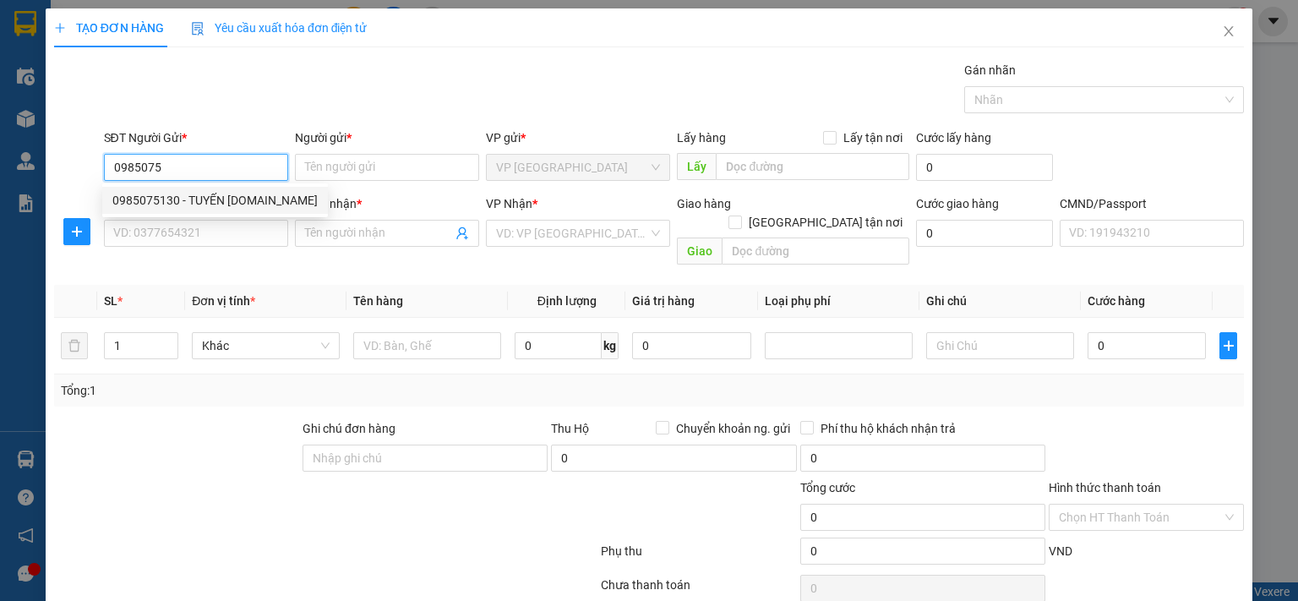
click at [182, 205] on div "0985075130 - TUYẾN [DOMAIN_NAME]" at bounding box center [214, 200] width 205 height 19
type input "0985075130"
type input "TUYẾN [DOMAIN_NAME]"
type input "0985075130"
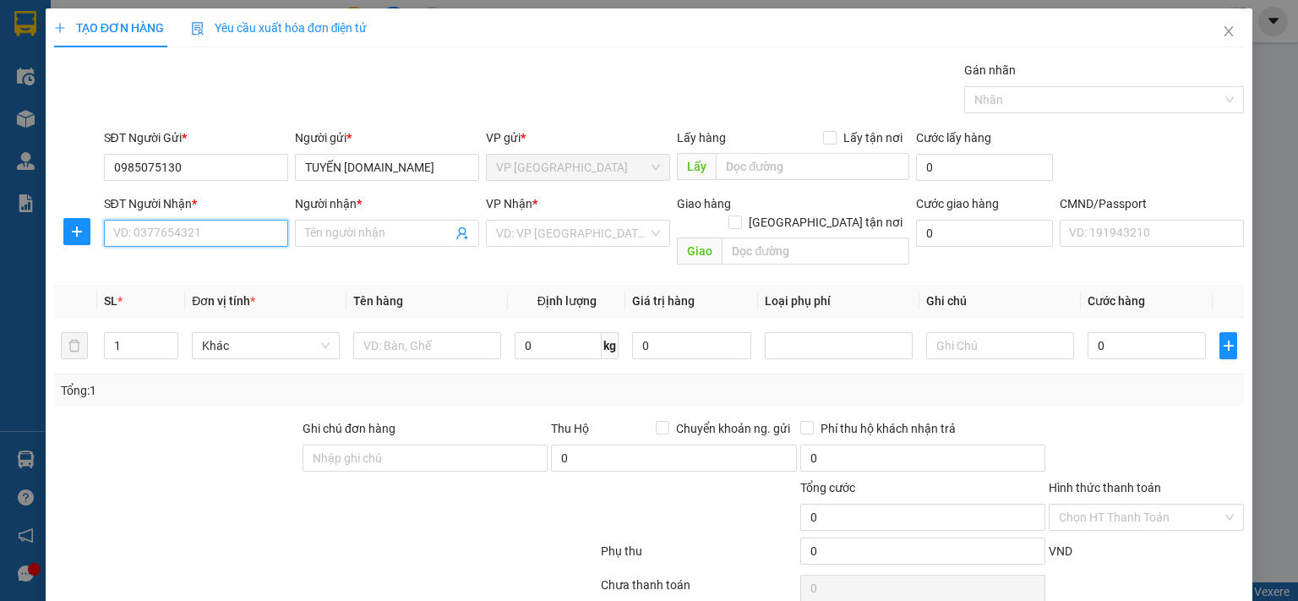
click at [182, 229] on input "SĐT Người Nhận *" at bounding box center [196, 233] width 184 height 27
type input "0904237996"
click at [194, 264] on div "0904237996 - TUẤN" at bounding box center [193, 266] width 162 height 19
type input "TUẤN"
type input "0904237996"
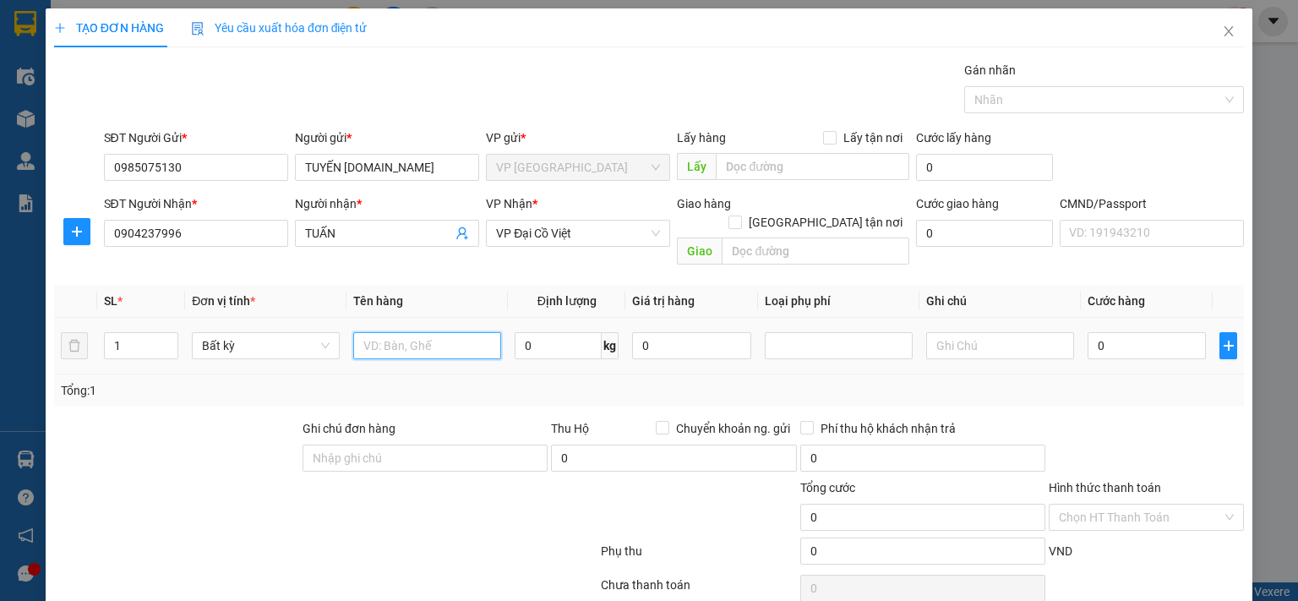
click at [446, 332] on input "text" at bounding box center [427, 345] width 148 height 27
type input "BỌC TẢI XANH PT"
drag, startPoint x: 565, startPoint y: 326, endPoint x: 1091, endPoint y: 450, distance: 540.1
click at [567, 332] on input "0" at bounding box center [558, 345] width 87 height 27
type input "6.5"
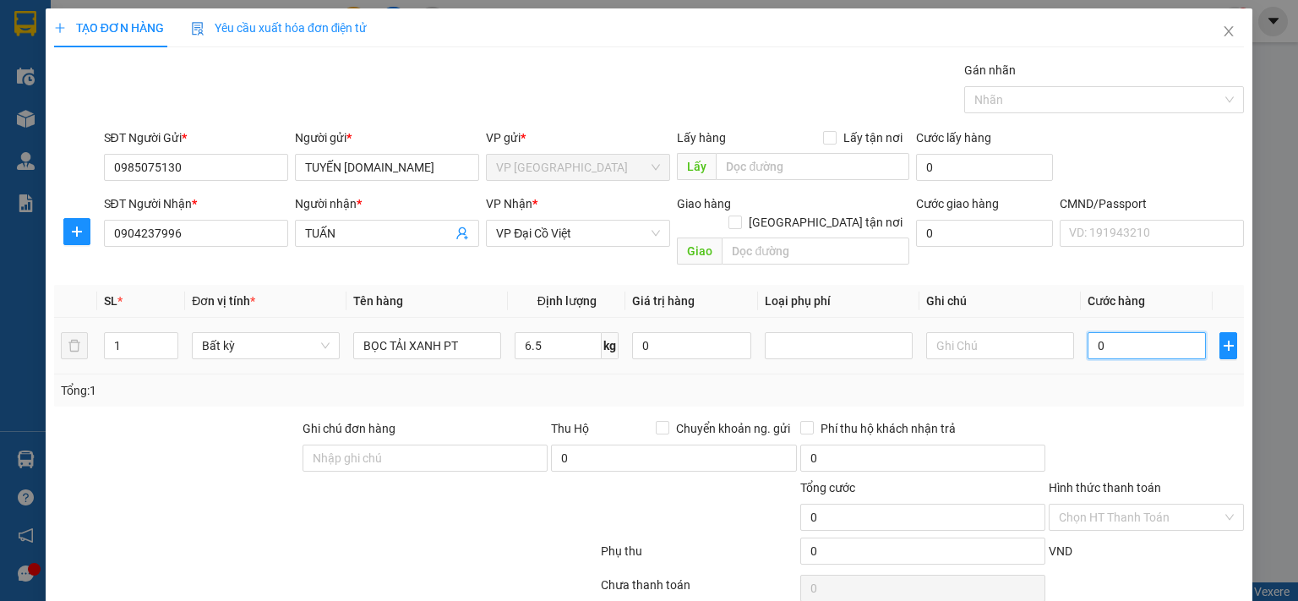
click at [1130, 332] on input "0" at bounding box center [1147, 345] width 118 height 27
type input "50.000"
click at [974, 332] on input "text" at bounding box center [1000, 345] width 148 height 27
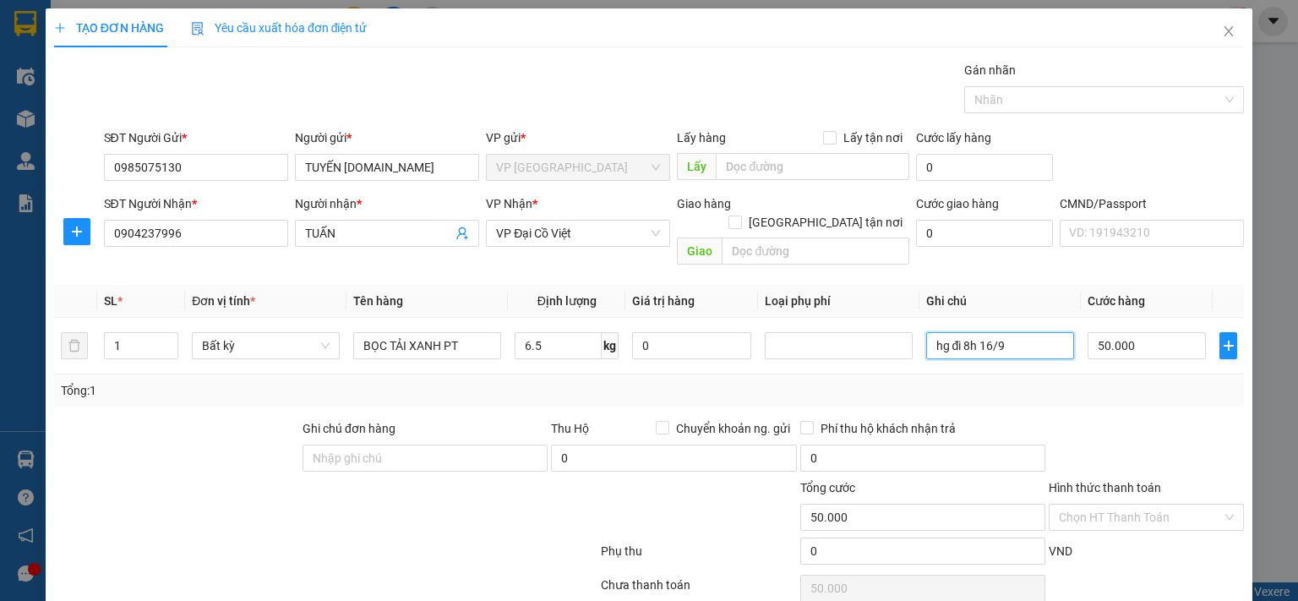
scroll to position [56, 0]
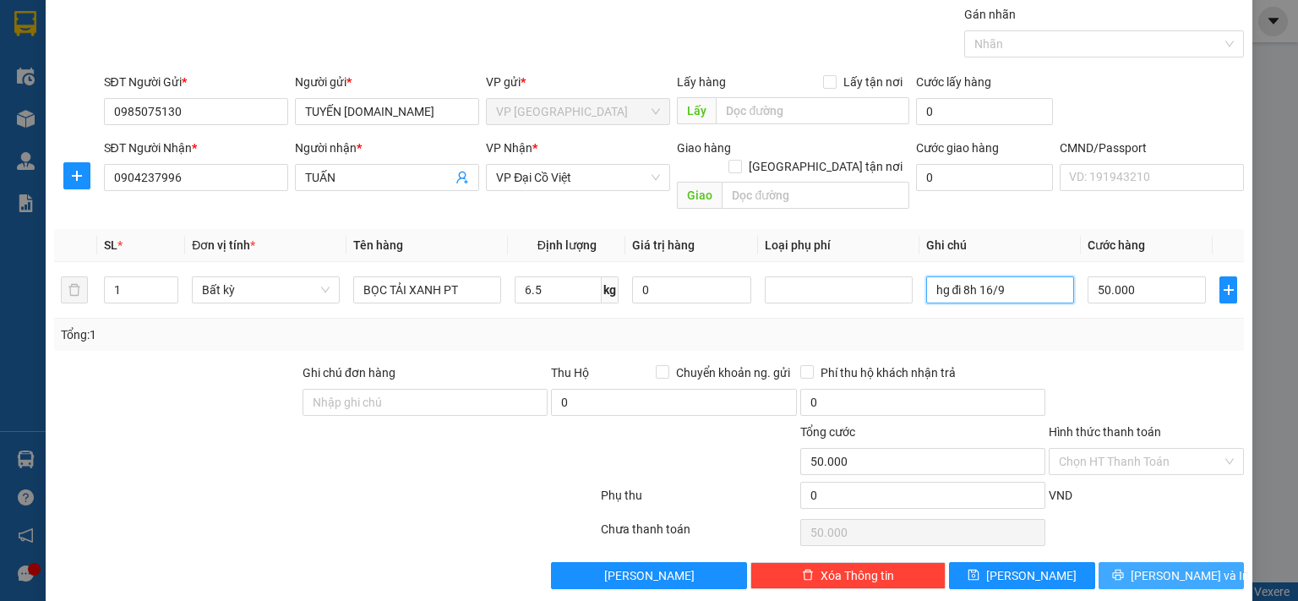
type input "hg đi 8h 16/9"
click at [1109, 562] on button "[PERSON_NAME] và In" at bounding box center [1172, 575] width 146 height 27
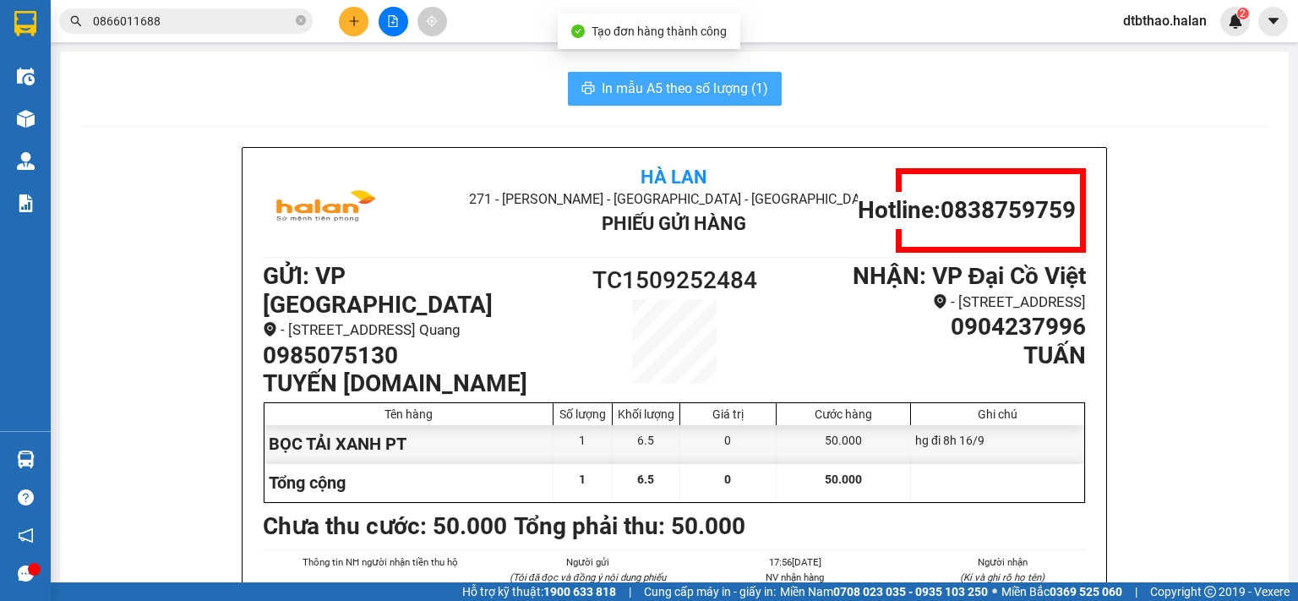
click at [679, 89] on span "In mẫu A5 theo số lượng (1)" at bounding box center [685, 88] width 166 height 21
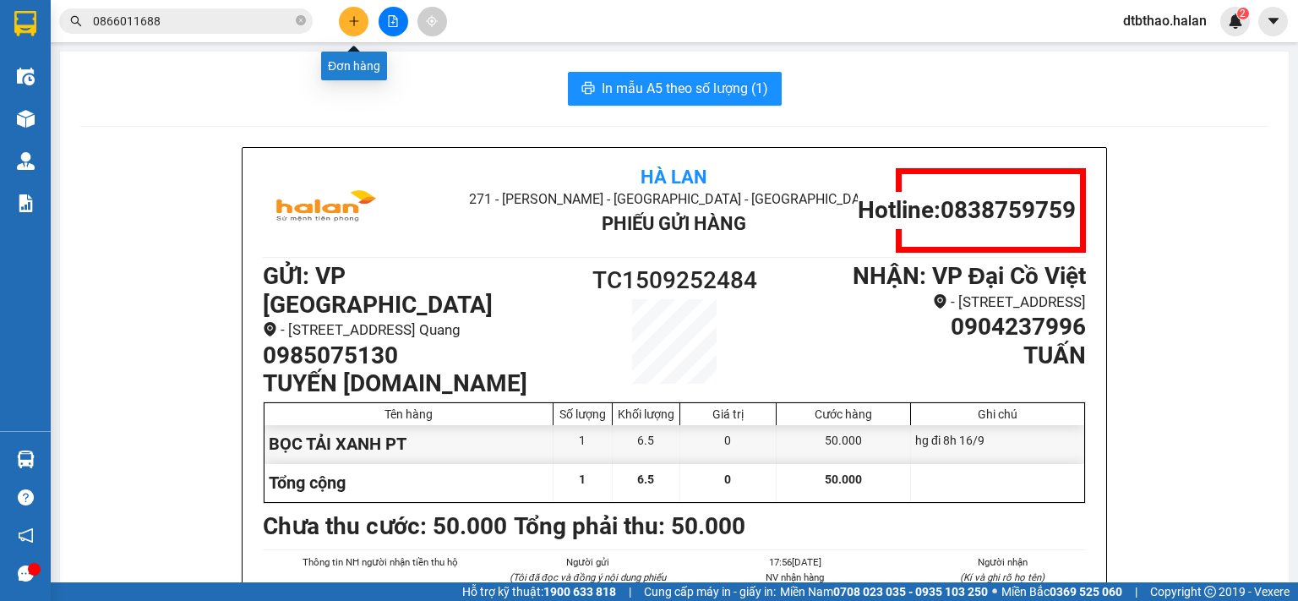
click at [348, 26] on icon "plus" at bounding box center [354, 21] width 12 height 12
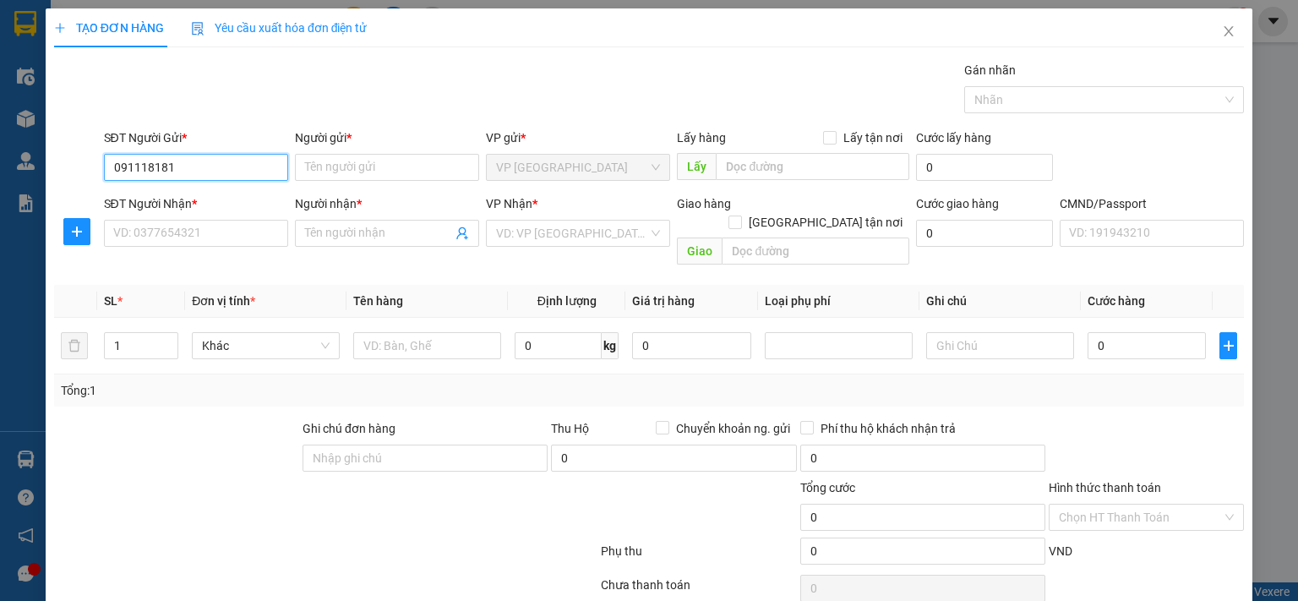
type input "0911181816"
click at [243, 205] on div "0911181816 - HOA SÁNG [DOMAIN_NAME]" at bounding box center [225, 200] width 227 height 19
type input "HOA SÁNG [DOMAIN_NAME]"
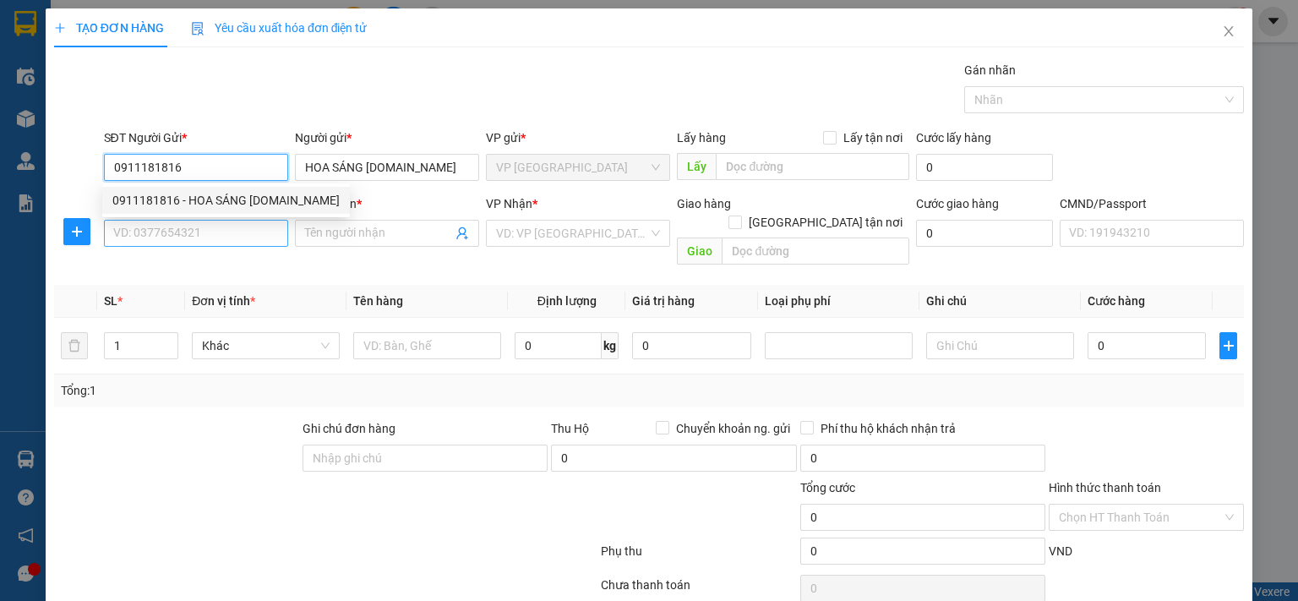
type input "0911181816"
click at [246, 235] on input "SĐT Người Nhận *" at bounding box center [196, 233] width 184 height 27
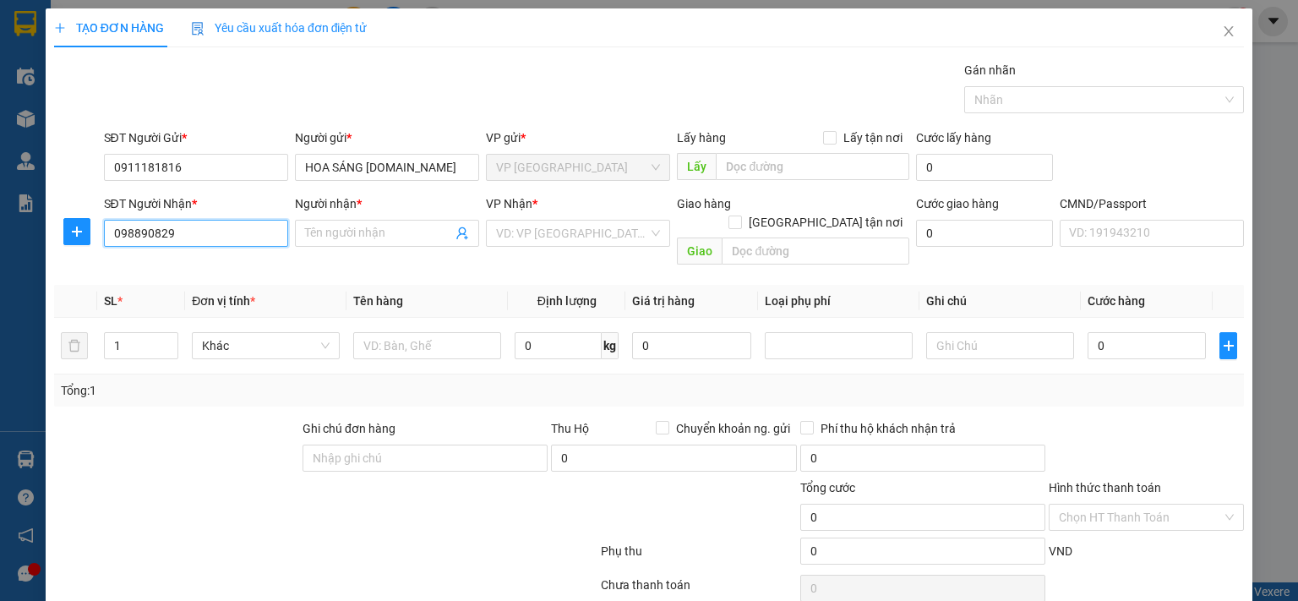
type input "0988908292"
click at [234, 264] on div "0988908292 - GARA TÁM THU" at bounding box center [193, 266] width 162 height 19
type input "GARA TÁM THU"
type input "0988908292"
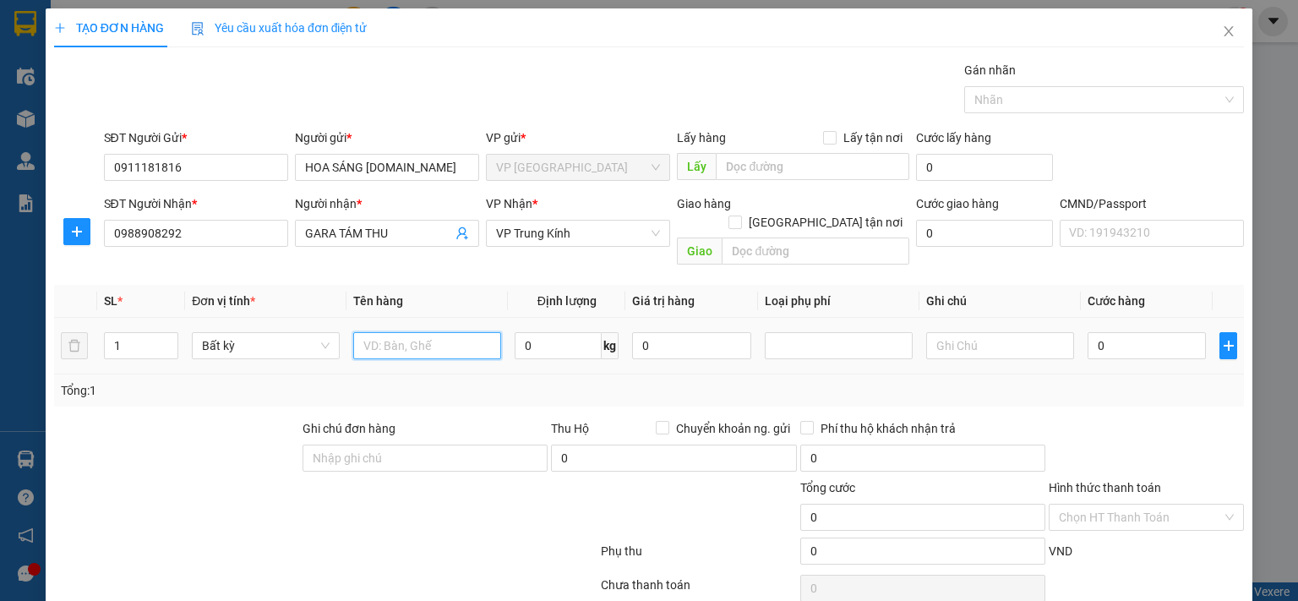
click at [441, 332] on input "text" at bounding box center [427, 345] width 148 height 27
type input "HỘP PT"
click at [556, 332] on input "0" at bounding box center [558, 345] width 87 height 27
type input "9.5"
click at [1131, 332] on input "0" at bounding box center [1147, 345] width 118 height 27
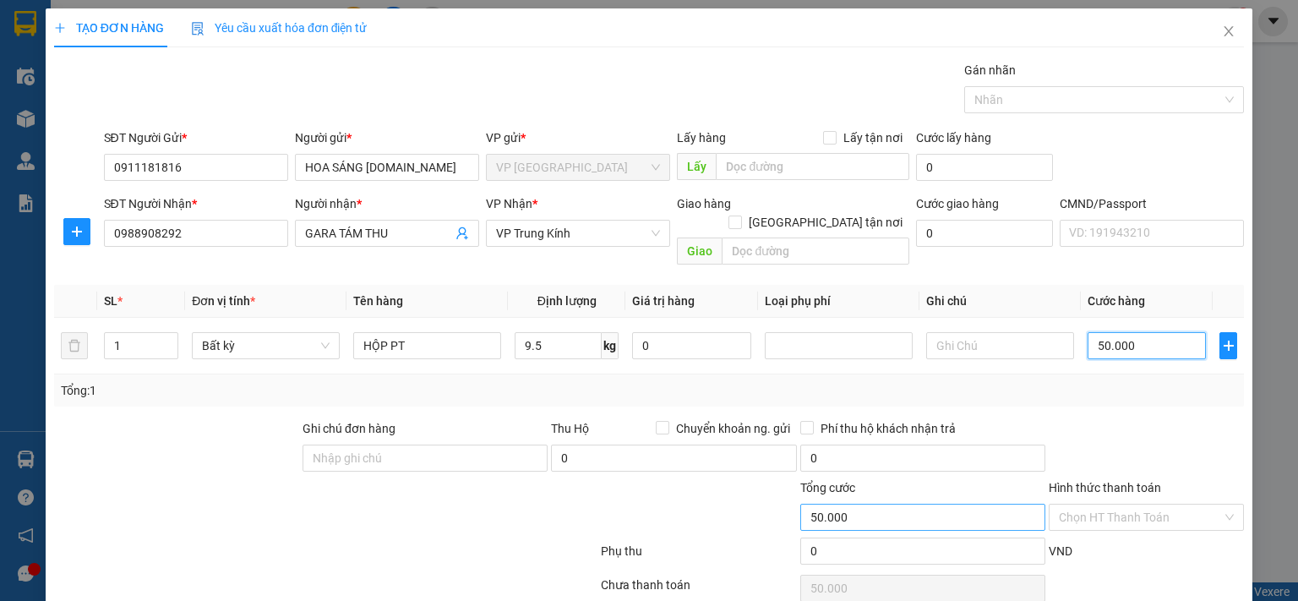
type input "50.000"
click at [993, 332] on input "text" at bounding box center [1000, 345] width 148 height 27
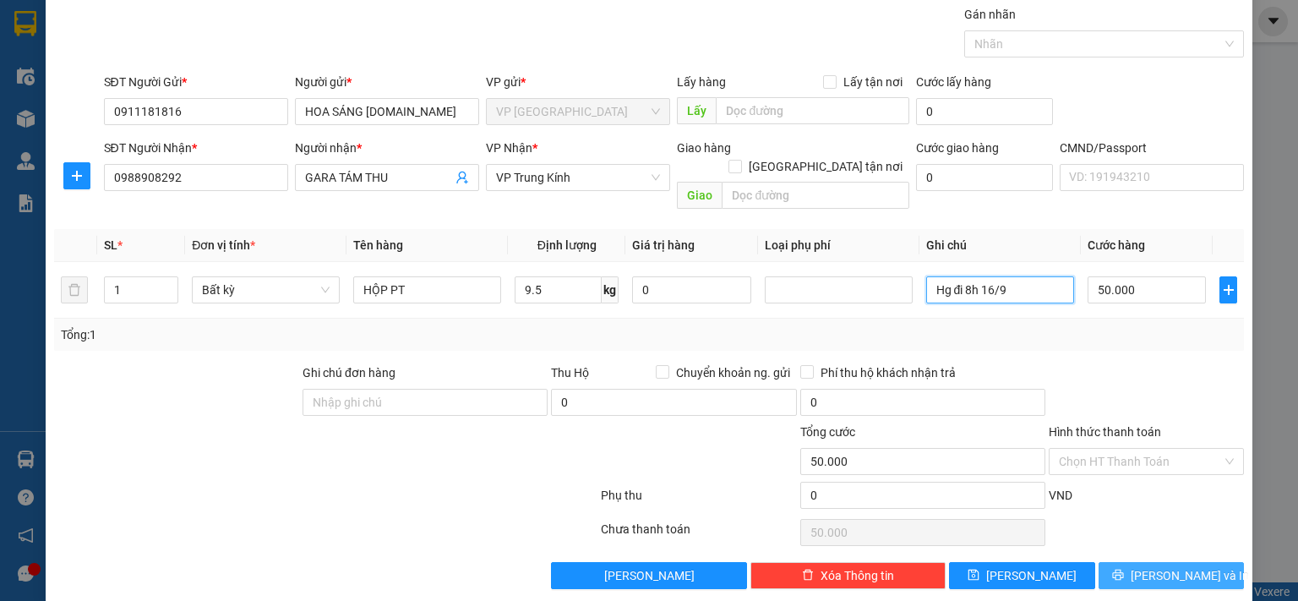
type input "Hg đi 8h 16/9"
click at [1170, 566] on span "[PERSON_NAME] và In" at bounding box center [1190, 575] width 118 height 19
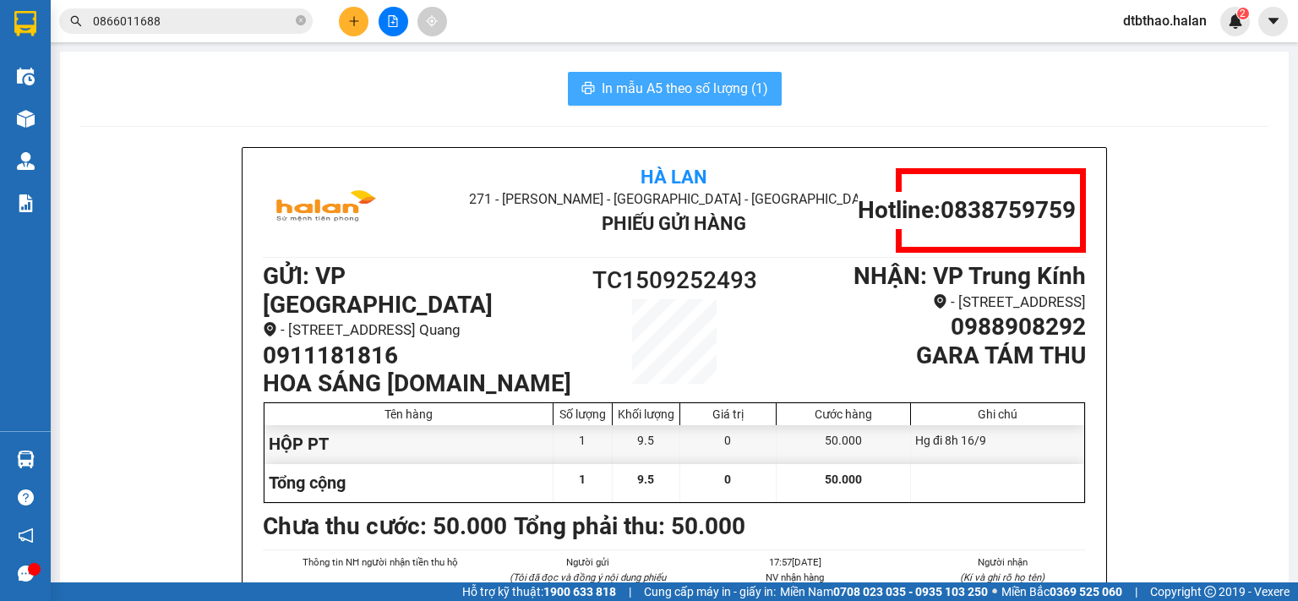
click at [728, 90] on span "In mẫu A5 theo số lượng (1)" at bounding box center [685, 88] width 166 height 21
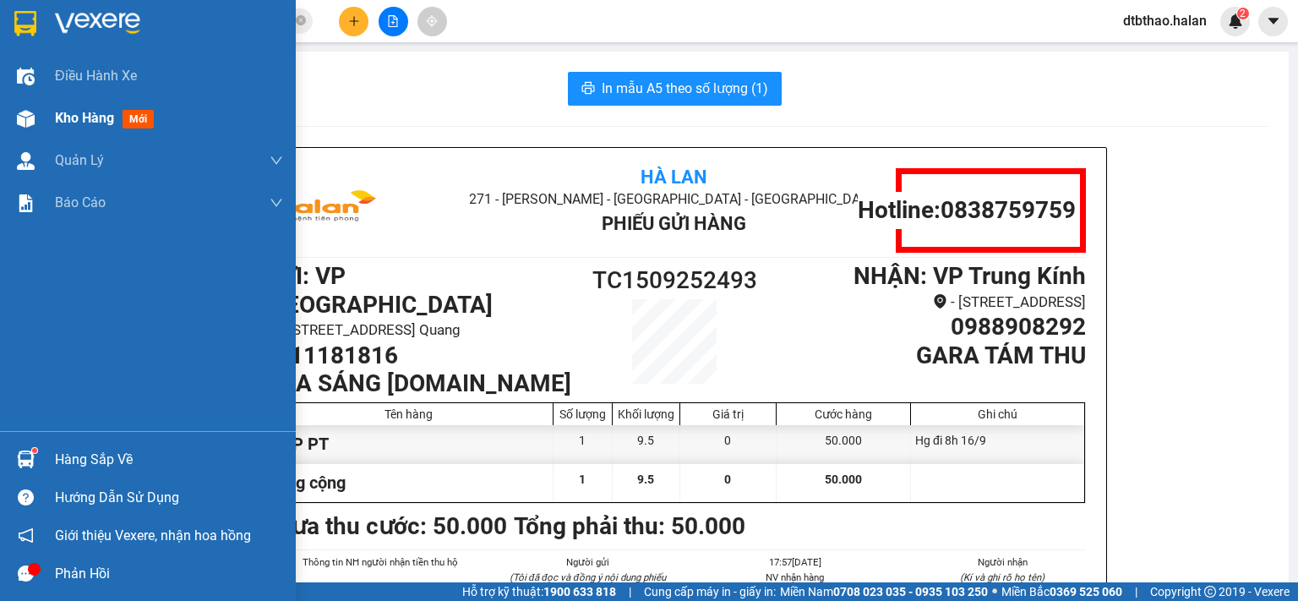
click at [76, 123] on span "Kho hàng" at bounding box center [84, 118] width 59 height 16
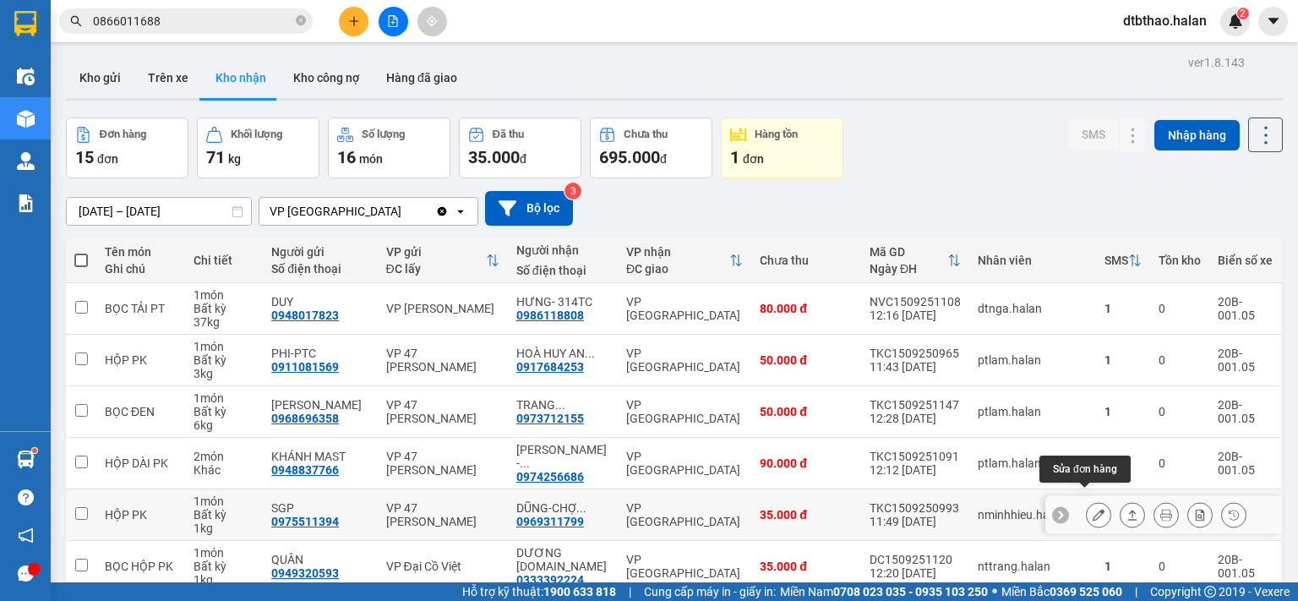
click at [1093, 509] on icon at bounding box center [1099, 515] width 12 height 12
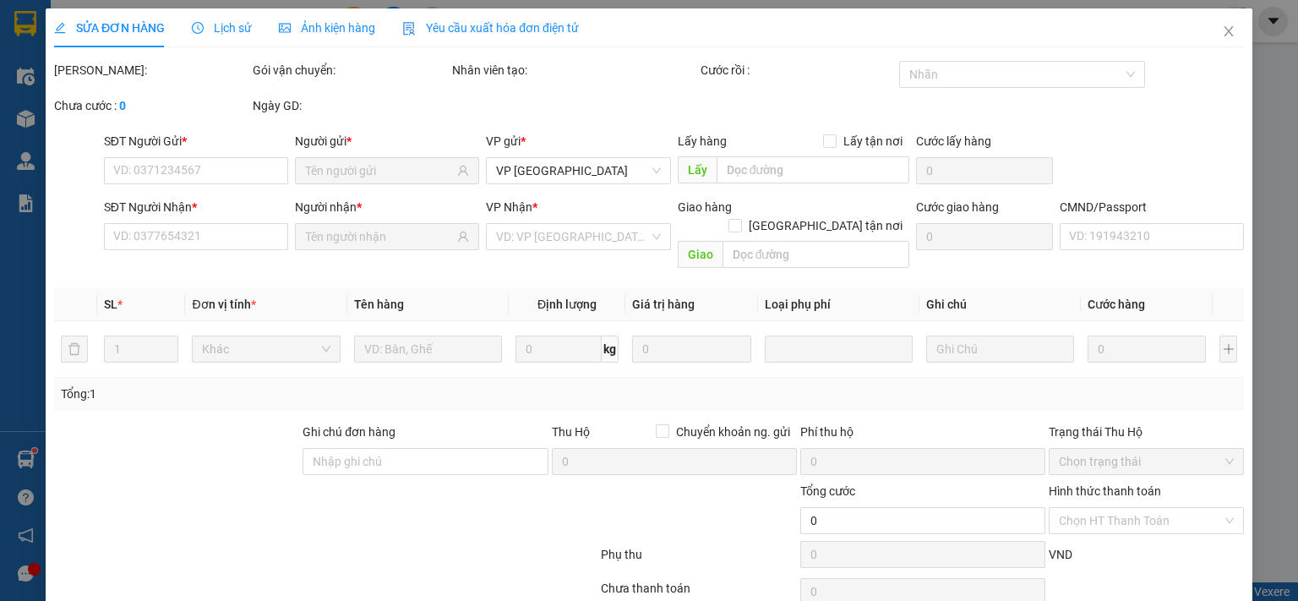
type input "0975511394"
type input "SGP"
type input "0969311799"
type input "DŨNG-CHỢ KM40 [GEOGRAPHIC_DATA]"
type input "35.000"
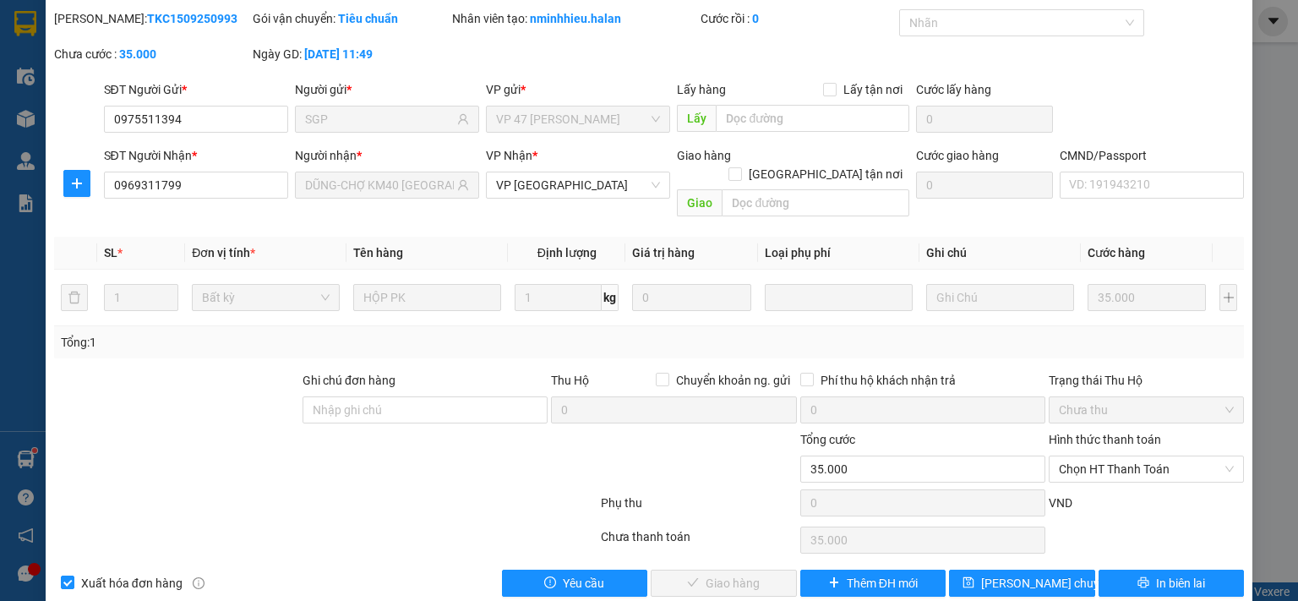
scroll to position [60, 0]
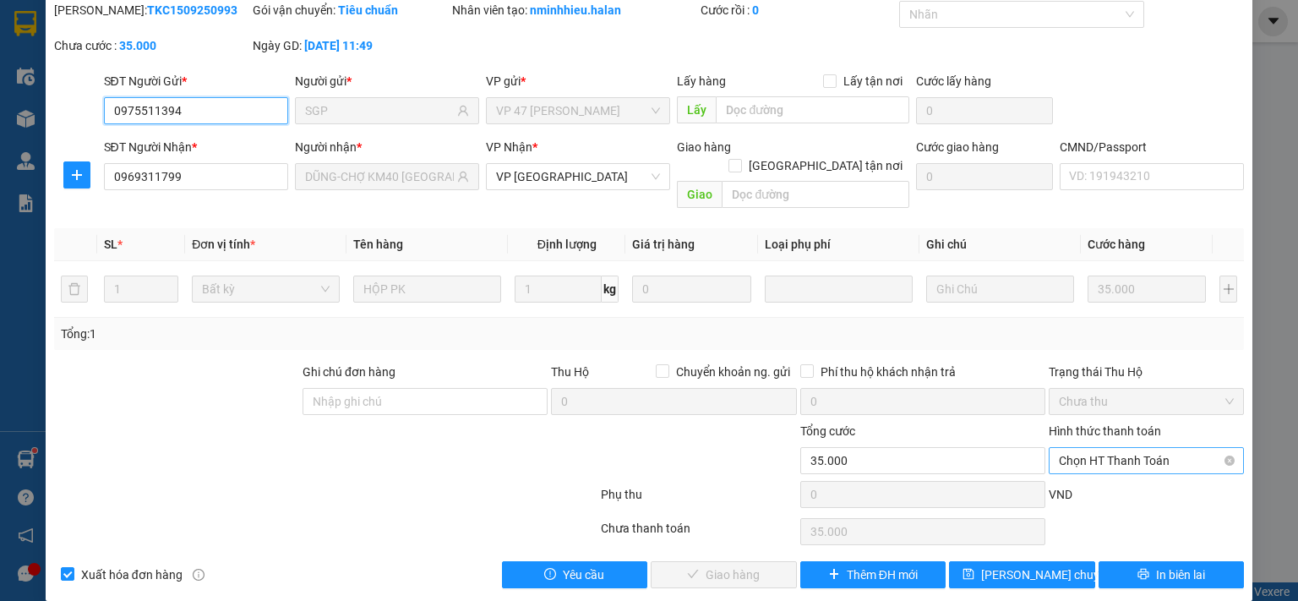
click at [1110, 448] on span "Chọn HT Thanh Toán" at bounding box center [1146, 460] width 175 height 25
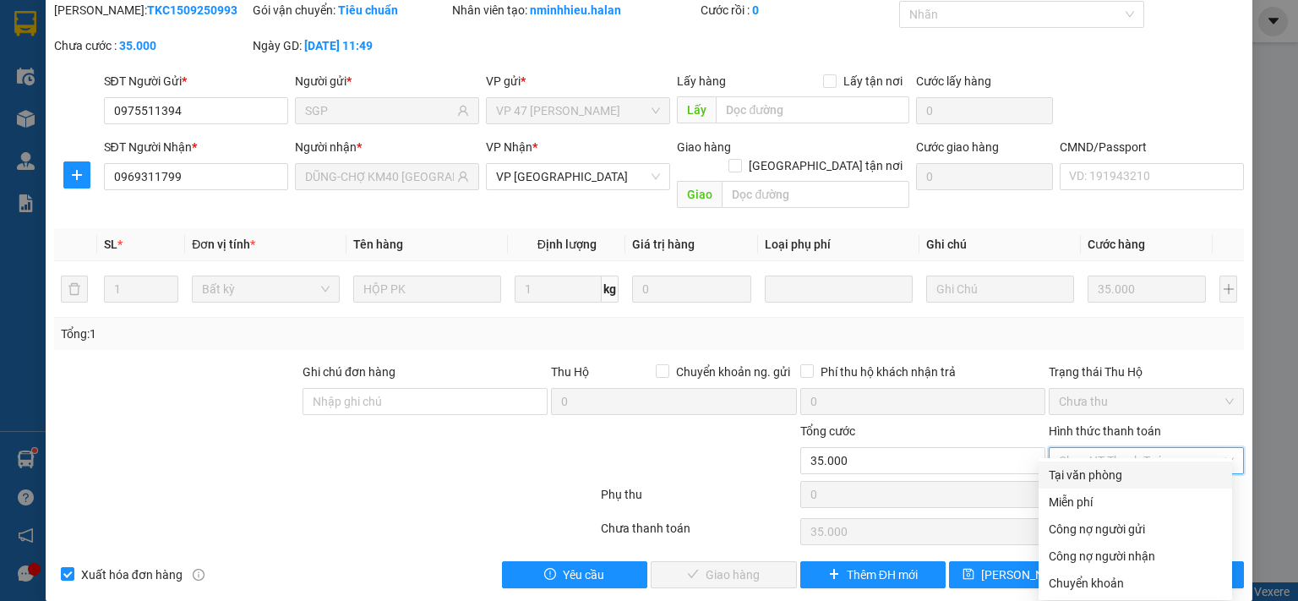
click at [1096, 475] on div "Tại văn phòng" at bounding box center [1135, 475] width 173 height 19
type input "0"
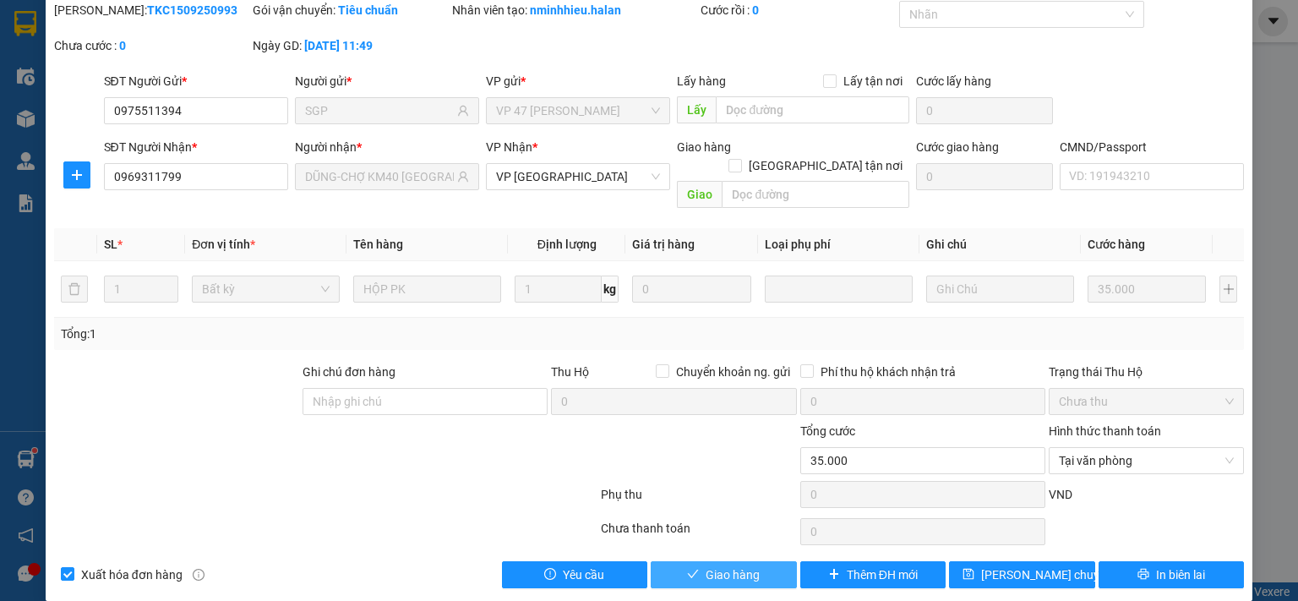
click at [728, 565] on span "Giao hàng" at bounding box center [733, 574] width 54 height 19
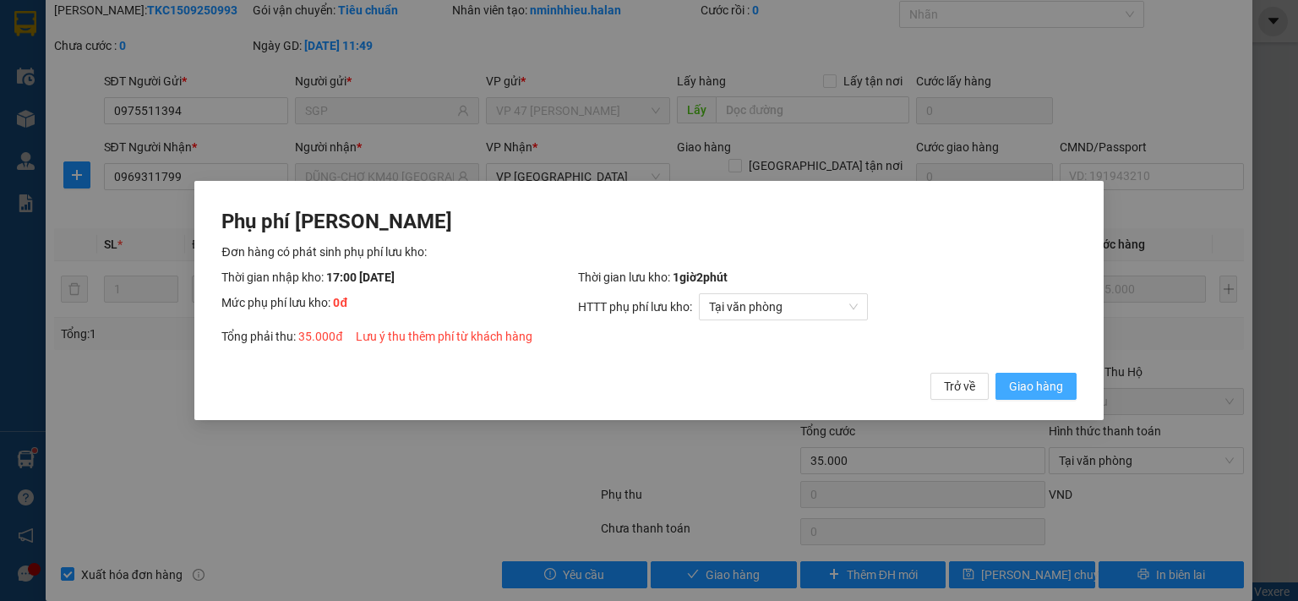
click at [1013, 397] on button "Giao hàng" at bounding box center [1036, 386] width 81 height 27
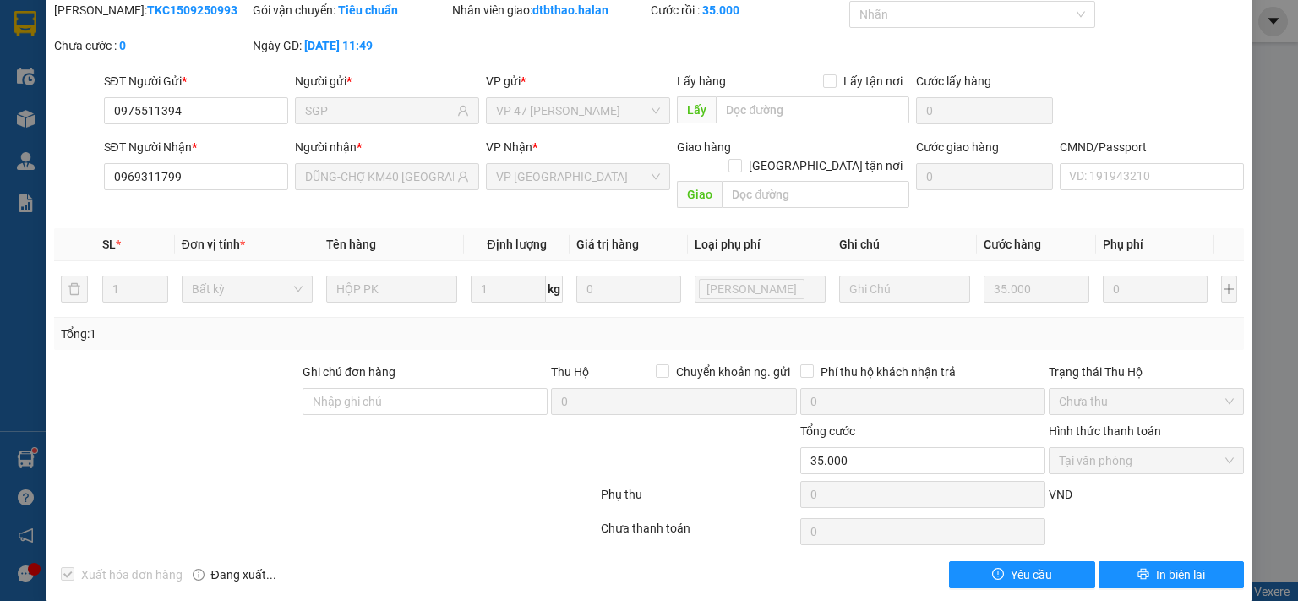
scroll to position [0, 0]
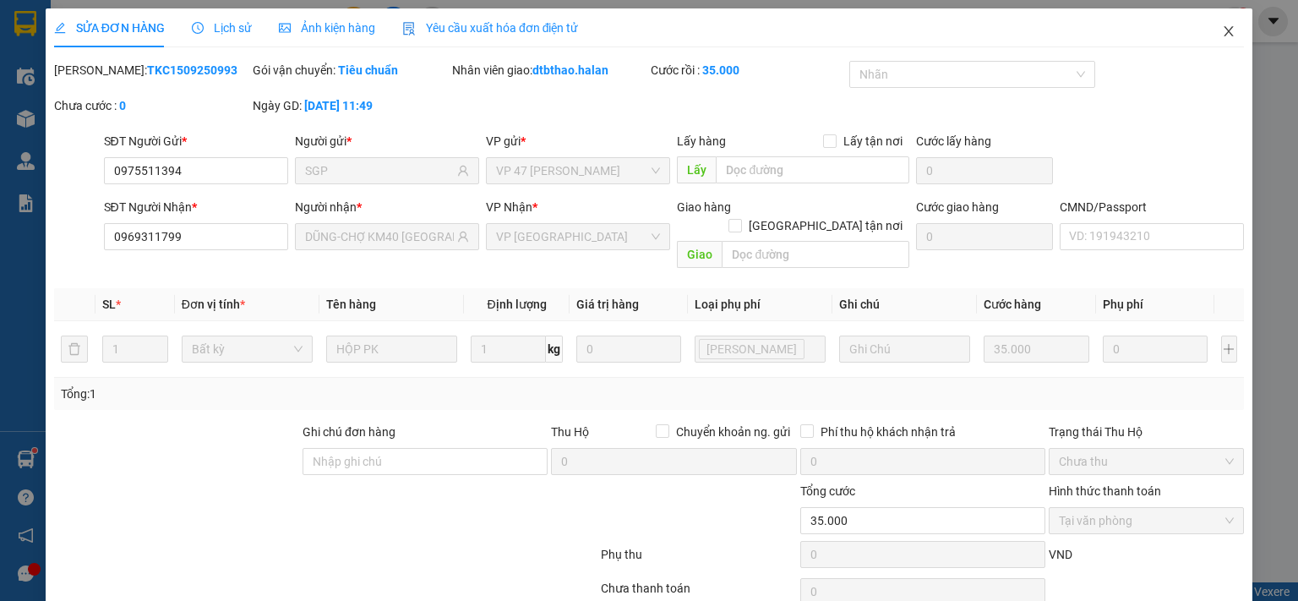
click at [1222, 33] on icon "close" at bounding box center [1229, 32] width 14 height 14
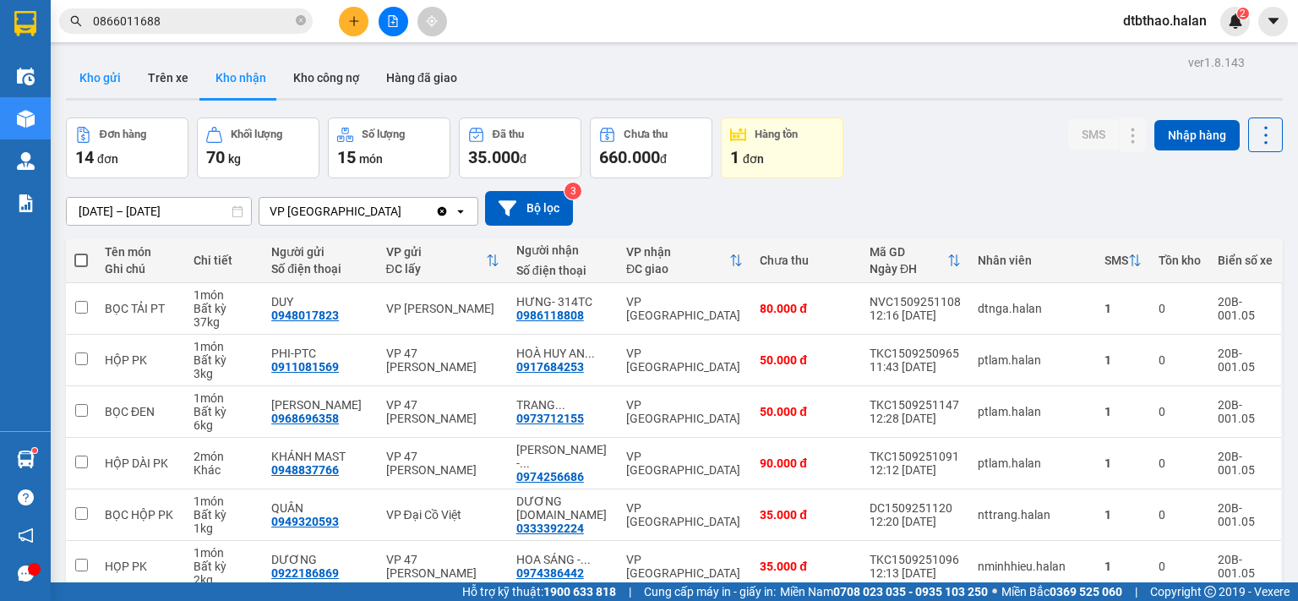
click at [107, 84] on button "Kho gửi" at bounding box center [100, 77] width 68 height 41
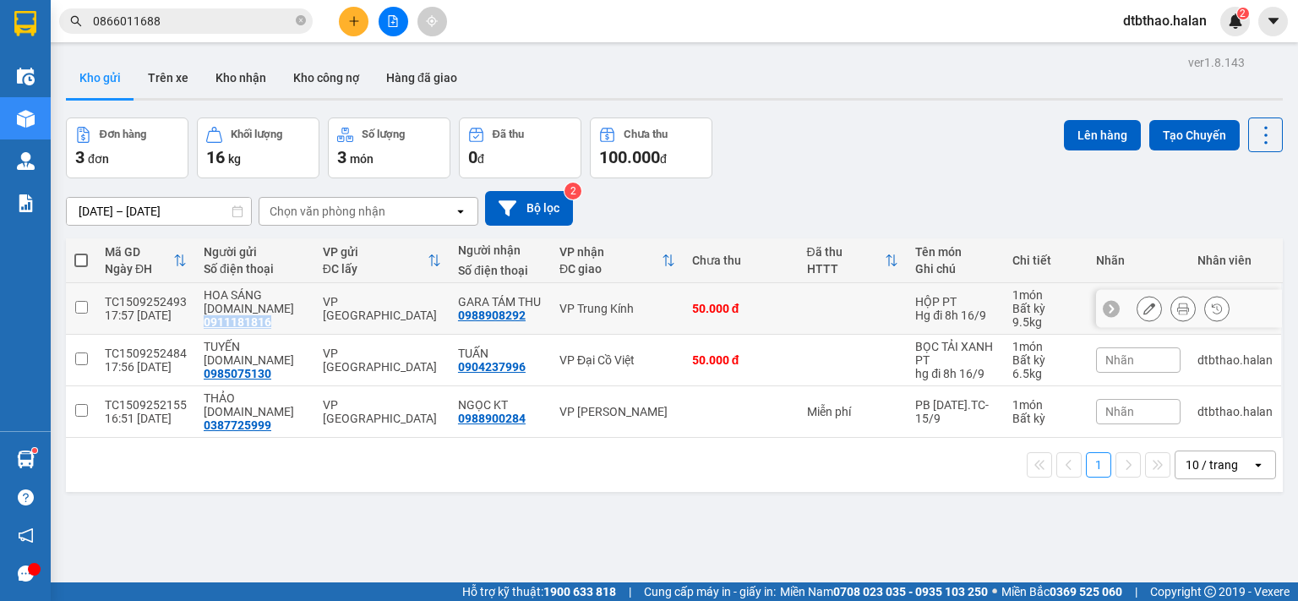
drag, startPoint x: 196, startPoint y: 321, endPoint x: 286, endPoint y: 321, distance: 89.6
click at [286, 321] on td "HOA SÁNG [DOMAIN_NAME] 0911181816" at bounding box center [254, 309] width 119 height 52
checkbox input "true"
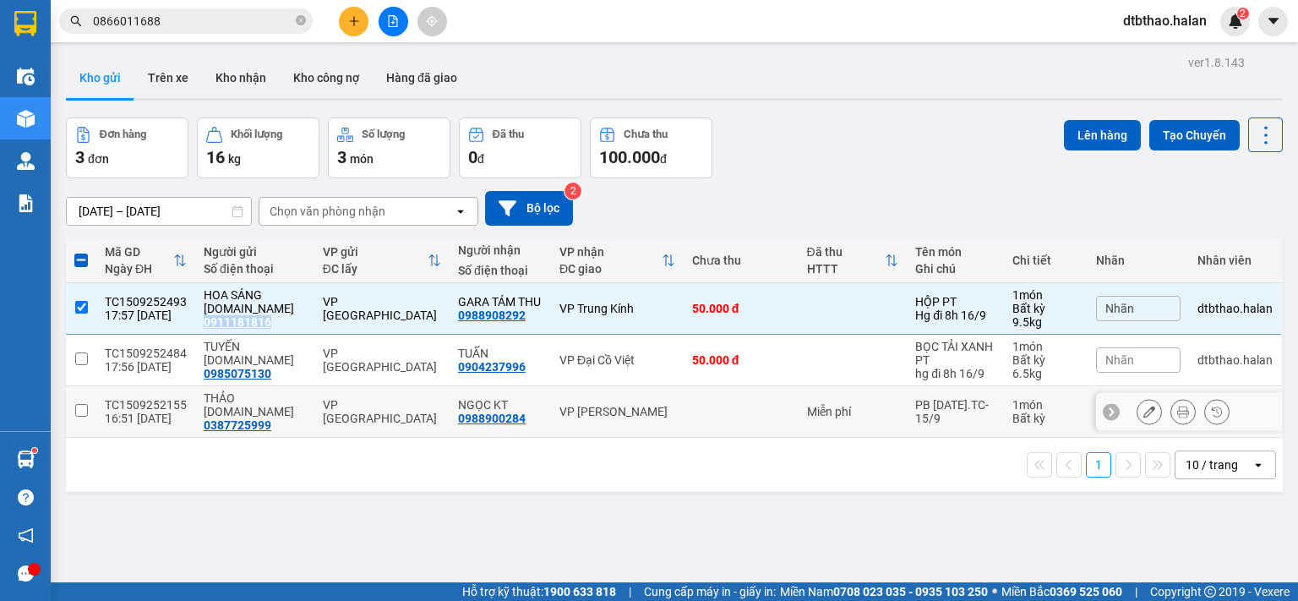
copy div "0911181816"
click at [350, 18] on icon "plus" at bounding box center [354, 21] width 12 height 12
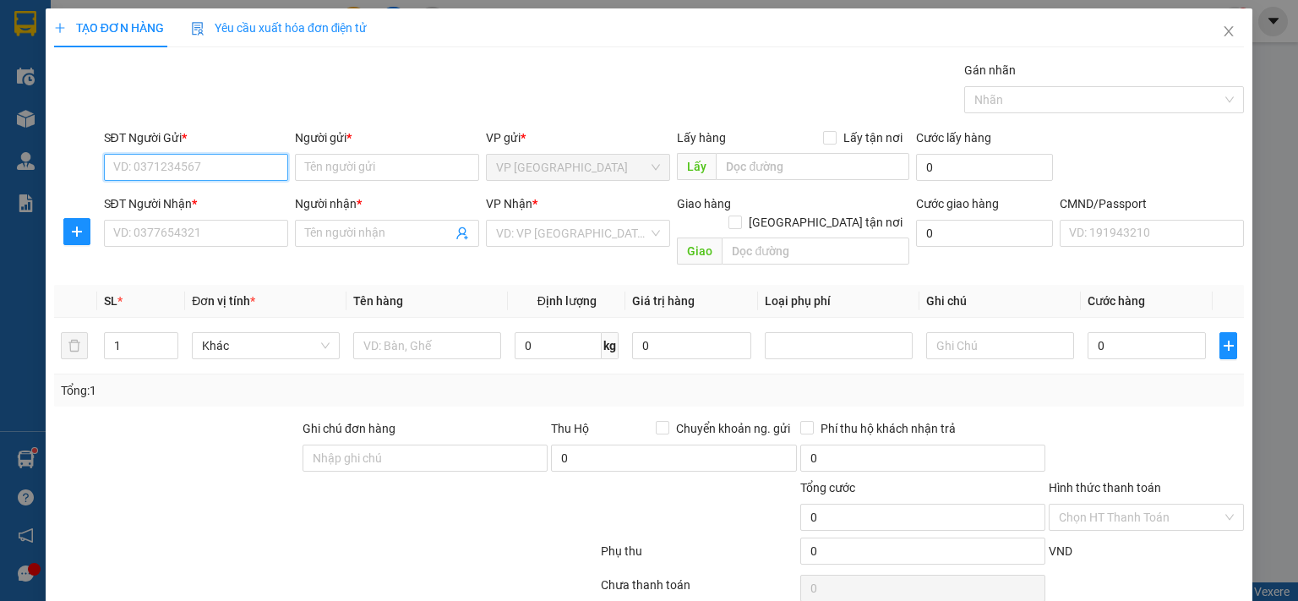
paste input "0911181816"
type input "0911181816"
click at [258, 201] on div "0911181816 - HOA SÁNG [DOMAIN_NAME]" at bounding box center [225, 200] width 227 height 19
type input "HOA SÁNG [DOMAIN_NAME]"
type input "0911181816"
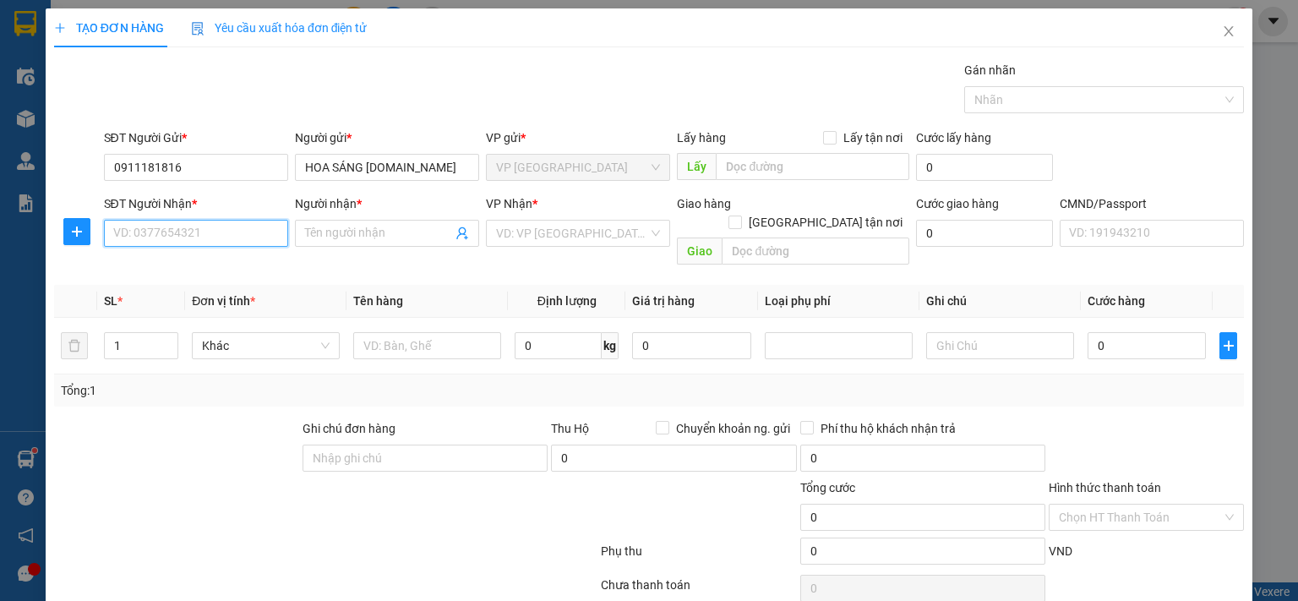
click at [243, 232] on input "SĐT Người Nhận *" at bounding box center [196, 233] width 184 height 27
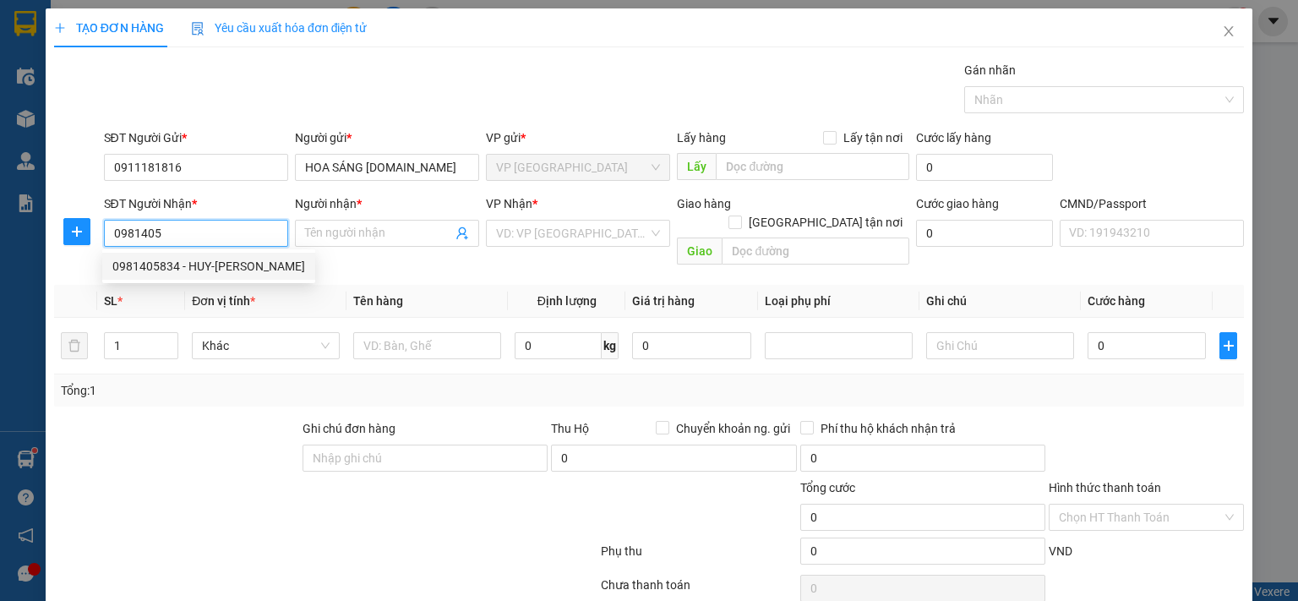
click at [224, 260] on div "0981405834 - HUY-[PERSON_NAME]" at bounding box center [208, 266] width 193 height 19
type input "0981405834"
type input "HUY-[PERSON_NAME]"
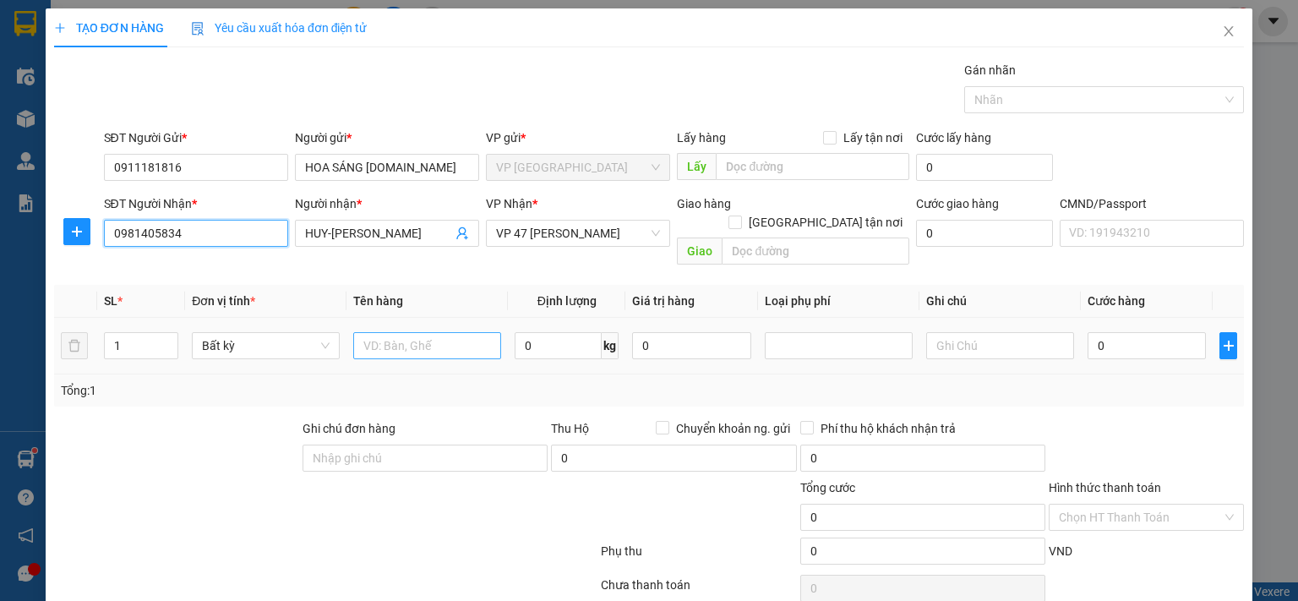
type input "0981405834"
click at [456, 332] on input "text" at bounding box center [427, 345] width 148 height 27
type input "HỘP PT"
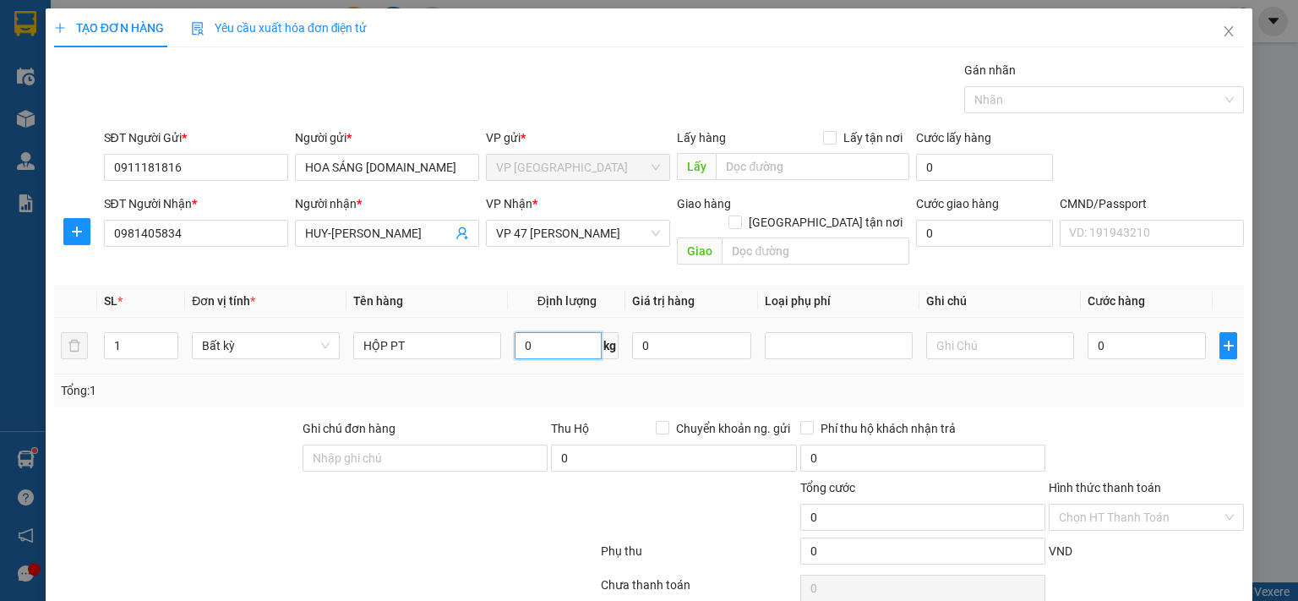
click at [554, 332] on input "0" at bounding box center [558, 345] width 87 height 27
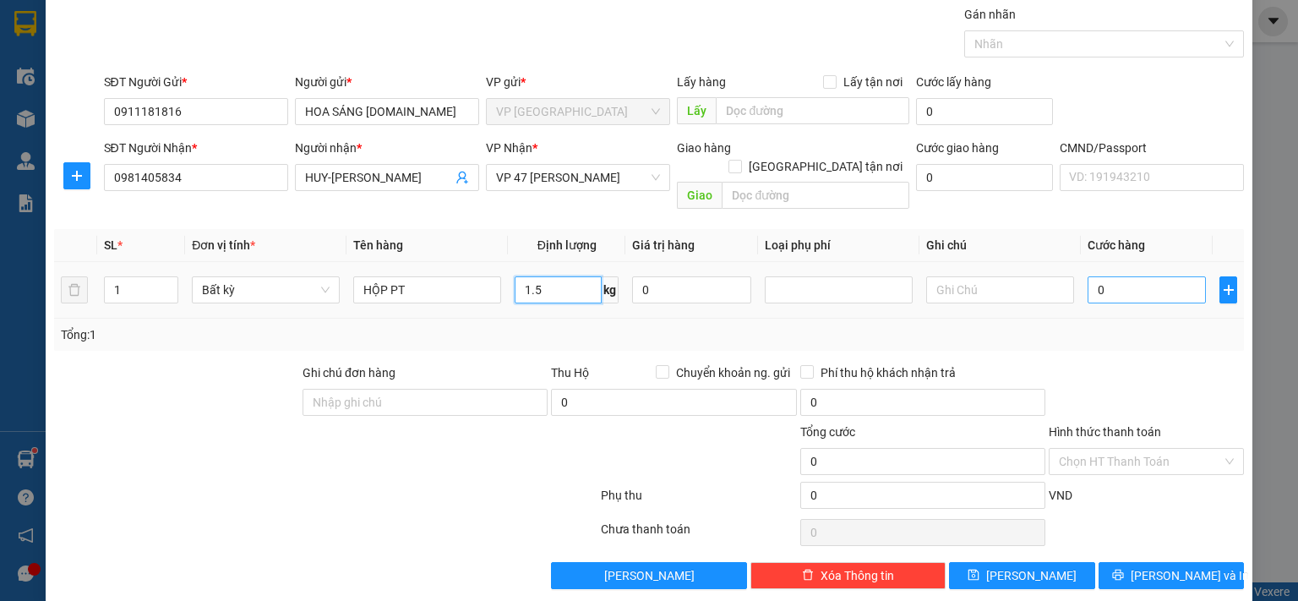
type input "1.5"
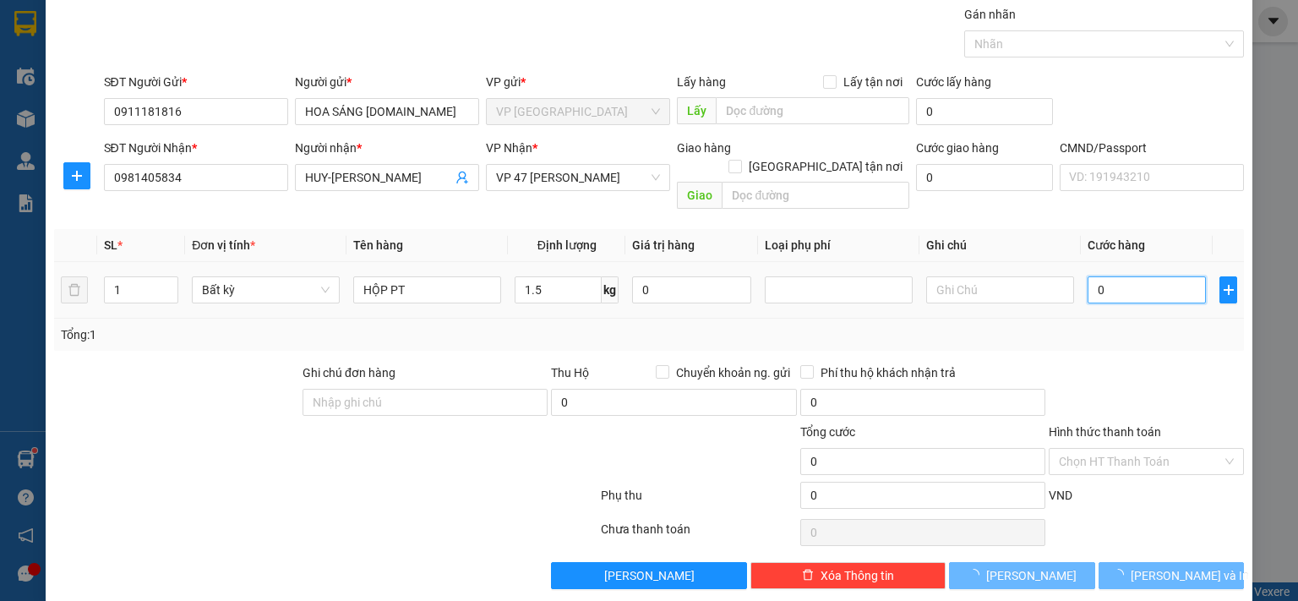
click at [1147, 276] on input "0" at bounding box center [1147, 289] width 118 height 27
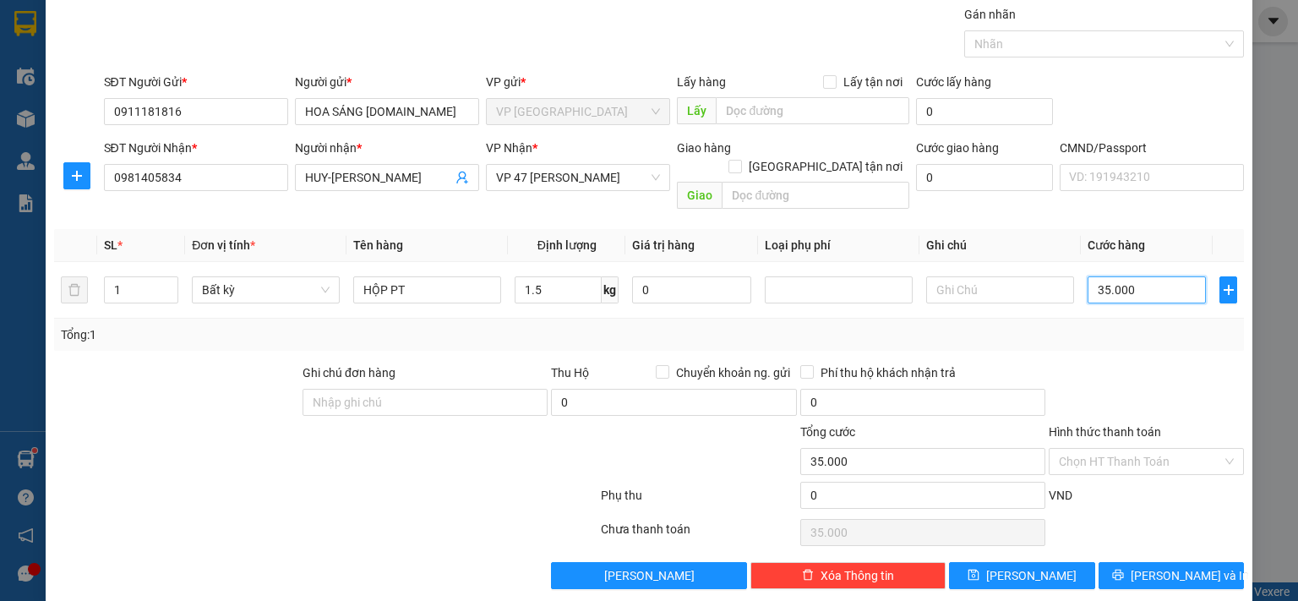
type input "35.000"
click at [1161, 566] on span "[PERSON_NAME] và In" at bounding box center [1190, 575] width 118 height 19
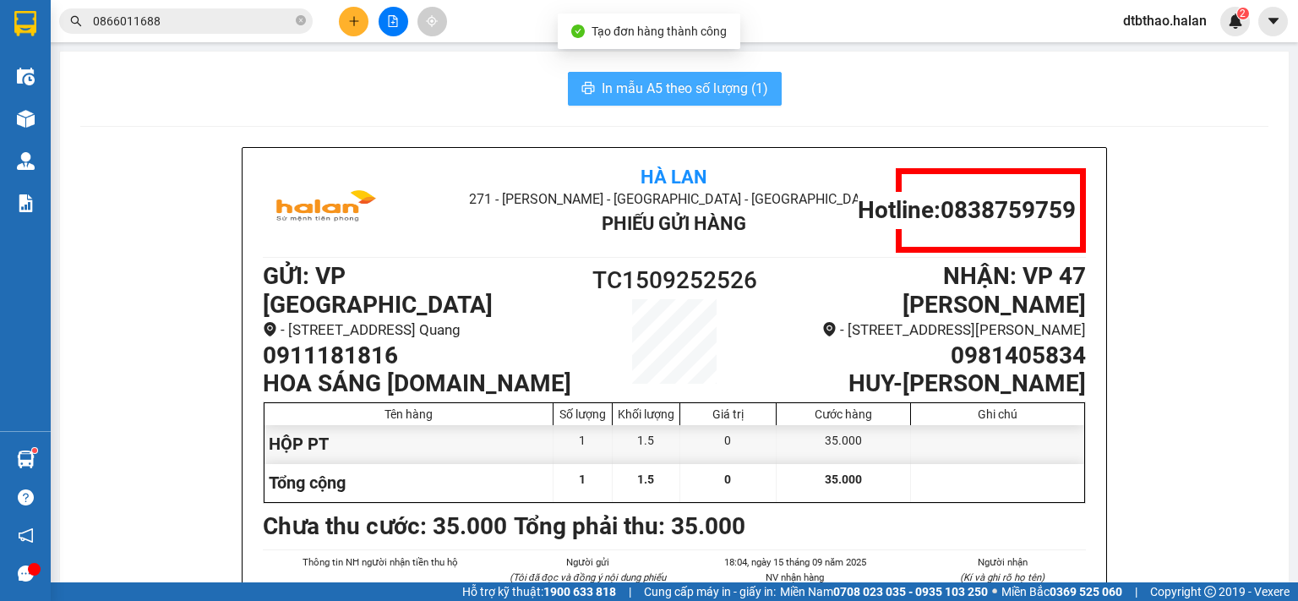
click at [696, 89] on span "In mẫu A5 theo số lượng (1)" at bounding box center [685, 88] width 166 height 21
click at [619, 91] on span "In mẫu A5 theo số lượng (1)" at bounding box center [685, 88] width 166 height 21
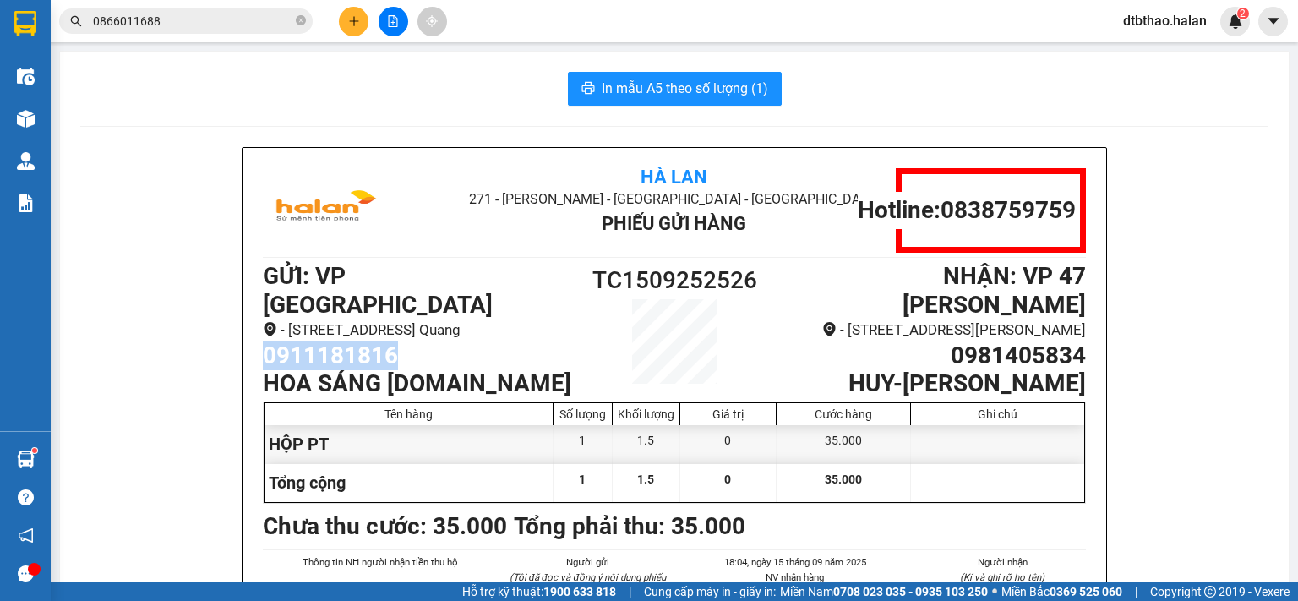
drag, startPoint x: 257, startPoint y: 348, endPoint x: 396, endPoint y: 348, distance: 138.6
click at [396, 348] on h1 "0911181816" at bounding box center [417, 355] width 308 height 29
copy h1 "0911181816"
click at [351, 16] on icon "plus" at bounding box center [354, 21] width 12 height 12
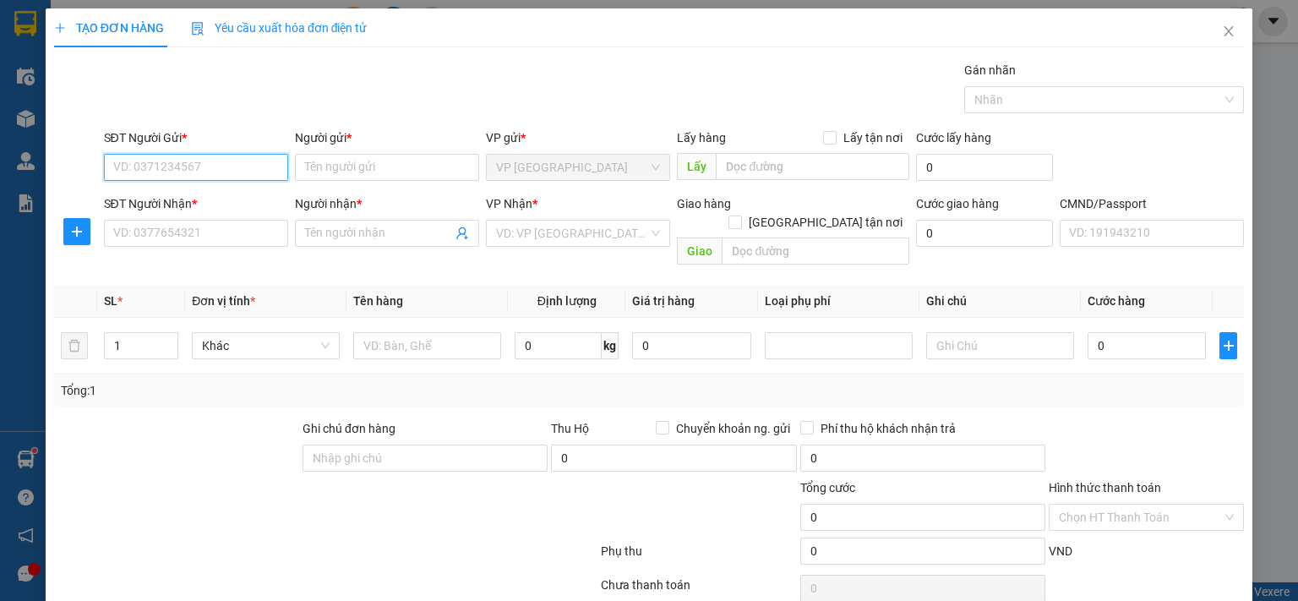
paste input "0911181816"
type input "0911181816"
click at [225, 200] on div "0911181816 - HOA SÁNG [DOMAIN_NAME]" at bounding box center [225, 200] width 227 height 19
type input "HOA SÁNG [DOMAIN_NAME]"
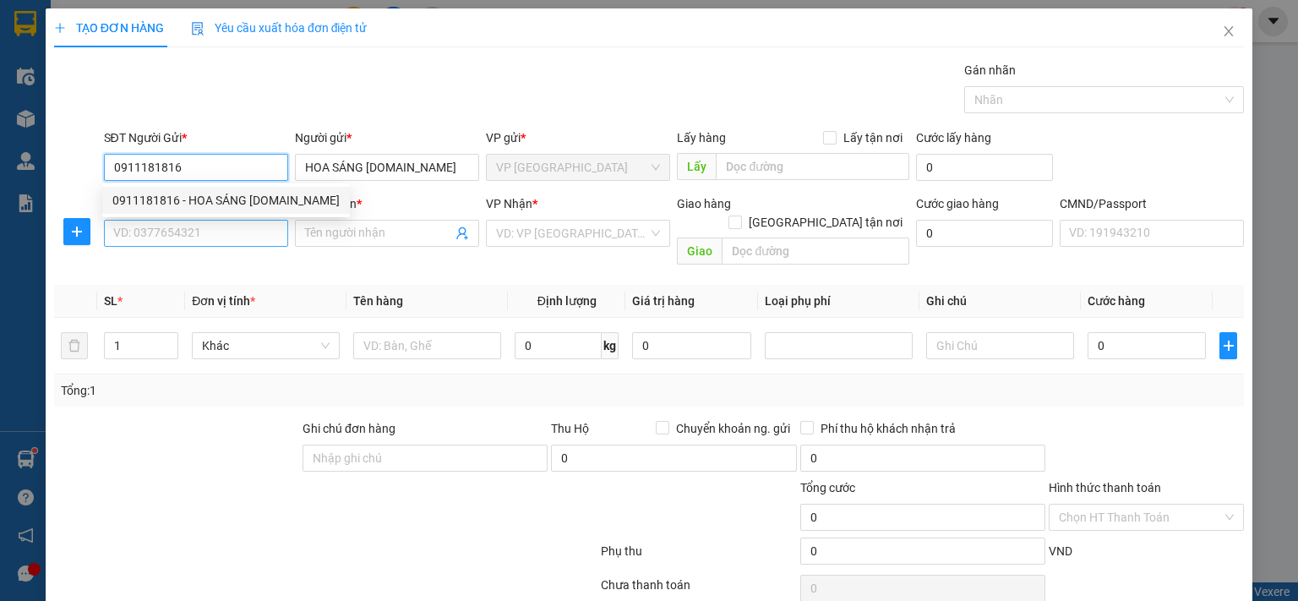
type input "0911181816"
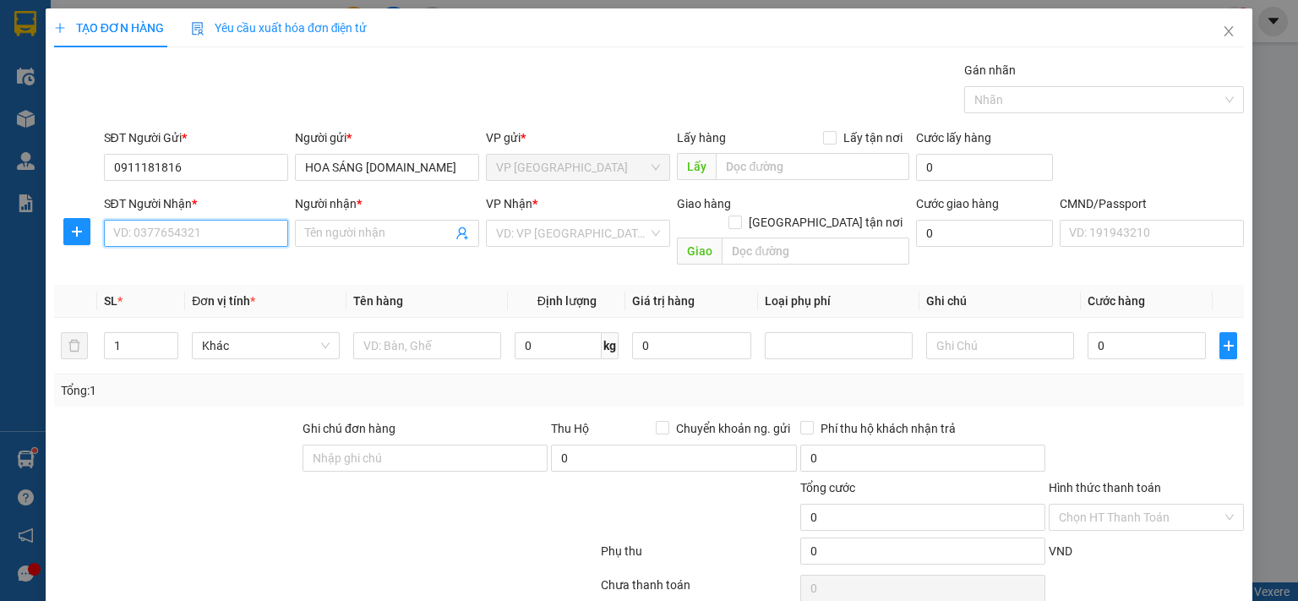
click at [223, 236] on input "SĐT Người Nhận *" at bounding box center [196, 233] width 184 height 27
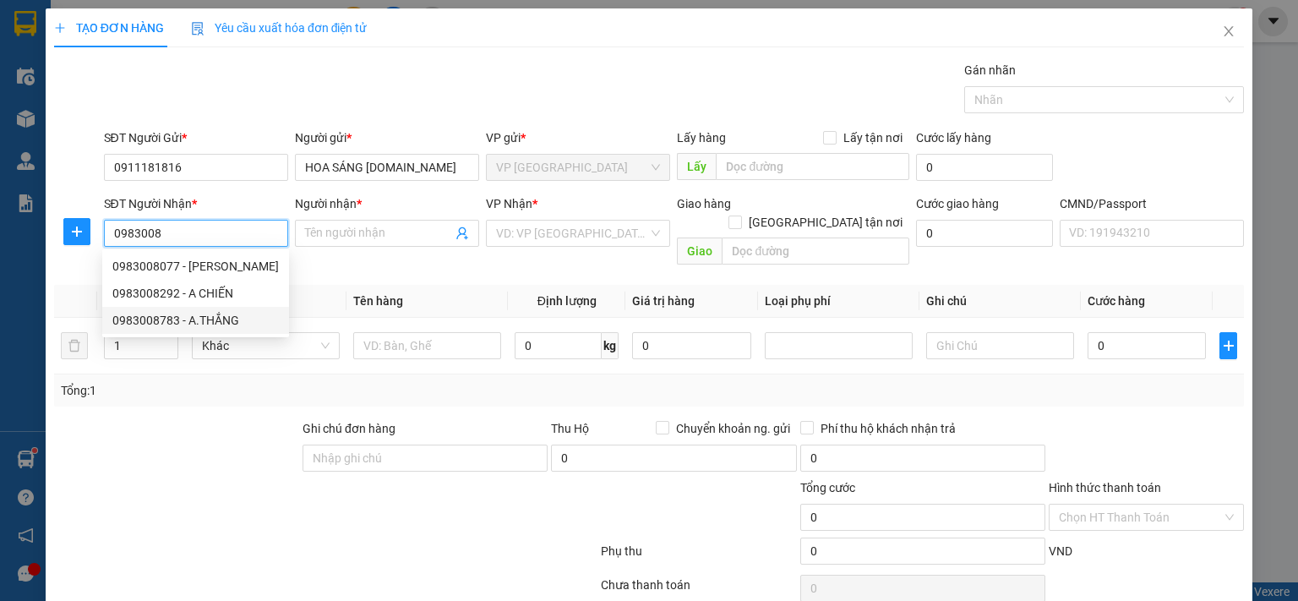
click at [146, 317] on div "0983008783 - A.THẮNG" at bounding box center [195, 320] width 166 height 19
type input "0983008783"
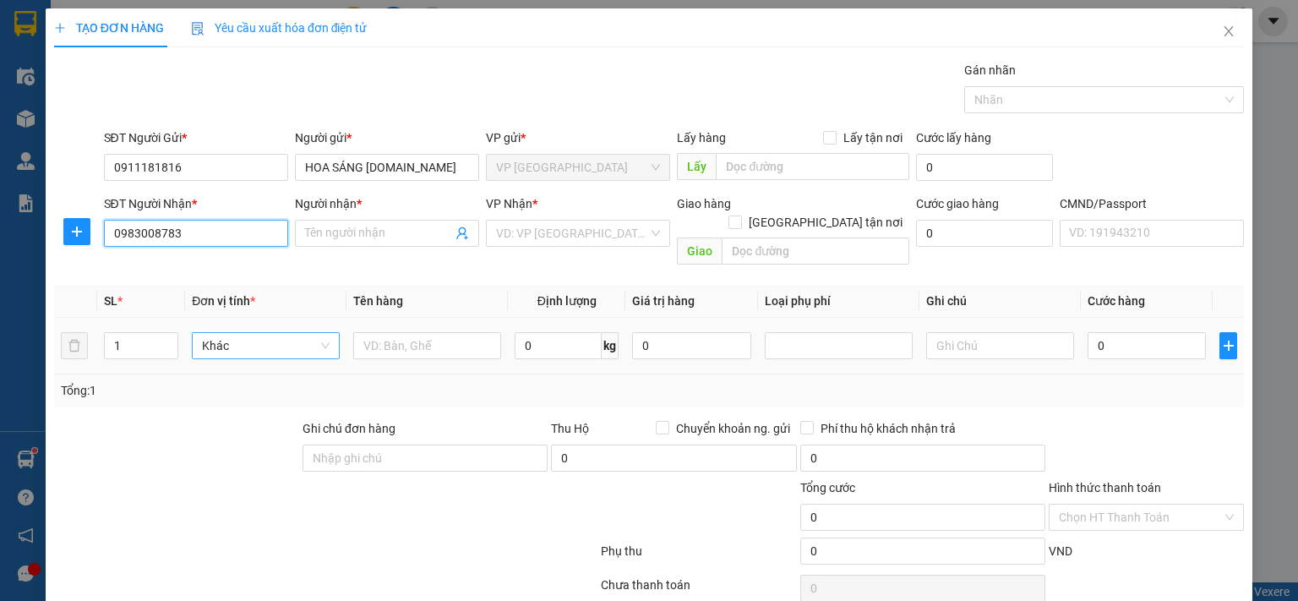
type input "A.THẮNG"
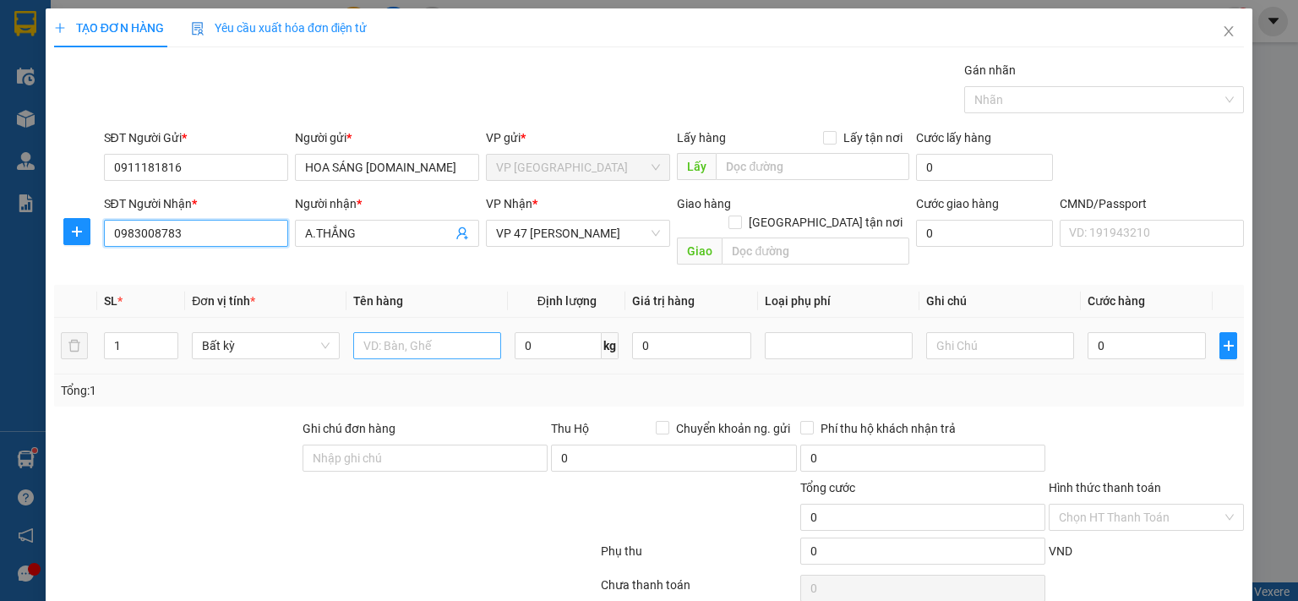
type input "0983008783"
click at [398, 332] on input "text" at bounding box center [427, 345] width 148 height 27
type input "BỌC PT"
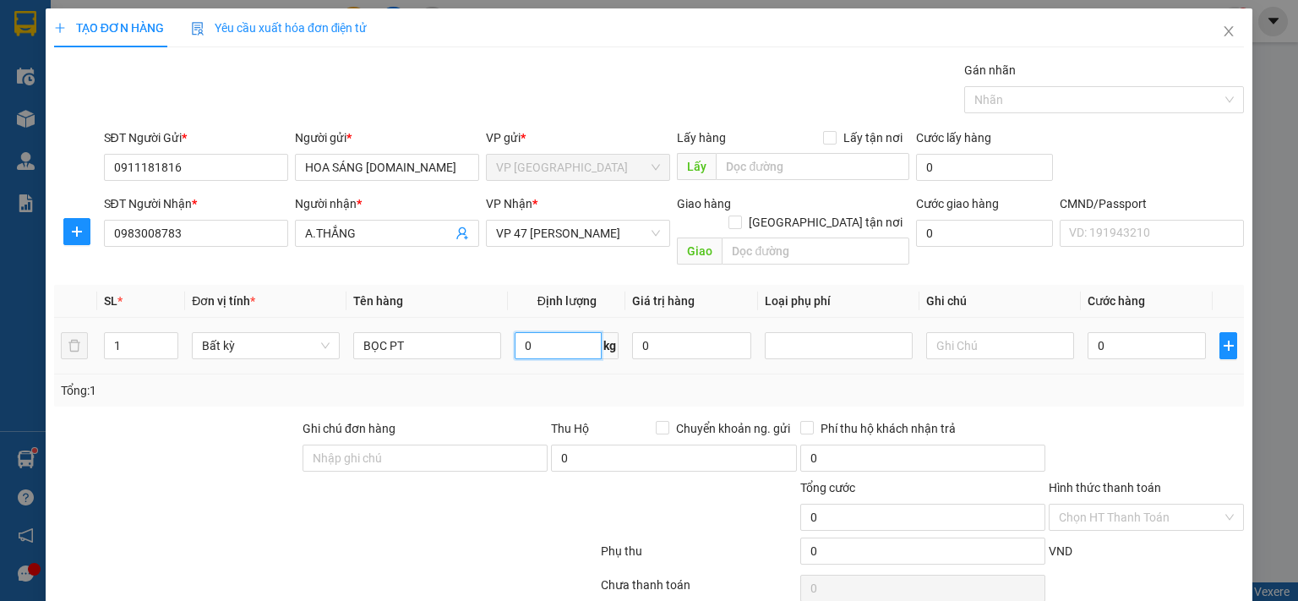
click at [549, 332] on input "0" at bounding box center [558, 345] width 87 height 27
type input "0.2"
type input "35.000"
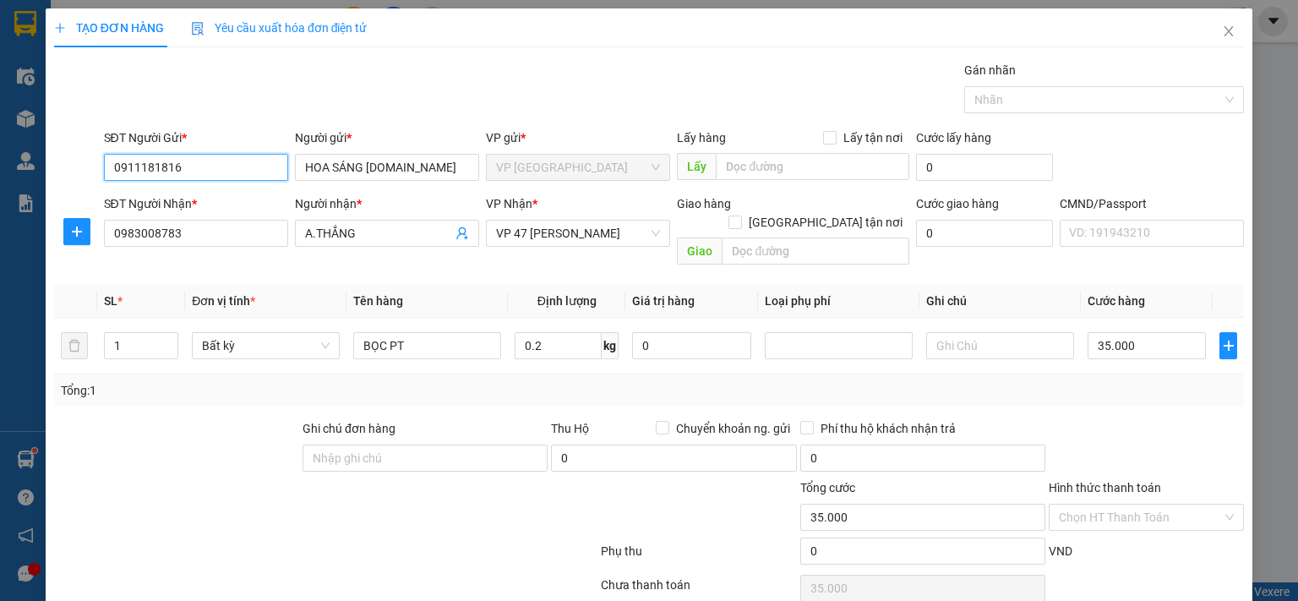
drag, startPoint x: 185, startPoint y: 166, endPoint x: 85, endPoint y: 181, distance: 101.7
click at [85, 181] on div "SĐT Người Gửi * 0911181816 0911181816 Người gửi * HOA SÁNG [DOMAIN_NAME] VP gửi…" at bounding box center [648, 157] width 1193 height 59
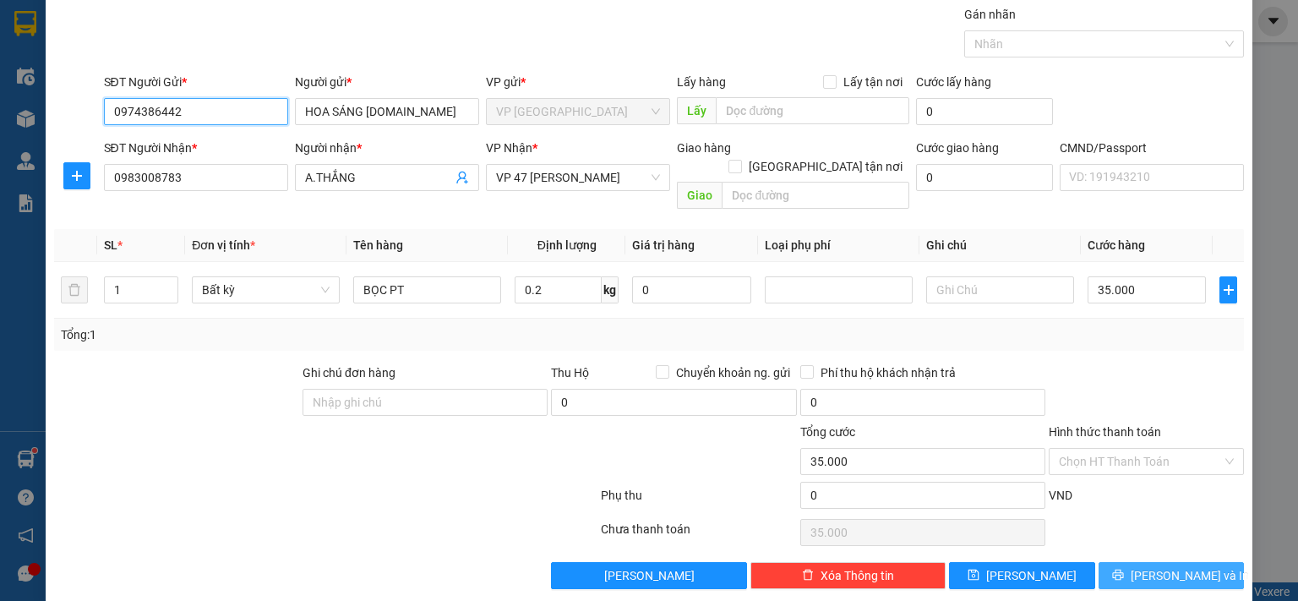
type input "0974386442"
click at [1166, 566] on span "[PERSON_NAME] và In" at bounding box center [1190, 575] width 118 height 19
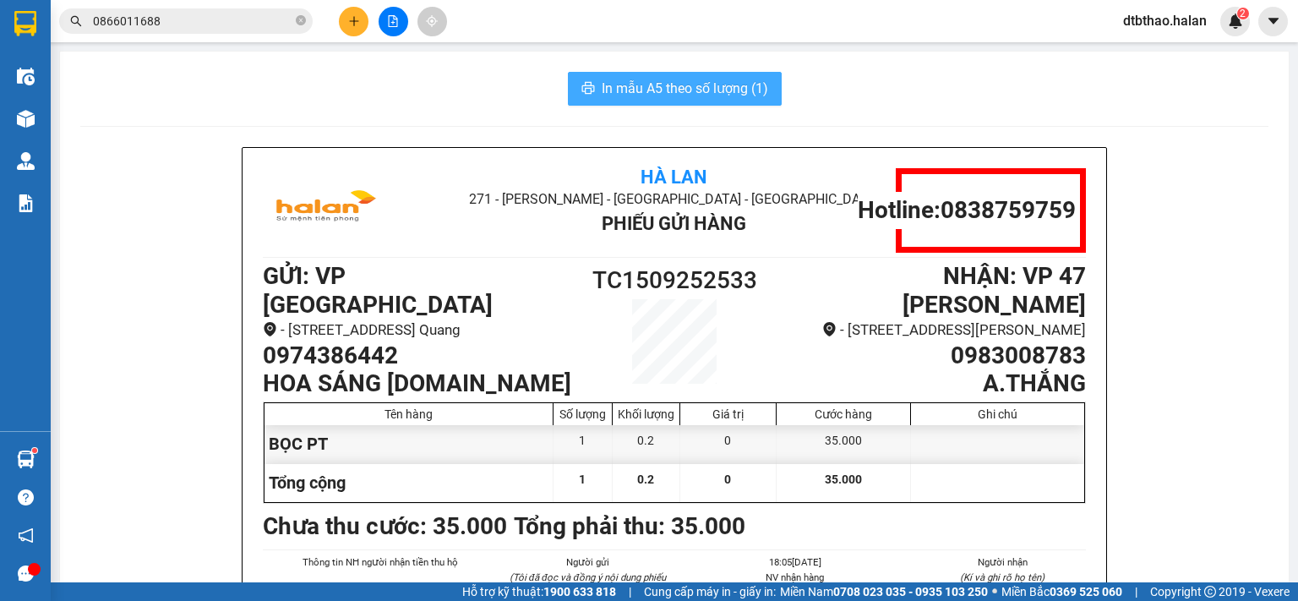
click at [618, 84] on span "In mẫu A5 theo số lượng (1)" at bounding box center [685, 88] width 166 height 21
click at [348, 15] on icon "plus" at bounding box center [354, 21] width 12 height 12
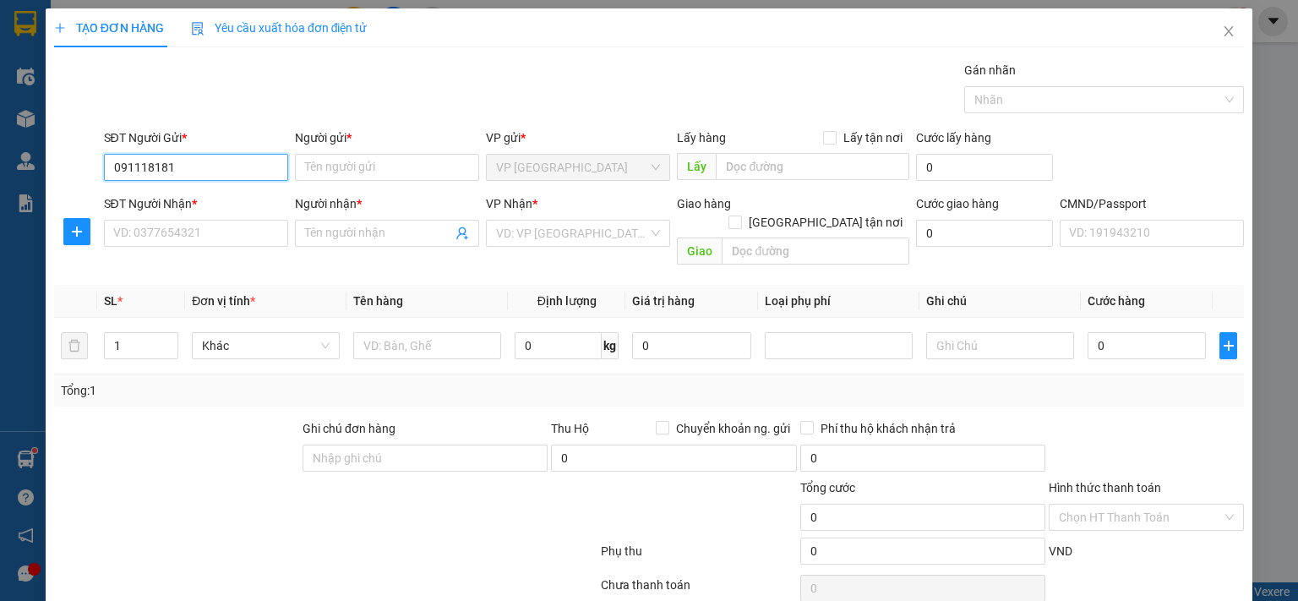
type input "0911181816"
click at [194, 197] on div "0911181816 - HOA SÁNG [DOMAIN_NAME]" at bounding box center [225, 200] width 227 height 19
type input "HOA SÁNG [DOMAIN_NAME]"
type input "0911181816"
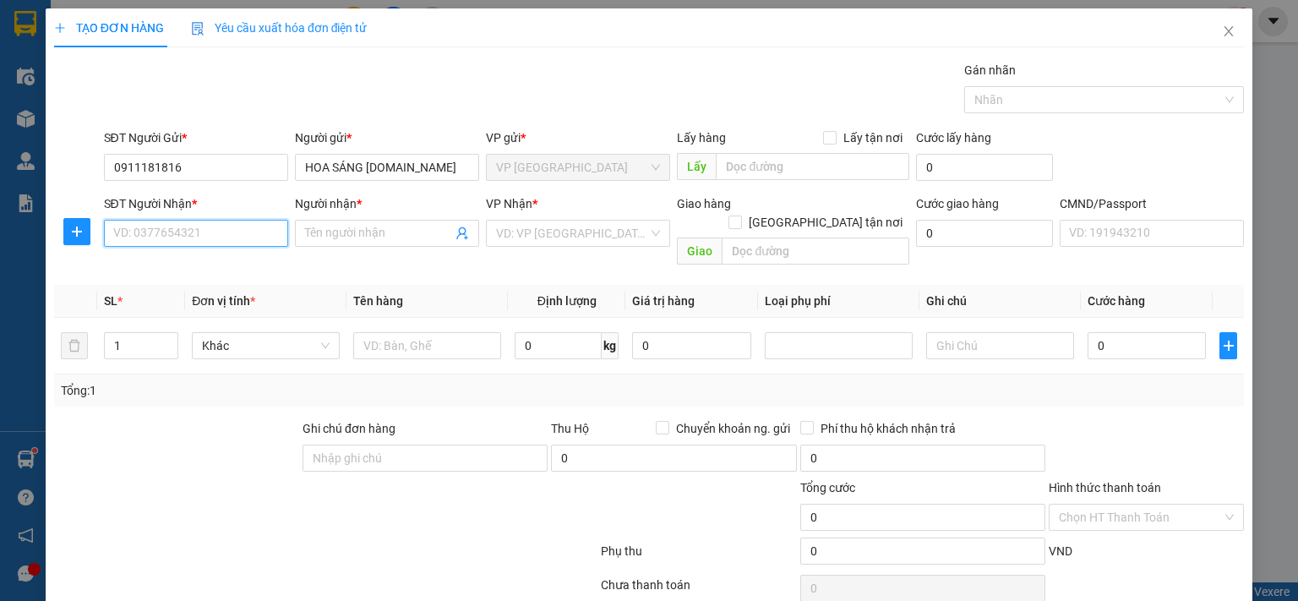
click at [204, 246] on input "SĐT Người Nhận *" at bounding box center [196, 233] width 184 height 27
type input "0985586511"
click at [324, 229] on input "Người nhận *" at bounding box center [378, 233] width 147 height 19
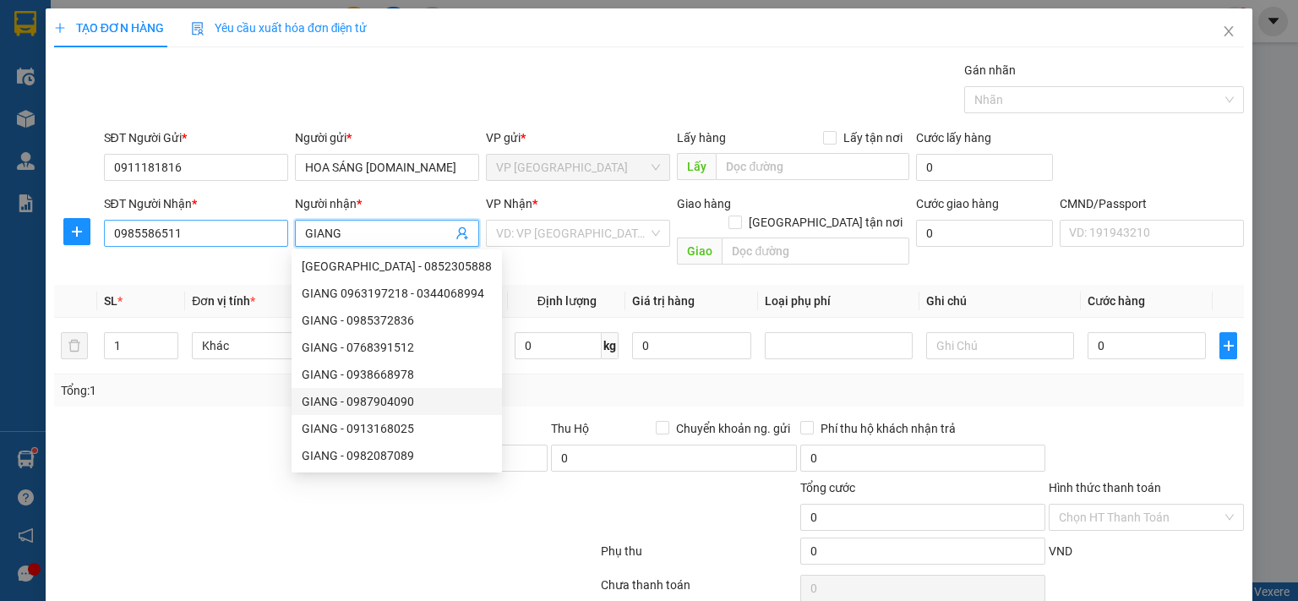
type input "GIANG"
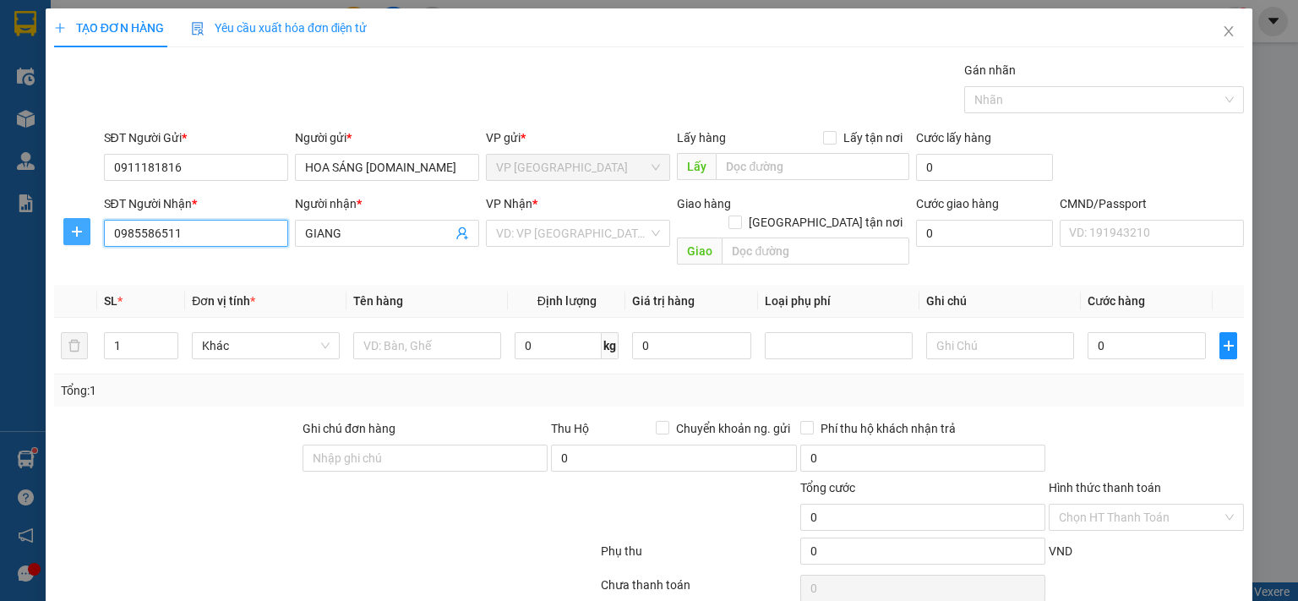
drag, startPoint x: 190, startPoint y: 235, endPoint x: 85, endPoint y: 235, distance: 105.6
click at [85, 235] on div "SĐT Người Nhận * 0985586511 0985586511 Người nhận * GIANG VP Nhận * VD: VP [GEO…" at bounding box center [648, 233] width 1193 height 78
click at [1222, 30] on icon "close" at bounding box center [1229, 32] width 14 height 14
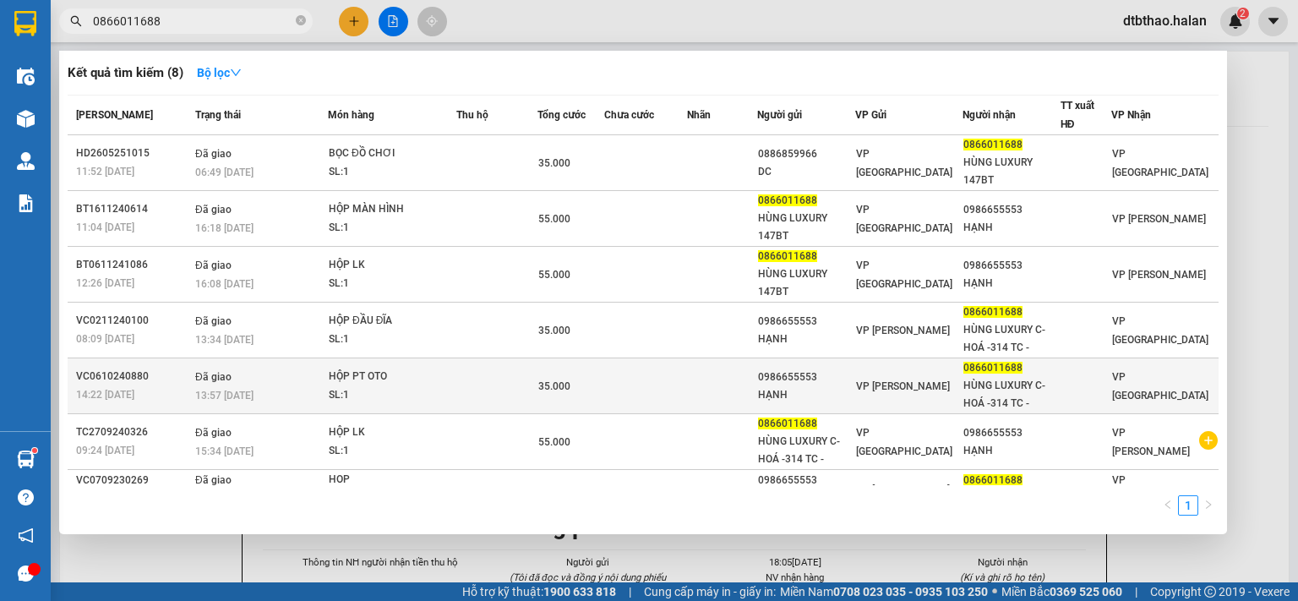
paste input "985586511"
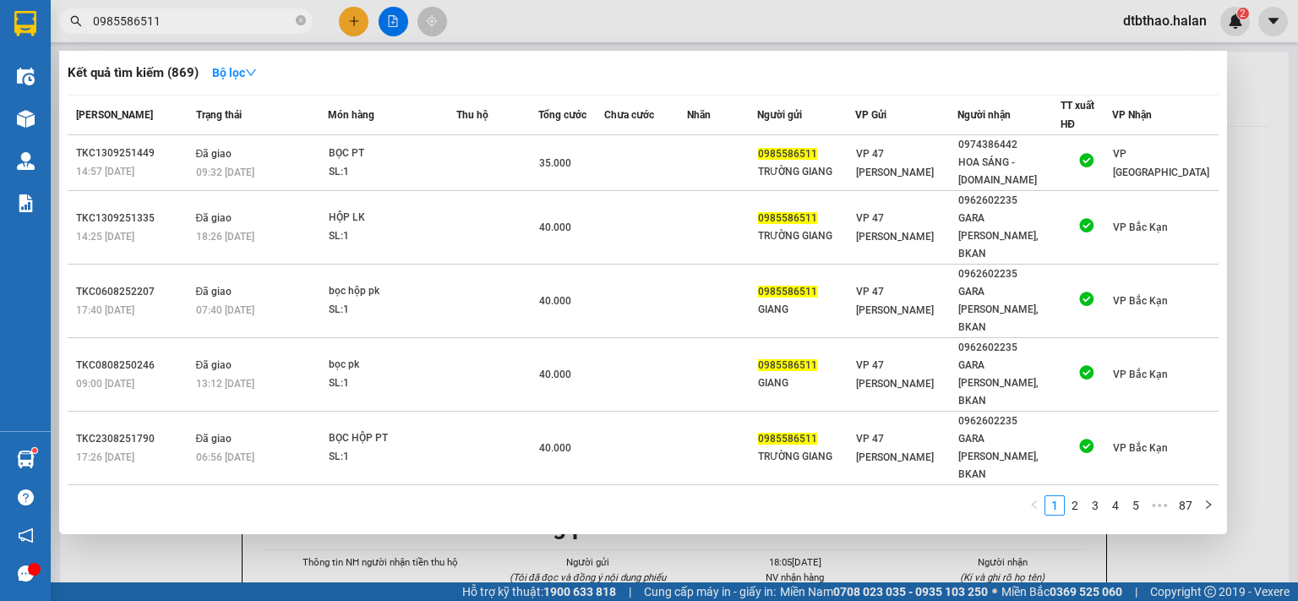
type input "0985586511"
click at [355, 19] on div at bounding box center [649, 300] width 1298 height 601
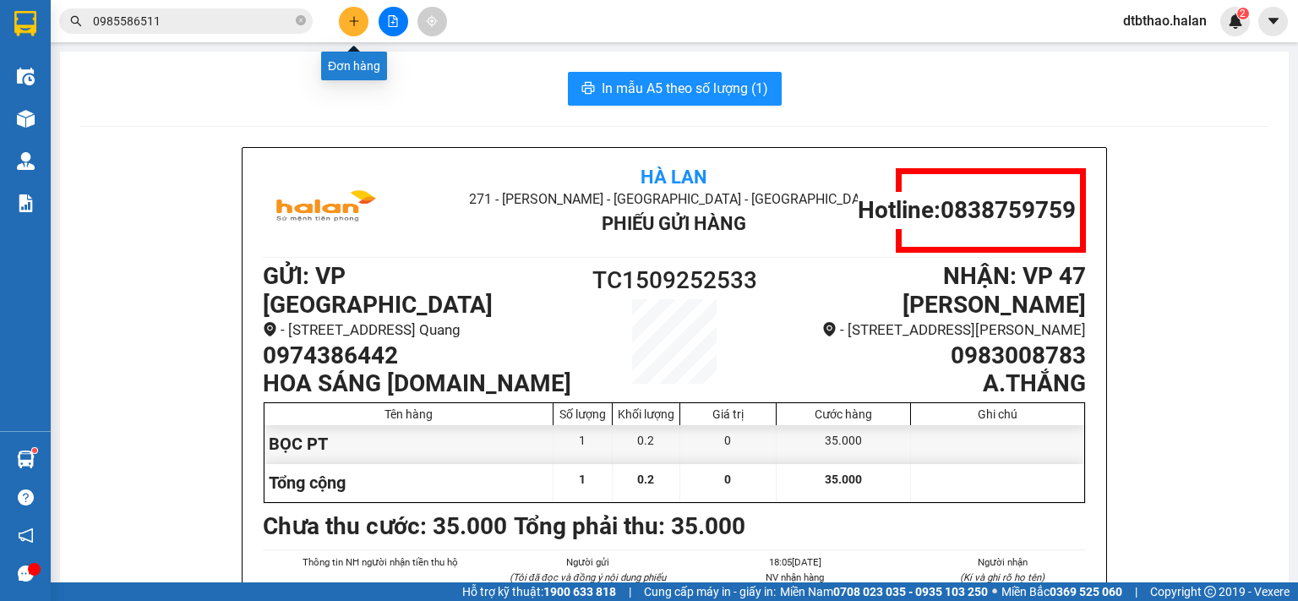
click at [352, 20] on icon "plus" at bounding box center [353, 20] width 9 height 1
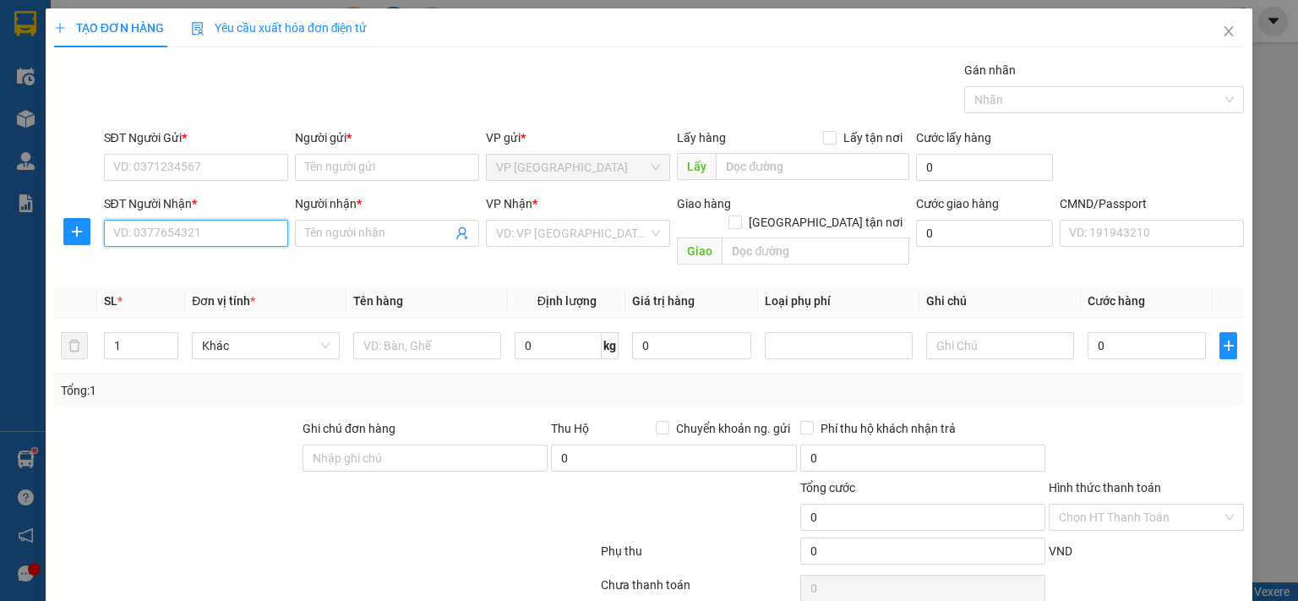
click at [213, 223] on input "SĐT Người Nhận *" at bounding box center [196, 233] width 184 height 27
paste input "0985586511"
type input "0985586511"
click at [366, 234] on input "Người nhận *" at bounding box center [378, 233] width 147 height 19
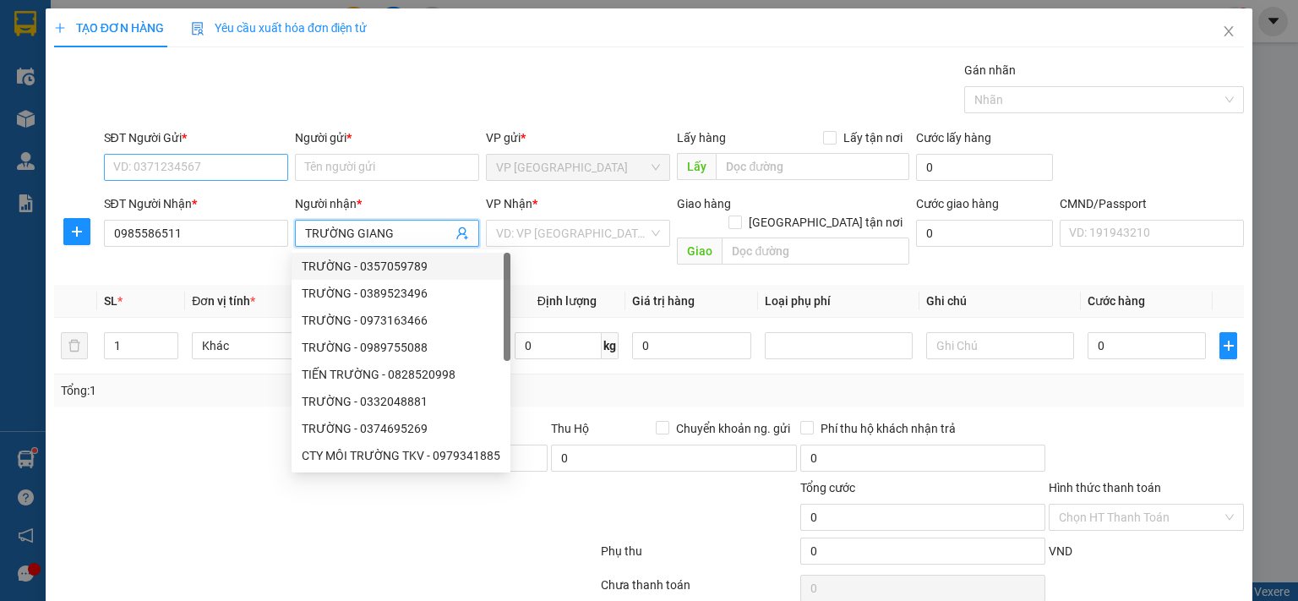
type input "TRƯỜNG GIANG"
click at [152, 165] on input "SĐT Người Gửi *" at bounding box center [196, 167] width 184 height 27
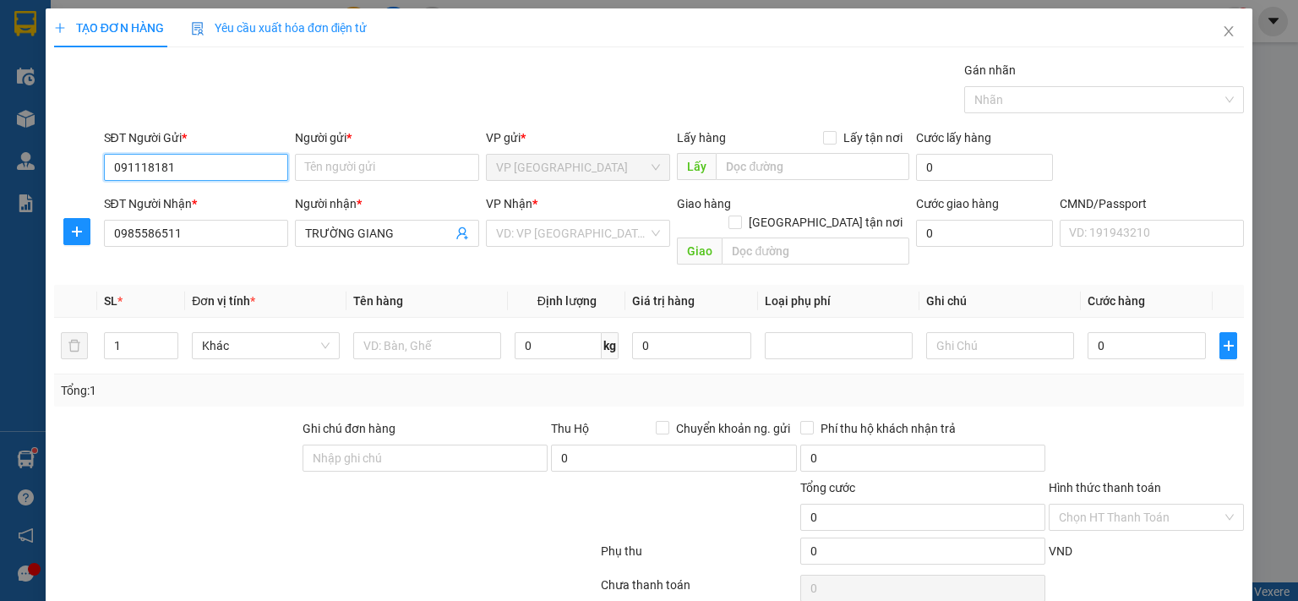
type input "0911181816"
click at [233, 194] on div "0911181816 - HOA SÁNG [DOMAIN_NAME]" at bounding box center [225, 200] width 227 height 19
type input "HOA SÁNG [DOMAIN_NAME]"
type input "0911181816"
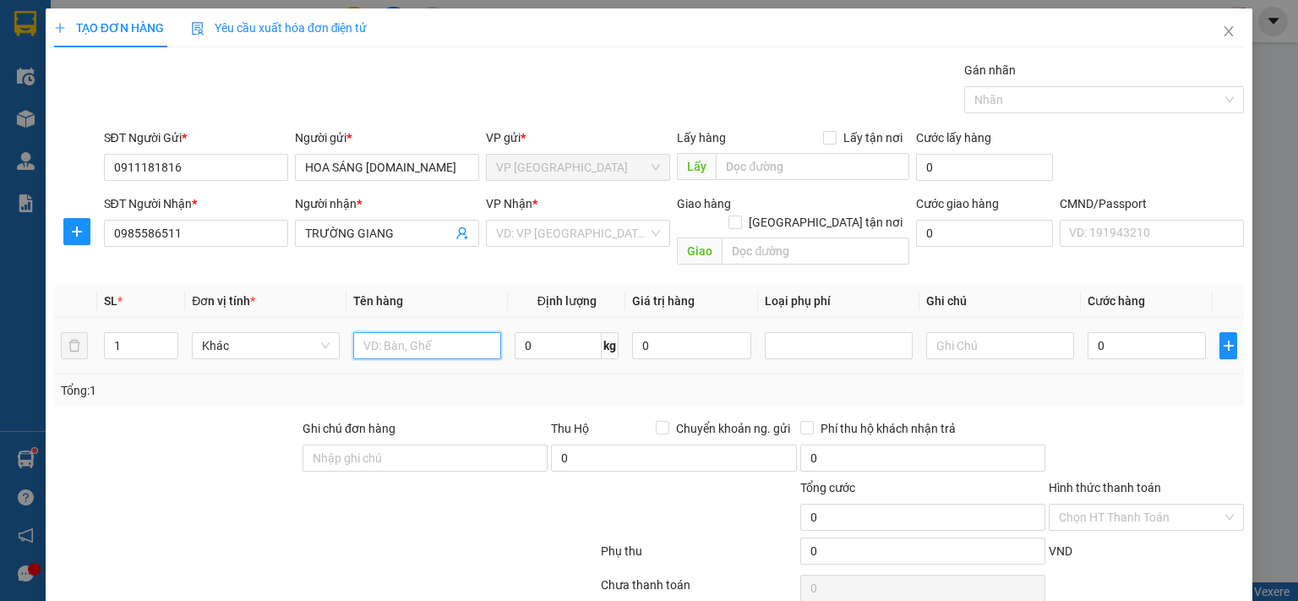
click at [442, 332] on input "text" at bounding box center [427, 345] width 148 height 27
type input "HỘP PT"
click at [568, 332] on input "0" at bounding box center [558, 345] width 87 height 27
type input "2"
click at [1155, 332] on input "0" at bounding box center [1147, 345] width 118 height 27
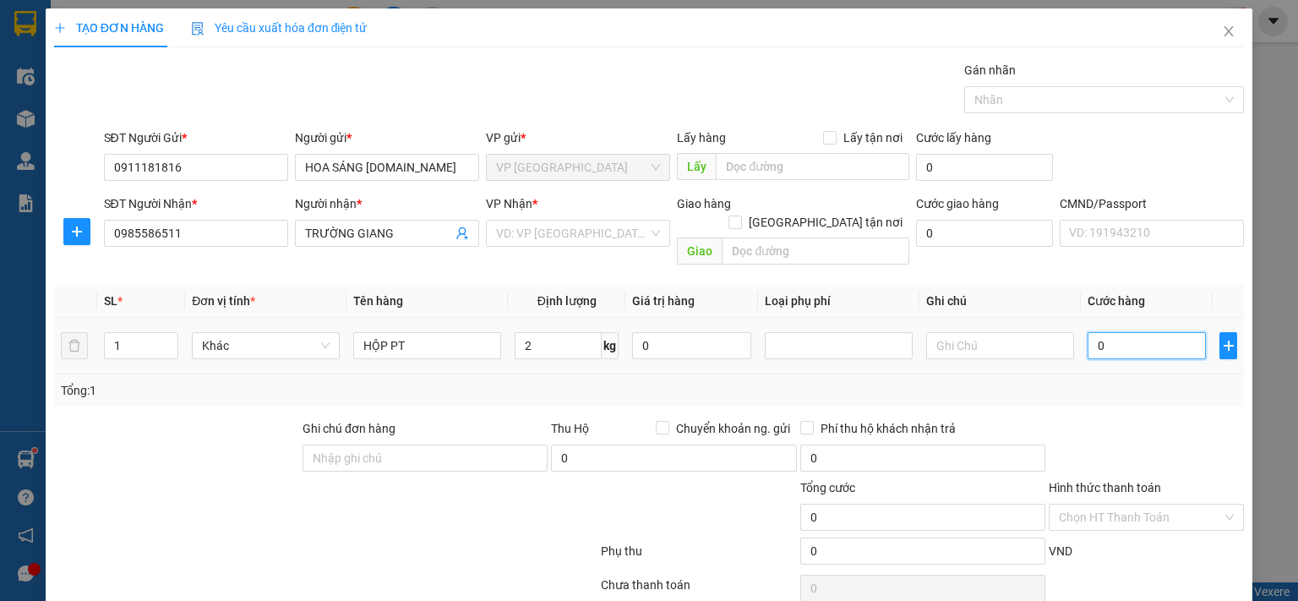
click at [1098, 332] on input "0" at bounding box center [1147, 345] width 118 height 27
drag, startPoint x: 1100, startPoint y: 322, endPoint x: 1073, endPoint y: 324, distance: 27.1
click at [1081, 324] on td "0" at bounding box center [1147, 346] width 132 height 57
type input "3"
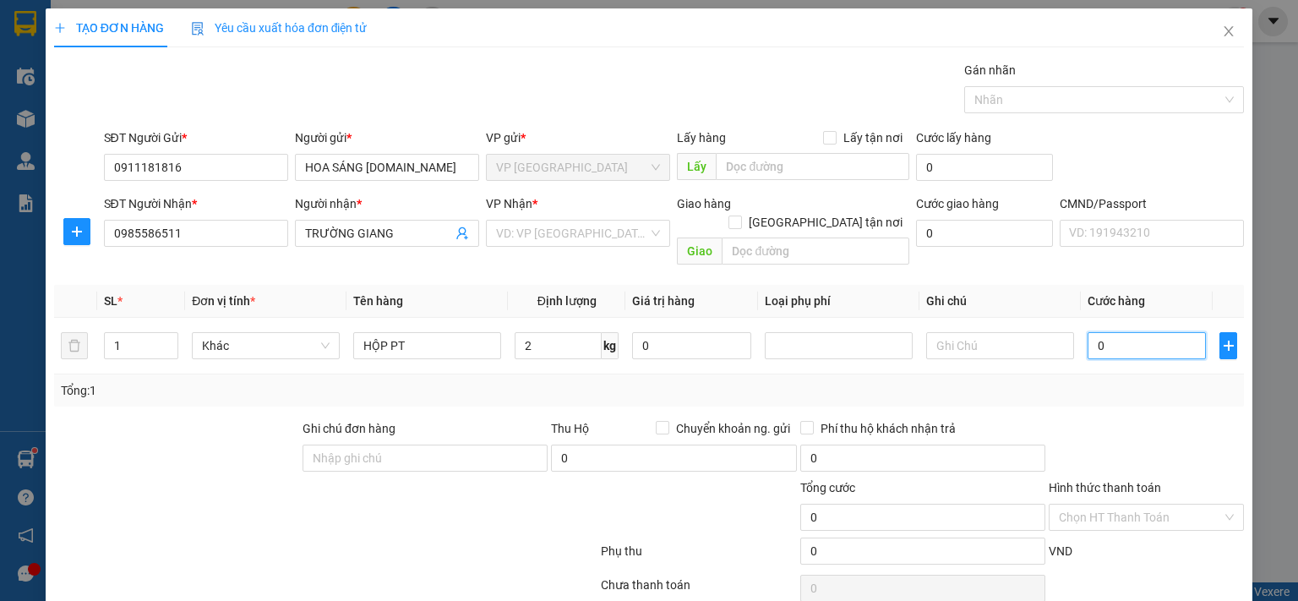
type input "3"
type input "35"
type input "350"
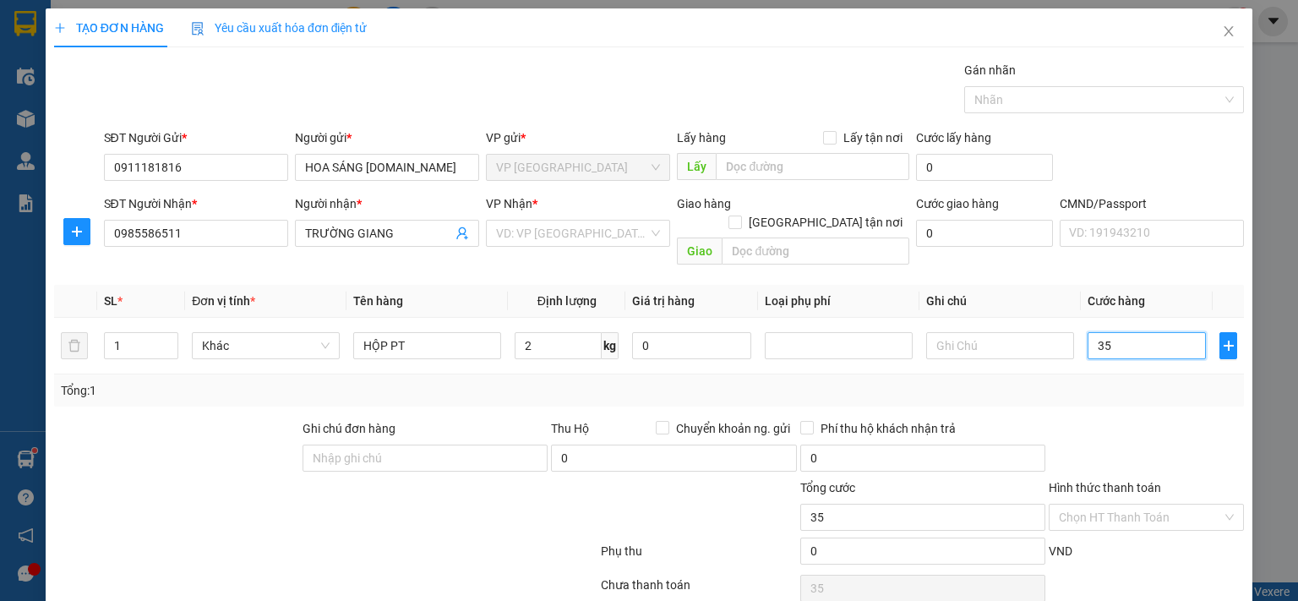
type input "350"
type input "3.500"
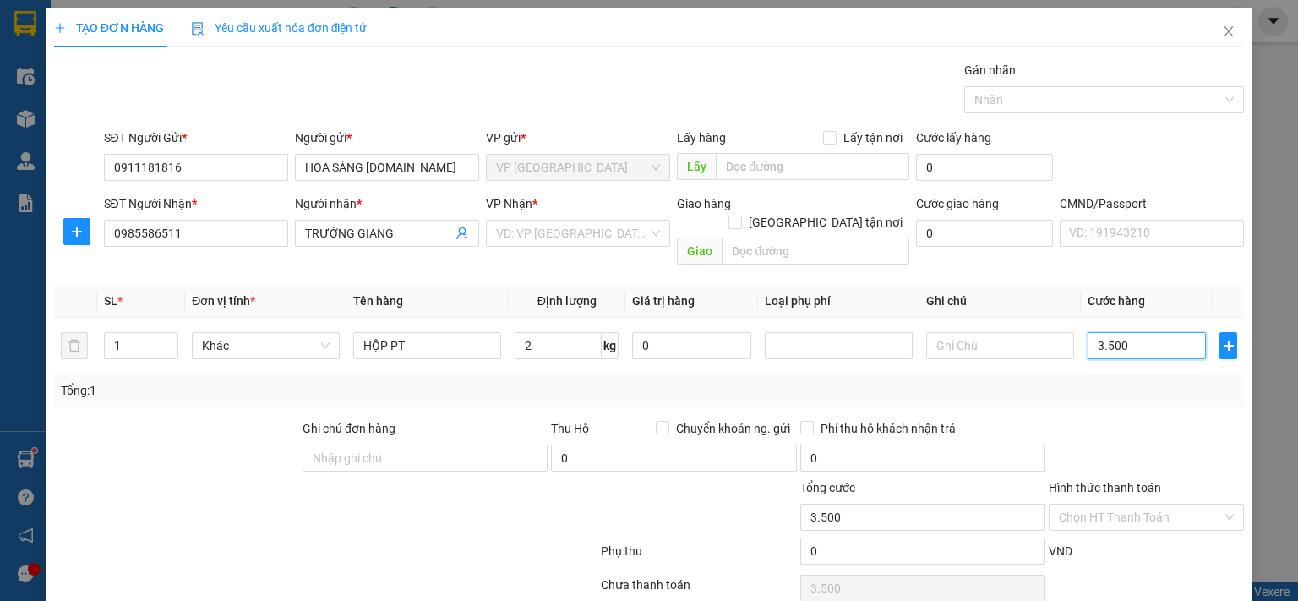
type input "35.000"
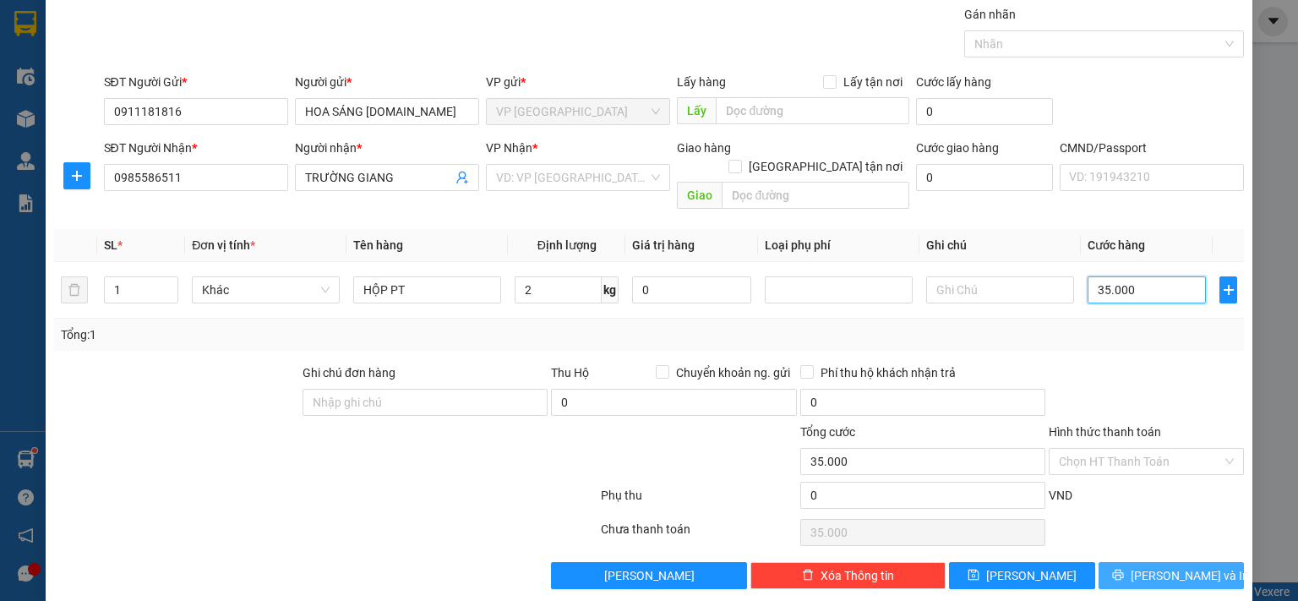
type input "35.000"
click at [1124, 569] on icon "printer" at bounding box center [1118, 575] width 12 height 12
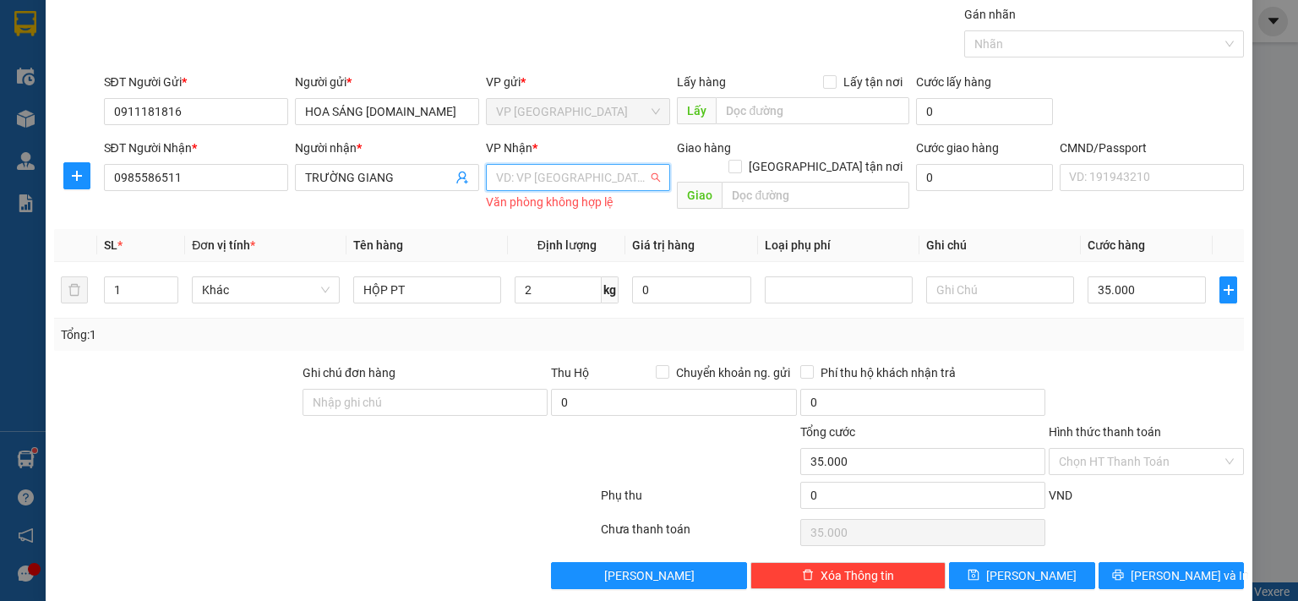
click at [565, 175] on input "search" at bounding box center [572, 177] width 152 height 25
type input "47"
click at [570, 205] on div "VP 47 [PERSON_NAME]" at bounding box center [572, 210] width 162 height 19
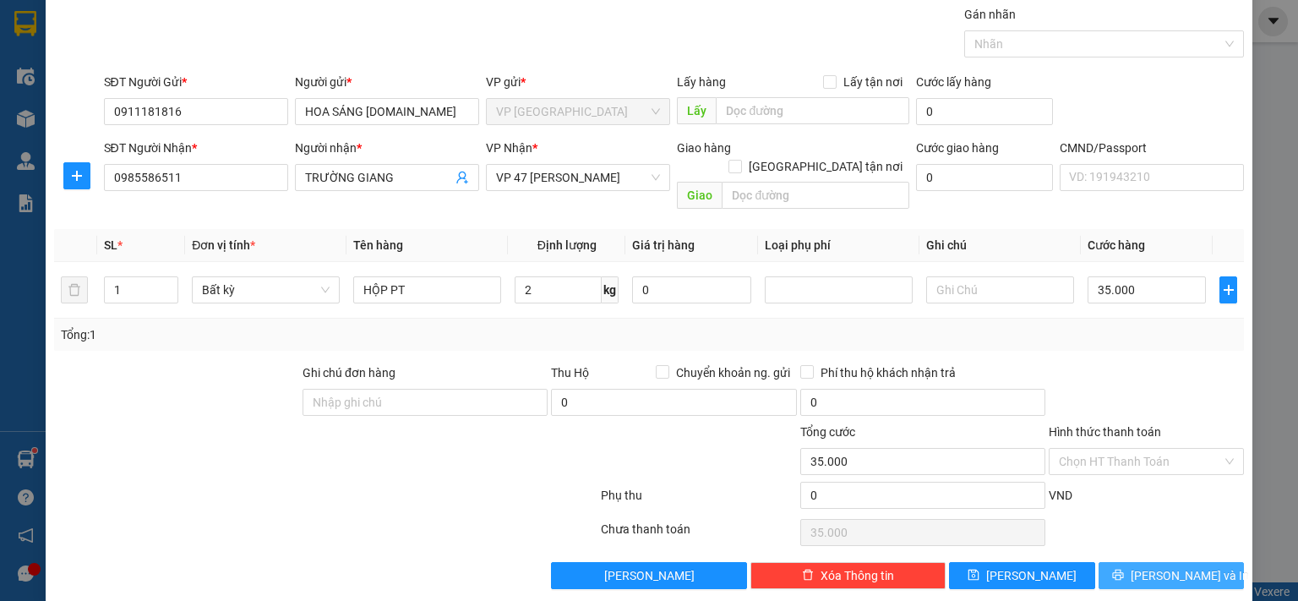
click at [1124, 569] on icon "printer" at bounding box center [1118, 575] width 12 height 12
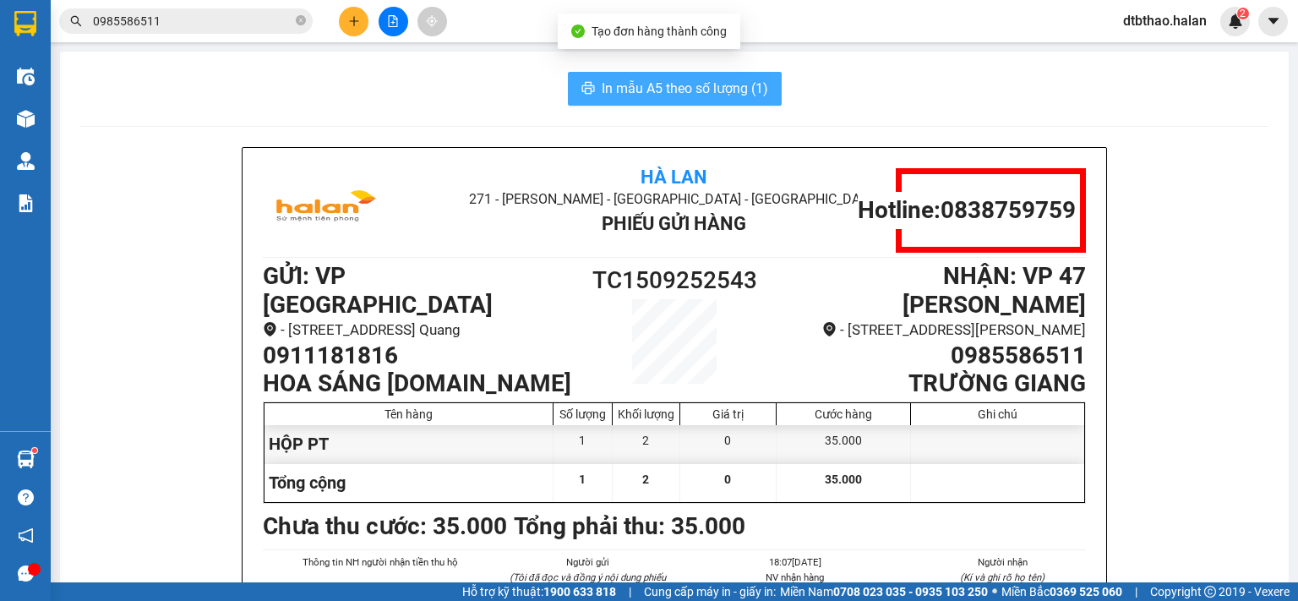
click at [707, 87] on span "In mẫu A5 theo số lượng (1)" at bounding box center [685, 88] width 166 height 21
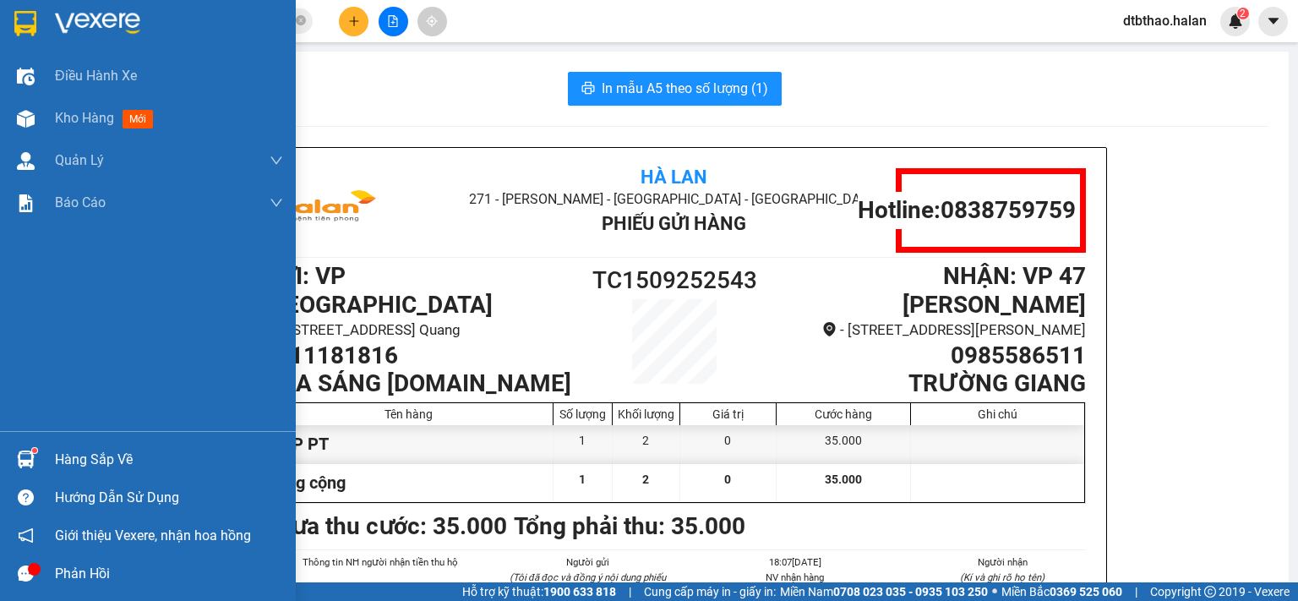
click at [68, 445] on div "Hàng sắp về" at bounding box center [148, 459] width 296 height 38
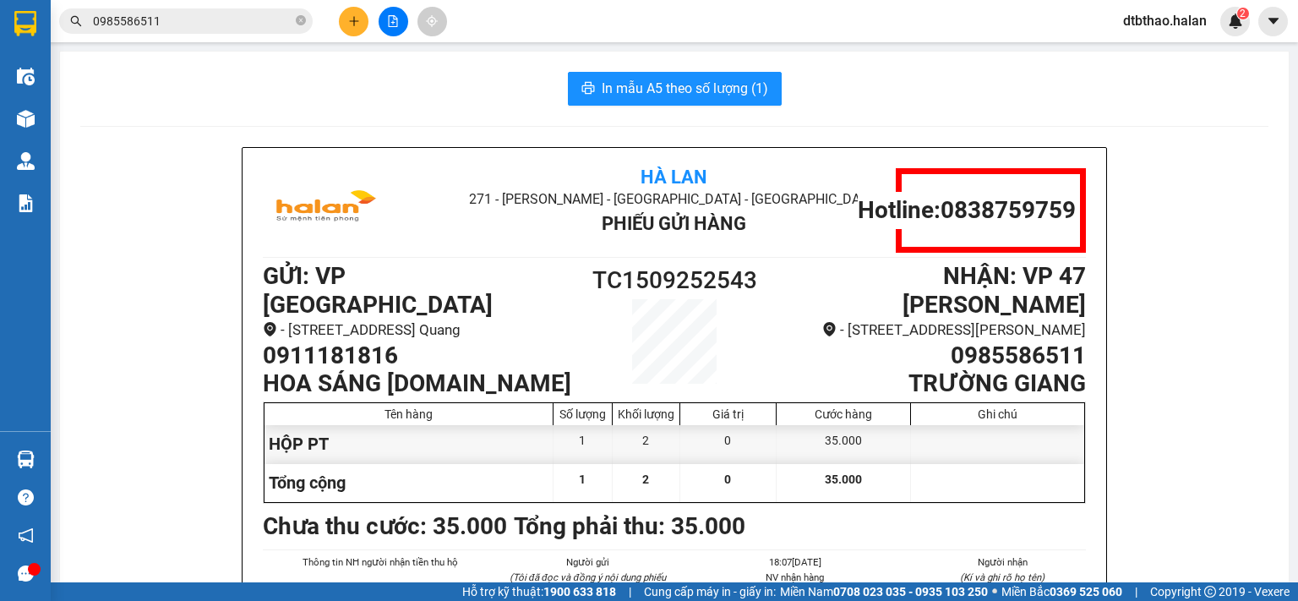
click at [348, 19] on section "Kết quả tìm kiếm ( 869 ) Bộ lọc Mã ĐH Trạng thái Món hàng Thu hộ Tổng cước Chưa…" at bounding box center [649, 300] width 1298 height 601
click at [355, 24] on icon "plus" at bounding box center [354, 21] width 12 height 12
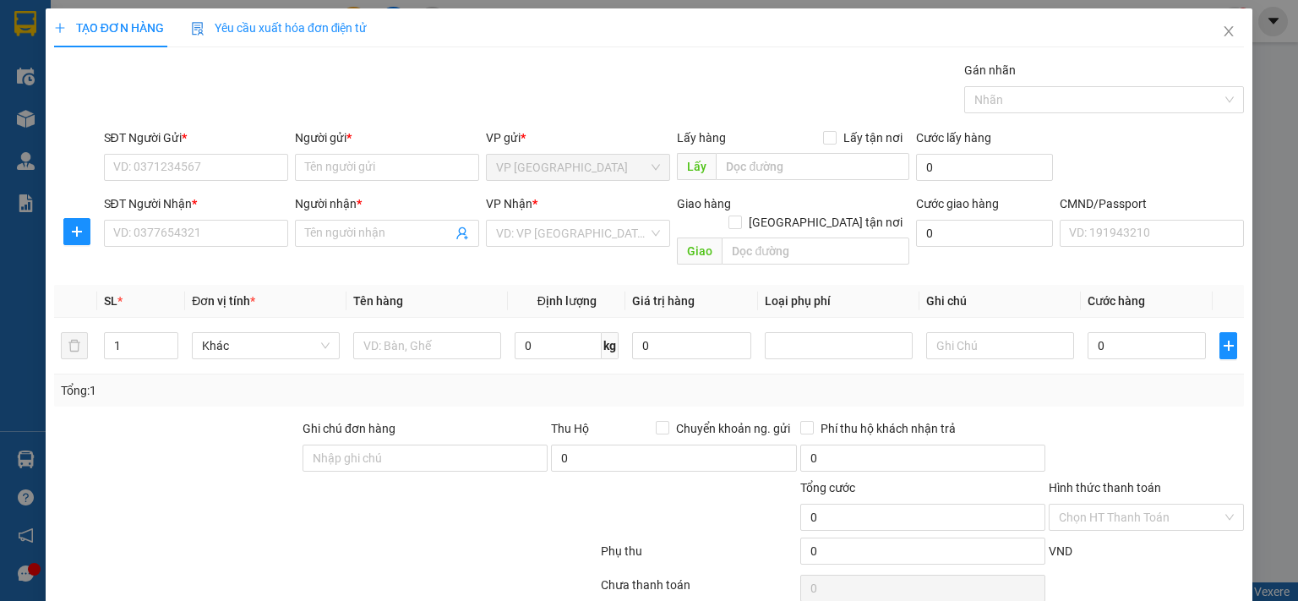
click at [36, 364] on div "TẠO ĐƠN HÀNG Yêu cầu xuất hóa đơn điện tử Transit Pickup Surcharge Ids Transit …" at bounding box center [649, 300] width 1298 height 601
click at [9, 425] on div "TẠO ĐƠN HÀNG Yêu cầu xuất hóa đơn điện tử Transit Pickup Surcharge Ids Transit …" at bounding box center [649, 300] width 1298 height 601
click at [28, 380] on div "TẠO ĐƠN HÀNG Yêu cầu xuất hóa đơn điện tử Transit Pickup Surcharge Ids Transit …" at bounding box center [649, 300] width 1298 height 601
click at [1225, 30] on icon "close" at bounding box center [1229, 31] width 9 height 10
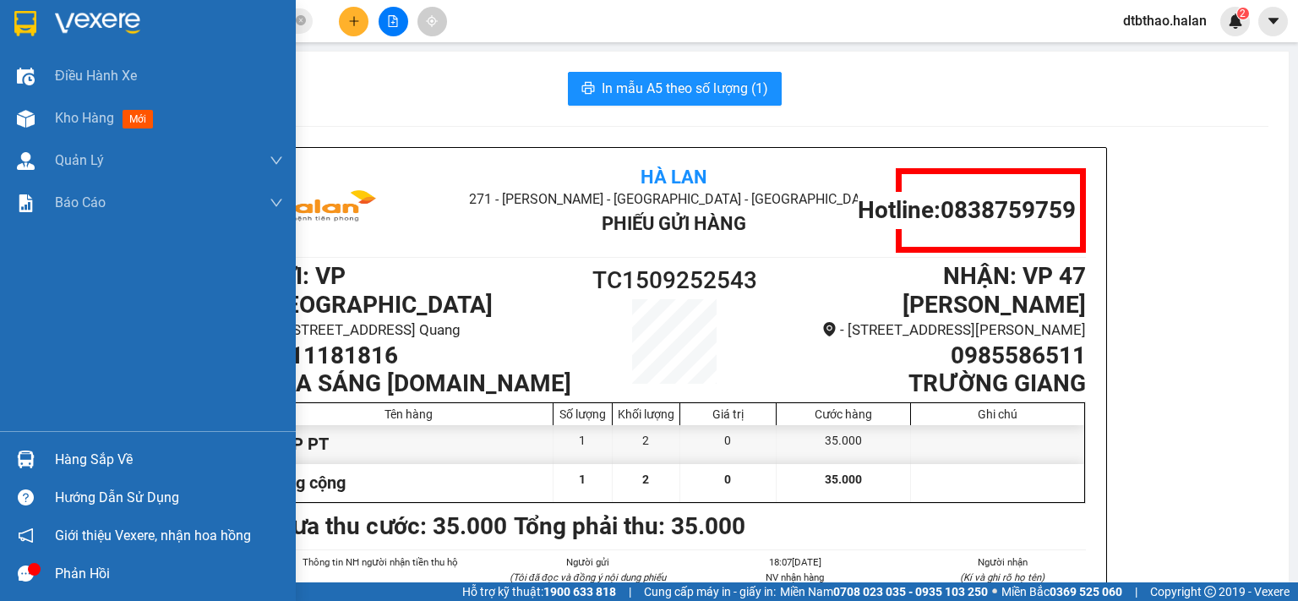
click at [57, 466] on div "Hàng sắp về" at bounding box center [169, 459] width 228 height 25
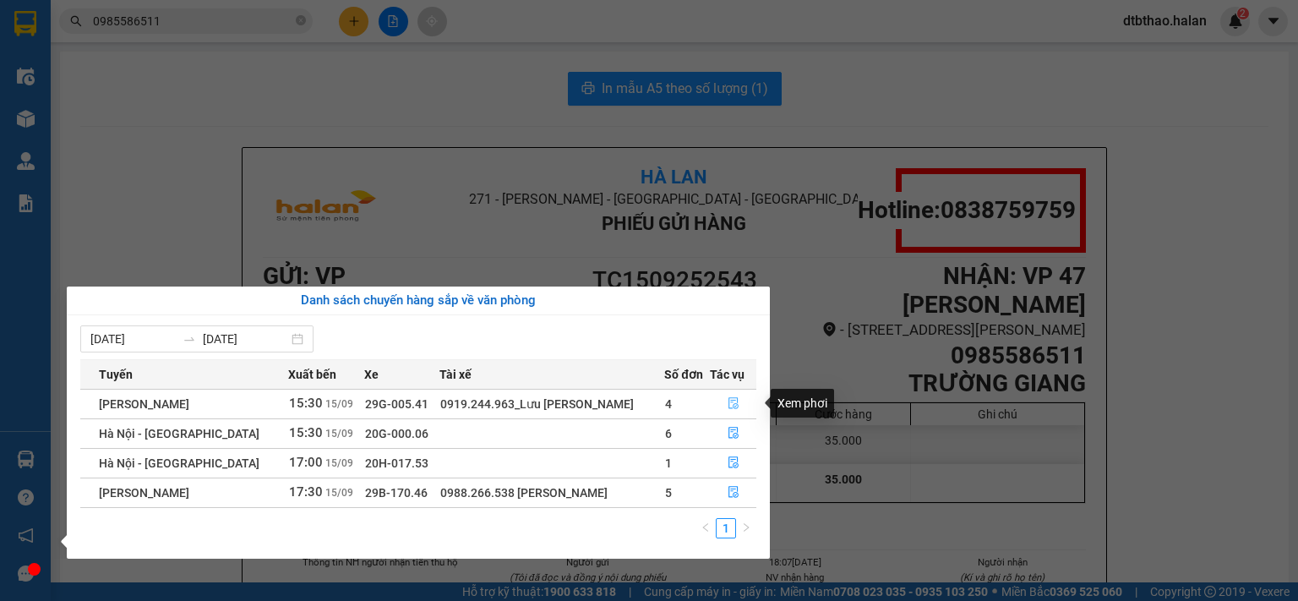
click at [729, 394] on button "button" at bounding box center [733, 403] width 45 height 27
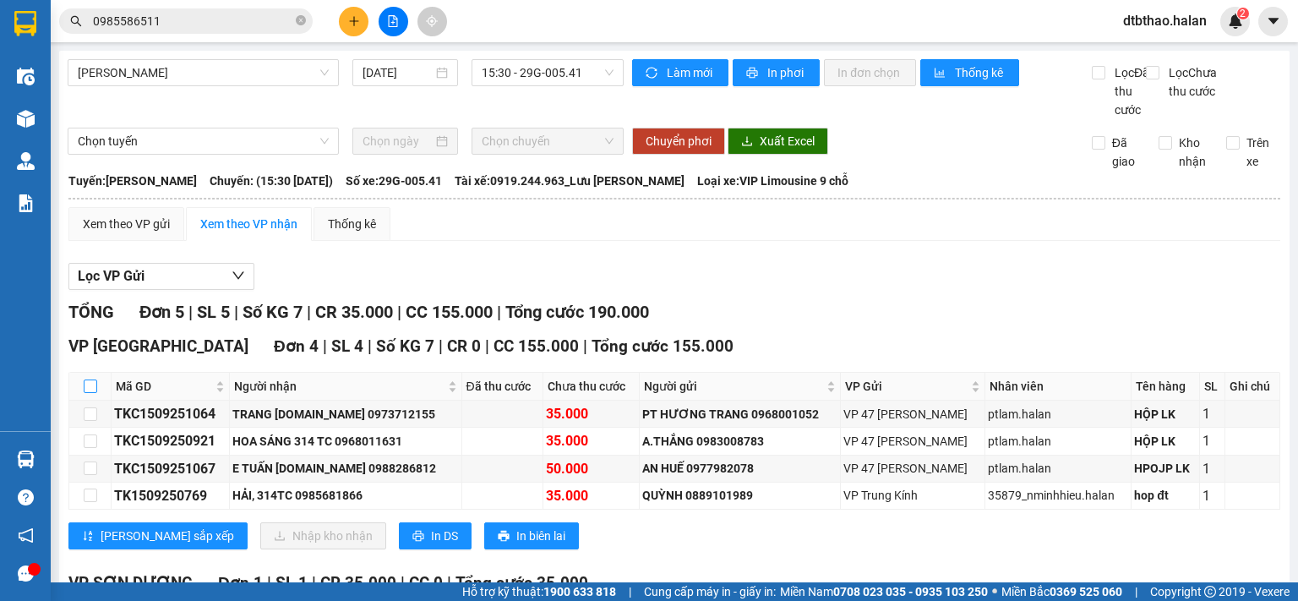
click at [86, 393] on input "checkbox" at bounding box center [91, 386] width 14 height 14
checkbox input "true"
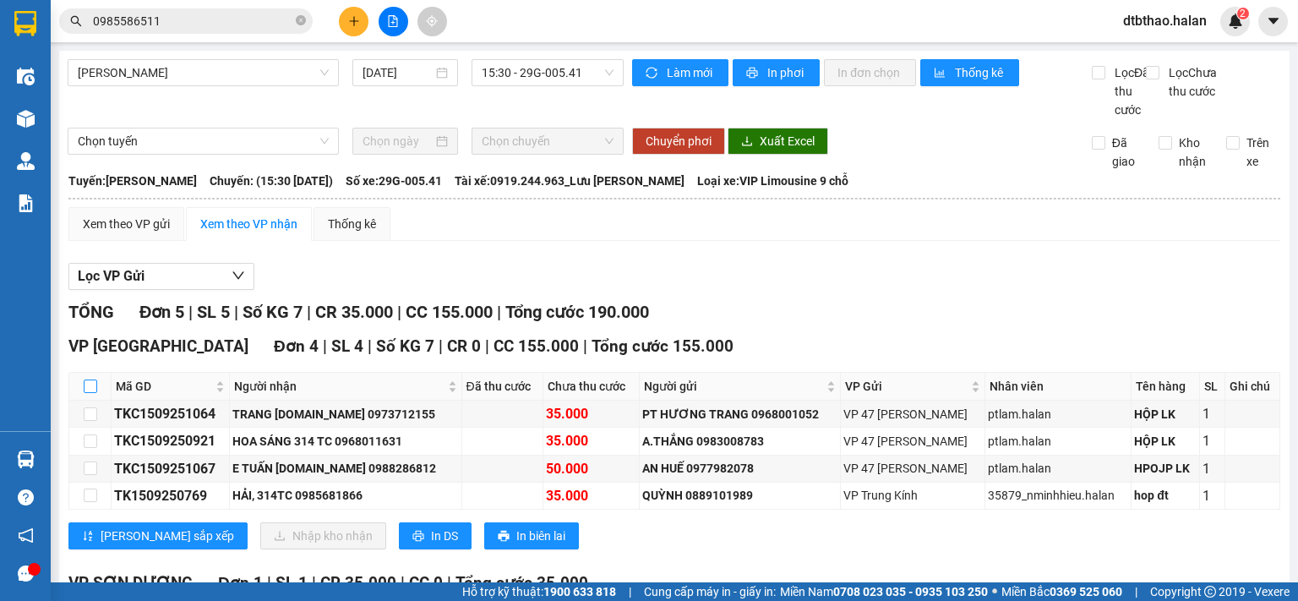
checkbox input "true"
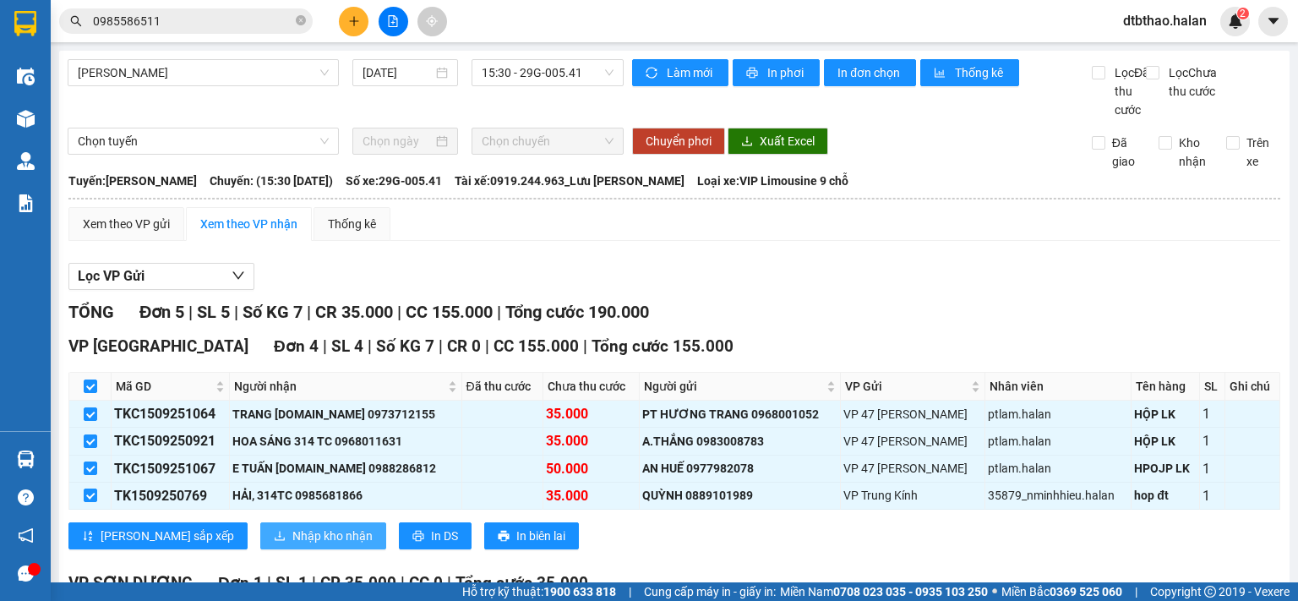
click at [292, 545] on span "Nhập kho nhận" at bounding box center [332, 535] width 80 height 19
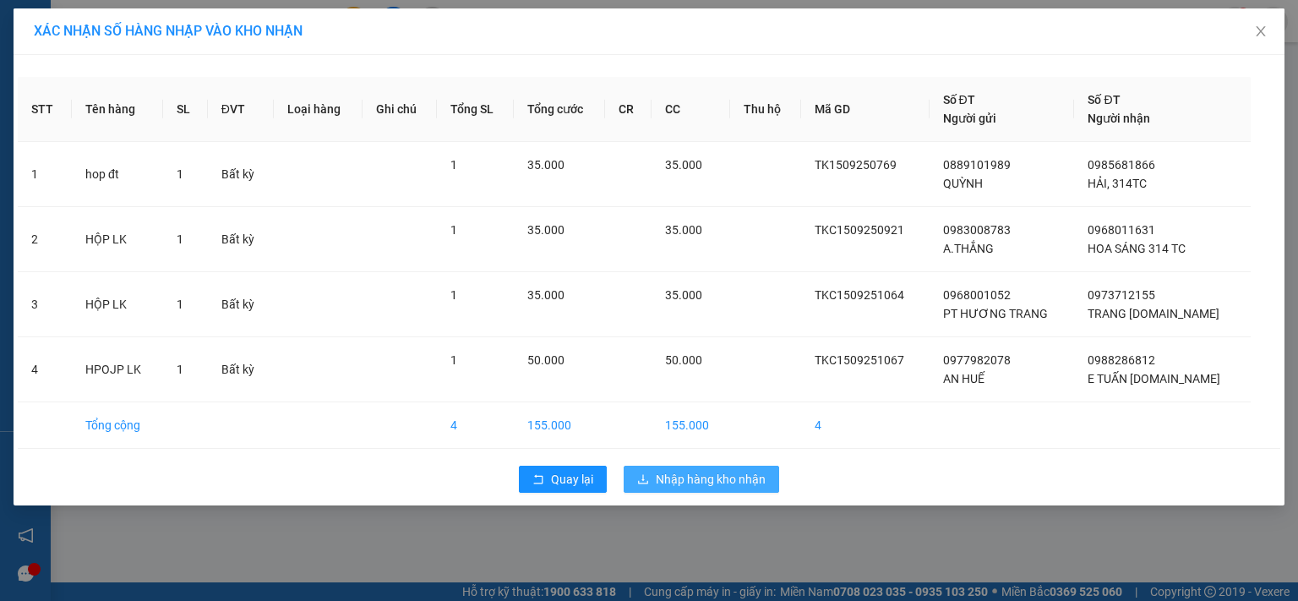
click at [703, 477] on span "Nhập hàng kho nhận" at bounding box center [711, 479] width 110 height 19
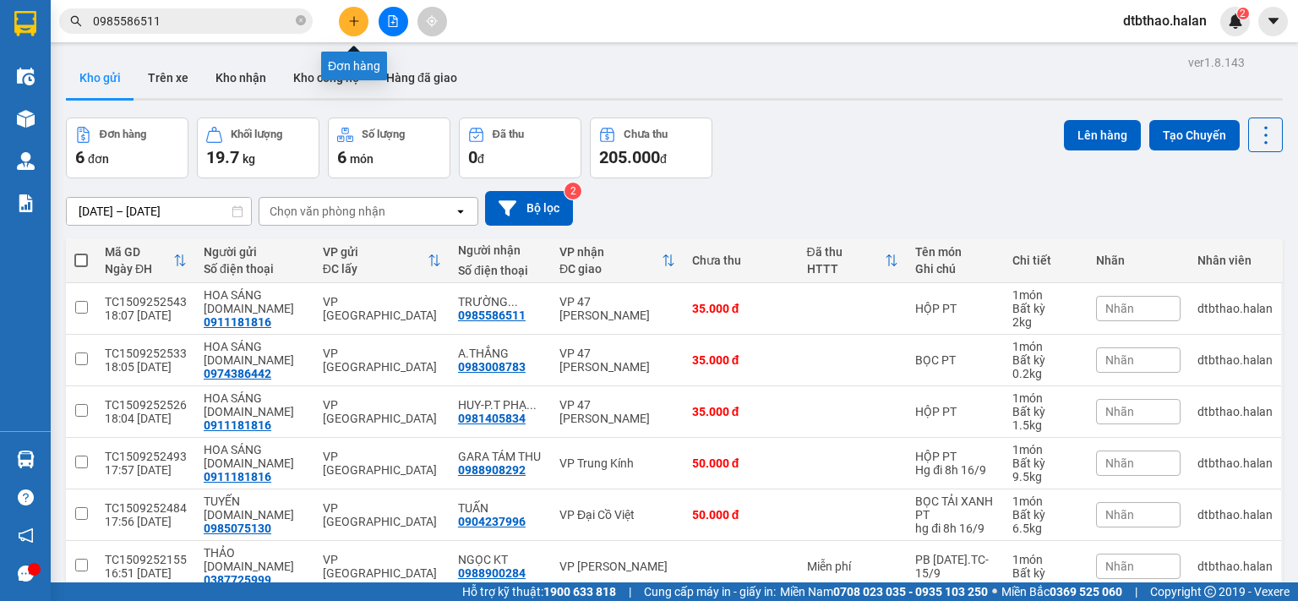
click at [355, 19] on icon "plus" at bounding box center [354, 21] width 12 height 12
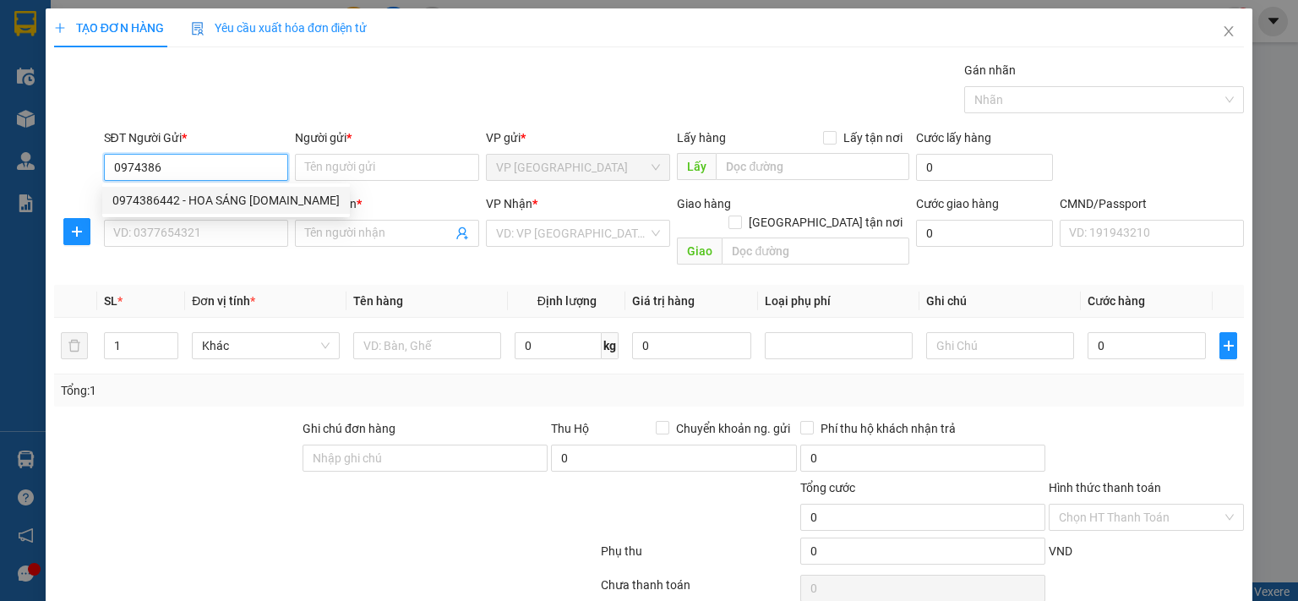
click at [185, 199] on div "0974386442 - HOA SÁNG [DOMAIN_NAME]" at bounding box center [225, 200] width 227 height 19
type input "0974386442"
type input "HOA SÁNG [DOMAIN_NAME]"
type input "0974386442"
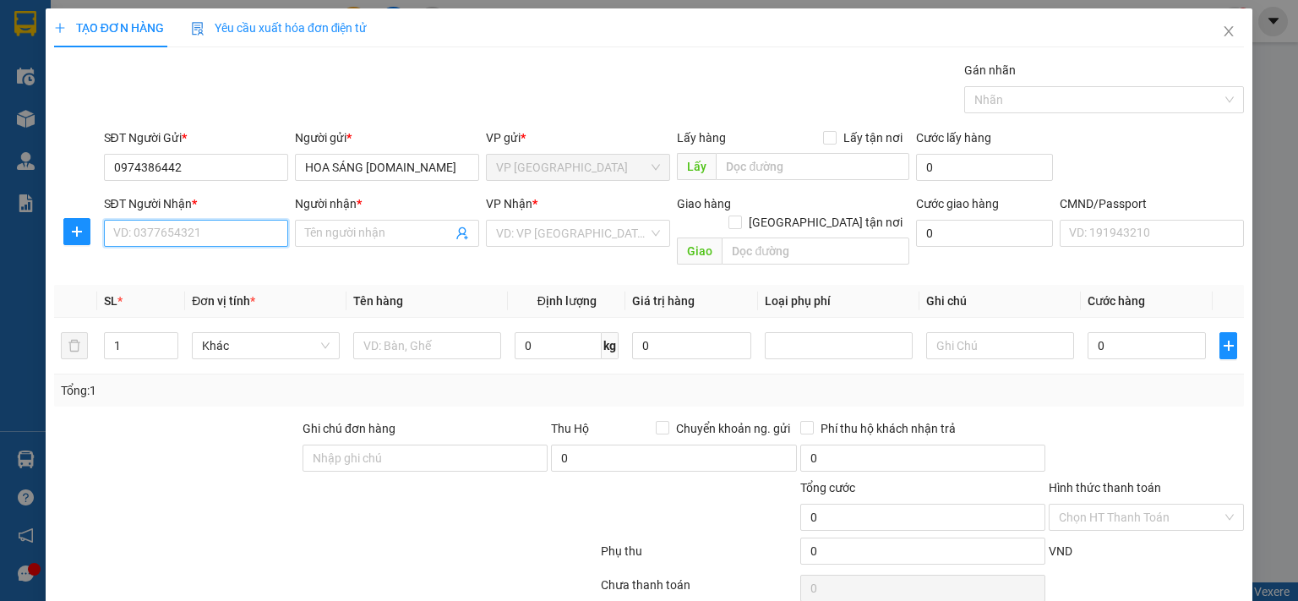
click at [202, 232] on input "SĐT Người Nhận *" at bounding box center [196, 233] width 184 height 27
click at [240, 270] on div "0908602268 - [PERSON_NAME]" at bounding box center [195, 266] width 166 height 19
type input "0908602268"
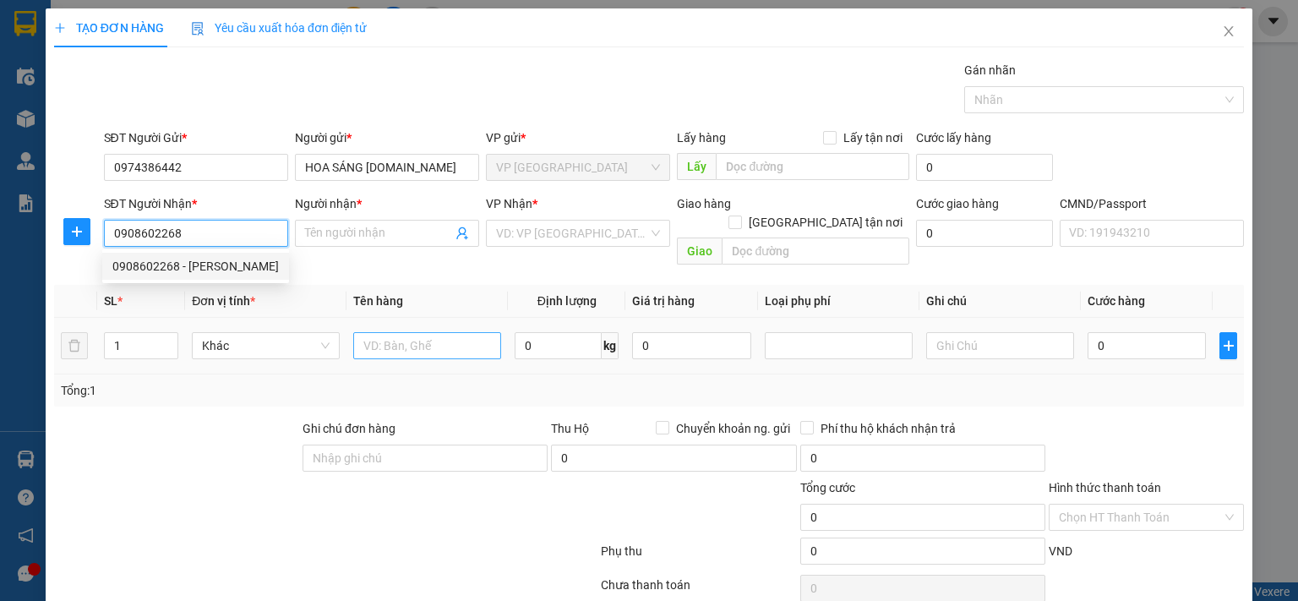
type input "BÌNH FORD"
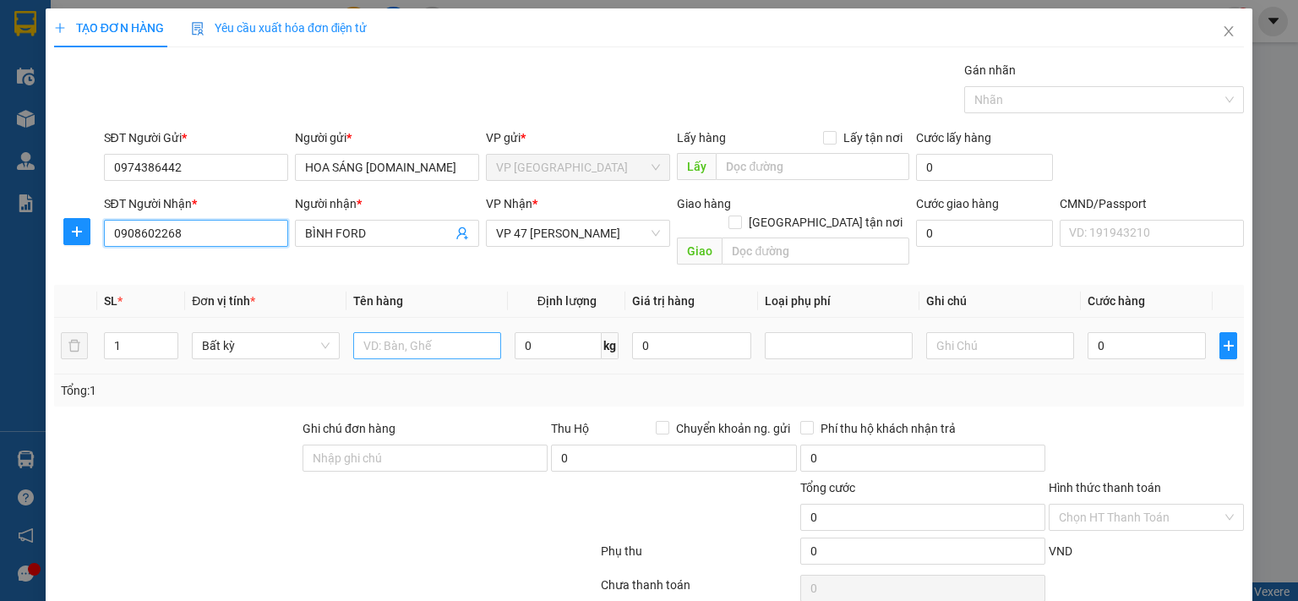
type input "0908602268"
click at [425, 332] on input "text" at bounding box center [427, 345] width 148 height 27
type input "HỘP PT"
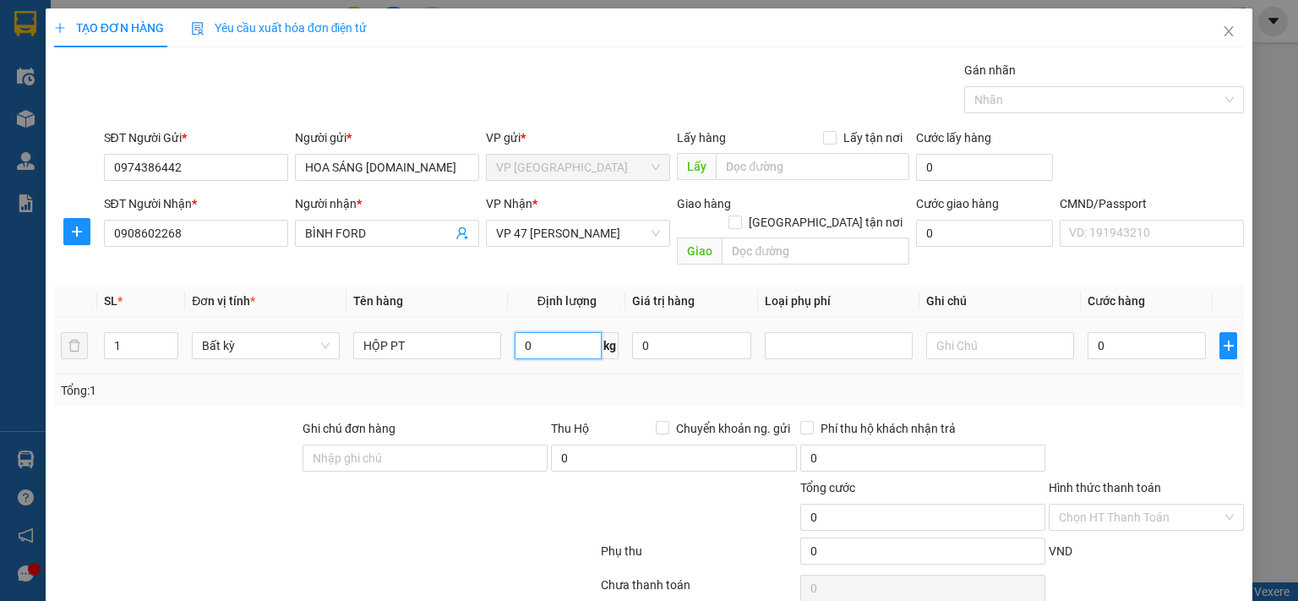
click at [545, 332] on input "0" at bounding box center [558, 345] width 87 height 27
type input "5"
click at [1165, 332] on input "0" at bounding box center [1147, 345] width 118 height 27
type input "50.000"
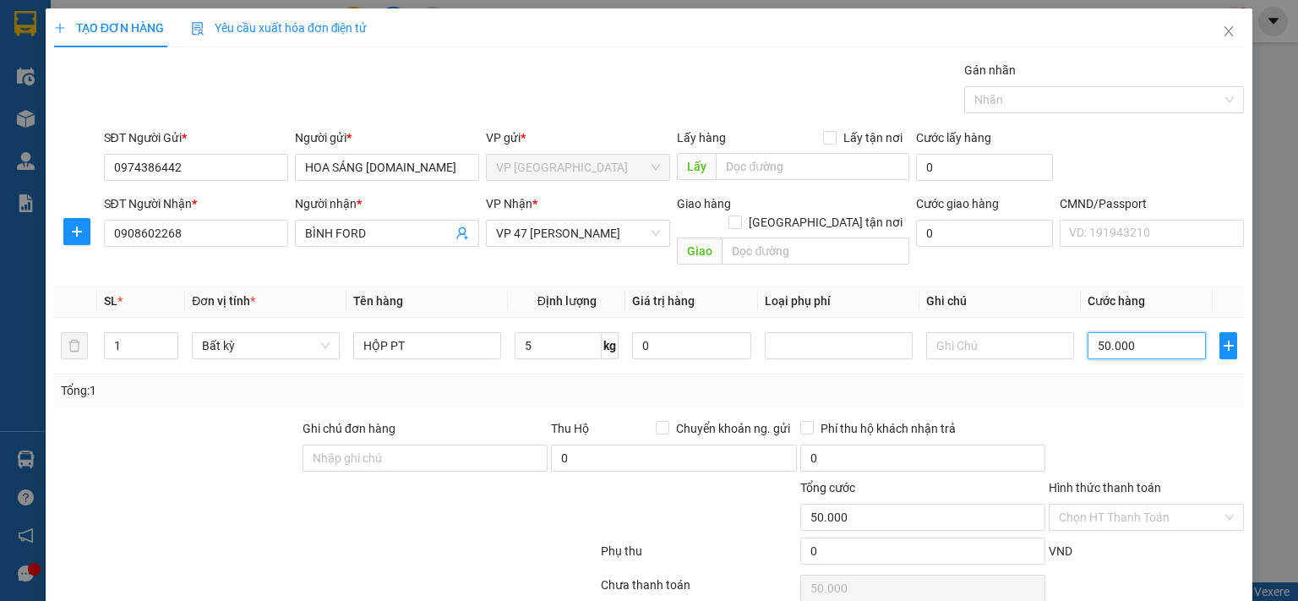
type input "50.000"
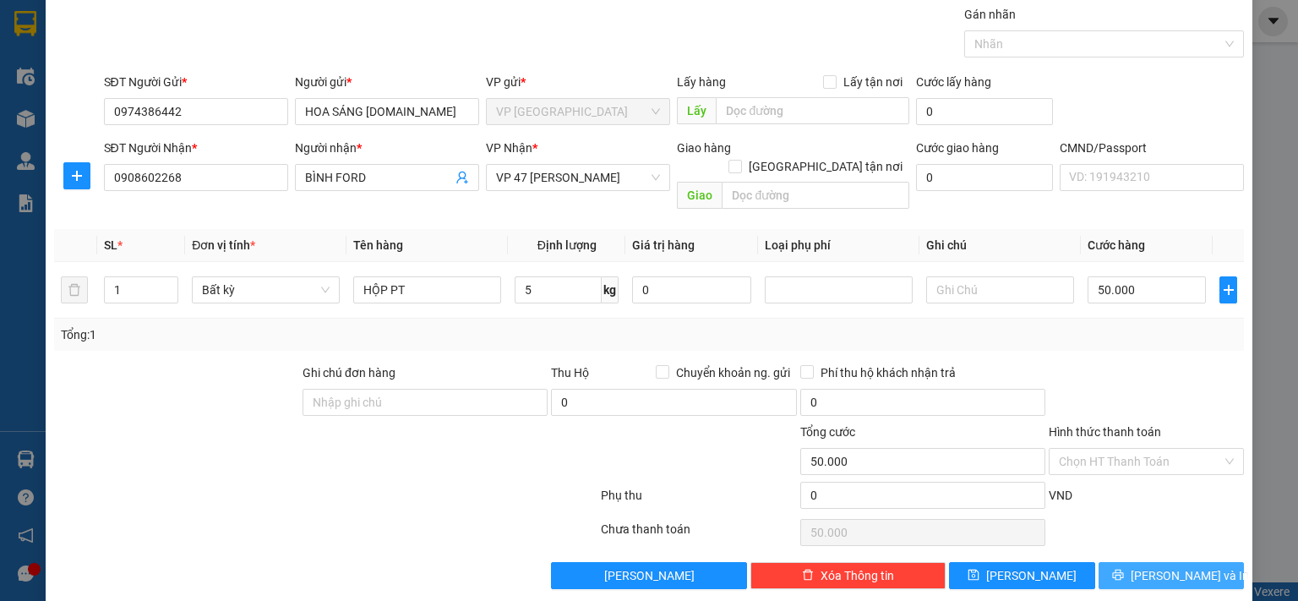
click at [1121, 562] on button "[PERSON_NAME] và In" at bounding box center [1172, 575] width 146 height 27
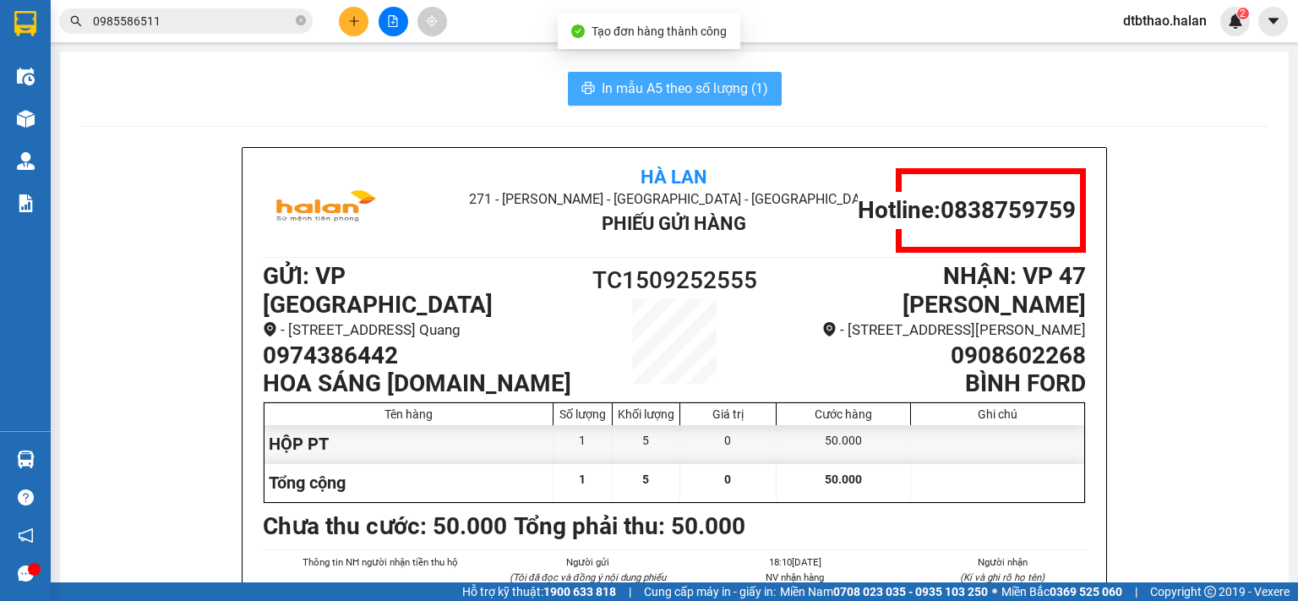
click at [675, 87] on span "In mẫu A5 theo số lượng (1)" at bounding box center [685, 88] width 166 height 21
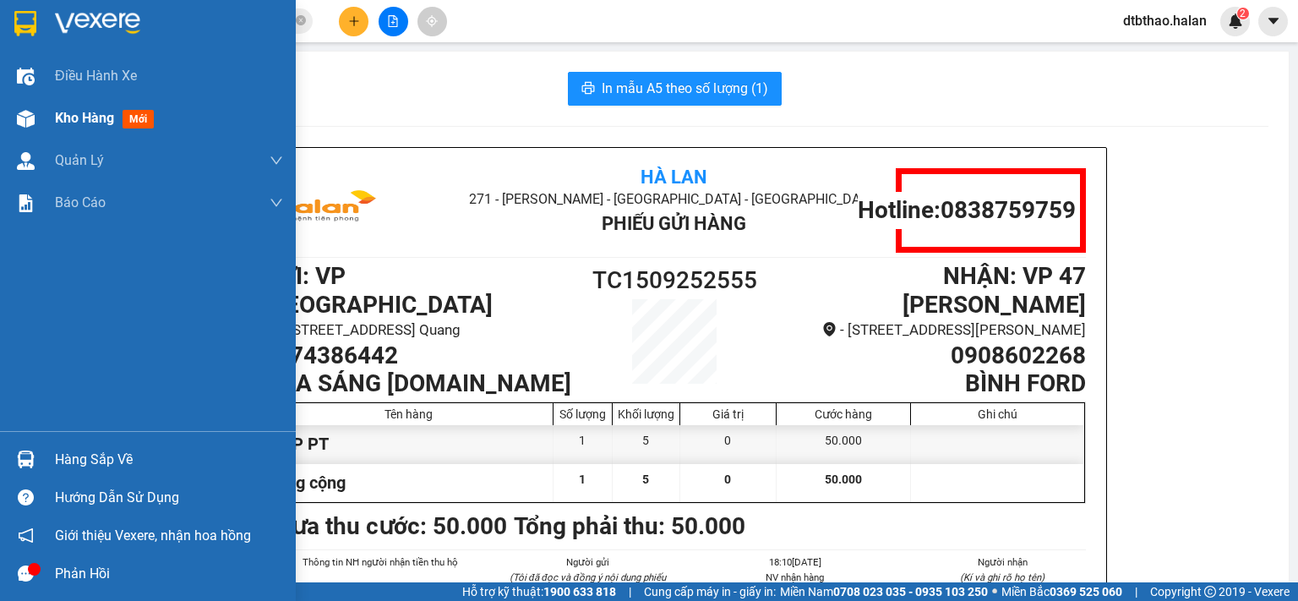
click at [63, 122] on span "Kho hàng" at bounding box center [84, 118] width 59 height 16
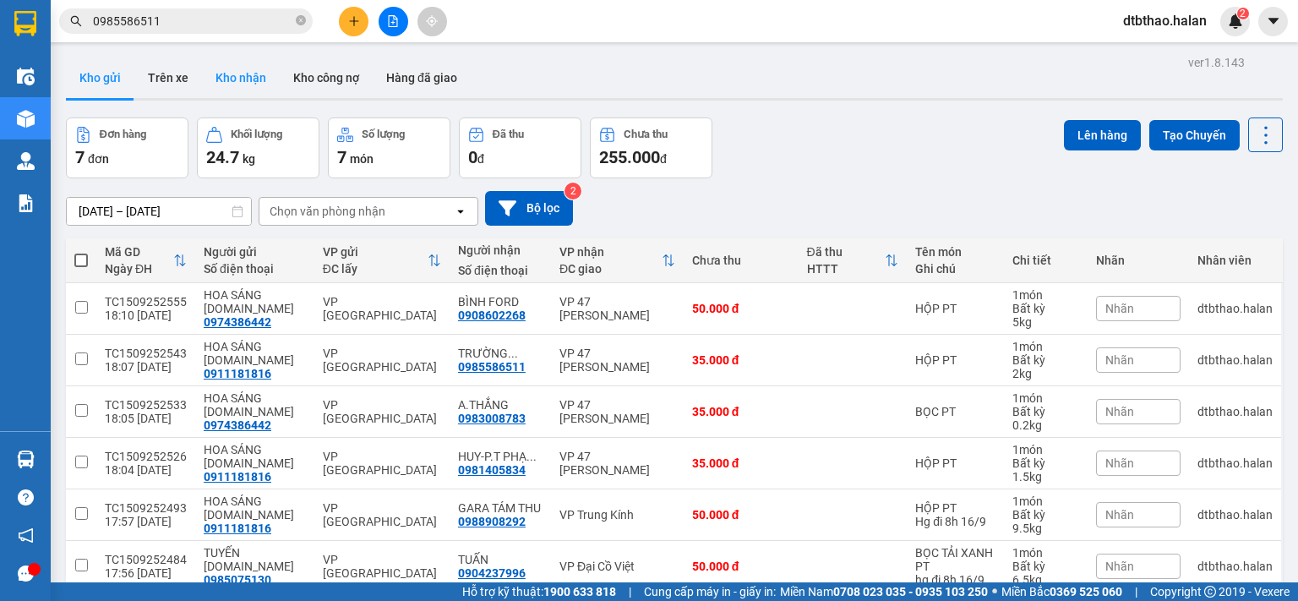
click at [251, 74] on button "Kho nhận" at bounding box center [241, 77] width 78 height 41
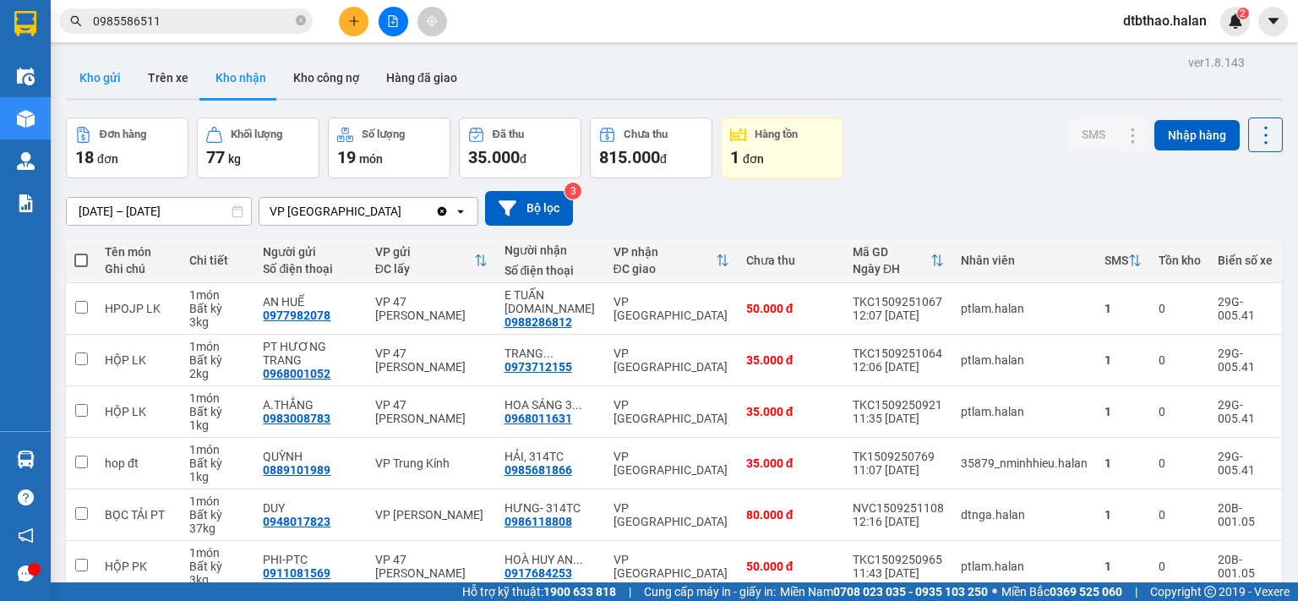
click at [95, 74] on button "Kho gửi" at bounding box center [100, 77] width 68 height 41
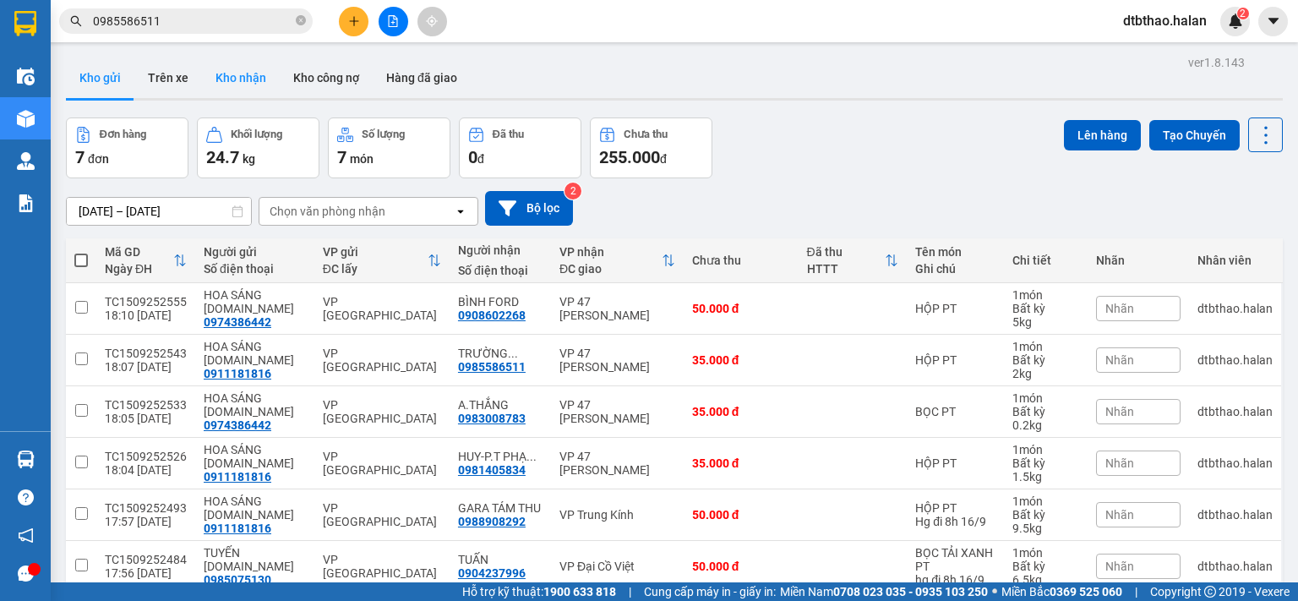
click at [241, 75] on button "Kho nhận" at bounding box center [241, 77] width 78 height 41
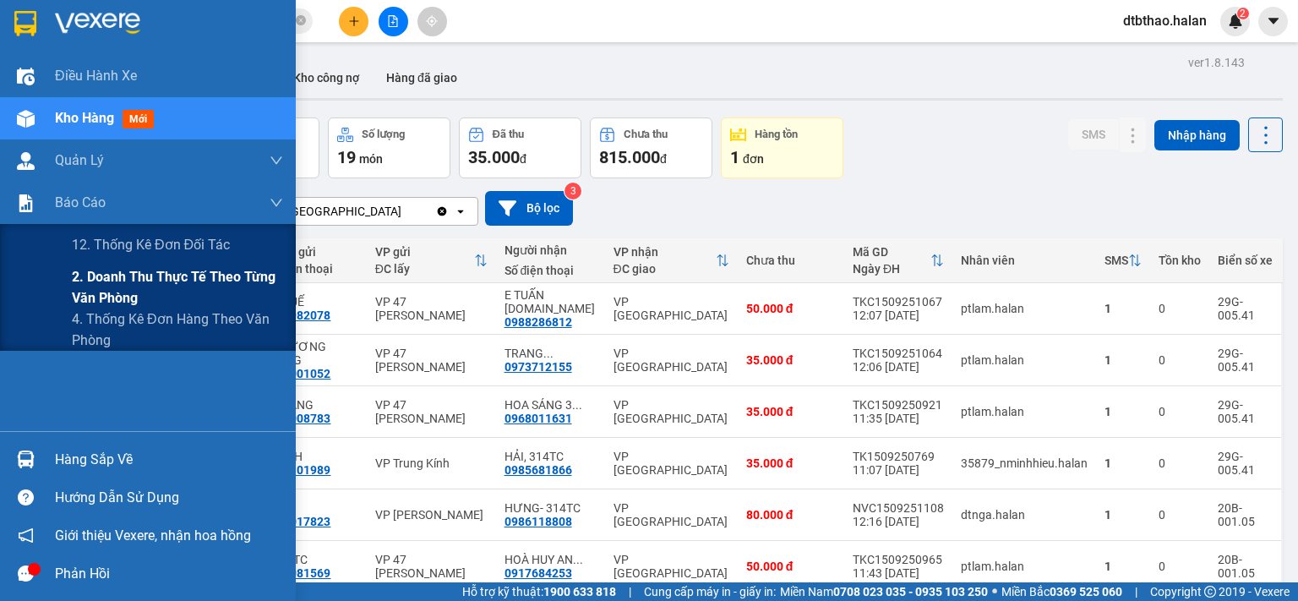
click at [112, 276] on span "2. Doanh thu thực tế theo từng văn phòng" at bounding box center [177, 287] width 211 height 42
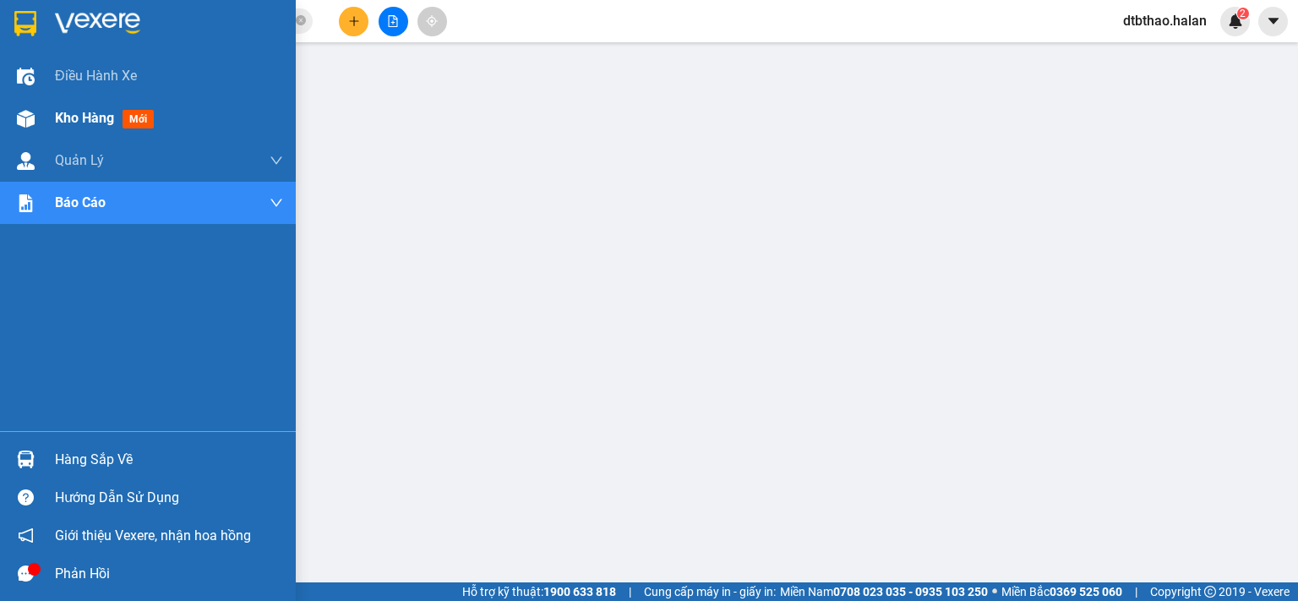
click at [101, 117] on span "Kho hàng" at bounding box center [84, 118] width 59 height 16
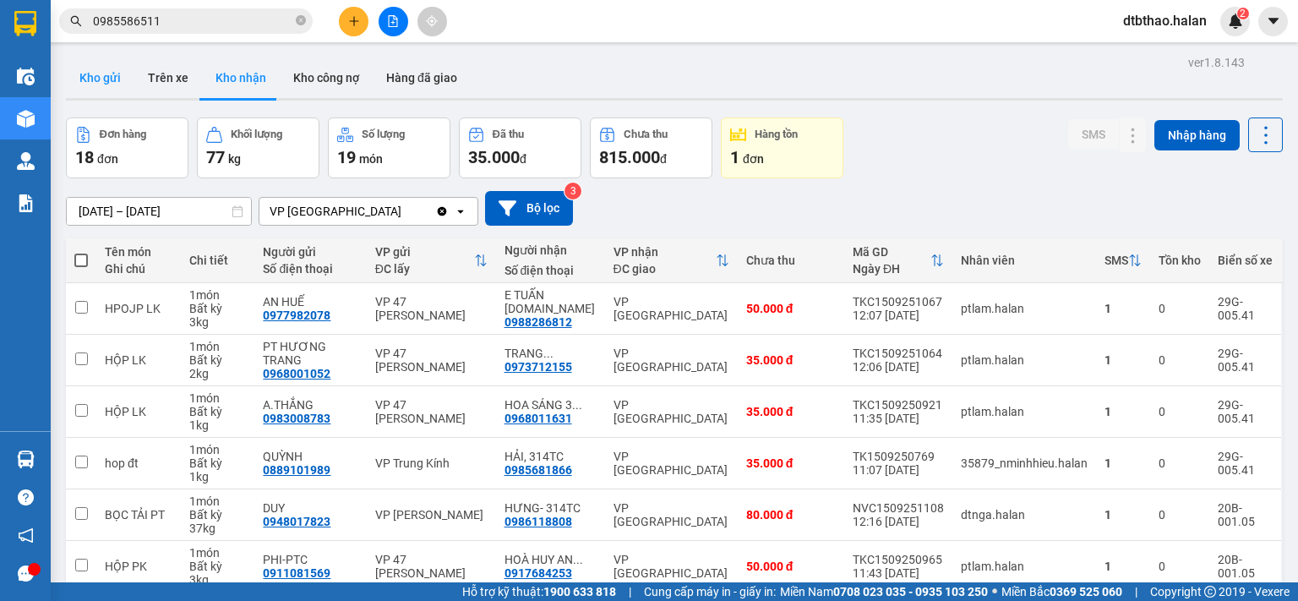
click at [107, 77] on button "Kho gửi" at bounding box center [100, 77] width 68 height 41
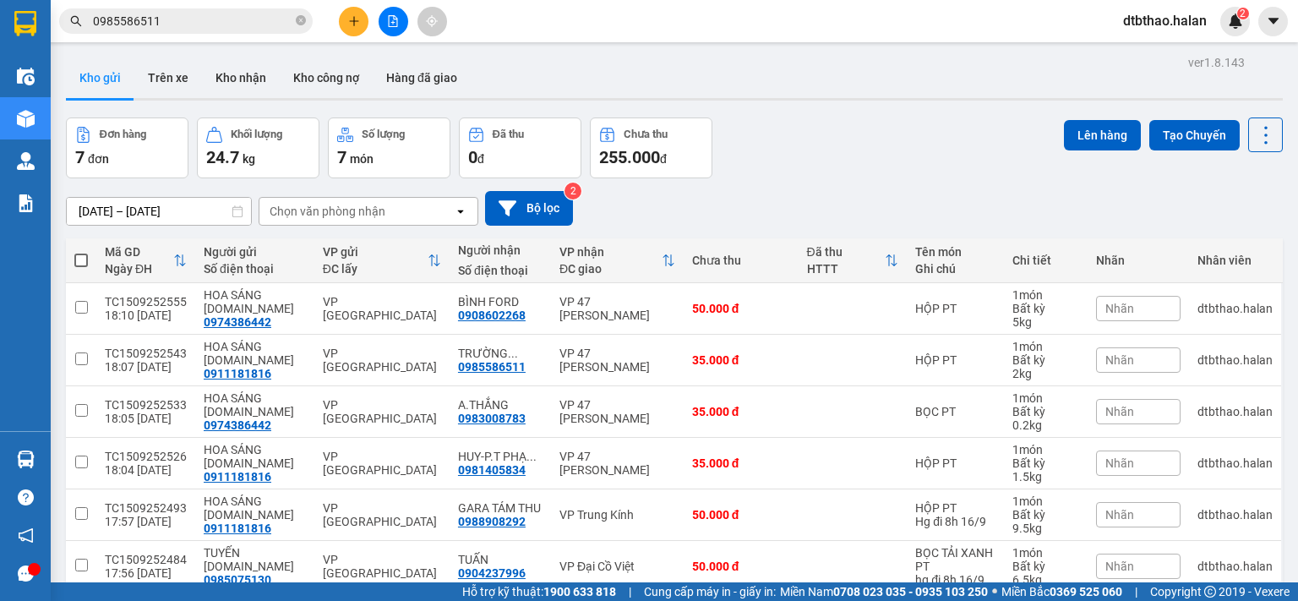
drag, startPoint x: 249, startPoint y: 84, endPoint x: 262, endPoint y: 104, distance: 23.9
click at [249, 84] on button "Kho nhận" at bounding box center [241, 77] width 78 height 41
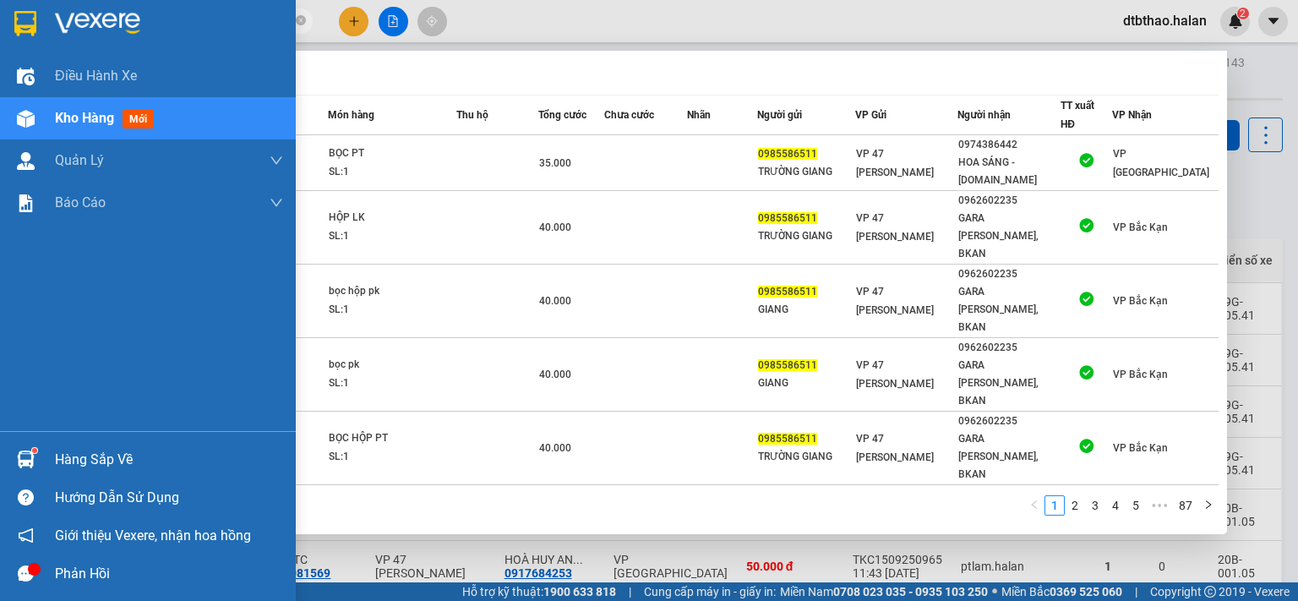
drag, startPoint x: 164, startPoint y: 23, endPoint x: 17, endPoint y: 24, distance: 147.0
click at [5, 19] on section "Kết quả tìm kiếm ( 869 ) Bộ lọc Mã ĐH Trạng thái Món hàng Thu hộ Tổng cước Chưa…" at bounding box center [649, 300] width 1298 height 601
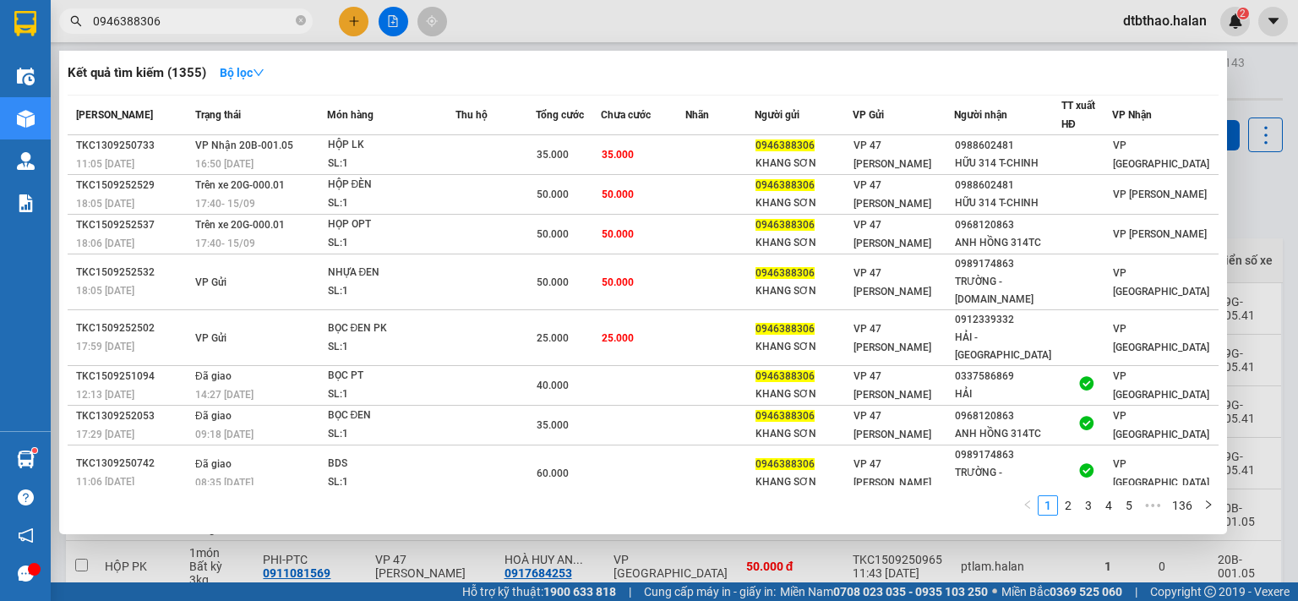
type input "0946388306"
click at [805, 554] on div at bounding box center [649, 300] width 1298 height 601
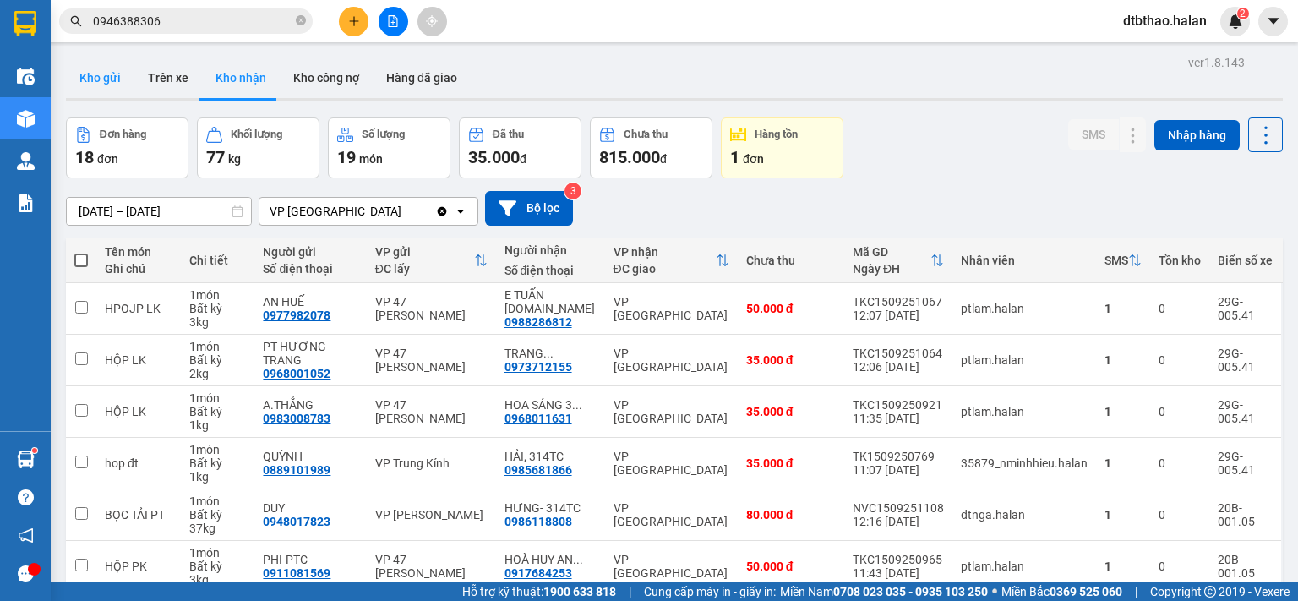
click at [106, 74] on button "Kho gửi" at bounding box center [100, 77] width 68 height 41
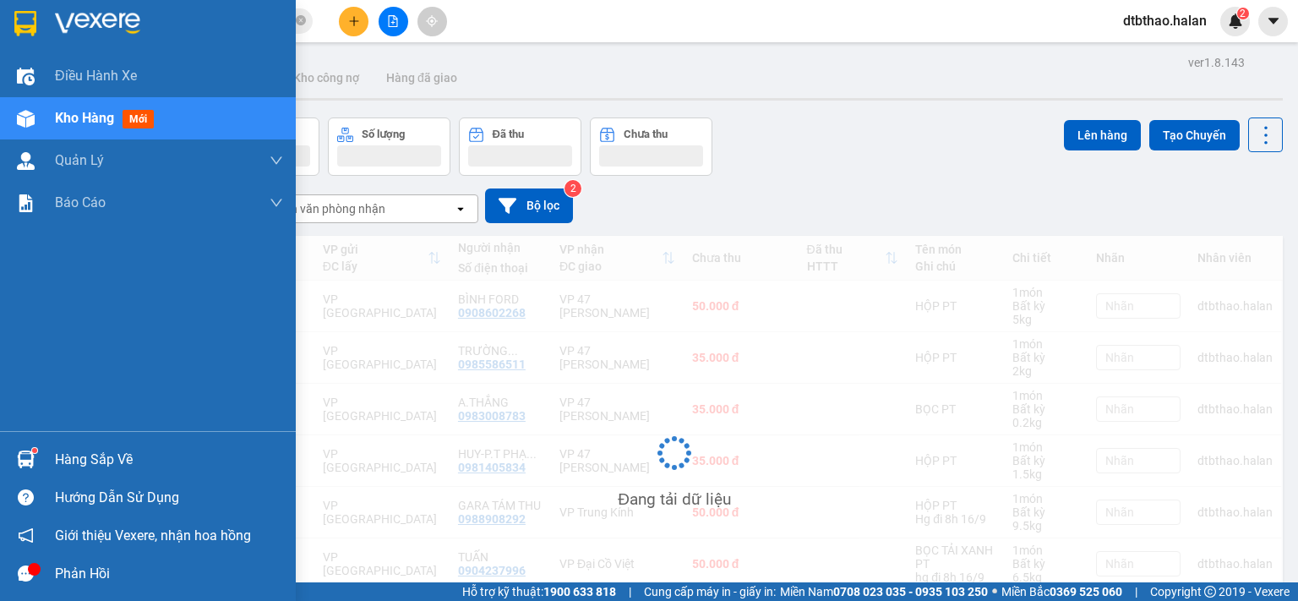
click at [98, 466] on div "Hàng sắp về" at bounding box center [169, 459] width 228 height 25
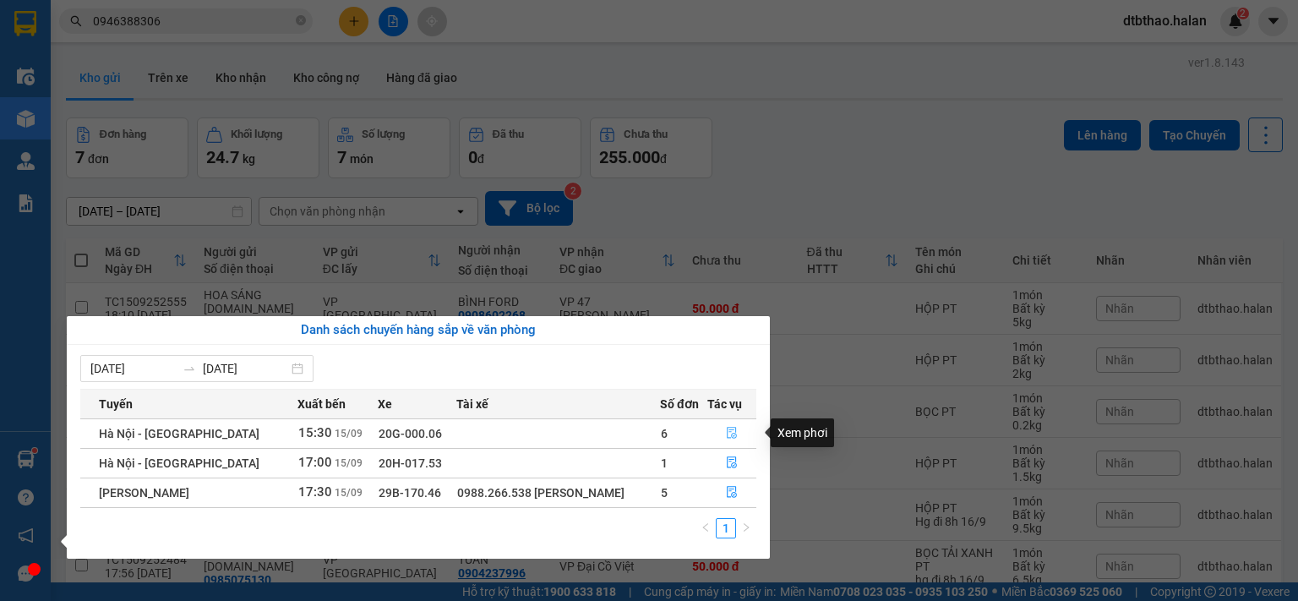
click at [728, 430] on icon "file-done" at bounding box center [732, 434] width 10 height 12
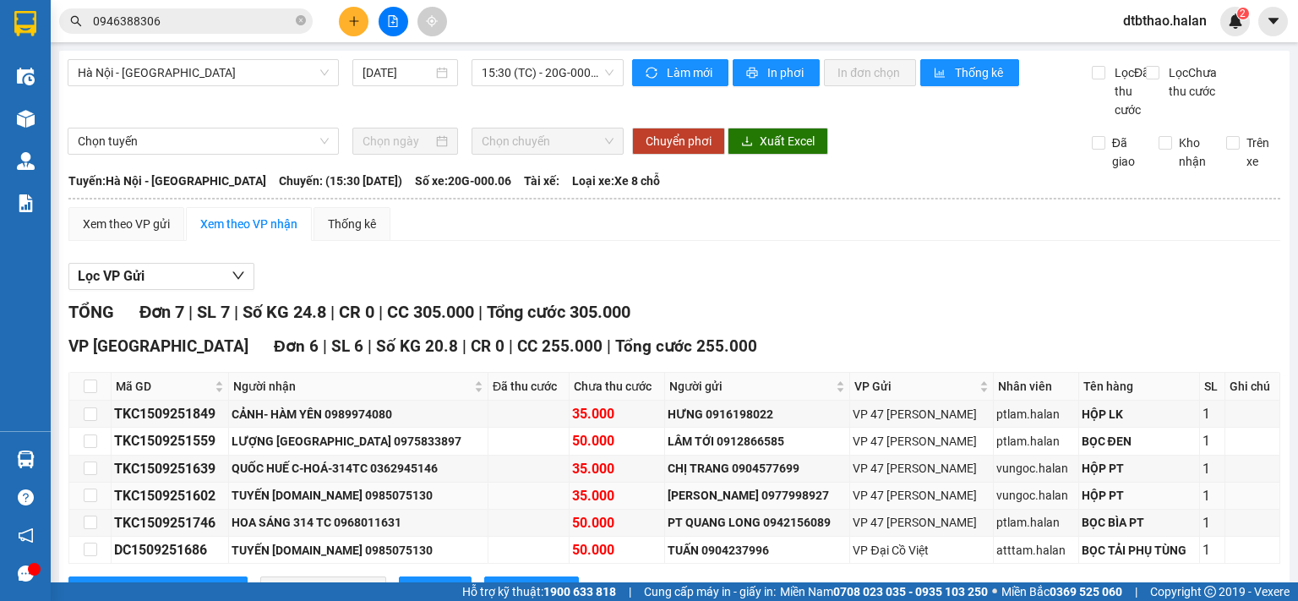
scroll to position [238, 0]
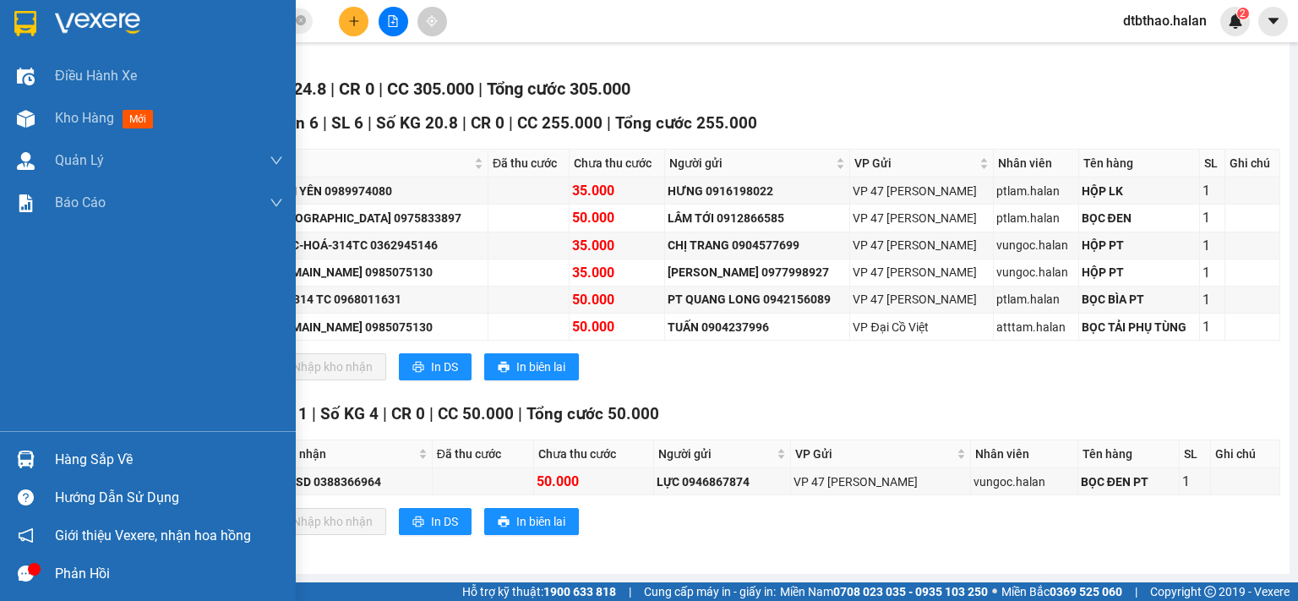
click at [67, 459] on div "Hàng sắp về" at bounding box center [169, 459] width 228 height 25
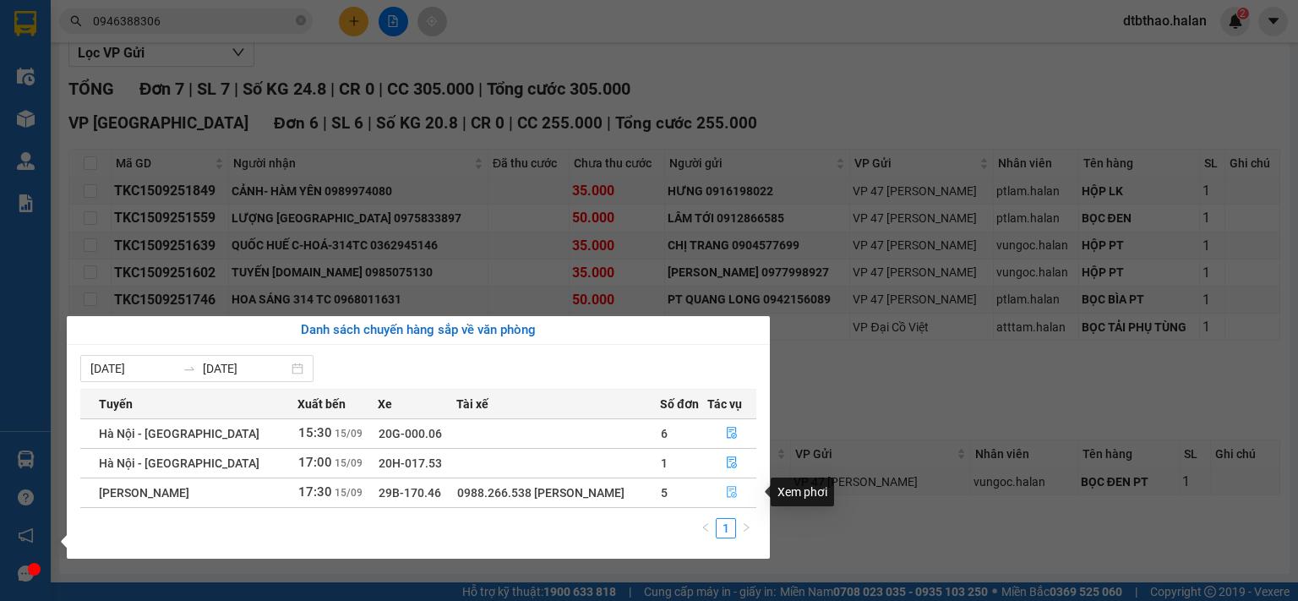
click at [733, 496] on icon "file-done" at bounding box center [732, 492] width 12 height 12
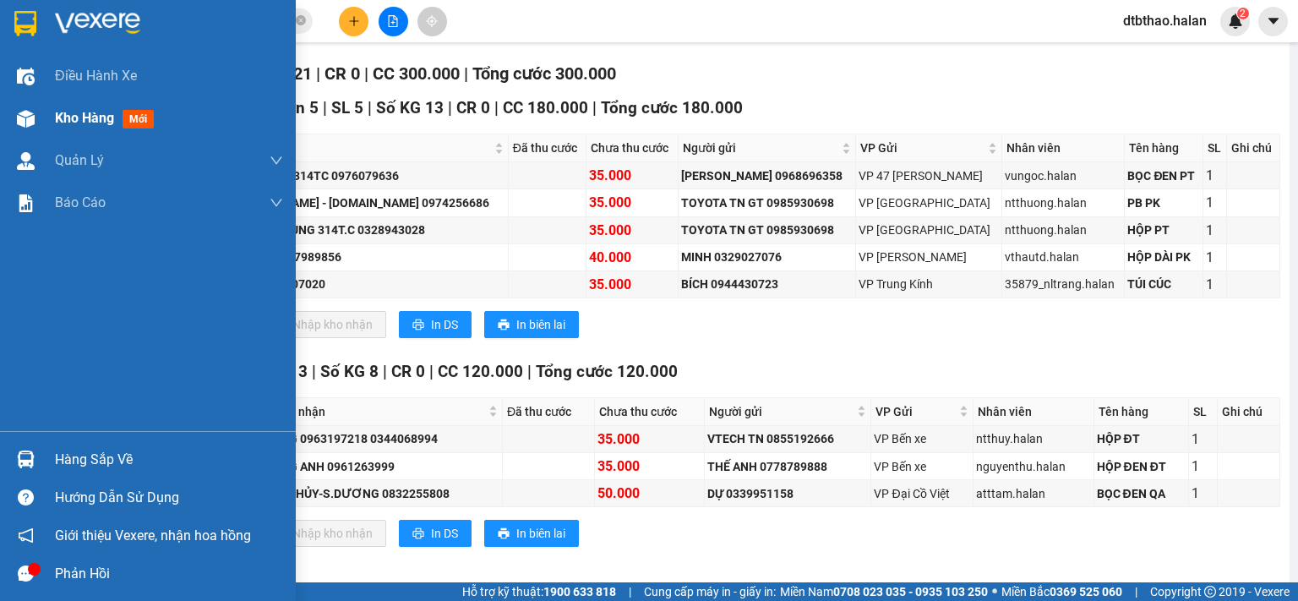
click at [81, 120] on span "Kho hàng" at bounding box center [84, 118] width 59 height 16
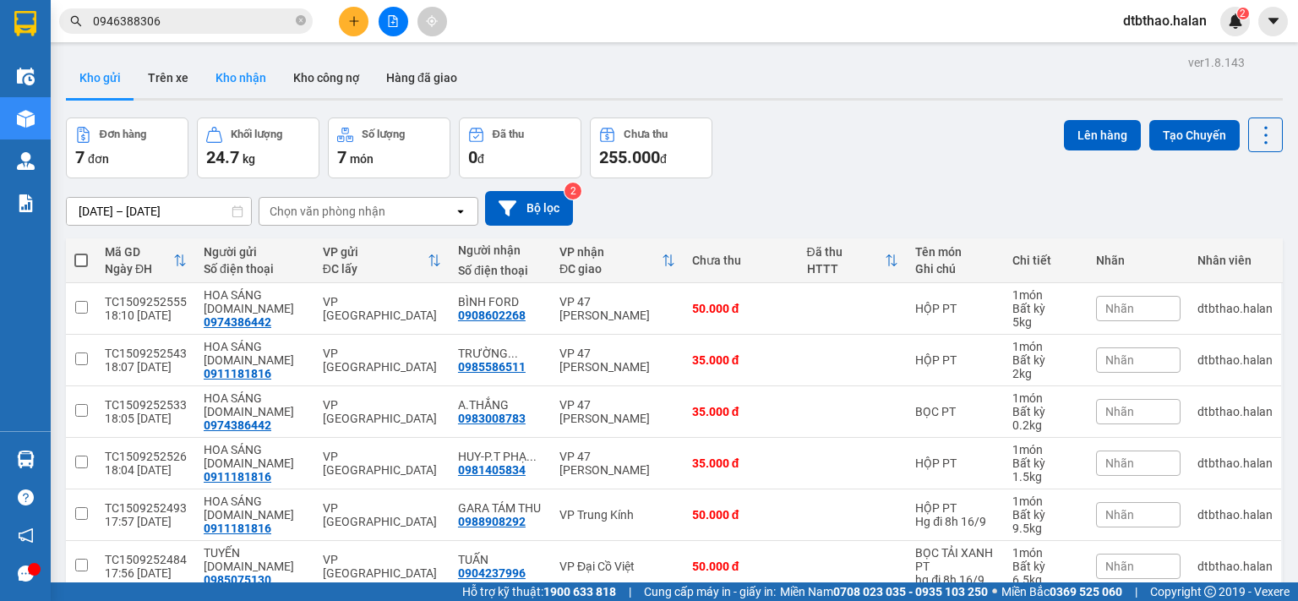
click at [245, 74] on button "Kho nhận" at bounding box center [241, 77] width 78 height 41
